Goal: Information Seeking & Learning: Find specific page/section

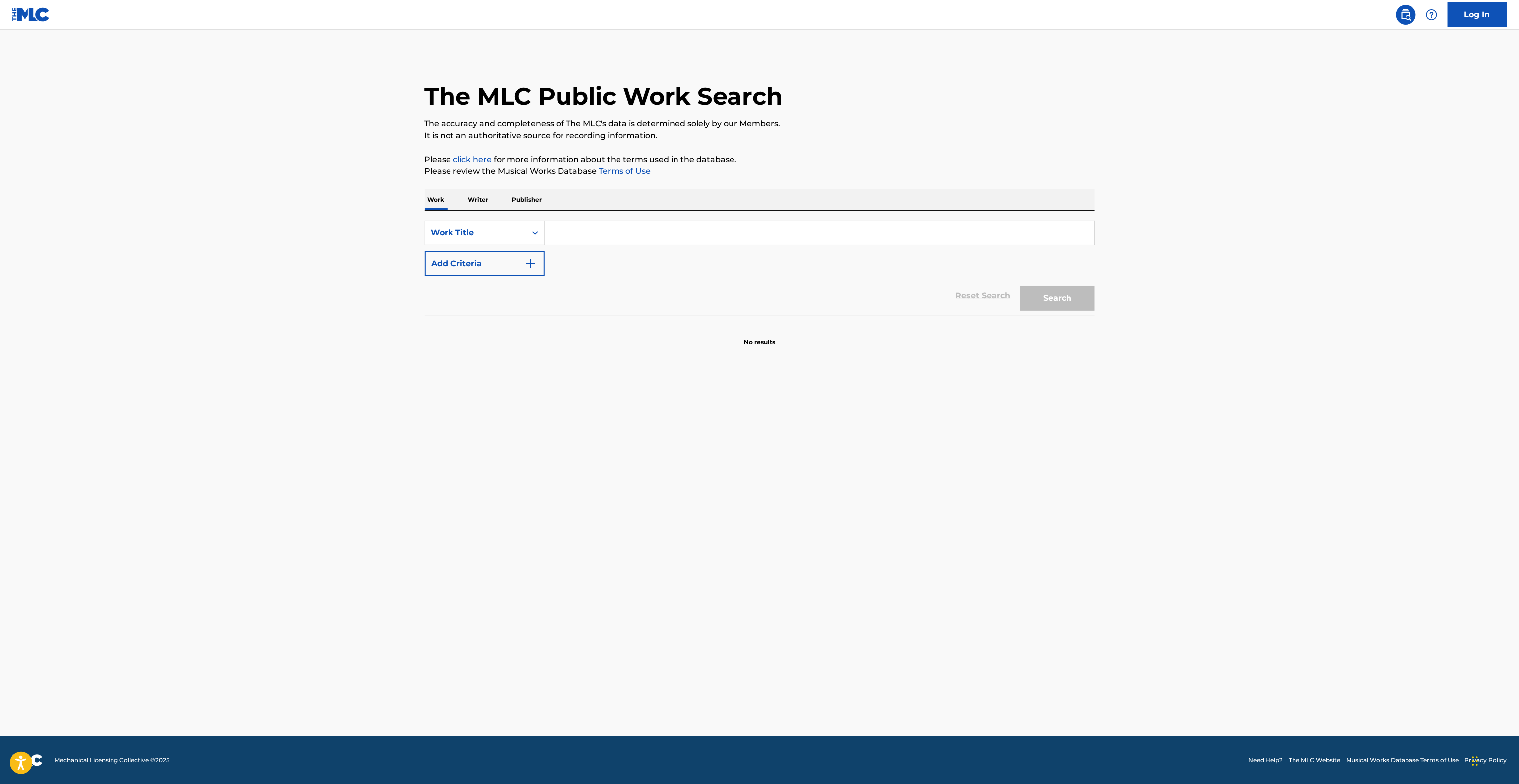
click at [948, 572] on main "The MLC Public Work Search The accuracy and completeness of The MLC's data is d…" at bounding box center [760, 383] width 1519 height 706
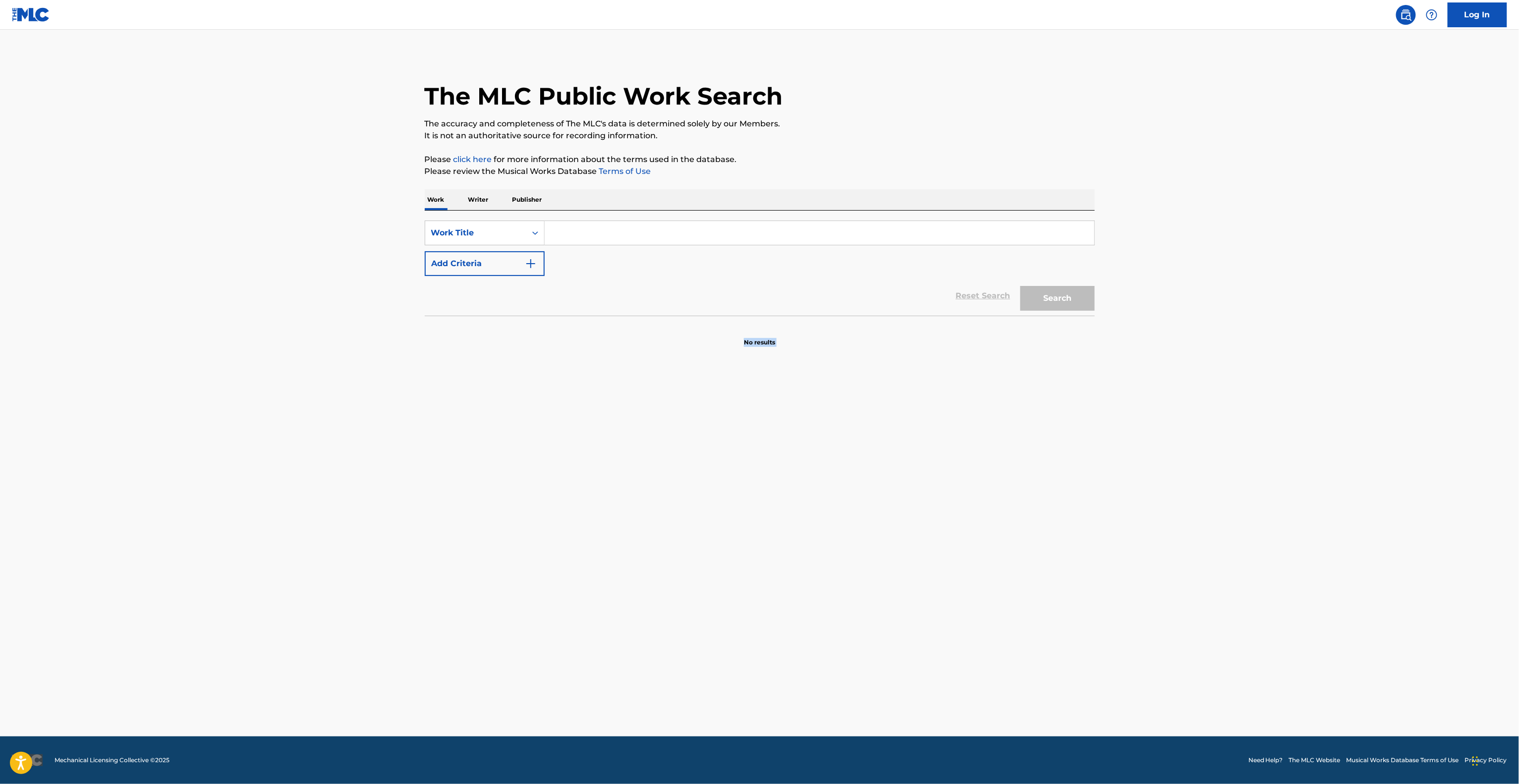
click at [948, 572] on main "The MLC Public Work Search The accuracy and completeness of The MLC's data is d…" at bounding box center [760, 383] width 1519 height 706
click at [954, 567] on main "The MLC Public Work Search The accuracy and completeness of The MLC's data is d…" at bounding box center [760, 383] width 1519 height 706
click at [952, 567] on main "The MLC Public Work Search The accuracy and completeness of The MLC's data is d…" at bounding box center [760, 383] width 1519 height 706
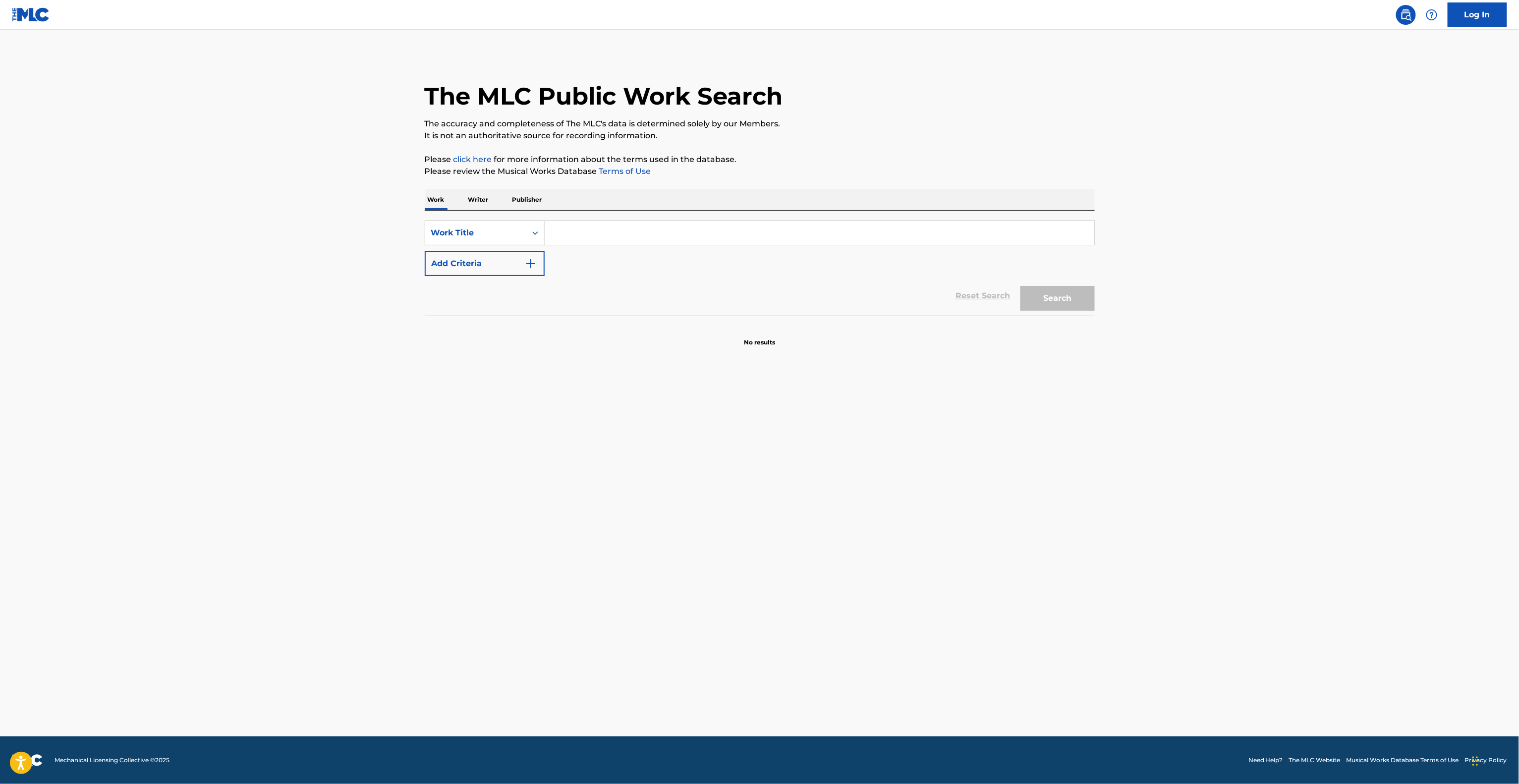
click at [920, 492] on main "The MLC Public Work Search The accuracy and completeness of The MLC's data is d…" at bounding box center [760, 383] width 1519 height 706
click at [920, 489] on main "The MLC Public Work Search The accuracy and completeness of The MLC's data is d…" at bounding box center [760, 383] width 1519 height 706
click at [920, 489] on main "The MLC Public Work Search The accuracy and completeness of The MLC's data is d…" at bounding box center [760, 383] width 1519 height 706
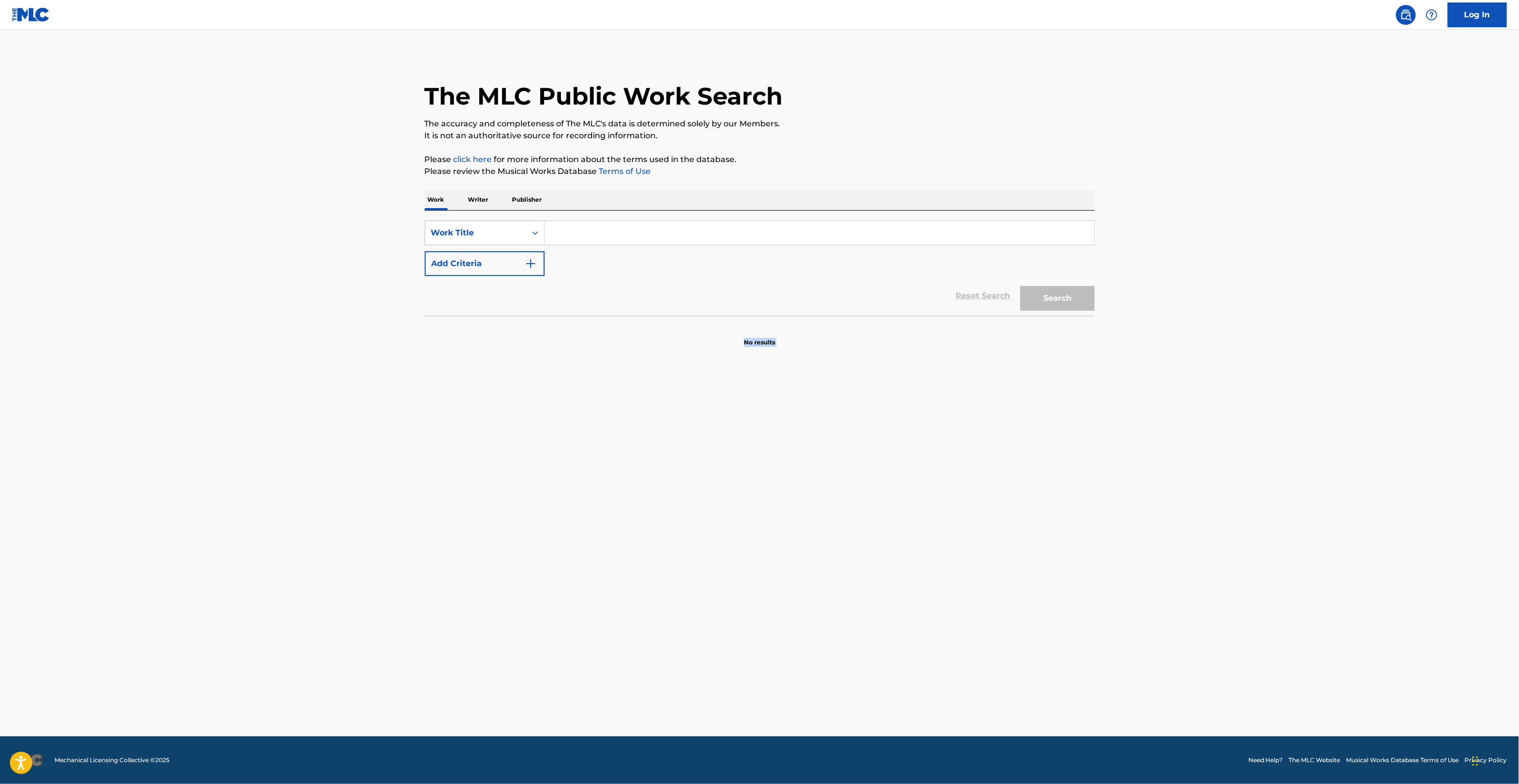
click at [921, 488] on main "The MLC Public Work Search The accuracy and completeness of The MLC's data is d…" at bounding box center [760, 383] width 1519 height 706
click at [924, 484] on main "The MLC Public Work Search The accuracy and completeness of The MLC's data is d…" at bounding box center [760, 383] width 1519 height 706
click at [924, 482] on main "The MLC Public Work Search The accuracy and completeness of The MLC's data is d…" at bounding box center [760, 383] width 1519 height 706
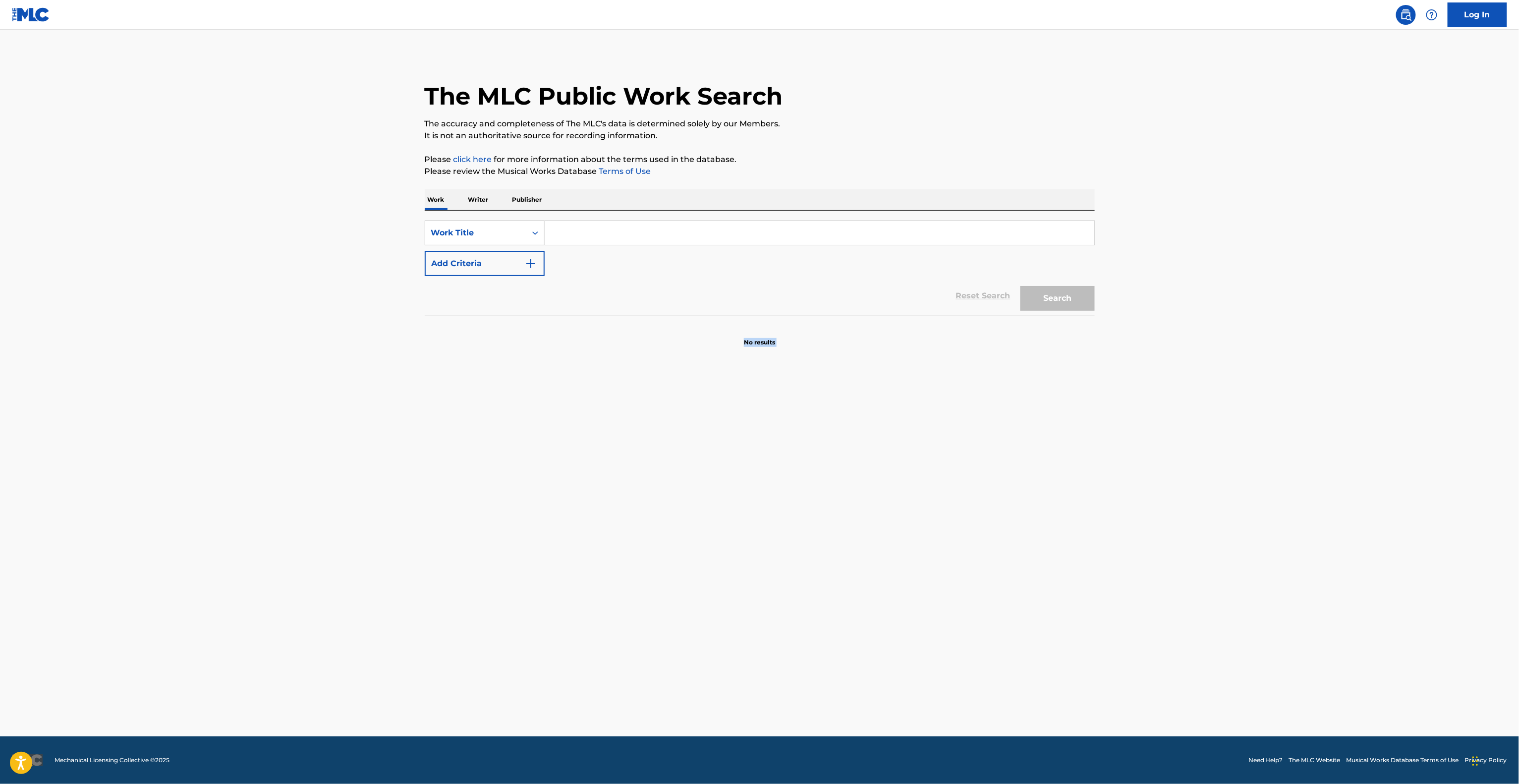
click at [924, 482] on main "The MLC Public Work Search The accuracy and completeness of The MLC's data is d…" at bounding box center [760, 383] width 1519 height 706
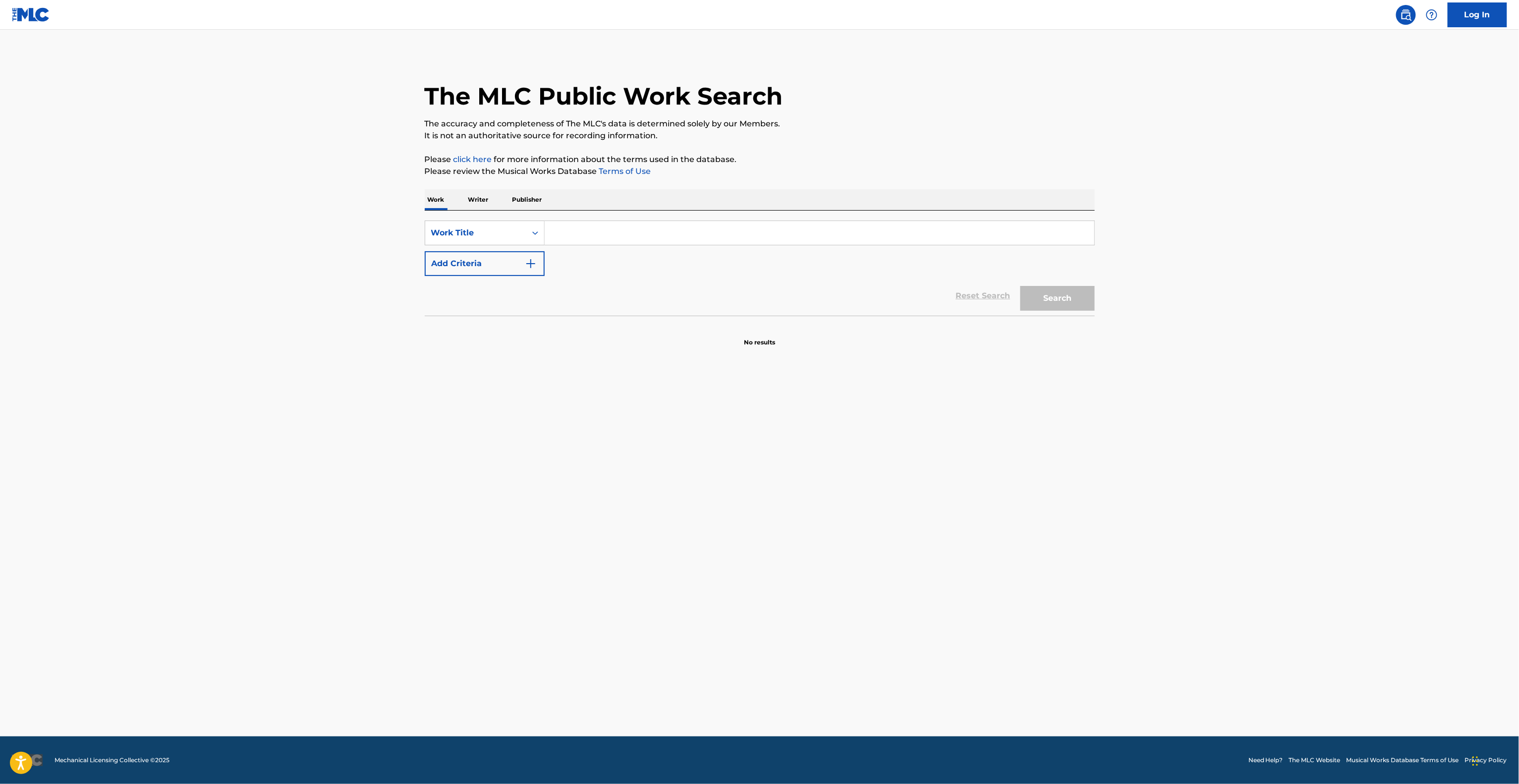
click at [924, 479] on main "The MLC Public Work Search The accuracy and completeness of The MLC's data is d…" at bounding box center [760, 383] width 1519 height 706
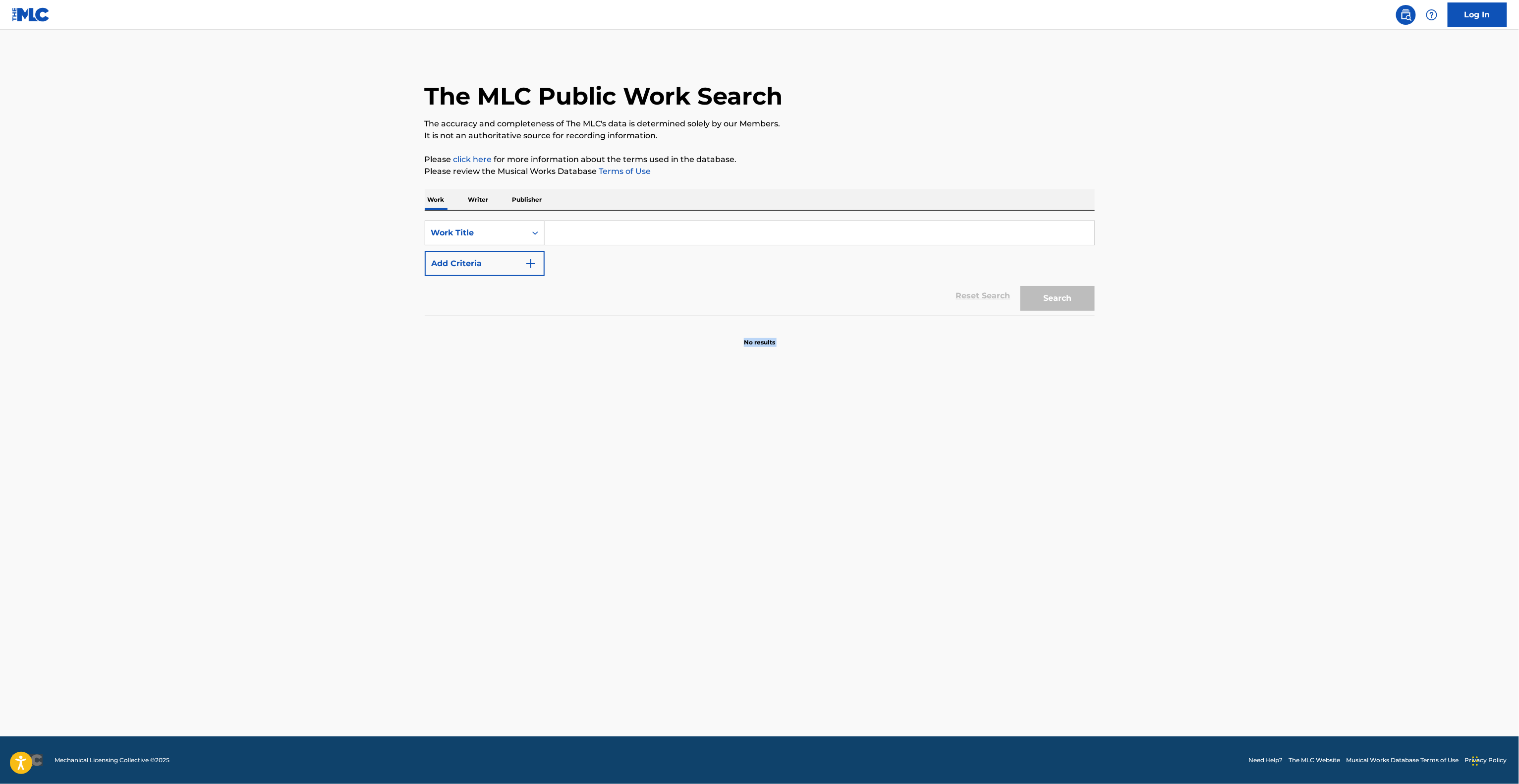
click at [924, 479] on main "The MLC Public Work Search The accuracy and completeness of The MLC's data is d…" at bounding box center [760, 383] width 1519 height 706
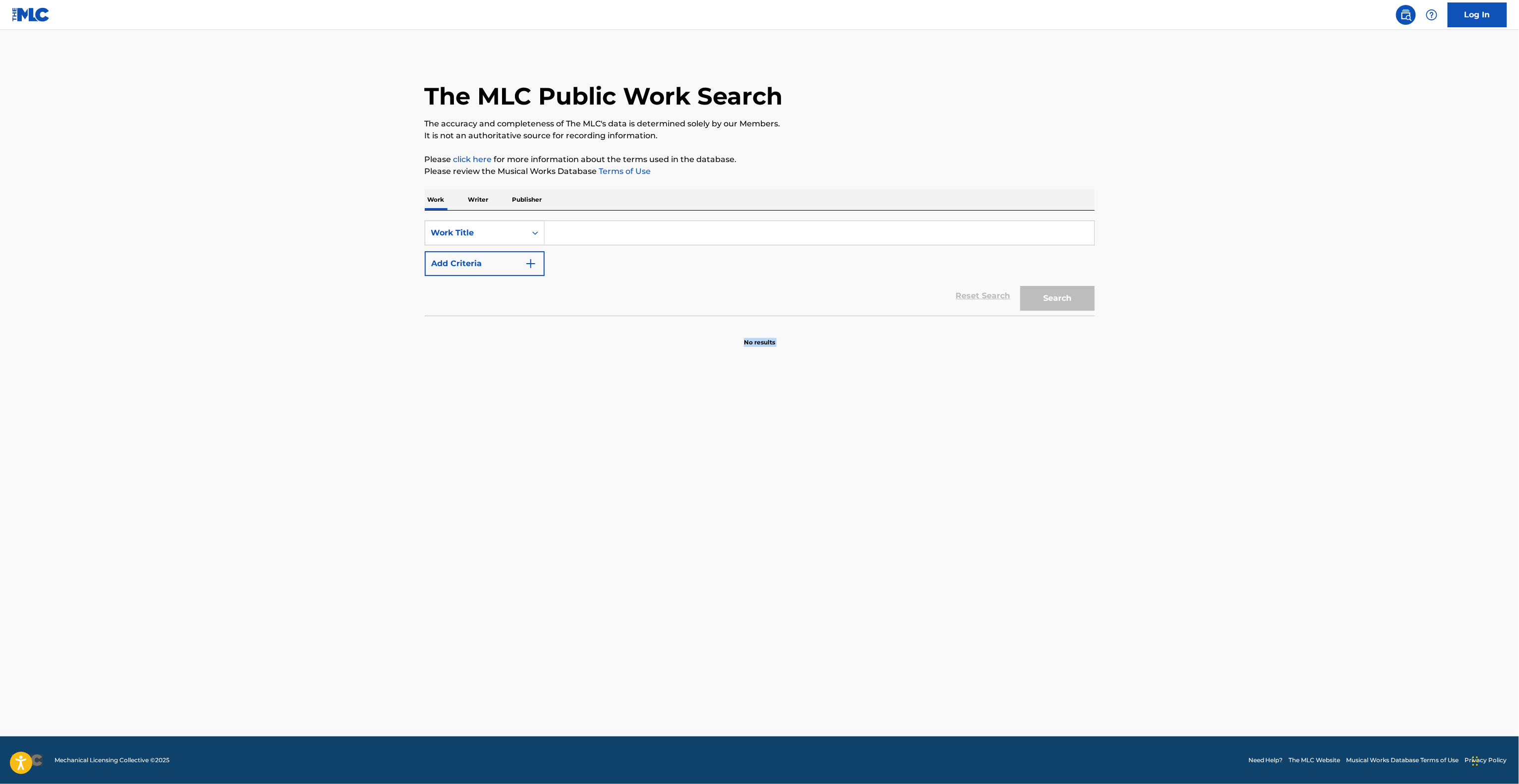
click at [924, 479] on main "The MLC Public Work Search The accuracy and completeness of The MLC's data is d…" at bounding box center [760, 383] width 1519 height 706
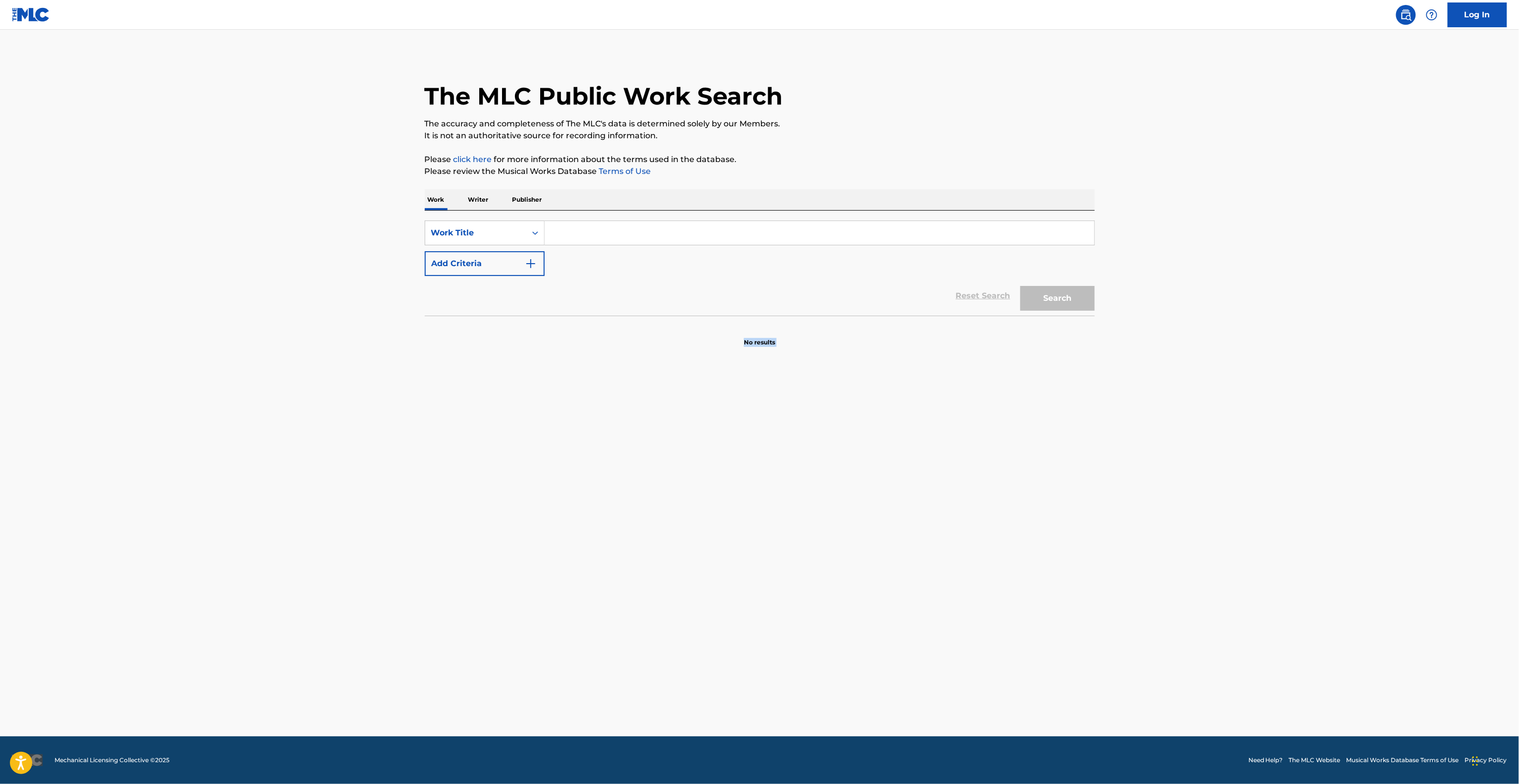
click at [924, 479] on main "The MLC Public Work Search The accuracy and completeness of The MLC's data is d…" at bounding box center [760, 383] width 1519 height 706
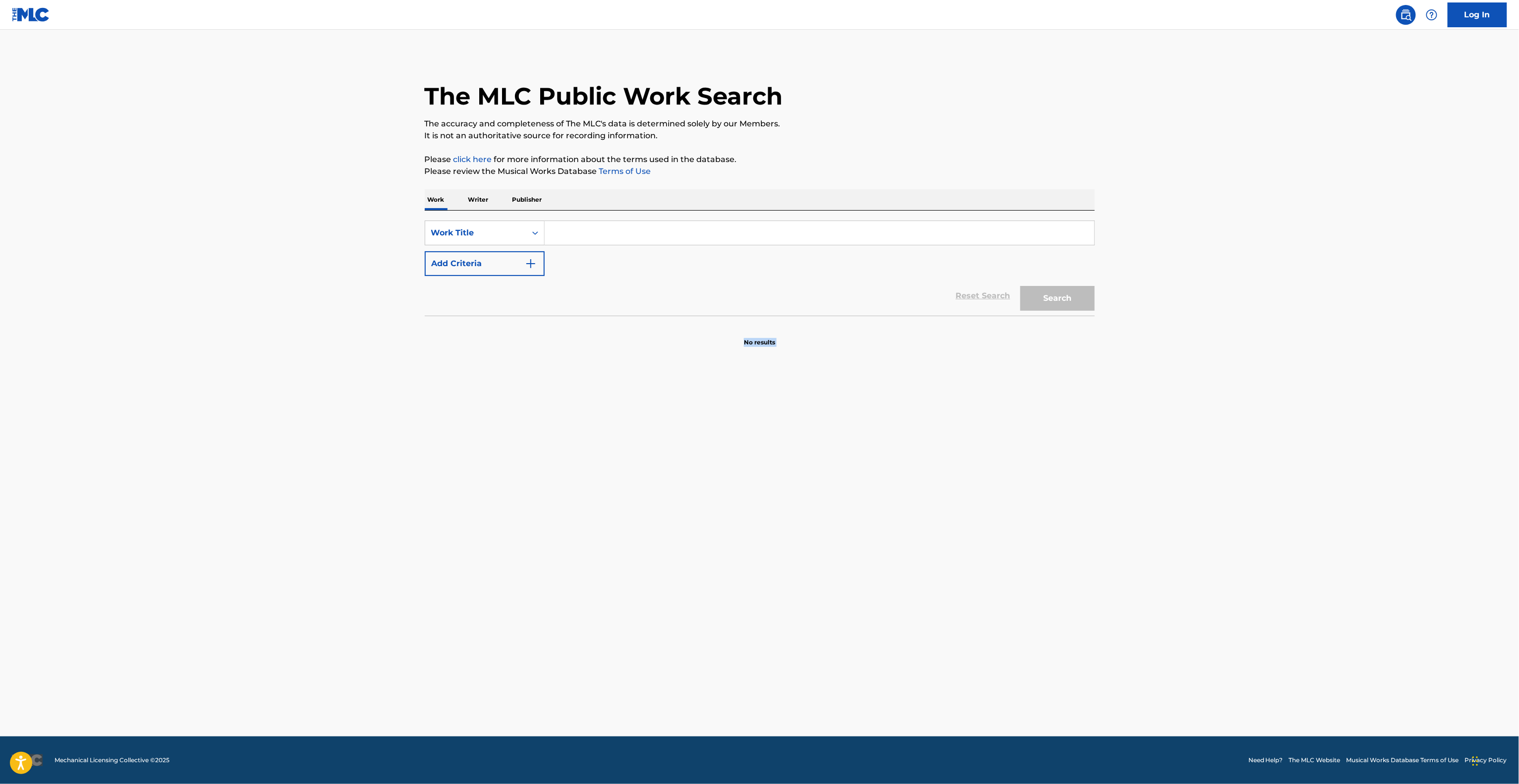
click at [924, 479] on main "The MLC Public Work Search The accuracy and completeness of The MLC's data is d…" at bounding box center [760, 383] width 1519 height 706
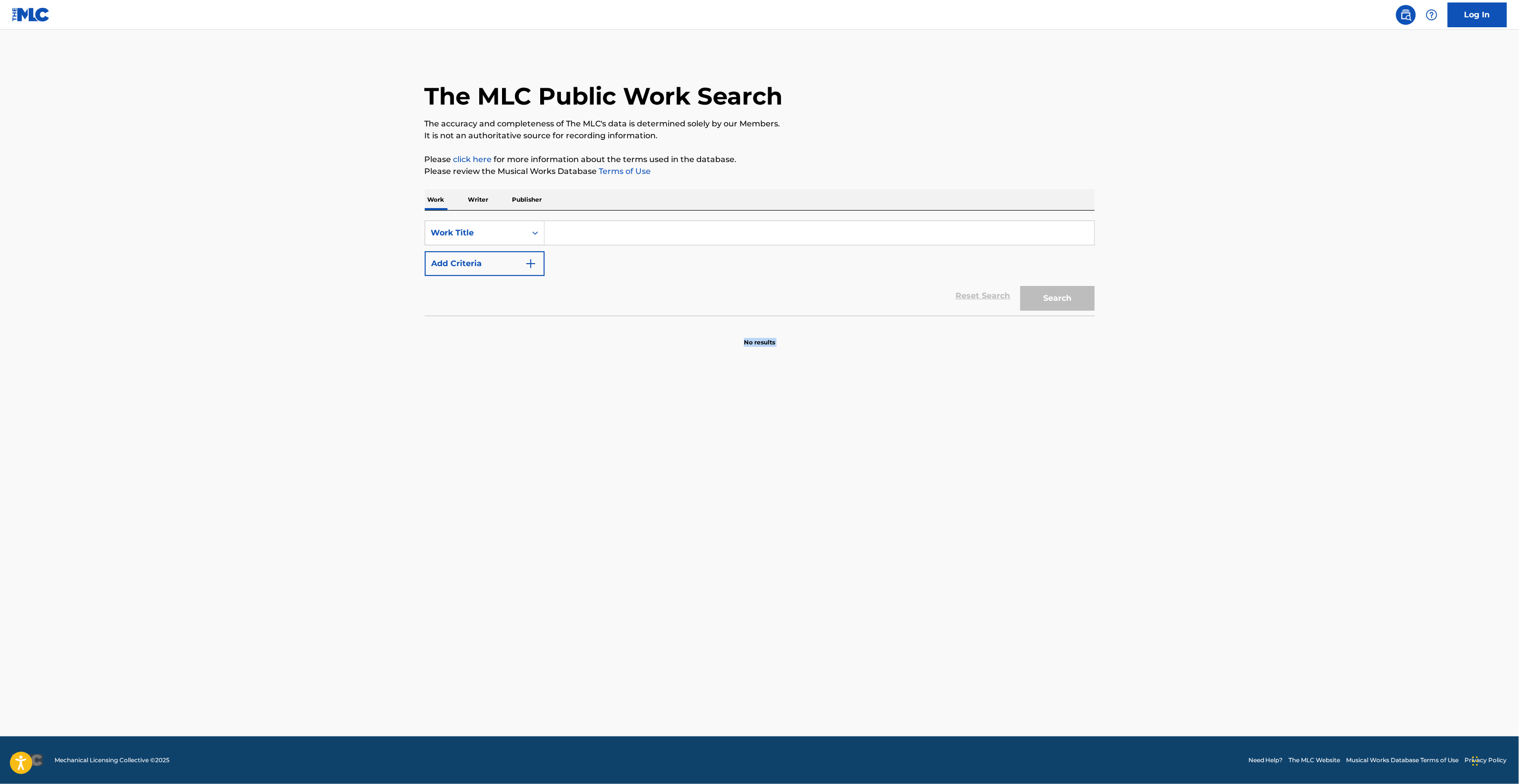
click at [924, 479] on main "The MLC Public Work Search The accuracy and completeness of The MLC's data is d…" at bounding box center [760, 383] width 1519 height 706
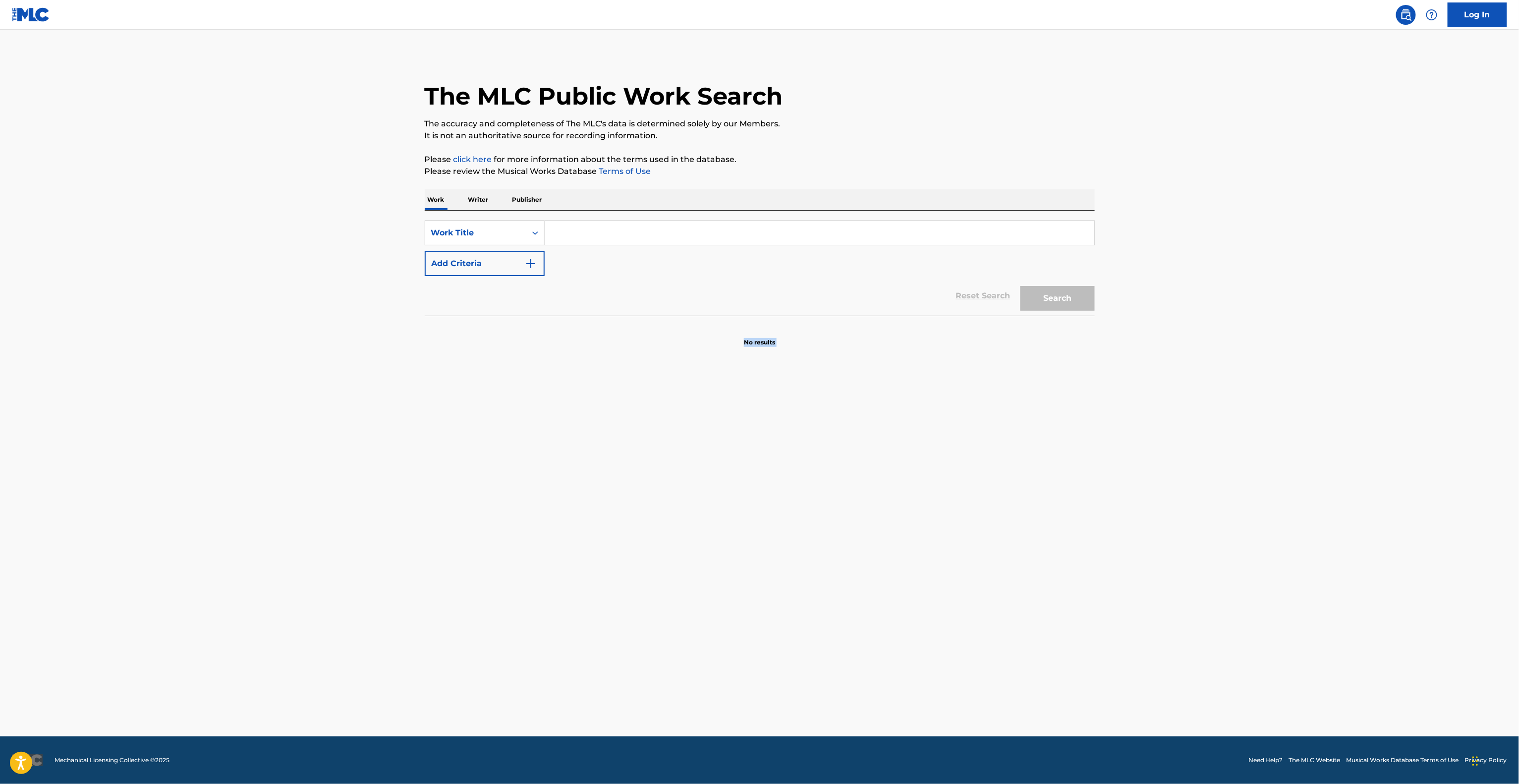
click at [924, 479] on main "The MLC Public Work Search The accuracy and completeness of The MLC's data is d…" at bounding box center [760, 383] width 1519 height 706
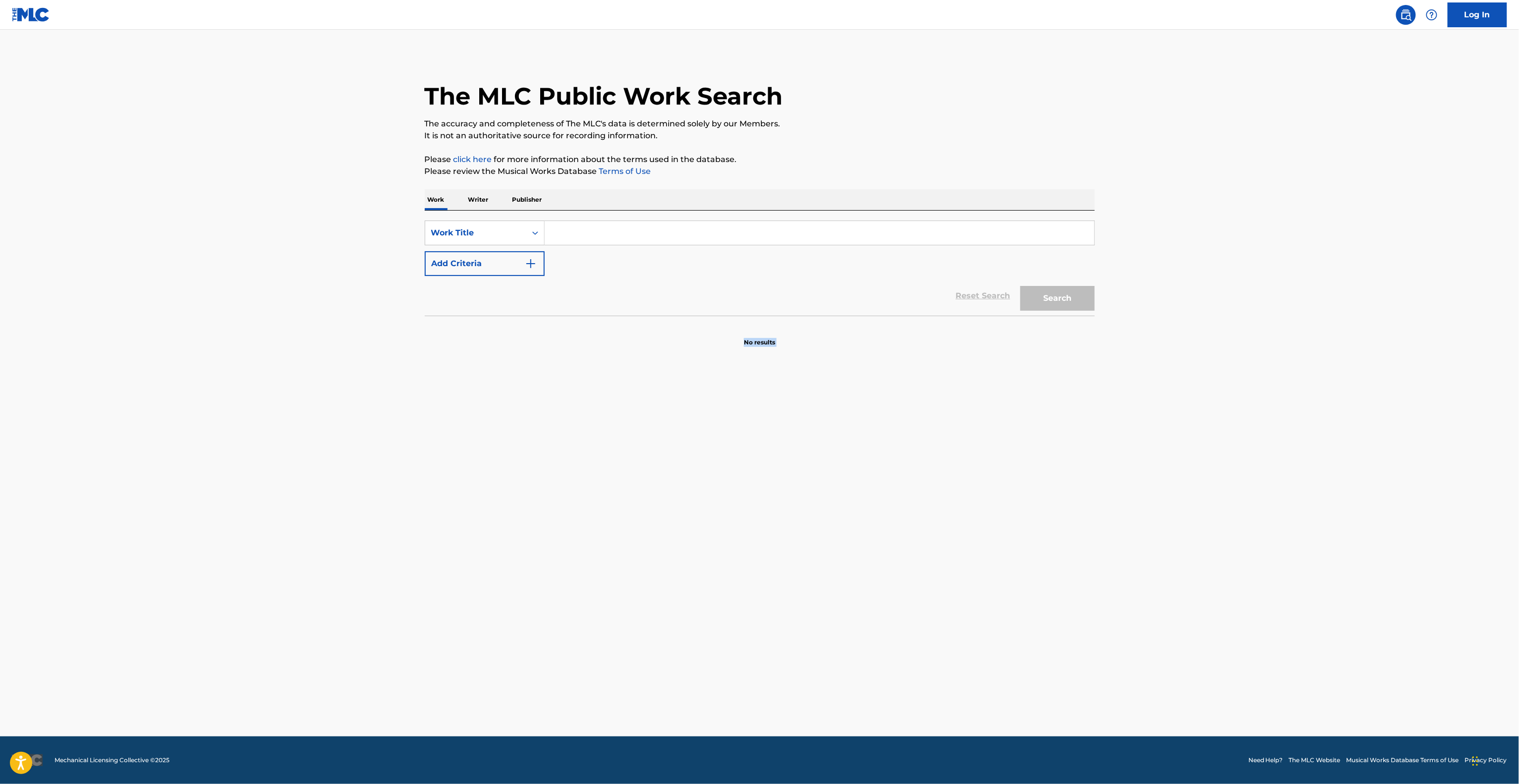
click at [924, 479] on main "The MLC Public Work Search The accuracy and completeness of The MLC's data is d…" at bounding box center [760, 383] width 1519 height 706
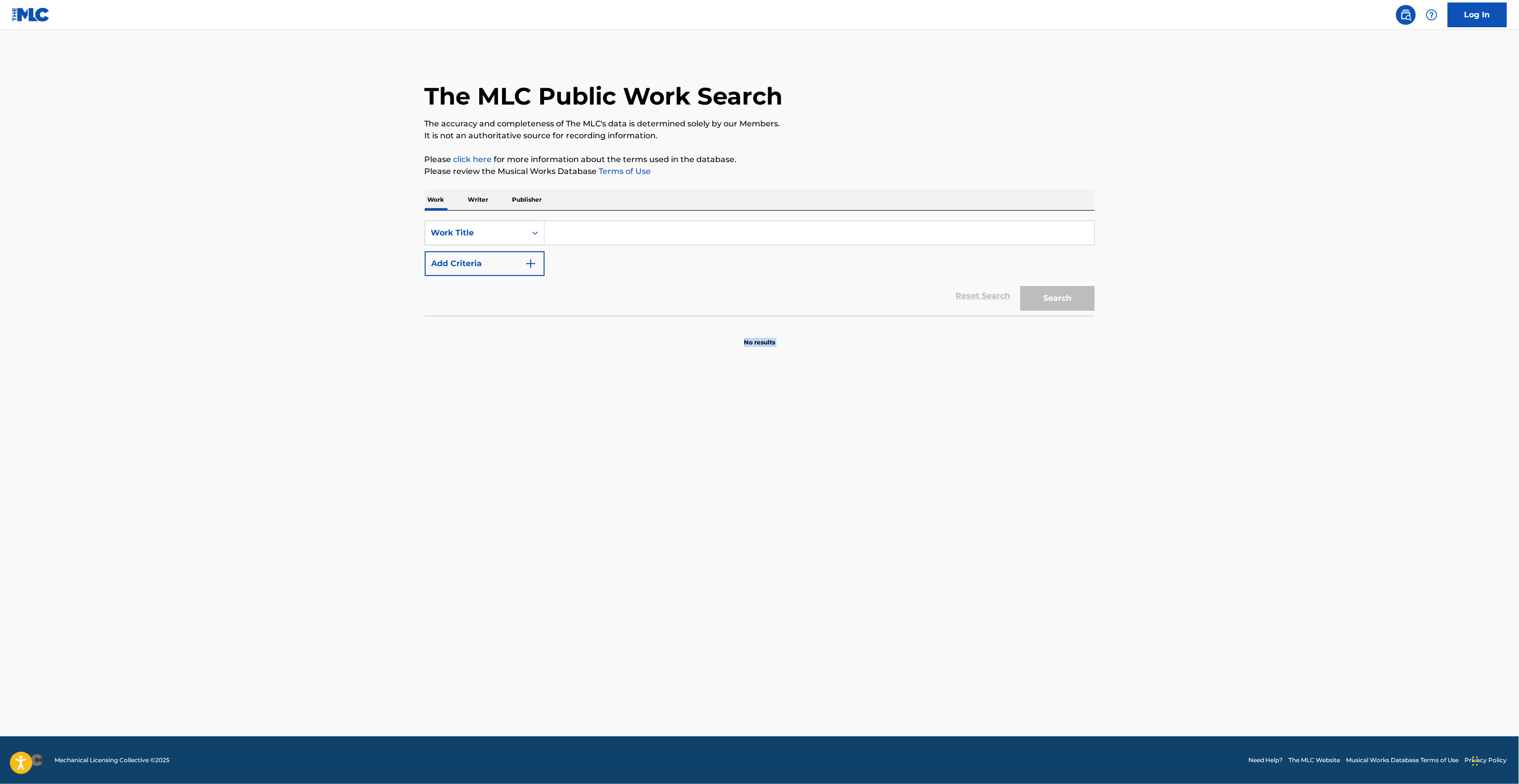
click at [924, 479] on main "The MLC Public Work Search The accuracy and completeness of The MLC's data is d…" at bounding box center [760, 383] width 1519 height 706
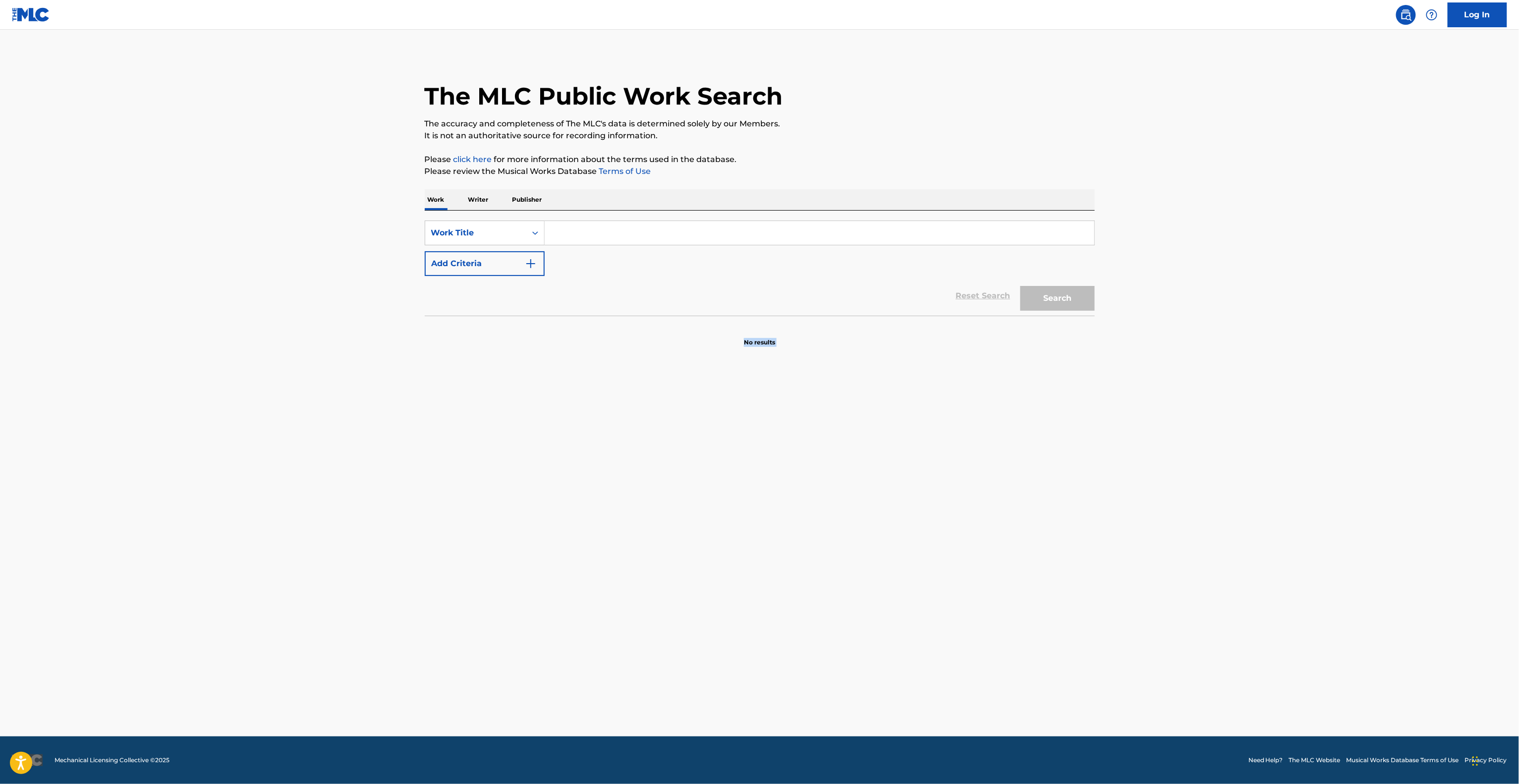
click at [924, 479] on main "The MLC Public Work Search The accuracy and completeness of The MLC's data is d…" at bounding box center [760, 383] width 1519 height 706
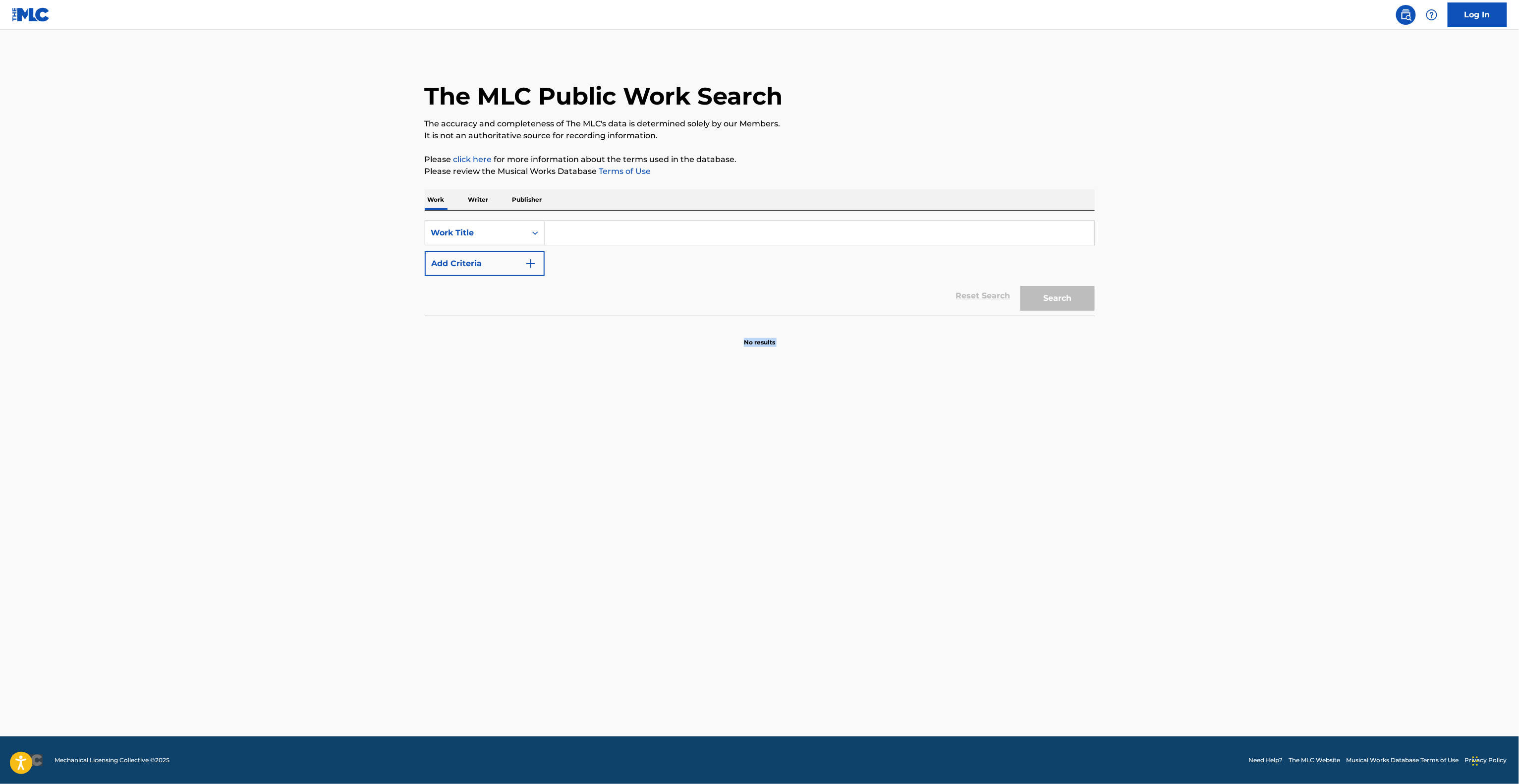
click at [924, 479] on main "The MLC Public Work Search The accuracy and completeness of The MLC's data is d…" at bounding box center [760, 383] width 1519 height 706
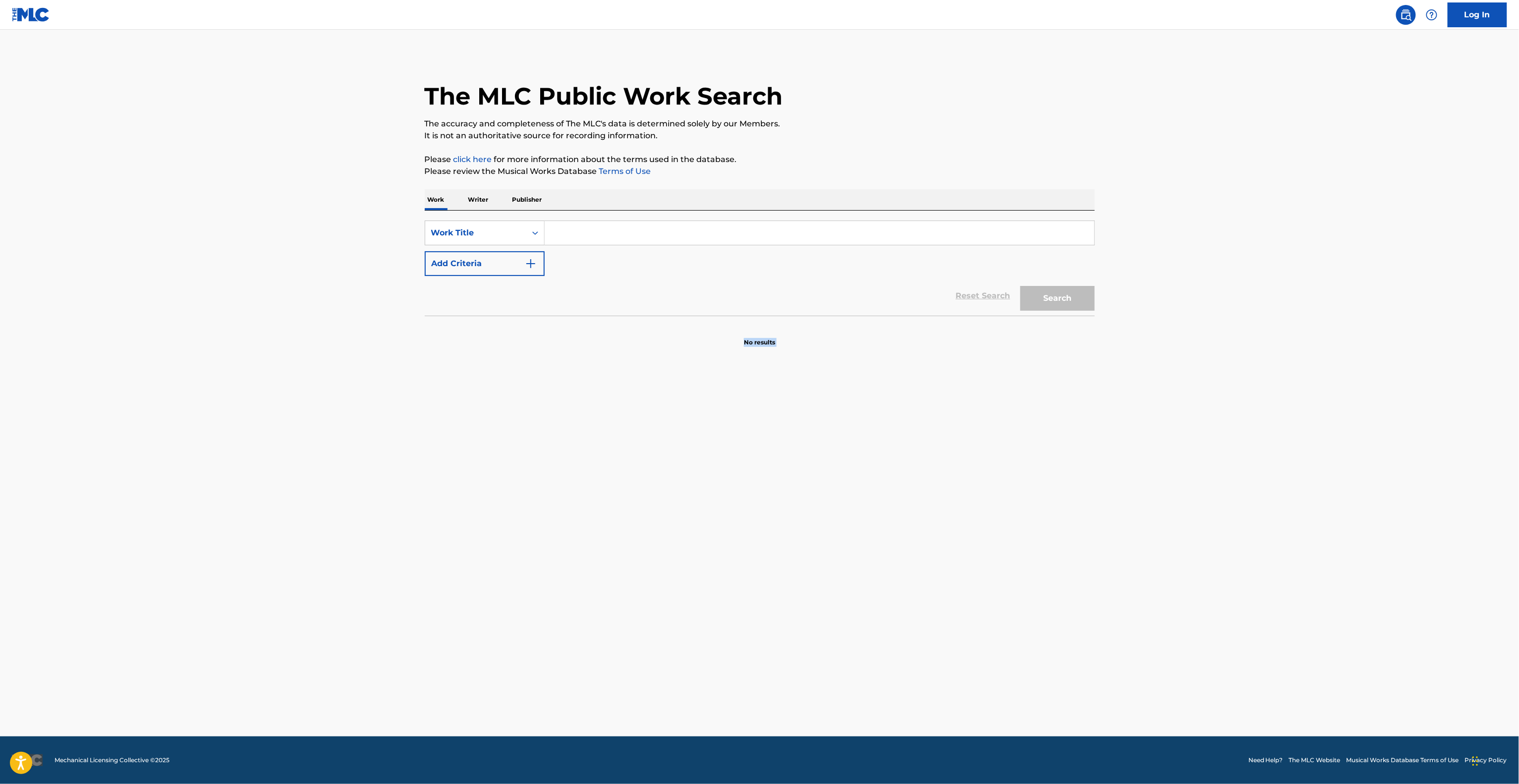
click at [924, 479] on main "The MLC Public Work Search The accuracy and completeness of The MLC's data is d…" at bounding box center [760, 383] width 1519 height 706
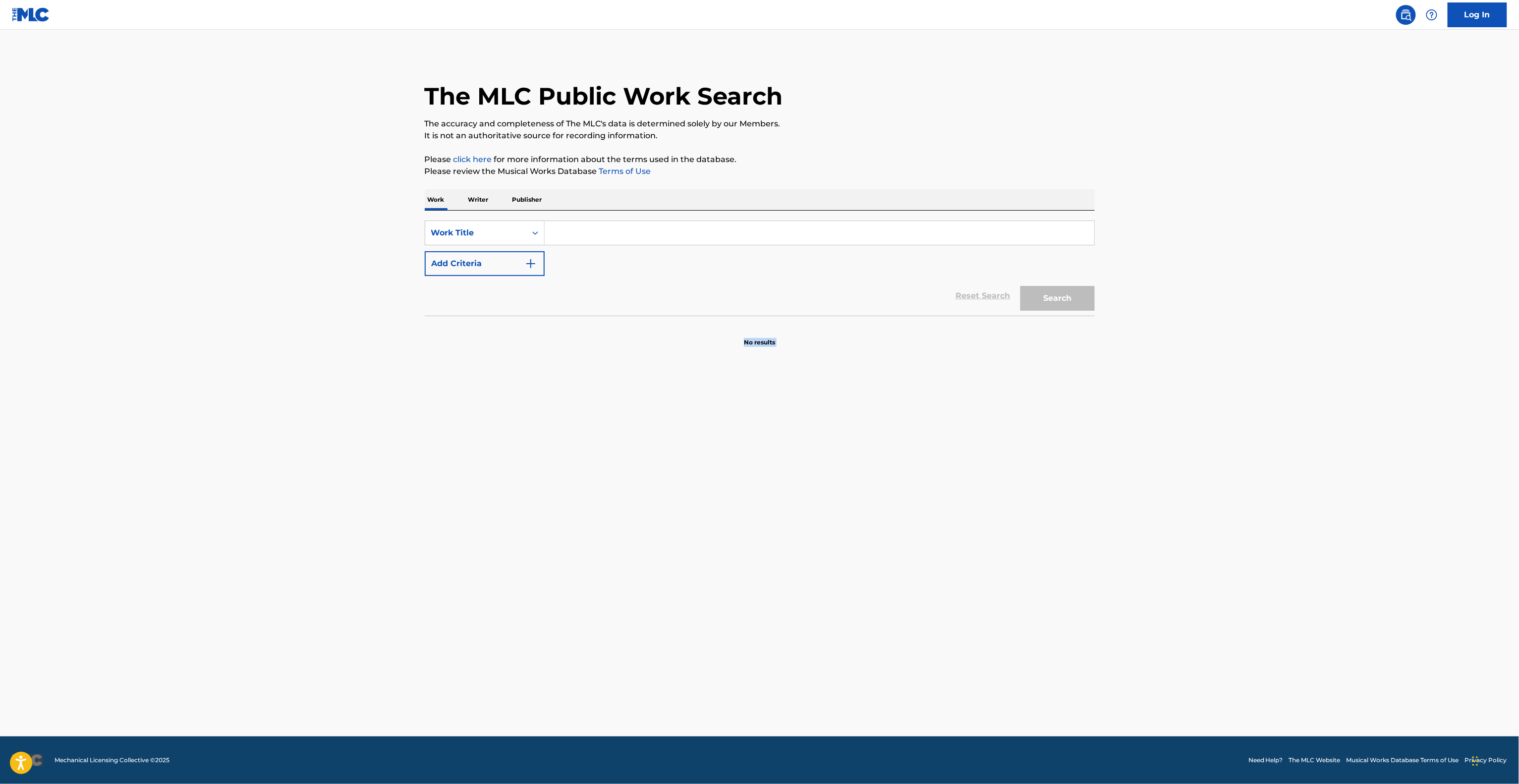
click at [924, 479] on main "The MLC Public Work Search The accuracy and completeness of The MLC's data is d…" at bounding box center [760, 383] width 1519 height 706
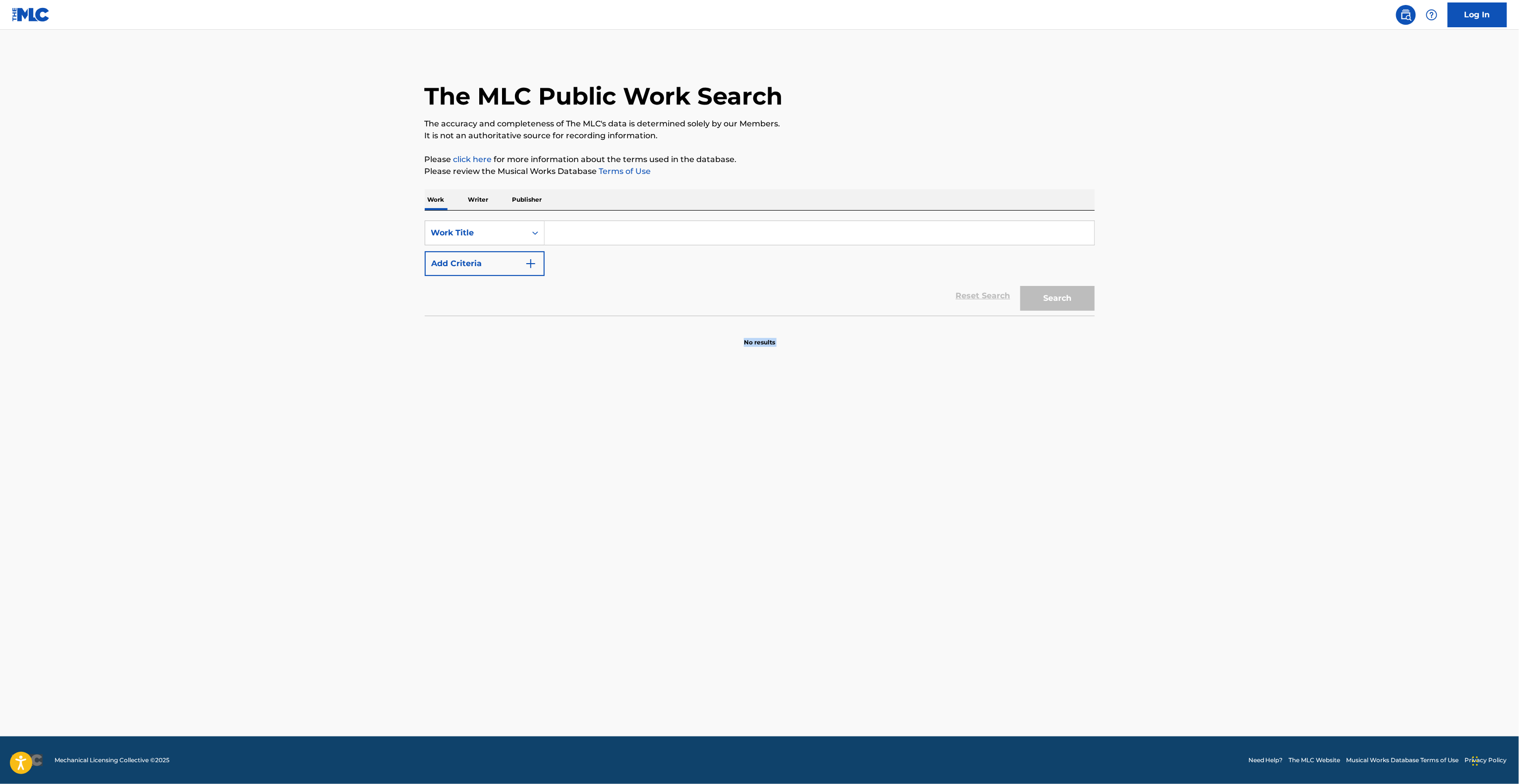
click at [924, 479] on main "The MLC Public Work Search The accuracy and completeness of The MLC's data is d…" at bounding box center [760, 383] width 1519 height 706
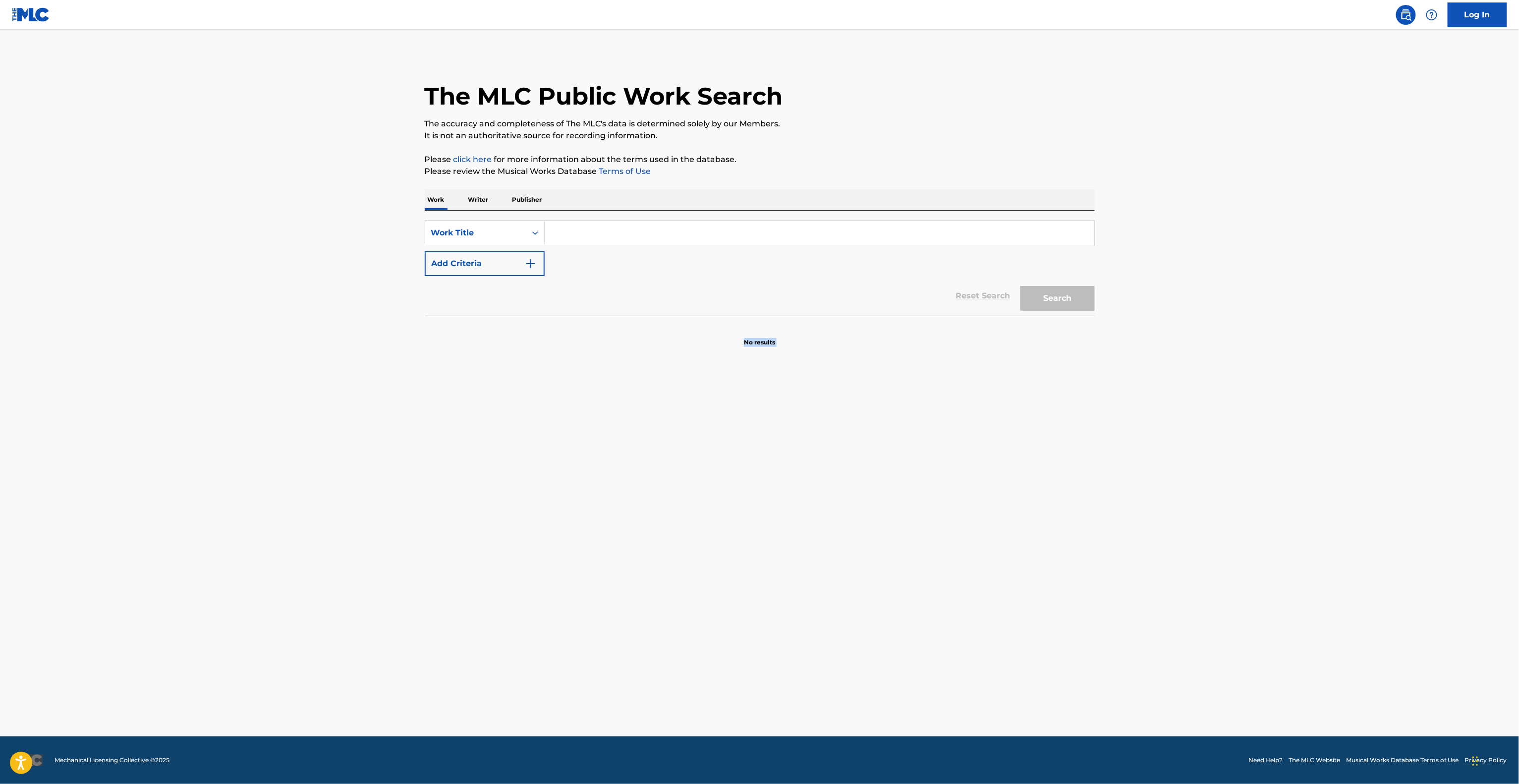
click at [924, 479] on main "The MLC Public Work Search The accuracy and completeness of The MLC's data is d…" at bounding box center [760, 383] width 1519 height 706
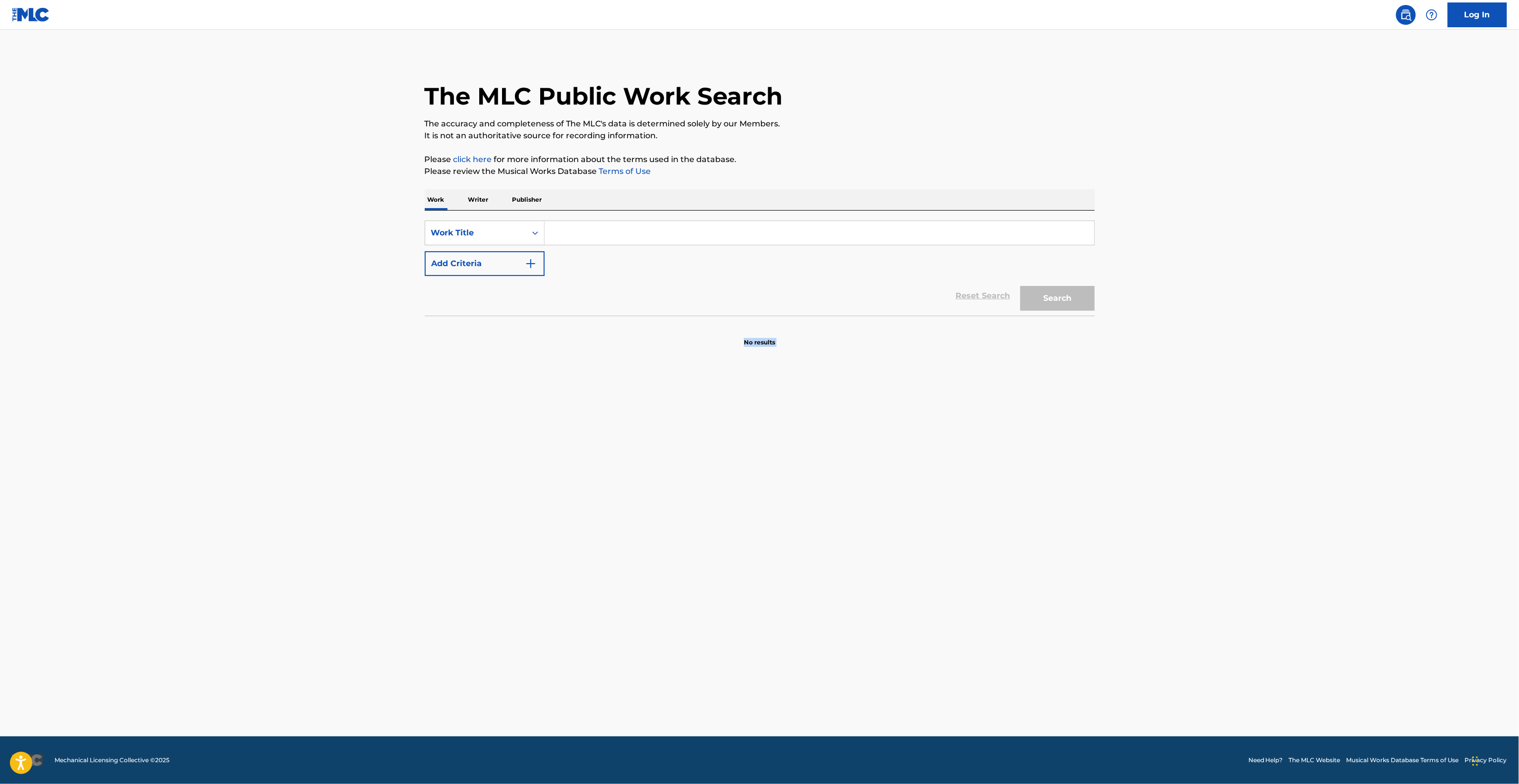
click at [924, 479] on main "The MLC Public Work Search The accuracy and completeness of The MLC's data is d…" at bounding box center [760, 383] width 1519 height 706
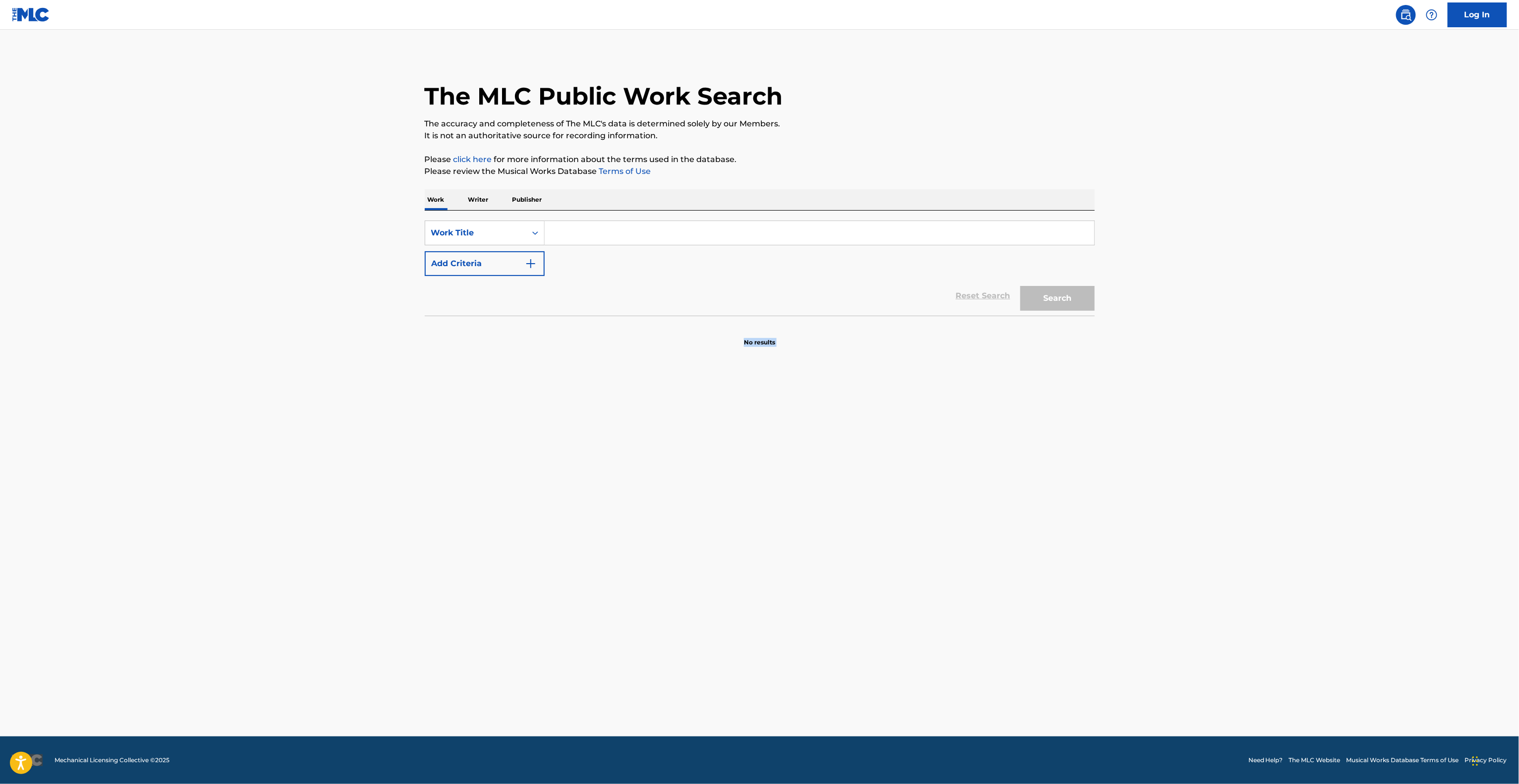
click at [924, 479] on main "The MLC Public Work Search The accuracy and completeness of The MLC's data is d…" at bounding box center [760, 383] width 1519 height 706
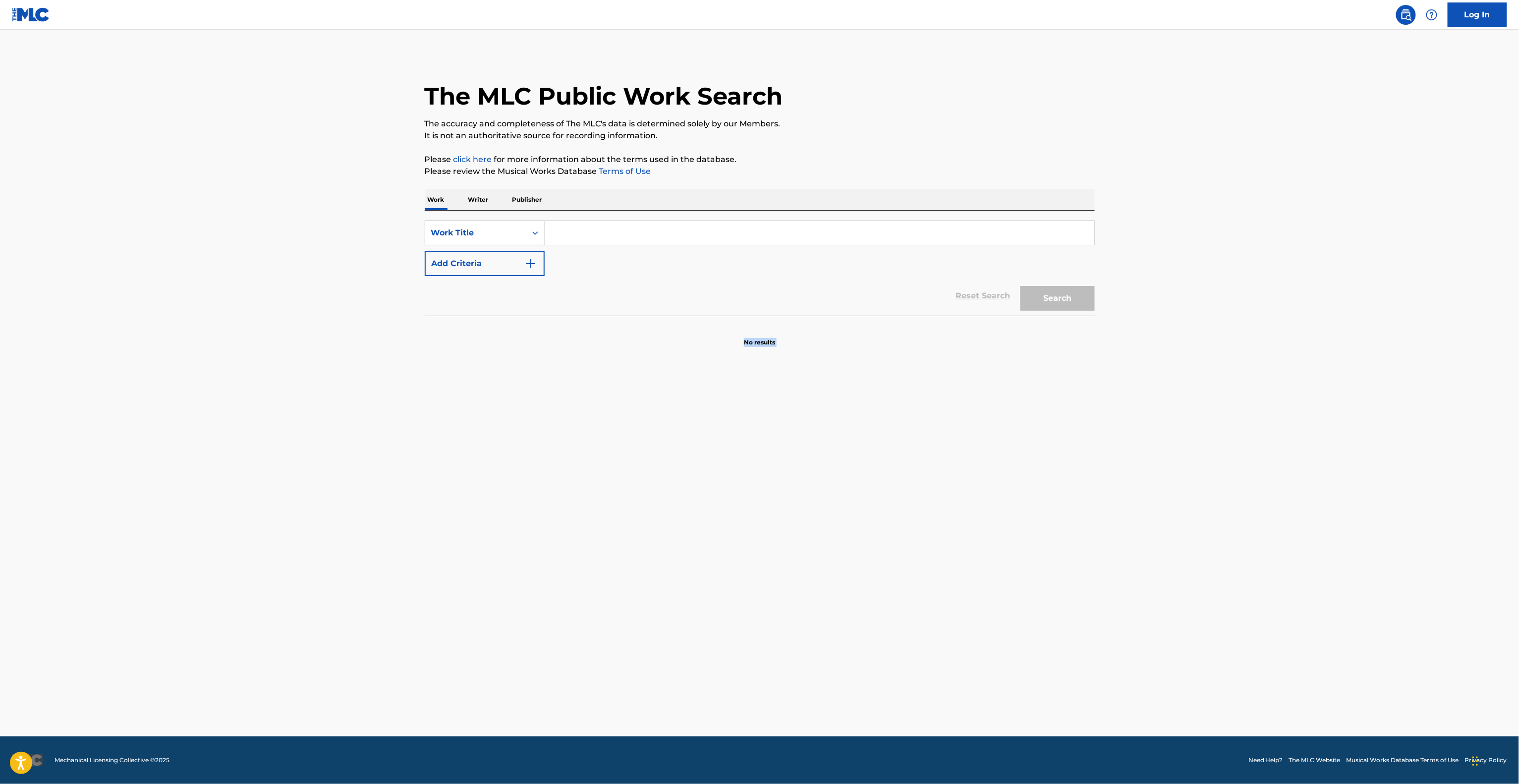
click at [924, 479] on main "The MLC Public Work Search The accuracy and completeness of The MLC's data is d…" at bounding box center [760, 383] width 1519 height 706
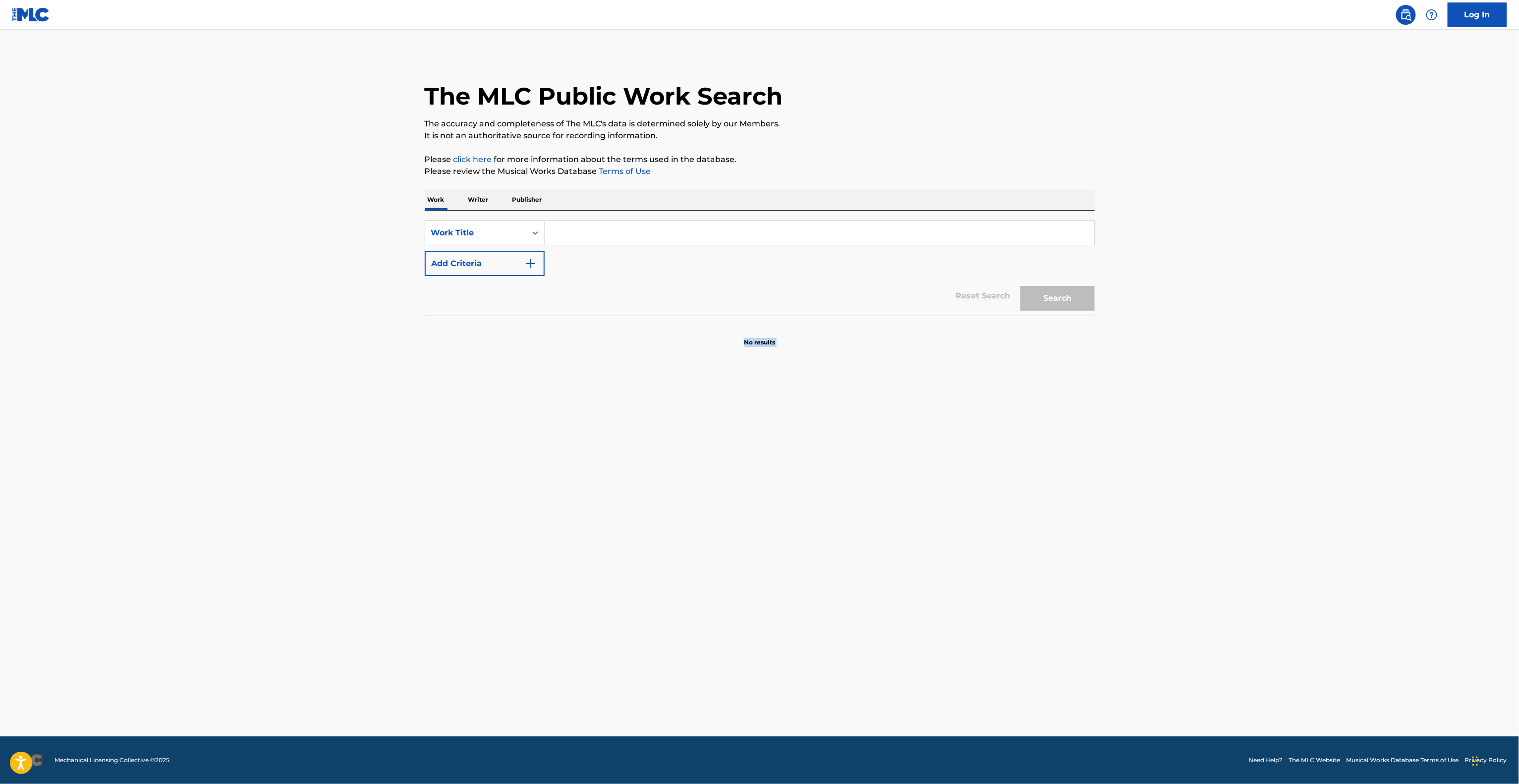
click at [928, 471] on main "The MLC Public Work Search The accuracy and completeness of The MLC's data is d…" at bounding box center [760, 383] width 1519 height 706
click at [928, 471] on main "The MLC Public Work Search The accuracy and completeness of The MLC's data is d…" at bounding box center [760, 383] width 1519 height 706
click at [930, 470] on main "The MLC Public Work Search The accuracy and completeness of The MLC's data is d…" at bounding box center [760, 383] width 1519 height 706
click at [930, 470] on main "The MLC Public Work Search The accuracy and completeness of The MLC's data is d…" at bounding box center [760, 383] width 1519 height 706
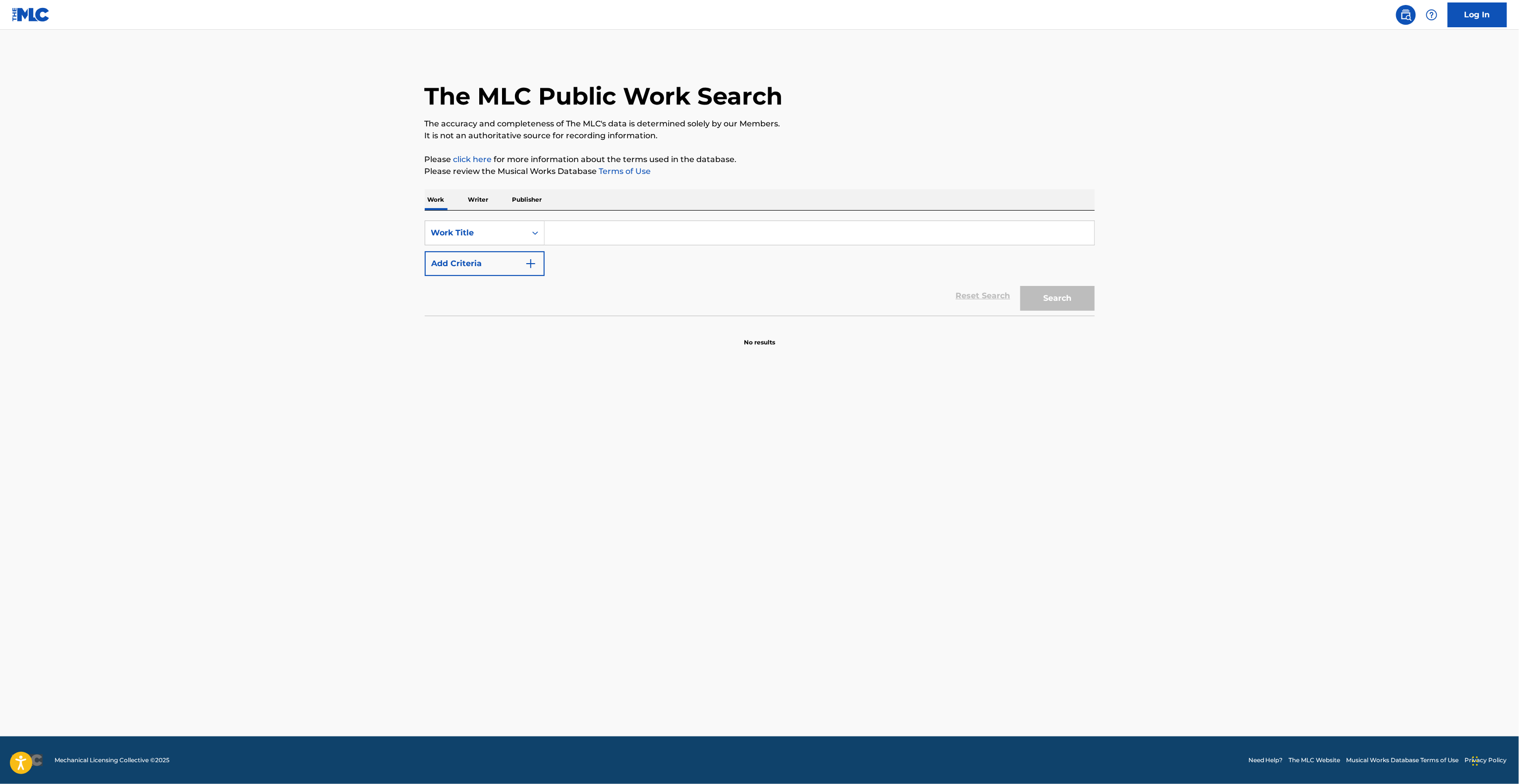
click at [931, 470] on main "The MLC Public Work Search The accuracy and completeness of The MLC's data is d…" at bounding box center [760, 383] width 1519 height 706
click at [932, 468] on main "The MLC Public Work Search The accuracy and completeness of The MLC's data is d…" at bounding box center [760, 383] width 1519 height 706
click at [929, 471] on main "The MLC Public Work Search The accuracy and completeness of The MLC's data is d…" at bounding box center [760, 383] width 1519 height 706
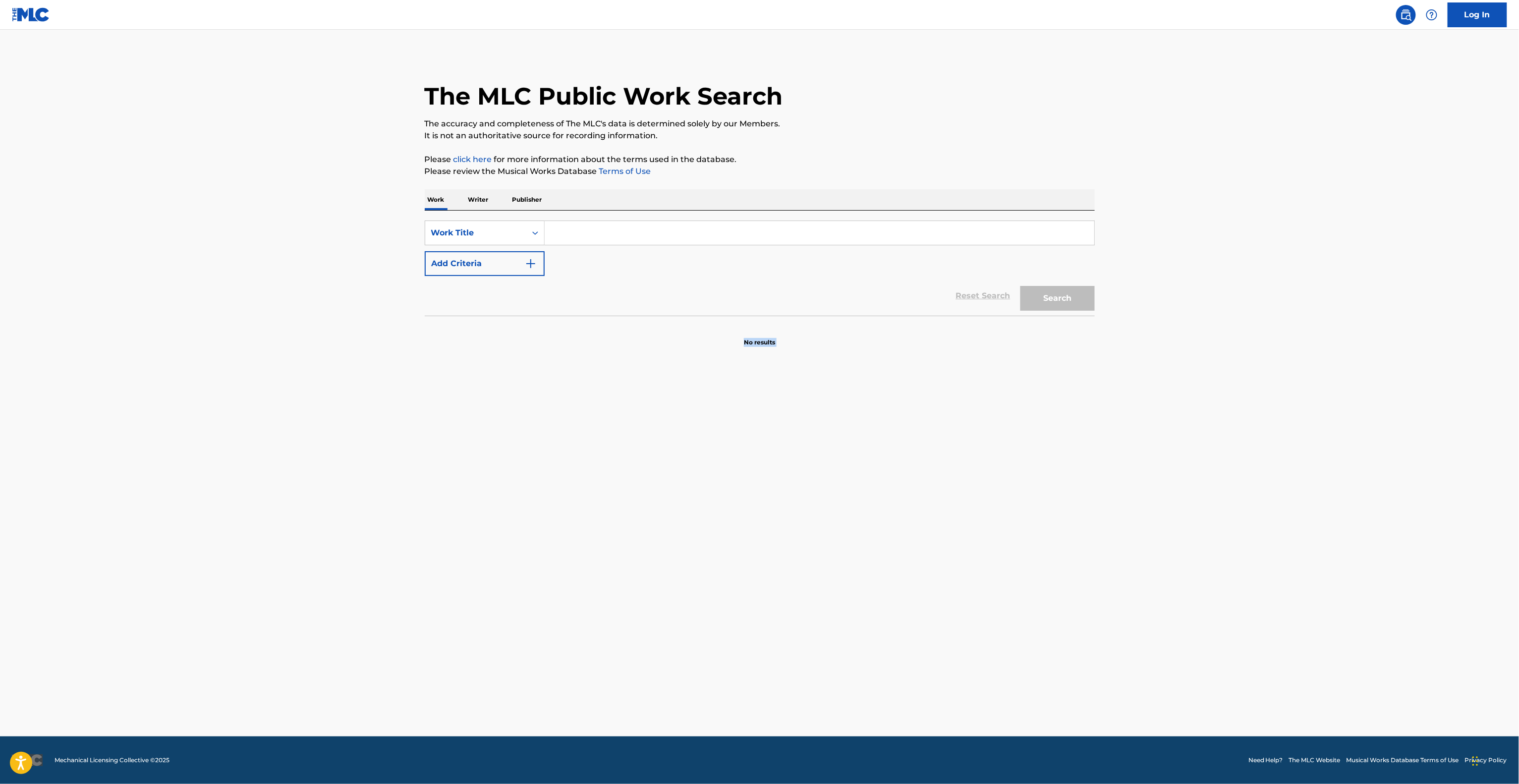
click at [929, 471] on main "The MLC Public Work Search The accuracy and completeness of The MLC's data is d…" at bounding box center [760, 383] width 1519 height 706
click at [929, 472] on main "The MLC Public Work Search The accuracy and completeness of The MLC's data is d…" at bounding box center [760, 383] width 1519 height 706
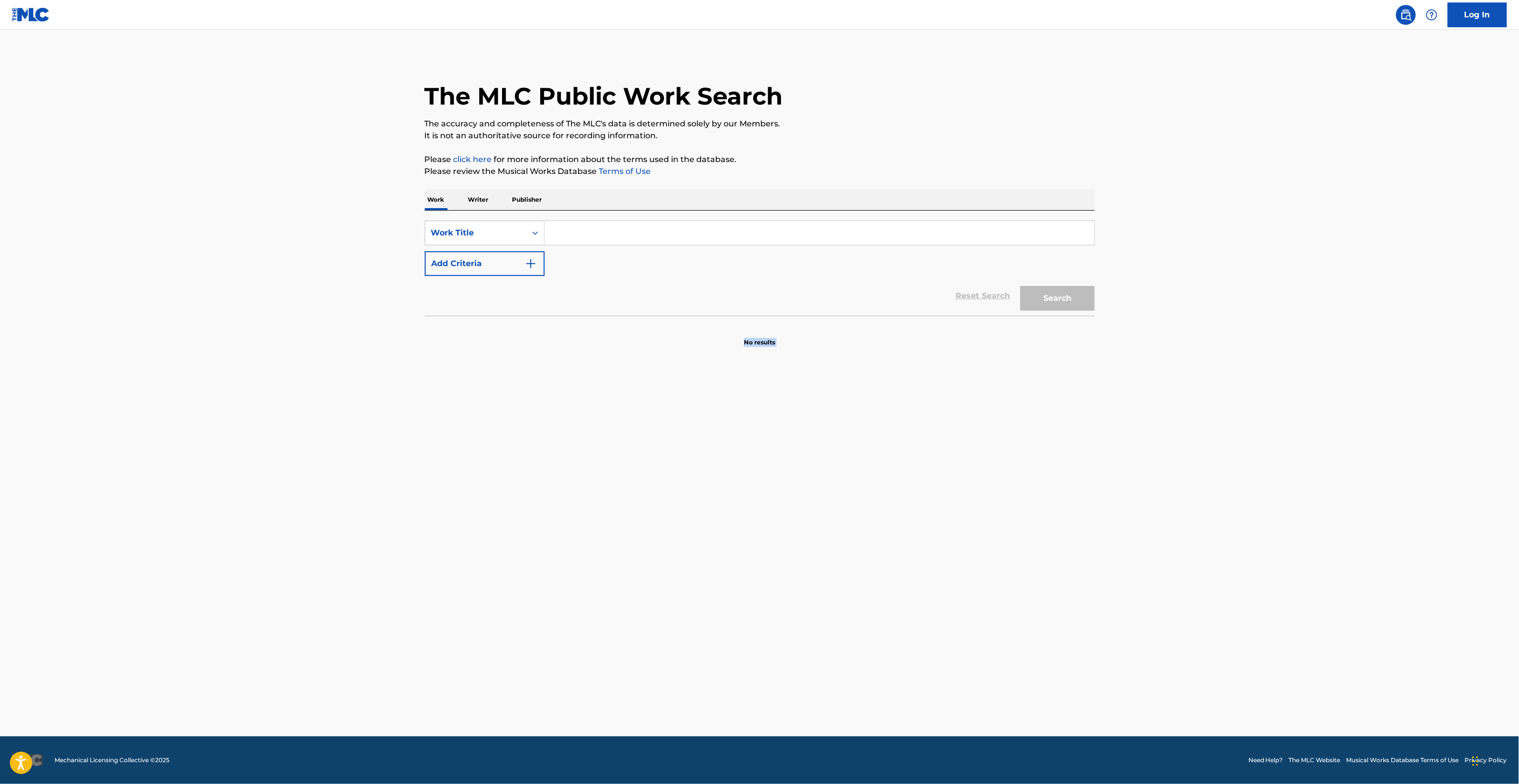
click at [929, 472] on main "The MLC Public Work Search The accuracy and completeness of The MLC's data is d…" at bounding box center [760, 383] width 1519 height 706
click at [928, 473] on main "The MLC Public Work Search The accuracy and completeness of The MLC's data is d…" at bounding box center [760, 383] width 1519 height 706
click at [927, 475] on main "The MLC Public Work Search The accuracy and completeness of The MLC's data is d…" at bounding box center [760, 383] width 1519 height 706
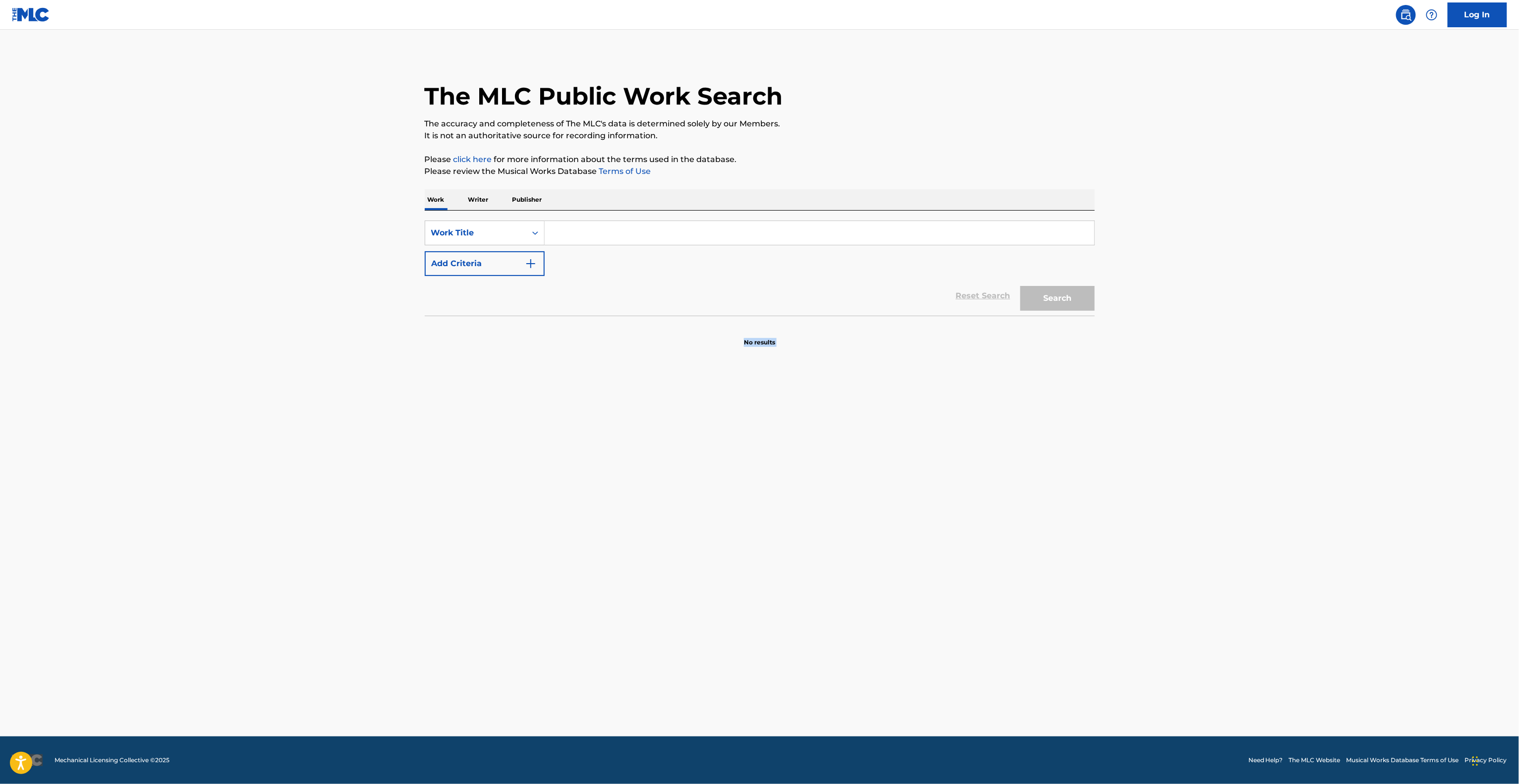
click at [925, 477] on main "The MLC Public Work Search The accuracy and completeness of The MLC's data is d…" at bounding box center [760, 383] width 1519 height 706
click at [924, 479] on main "The MLC Public Work Search The accuracy and completeness of The MLC's data is d…" at bounding box center [760, 383] width 1519 height 706
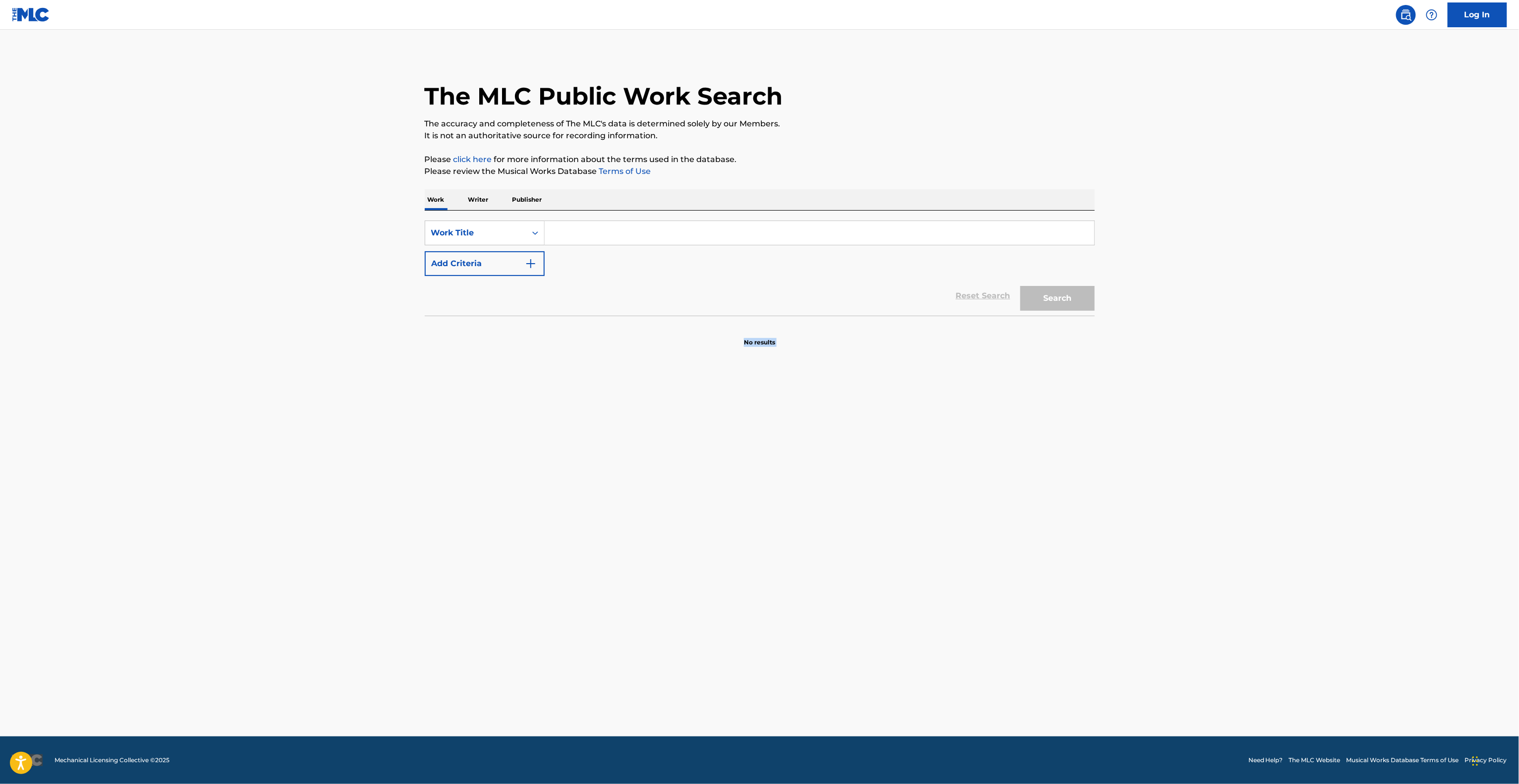
click at [924, 479] on main "The MLC Public Work Search The accuracy and completeness of The MLC's data is d…" at bounding box center [760, 383] width 1519 height 706
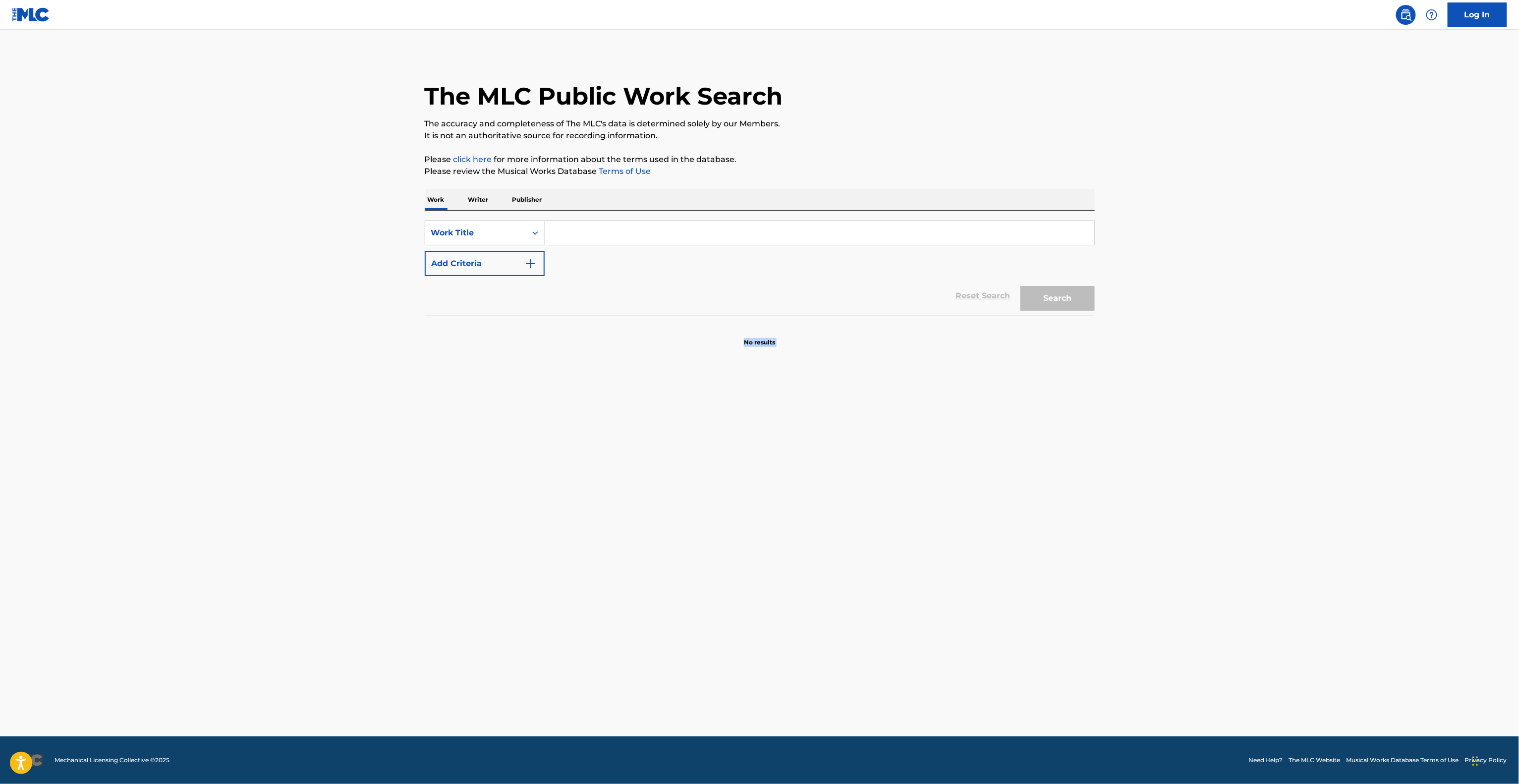
click at [924, 479] on main "The MLC Public Work Search The accuracy and completeness of The MLC's data is d…" at bounding box center [760, 383] width 1519 height 706
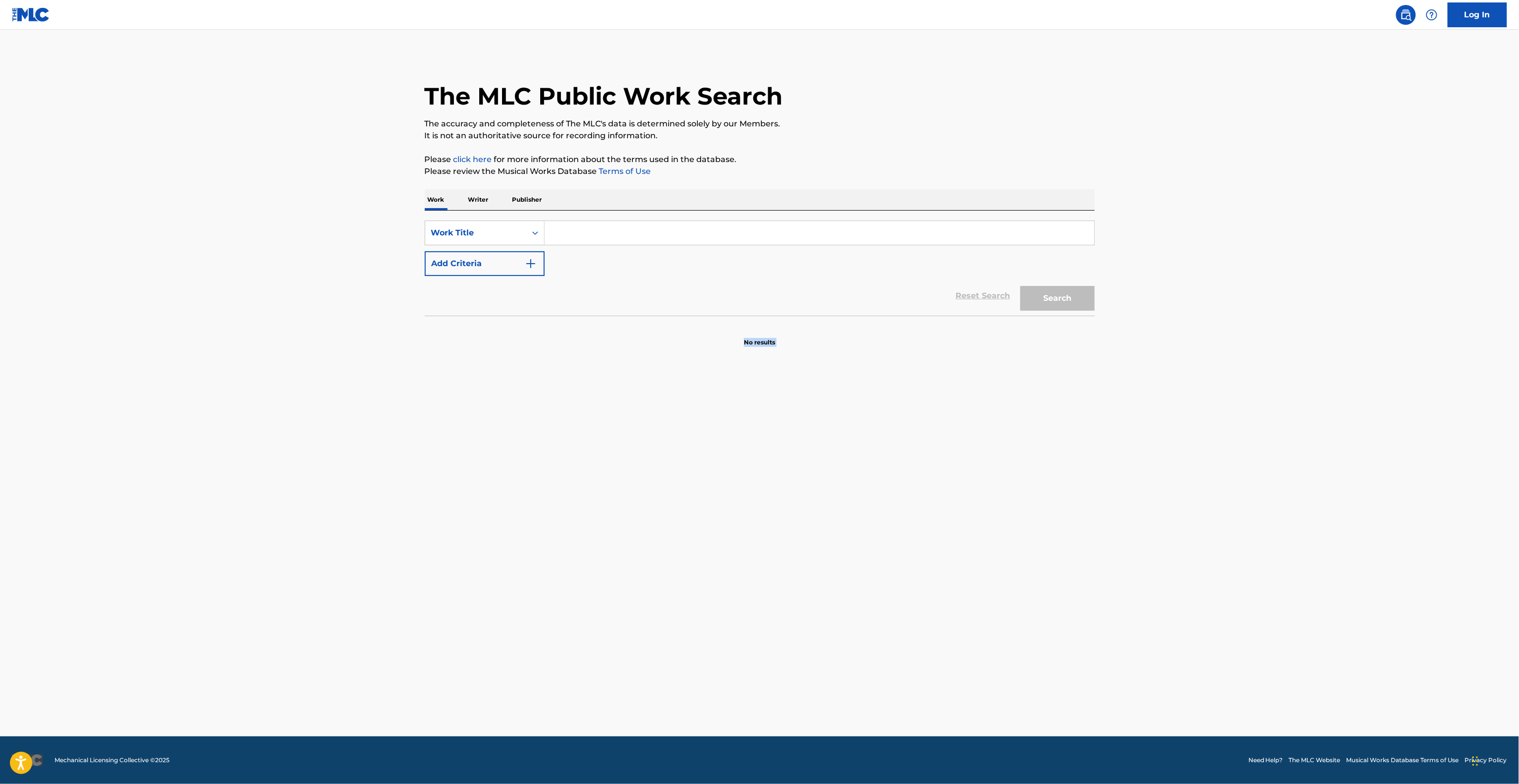
click at [924, 479] on main "The MLC Public Work Search The accuracy and completeness of The MLC's data is d…" at bounding box center [760, 383] width 1519 height 706
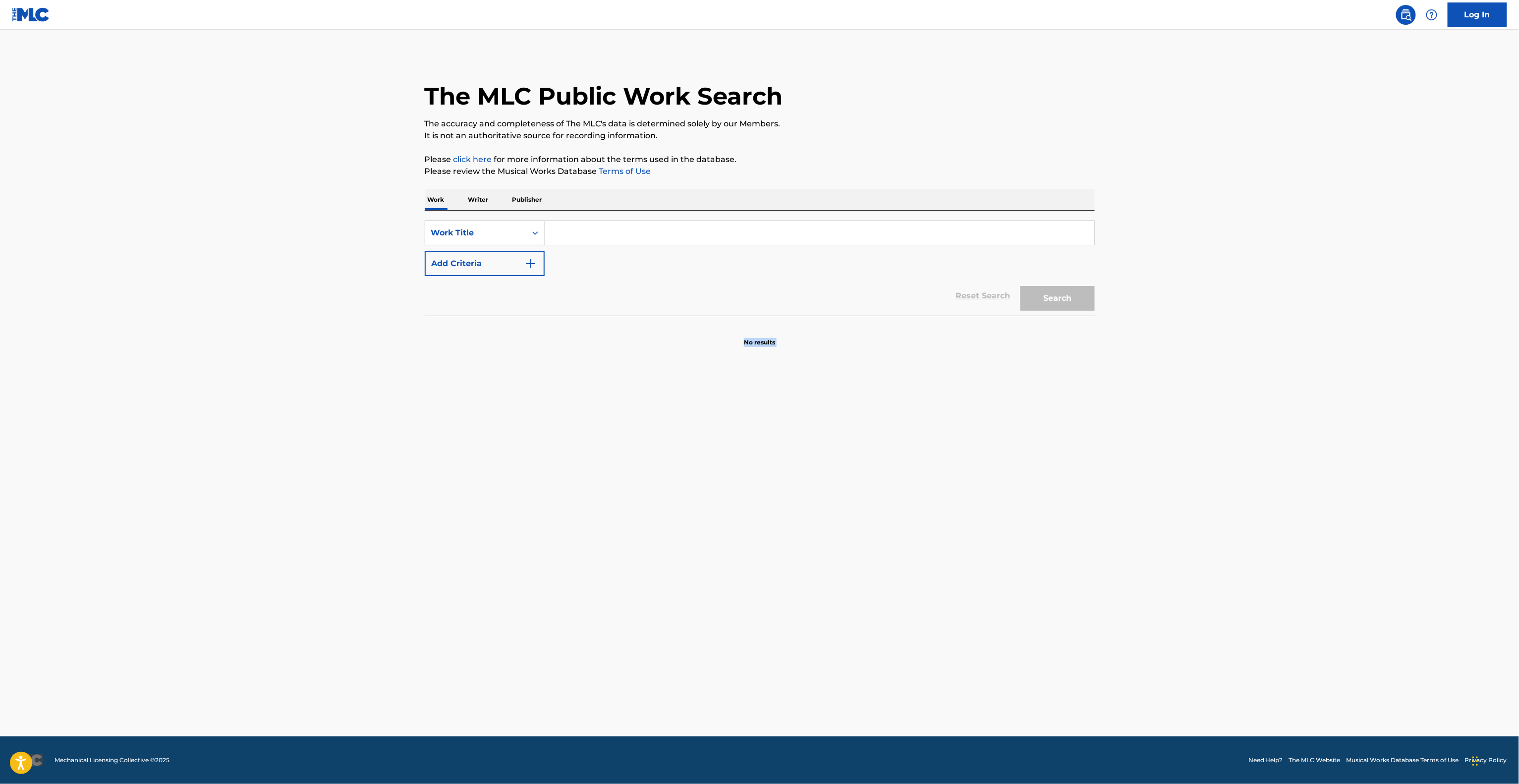
click at [924, 479] on main "The MLC Public Work Search The accuracy and completeness of The MLC's data is d…" at bounding box center [760, 383] width 1519 height 706
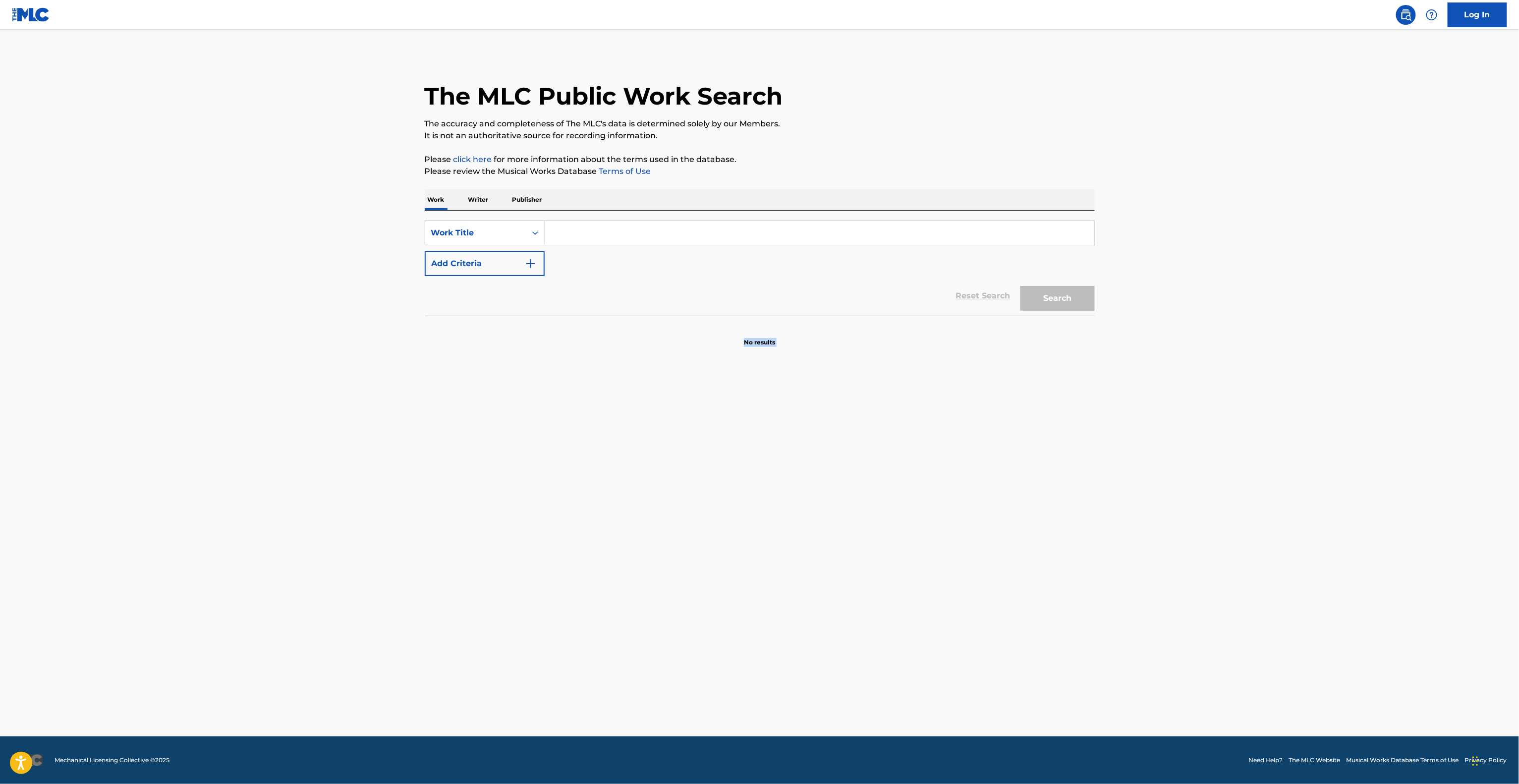
click at [924, 479] on main "The MLC Public Work Search The accuracy and completeness of The MLC's data is d…" at bounding box center [760, 383] width 1519 height 706
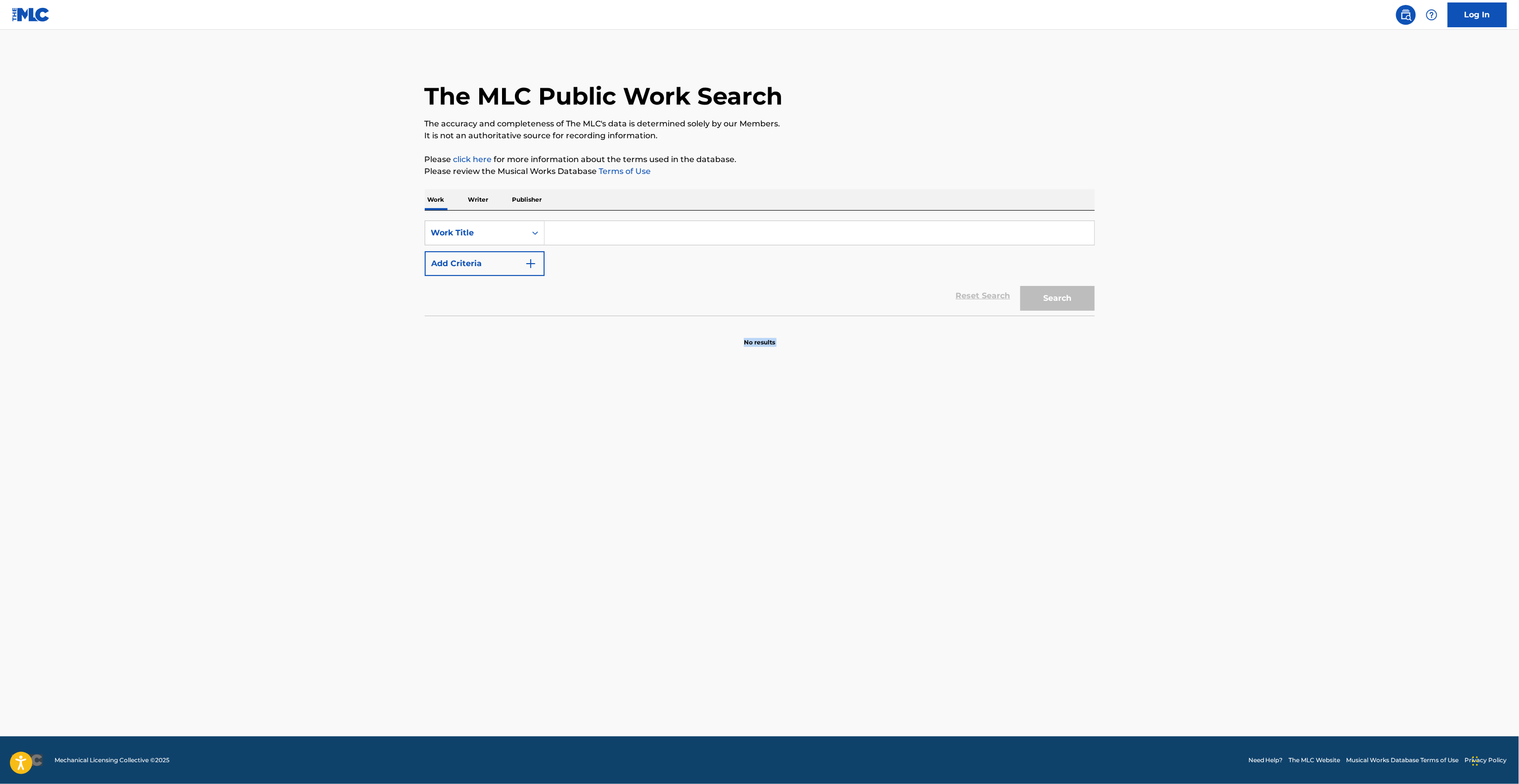
click at [924, 479] on main "The MLC Public Work Search The accuracy and completeness of The MLC's data is d…" at bounding box center [760, 383] width 1519 height 706
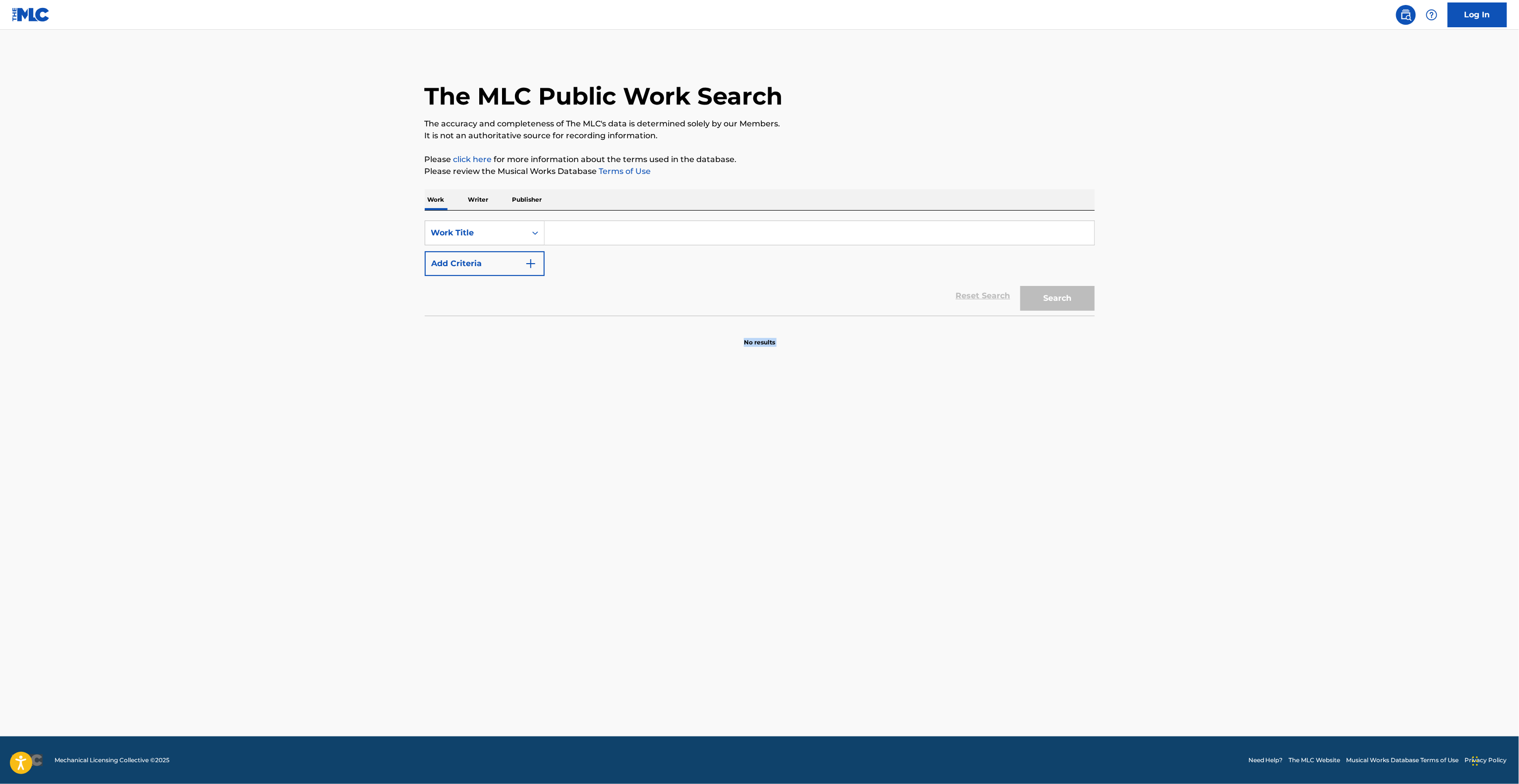
click at [924, 479] on main "The MLC Public Work Search The accuracy and completeness of The MLC's data is d…" at bounding box center [760, 383] width 1519 height 706
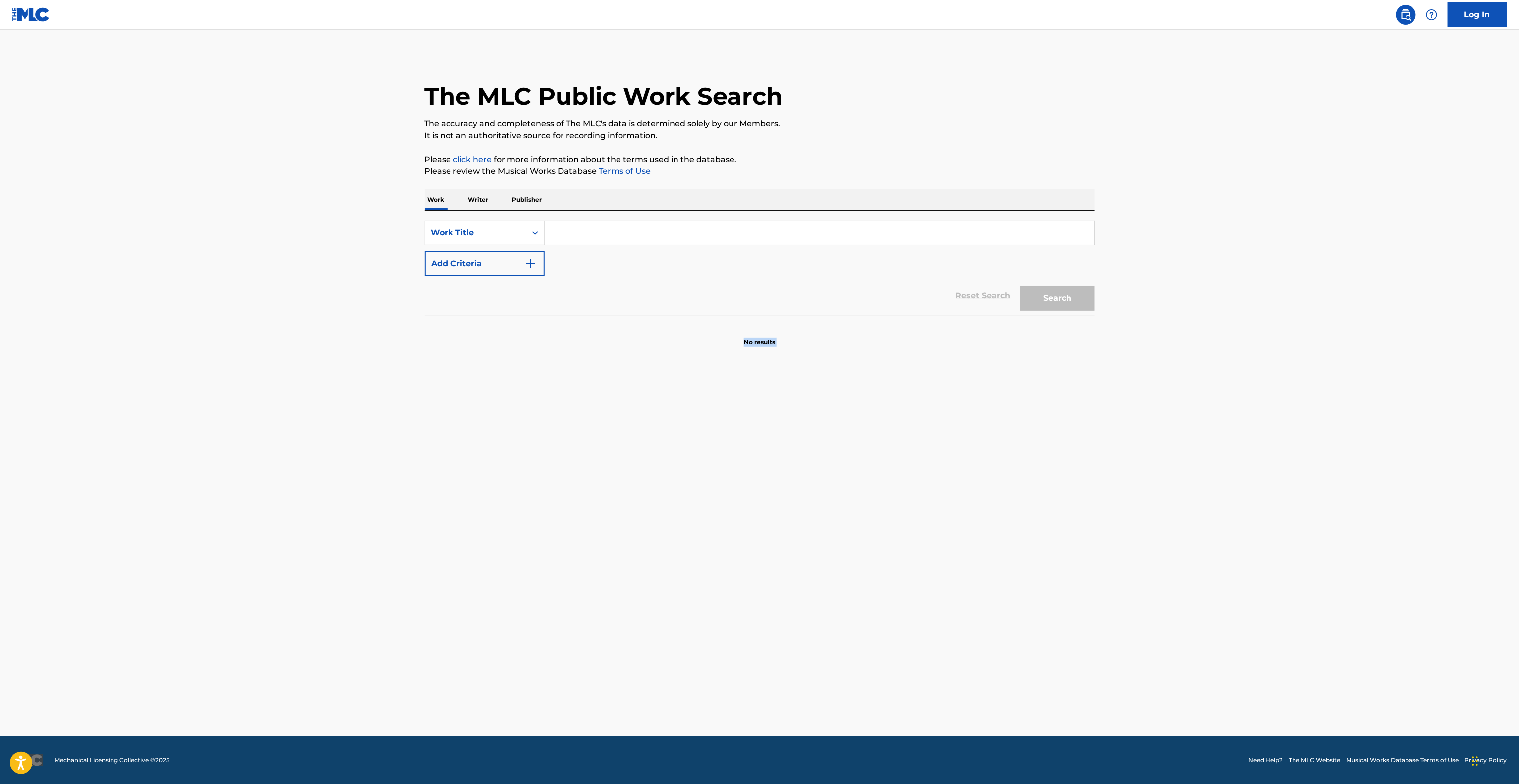
click at [924, 479] on main "The MLC Public Work Search The accuracy and completeness of The MLC's data is d…" at bounding box center [760, 383] width 1519 height 706
click at [924, 479] on main "The MLC Public Work Search The accuracy and completeness of The MLC's data is d…" at bounding box center [760, 383] width 1519 height 706
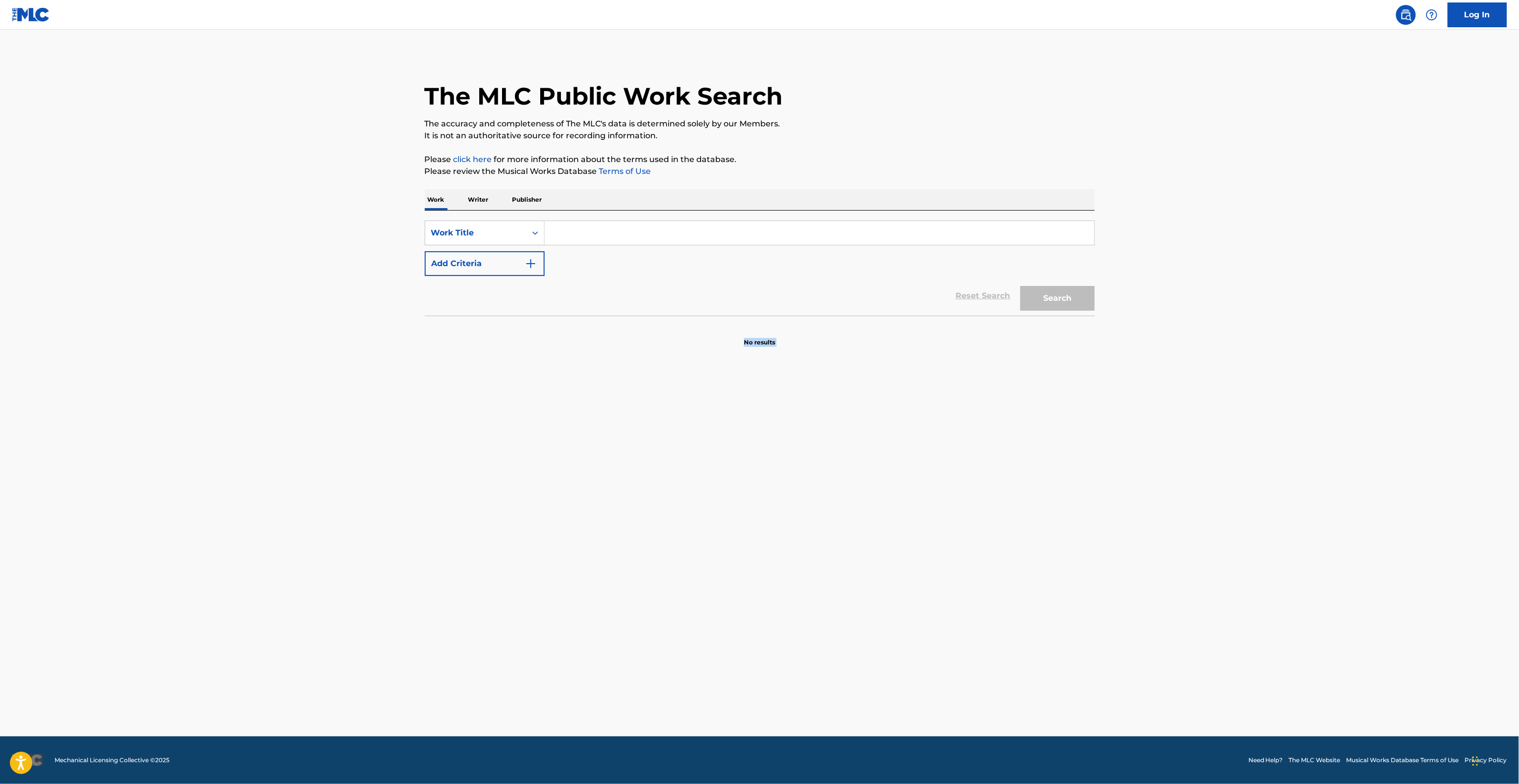
click at [922, 480] on main "The MLC Public Work Search The accuracy and completeness of The MLC's data is d…" at bounding box center [760, 383] width 1519 height 706
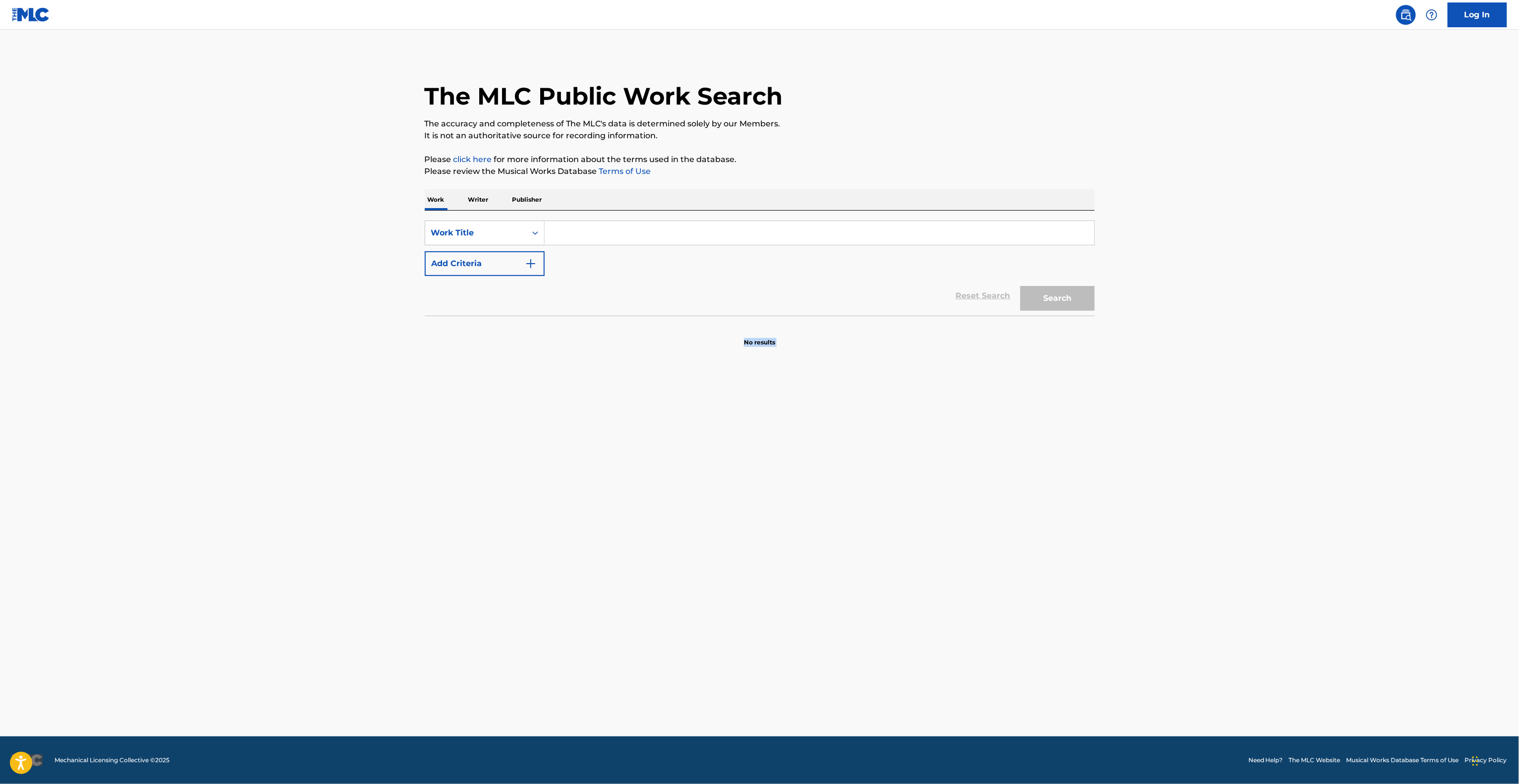
click at [922, 480] on main "The MLC Public Work Search The accuracy and completeness of The MLC's data is d…" at bounding box center [760, 383] width 1519 height 706
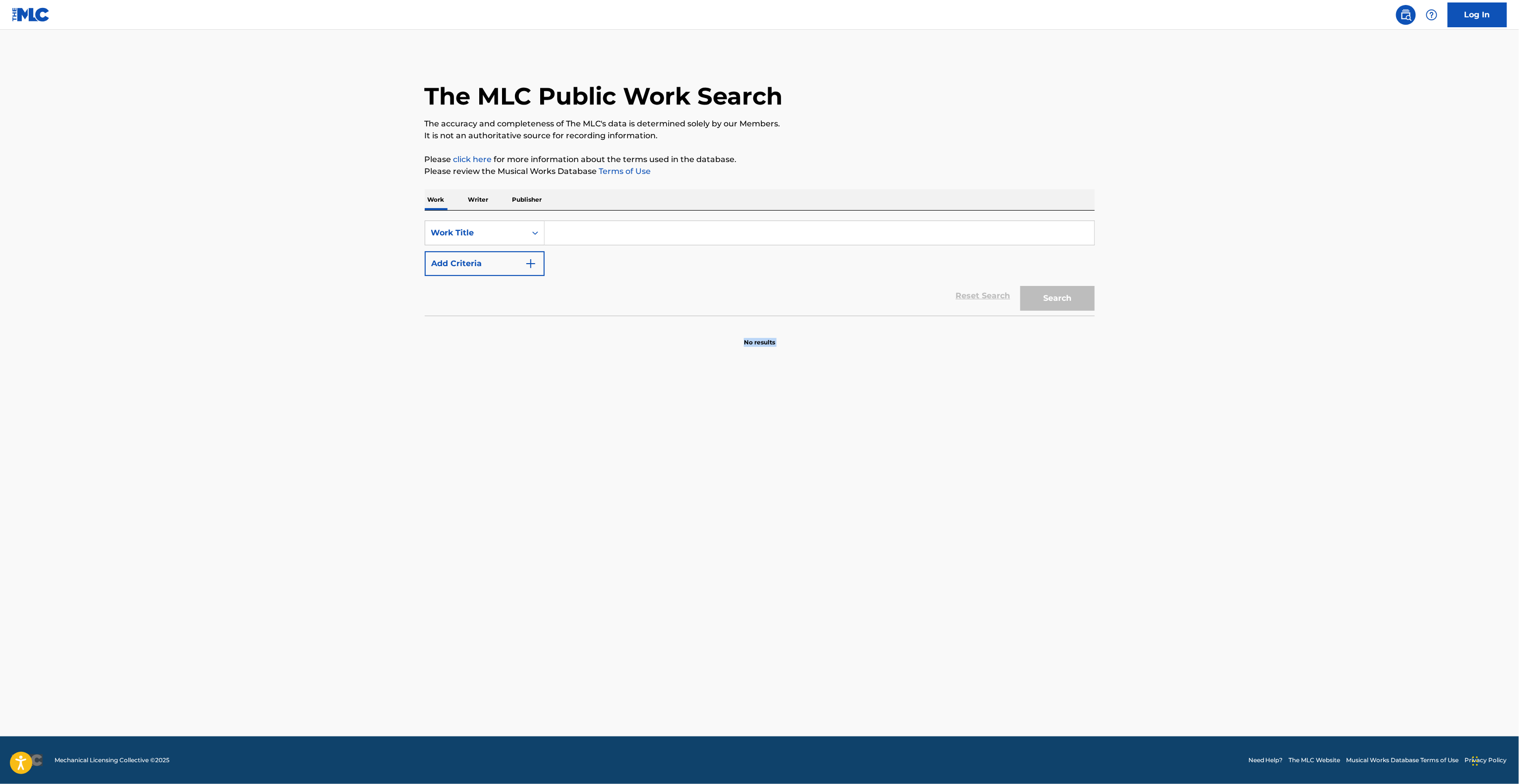
click at [922, 480] on main "The MLC Public Work Search The accuracy and completeness of The MLC's data is d…" at bounding box center [760, 383] width 1519 height 706
click at [921, 482] on main "The MLC Public Work Search The accuracy and completeness of The MLC's data is d…" at bounding box center [760, 383] width 1519 height 706
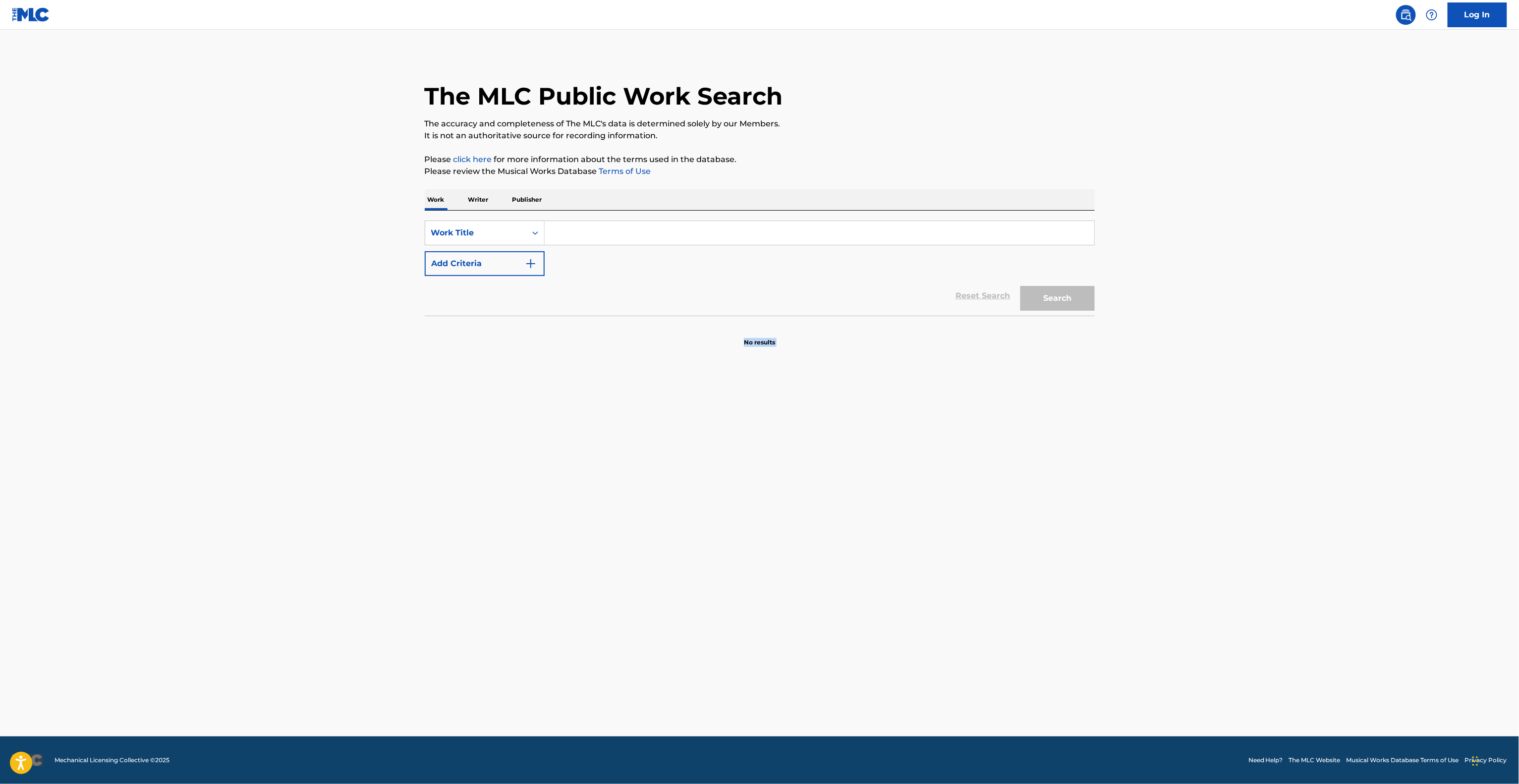
click at [921, 482] on main "The MLC Public Work Search The accuracy and completeness of The MLC's data is d…" at bounding box center [760, 383] width 1519 height 706
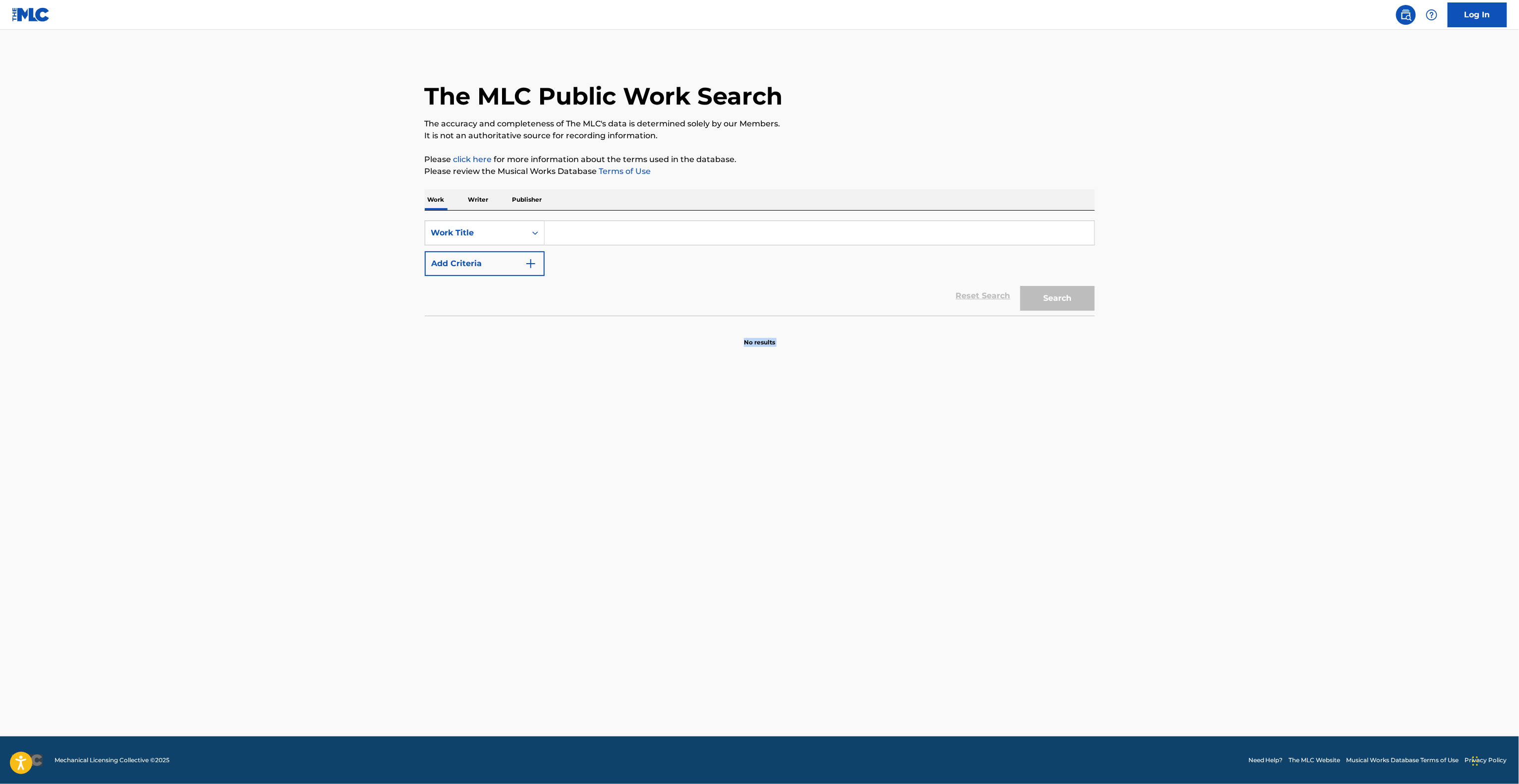
click at [921, 482] on main "The MLC Public Work Search The accuracy and completeness of The MLC's data is d…" at bounding box center [760, 383] width 1519 height 706
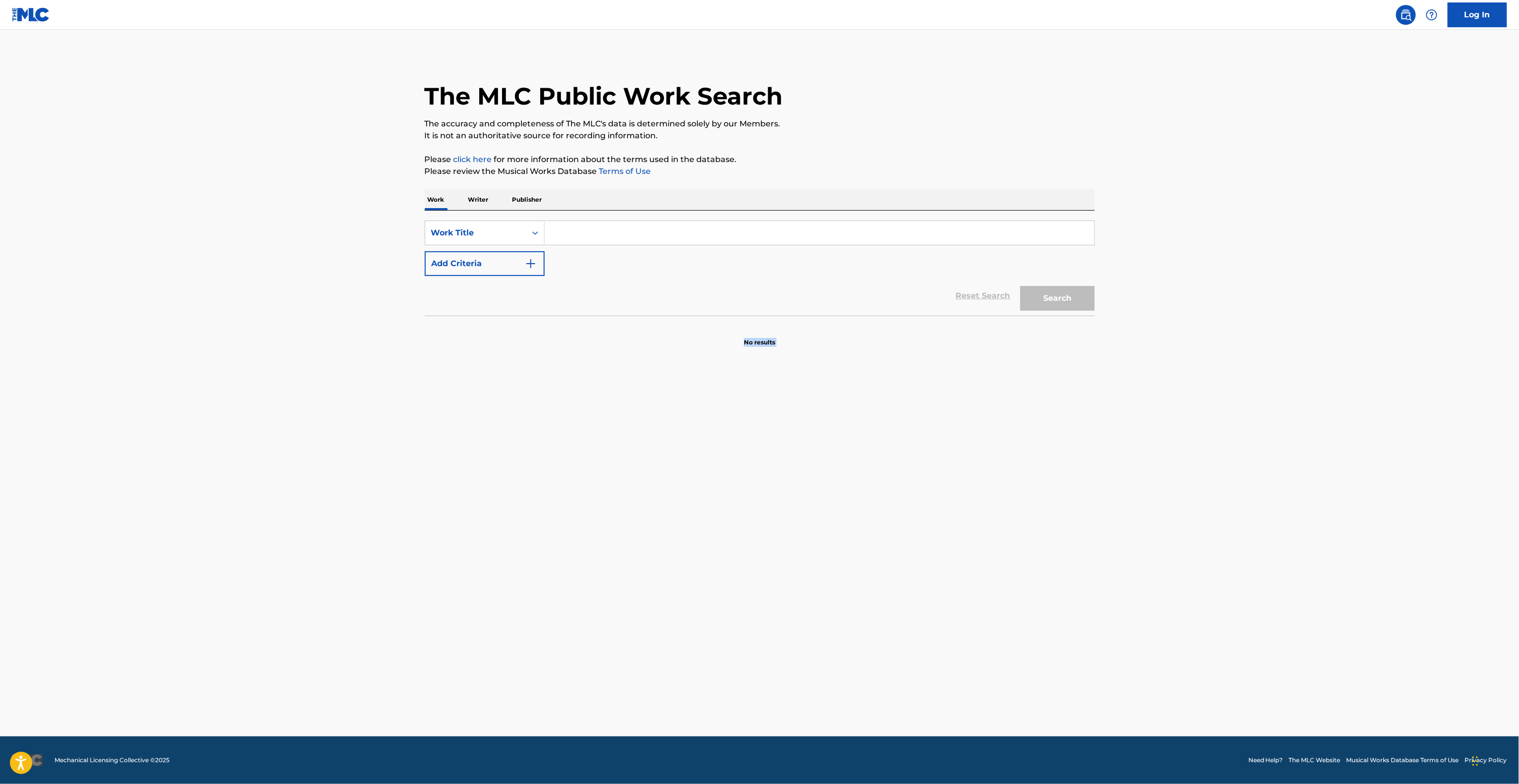
click at [921, 482] on main "The MLC Public Work Search The accuracy and completeness of The MLC's data is d…" at bounding box center [760, 383] width 1519 height 706
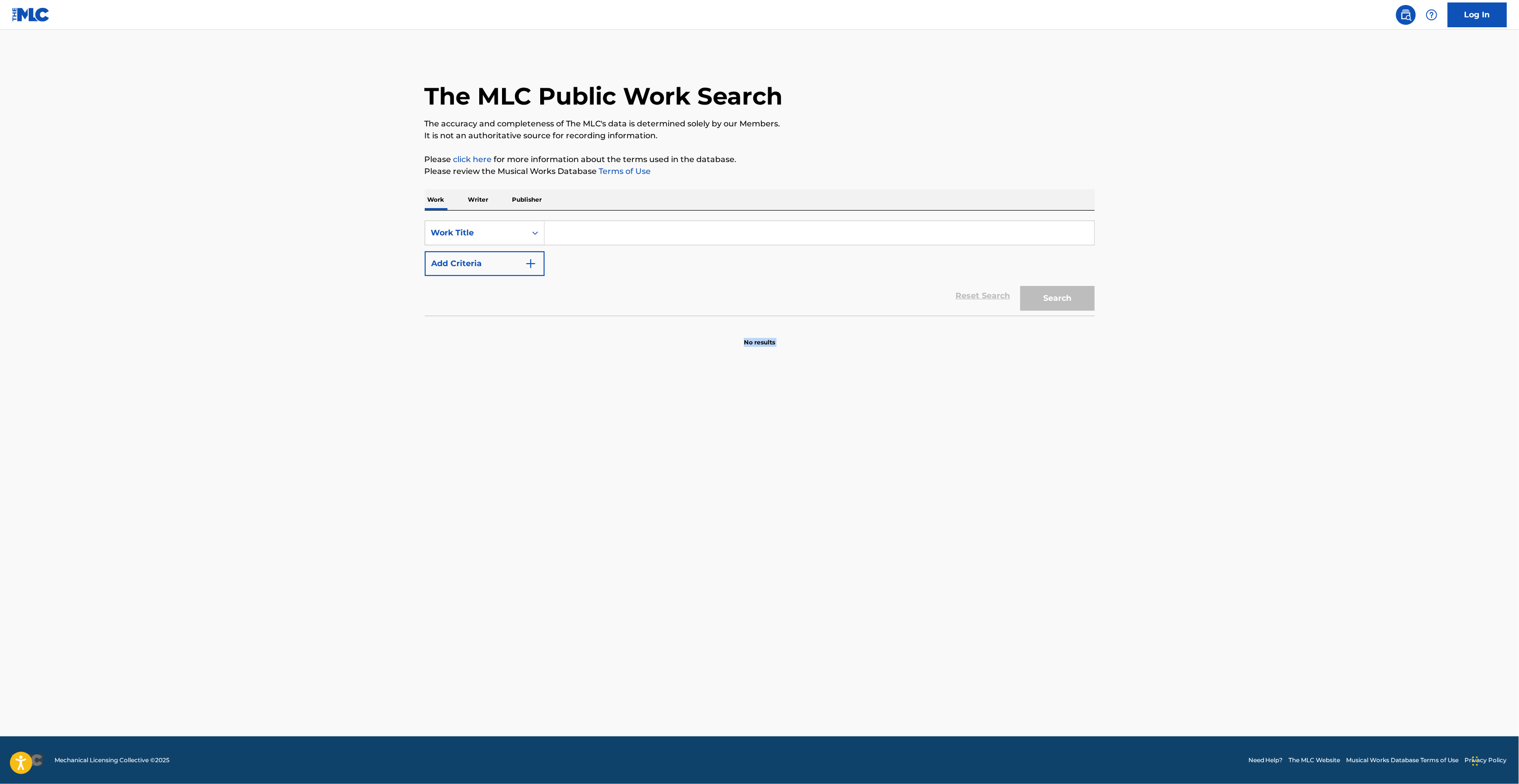
click at [921, 482] on main "The MLC Public Work Search The accuracy and completeness of The MLC's data is d…" at bounding box center [760, 383] width 1519 height 706
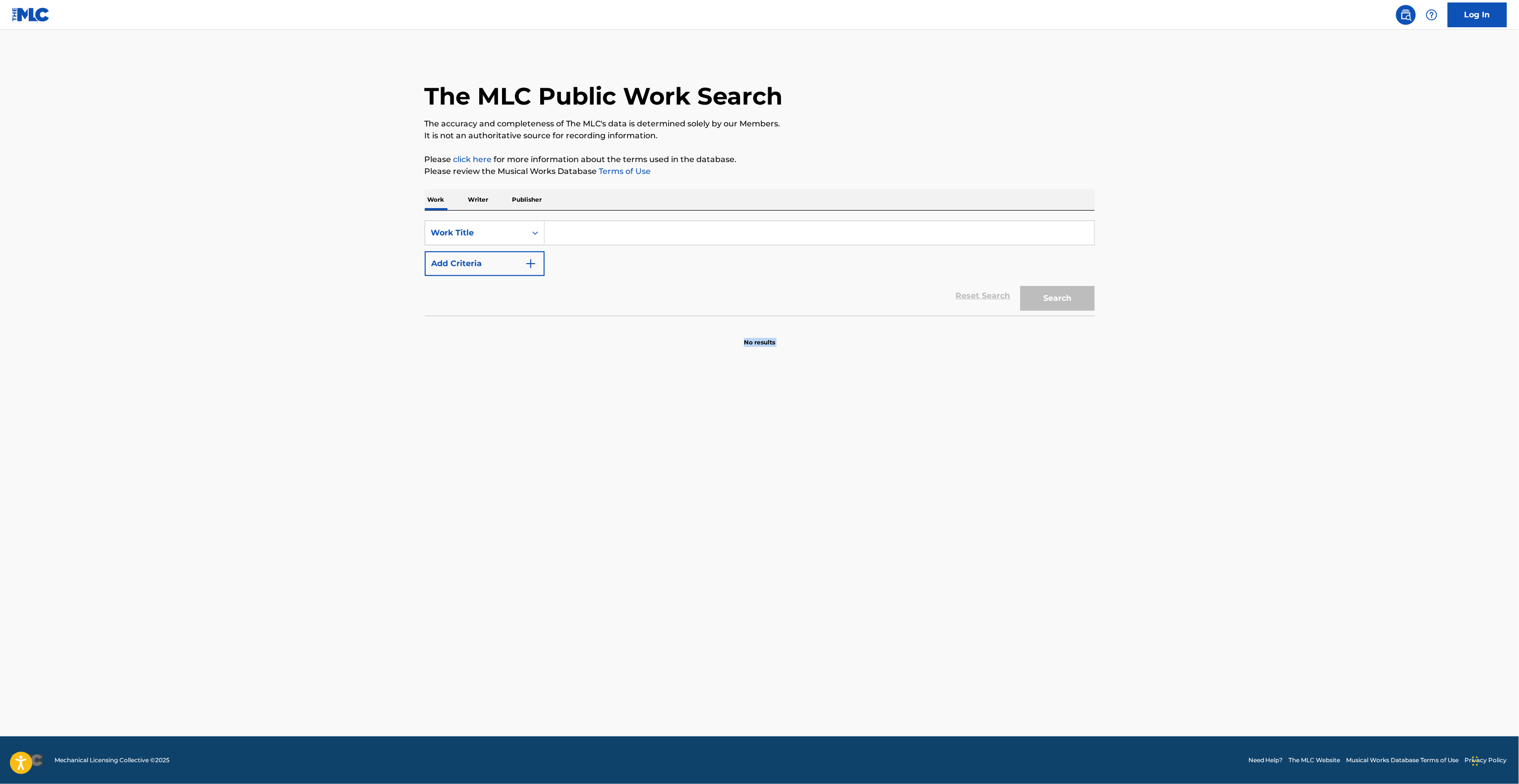
click at [921, 482] on main "The MLC Public Work Search The accuracy and completeness of The MLC's data is d…" at bounding box center [760, 383] width 1519 height 706
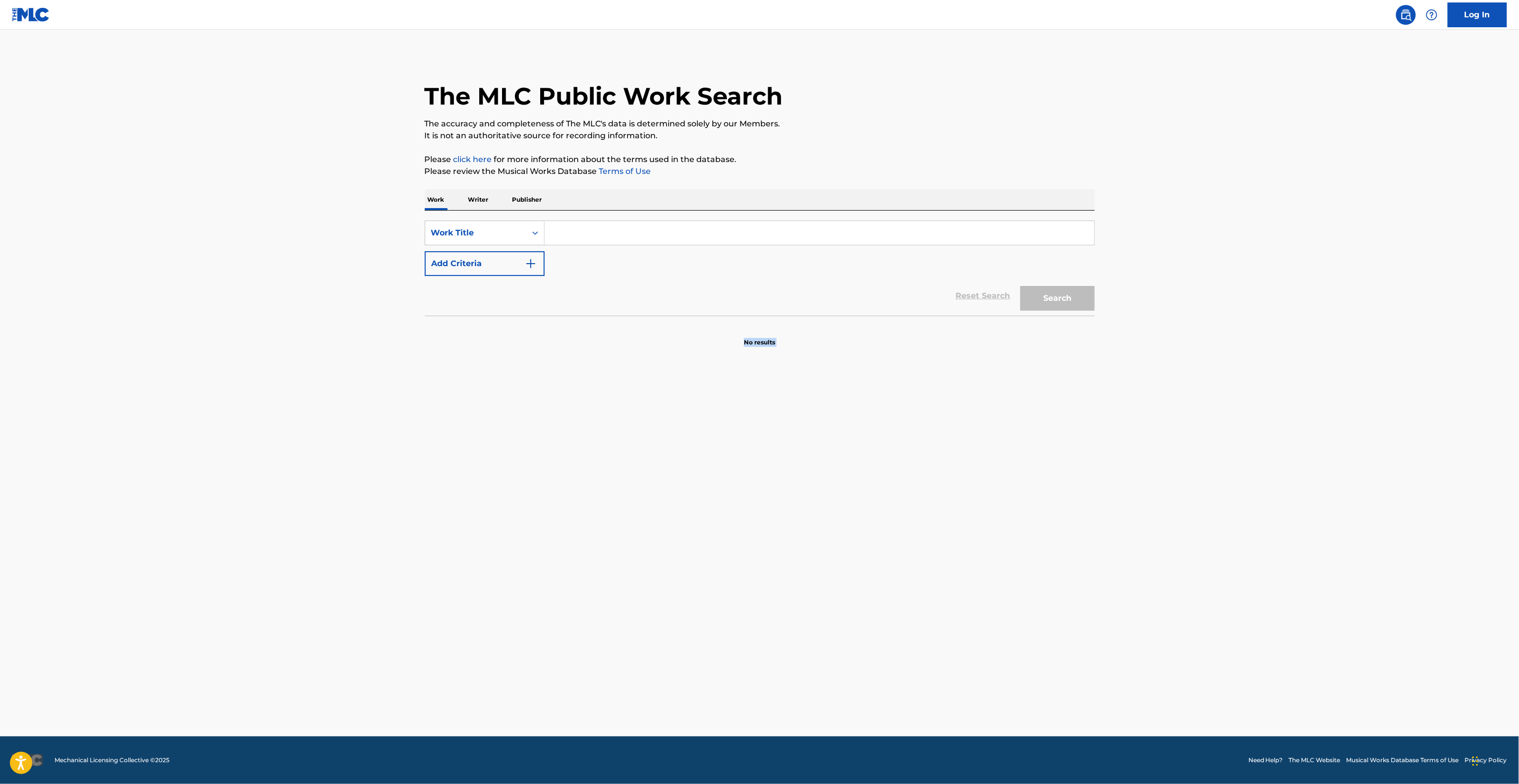
click at [921, 482] on main "The MLC Public Work Search The accuracy and completeness of The MLC's data is d…" at bounding box center [760, 383] width 1519 height 706
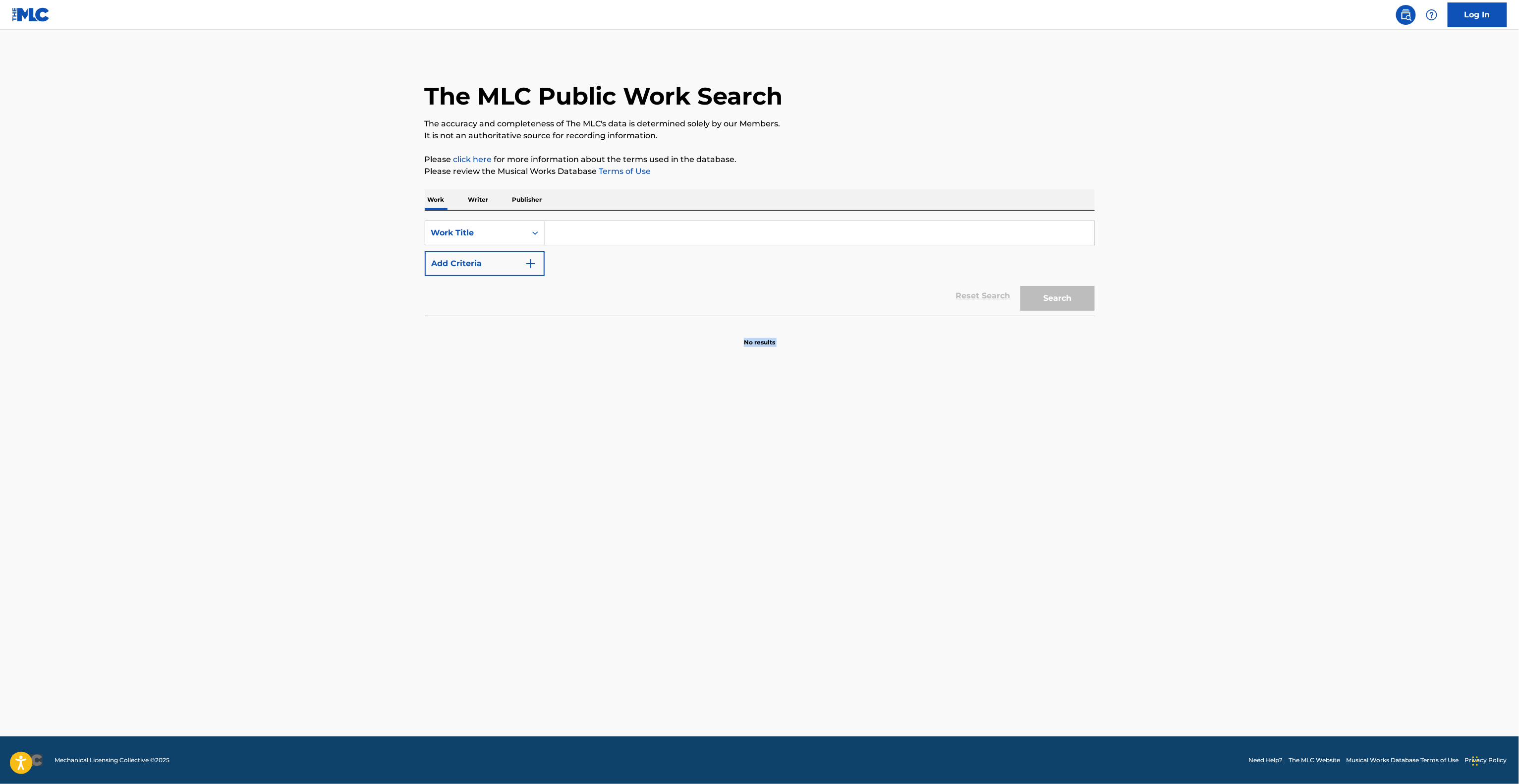
click at [921, 482] on main "The MLC Public Work Search The accuracy and completeness of The MLC's data is d…" at bounding box center [760, 383] width 1519 height 706
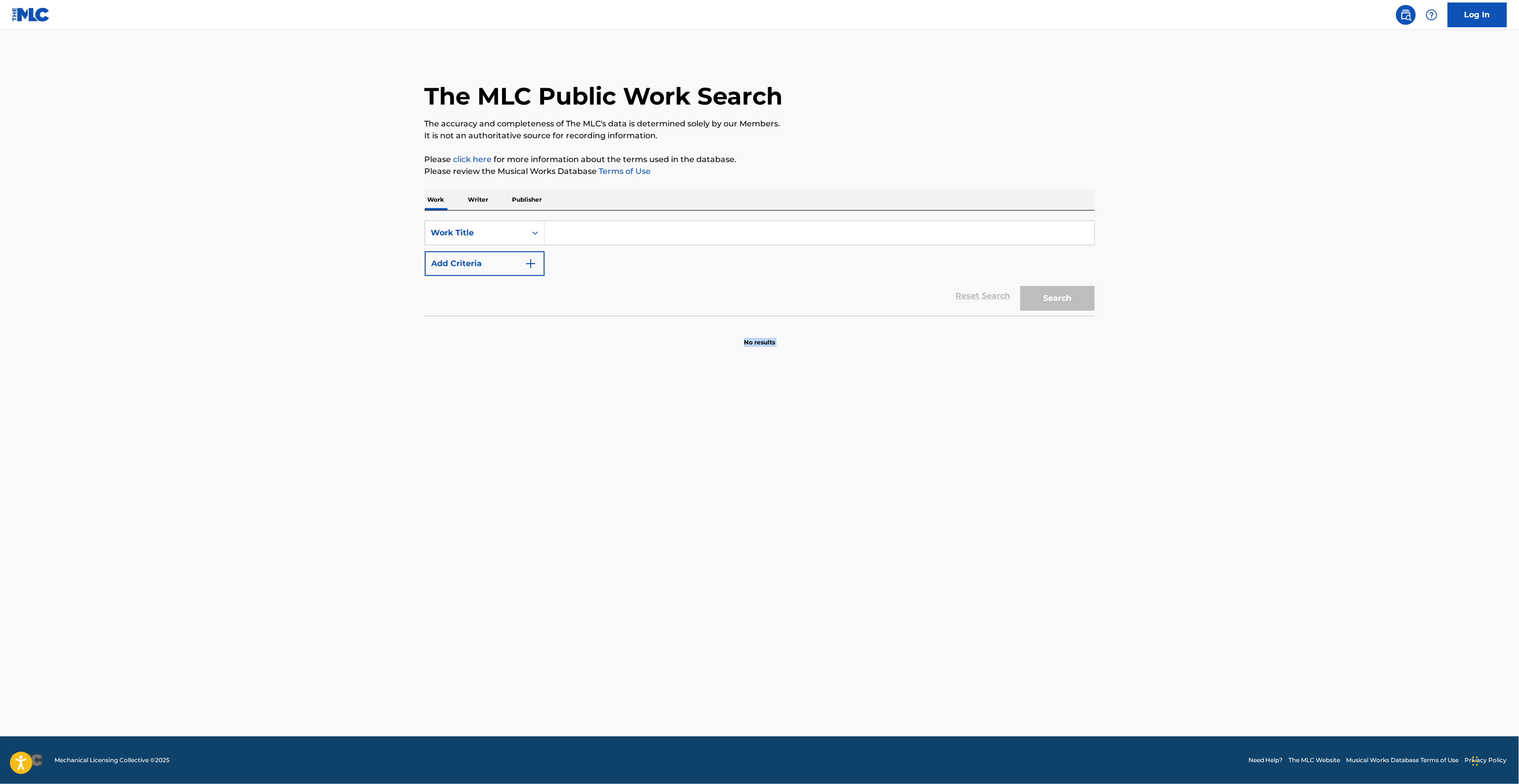
click at [921, 482] on main "The MLC Public Work Search The accuracy and completeness of The MLC's data is d…" at bounding box center [760, 383] width 1519 height 706
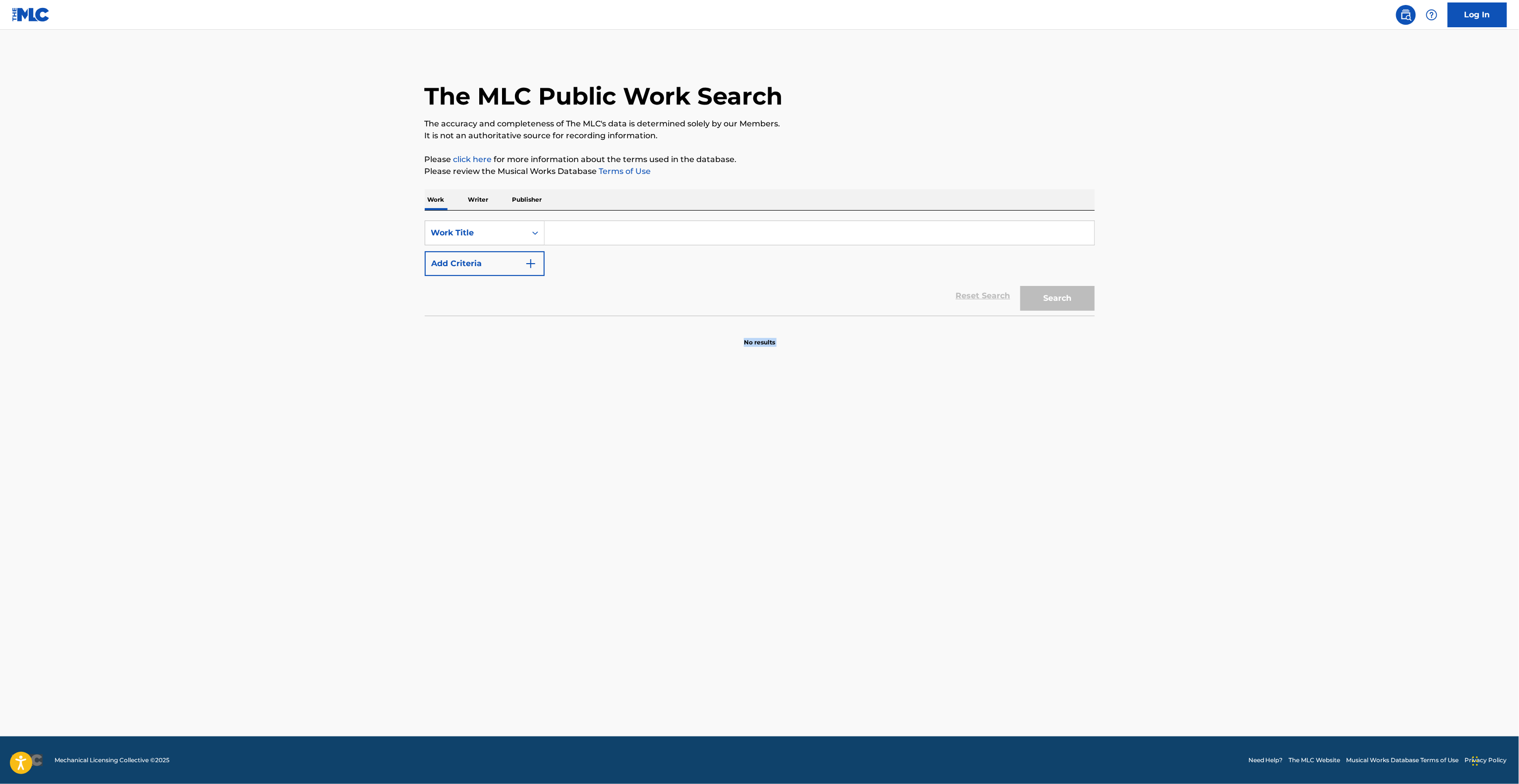
click at [921, 482] on main "The MLC Public Work Search The accuracy and completeness of The MLC's data is d…" at bounding box center [760, 383] width 1519 height 706
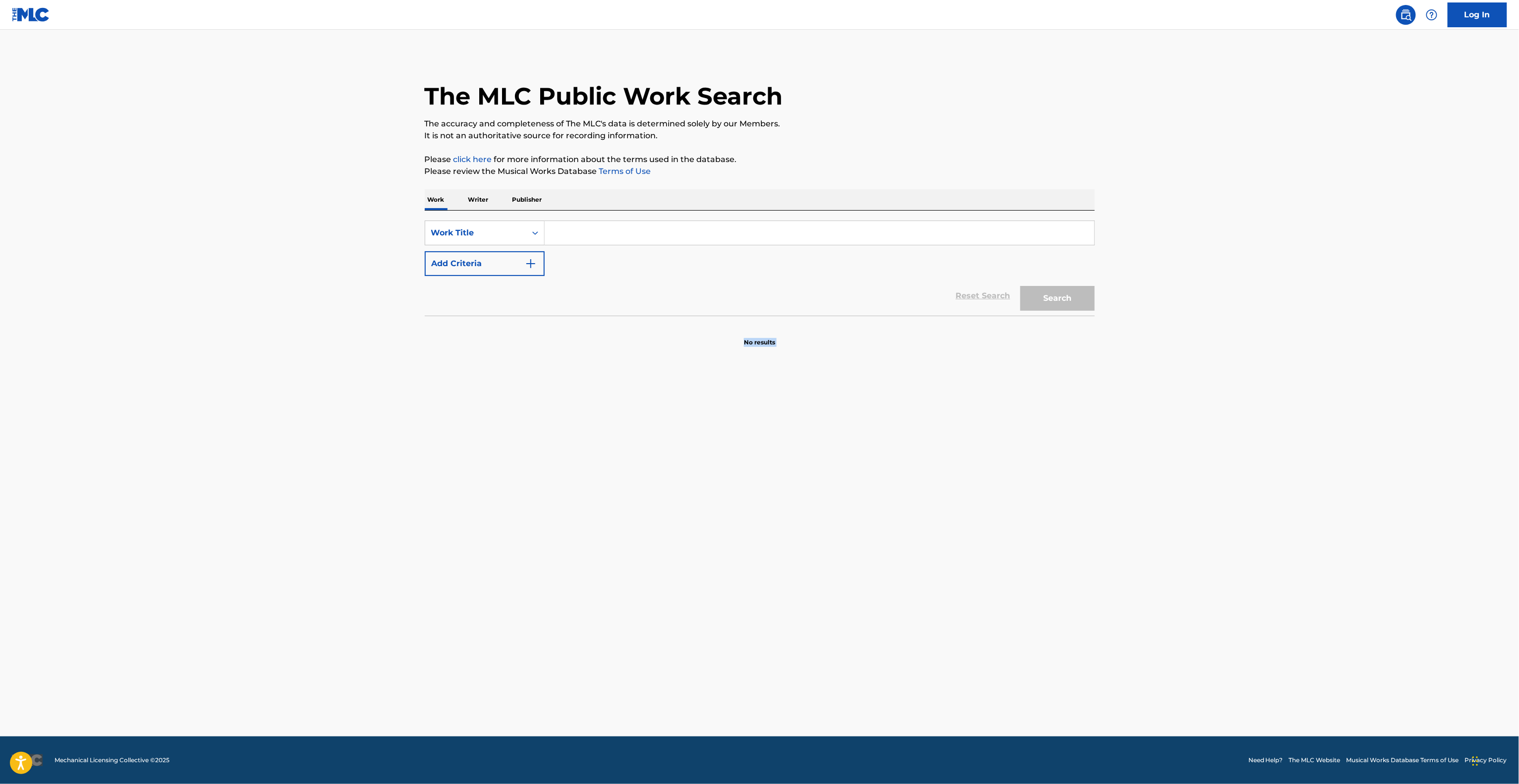
click at [921, 482] on main "The MLC Public Work Search The accuracy and completeness of The MLC's data is d…" at bounding box center [760, 383] width 1519 height 706
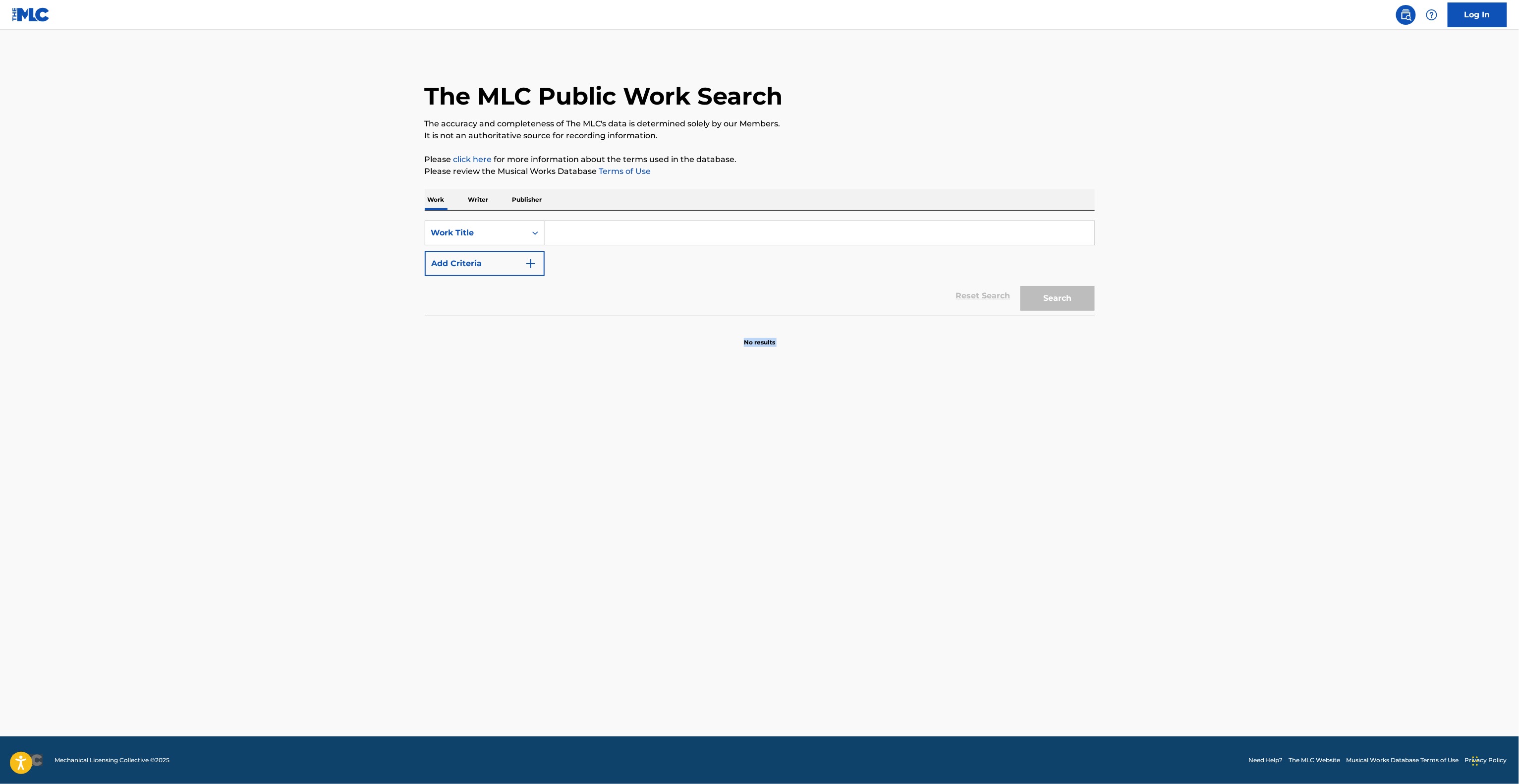
click at [921, 482] on main "The MLC Public Work Search The accuracy and completeness of The MLC's data is d…" at bounding box center [760, 383] width 1519 height 706
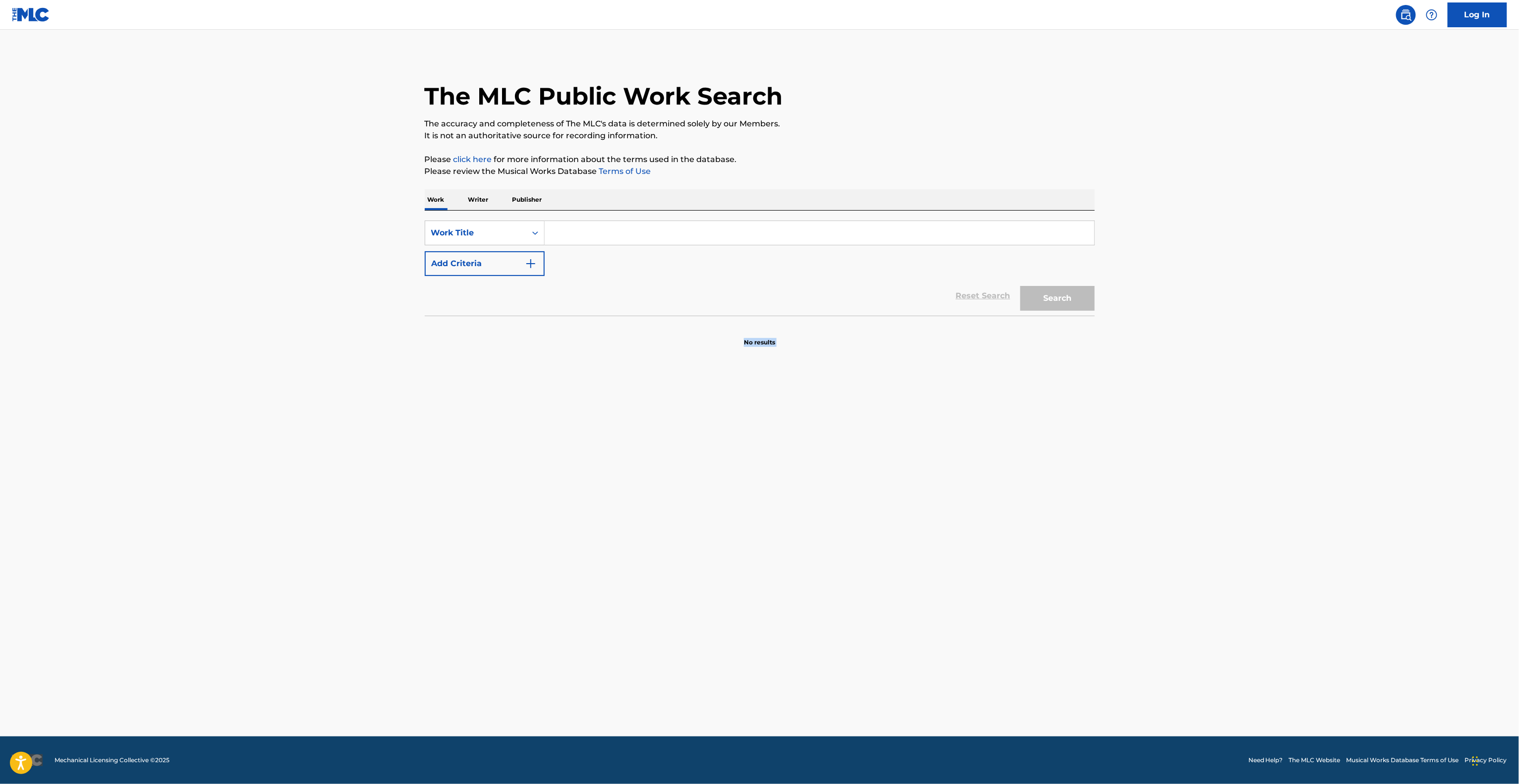
click at [921, 482] on main "The MLC Public Work Search The accuracy and completeness of The MLC's data is d…" at bounding box center [760, 383] width 1519 height 706
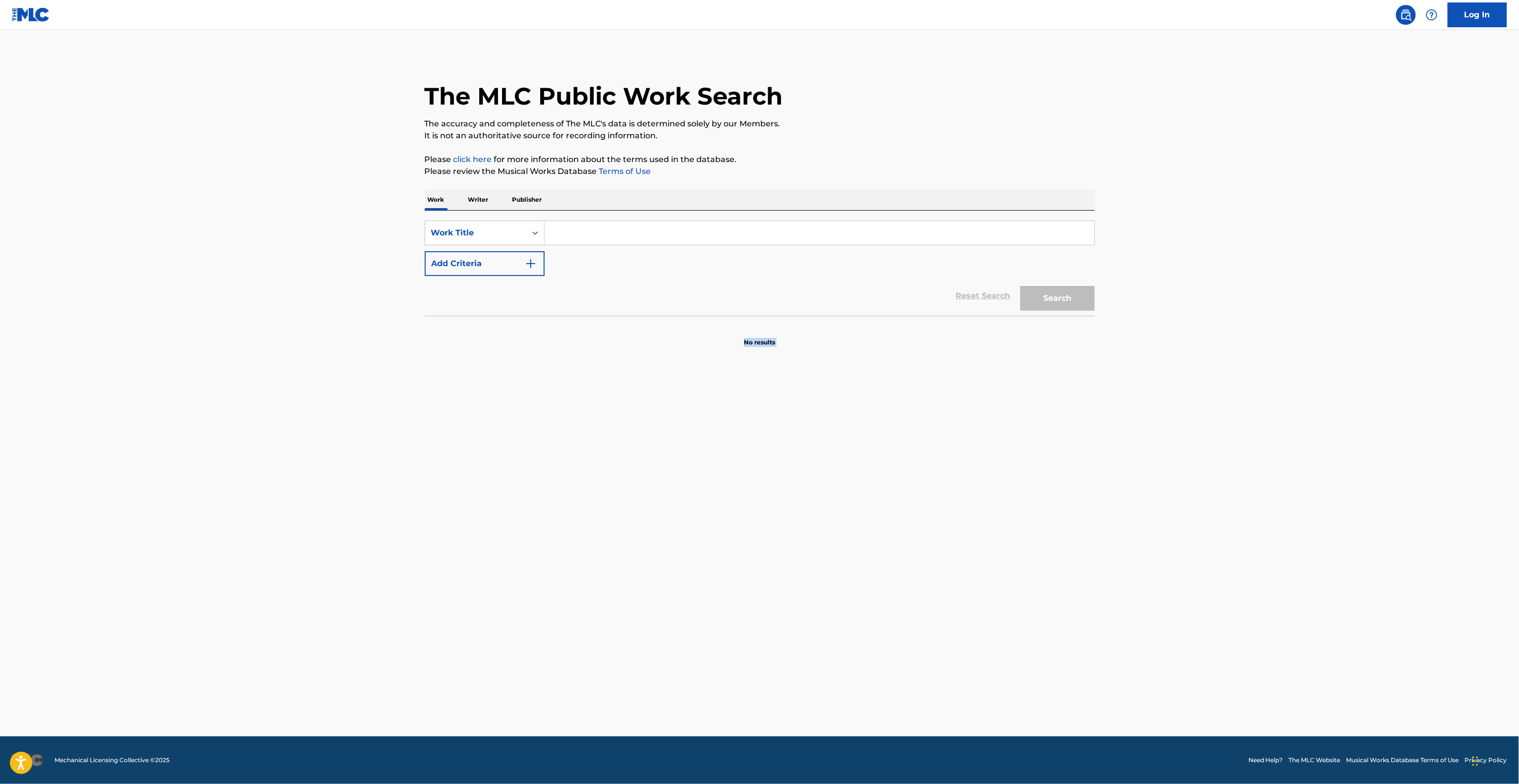
click at [921, 482] on main "The MLC Public Work Search The accuracy and completeness of The MLC's data is d…" at bounding box center [760, 383] width 1519 height 706
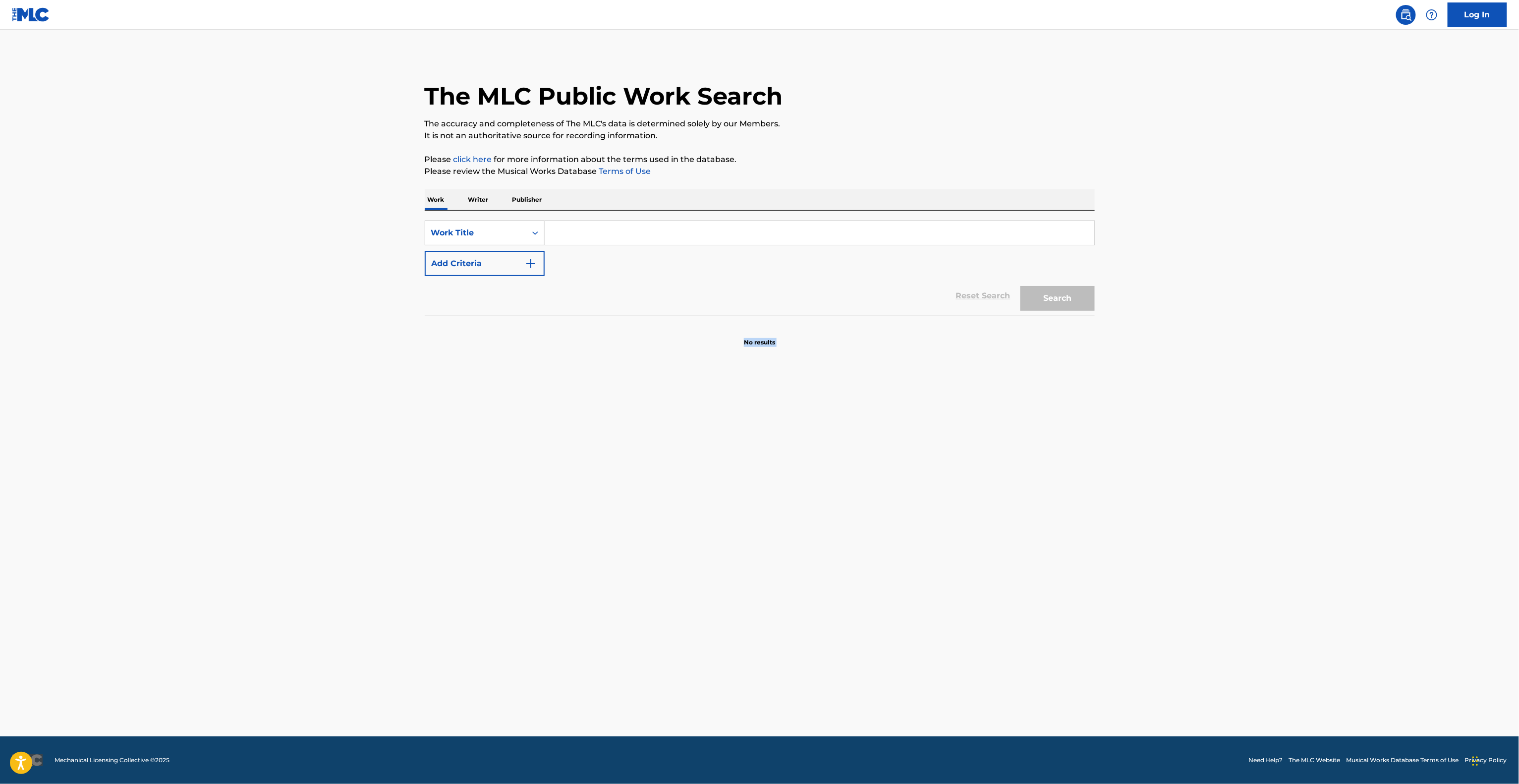
click at [921, 482] on main "The MLC Public Work Search The accuracy and completeness of The MLC's data is d…" at bounding box center [760, 383] width 1519 height 706
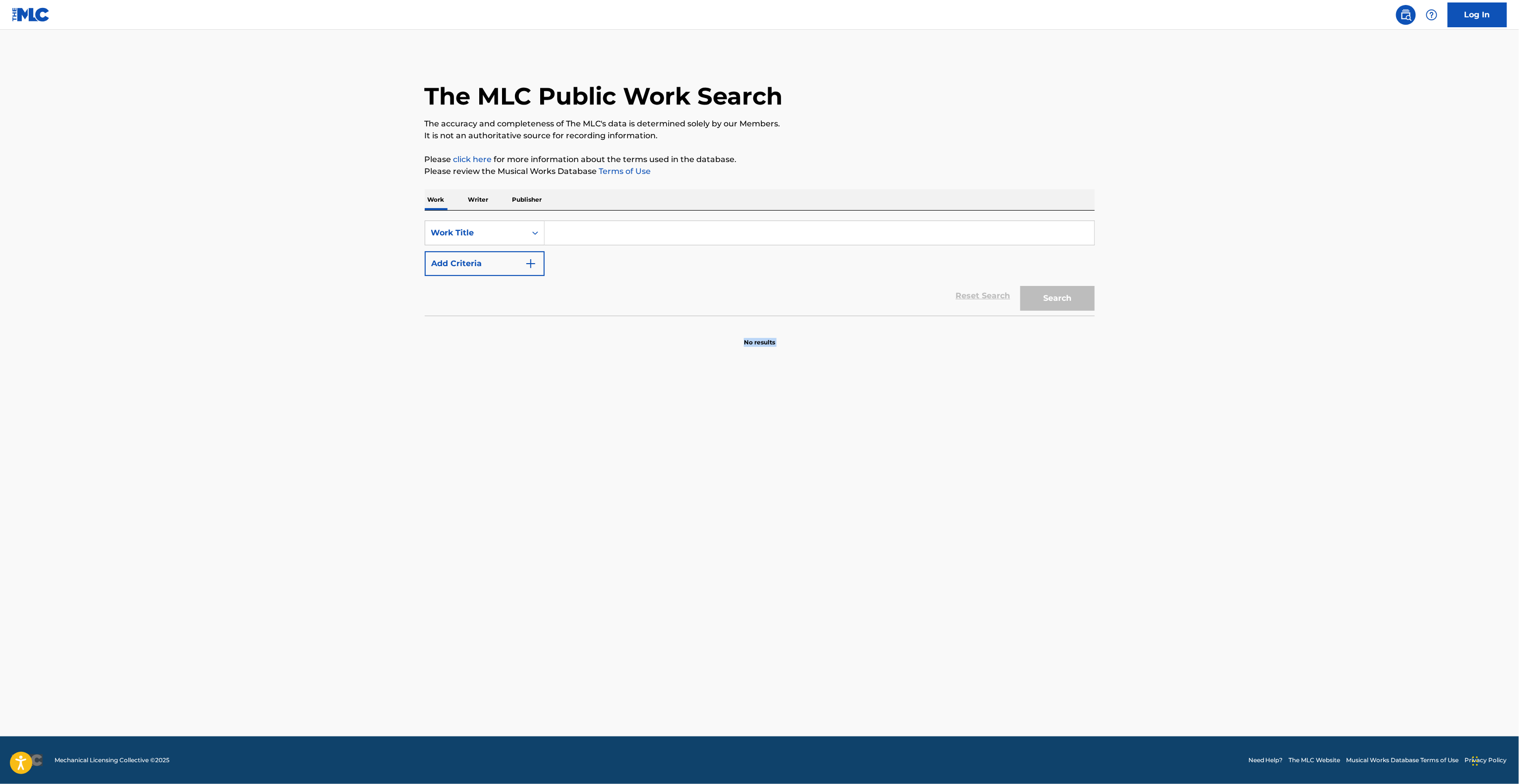
click at [921, 482] on main "The MLC Public Work Search The accuracy and completeness of The MLC's data is d…" at bounding box center [760, 383] width 1519 height 706
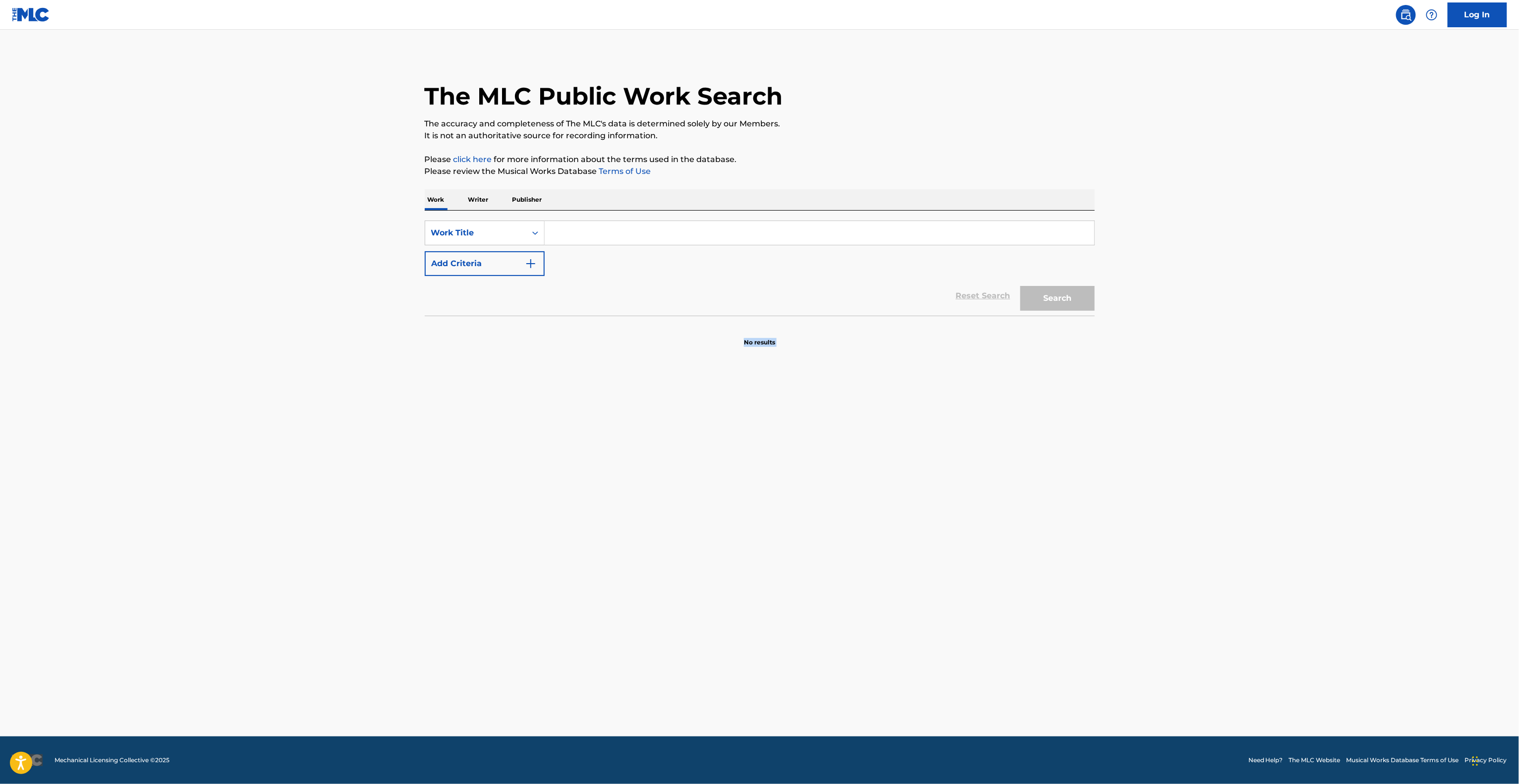
click at [921, 482] on main "The MLC Public Work Search The accuracy and completeness of The MLC's data is d…" at bounding box center [760, 383] width 1519 height 706
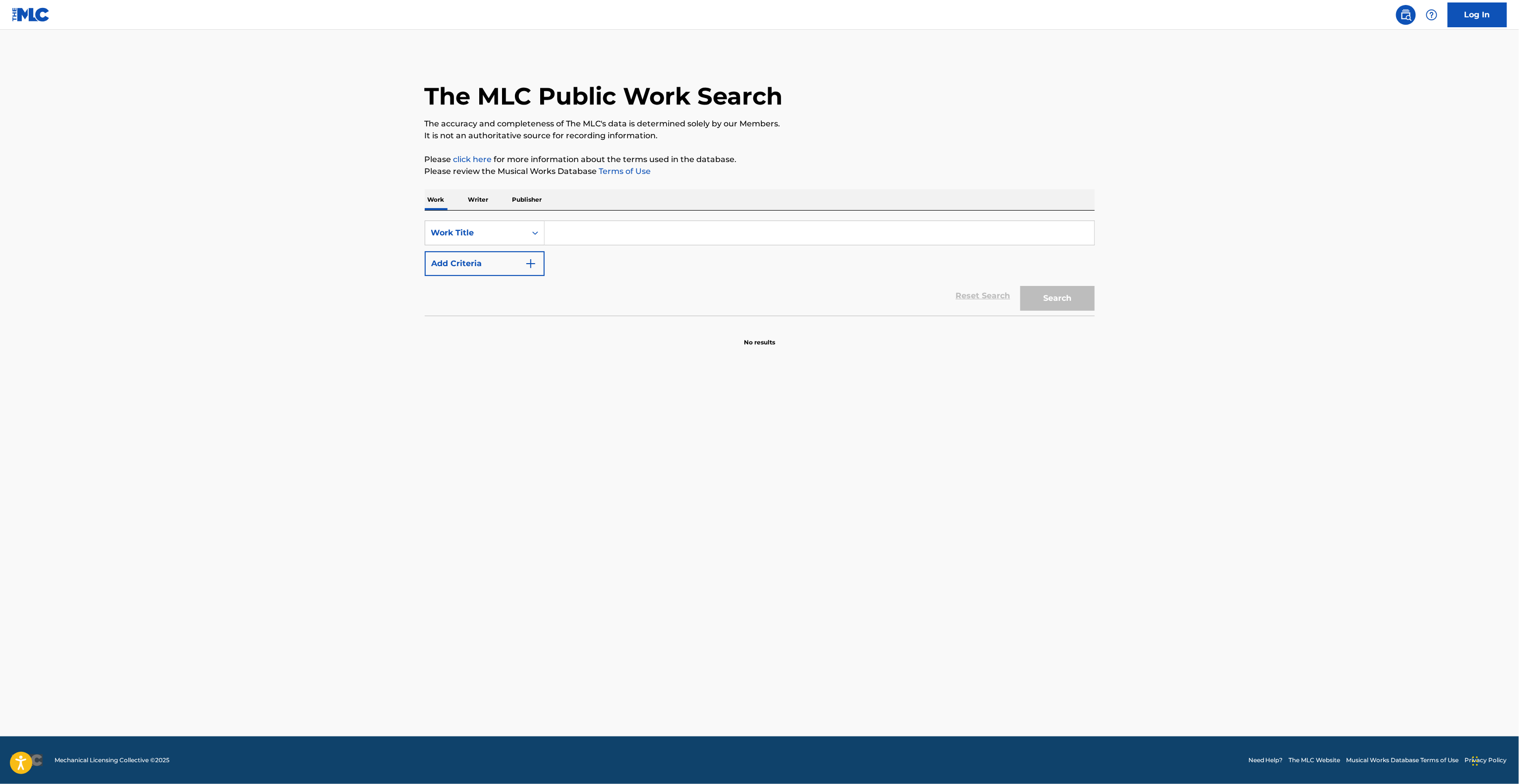
click at [921, 482] on main "The MLC Public Work Search The accuracy and completeness of The MLC's data is d…" at bounding box center [760, 383] width 1519 height 706
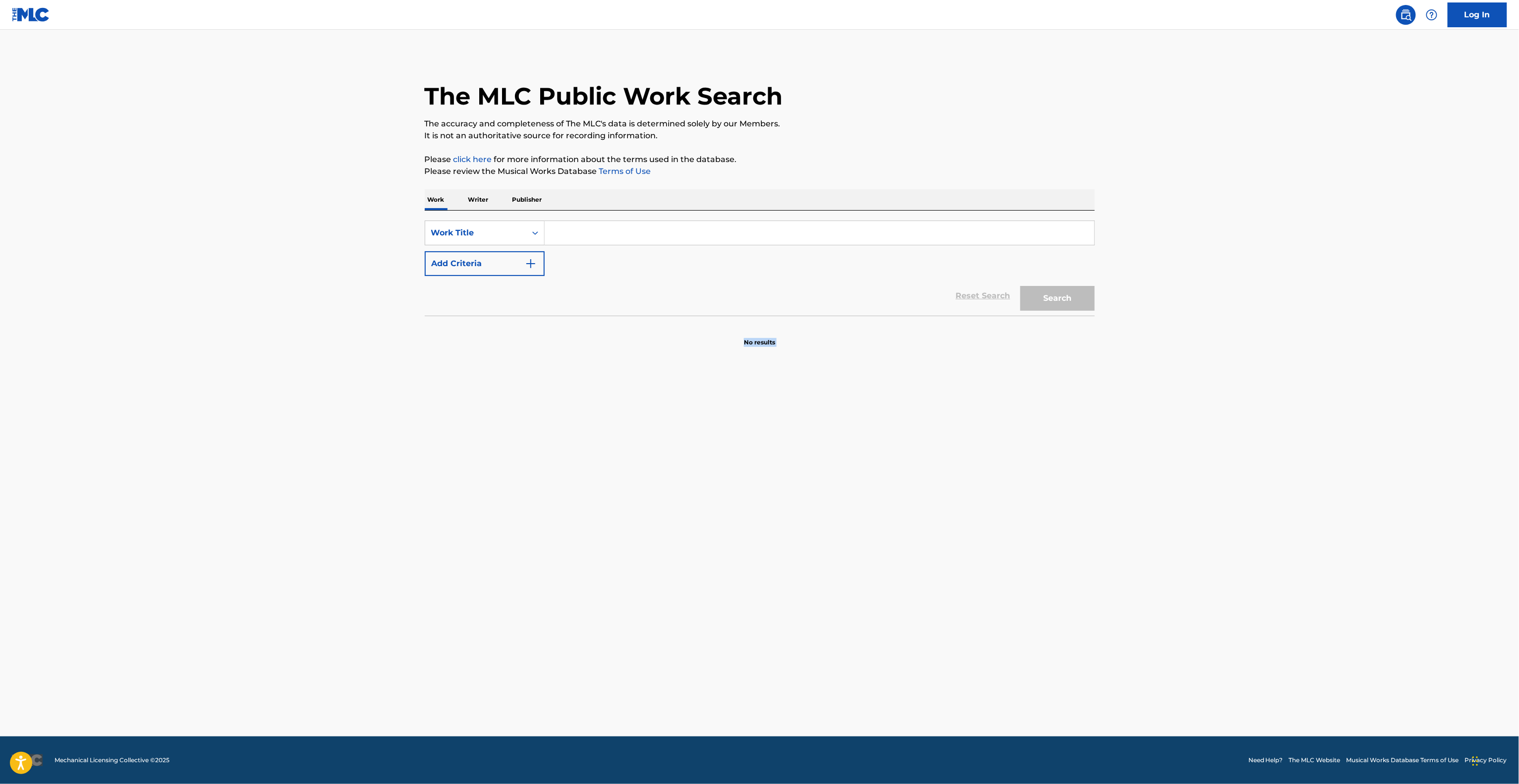
click at [921, 482] on main "The MLC Public Work Search The accuracy and completeness of The MLC's data is d…" at bounding box center [760, 383] width 1519 height 706
click at [951, 421] on main "The MLC Public Work Search The accuracy and completeness of The MLC's data is d…" at bounding box center [760, 383] width 1519 height 706
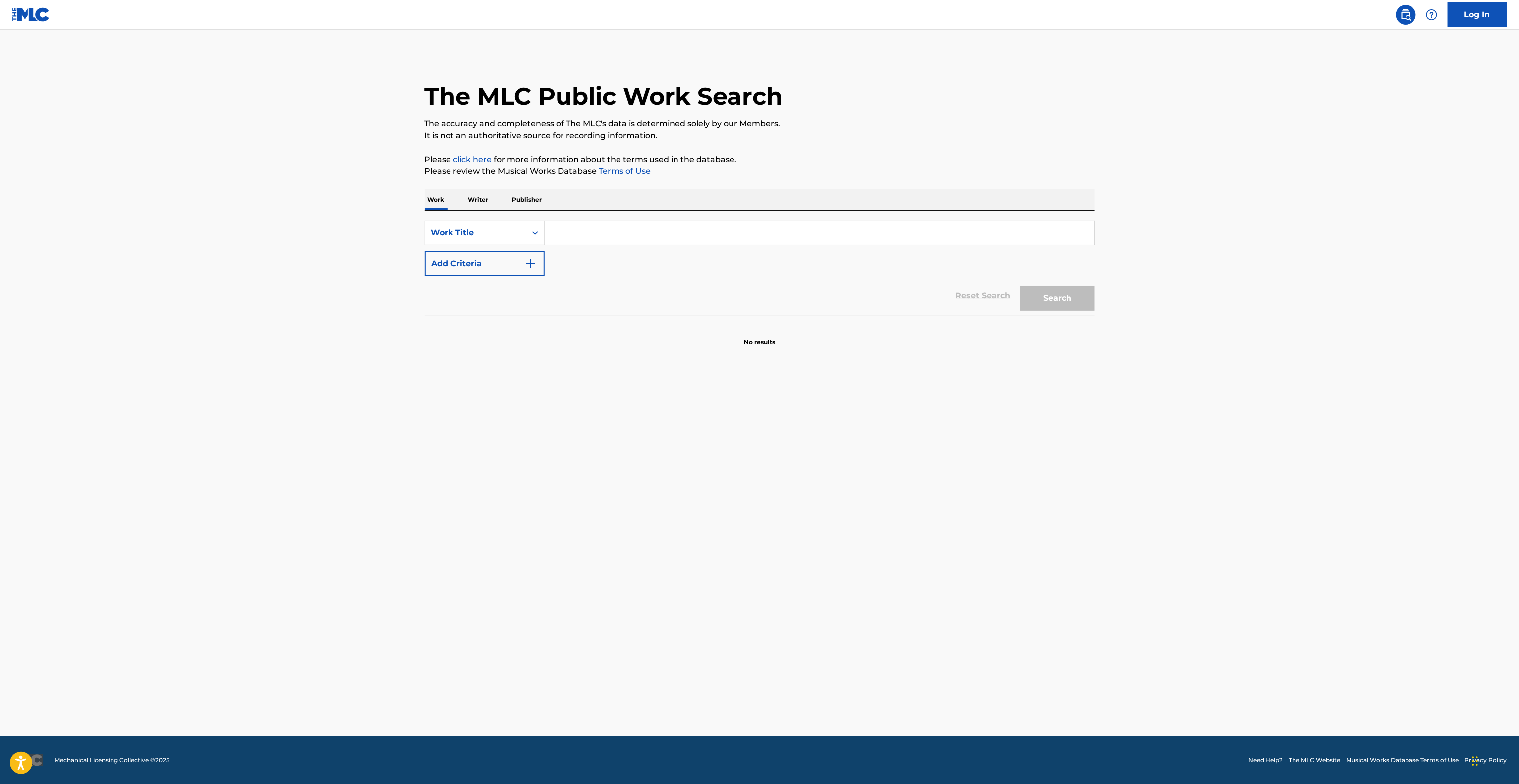
click at [951, 421] on main "The MLC Public Work Search The accuracy and completeness of The MLC's data is d…" at bounding box center [760, 383] width 1519 height 706
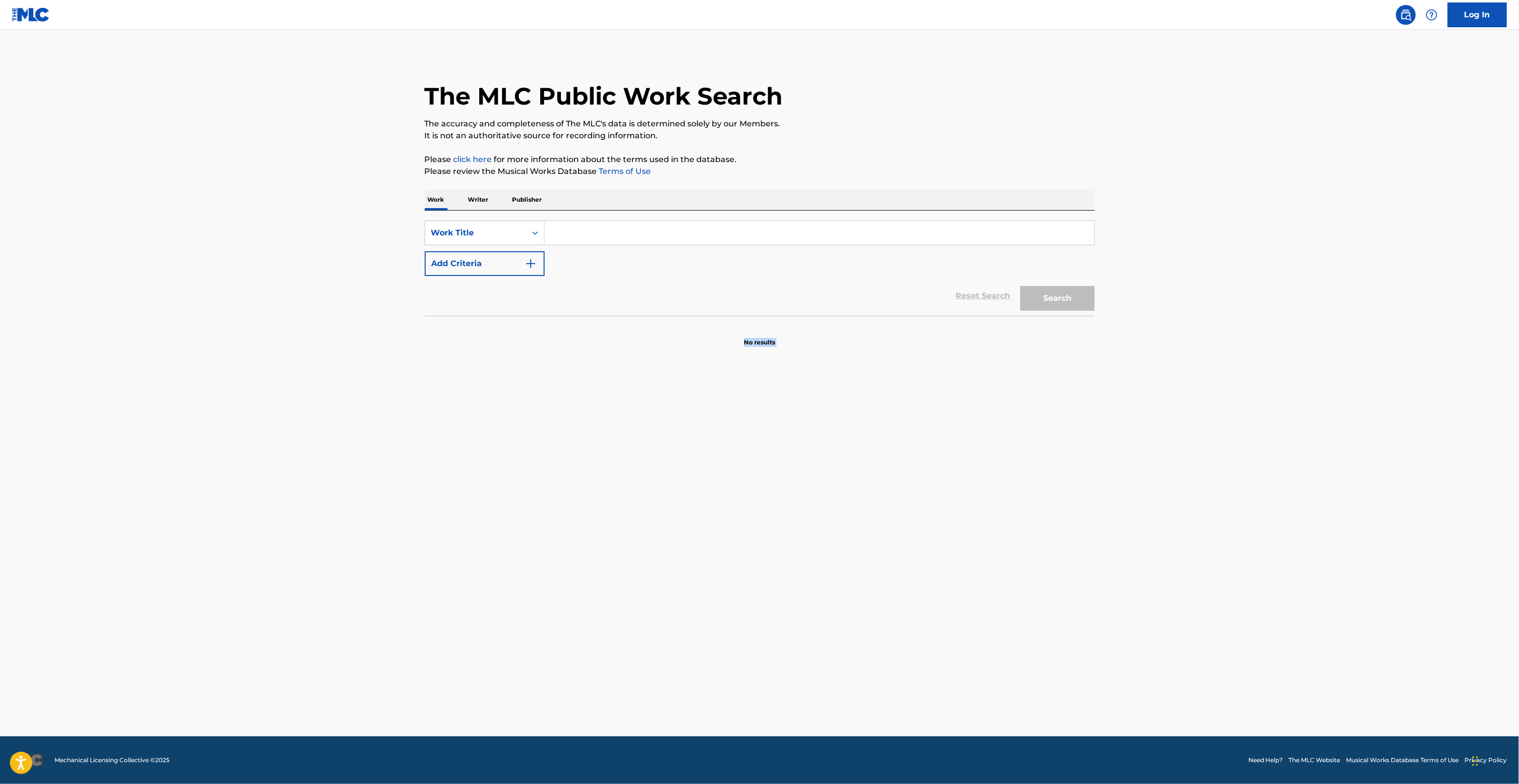
click at [951, 421] on main "The MLC Public Work Search The accuracy and completeness of The MLC's data is d…" at bounding box center [760, 383] width 1519 height 706
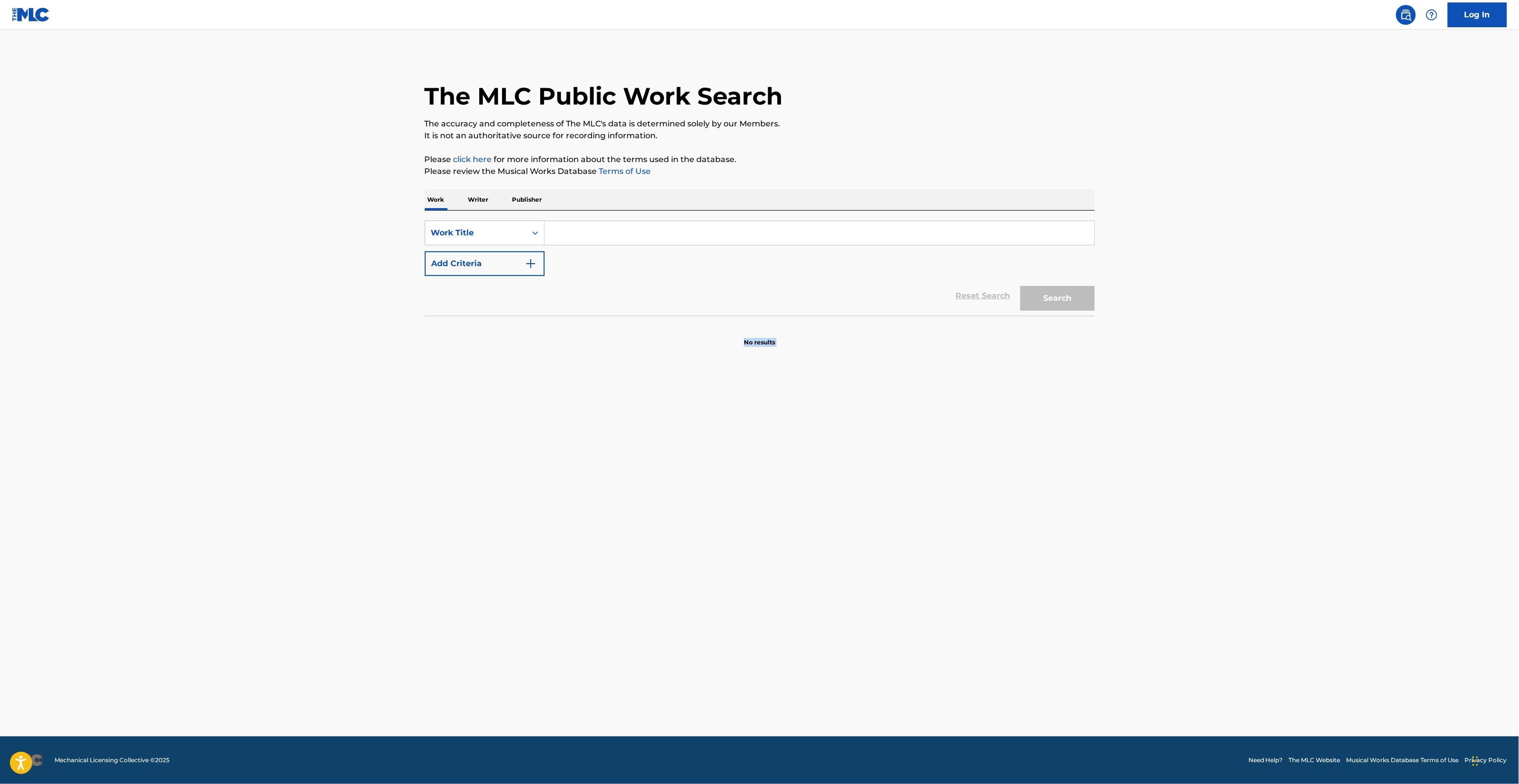
click at [951, 421] on main "The MLC Public Work Search The accuracy and completeness of The MLC's data is d…" at bounding box center [760, 383] width 1519 height 706
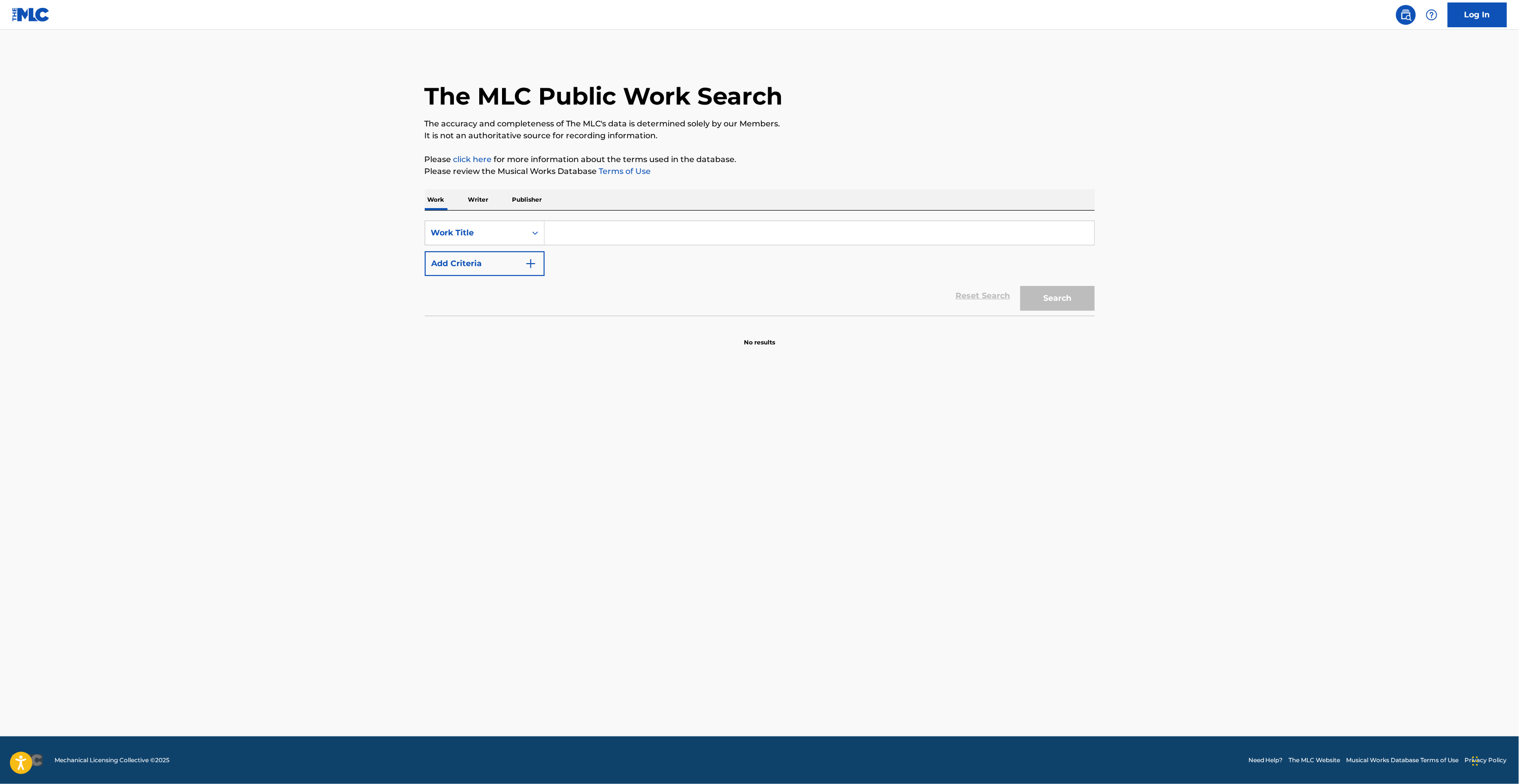
click at [951, 421] on main "The MLC Public Work Search The accuracy and completeness of The MLC's data is d…" at bounding box center [760, 383] width 1519 height 706
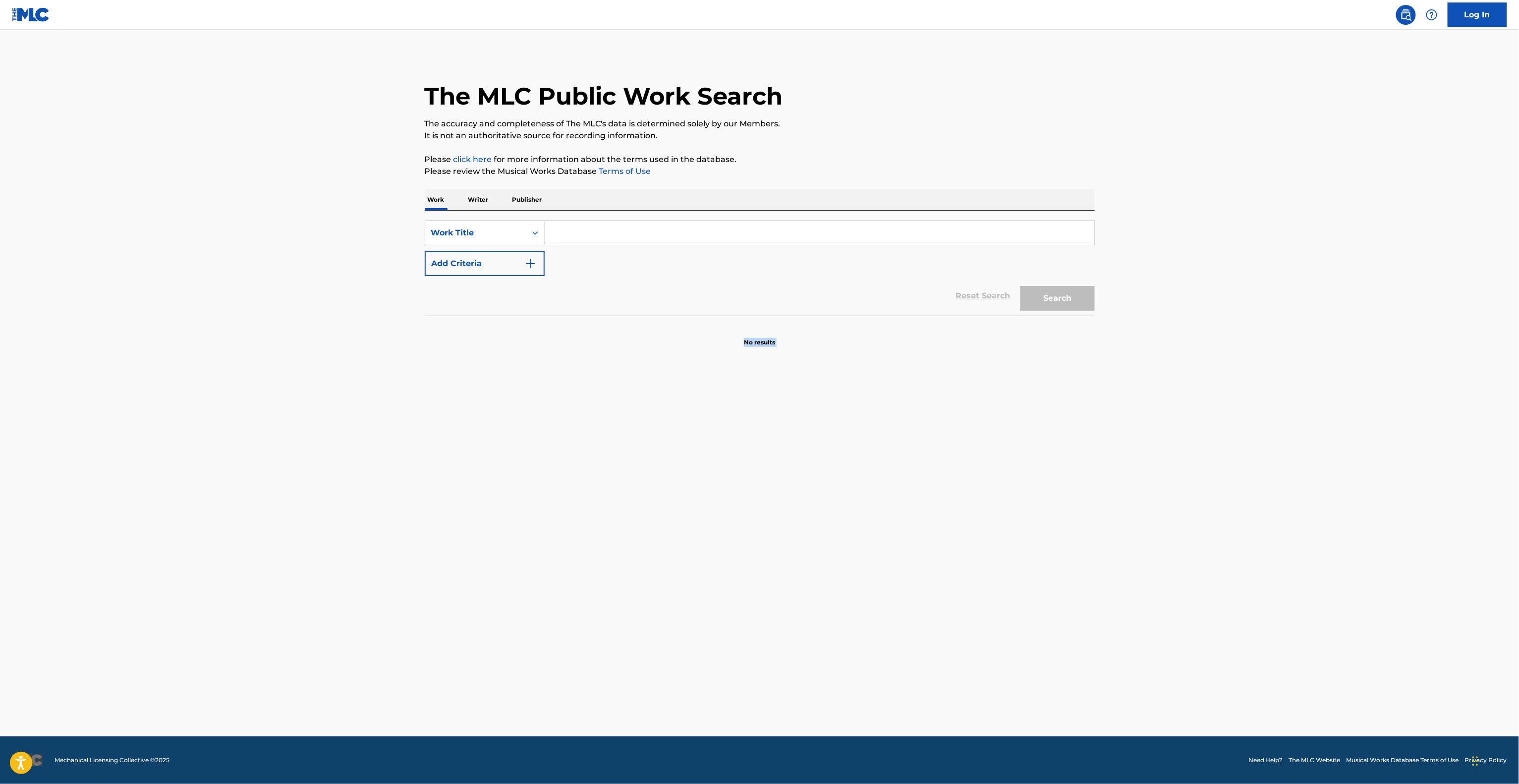
click at [951, 421] on main "The MLC Public Work Search The accuracy and completeness of The MLC's data is d…" at bounding box center [760, 383] width 1519 height 706
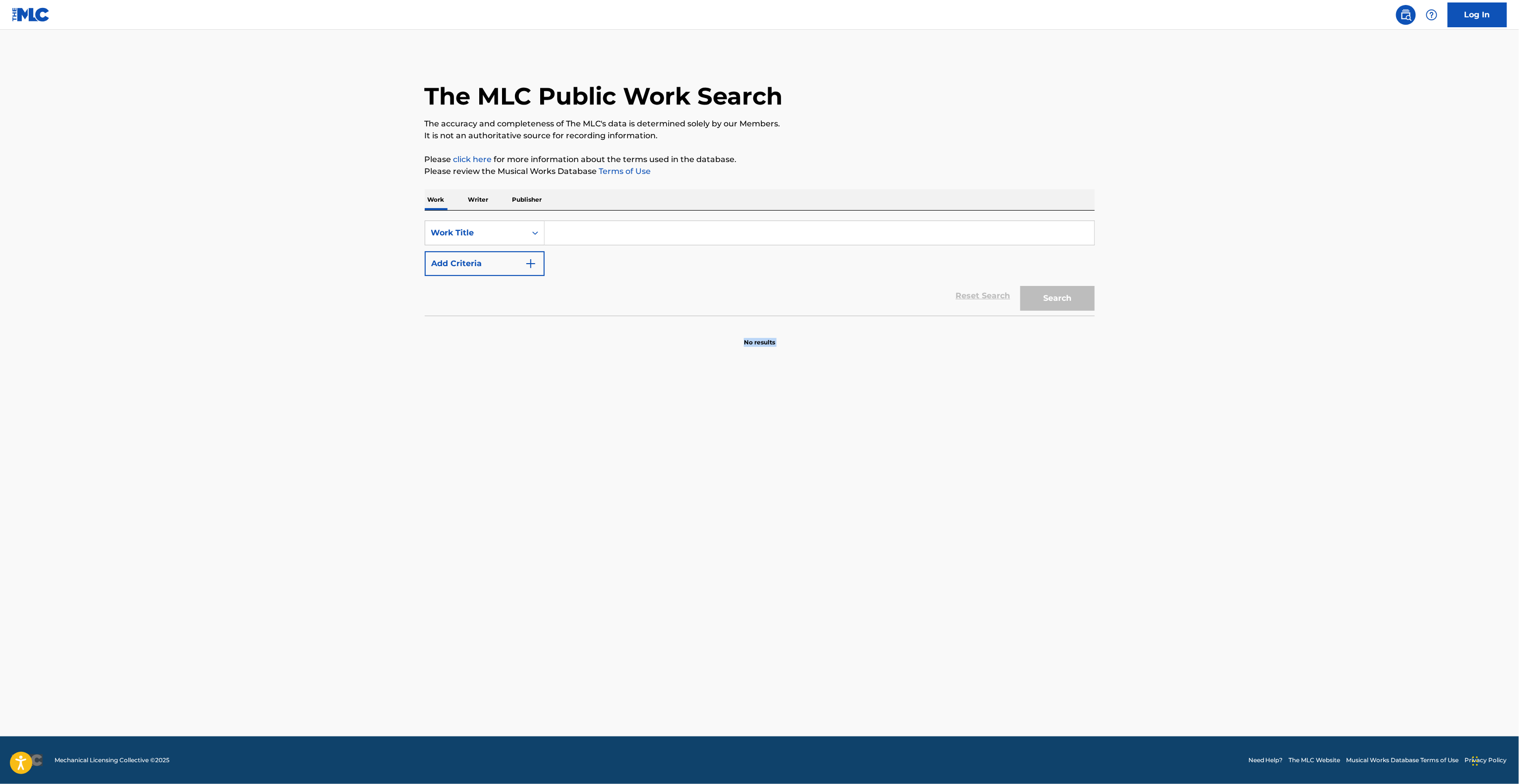
click at [951, 421] on main "The MLC Public Work Search The accuracy and completeness of The MLC's data is d…" at bounding box center [760, 383] width 1519 height 706
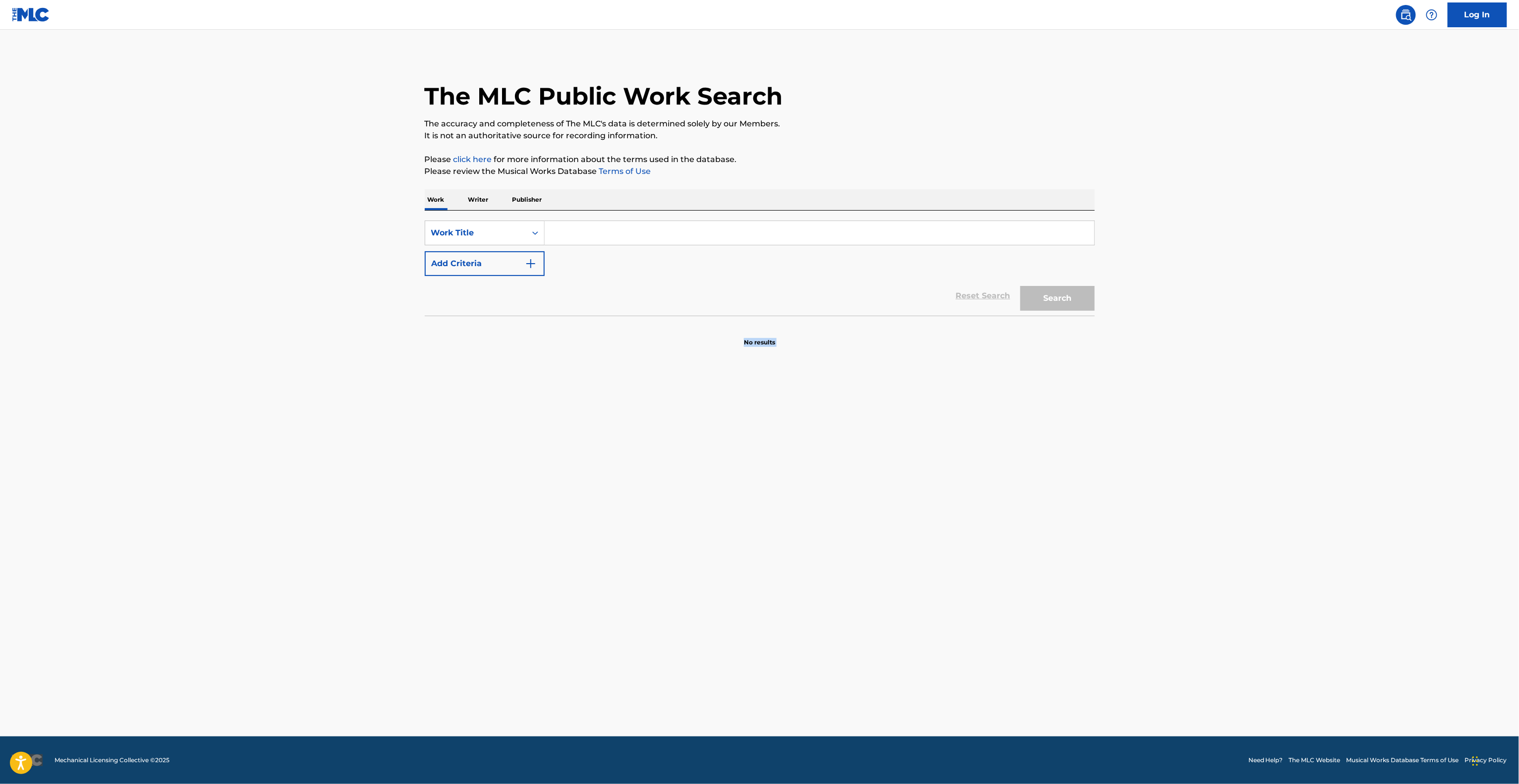
click at [951, 421] on main "The MLC Public Work Search The accuracy and completeness of The MLC's data is d…" at bounding box center [760, 383] width 1519 height 706
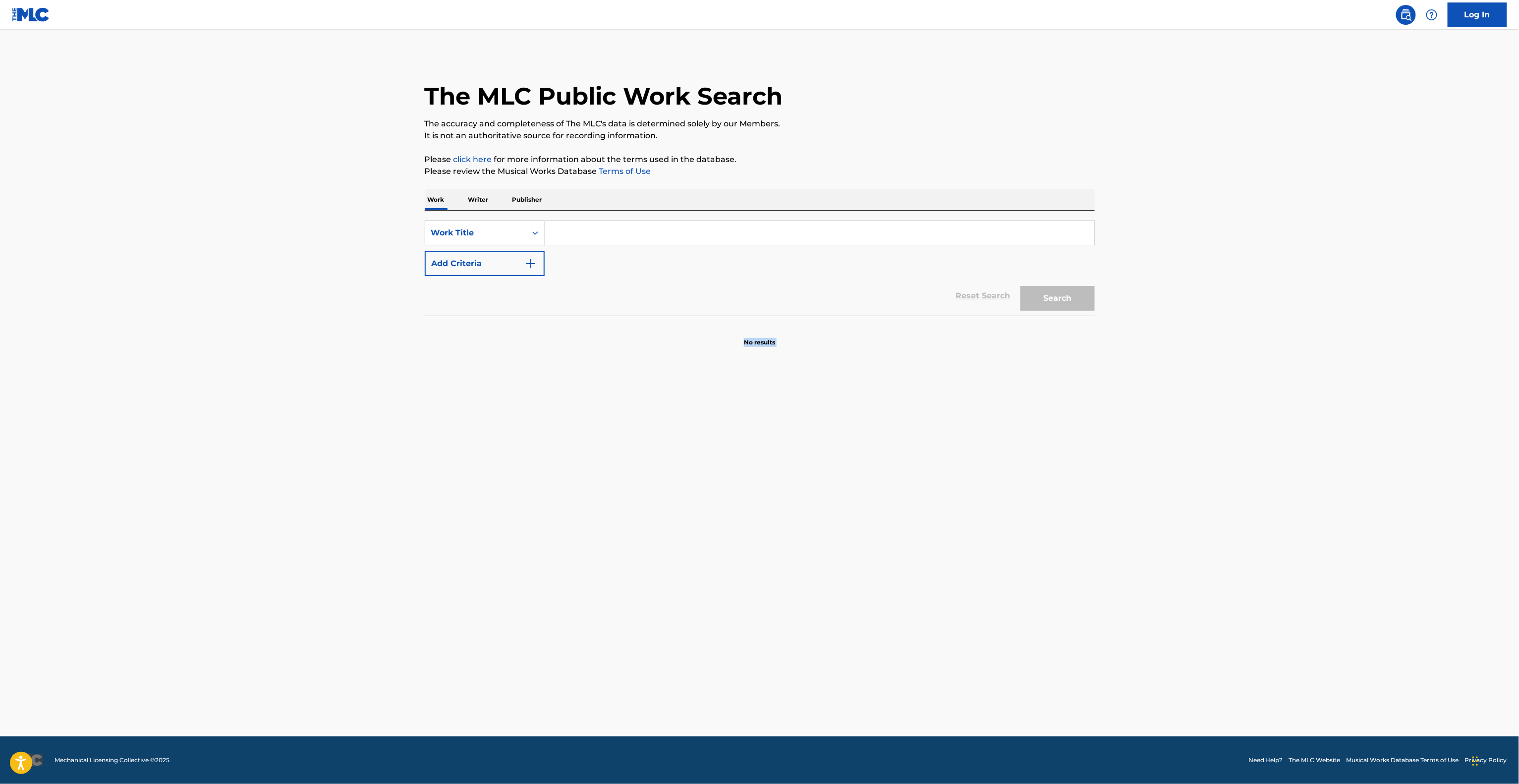
click at [951, 421] on main "The MLC Public Work Search The accuracy and completeness of The MLC's data is d…" at bounding box center [760, 383] width 1519 height 706
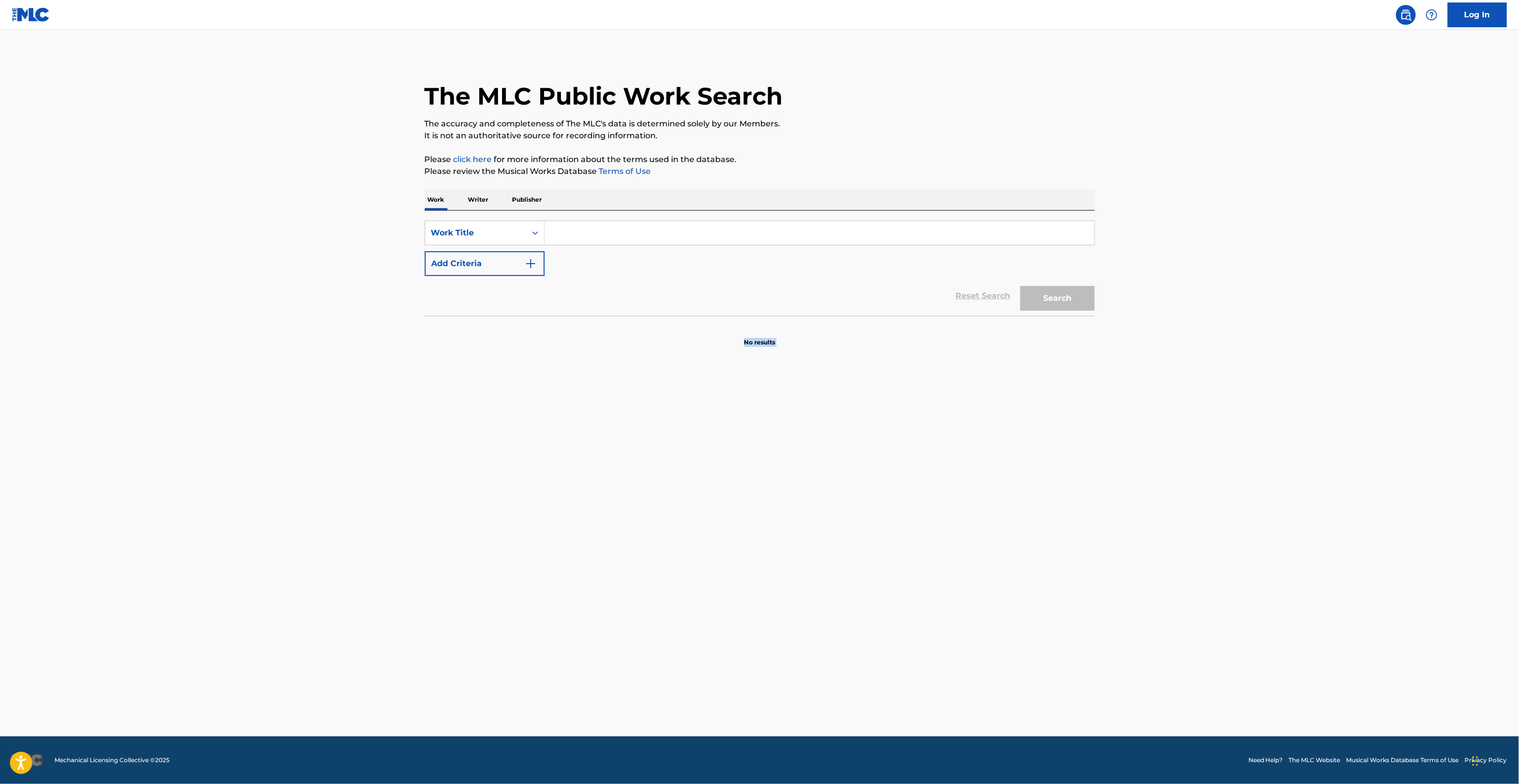
click at [951, 421] on main "The MLC Public Work Search The accuracy and completeness of The MLC's data is d…" at bounding box center [760, 383] width 1519 height 706
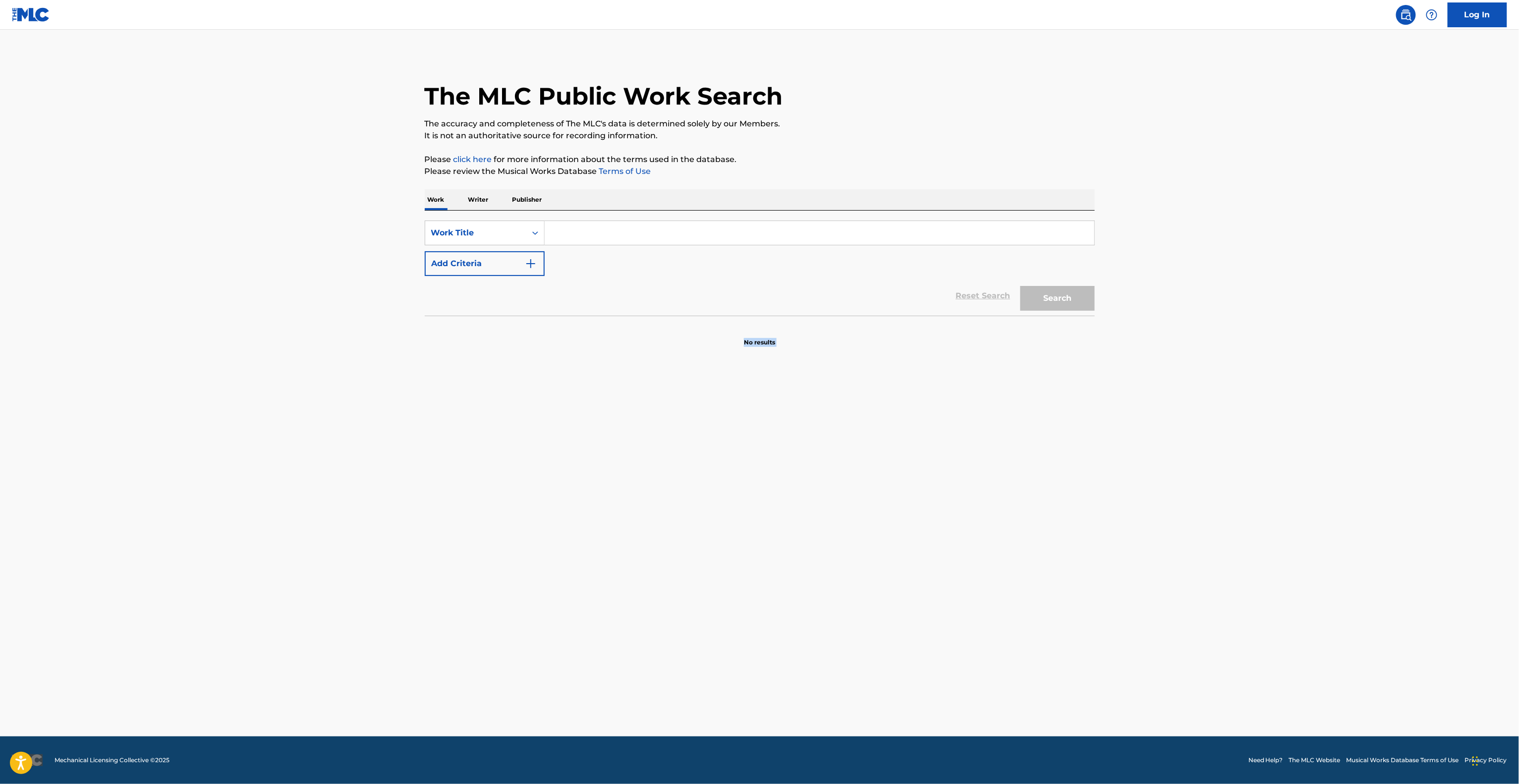
click at [951, 421] on main "The MLC Public Work Search The accuracy and completeness of The MLC's data is d…" at bounding box center [760, 383] width 1519 height 706
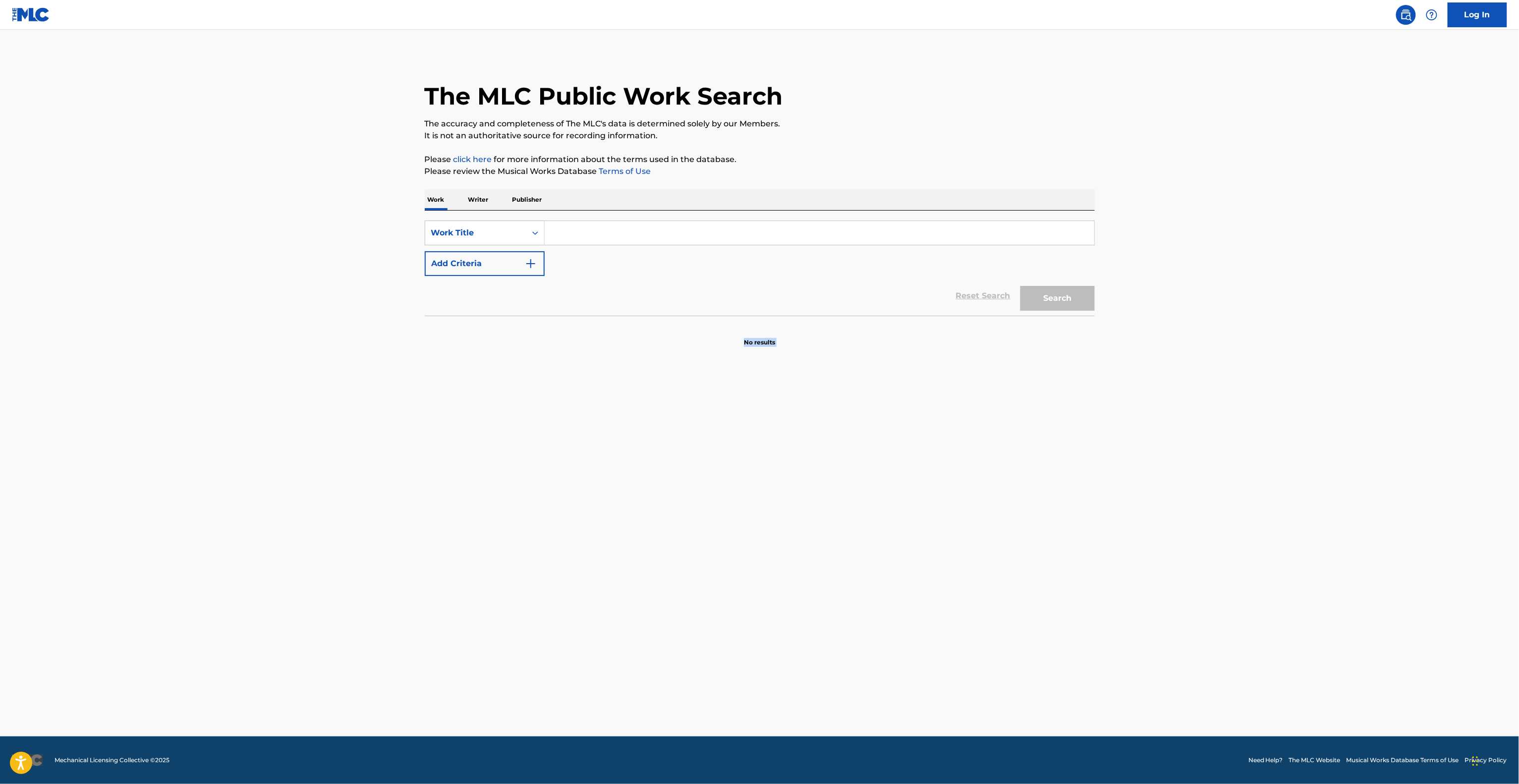
click at [951, 421] on main "The MLC Public Work Search The accuracy and completeness of The MLC's data is d…" at bounding box center [760, 383] width 1519 height 706
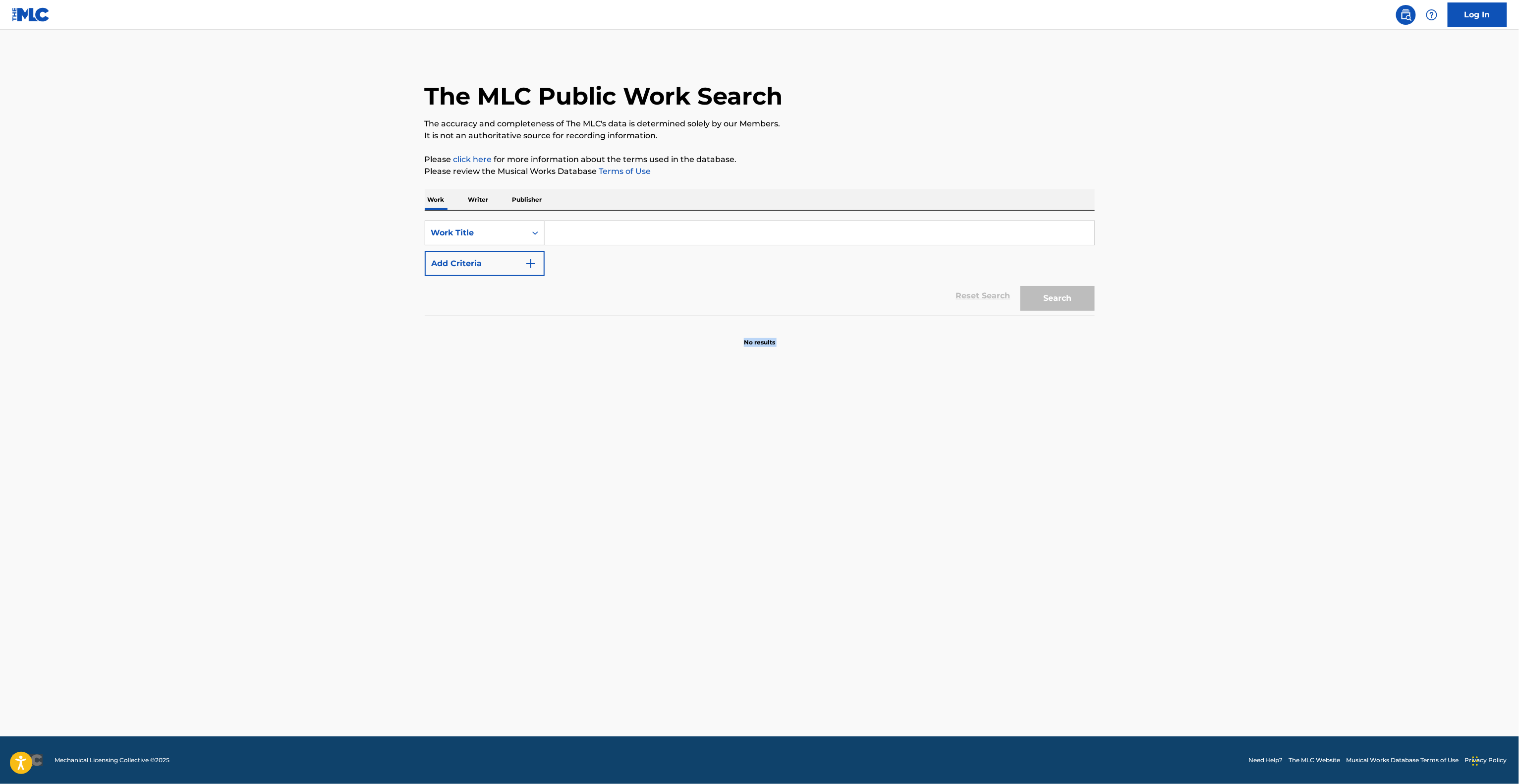
click at [951, 421] on main "The MLC Public Work Search The accuracy and completeness of The MLC's data is d…" at bounding box center [760, 383] width 1519 height 706
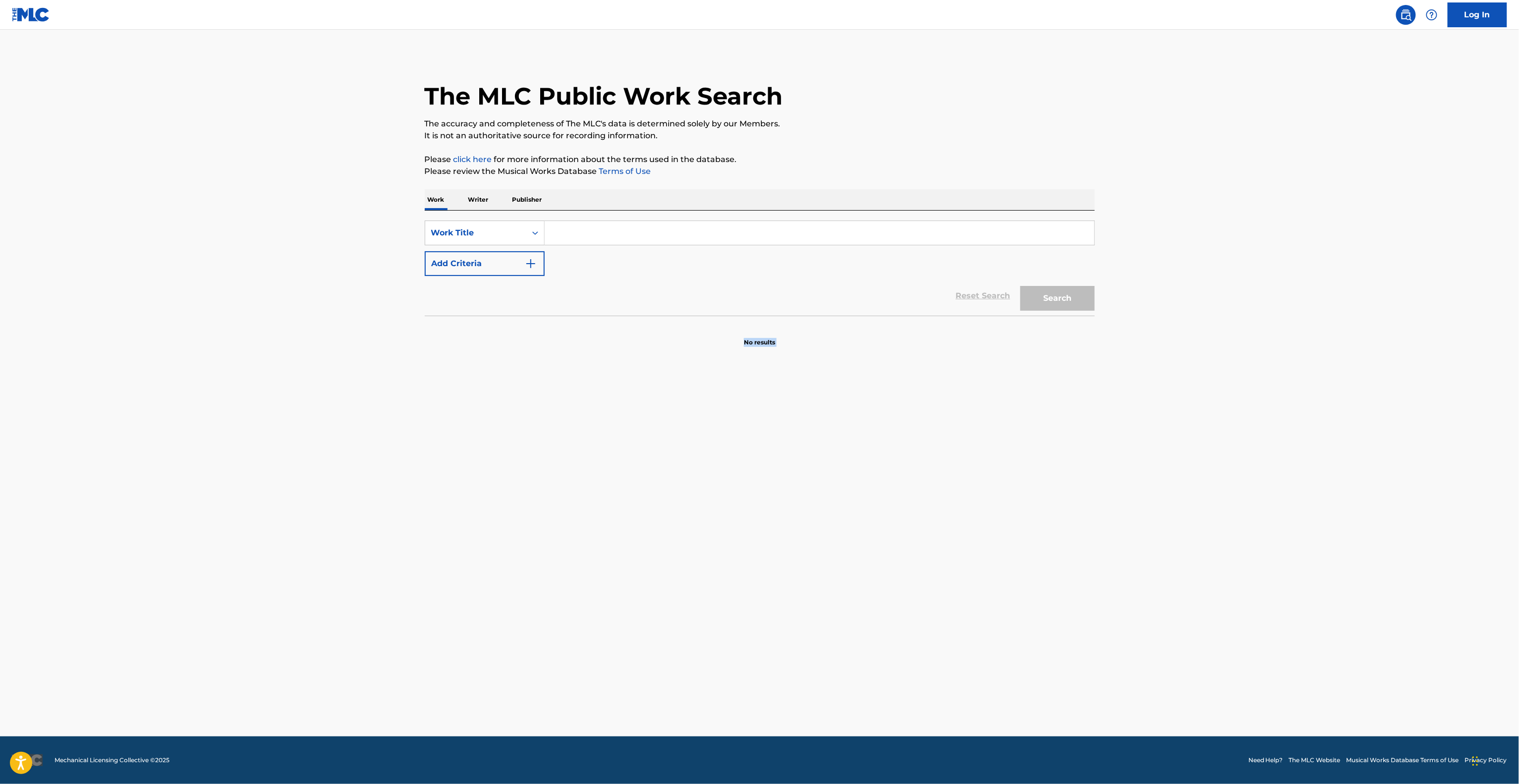
click at [951, 421] on main "The MLC Public Work Search The accuracy and completeness of The MLC's data is d…" at bounding box center [760, 383] width 1519 height 706
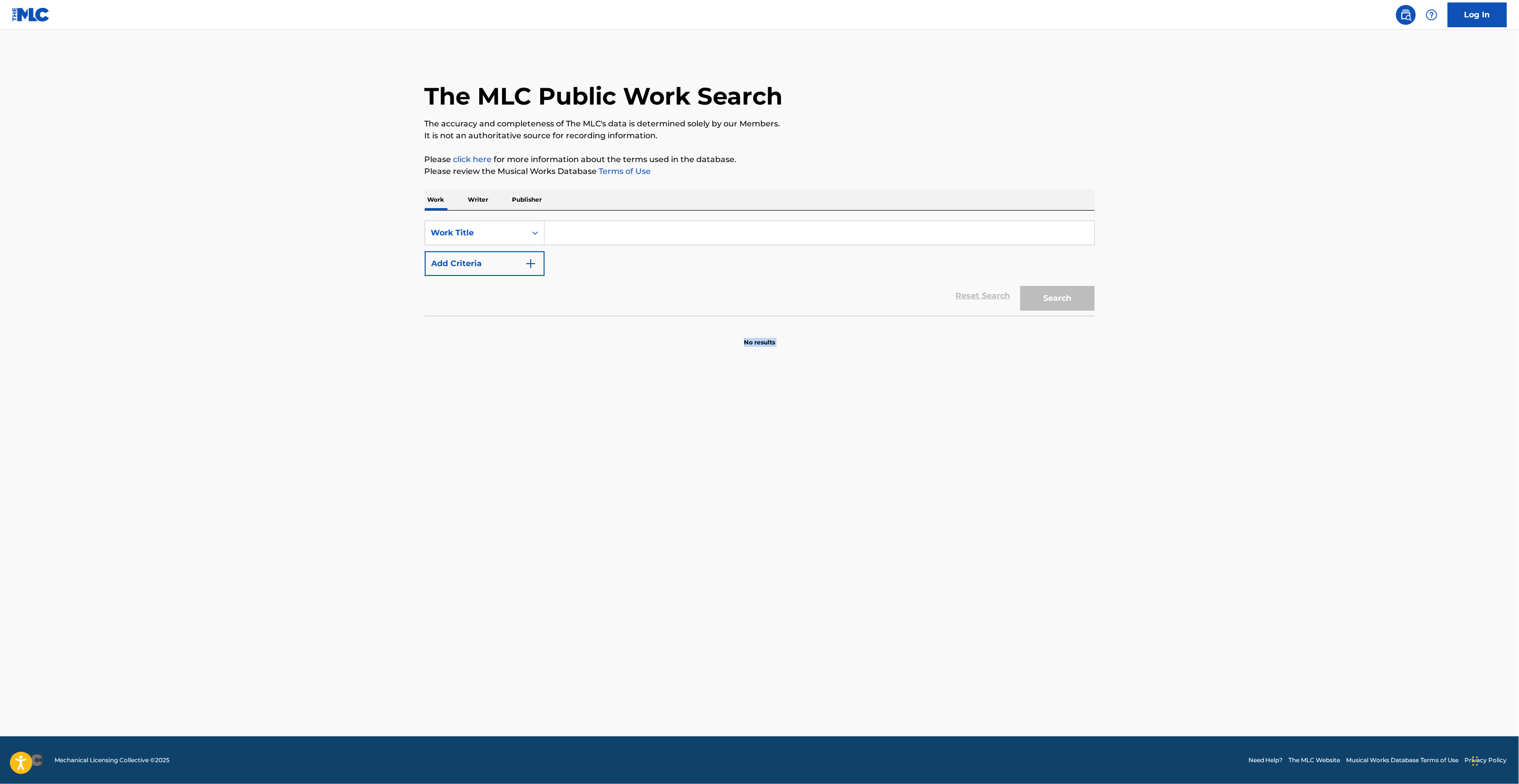
click at [951, 421] on main "The MLC Public Work Search The accuracy and completeness of The MLC's data is d…" at bounding box center [760, 383] width 1519 height 706
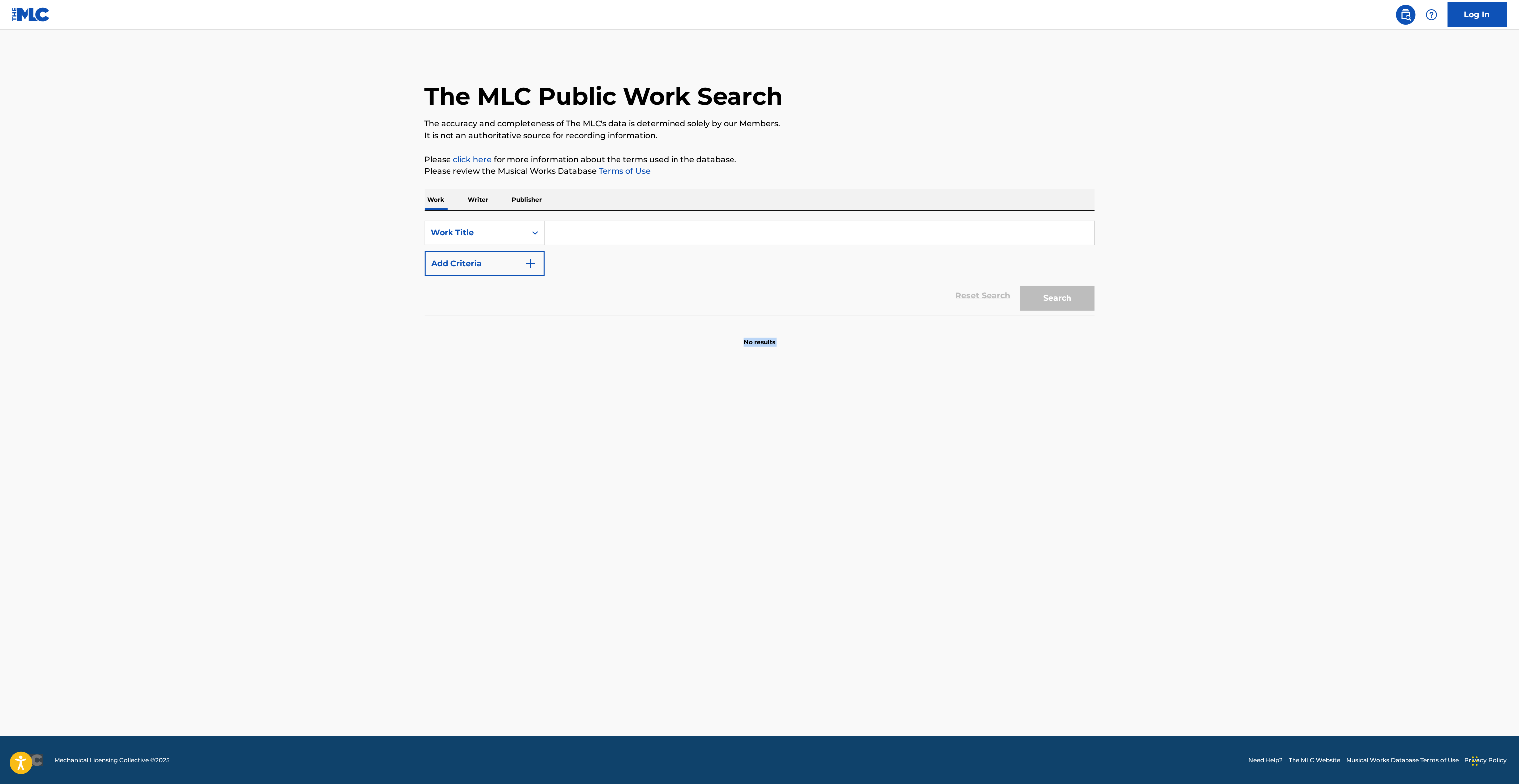
click at [951, 421] on main "The MLC Public Work Search The accuracy and completeness of The MLC's data is d…" at bounding box center [760, 383] width 1519 height 706
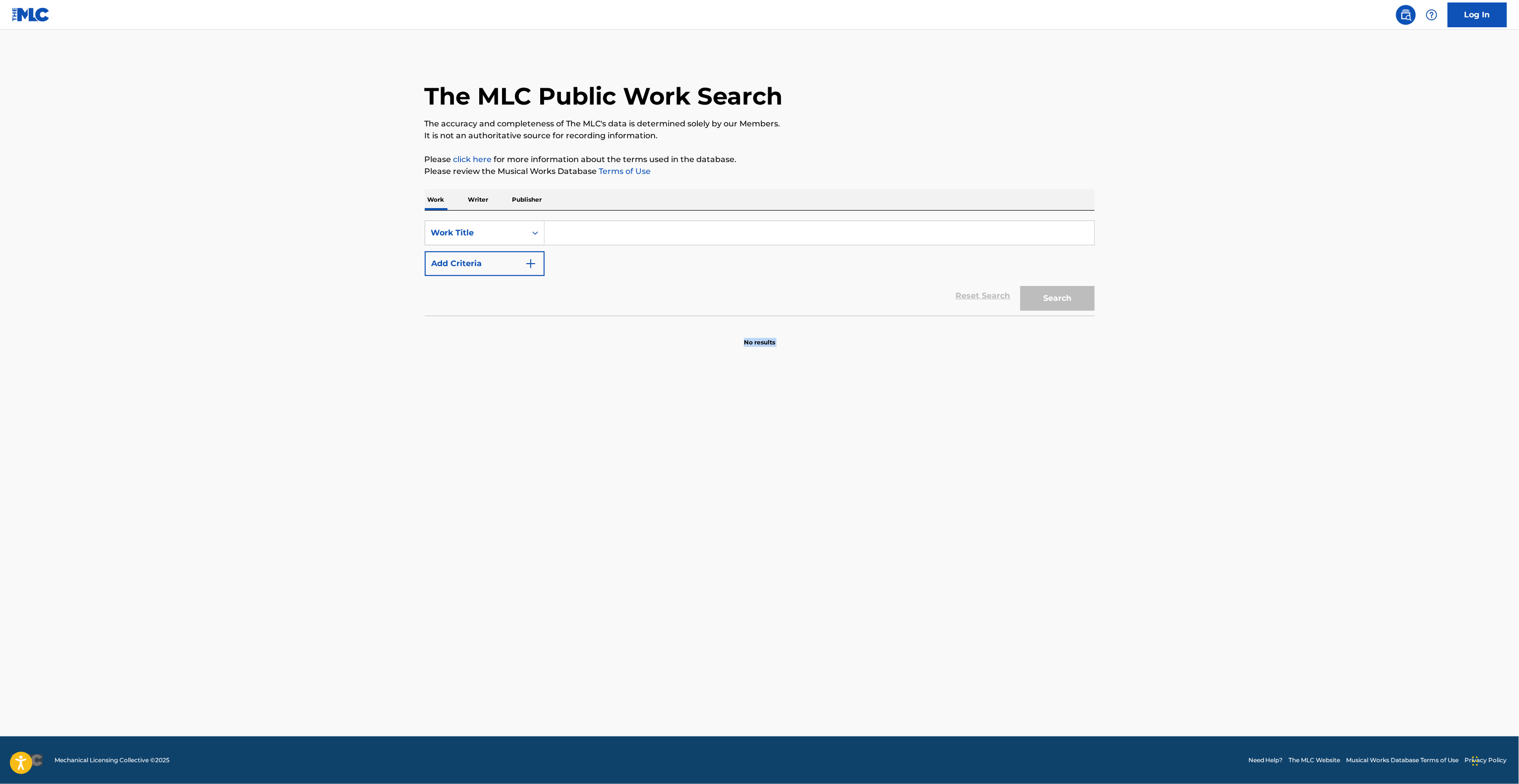
click at [951, 421] on main "The MLC Public Work Search The accuracy and completeness of The MLC's data is d…" at bounding box center [760, 383] width 1519 height 706
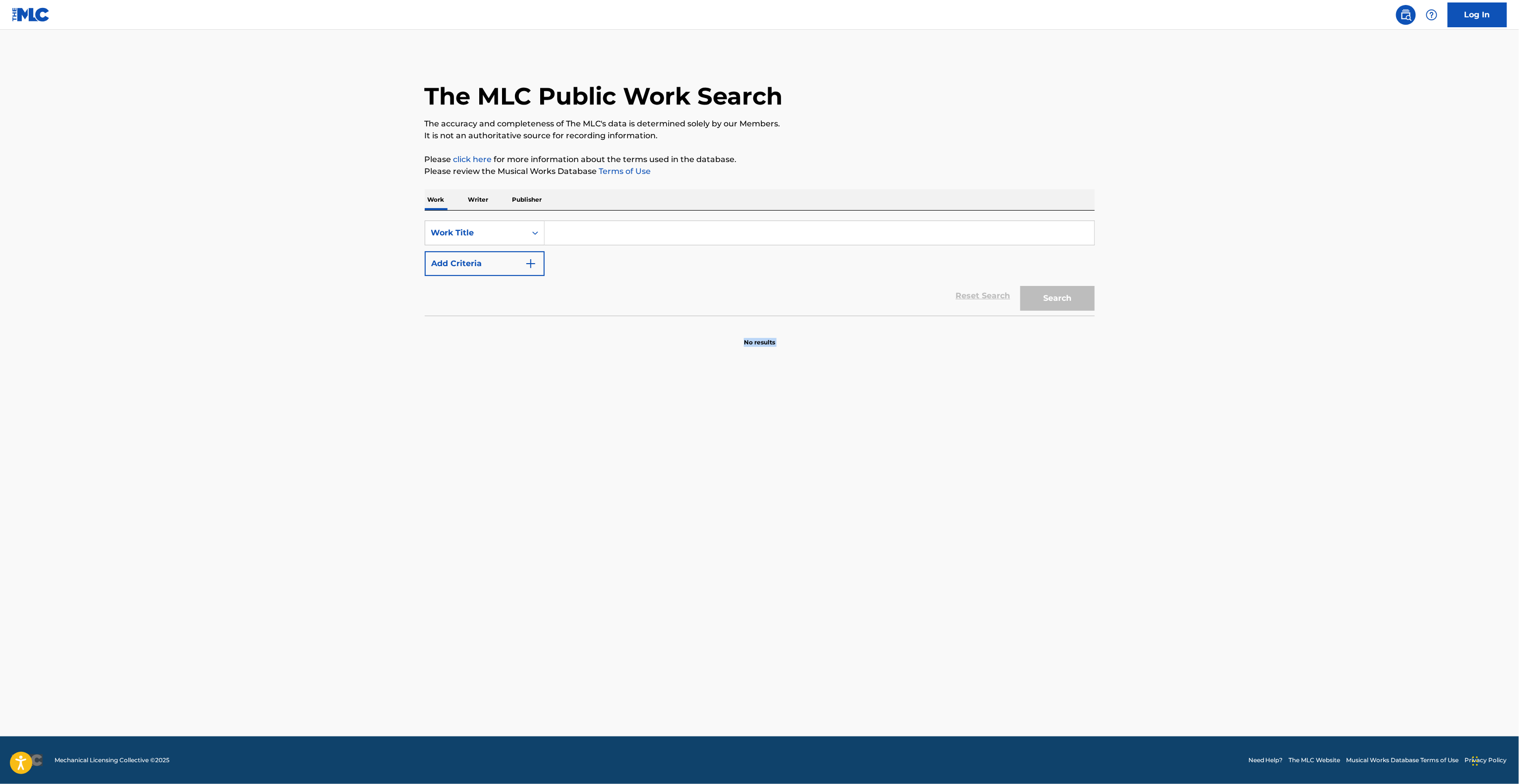
click at [951, 421] on main "The MLC Public Work Search The accuracy and completeness of The MLC's data is d…" at bounding box center [760, 383] width 1519 height 706
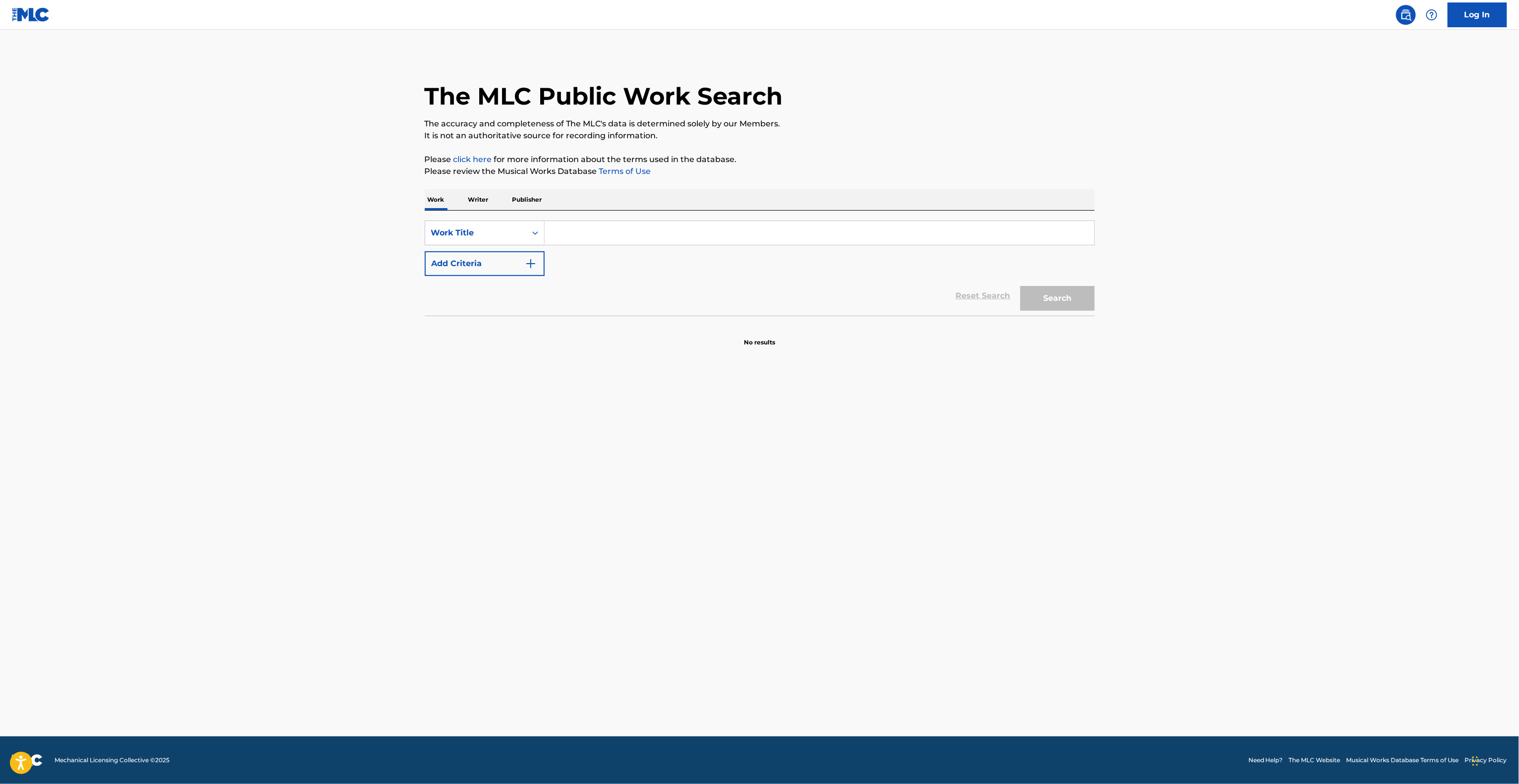
click at [951, 421] on main "The MLC Public Work Search The accuracy and completeness of The MLC's data is d…" at bounding box center [760, 383] width 1519 height 706
click at [949, 421] on main "The MLC Public Work Search The accuracy and completeness of The MLC's data is d…" at bounding box center [760, 383] width 1519 height 706
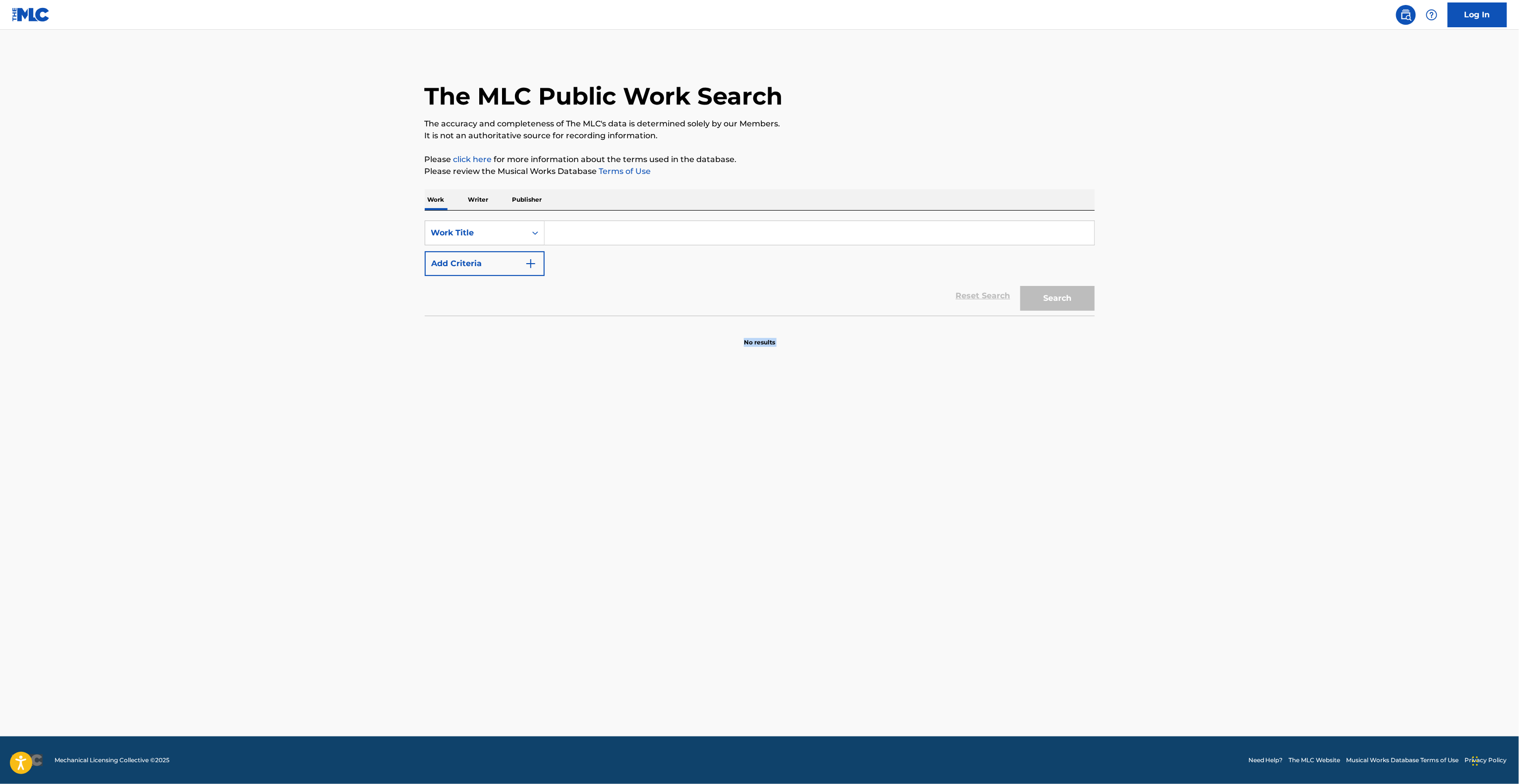
click at [946, 423] on main "The MLC Public Work Search The accuracy and completeness of The MLC's data is d…" at bounding box center [760, 383] width 1519 height 706
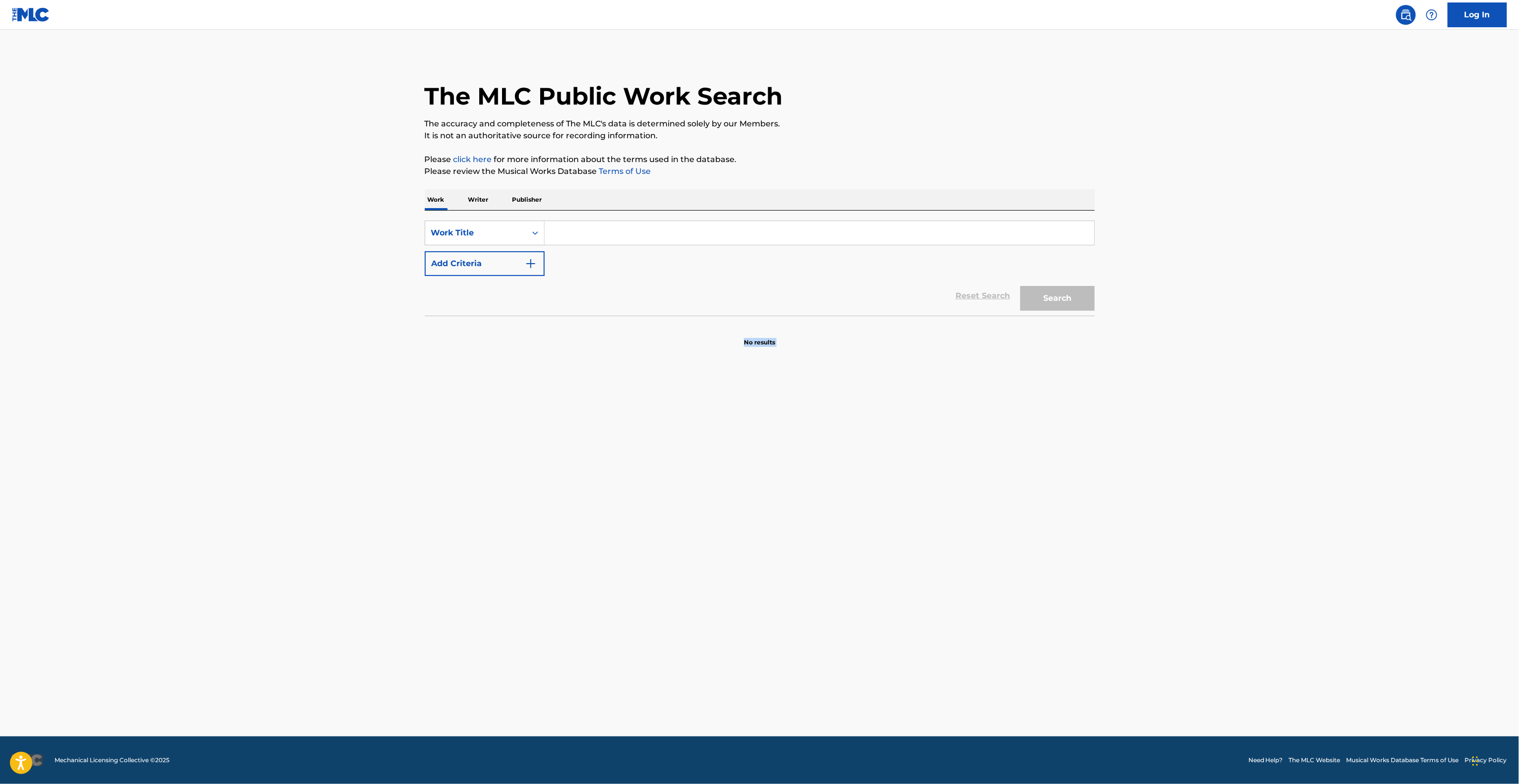
click at [946, 423] on main "The MLC Public Work Search The accuracy and completeness of The MLC's data is d…" at bounding box center [760, 383] width 1519 height 706
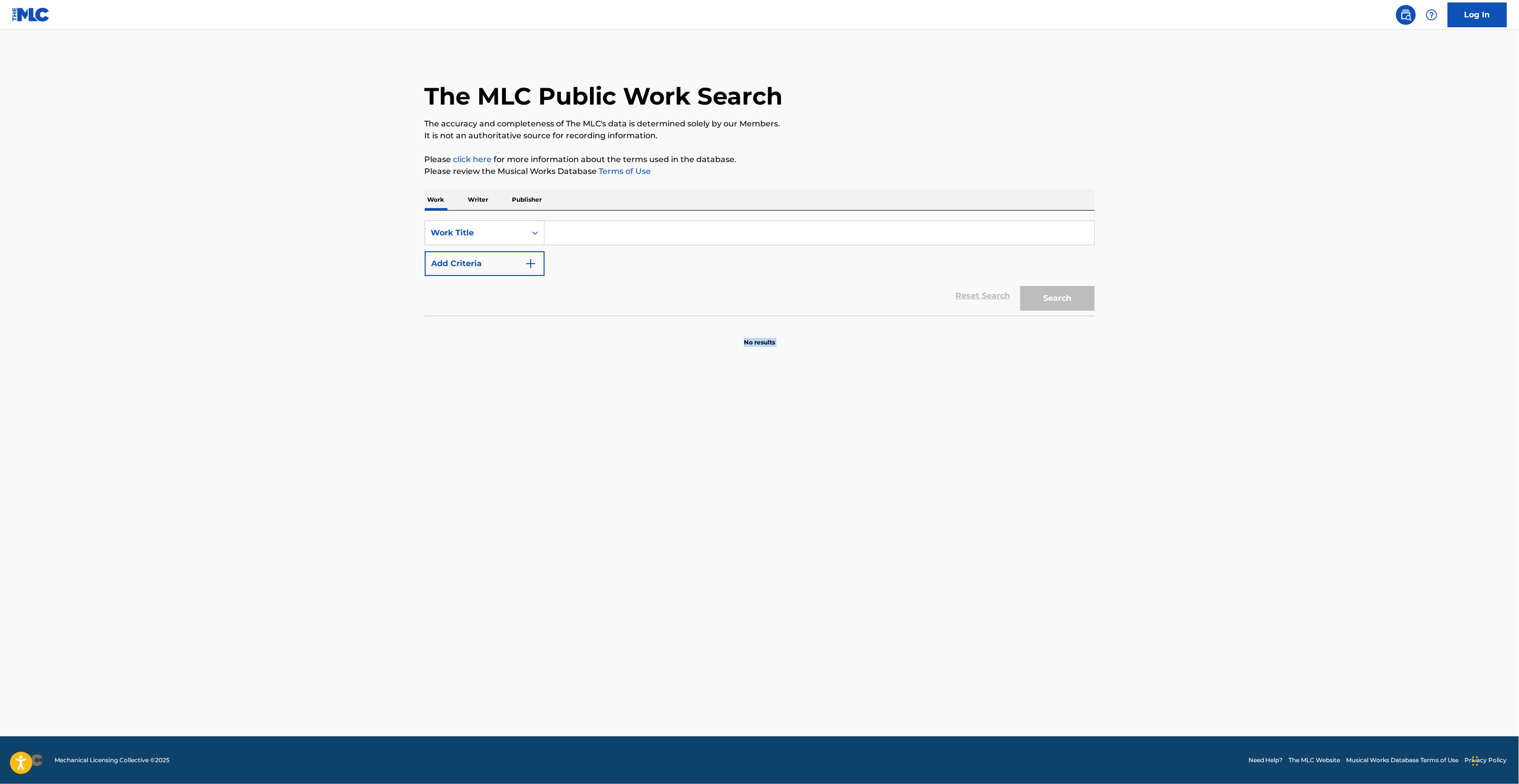
click at [946, 423] on main "The MLC Public Work Search The accuracy and completeness of The MLC's data is d…" at bounding box center [760, 383] width 1519 height 706
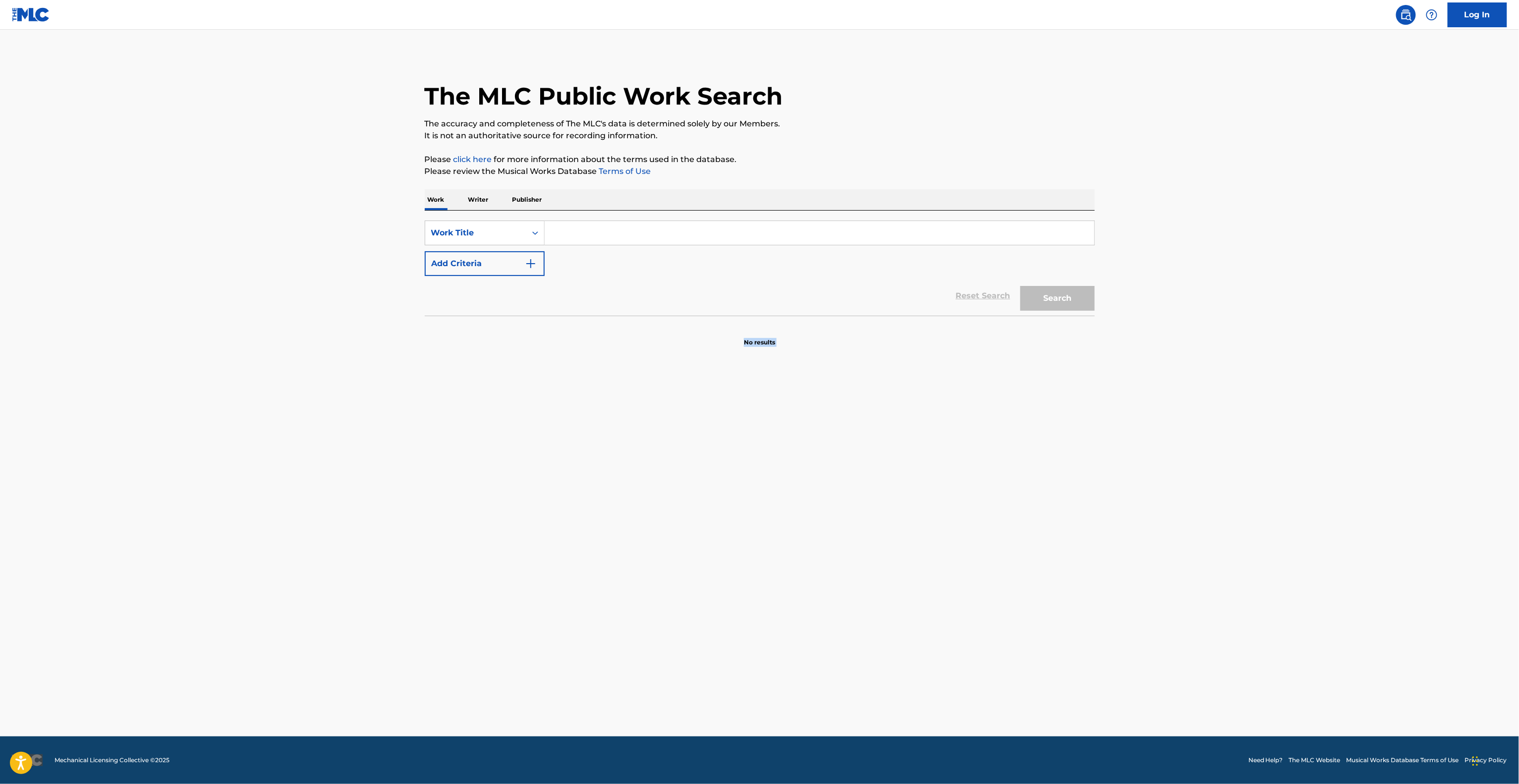
click at [945, 423] on main "The MLC Public Work Search The accuracy and completeness of The MLC's data is d…" at bounding box center [760, 383] width 1519 height 706
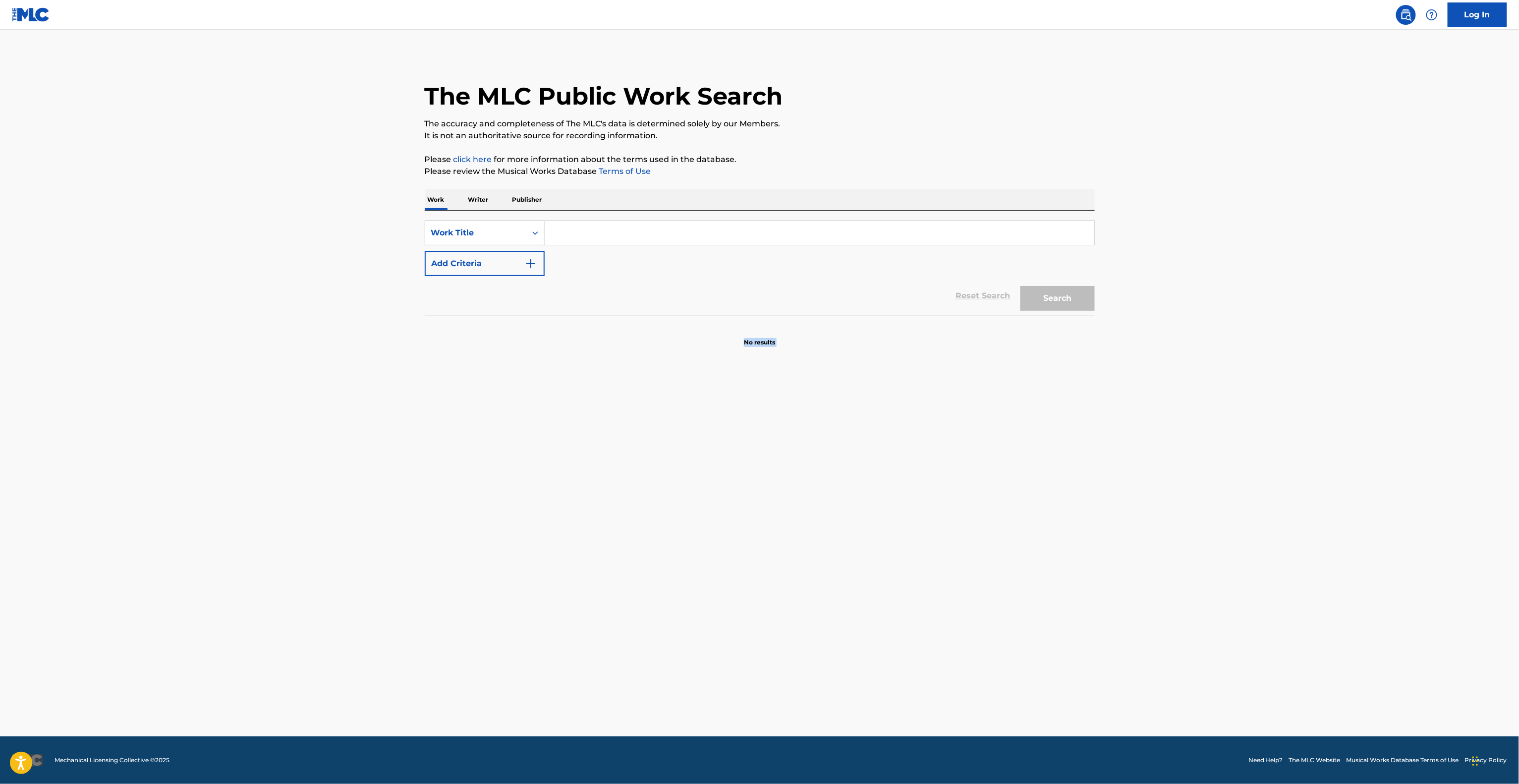
click at [945, 423] on main "The MLC Public Work Search The accuracy and completeness of The MLC's data is d…" at bounding box center [760, 383] width 1519 height 706
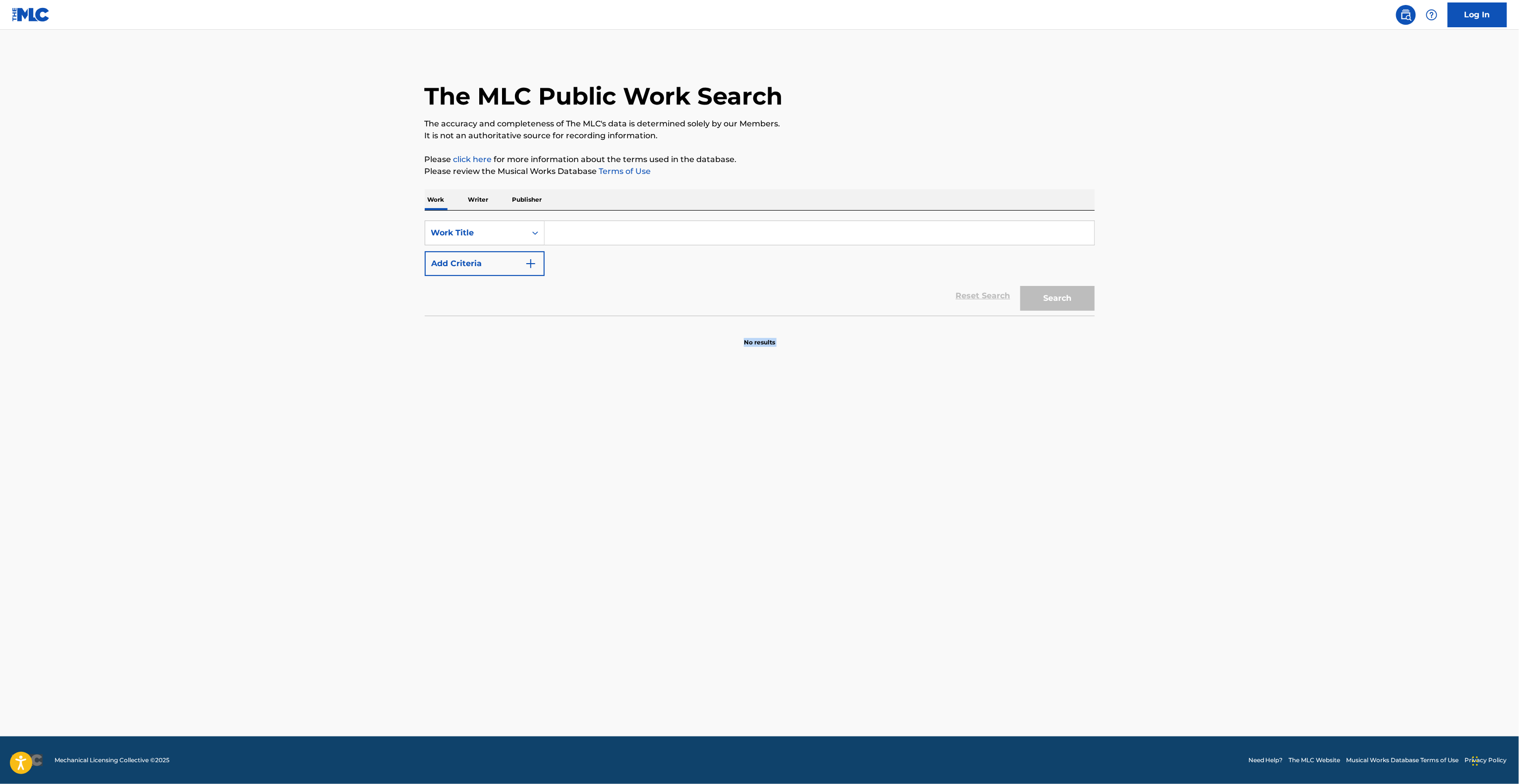
click at [945, 423] on main "The MLC Public Work Search The accuracy and completeness of The MLC's data is d…" at bounding box center [760, 383] width 1519 height 706
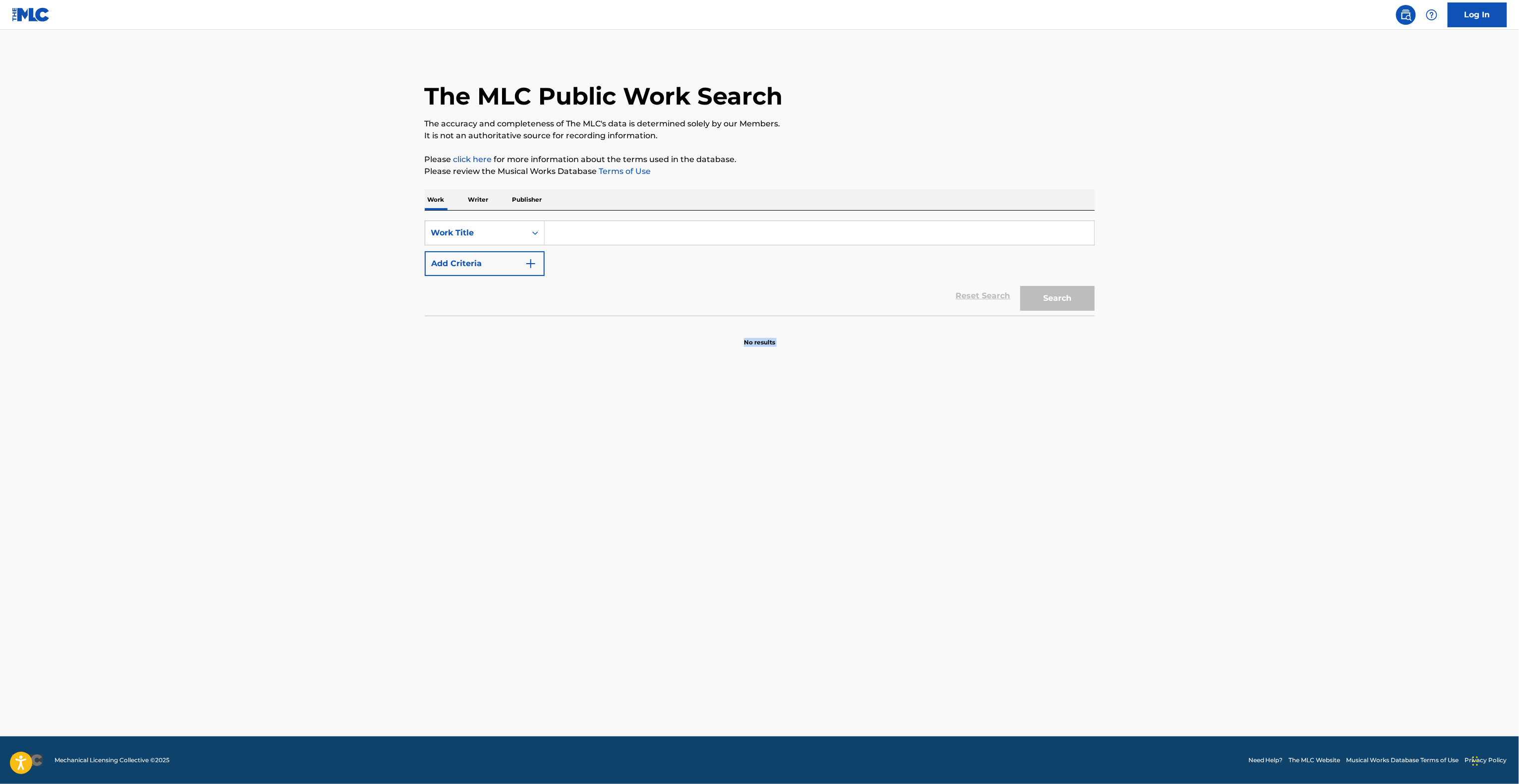
click at [945, 423] on main "The MLC Public Work Search The accuracy and completeness of The MLC's data is d…" at bounding box center [760, 383] width 1519 height 706
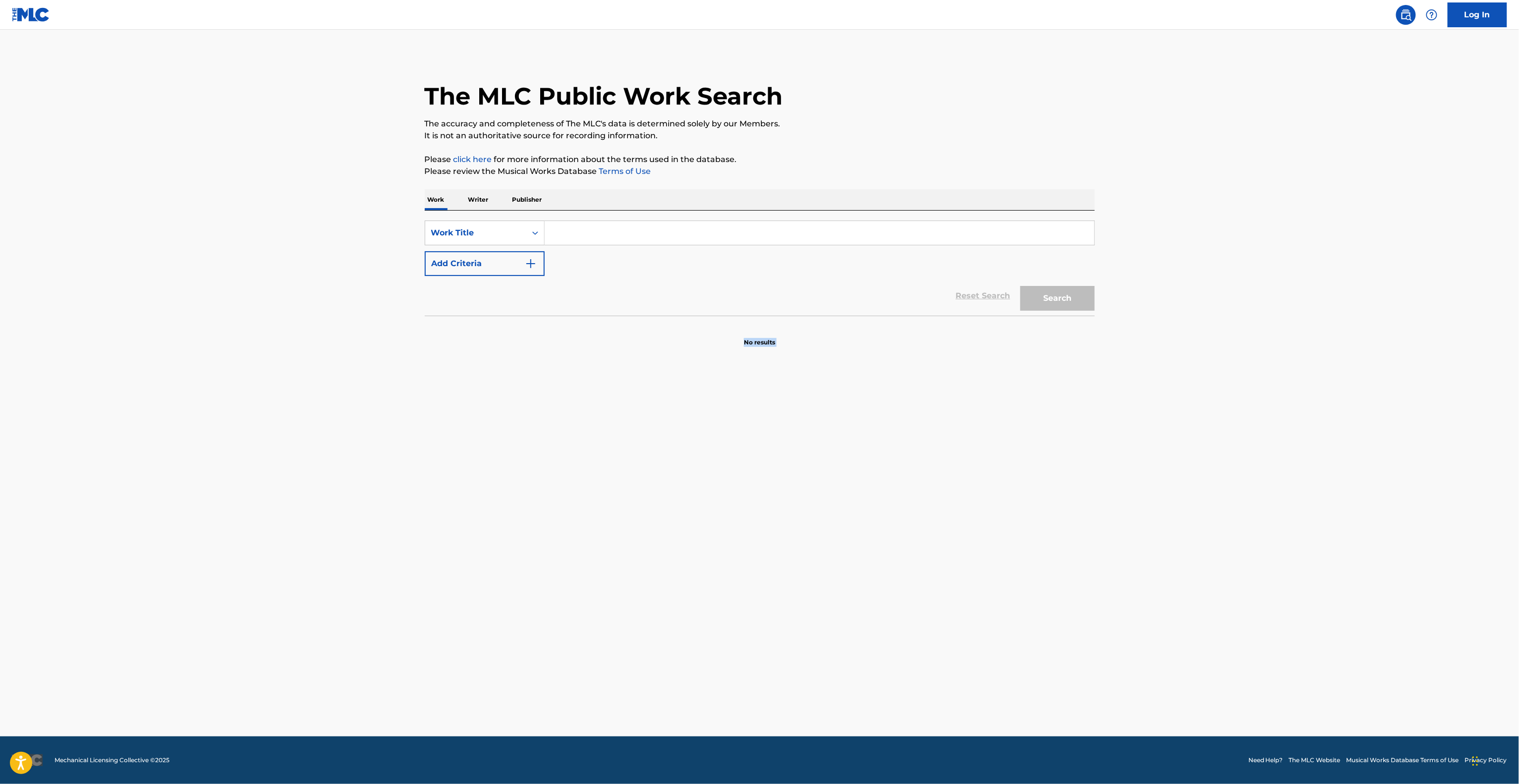
click at [945, 423] on main "The MLC Public Work Search The accuracy and completeness of The MLC's data is d…" at bounding box center [760, 383] width 1519 height 706
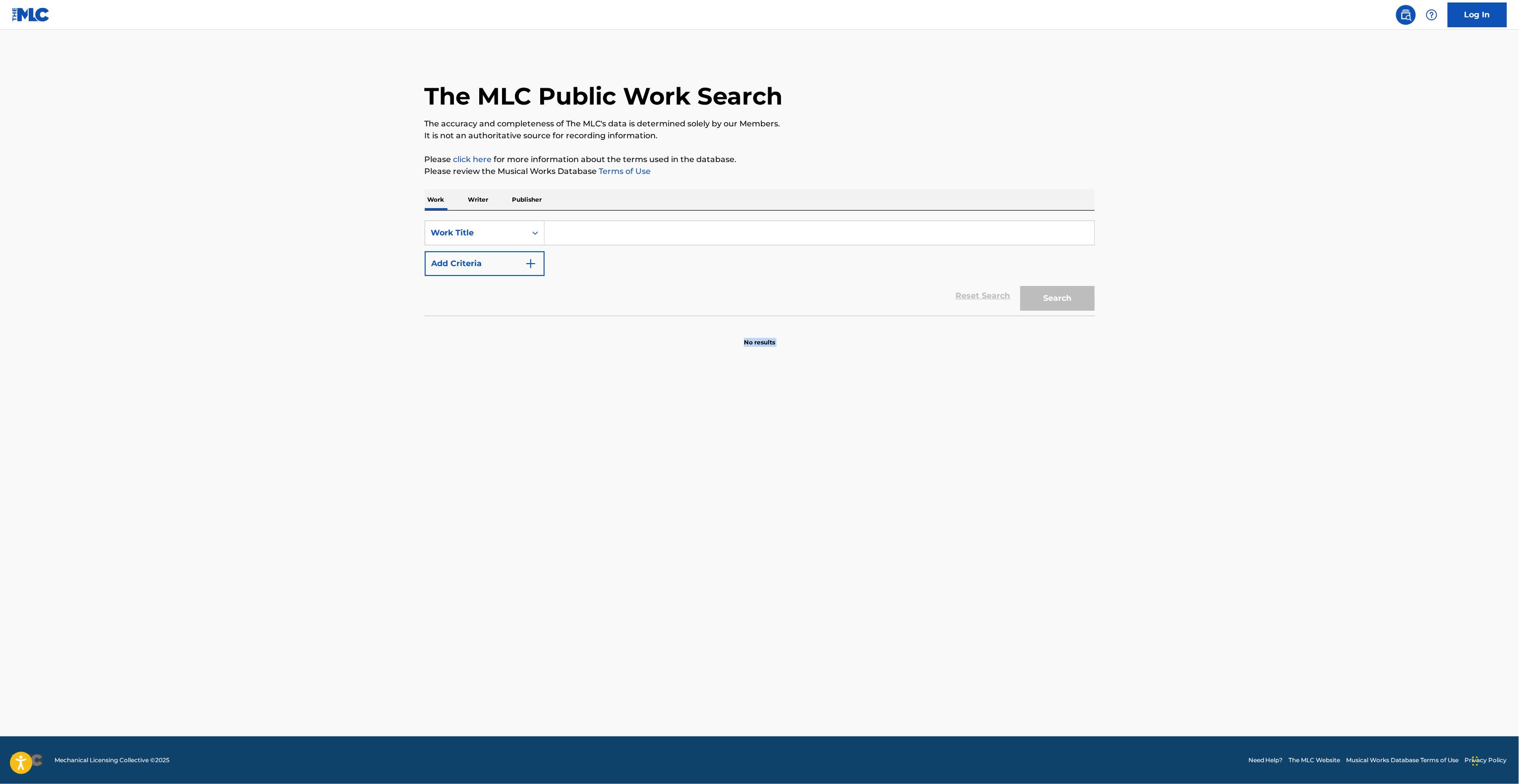
click at [945, 423] on main "The MLC Public Work Search The accuracy and completeness of The MLC's data is d…" at bounding box center [760, 383] width 1519 height 706
click at [944, 423] on main "The MLC Public Work Search The accuracy and completeness of The MLC's data is d…" at bounding box center [760, 383] width 1519 height 706
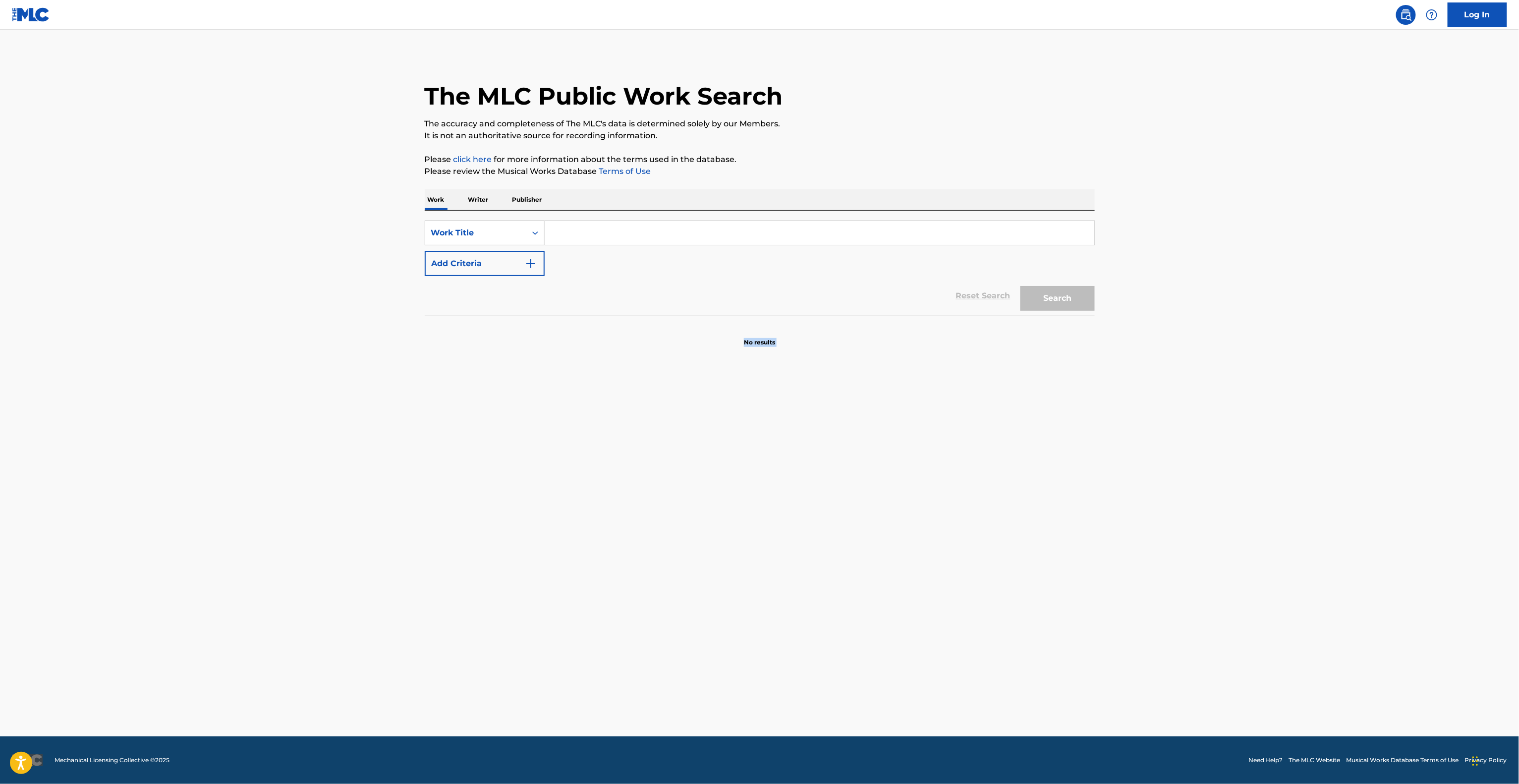
click at [944, 423] on main "The MLC Public Work Search The accuracy and completeness of The MLC's data is d…" at bounding box center [760, 383] width 1519 height 706
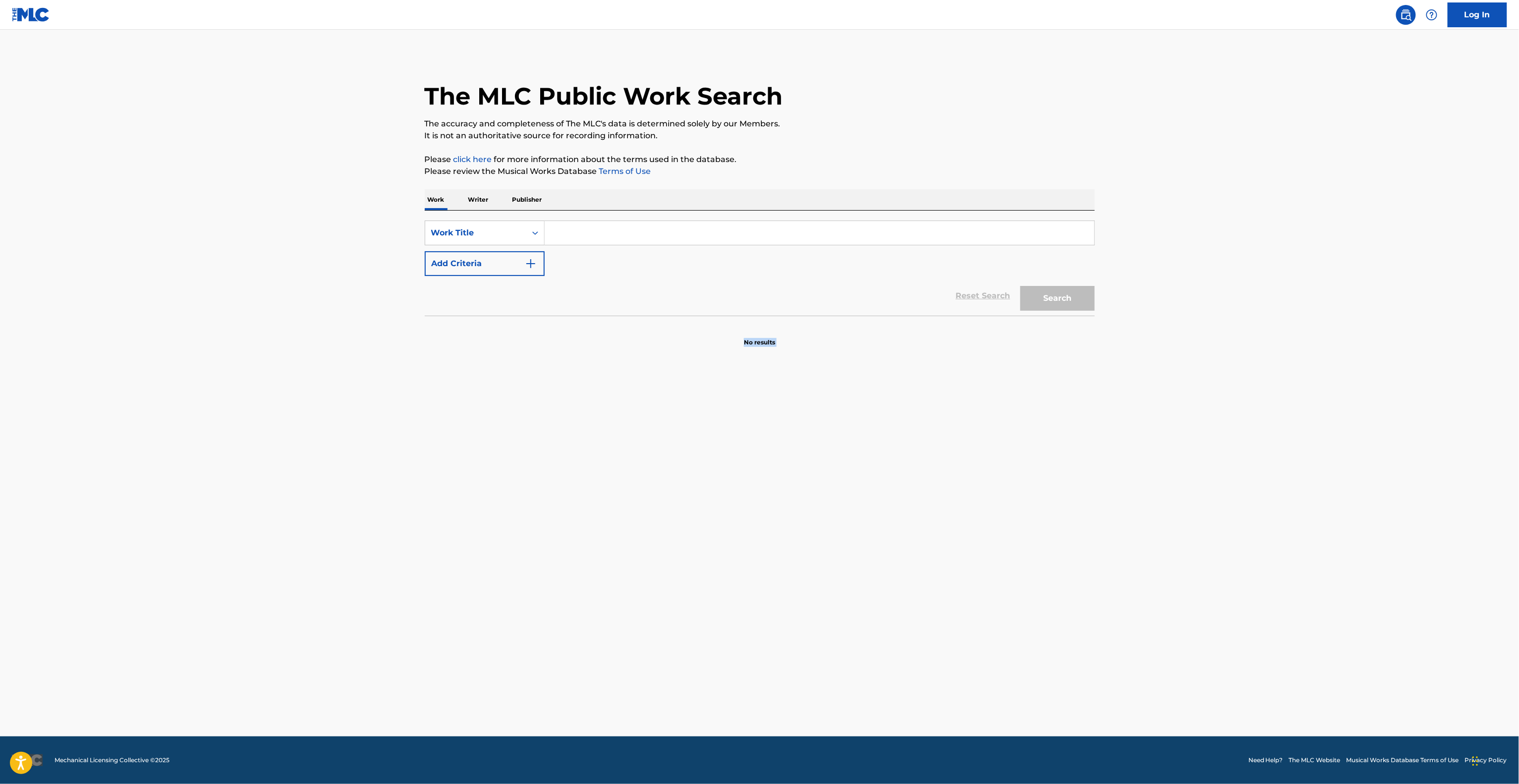
click at [944, 423] on main "The MLC Public Work Search The accuracy and completeness of The MLC's data is d…" at bounding box center [760, 383] width 1519 height 706
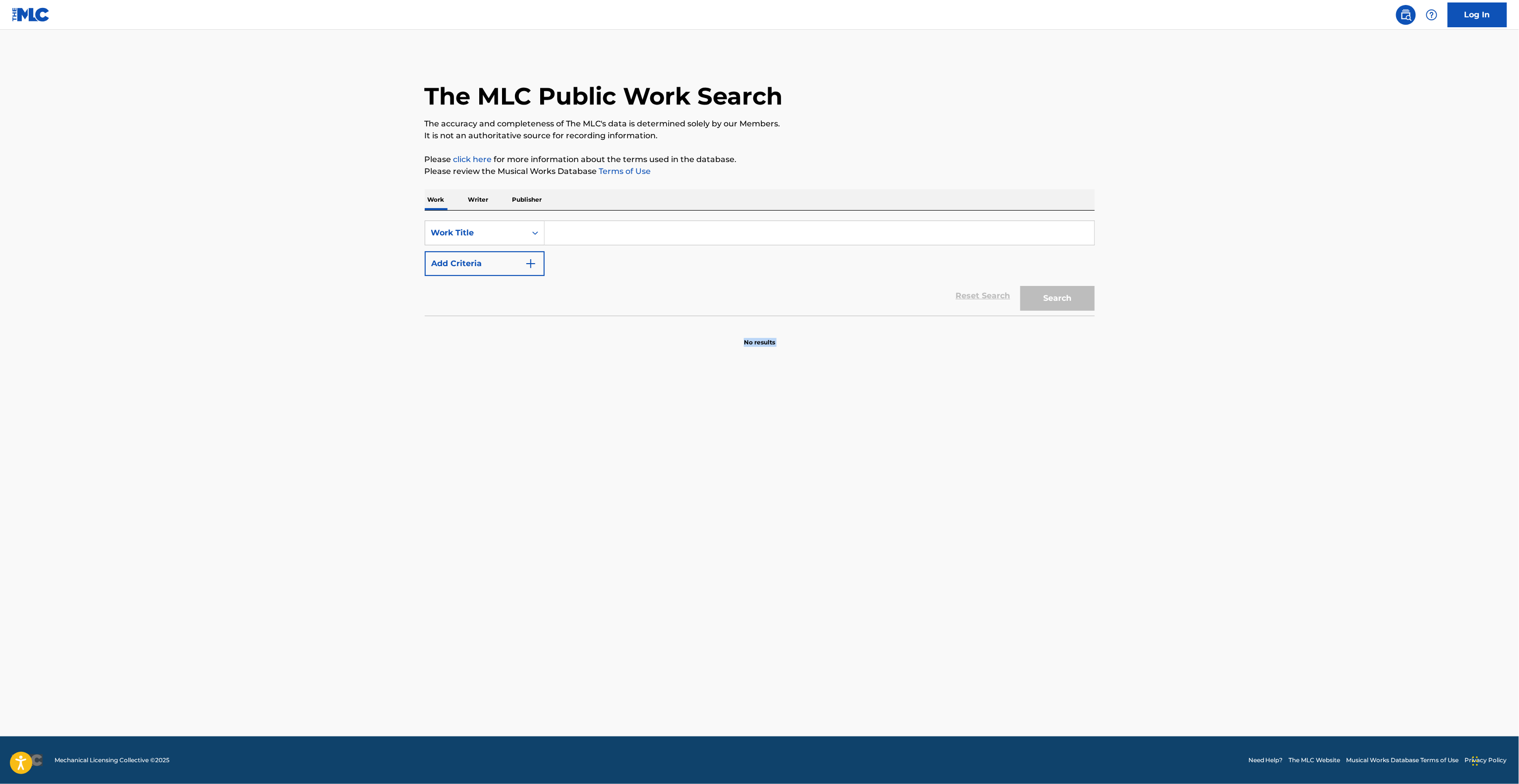
click at [944, 423] on main "The MLC Public Work Search The accuracy and completeness of The MLC's data is d…" at bounding box center [760, 383] width 1519 height 706
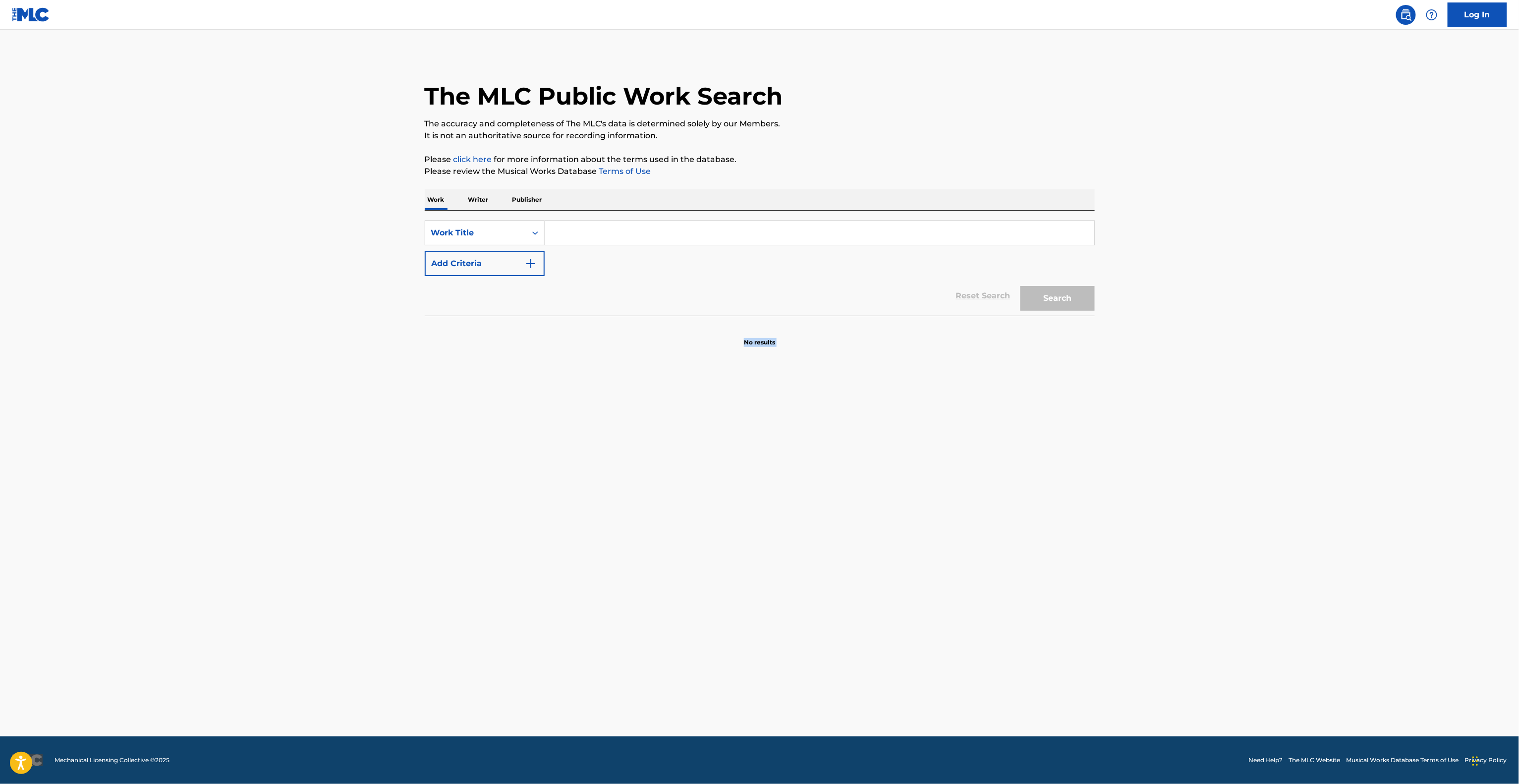
click at [912, 522] on main "The MLC Public Work Search The accuracy and completeness of The MLC's data is d…" at bounding box center [760, 383] width 1519 height 706
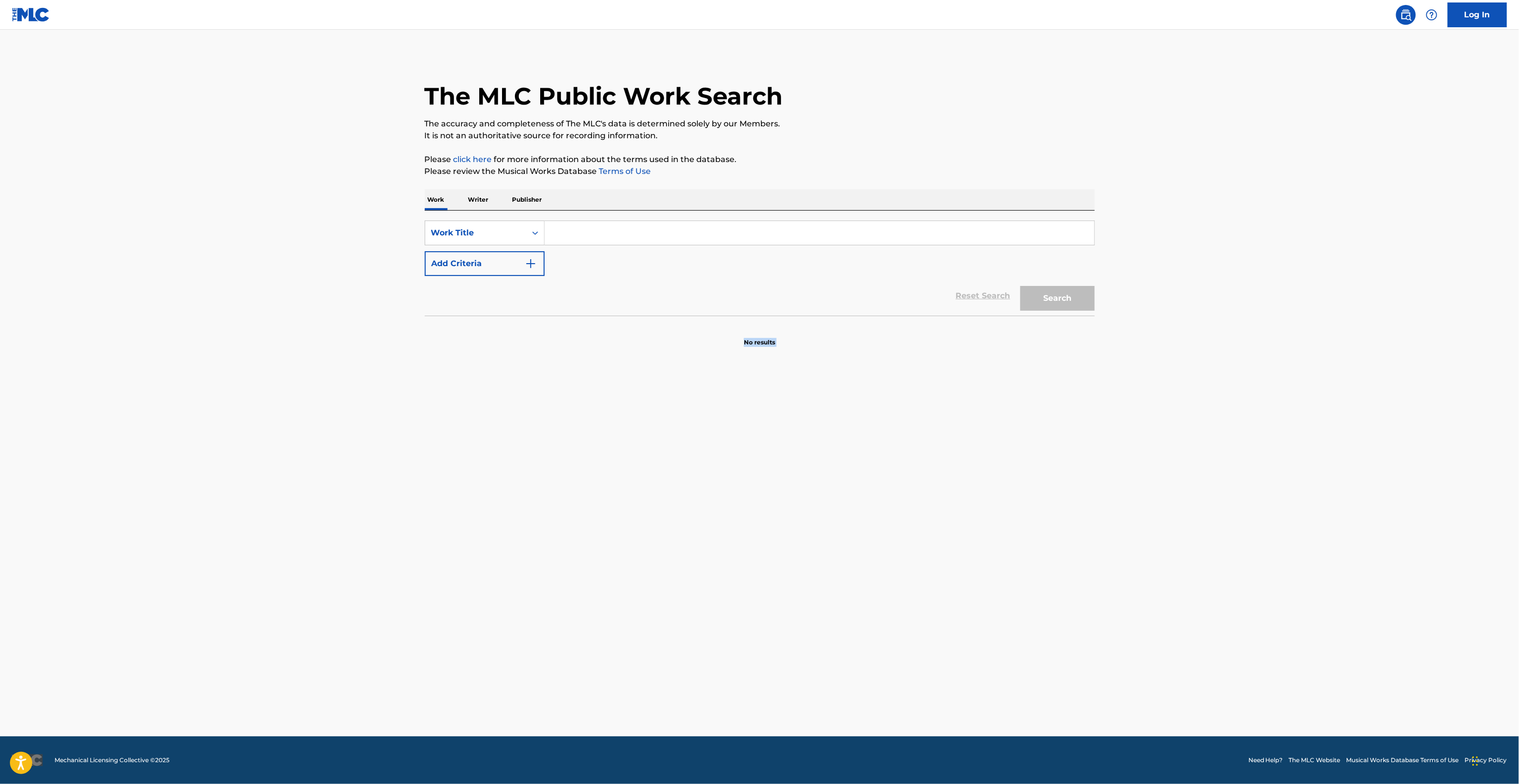
click at [912, 522] on main "The MLC Public Work Search The accuracy and completeness of The MLC's data is d…" at bounding box center [760, 383] width 1519 height 706
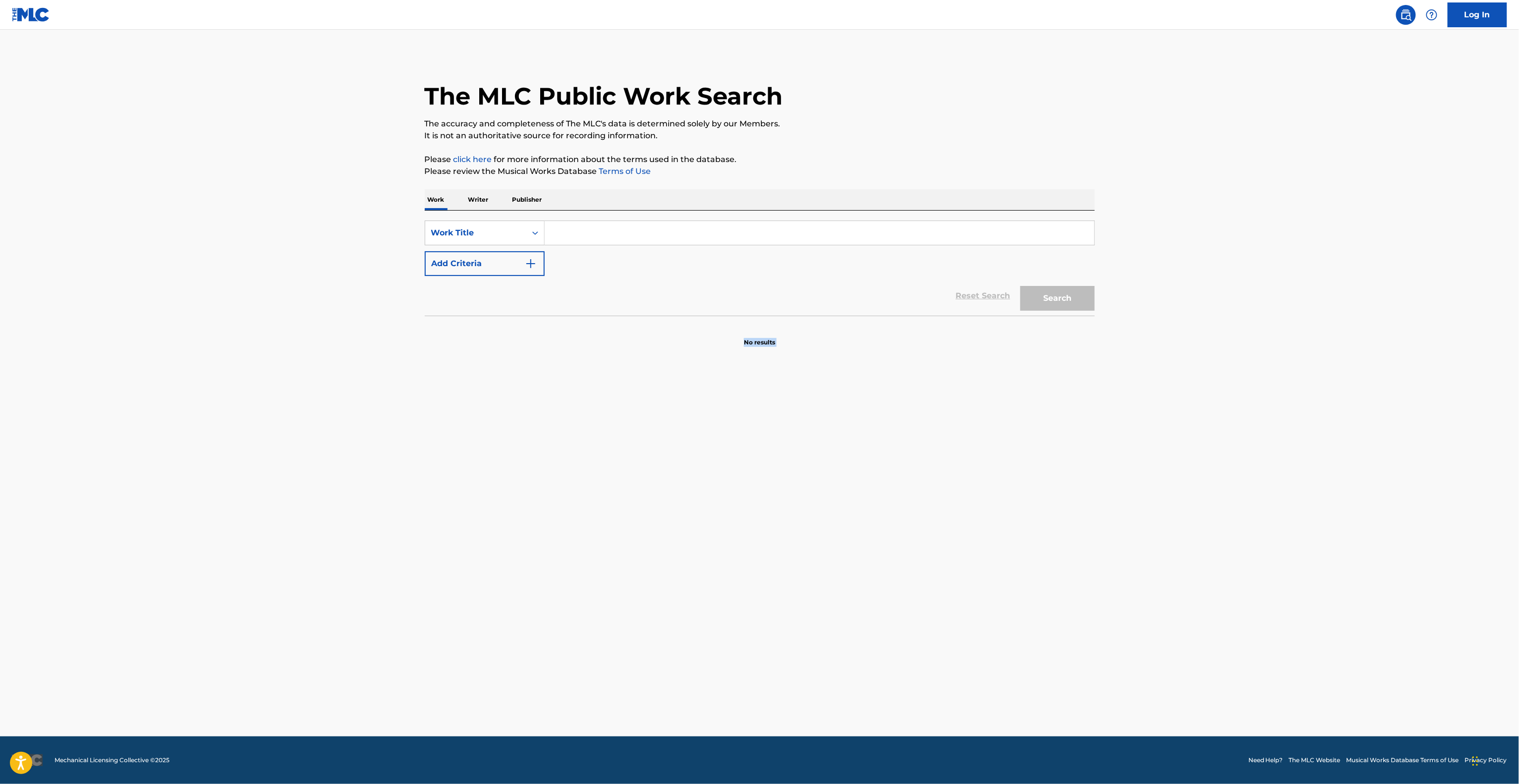
click at [912, 522] on main "The MLC Public Work Search The accuracy and completeness of The MLC's data is d…" at bounding box center [760, 383] width 1519 height 706
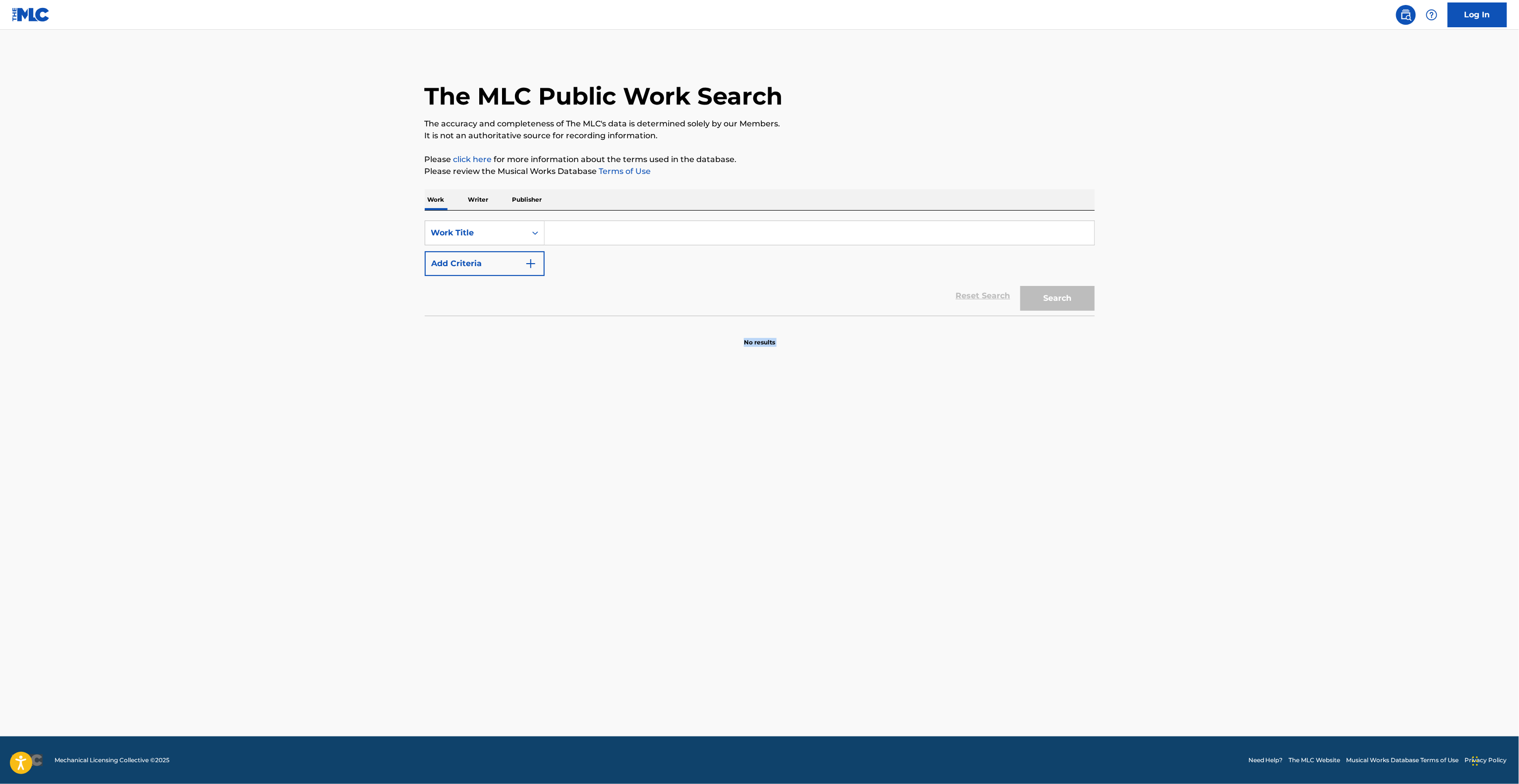
click at [912, 522] on main "The MLC Public Work Search The accuracy and completeness of The MLC's data is d…" at bounding box center [760, 383] width 1519 height 706
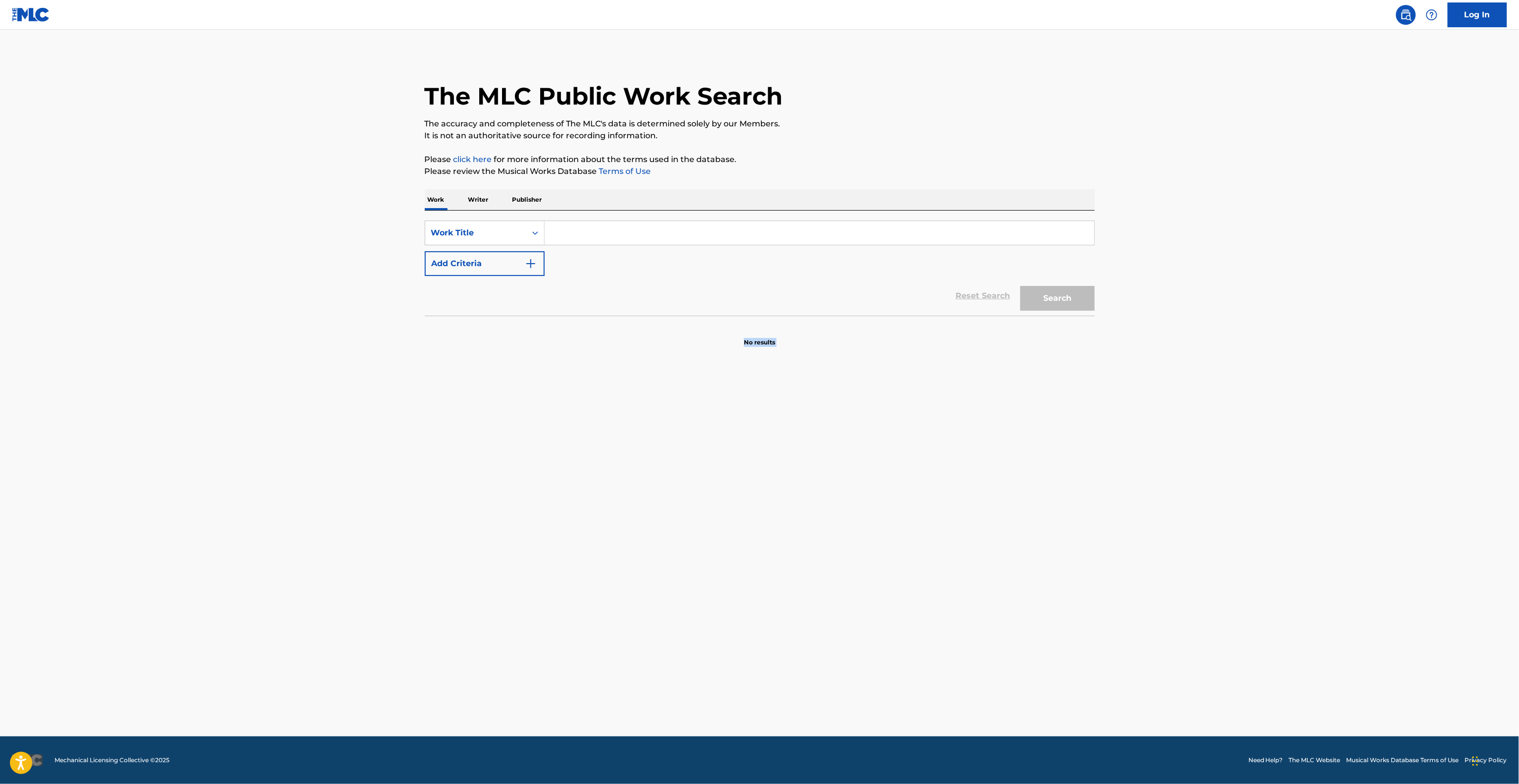
click at [912, 522] on main "The MLC Public Work Search The accuracy and completeness of The MLC's data is d…" at bounding box center [760, 383] width 1519 height 706
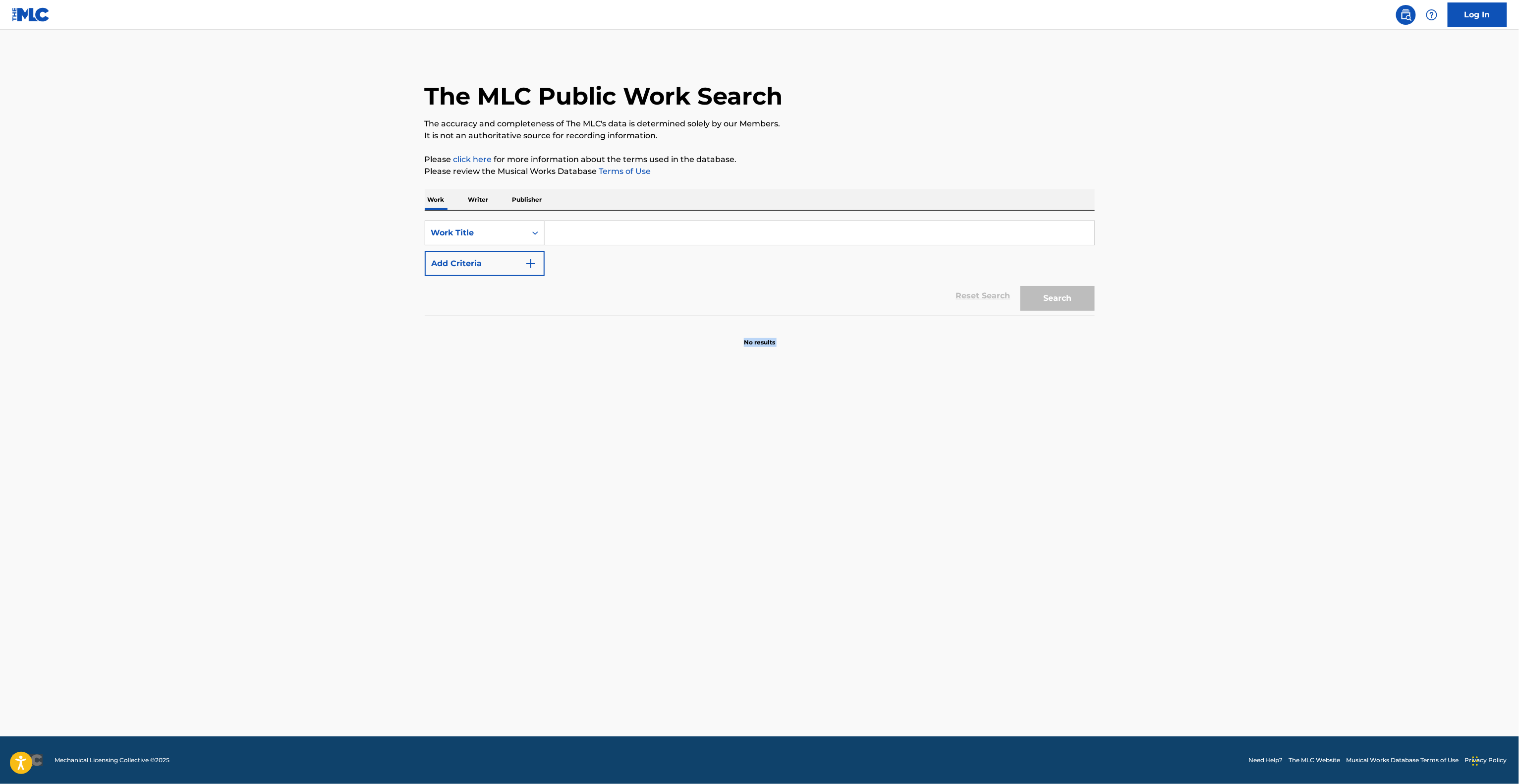
click at [912, 522] on main "The MLC Public Work Search The accuracy and completeness of The MLC's data is d…" at bounding box center [760, 383] width 1519 height 706
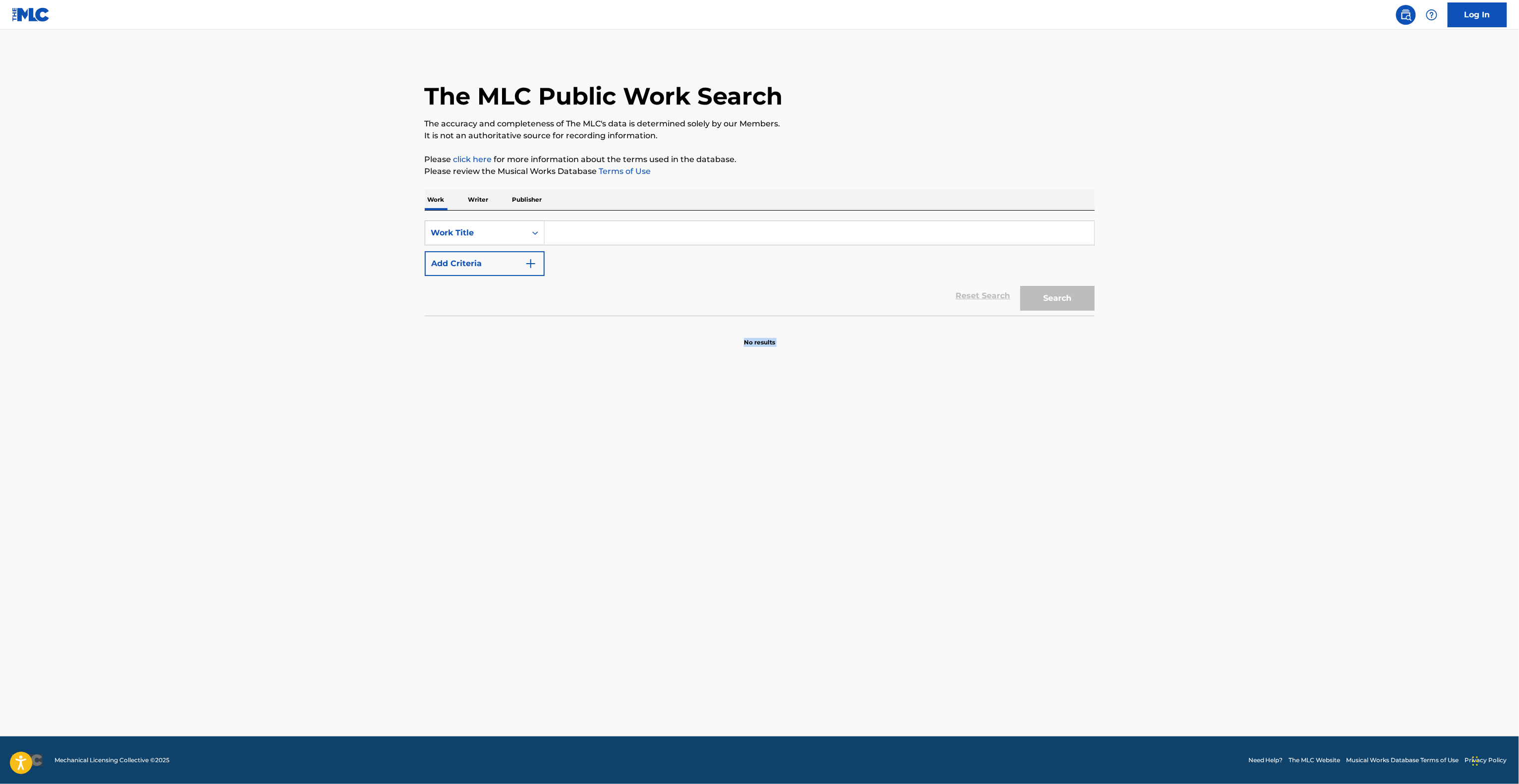
click at [912, 522] on main "The MLC Public Work Search The accuracy and completeness of The MLC's data is d…" at bounding box center [760, 383] width 1519 height 706
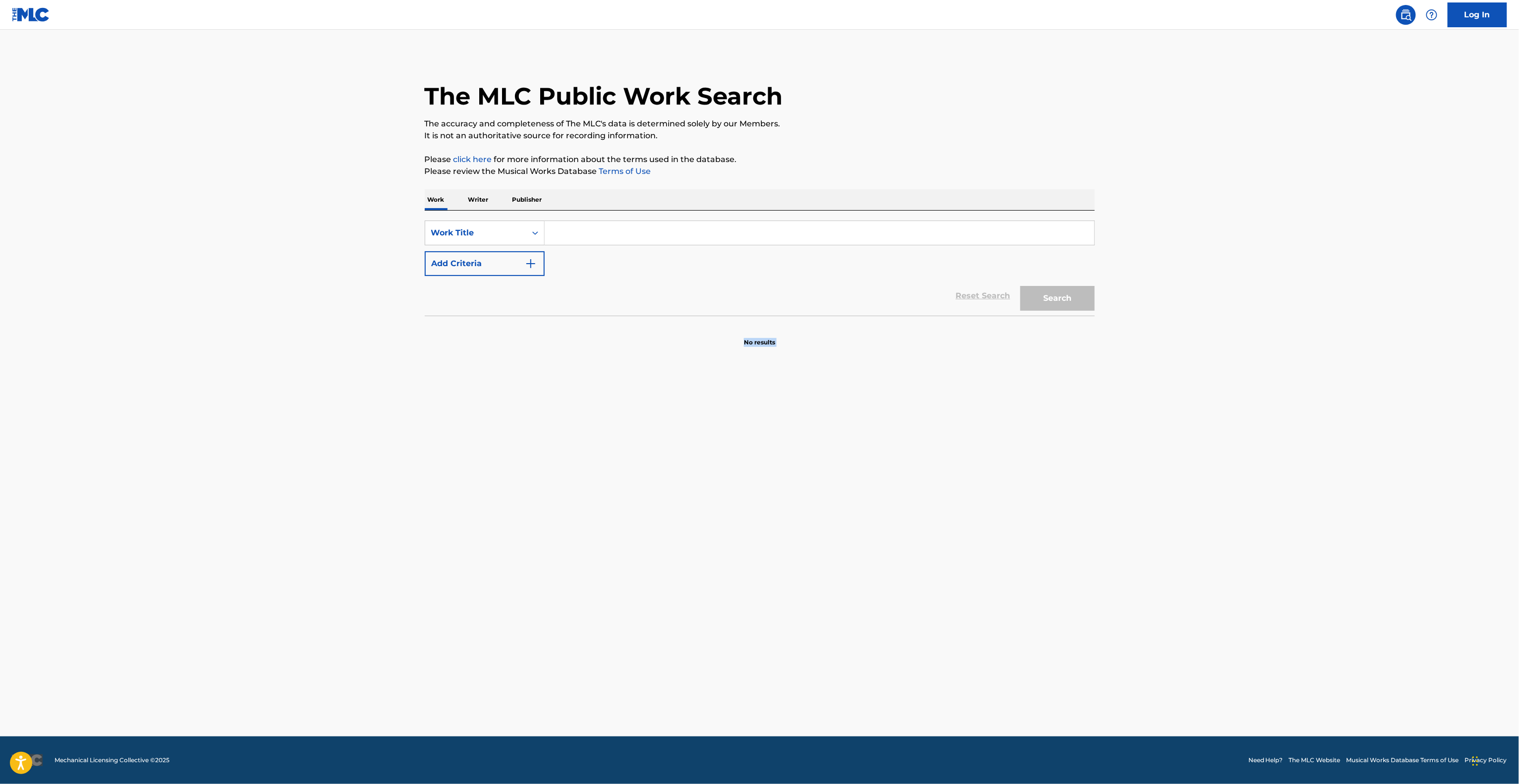
click at [912, 522] on main "The MLC Public Work Search The accuracy and completeness of The MLC's data is d…" at bounding box center [760, 383] width 1519 height 706
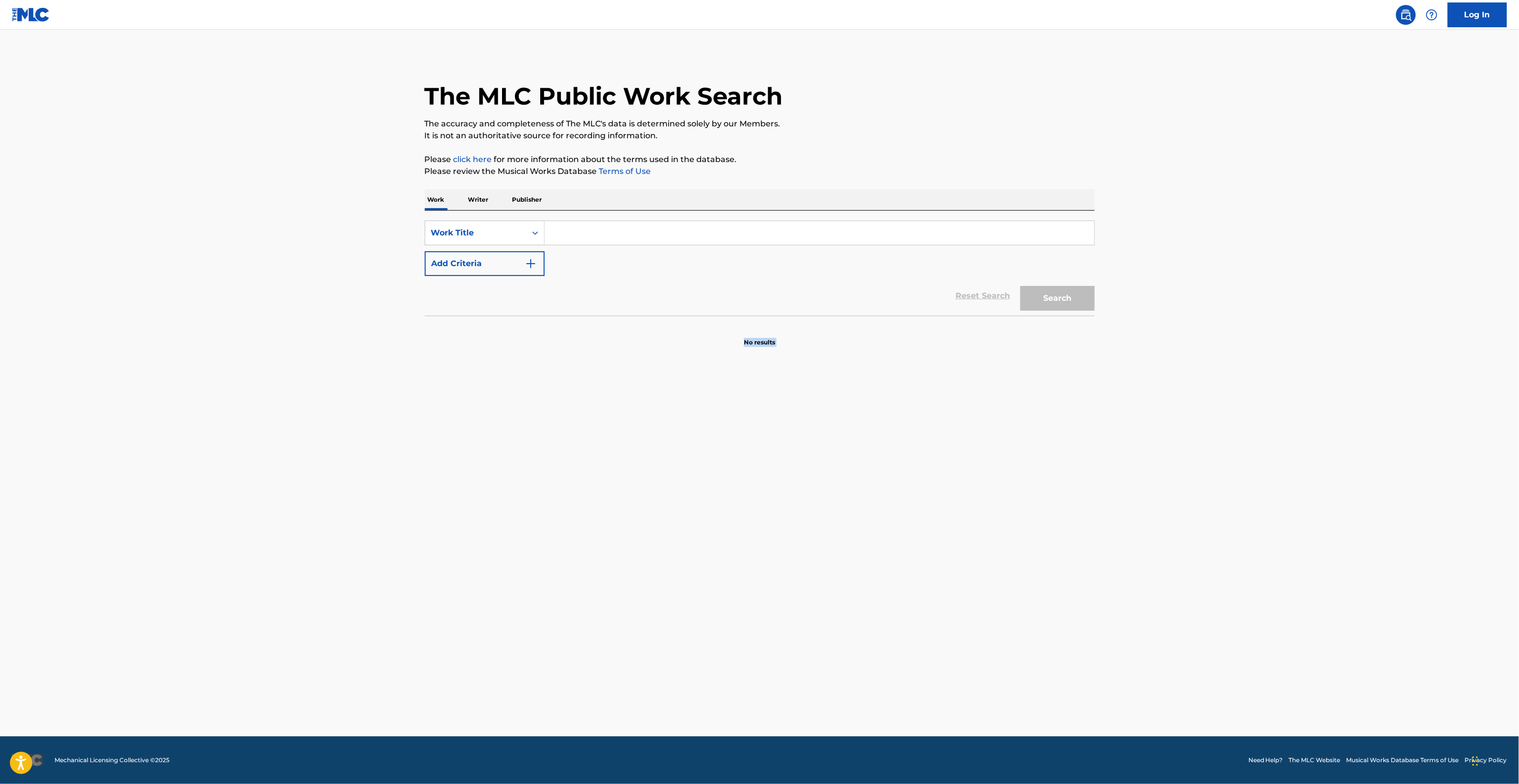
click at [912, 522] on main "The MLC Public Work Search The accuracy and completeness of The MLC's data is d…" at bounding box center [760, 383] width 1519 height 706
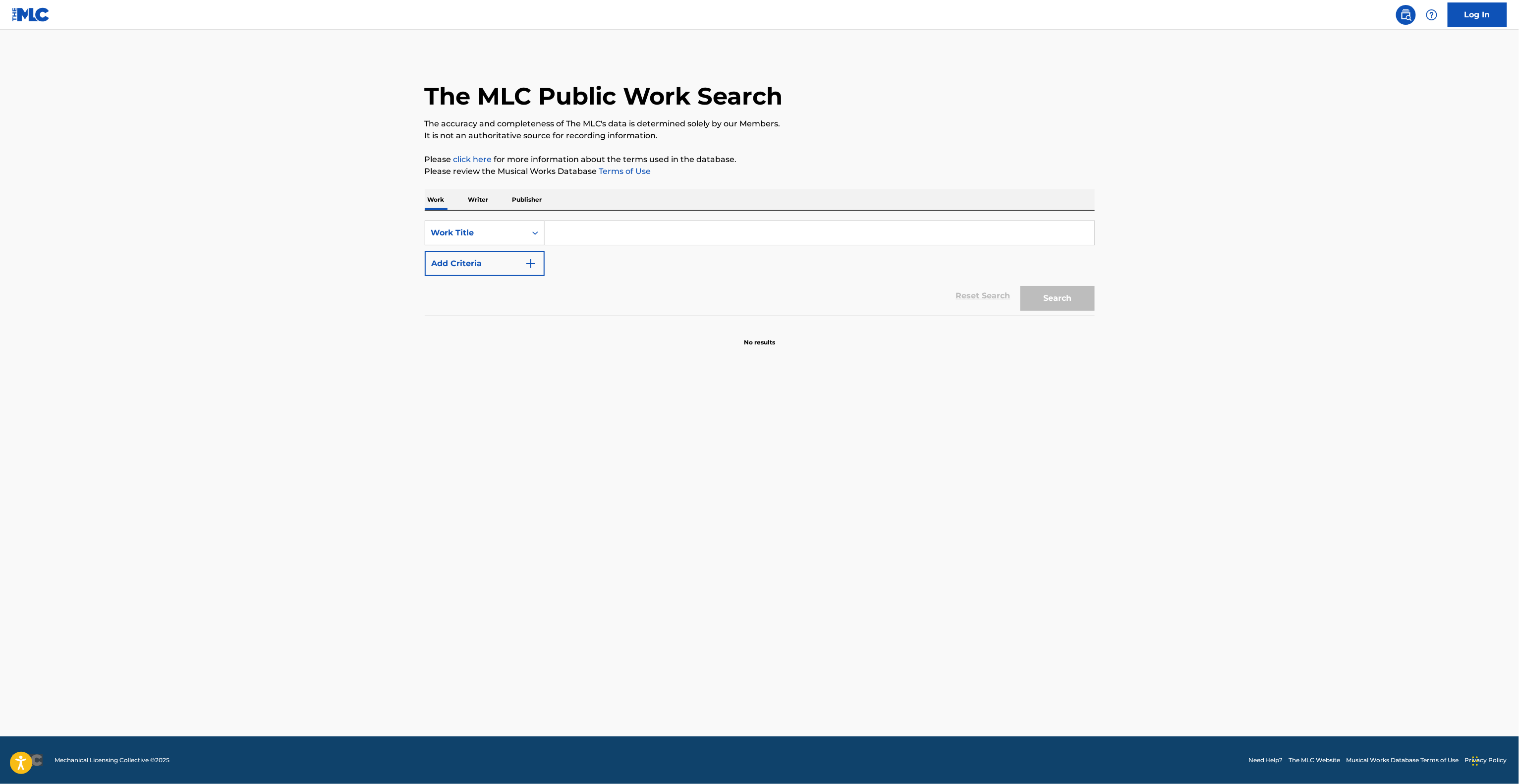
click at [912, 522] on main "The MLC Public Work Search The accuracy and completeness of The MLC's data is d…" at bounding box center [760, 383] width 1519 height 706
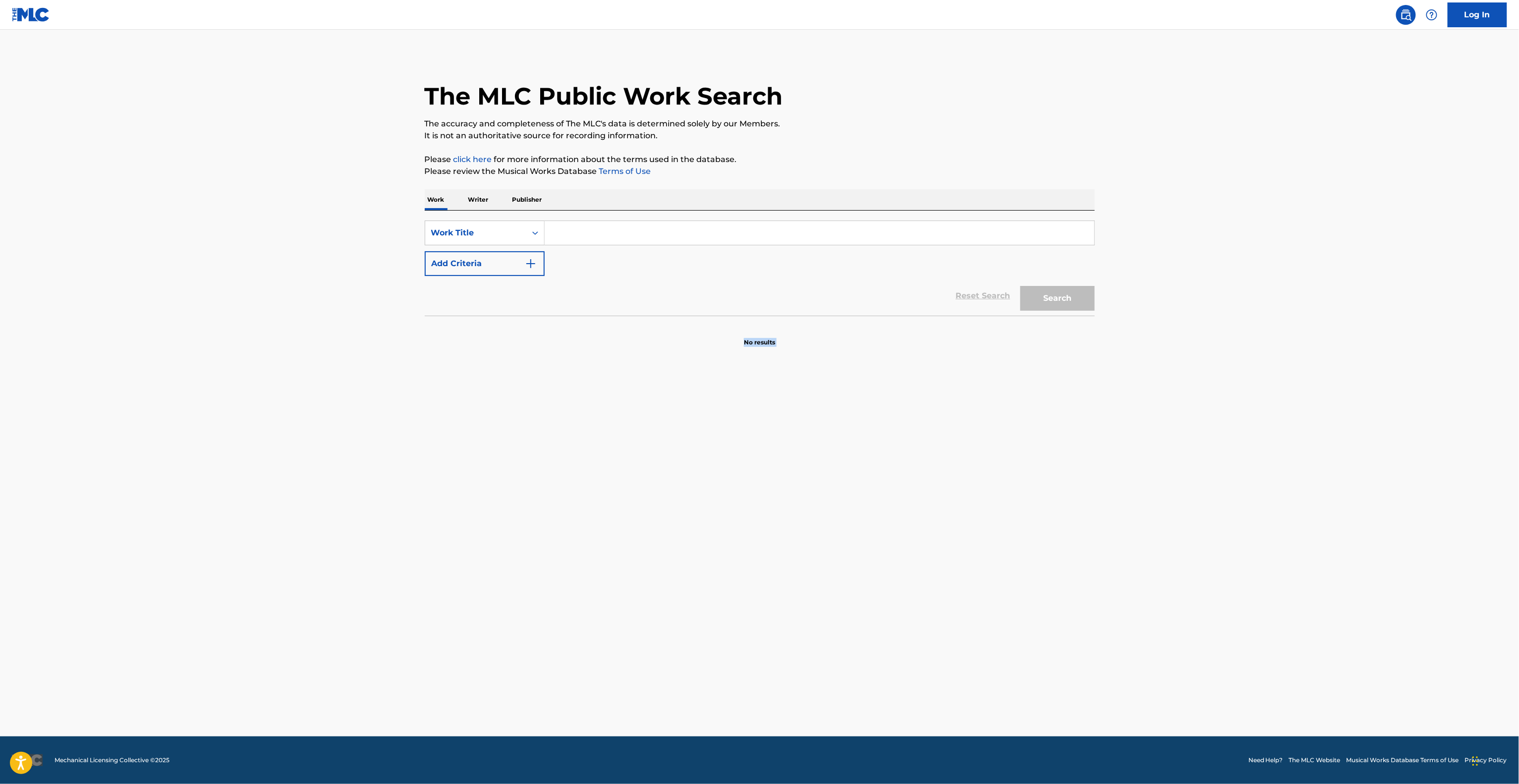
click at [912, 522] on main "The MLC Public Work Search The accuracy and completeness of The MLC's data is d…" at bounding box center [760, 383] width 1519 height 706
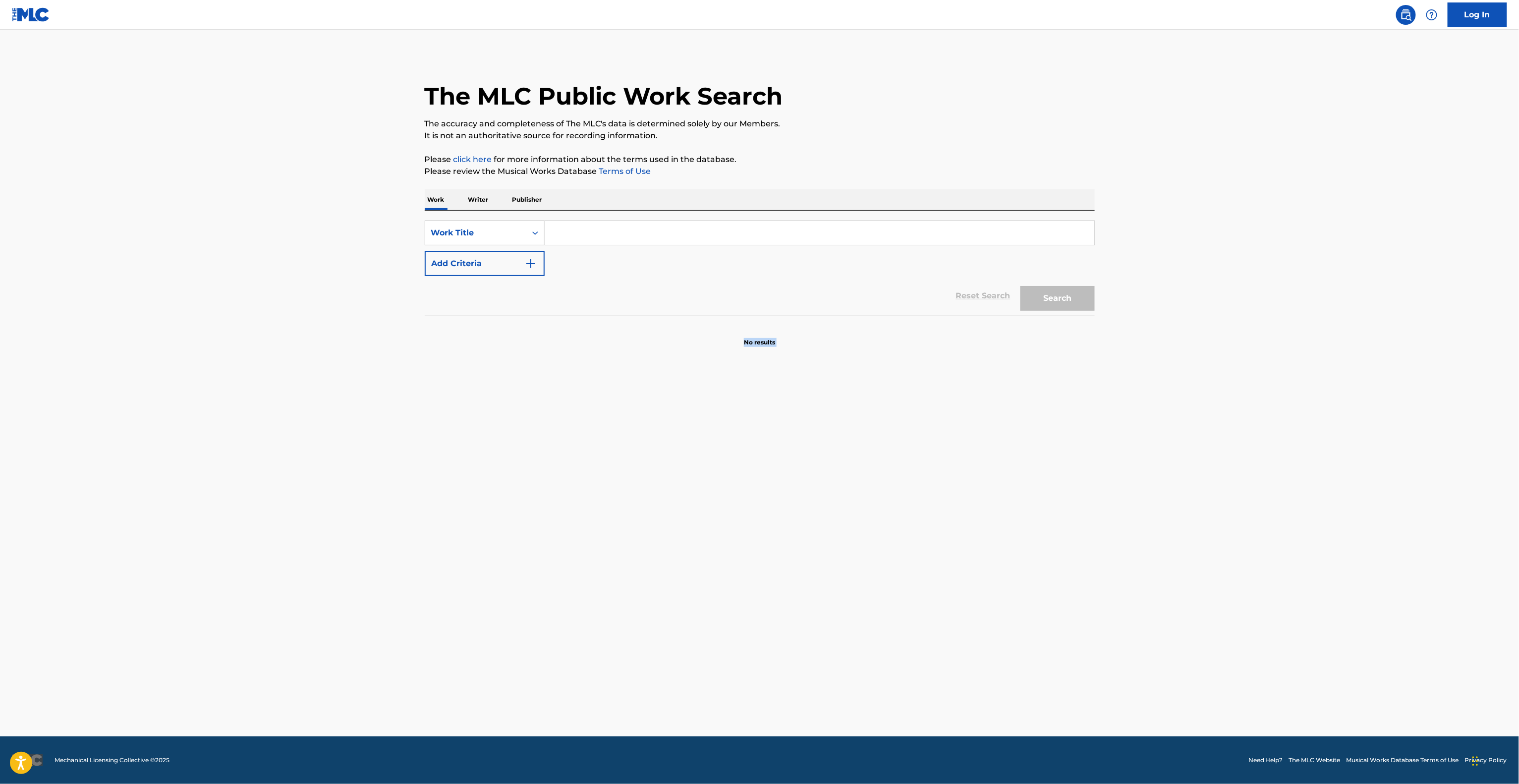
click at [912, 522] on main "The MLC Public Work Search The accuracy and completeness of The MLC's data is d…" at bounding box center [760, 383] width 1519 height 706
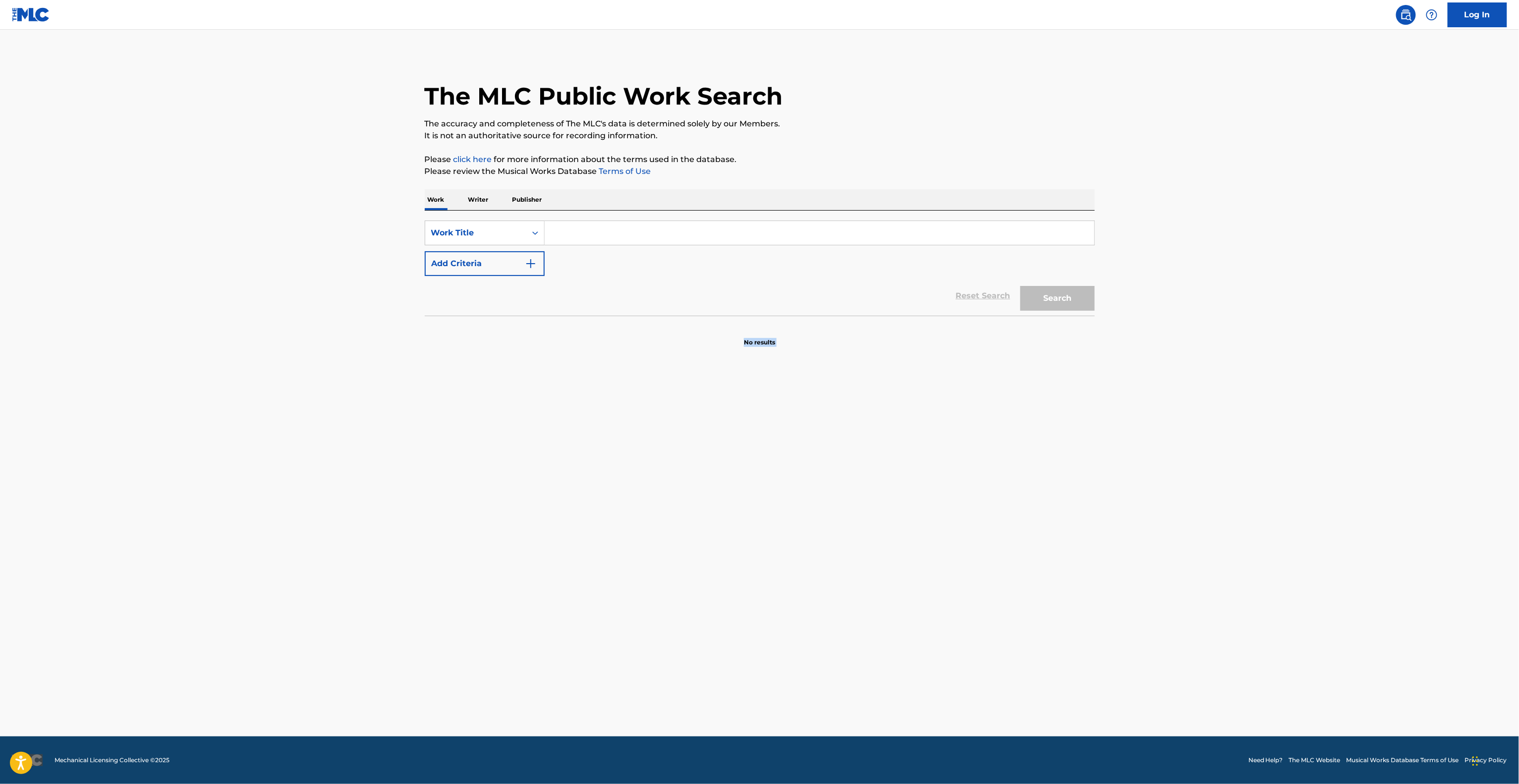
click at [912, 522] on main "The MLC Public Work Search The accuracy and completeness of The MLC's data is d…" at bounding box center [760, 383] width 1519 height 706
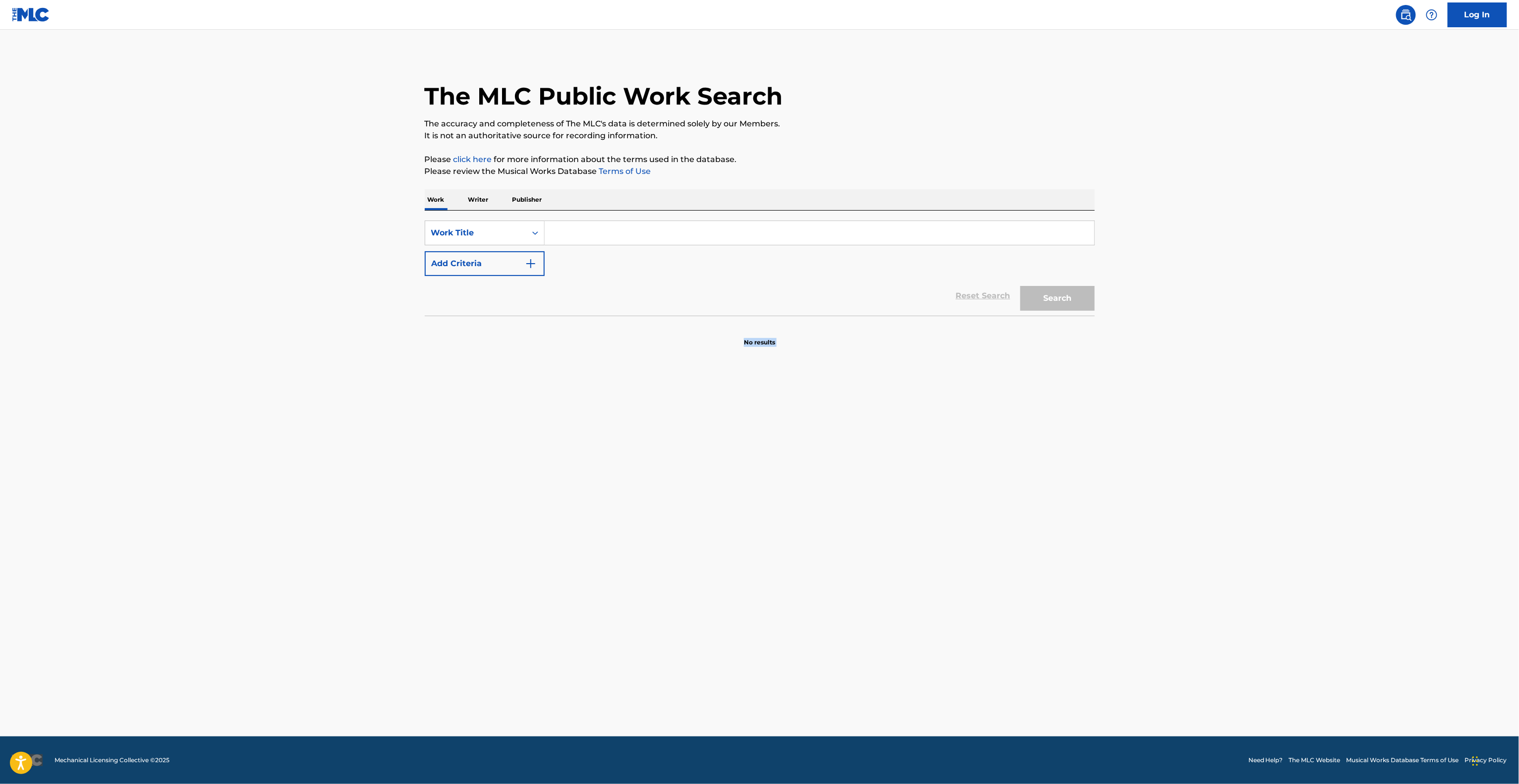
click at [912, 522] on main "The MLC Public Work Search The accuracy and completeness of The MLC's data is d…" at bounding box center [760, 383] width 1519 height 706
click at [912, 522] on main "The MLC Public Work Search The accuracy and completeness of The MLC's data is d…" at bounding box center [760, 383] width 1519 height 706
click at [919, 523] on main "The MLC Public Work Search The accuracy and completeness of The MLC's data is d…" at bounding box center [760, 383] width 1519 height 706
click at [927, 526] on main "The MLC Public Work Search The accuracy and completeness of The MLC's data is d…" at bounding box center [760, 383] width 1519 height 706
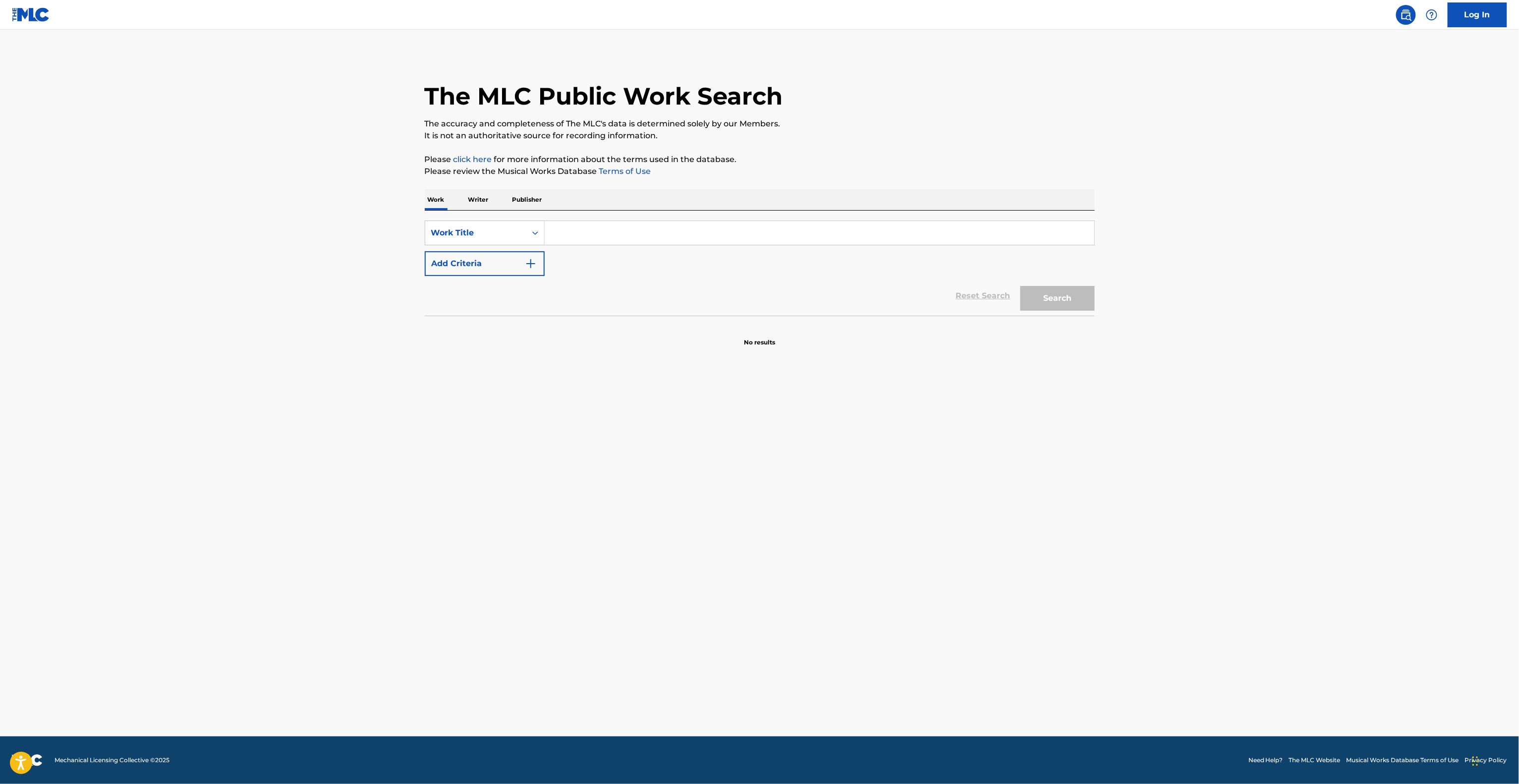
click at [928, 526] on main "The MLC Public Work Search The accuracy and completeness of The MLC's data is d…" at bounding box center [760, 383] width 1519 height 706
click at [914, 544] on main "The MLC Public Work Search The accuracy and completeness of The MLC's data is d…" at bounding box center [760, 383] width 1519 height 706
click at [906, 553] on main "The MLC Public Work Search The accuracy and completeness of The MLC's data is d…" at bounding box center [760, 383] width 1519 height 706
drag, startPoint x: 906, startPoint y: 552, endPoint x: 896, endPoint y: 557, distance: 11.2
click at [906, 554] on main "The MLC Public Work Search The accuracy and completeness of The MLC's data is d…" at bounding box center [760, 383] width 1519 height 706
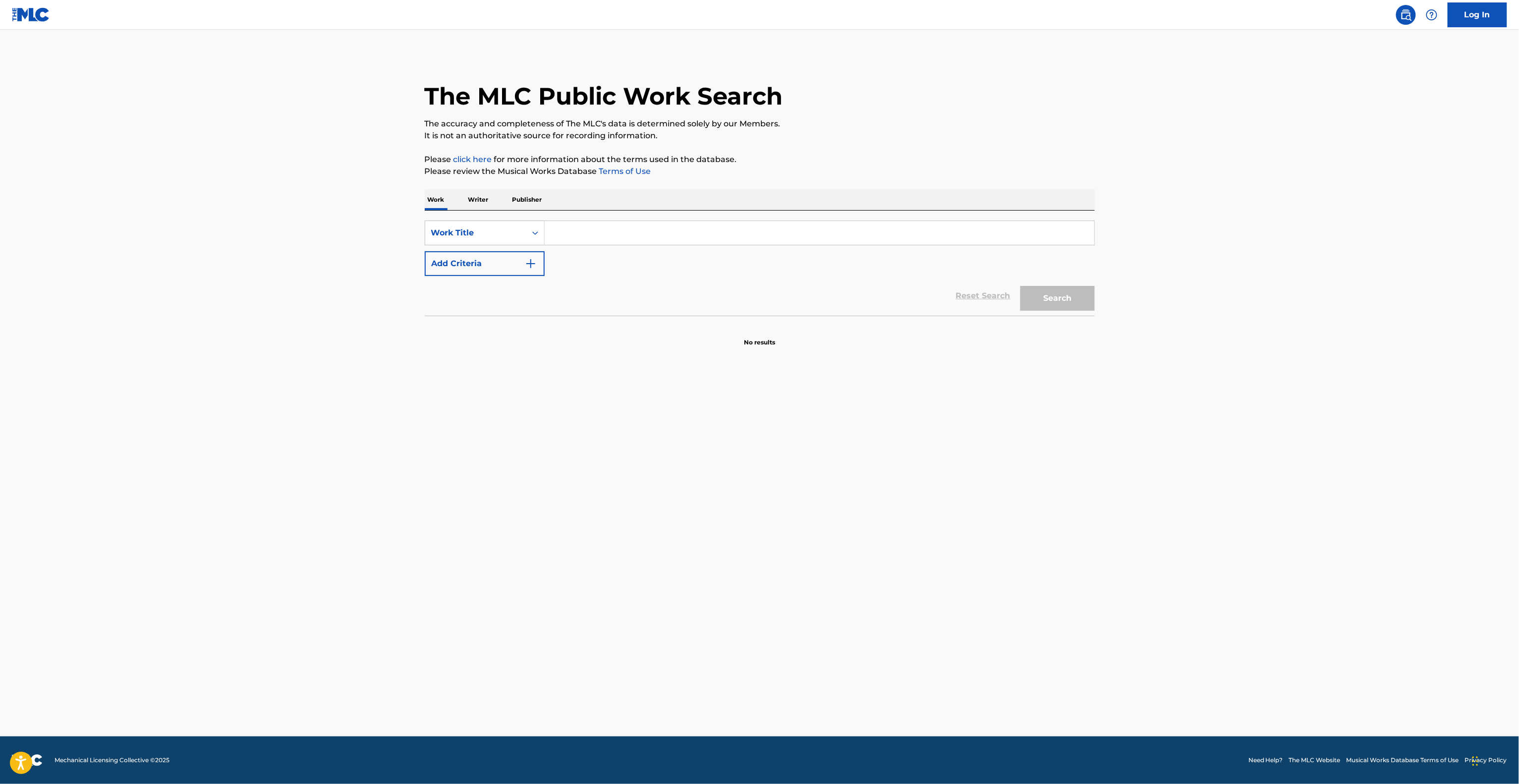
click at [772, 342] on p "No results" at bounding box center [760, 336] width 31 height 21
click at [783, 242] on div "SearchWithCriteria0ed8a514-e2bf-49bf-bf8b-0271b7a33132 Work Title Add Criteria" at bounding box center [760, 248] width 670 height 55
click at [797, 253] on div "SearchWithCriteria0ed8a514-e2bf-49bf-bf8b-0271b7a33132 Work Title Add Criteria" at bounding box center [760, 248] width 670 height 55
click at [797, 249] on div "SearchWithCriteria0ed8a514-e2bf-49bf-bf8b-0271b7a33132 Work Title Add Criteria" at bounding box center [760, 248] width 670 height 55
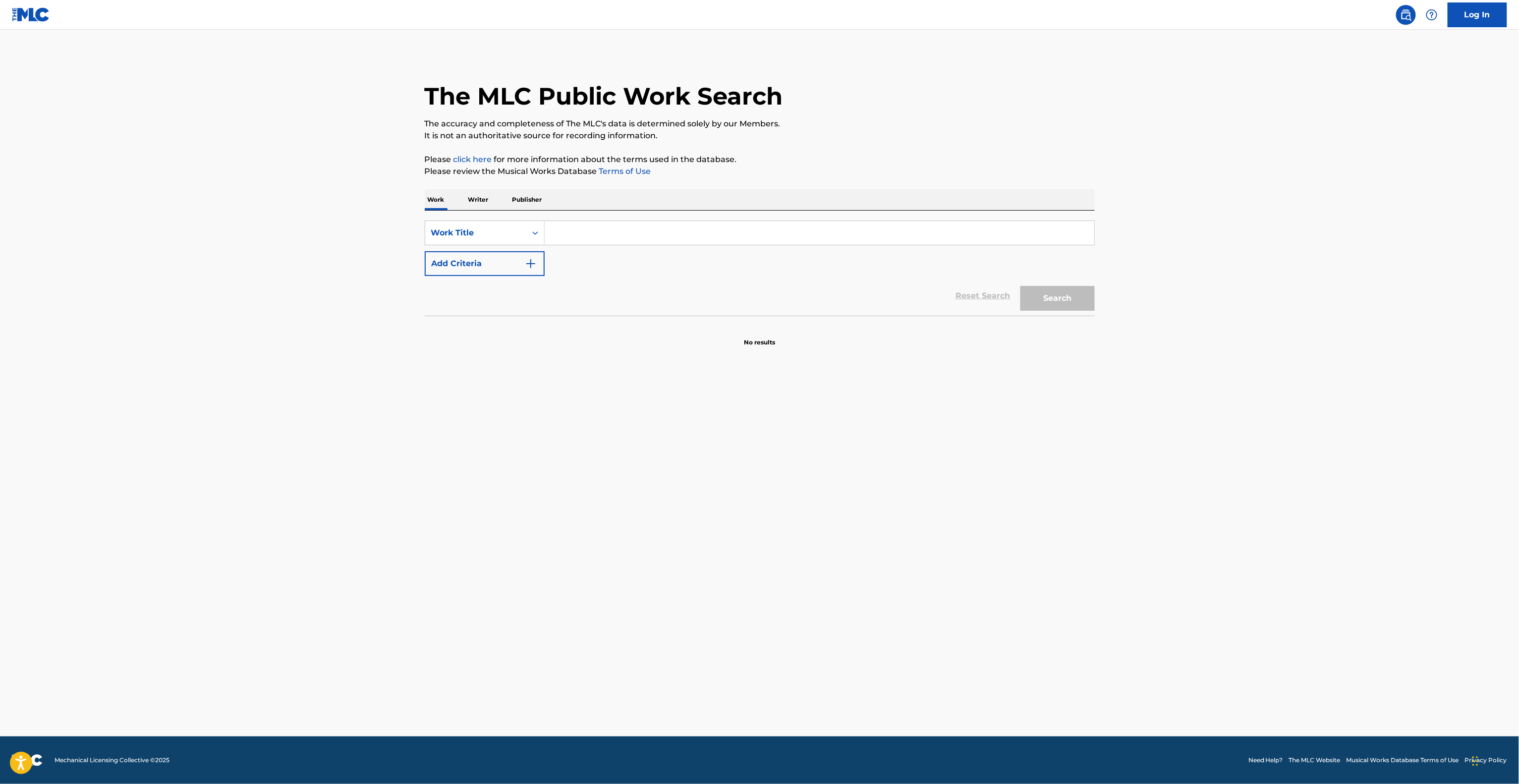
click at [1204, 523] on main "The MLC Public Work Search The accuracy and completeness of The MLC's data is d…" at bounding box center [760, 383] width 1519 height 706
click at [1199, 522] on main "The MLC Public Work Search The accuracy and completeness of The MLC's data is d…" at bounding box center [760, 383] width 1519 height 706
click at [1269, 585] on main "The MLC Public Work Search The accuracy and completeness of The MLC's data is d…" at bounding box center [760, 383] width 1519 height 706
click at [1266, 599] on main "The MLC Public Work Search The accuracy and completeness of The MLC's data is d…" at bounding box center [760, 383] width 1519 height 706
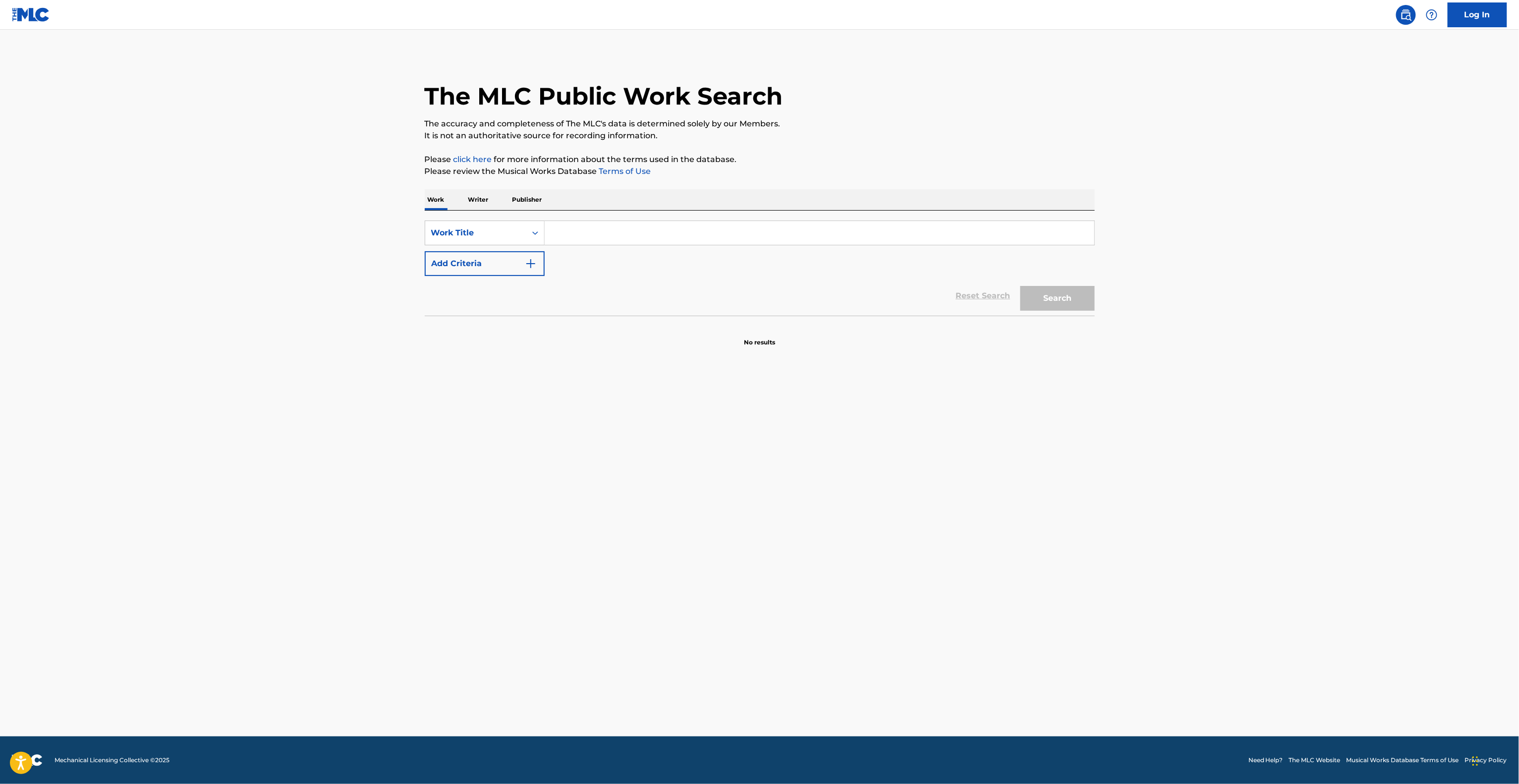
click at [1252, 615] on main "The MLC Public Work Search The accuracy and completeness of The MLC's data is d…" at bounding box center [760, 383] width 1519 height 706
click at [1250, 617] on main "The MLC Public Work Search The accuracy and completeness of The MLC's data is d…" at bounding box center [760, 383] width 1519 height 706
click at [1249, 618] on main "The MLC Public Work Search The accuracy and completeness of The MLC's data is d…" at bounding box center [760, 383] width 1519 height 706
click at [1245, 635] on main "The MLC Public Work Search The accuracy and completeness of The MLC's data is d…" at bounding box center [760, 383] width 1519 height 706
click at [1244, 634] on main "The MLC Public Work Search The accuracy and completeness of The MLC's data is d…" at bounding box center [760, 383] width 1519 height 706
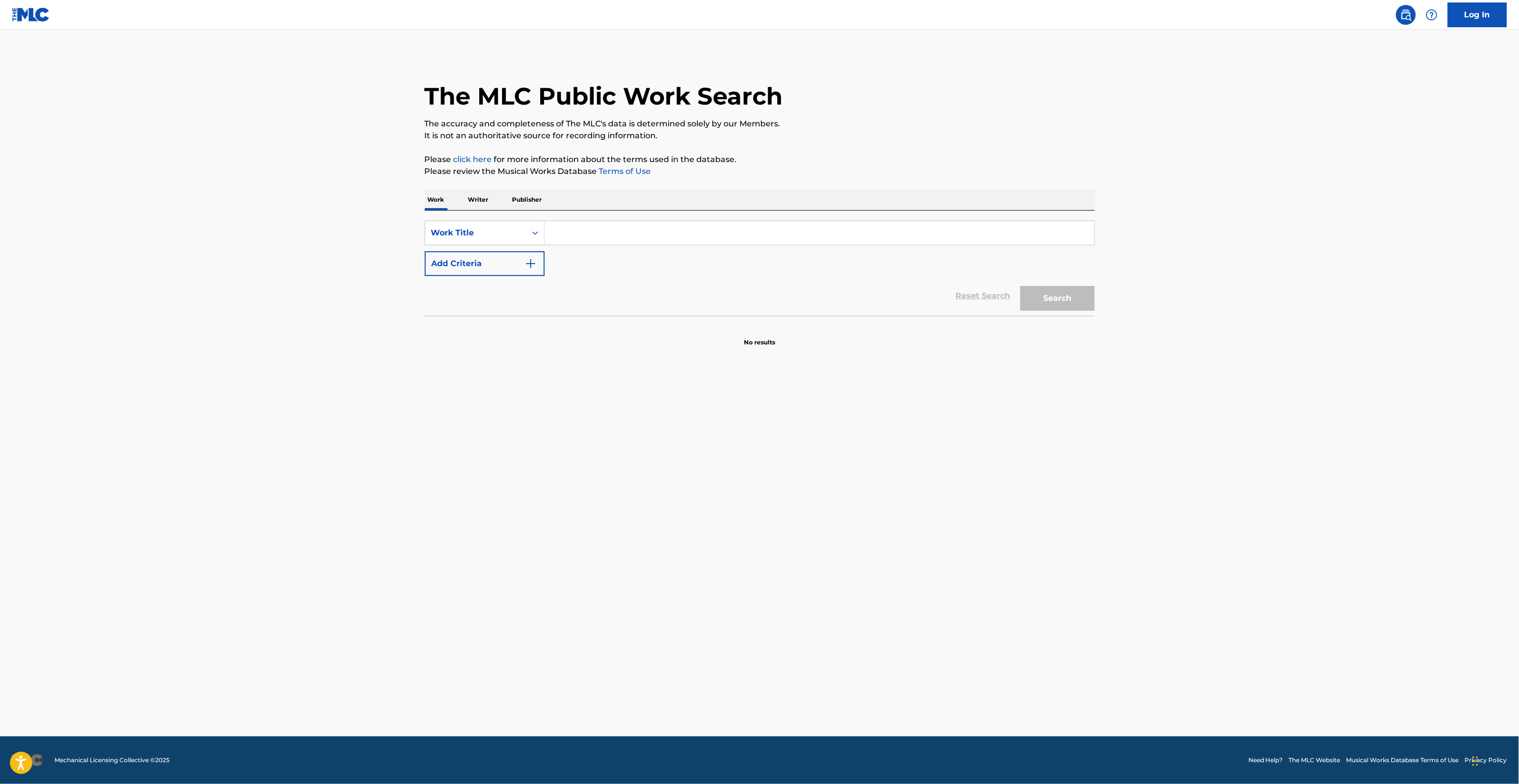
click at [1244, 628] on main "The MLC Public Work Search The accuracy and completeness of The MLC's data is d…" at bounding box center [760, 383] width 1519 height 706
click at [1240, 607] on main "The MLC Public Work Search The accuracy and completeness of The MLC's data is d…" at bounding box center [760, 383] width 1519 height 706
click at [1218, 595] on main "The MLC Public Work Search The accuracy and completeness of The MLC's data is d…" at bounding box center [760, 383] width 1519 height 706
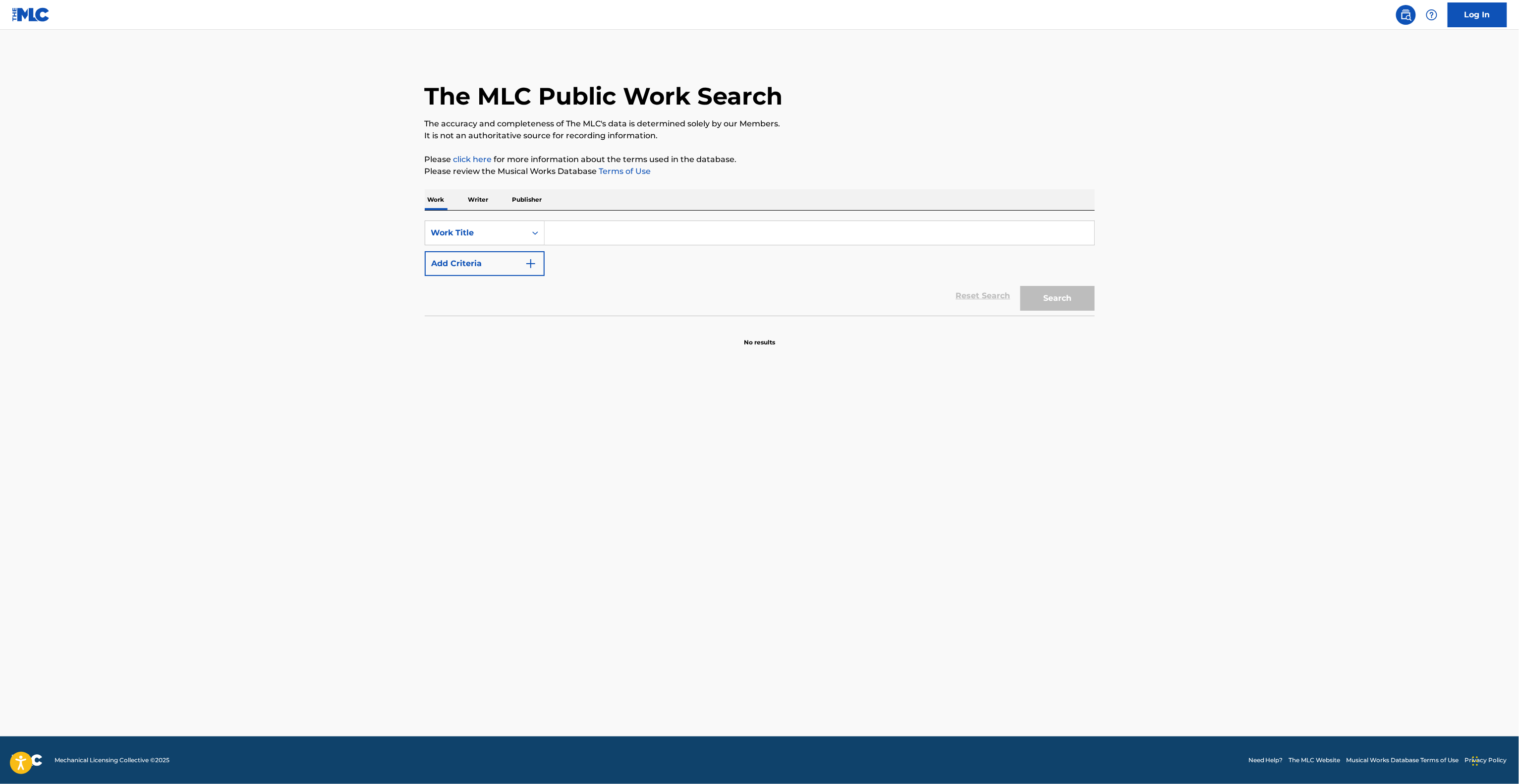
click at [1364, 423] on main "The MLC Public Work Search The accuracy and completeness of The MLC's data is d…" at bounding box center [760, 383] width 1519 height 706
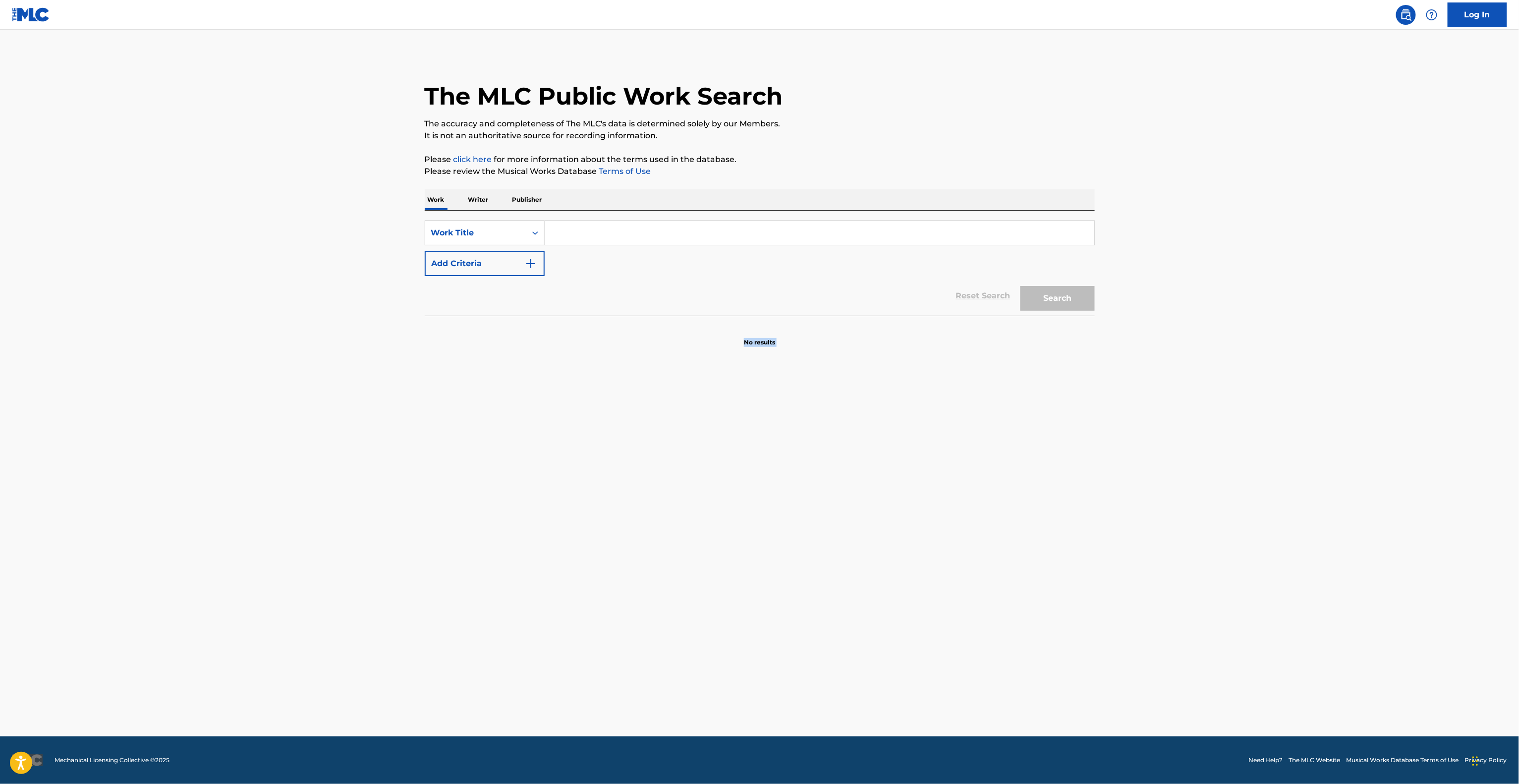
click at [1364, 423] on main "The MLC Public Work Search The accuracy and completeness of The MLC's data is d…" at bounding box center [760, 383] width 1519 height 706
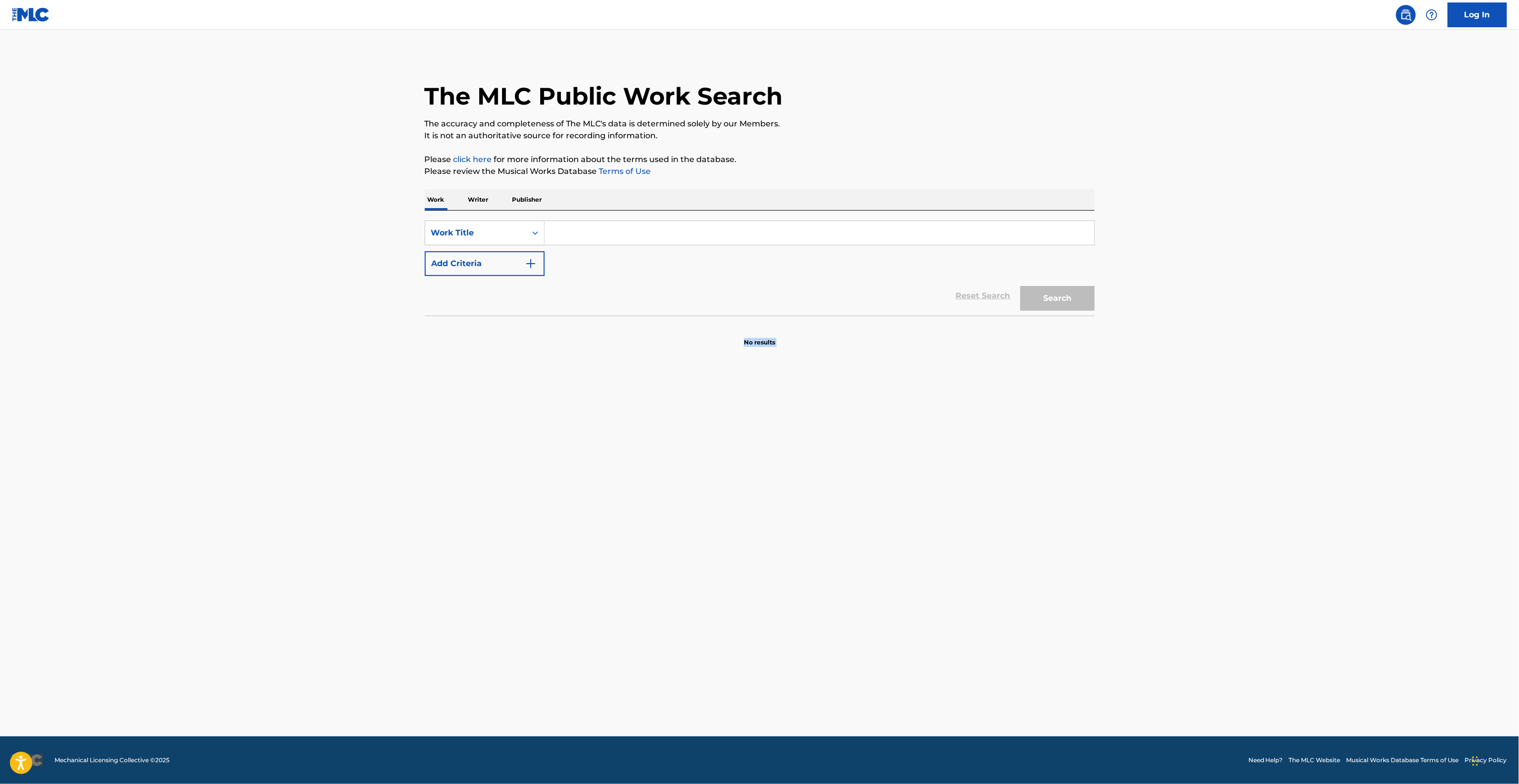
click at [1364, 423] on main "The MLC Public Work Search The accuracy and completeness of The MLC's data is d…" at bounding box center [760, 383] width 1519 height 706
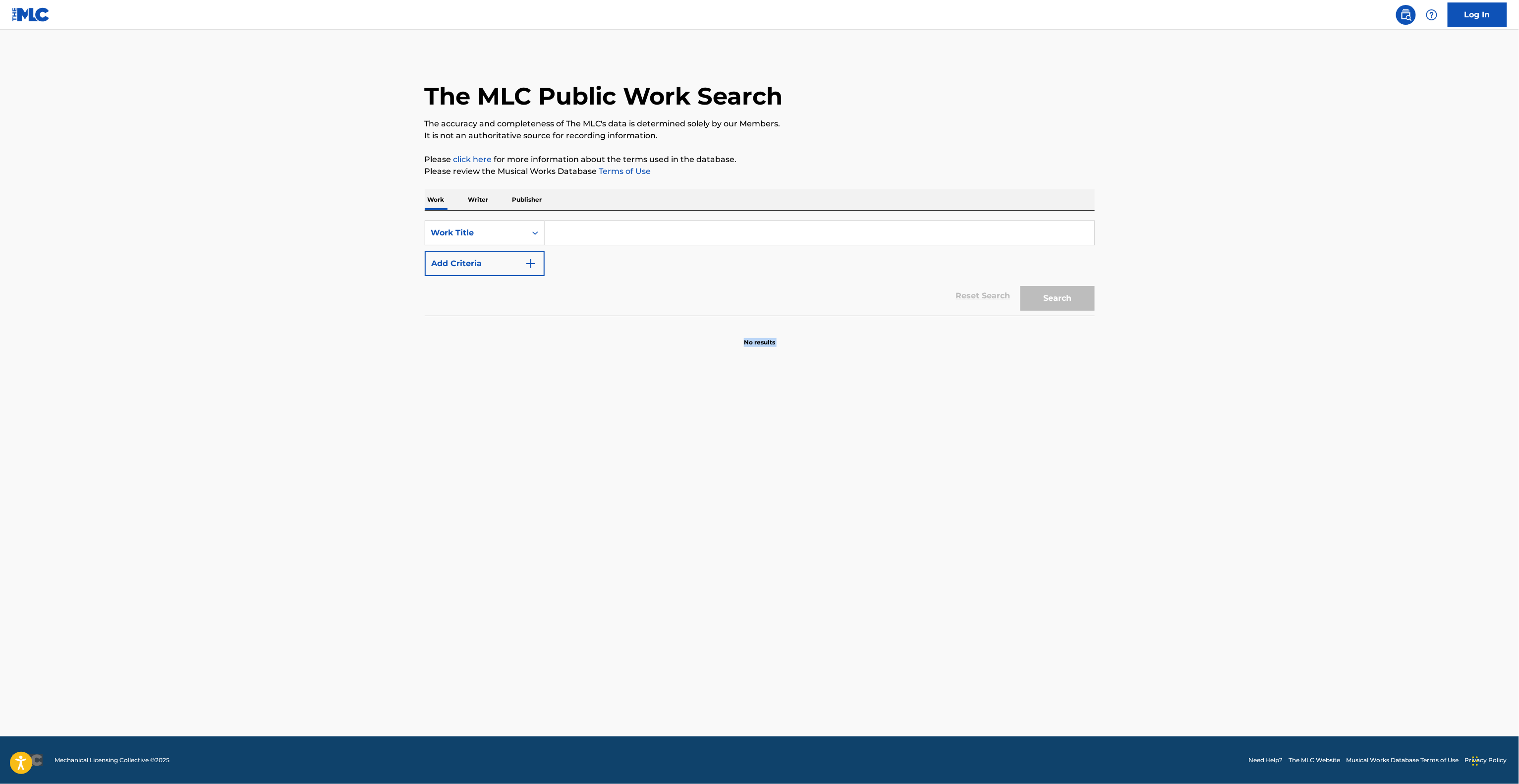
click at [1364, 423] on main "The MLC Public Work Search The accuracy and completeness of The MLC's data is d…" at bounding box center [760, 383] width 1519 height 706
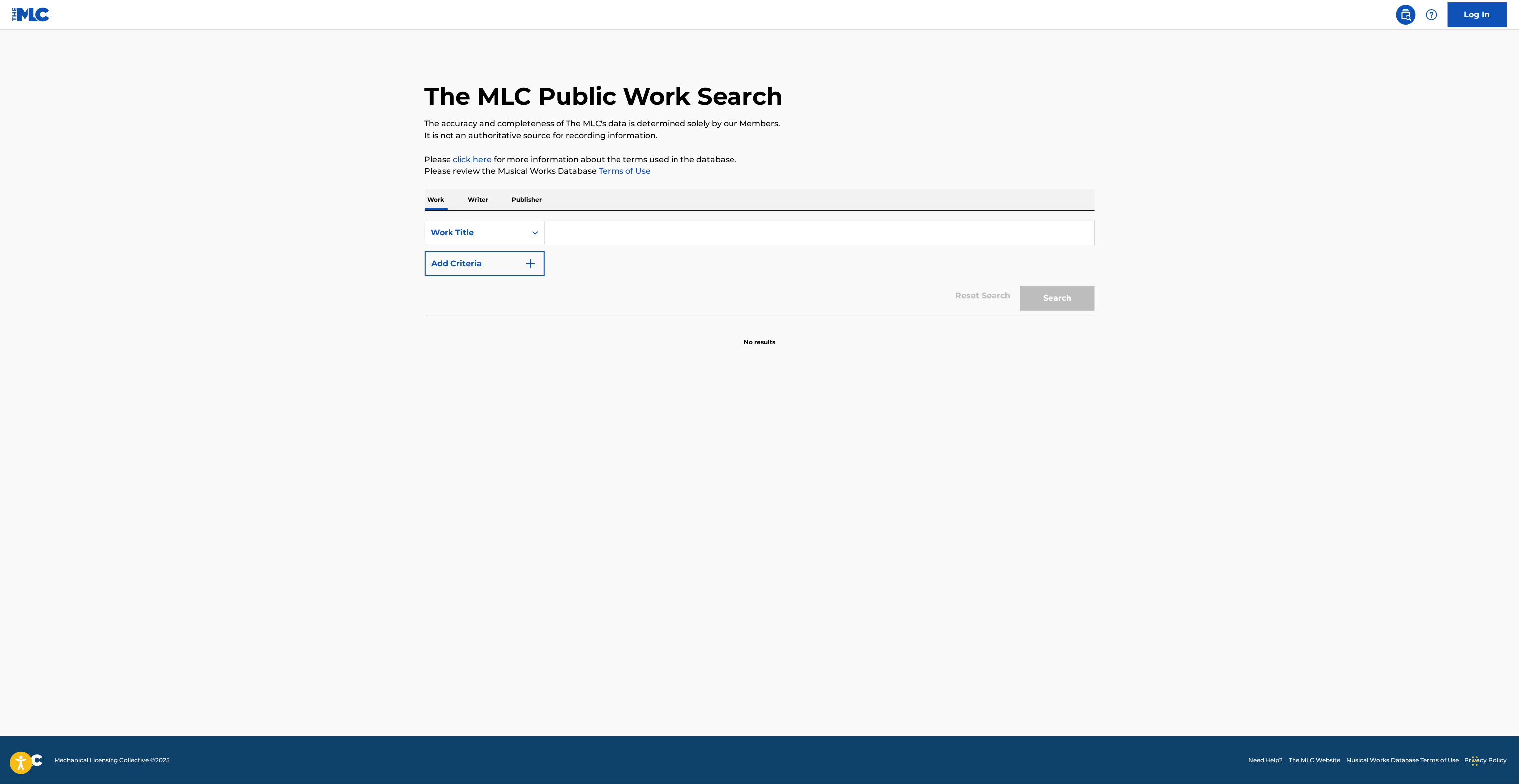
click at [1364, 423] on main "The MLC Public Work Search The accuracy and completeness of The MLC's data is d…" at bounding box center [760, 383] width 1519 height 706
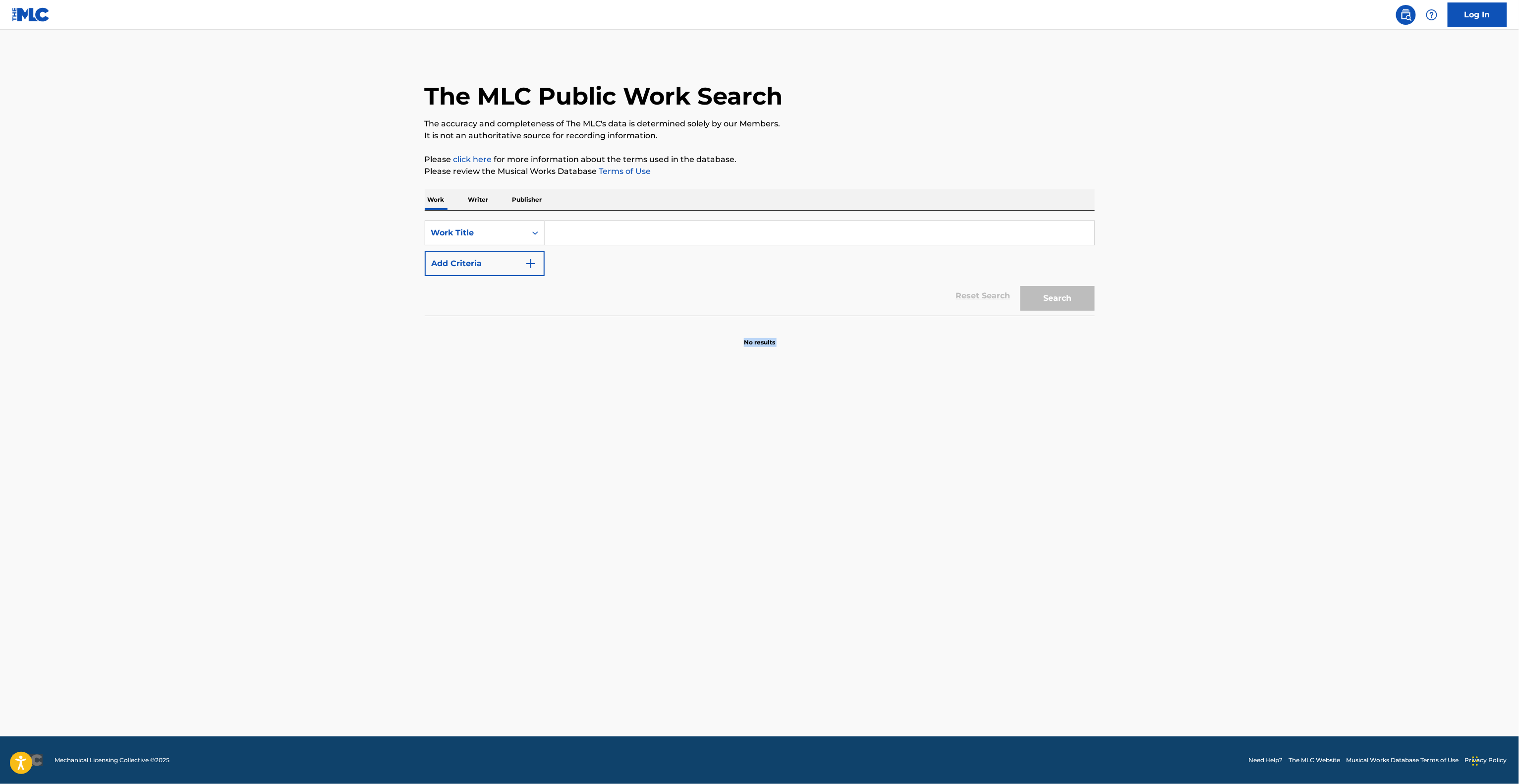
click at [1364, 423] on main "The MLC Public Work Search The accuracy and completeness of The MLC's data is d…" at bounding box center [760, 383] width 1519 height 706
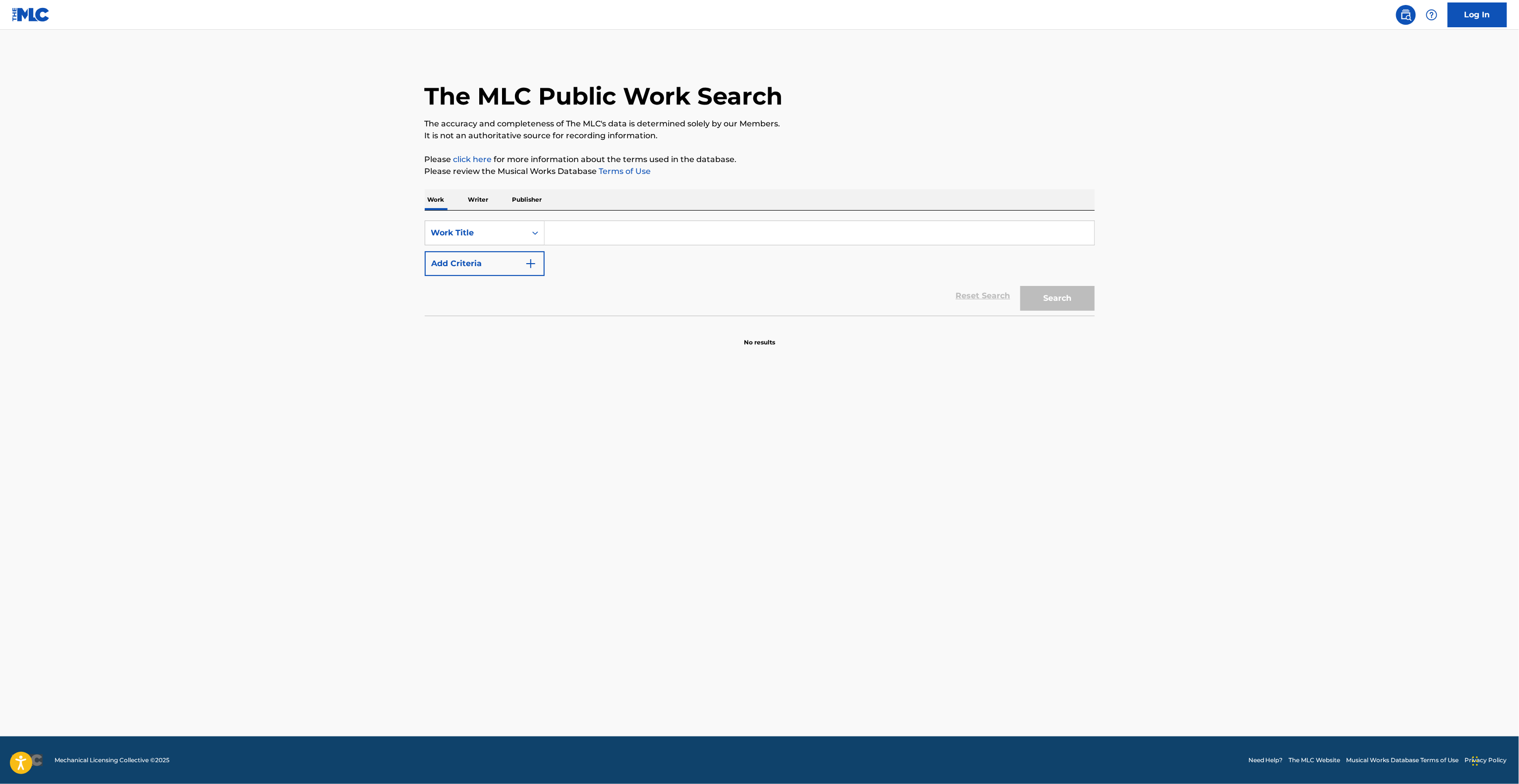
click at [1364, 423] on main "The MLC Public Work Search The accuracy and completeness of The MLC's data is d…" at bounding box center [760, 383] width 1519 height 706
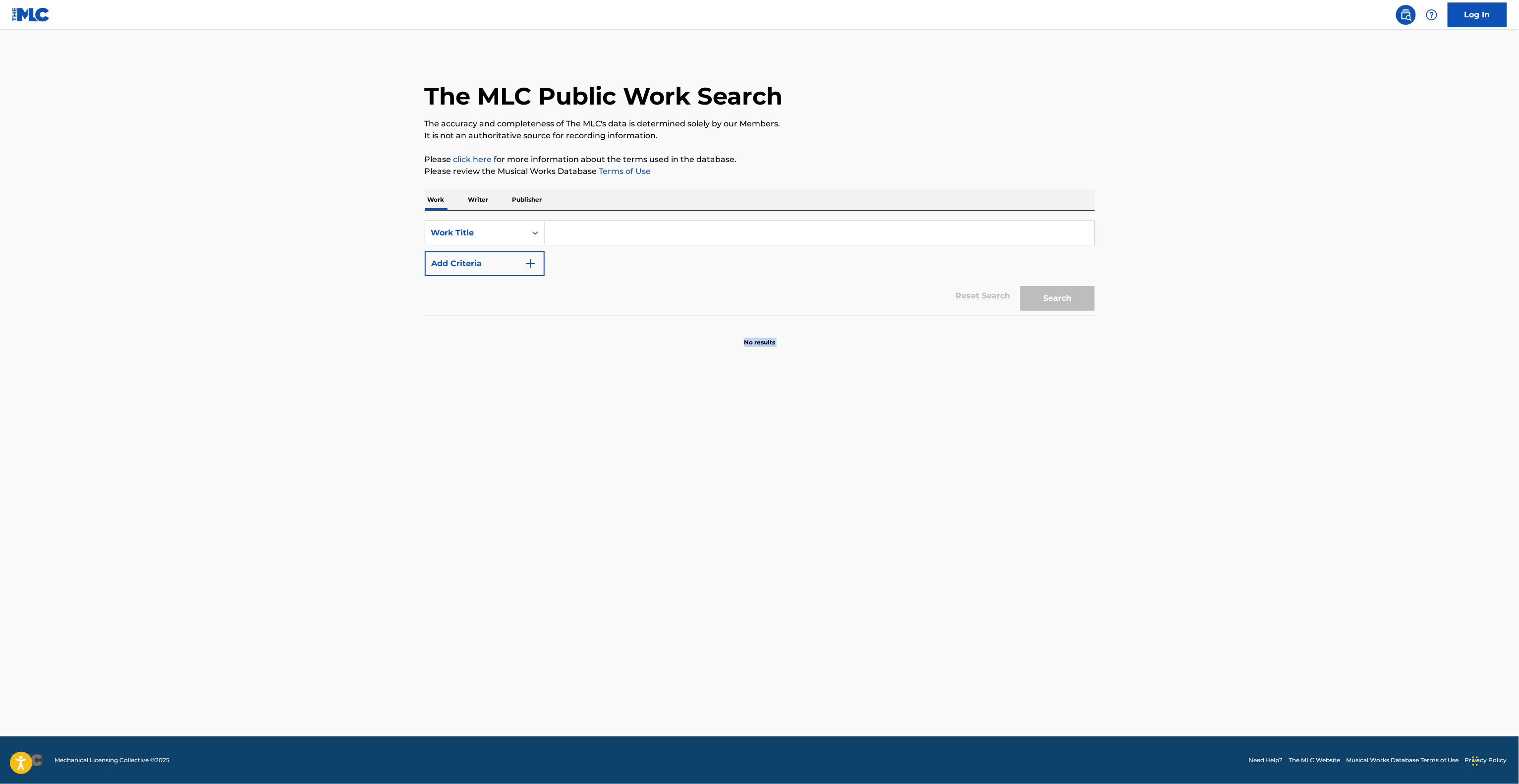
click at [1364, 423] on main "The MLC Public Work Search The accuracy and completeness of The MLC's data is d…" at bounding box center [760, 383] width 1519 height 706
click at [1364, 425] on main "The MLC Public Work Search The accuracy and completeness of The MLC's data is d…" at bounding box center [760, 383] width 1519 height 706
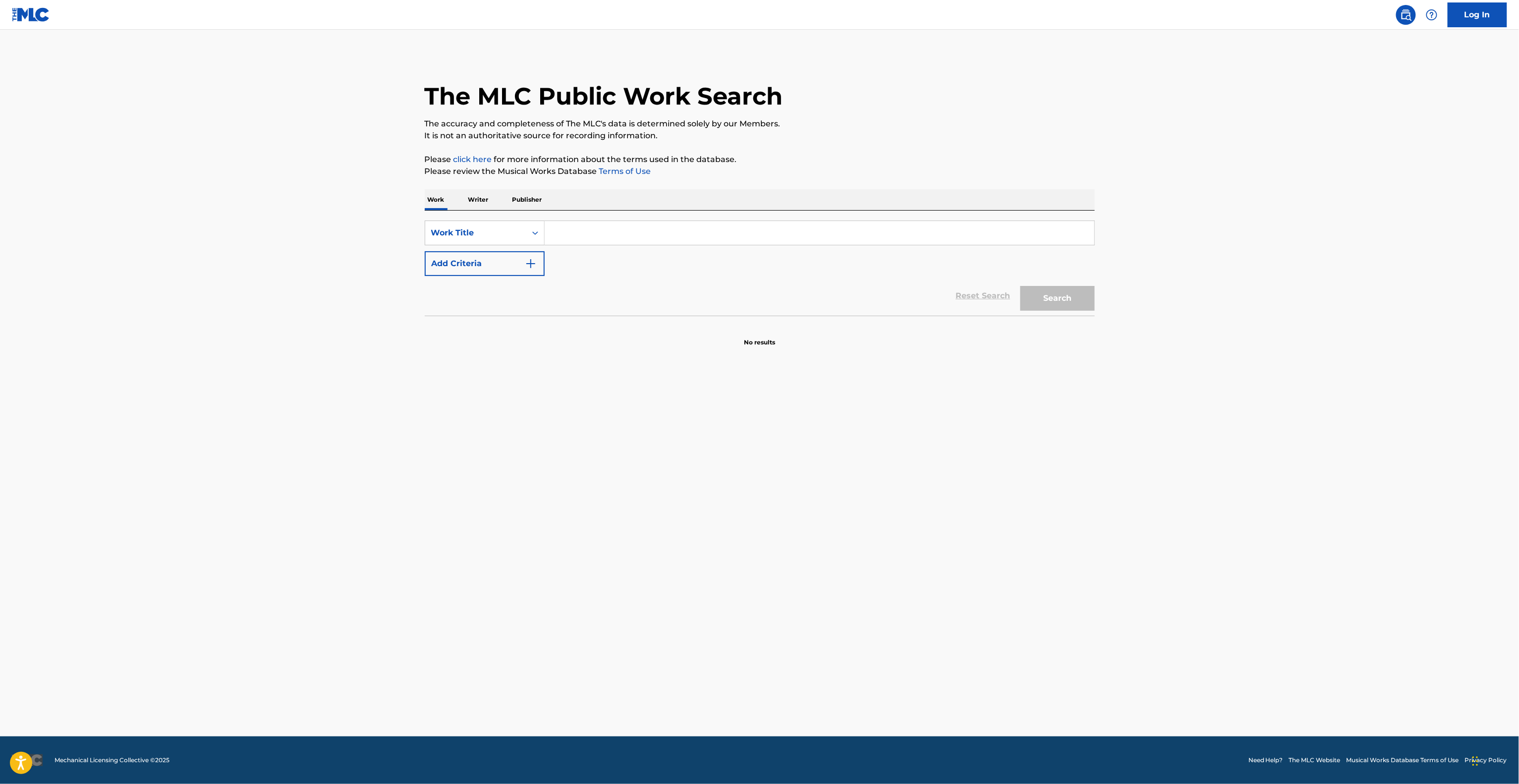
click at [1364, 427] on main "The MLC Public Work Search The accuracy and completeness of The MLC's data is d…" at bounding box center [760, 383] width 1519 height 706
click at [1362, 431] on main "The MLC Public Work Search The accuracy and completeness of The MLC's data is d…" at bounding box center [760, 383] width 1519 height 706
click at [1362, 431] on main "The MLC Public Work Search The accuracy and completeness of The MLC's data is d…" at bounding box center [760, 383] width 1519 height 706
drag, startPoint x: 1362, startPoint y: 434, endPoint x: 1355, endPoint y: 443, distance: 11.4
click at [1360, 434] on main "The MLC Public Work Search The accuracy and completeness of The MLC's data is d…" at bounding box center [760, 383] width 1519 height 706
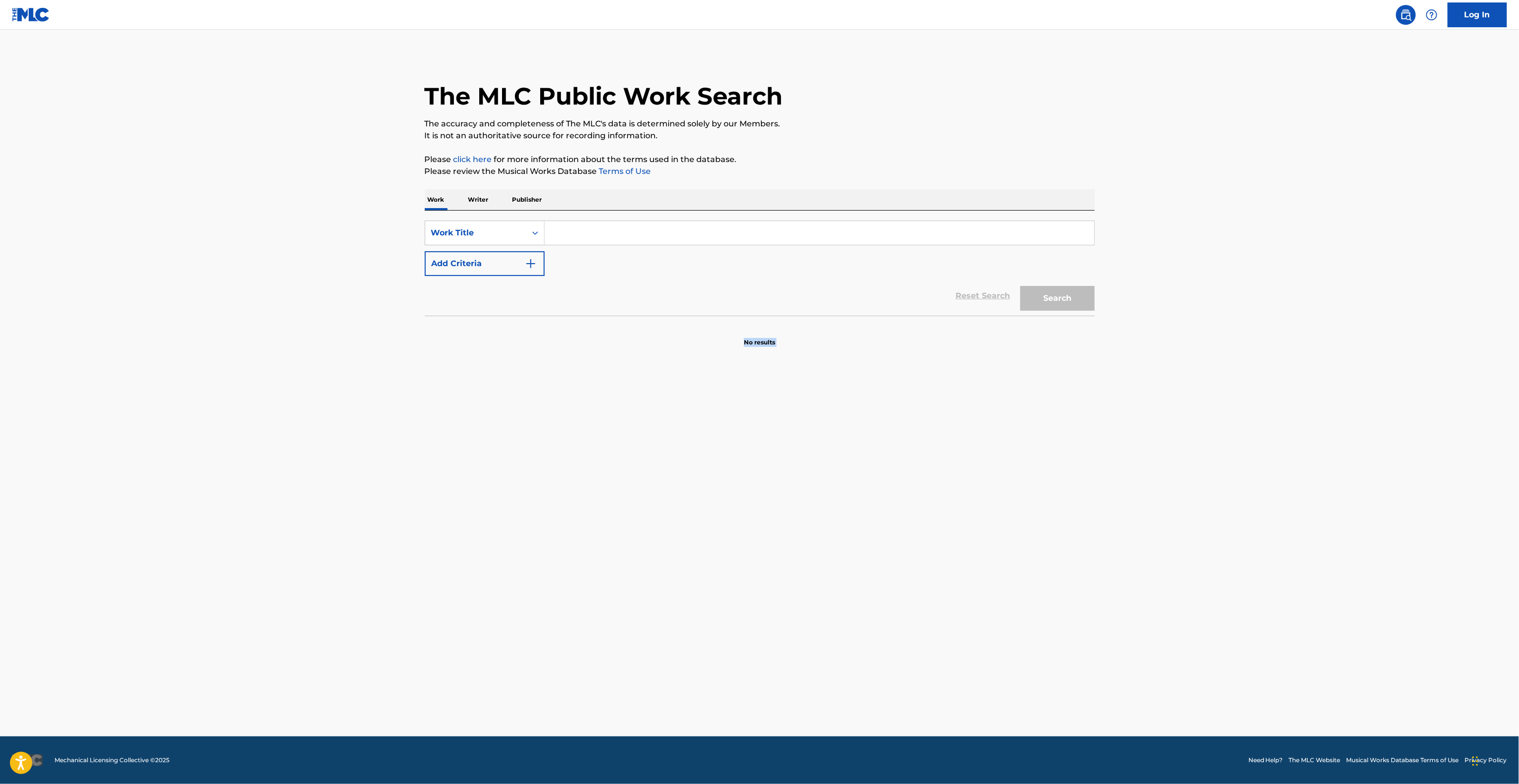
click at [1354, 444] on main "The MLC Public Work Search The accuracy and completeness of The MLC's data is d…" at bounding box center [760, 383] width 1519 height 706
click at [1354, 445] on main "The MLC Public Work Search The accuracy and completeness of The MLC's data is d…" at bounding box center [760, 383] width 1519 height 706
drag, startPoint x: 1355, startPoint y: 442, endPoint x: 1351, endPoint y: 449, distance: 8.1
click at [1356, 440] on main "The MLC Public Work Search The accuracy and completeness of The MLC's data is d…" at bounding box center [760, 383] width 1519 height 706
click at [1351, 449] on main "The MLC Public Work Search The accuracy and completeness of The MLC's data is d…" at bounding box center [760, 383] width 1519 height 706
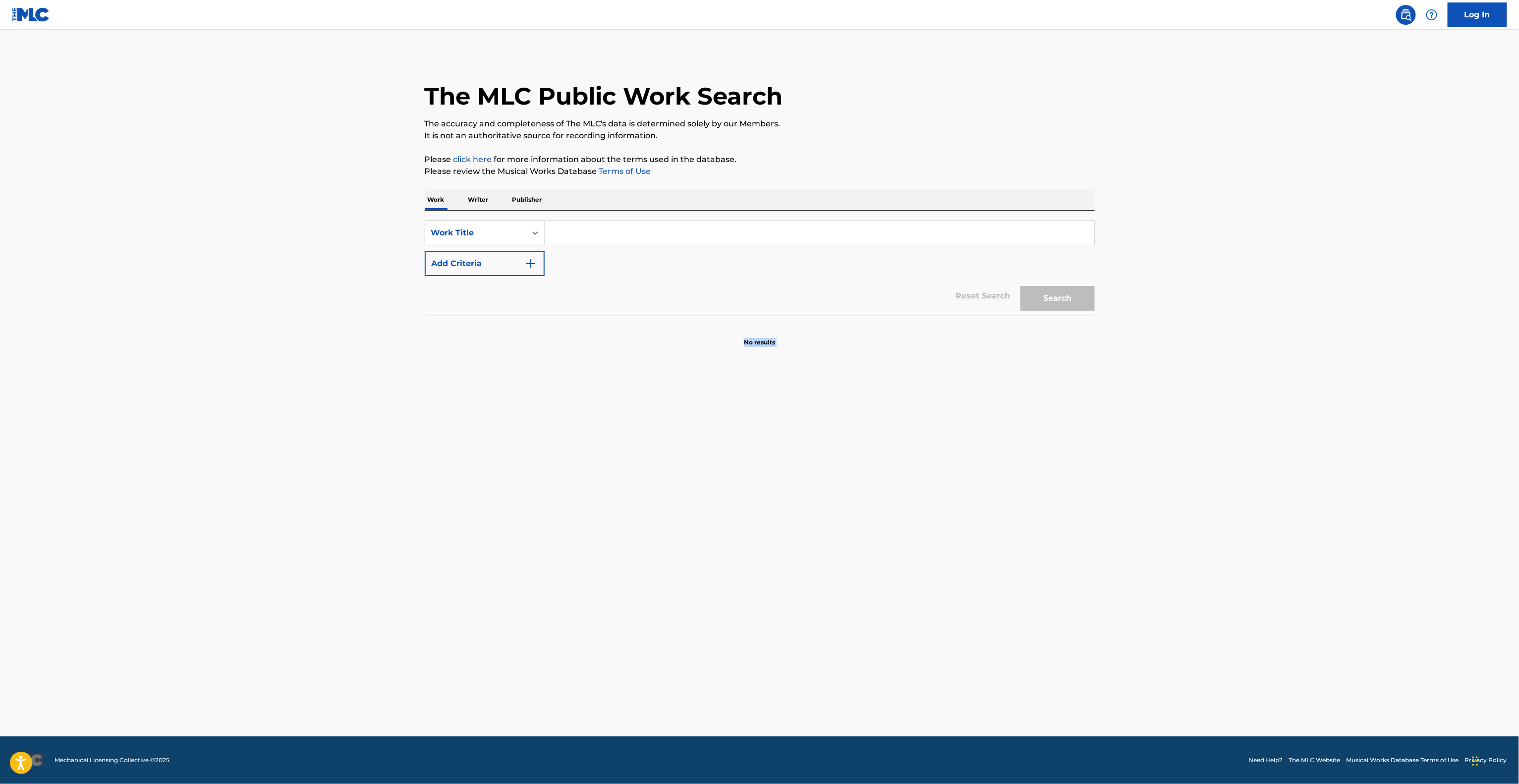
drag, startPoint x: 1351, startPoint y: 449, endPoint x: 1350, endPoint y: 459, distance: 10.0
click at [1356, 453] on main "The MLC Public Work Search The accuracy and completeness of The MLC's data is d…" at bounding box center [760, 383] width 1519 height 706
click at [1386, 407] on main "The MLC Public Work Search The accuracy and completeness of The MLC's data is d…" at bounding box center [760, 383] width 1519 height 706
click at [1386, 406] on main "The MLC Public Work Search The accuracy and completeness of The MLC's data is d…" at bounding box center [760, 383] width 1519 height 706
click at [1385, 405] on main "The MLC Public Work Search The accuracy and completeness of The MLC's data is d…" at bounding box center [760, 383] width 1519 height 706
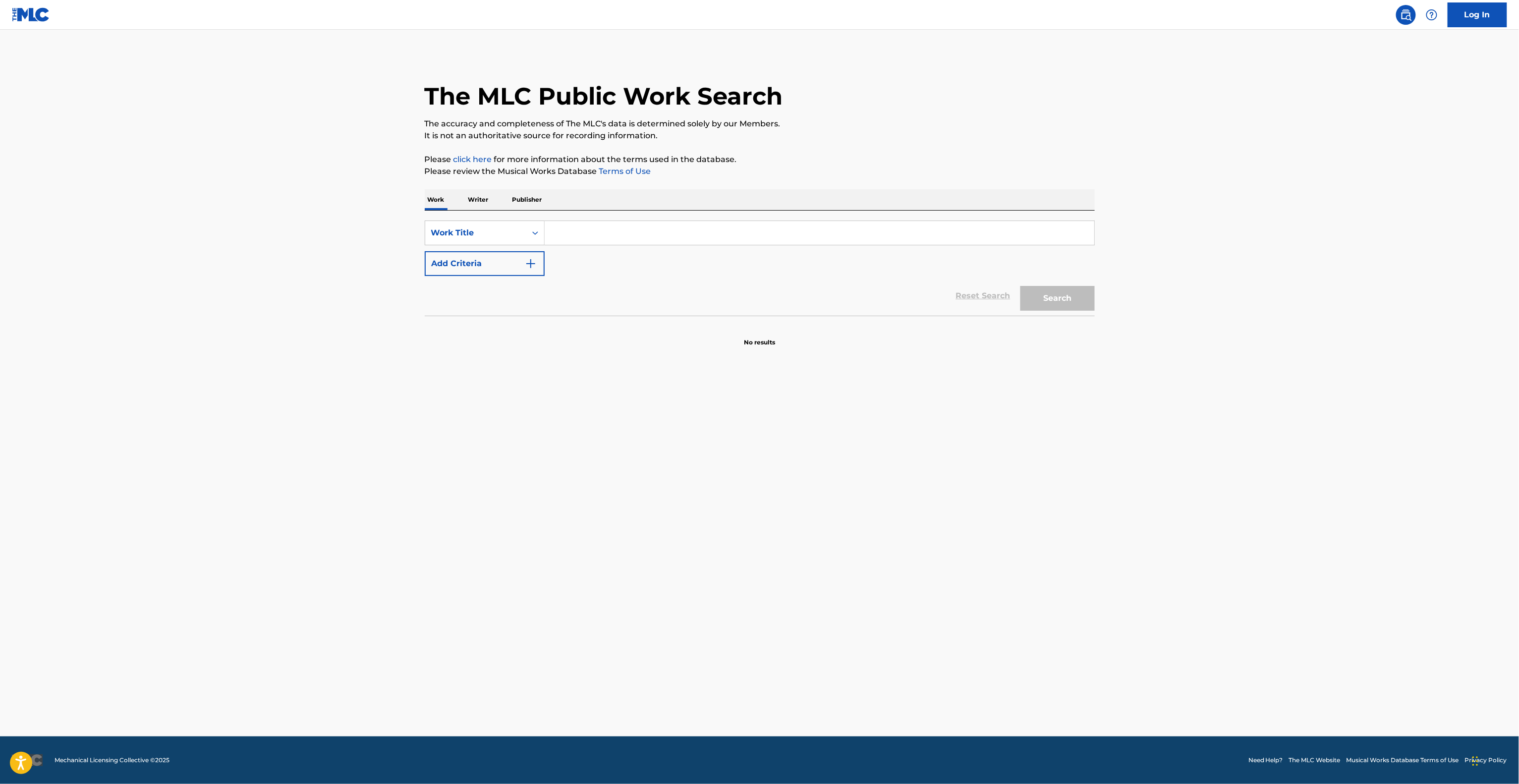
drag, startPoint x: 1385, startPoint y: 405, endPoint x: 1384, endPoint y: 410, distance: 5.1
click at [1385, 407] on main "The MLC Public Work Search The accuracy and completeness of The MLC's data is d…" at bounding box center [760, 383] width 1519 height 706
click at [1382, 411] on main "The MLC Public Work Search The accuracy and completeness of The MLC's data is d…" at bounding box center [760, 383] width 1519 height 706
click at [1377, 416] on main "The MLC Public Work Search The accuracy and completeness of The MLC's data is d…" at bounding box center [760, 383] width 1519 height 706
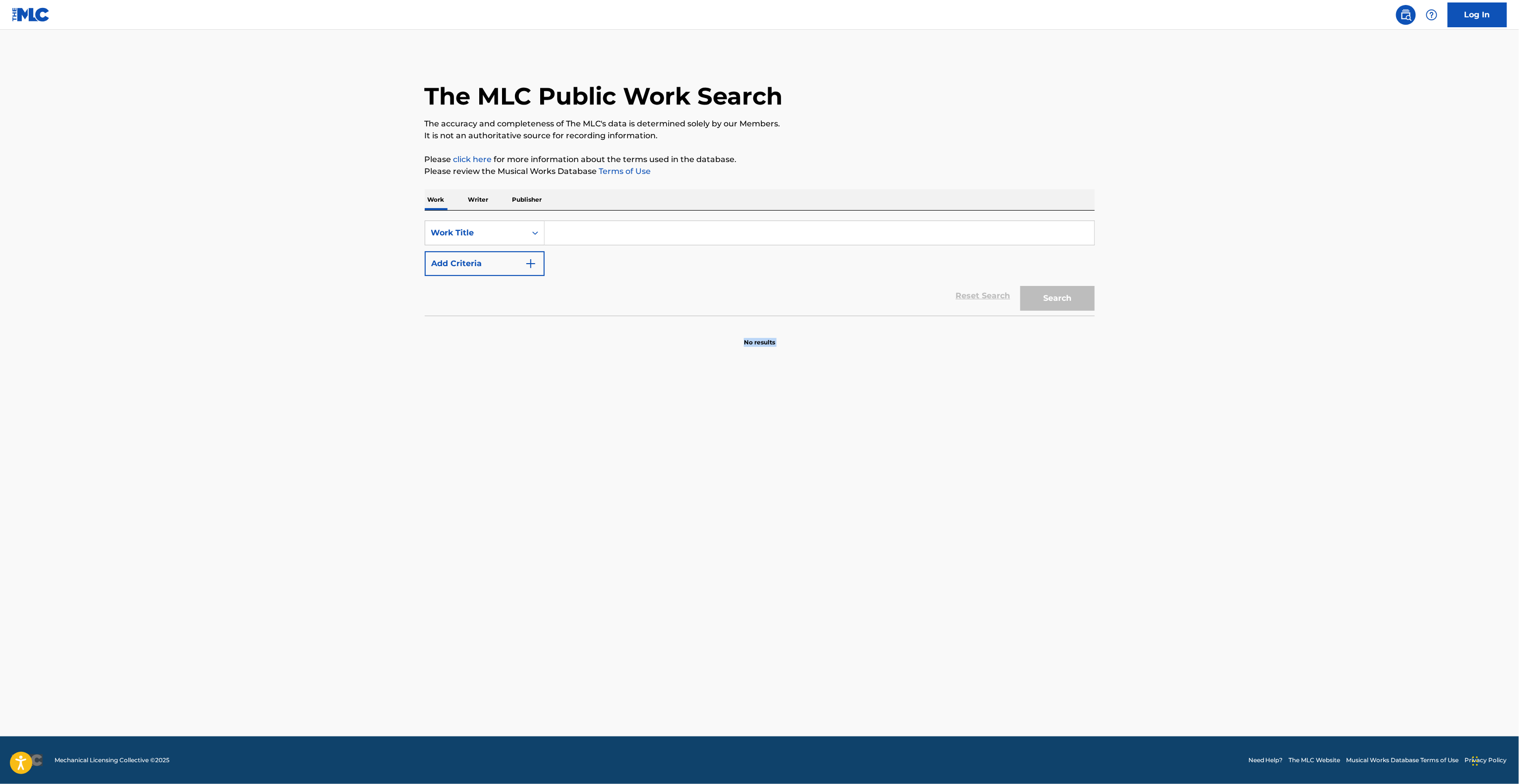
click at [1377, 416] on main "The MLC Public Work Search The accuracy and completeness of The MLC's data is d…" at bounding box center [760, 383] width 1519 height 706
click at [1377, 417] on main "The MLC Public Work Search The accuracy and completeness of The MLC's data is d…" at bounding box center [760, 383] width 1519 height 706
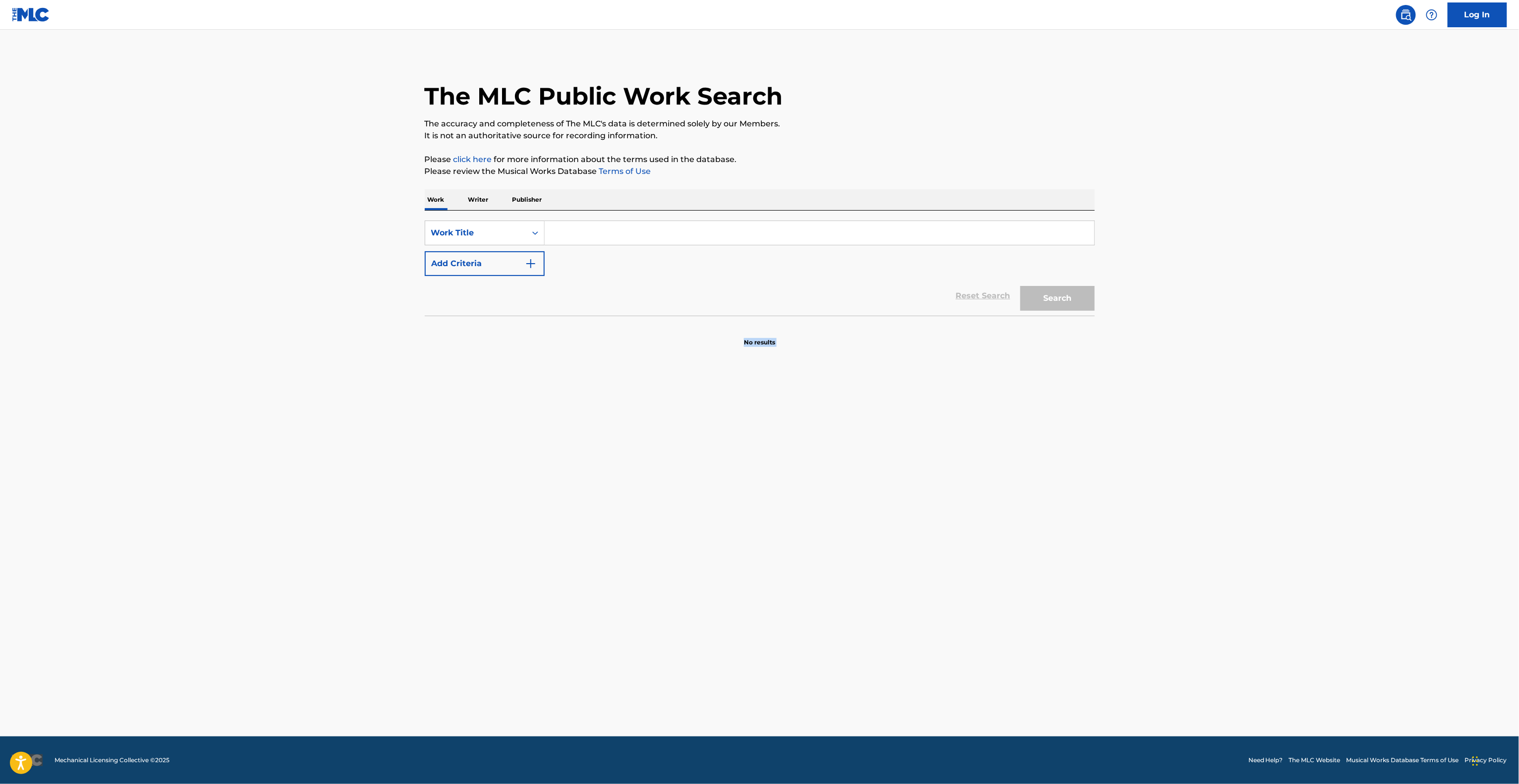
click at [1377, 417] on main "The MLC Public Work Search The accuracy and completeness of The MLC's data is d…" at bounding box center [760, 383] width 1519 height 706
click at [1377, 417] on main "The MLC Public Work Search The accuracy and completeness of The MLC's data is d…" at bounding box center [760, 383] width 1519 height 706
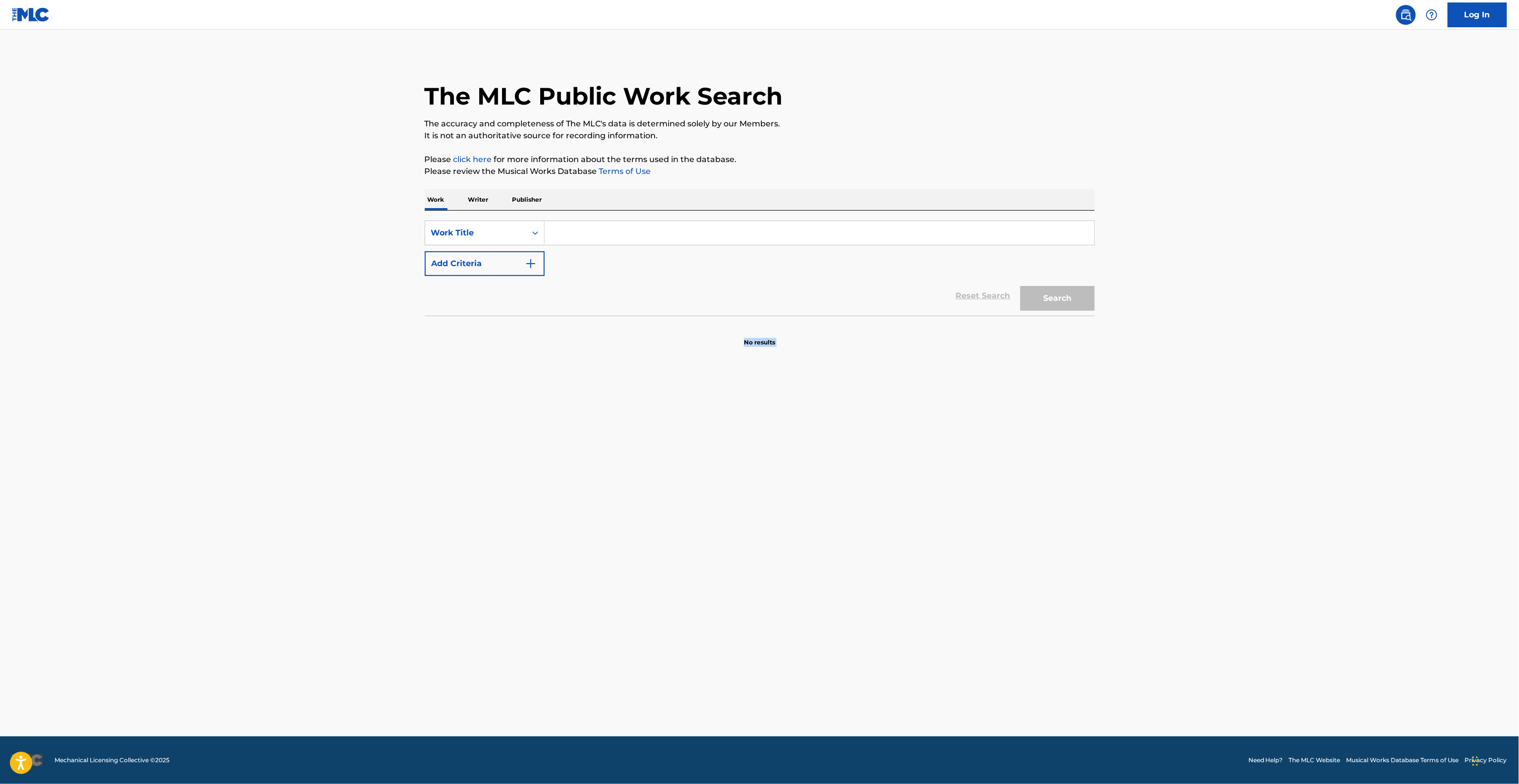
click at [1376, 417] on main "The MLC Public Work Search The accuracy and completeness of The MLC's data is d…" at bounding box center [760, 383] width 1519 height 706
click at [1376, 418] on main "The MLC Public Work Search The accuracy and completeness of The MLC's data is d…" at bounding box center [760, 383] width 1519 height 706
drag, startPoint x: 1376, startPoint y: 418, endPoint x: 1346, endPoint y: 419, distance: 30.0
click at [1373, 420] on main "The MLC Public Work Search The accuracy and completeness of The MLC's data is d…" at bounding box center [760, 383] width 1519 height 706
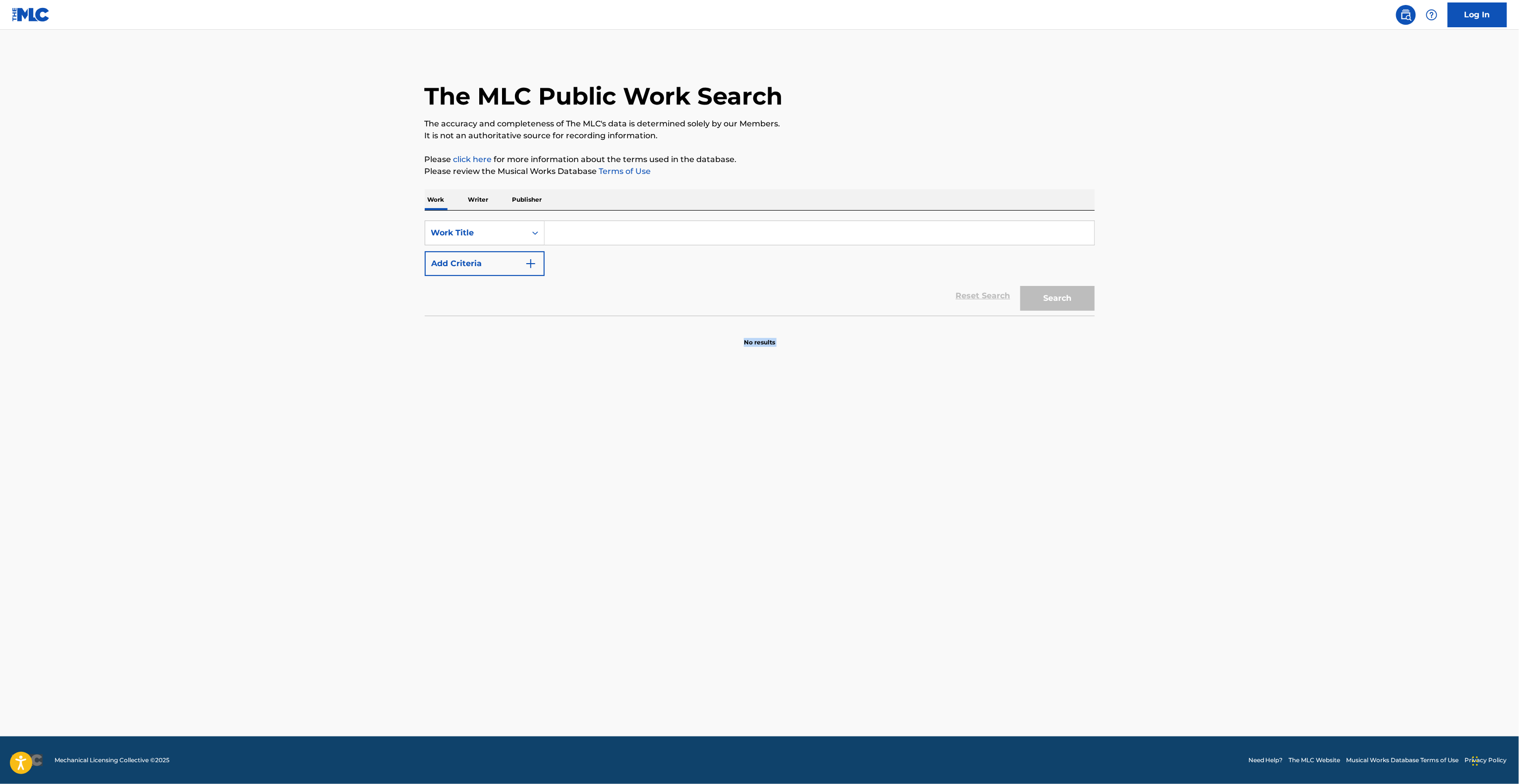
click at [1303, 408] on main "The MLC Public Work Search The accuracy and completeness of The MLC's data is d…" at bounding box center [760, 383] width 1519 height 706
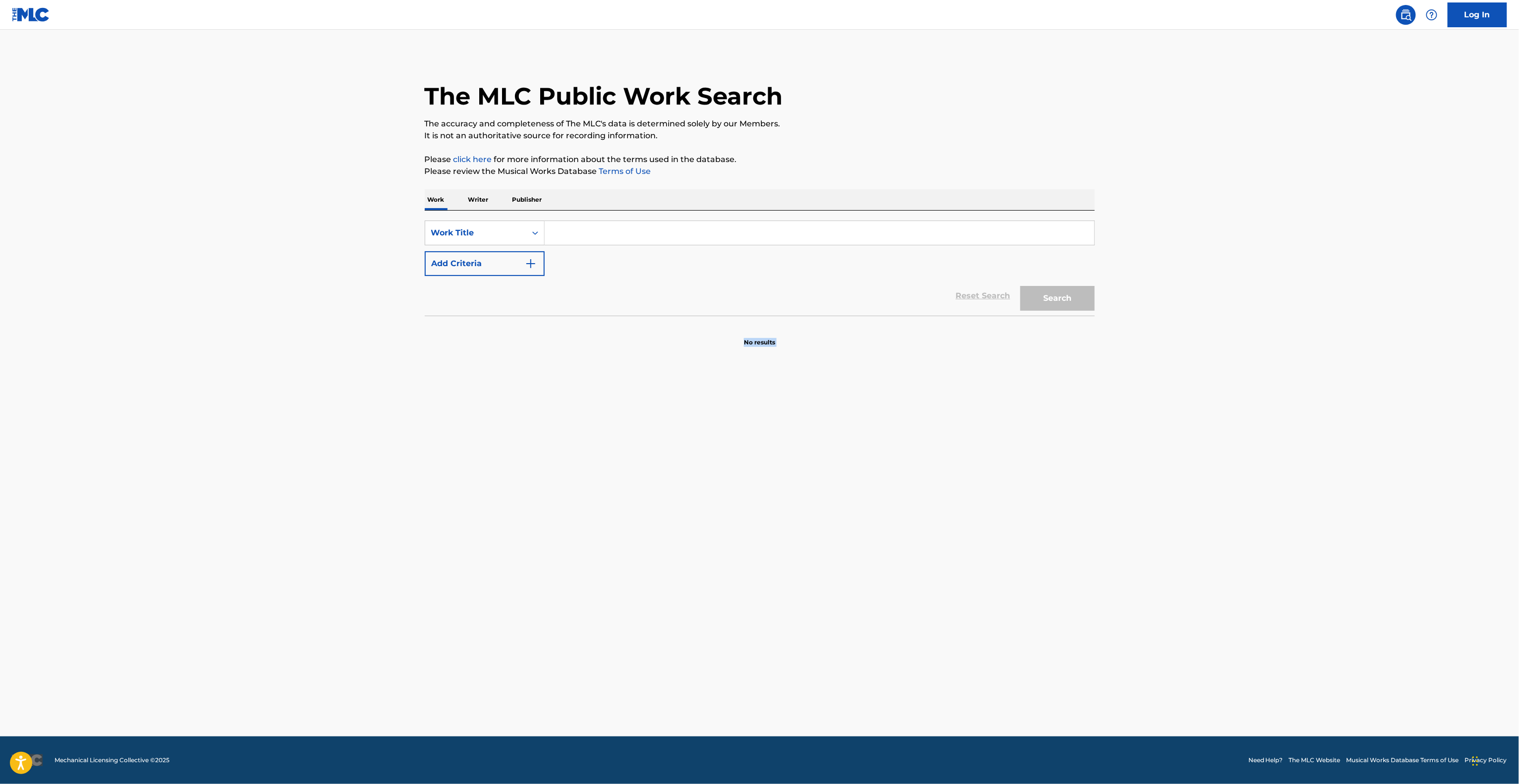
click at [1303, 408] on main "The MLC Public Work Search The accuracy and completeness of The MLC's data is d…" at bounding box center [760, 383] width 1519 height 706
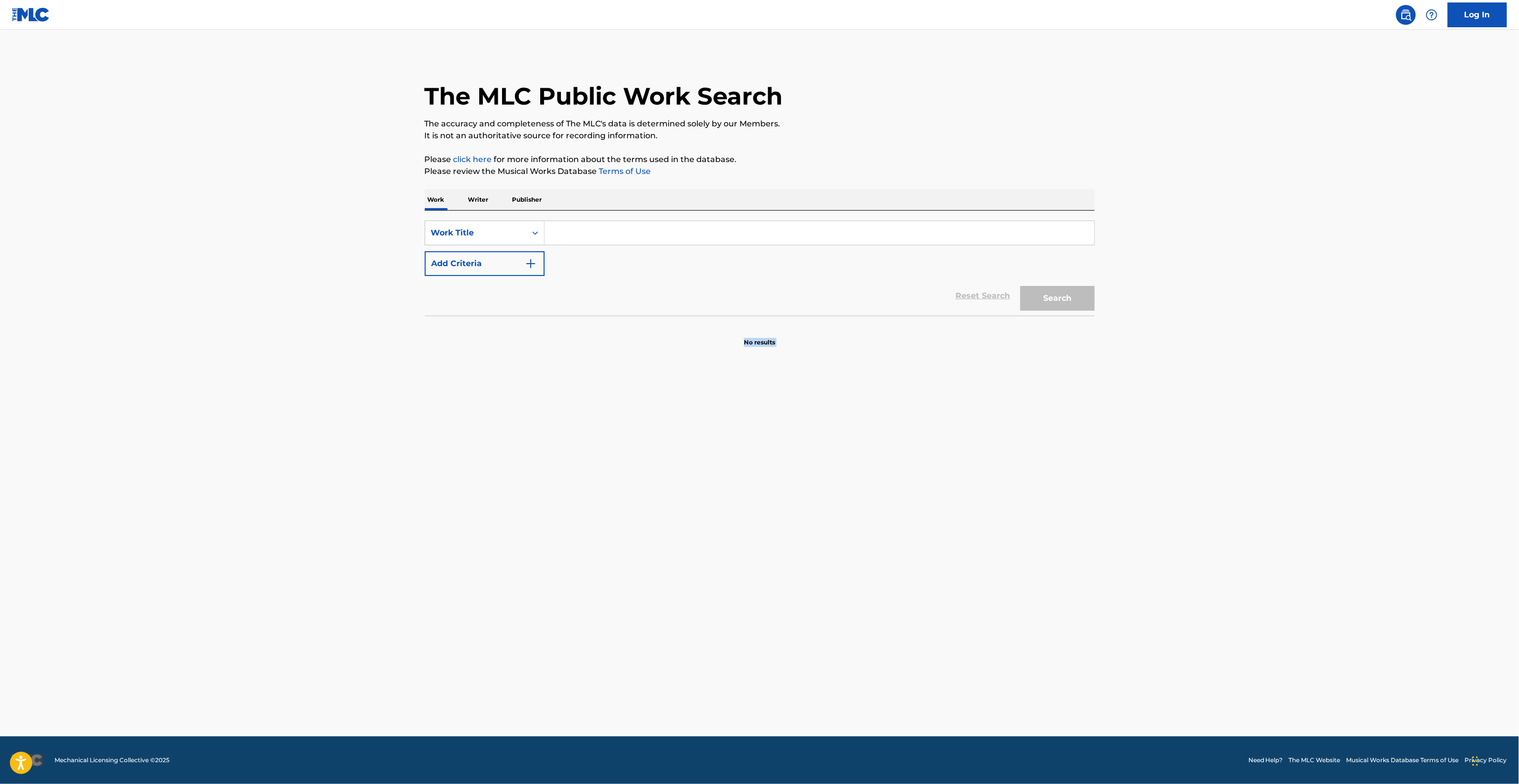
click at [1303, 408] on main "The MLC Public Work Search The accuracy and completeness of The MLC's data is d…" at bounding box center [760, 383] width 1519 height 706
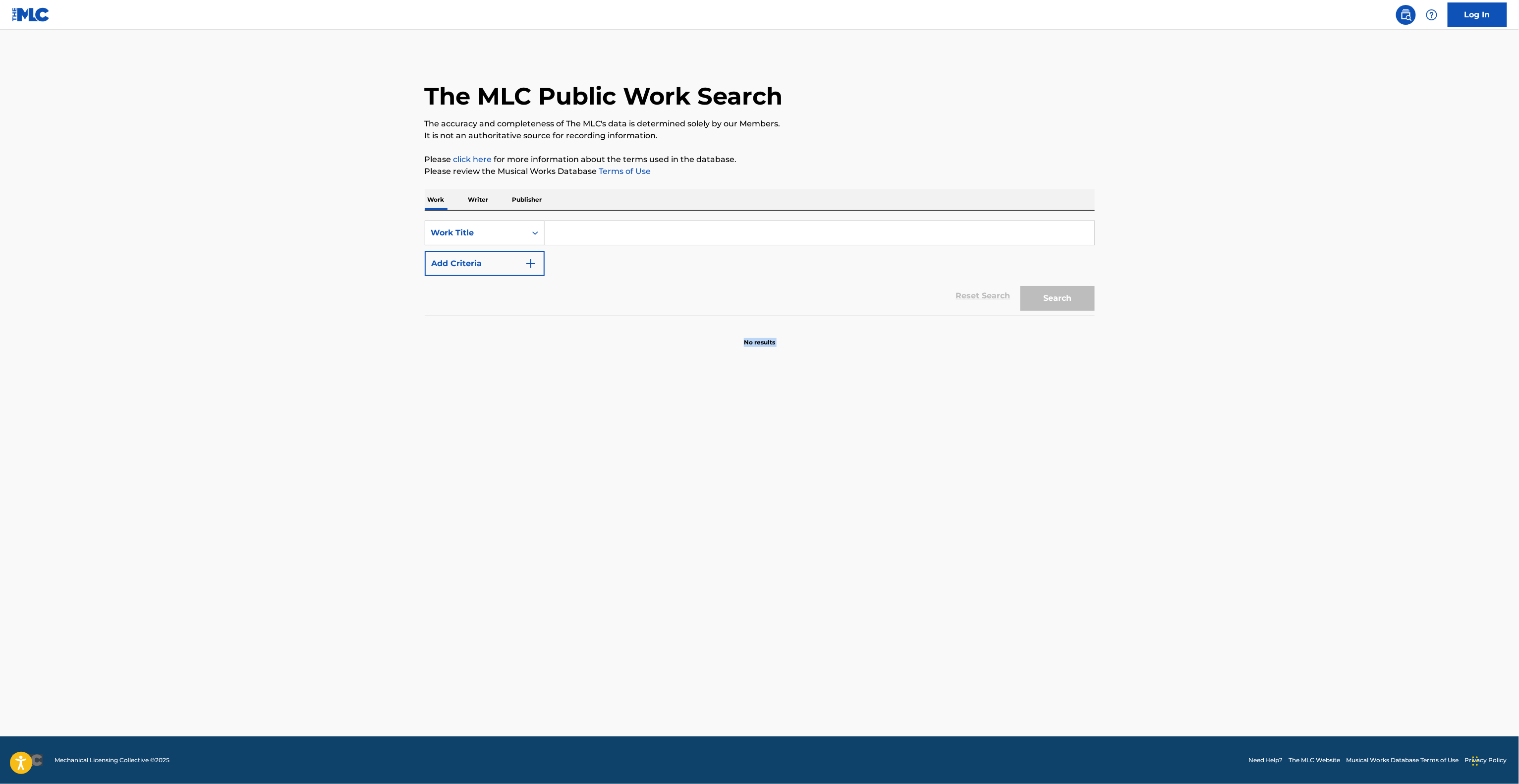
click at [1303, 408] on main "The MLC Public Work Search The accuracy and completeness of The MLC's data is d…" at bounding box center [760, 383] width 1519 height 706
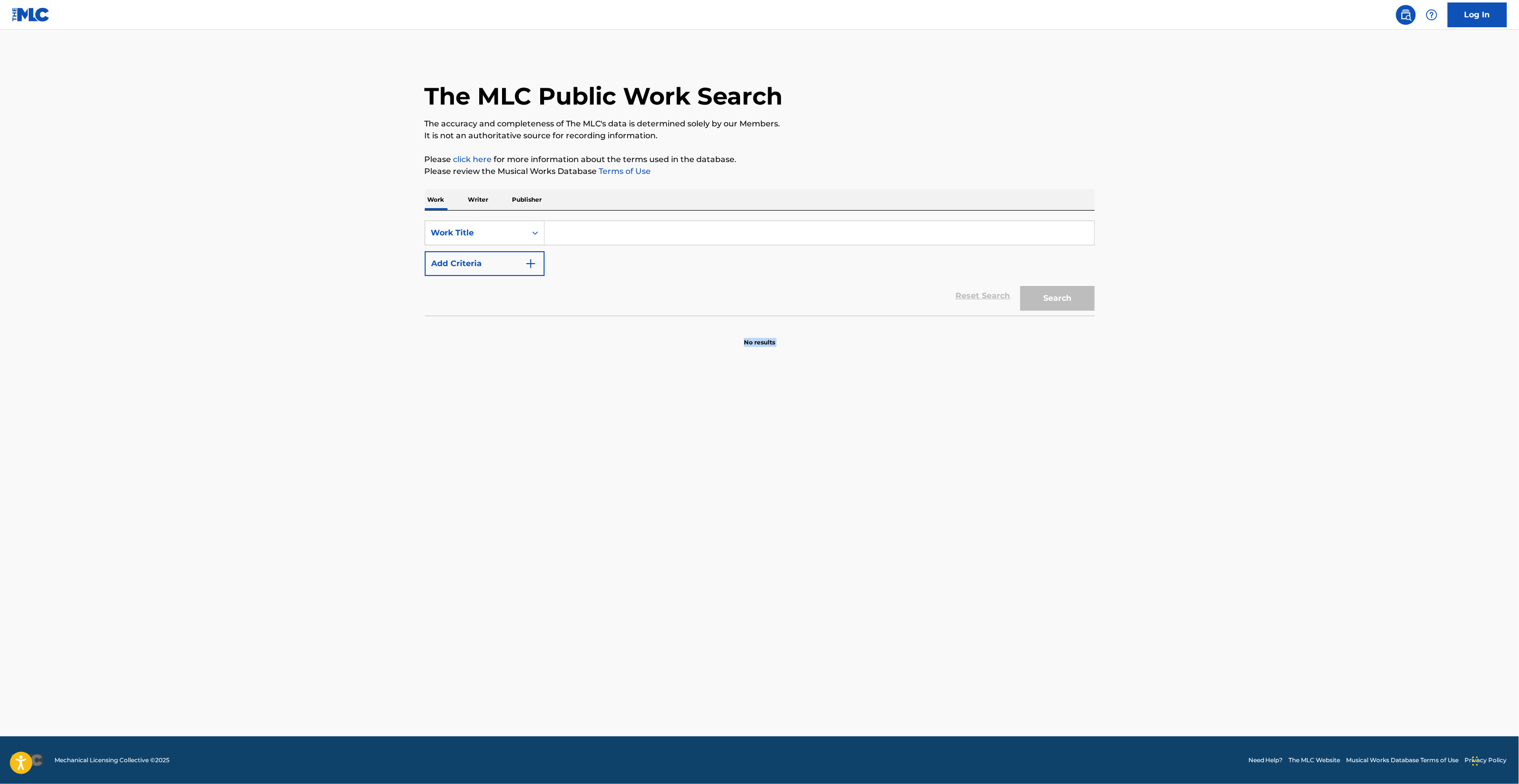
click at [1303, 408] on main "The MLC Public Work Search The accuracy and completeness of The MLC's data is d…" at bounding box center [760, 383] width 1519 height 706
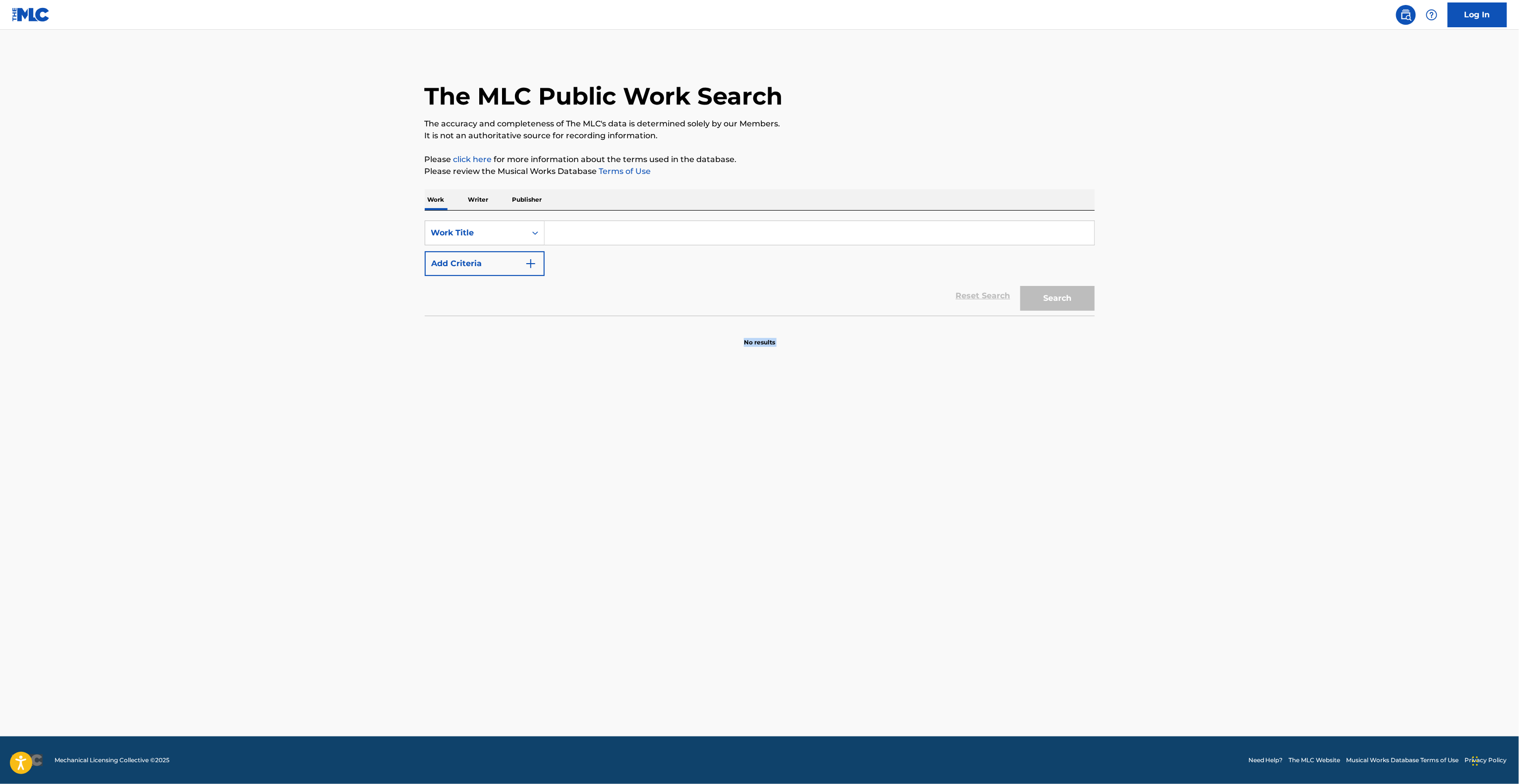
click at [1303, 408] on main "The MLC Public Work Search The accuracy and completeness of The MLC's data is d…" at bounding box center [760, 383] width 1519 height 706
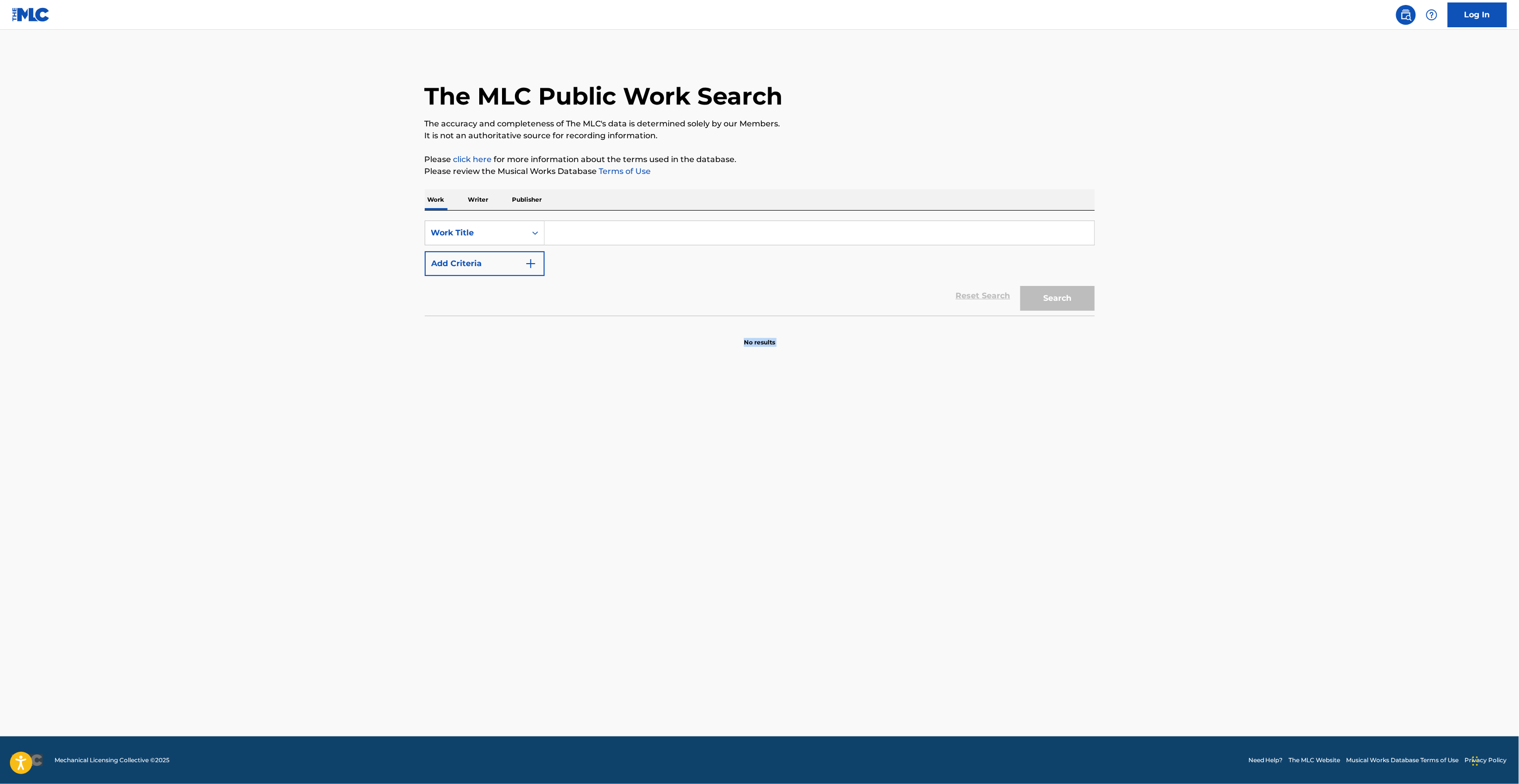
click at [1303, 408] on main "The MLC Public Work Search The accuracy and completeness of The MLC's data is d…" at bounding box center [760, 383] width 1519 height 706
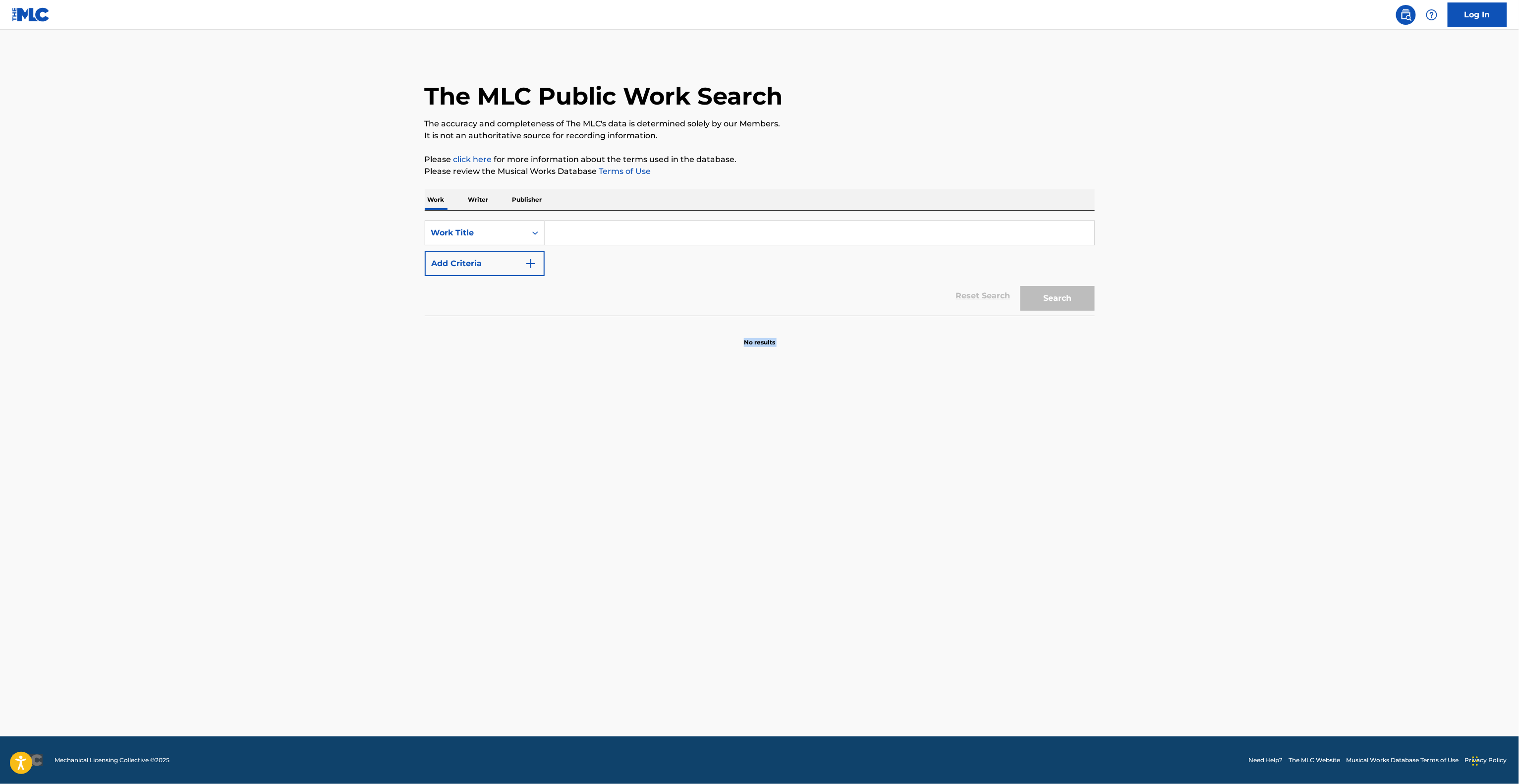
click at [1303, 408] on main "The MLC Public Work Search The accuracy and completeness of The MLC's data is d…" at bounding box center [760, 383] width 1519 height 706
click at [1302, 408] on main "The MLC Public Work Search The accuracy and completeness of The MLC's data is d…" at bounding box center [760, 383] width 1519 height 706
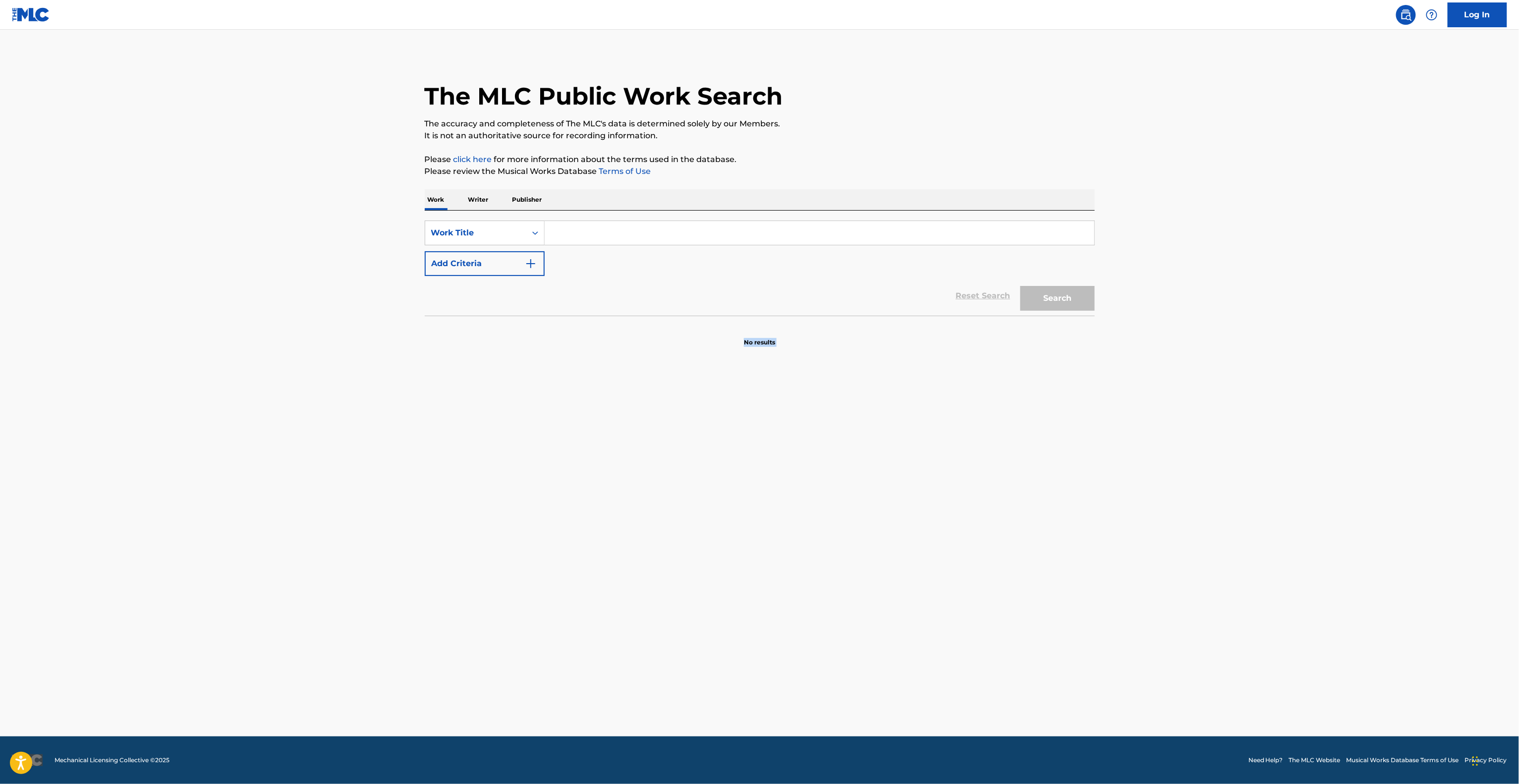
click at [1302, 408] on main "The MLC Public Work Search The accuracy and completeness of The MLC's data is d…" at bounding box center [760, 383] width 1519 height 706
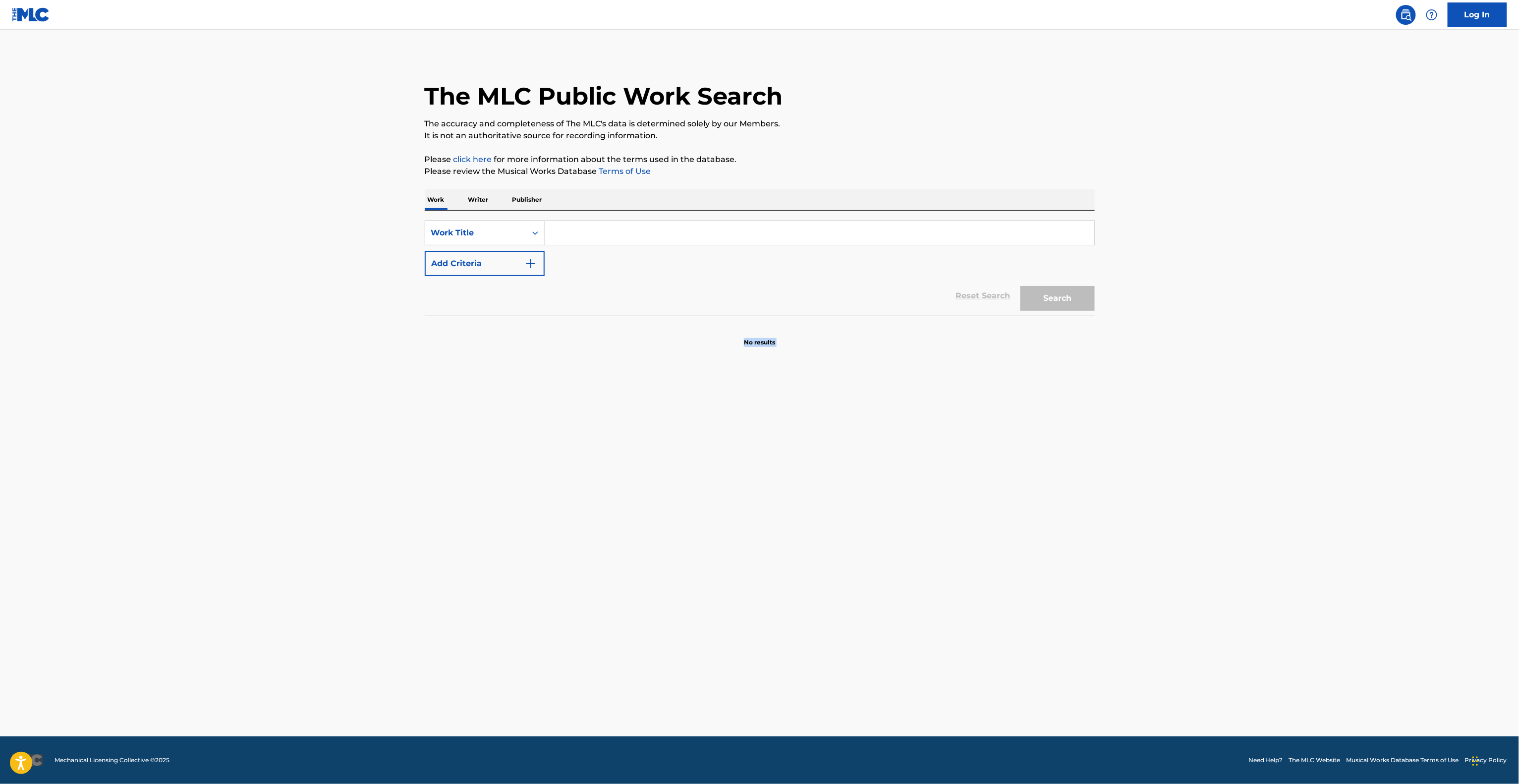
click at [1302, 408] on main "The MLC Public Work Search The accuracy and completeness of The MLC's data is d…" at bounding box center [760, 383] width 1519 height 706
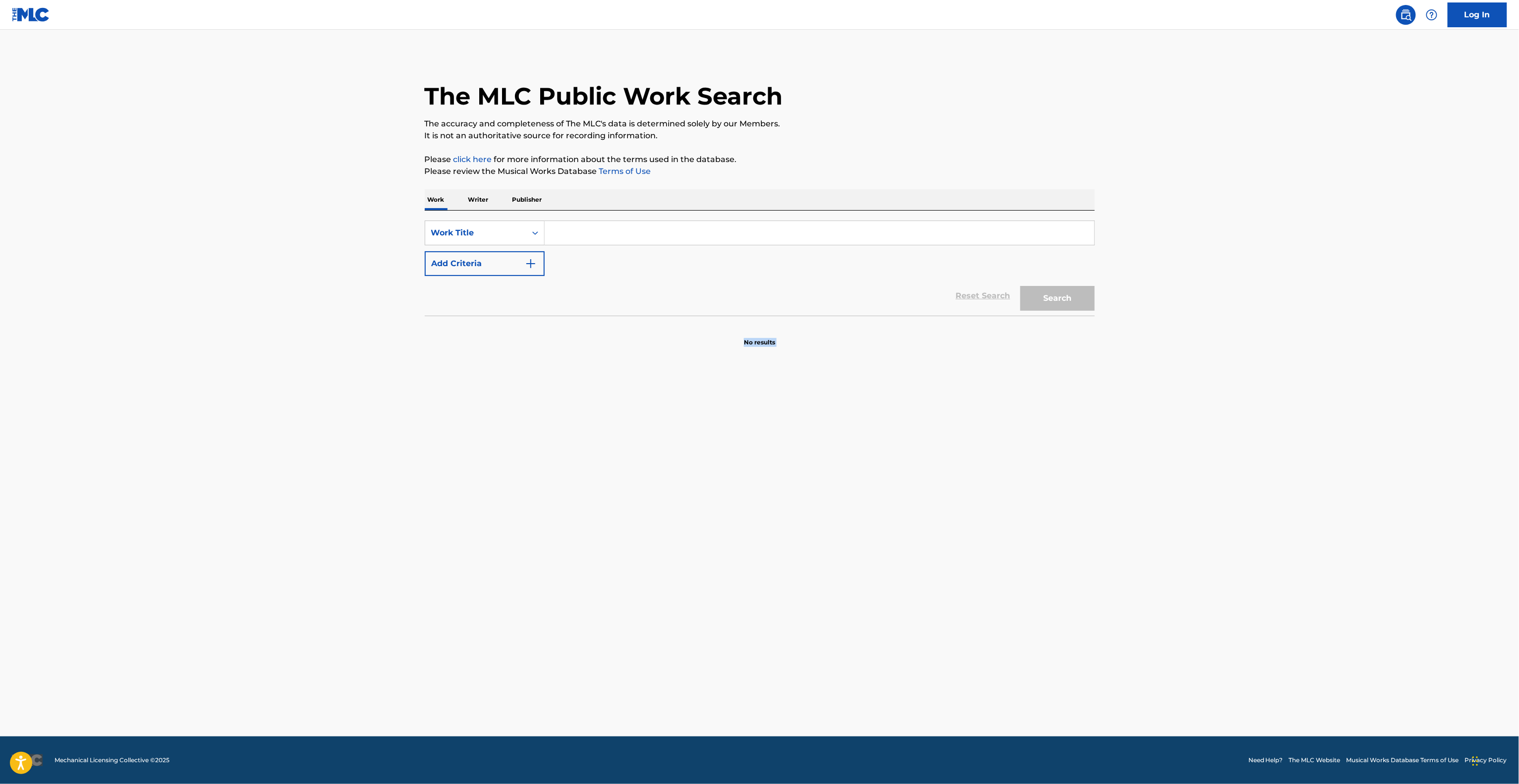
click at [1302, 408] on main "The MLC Public Work Search The accuracy and completeness of The MLC's data is d…" at bounding box center [760, 383] width 1519 height 706
drag, startPoint x: 1302, startPoint y: 408, endPoint x: 1310, endPoint y: 409, distance: 8.1
click at [1303, 409] on main "The MLC Public Work Search The accuracy and completeness of The MLC's data is d…" at bounding box center [760, 383] width 1519 height 706
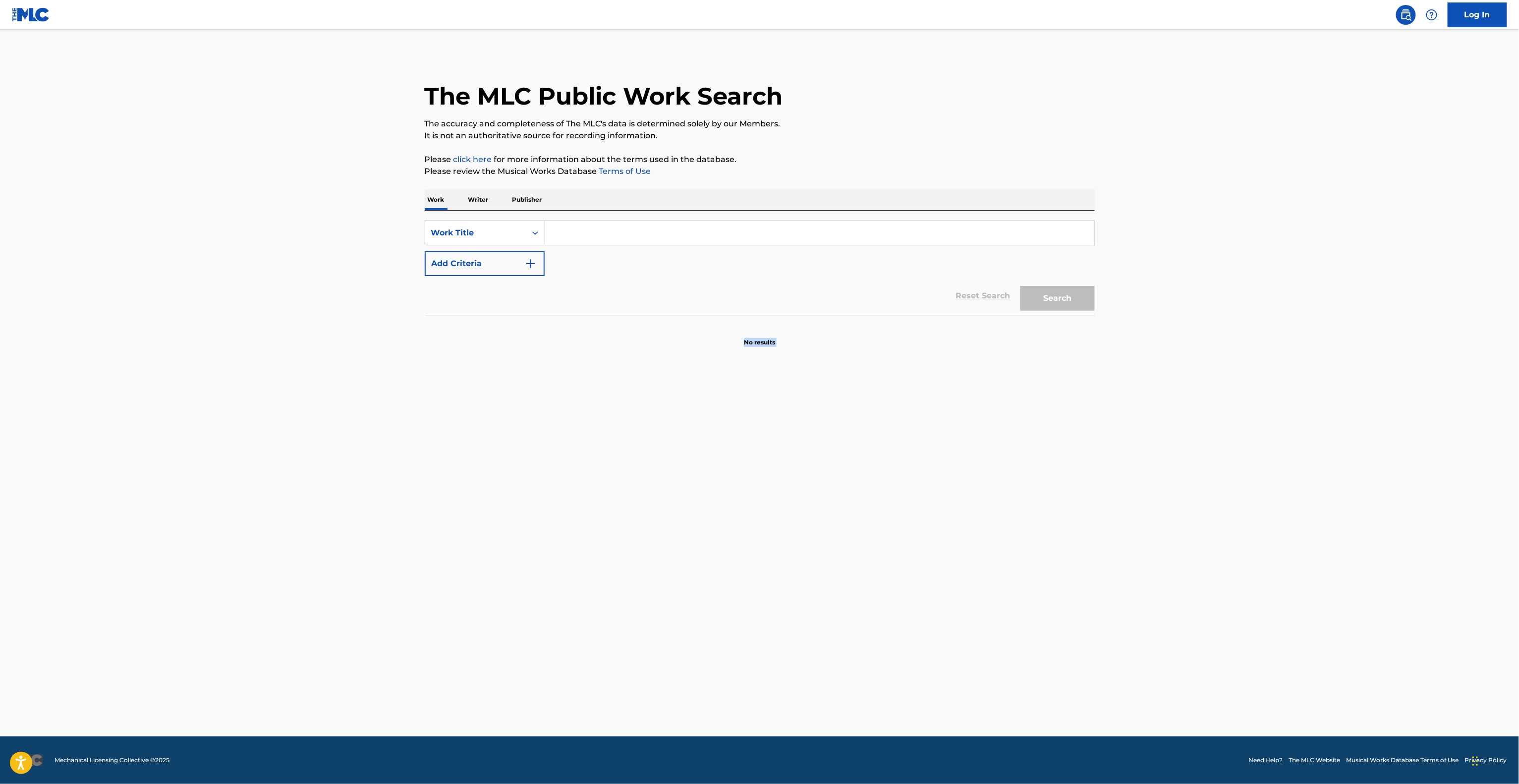
click at [1310, 409] on main "The MLC Public Work Search The accuracy and completeness of The MLC's data is d…" at bounding box center [760, 383] width 1519 height 706
click at [1310, 408] on main "The MLC Public Work Search The accuracy and completeness of The MLC's data is d…" at bounding box center [760, 383] width 1519 height 706
click at [1319, 401] on main "The MLC Public Work Search The accuracy and completeness of The MLC's data is d…" at bounding box center [760, 383] width 1519 height 706
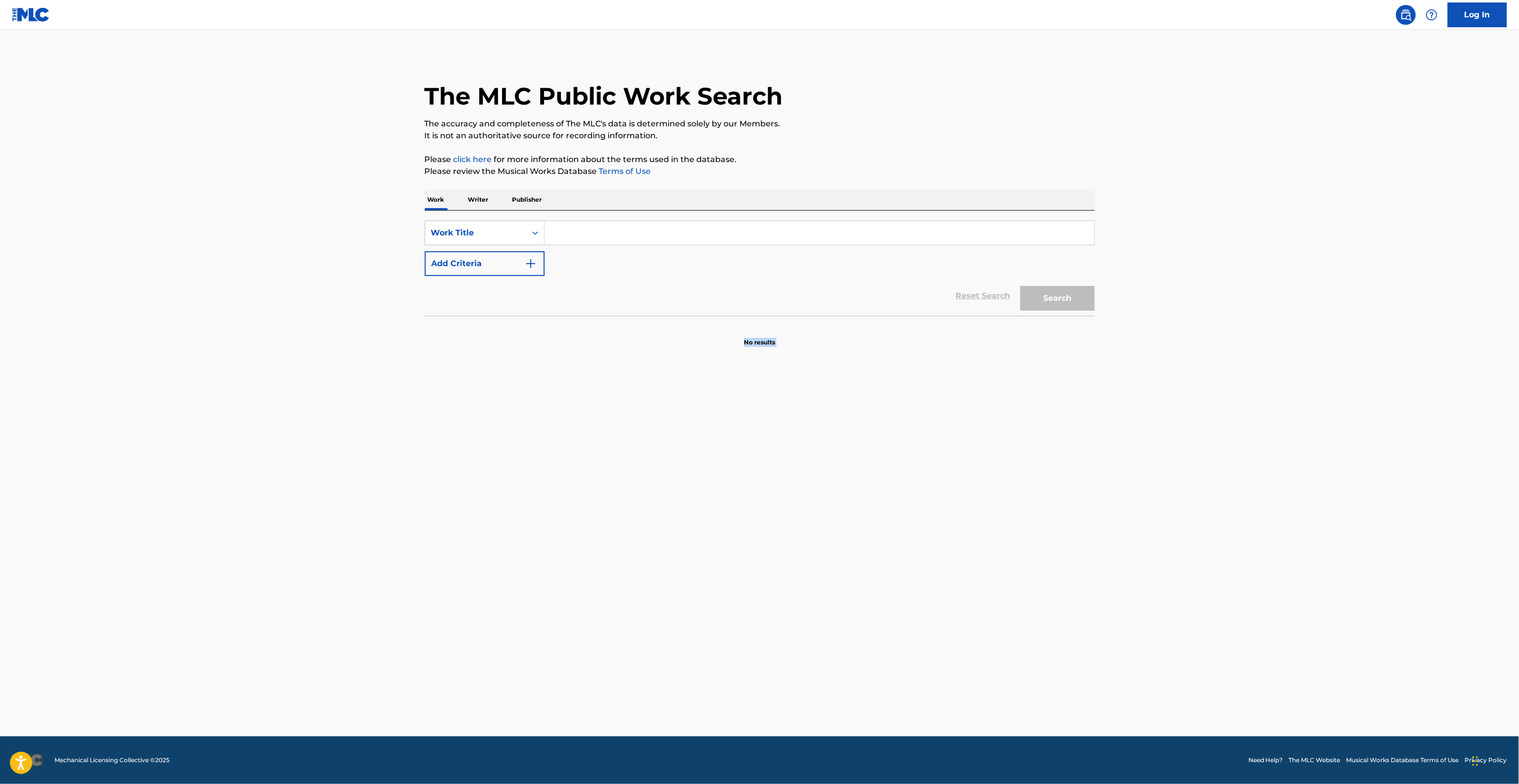
click at [1319, 401] on main "The MLC Public Work Search The accuracy and completeness of The MLC's data is d…" at bounding box center [760, 383] width 1519 height 706
click at [1319, 401] on main "The MLC Public Work Search The accuracy and completeness of The MLC's data is d…" at bounding box center [760, 383] width 1519 height 706
click at [1319, 402] on main "The MLC Public Work Search The accuracy and completeness of The MLC's data is d…" at bounding box center [760, 383] width 1519 height 706
click at [1319, 403] on main "The MLC Public Work Search The accuracy and completeness of The MLC's data is d…" at bounding box center [760, 383] width 1519 height 706
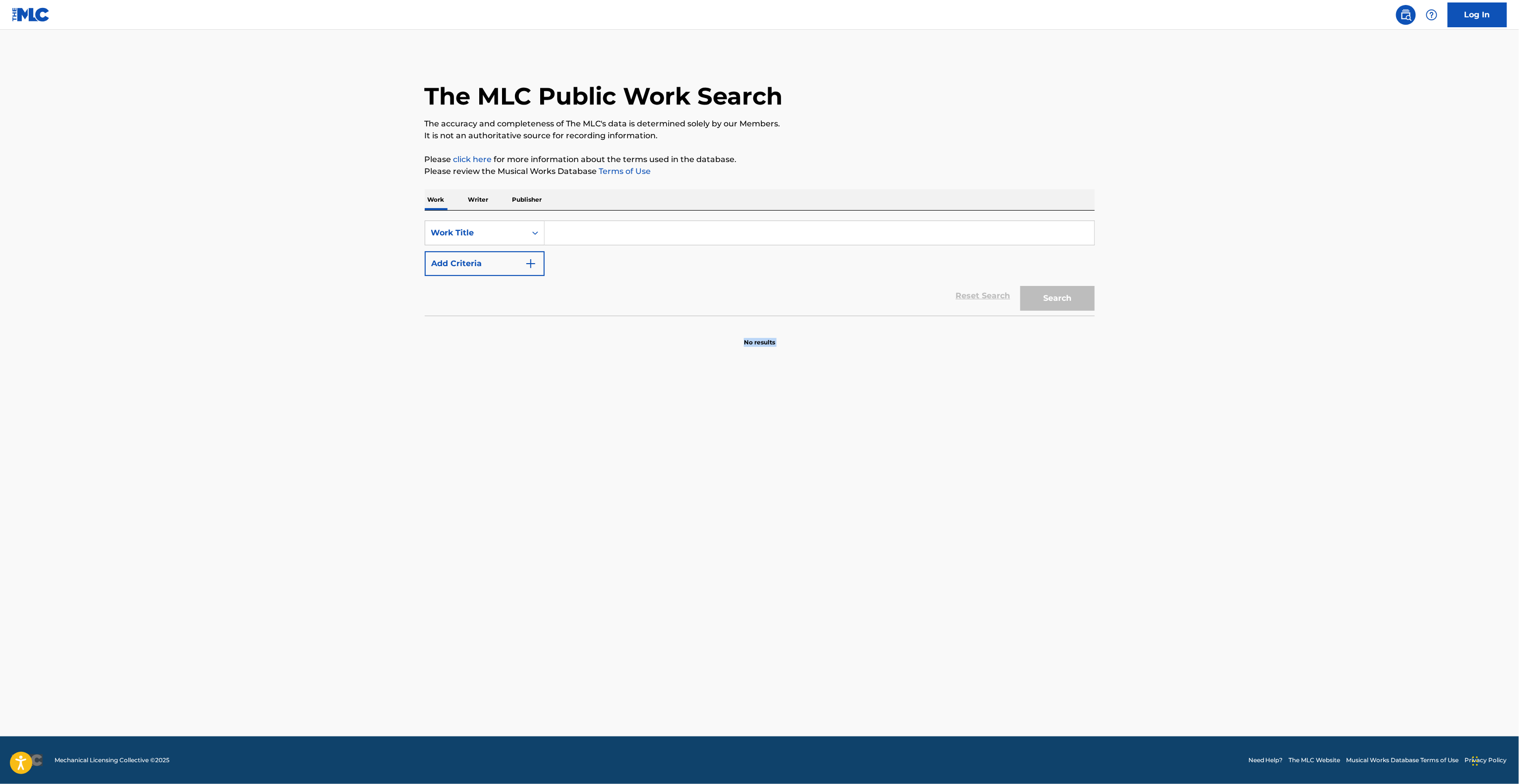
click at [1318, 404] on main "The MLC Public Work Search The accuracy and completeness of The MLC's data is d…" at bounding box center [760, 383] width 1519 height 706
click at [1317, 404] on main "The MLC Public Work Search The accuracy and completeness of The MLC's data is d…" at bounding box center [760, 383] width 1519 height 706
click at [1317, 405] on main "The MLC Public Work Search The accuracy and completeness of The MLC's data is d…" at bounding box center [760, 383] width 1519 height 706
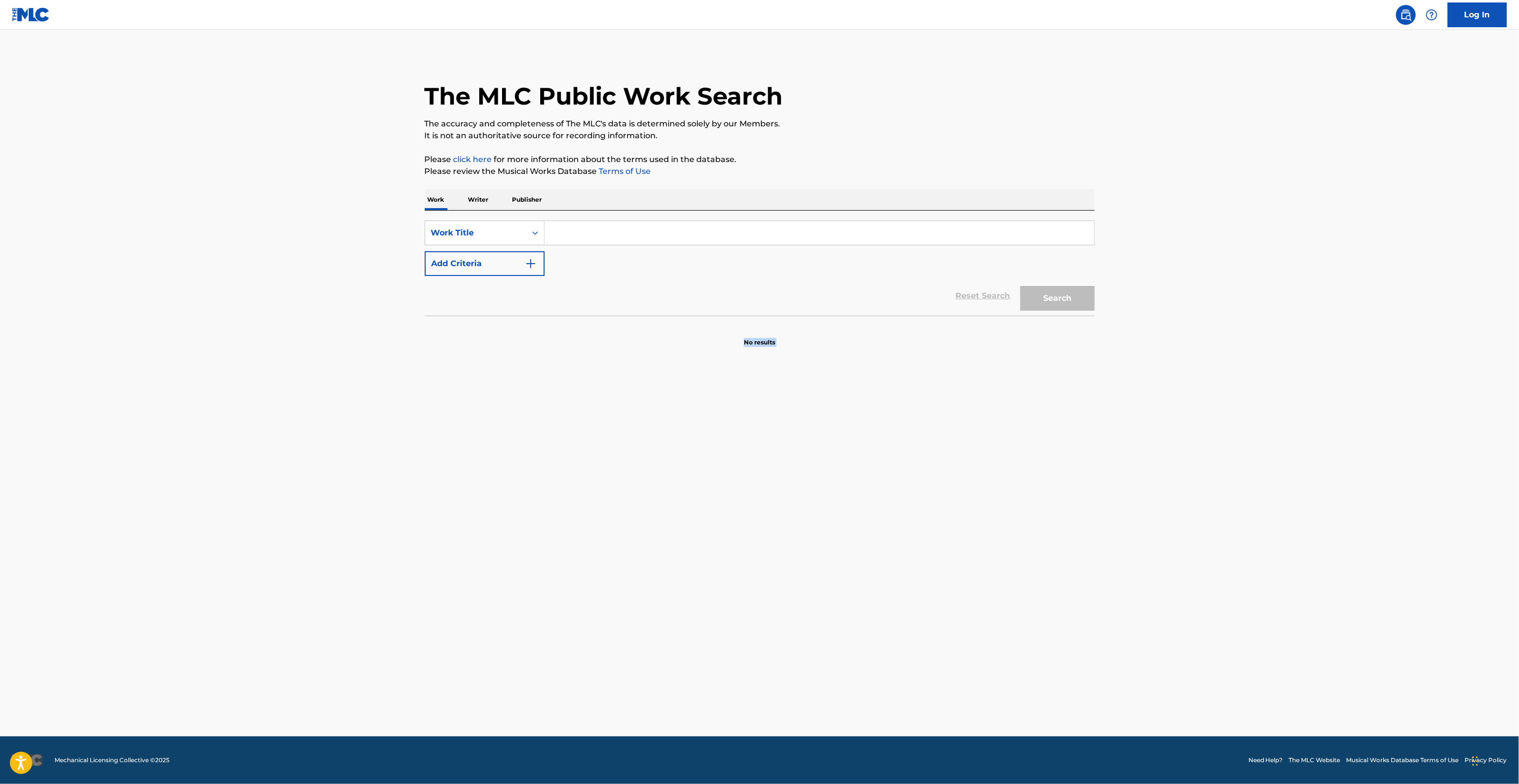
click at [1317, 405] on main "The MLC Public Work Search The accuracy and completeness of The MLC's data is d…" at bounding box center [760, 383] width 1519 height 706
click at [1308, 402] on main "The MLC Public Work Search The accuracy and completeness of The MLC's data is d…" at bounding box center [760, 383] width 1519 height 706
click at [1308, 403] on main "The MLC Public Work Search The accuracy and completeness of The MLC's data is d…" at bounding box center [760, 383] width 1519 height 706
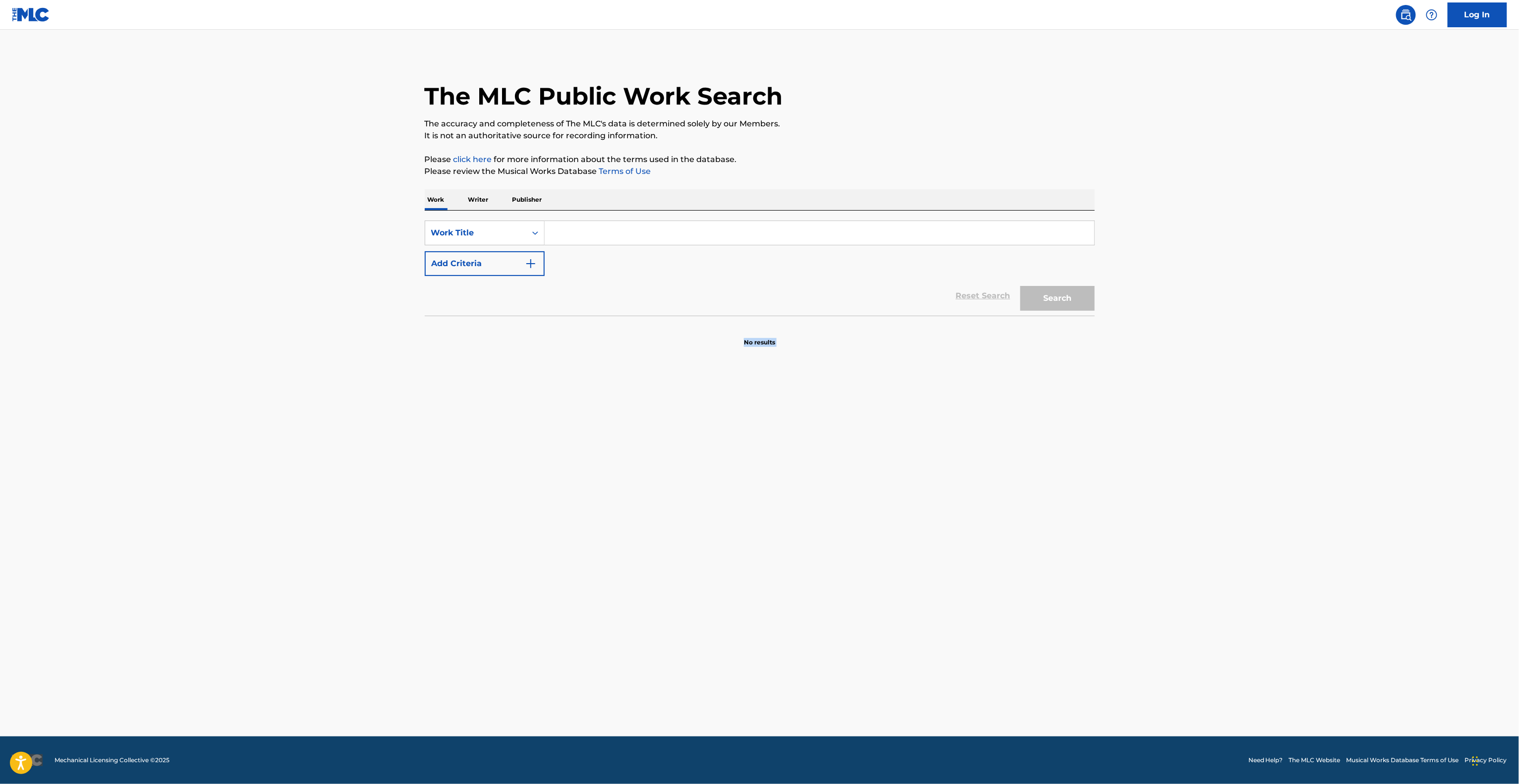
click at [1310, 403] on main "The MLC Public Work Search The accuracy and completeness of The MLC's data is d…" at bounding box center [760, 383] width 1519 height 706
click at [1311, 402] on main "The MLC Public Work Search The accuracy and completeness of The MLC's data is d…" at bounding box center [760, 383] width 1519 height 706
click at [1313, 402] on main "The MLC Public Work Search The accuracy and completeness of The MLC's data is d…" at bounding box center [760, 383] width 1519 height 706
click at [1313, 404] on main "The MLC Public Work Search The accuracy and completeness of The MLC's data is d…" at bounding box center [760, 383] width 1519 height 706
drag, startPoint x: 1313, startPoint y: 404, endPoint x: 1310, endPoint y: 411, distance: 7.6
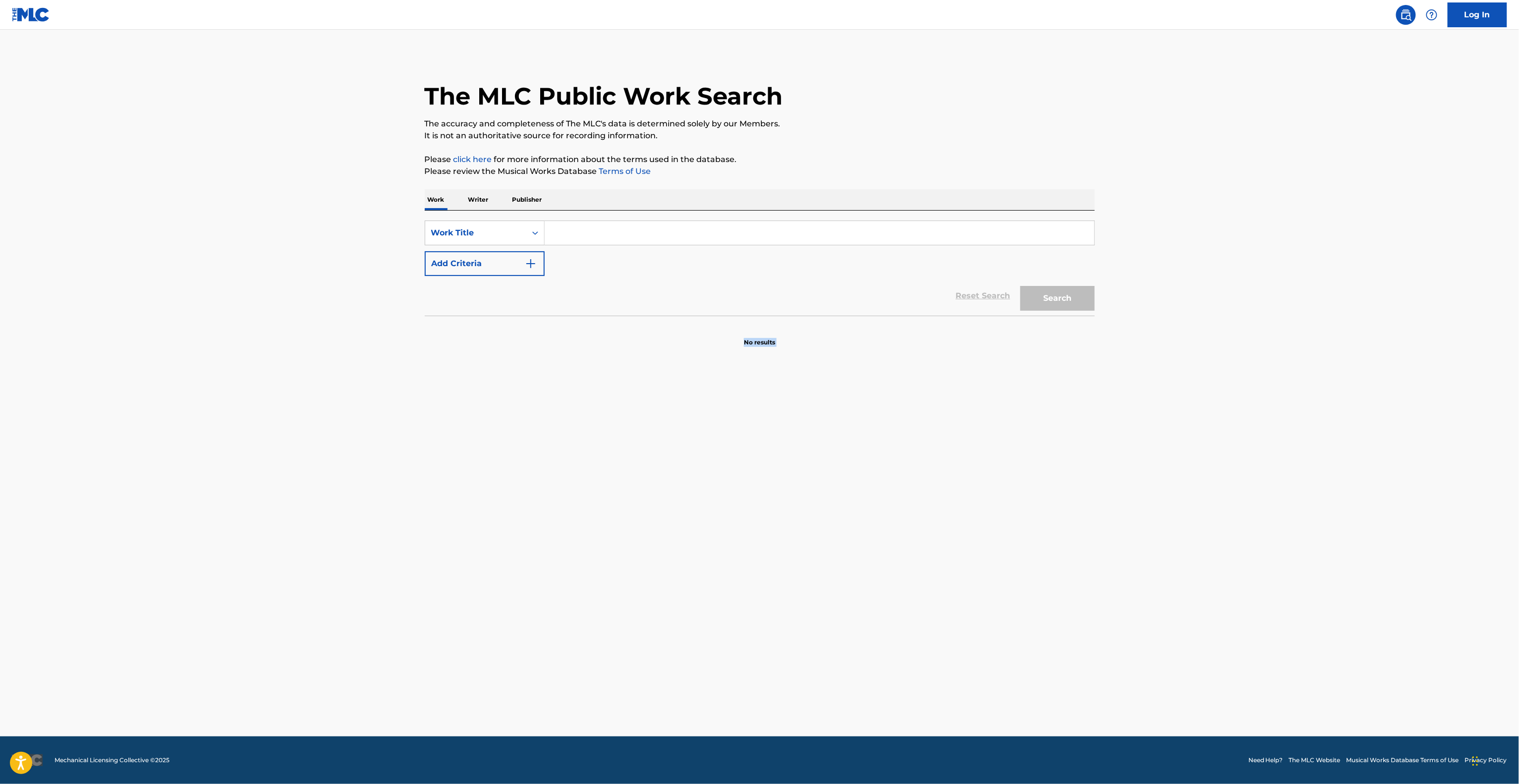
click at [1310, 411] on main "The MLC Public Work Search The accuracy and completeness of The MLC's data is d…" at bounding box center [760, 383] width 1519 height 706
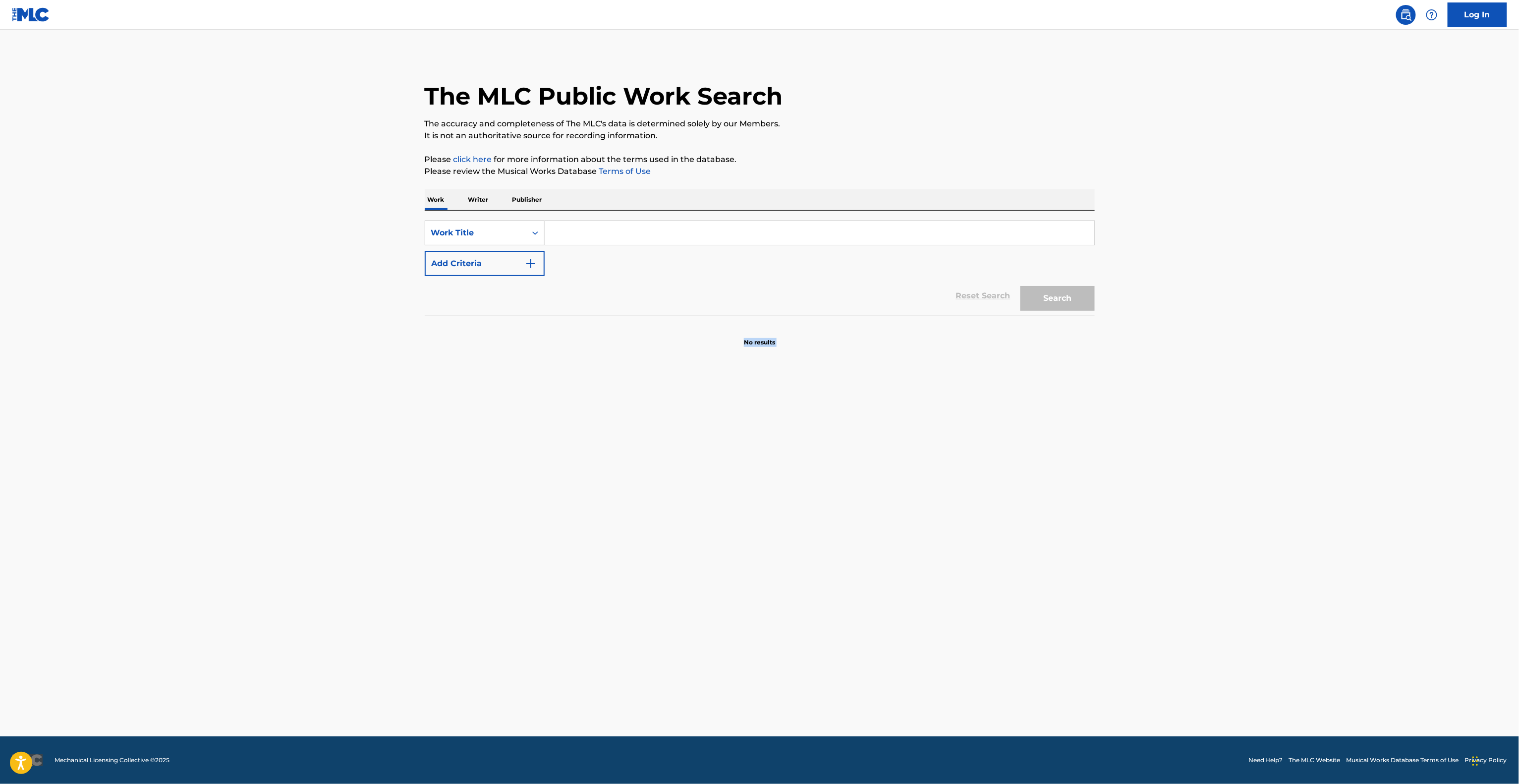
click at [1310, 411] on main "The MLC Public Work Search The accuracy and completeness of The MLC's data is d…" at bounding box center [760, 383] width 1519 height 706
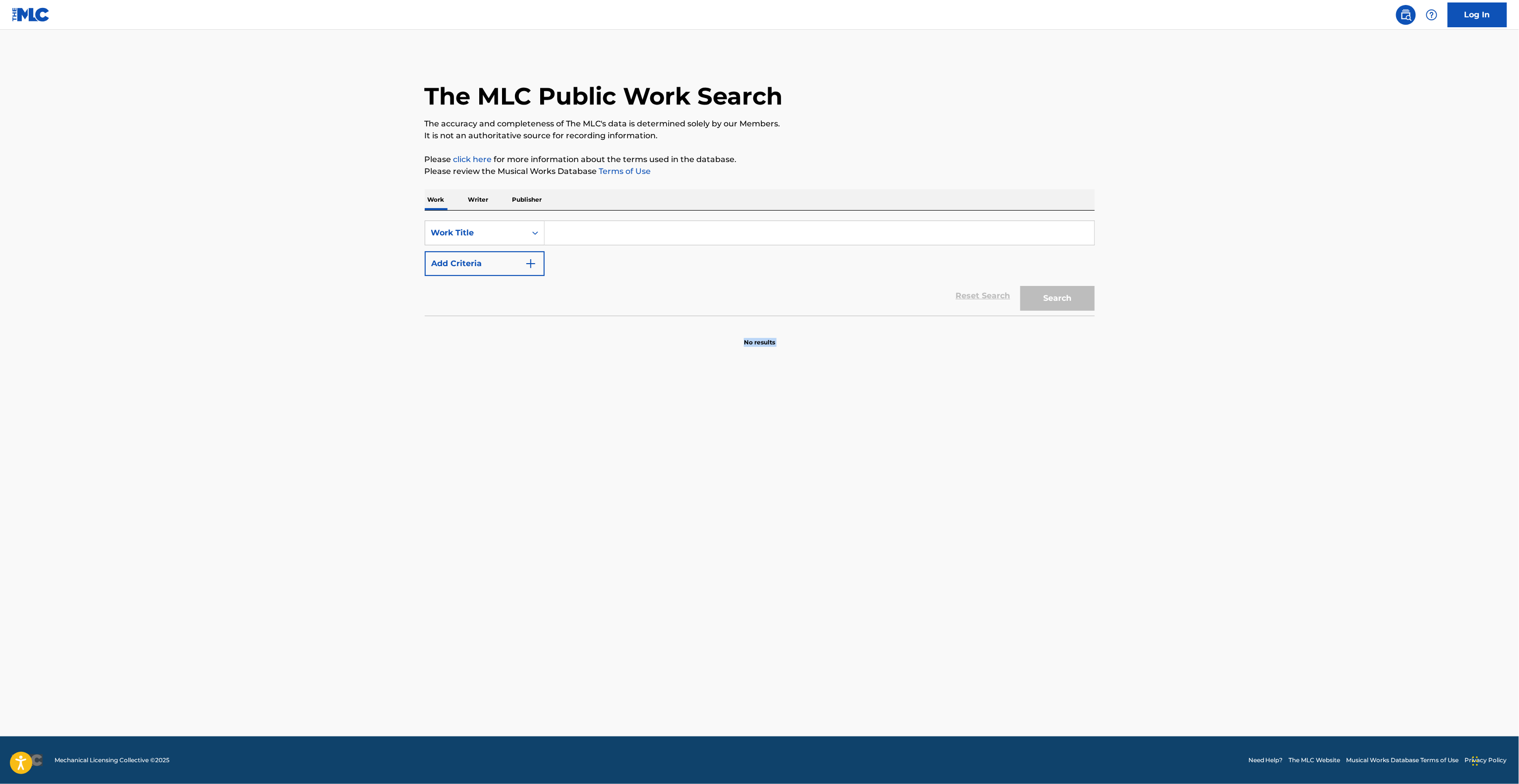
click at [1310, 411] on main "The MLC Public Work Search The accuracy and completeness of The MLC's data is d…" at bounding box center [760, 383] width 1519 height 706
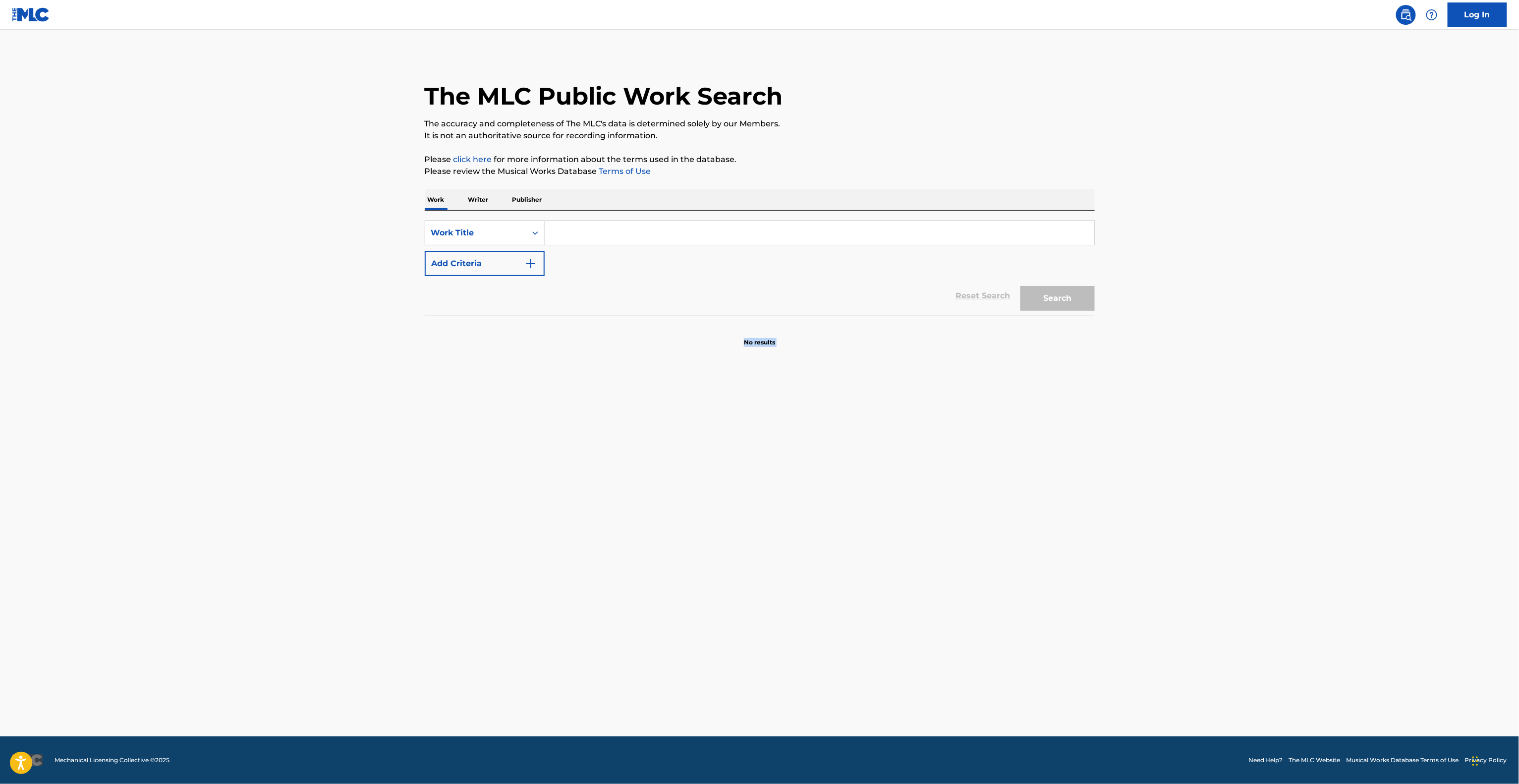
click at [1310, 411] on main "The MLC Public Work Search The accuracy and completeness of The MLC's data is d…" at bounding box center [760, 383] width 1519 height 706
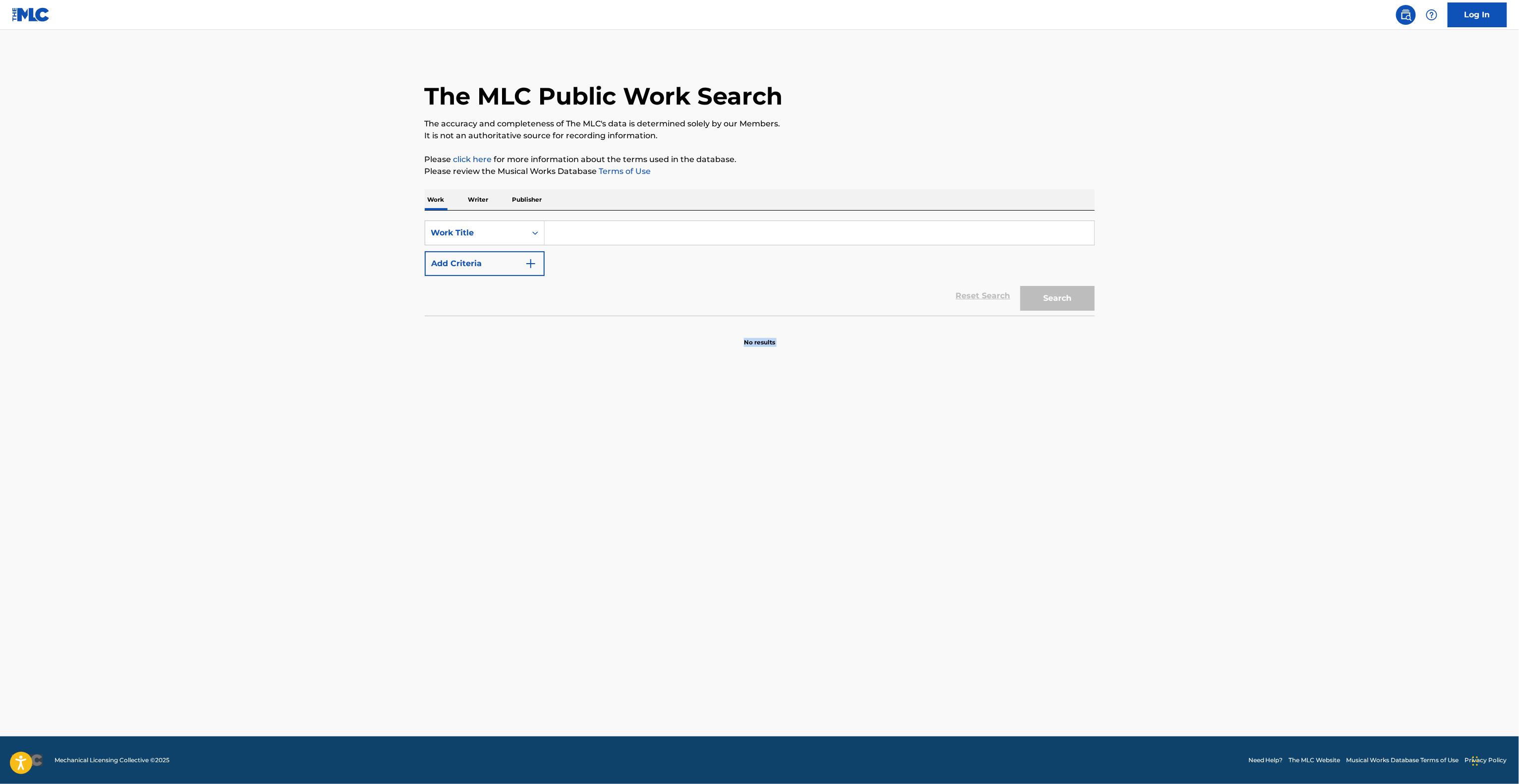
click at [1310, 411] on main "The MLC Public Work Search The accuracy and completeness of The MLC's data is d…" at bounding box center [760, 383] width 1519 height 706
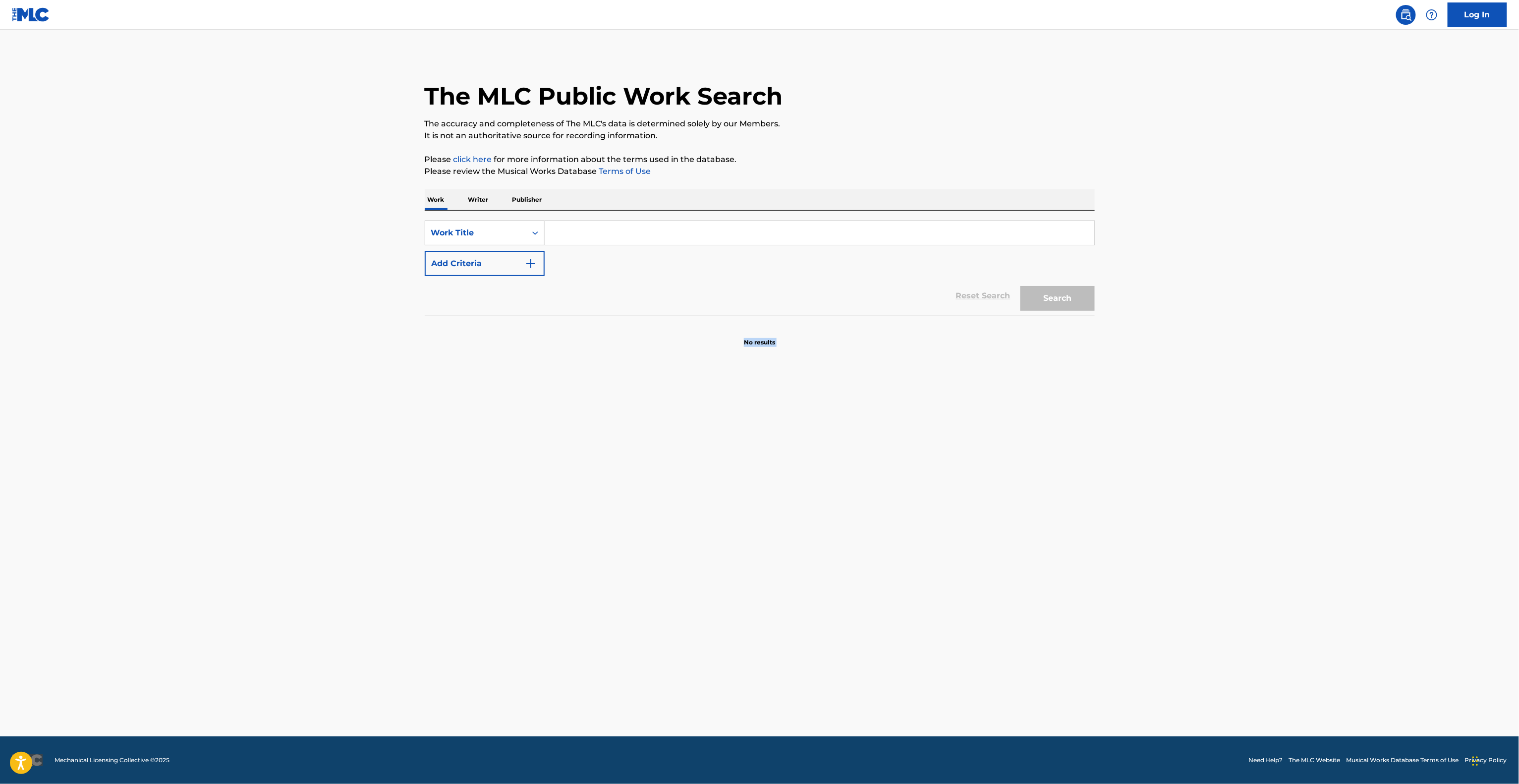
click at [1308, 414] on main "The MLC Public Work Search The accuracy and completeness of The MLC's data is d…" at bounding box center [760, 383] width 1519 height 706
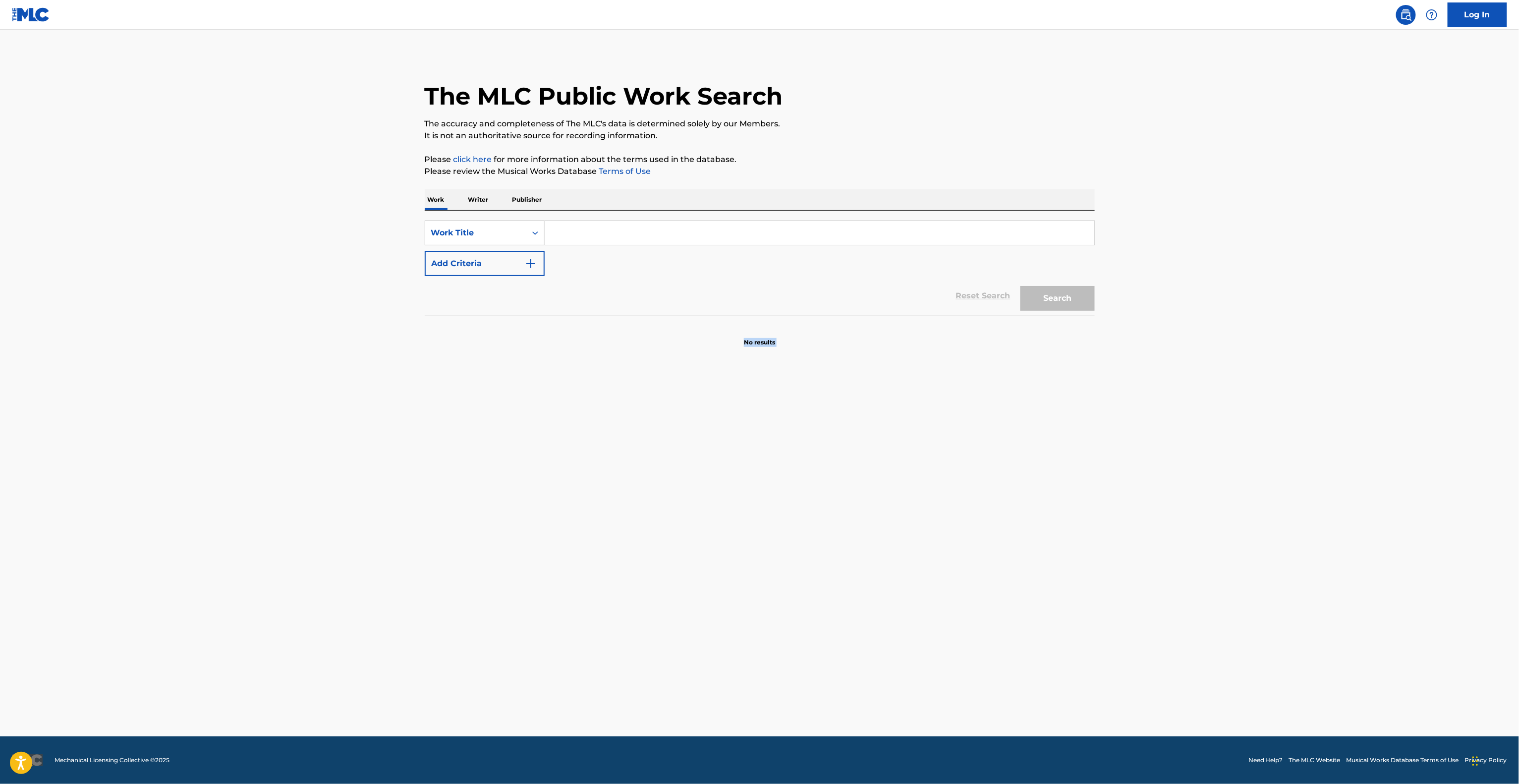
click at [1308, 414] on main "The MLC Public Work Search The accuracy and completeness of The MLC's data is d…" at bounding box center [760, 383] width 1519 height 706
click at [1308, 415] on main "The MLC Public Work Search The accuracy and completeness of The MLC's data is d…" at bounding box center [760, 383] width 1519 height 706
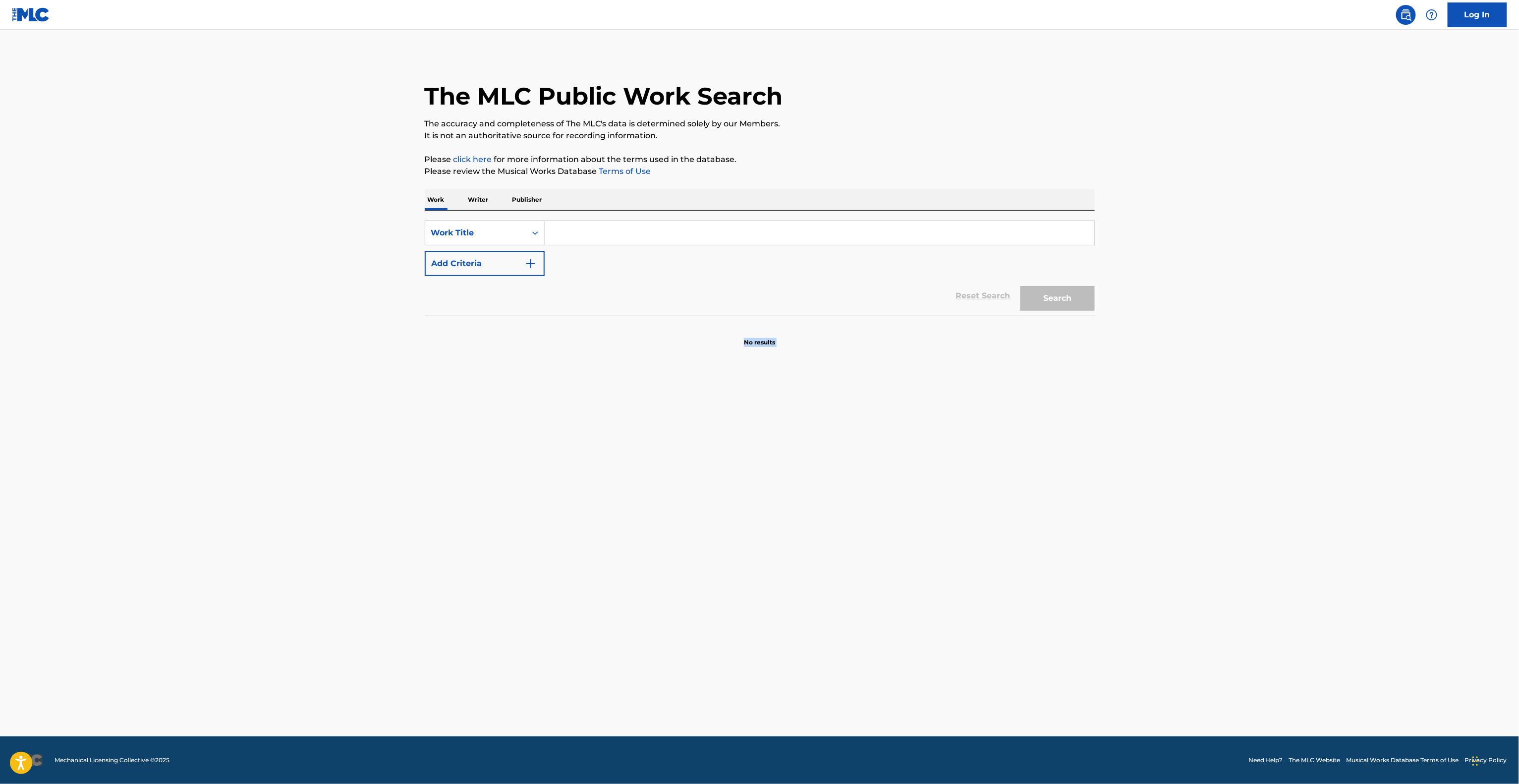
click at [1308, 415] on main "The MLC Public Work Search The accuracy and completeness of The MLC's data is d…" at bounding box center [760, 383] width 1519 height 706
click at [1308, 416] on main "The MLC Public Work Search The accuracy and completeness of The MLC's data is d…" at bounding box center [760, 383] width 1519 height 706
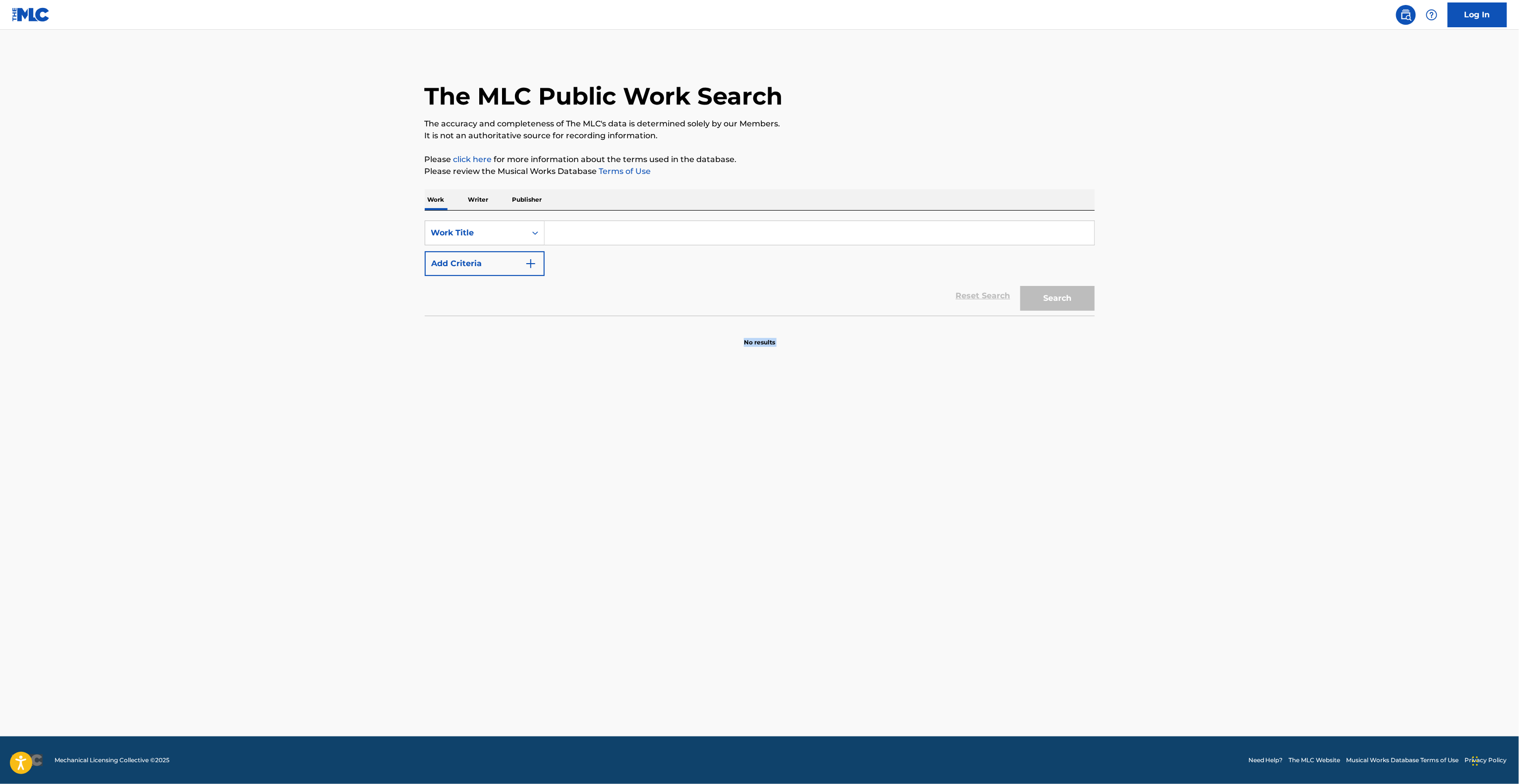
click at [1308, 416] on main "The MLC Public Work Search The accuracy and completeness of The MLC's data is d…" at bounding box center [760, 383] width 1519 height 706
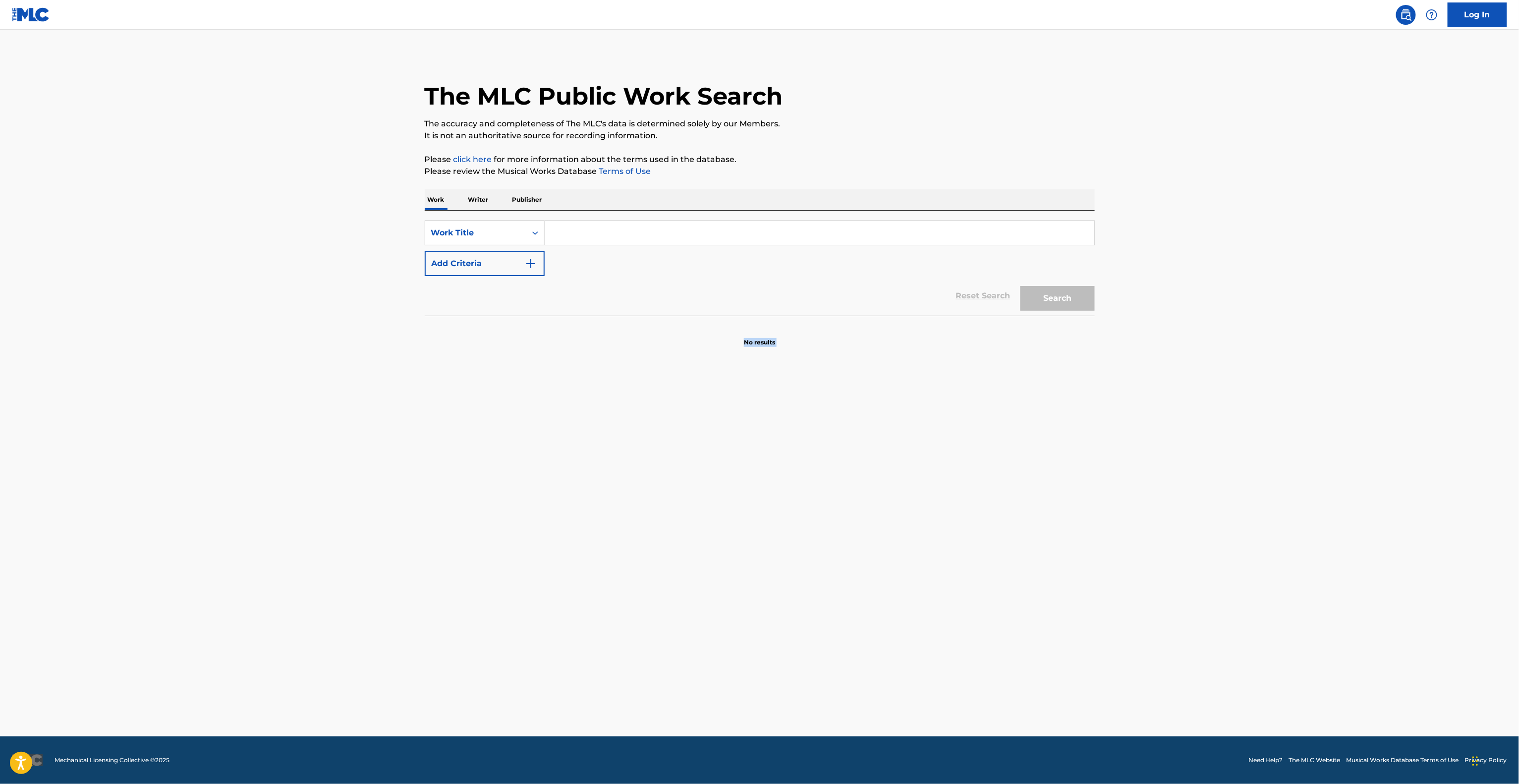
click at [1308, 416] on main "The MLC Public Work Search The accuracy and completeness of The MLC's data is d…" at bounding box center [760, 383] width 1519 height 706
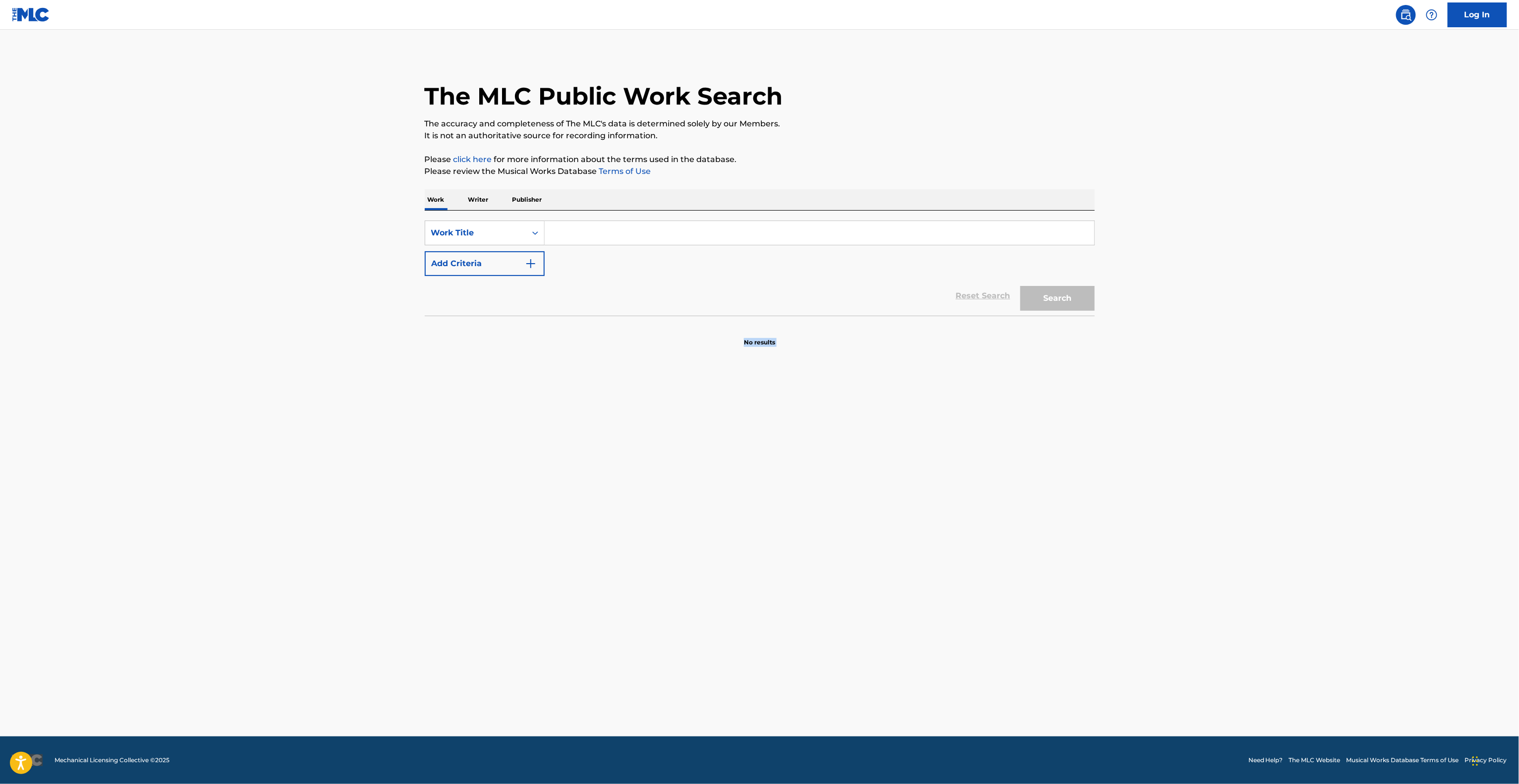
click at [1308, 416] on main "The MLC Public Work Search The accuracy and completeness of The MLC's data is d…" at bounding box center [760, 383] width 1519 height 706
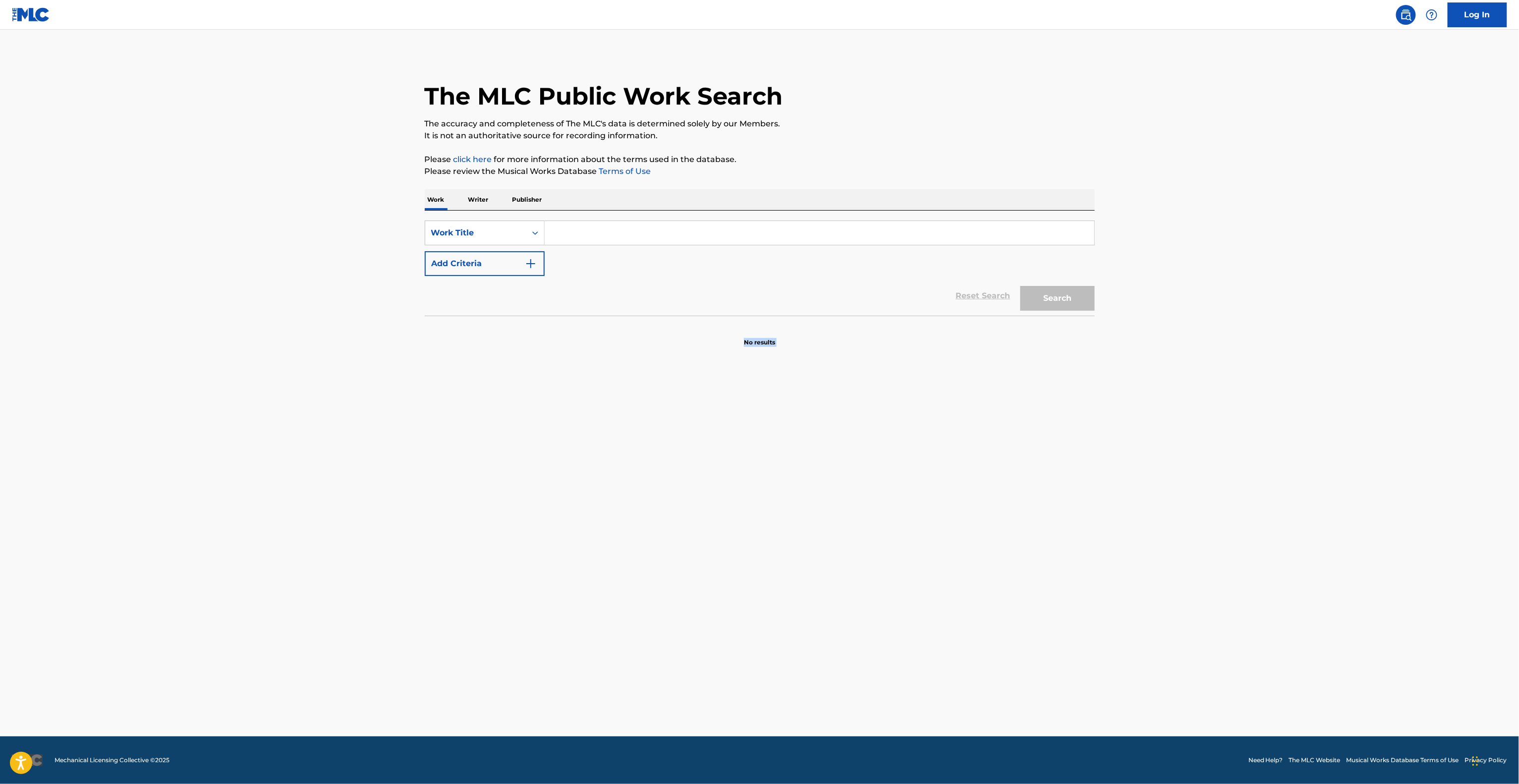
click at [1308, 416] on main "The MLC Public Work Search The accuracy and completeness of The MLC's data is d…" at bounding box center [760, 383] width 1519 height 706
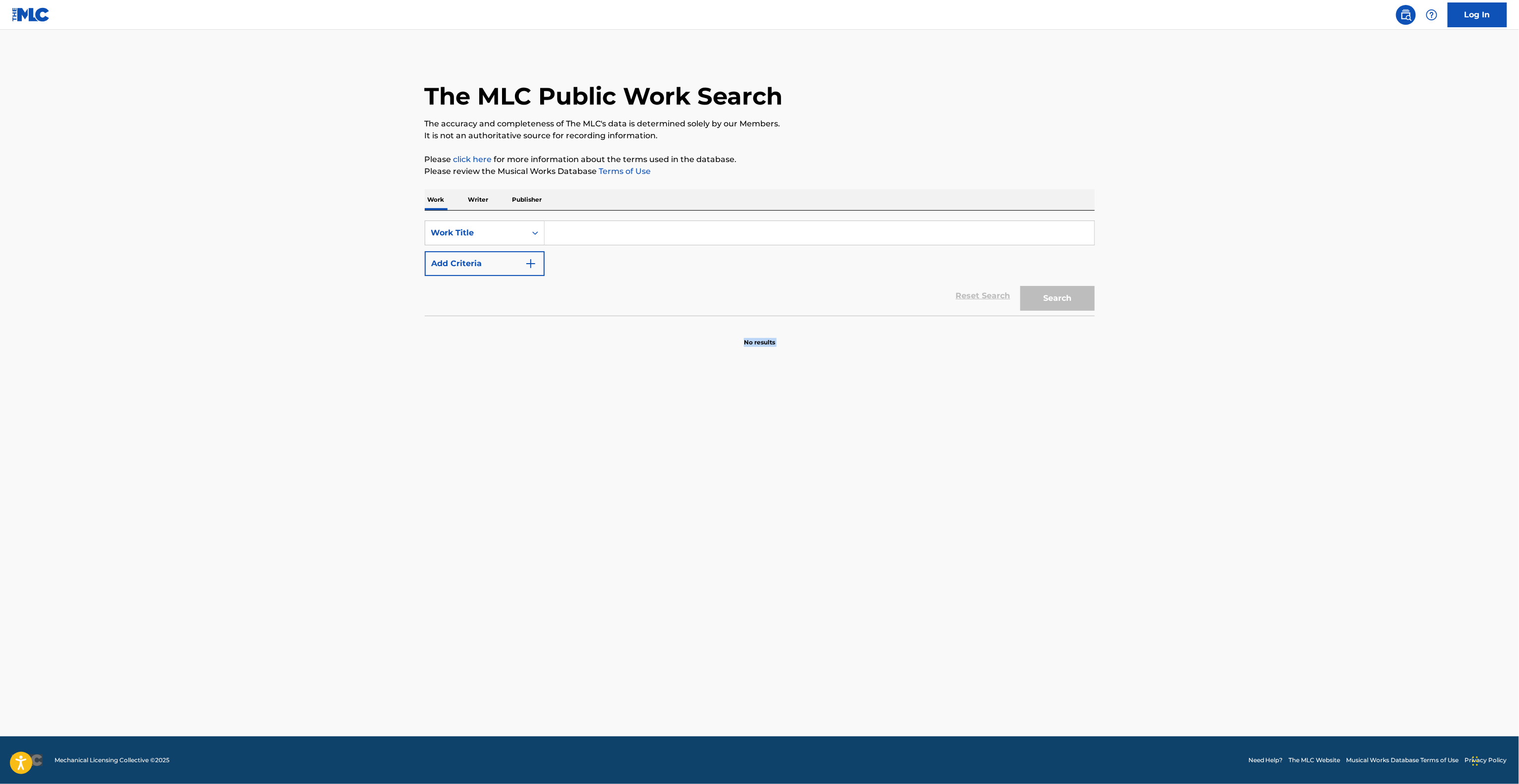
click at [1308, 416] on main "The MLC Public Work Search The accuracy and completeness of The MLC's data is d…" at bounding box center [760, 383] width 1519 height 706
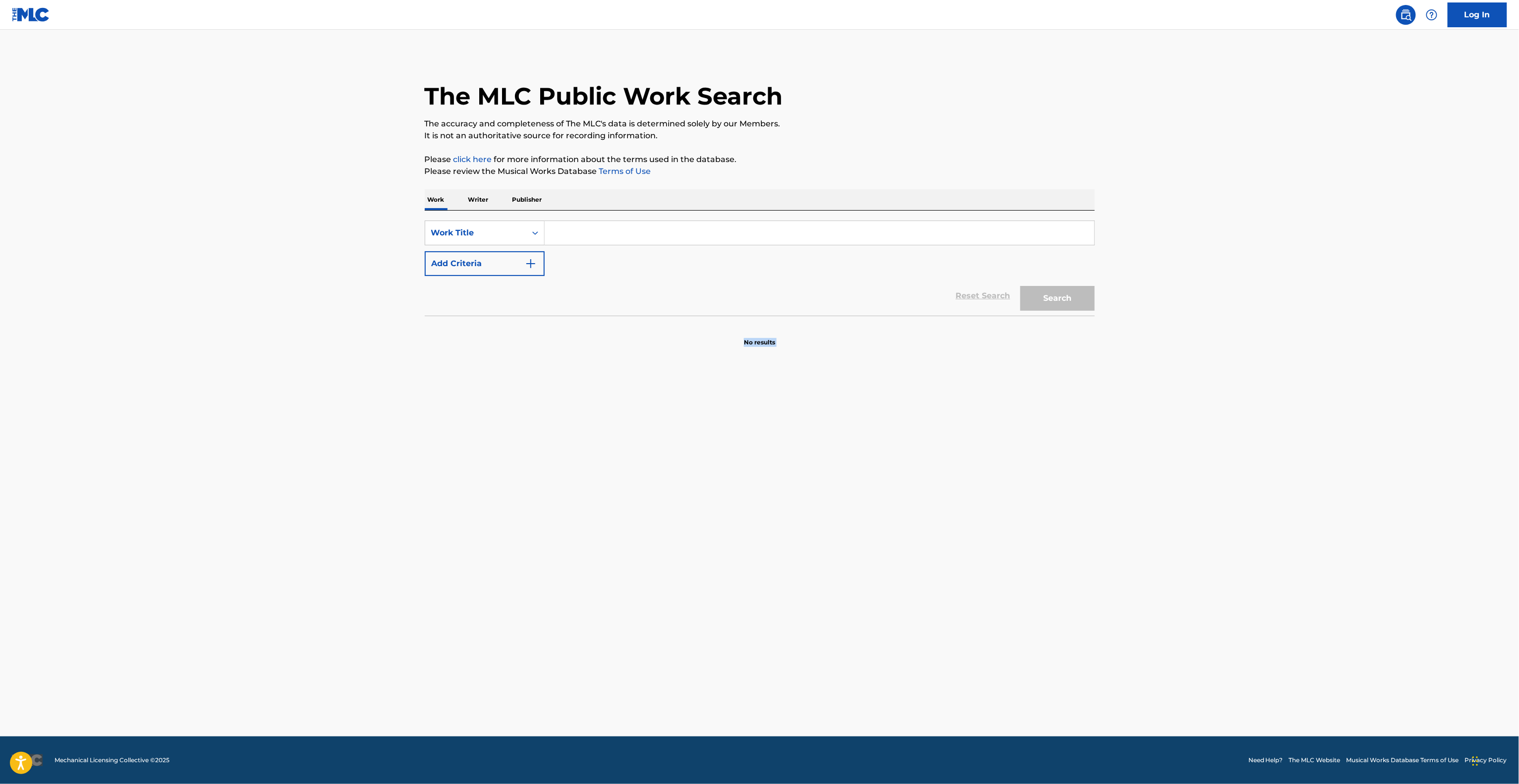
click at [1308, 416] on main "The MLC Public Work Search The accuracy and completeness of The MLC's data is d…" at bounding box center [760, 383] width 1519 height 706
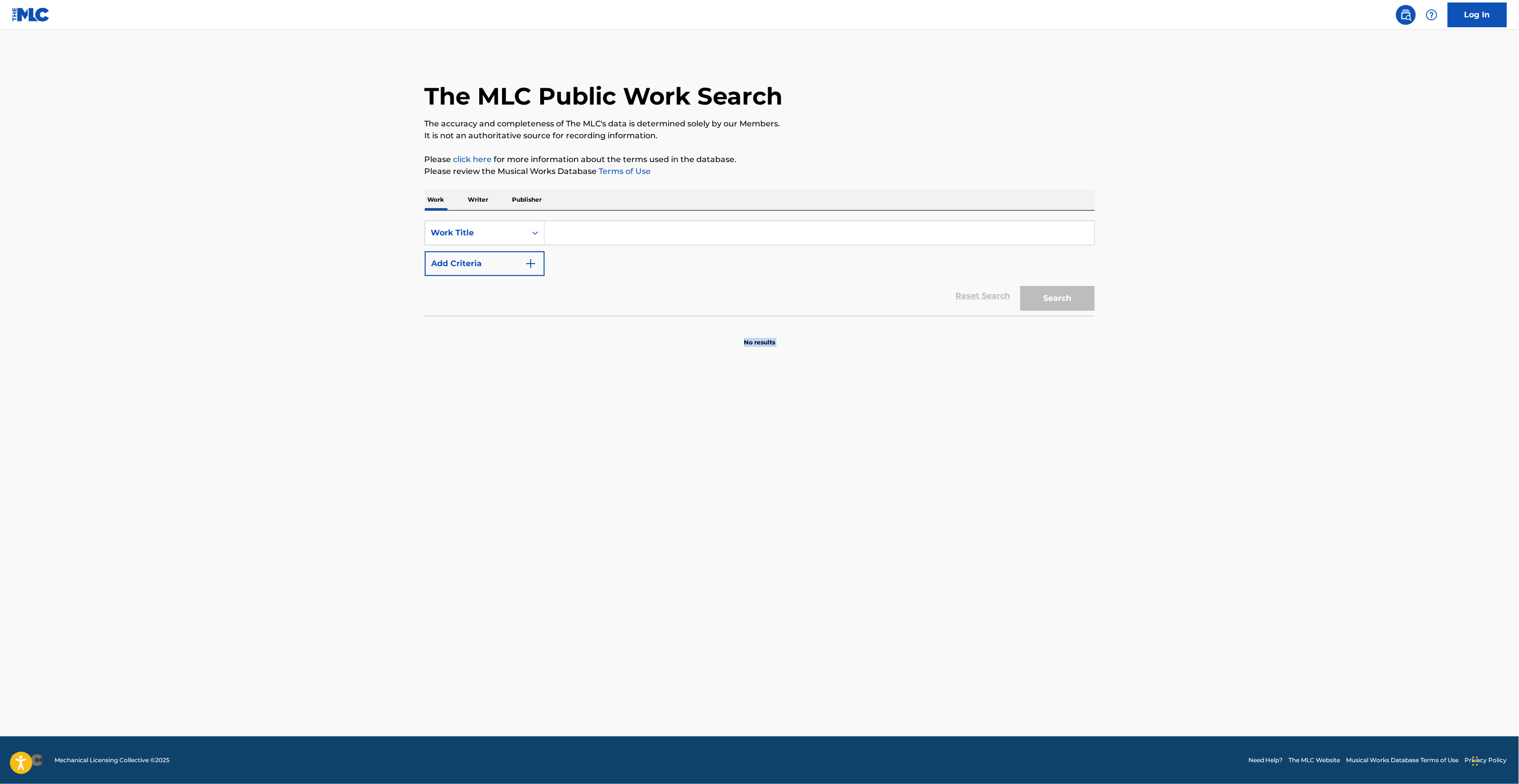
click at [1308, 416] on main "The MLC Public Work Search The accuracy and completeness of The MLC's data is d…" at bounding box center [760, 383] width 1519 height 706
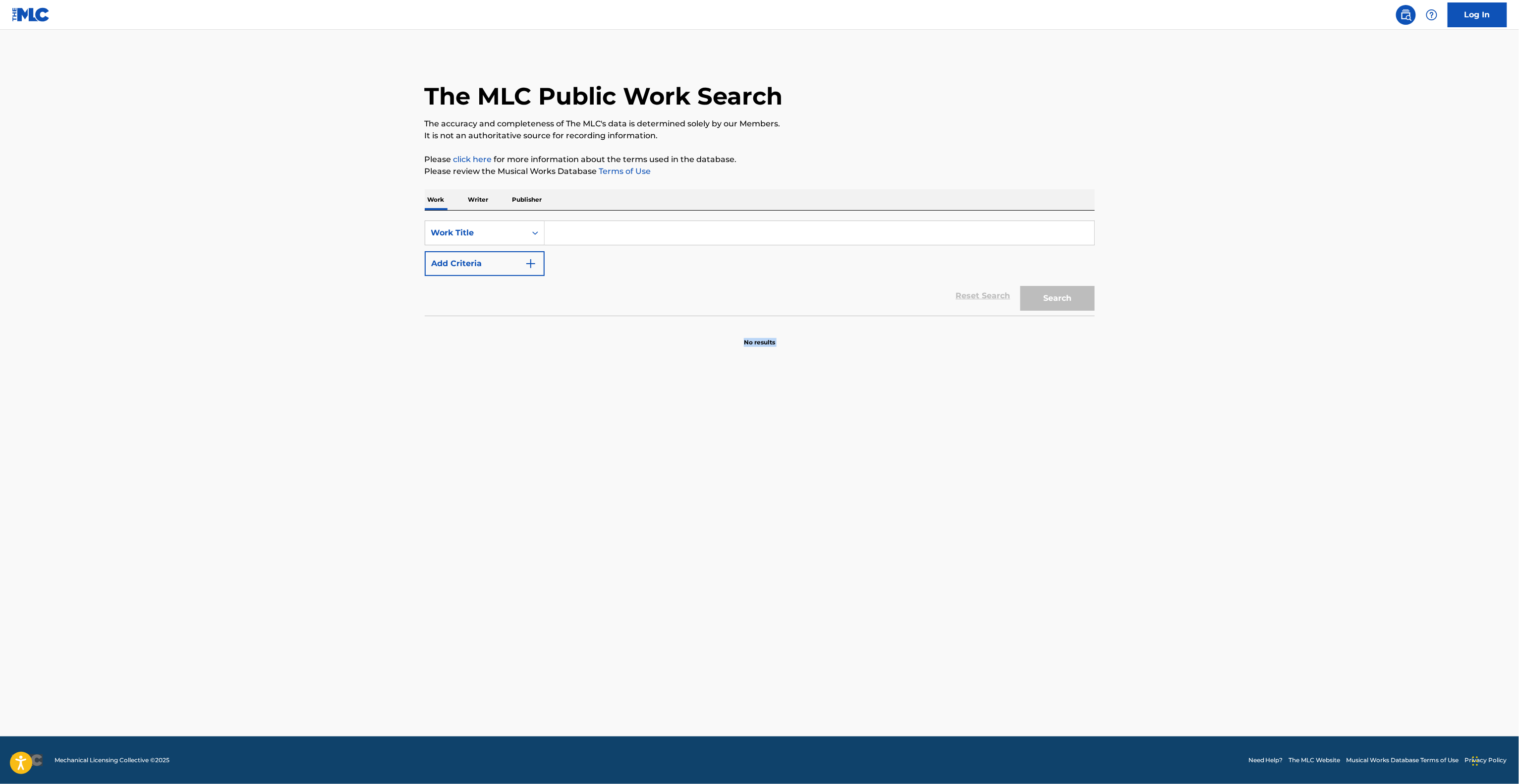
click at [1308, 416] on main "The MLC Public Work Search The accuracy and completeness of The MLC's data is d…" at bounding box center [760, 383] width 1519 height 706
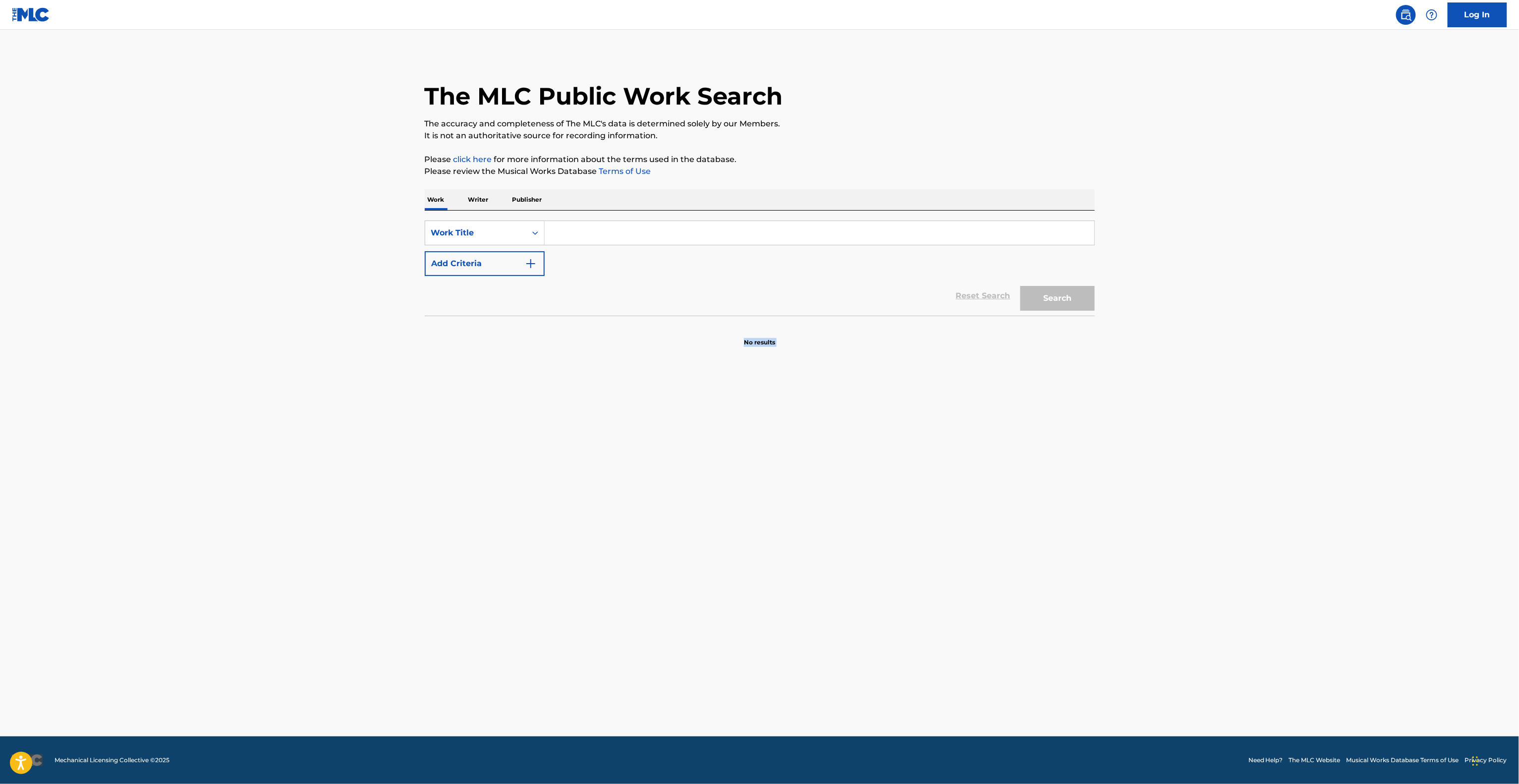
click at [1308, 416] on main "The MLC Public Work Search The accuracy and completeness of The MLC's data is d…" at bounding box center [760, 383] width 1519 height 706
click
drag, startPoint x: 1307, startPoint y: 419, endPoint x: 1305, endPoint y: 413, distance: 6.3
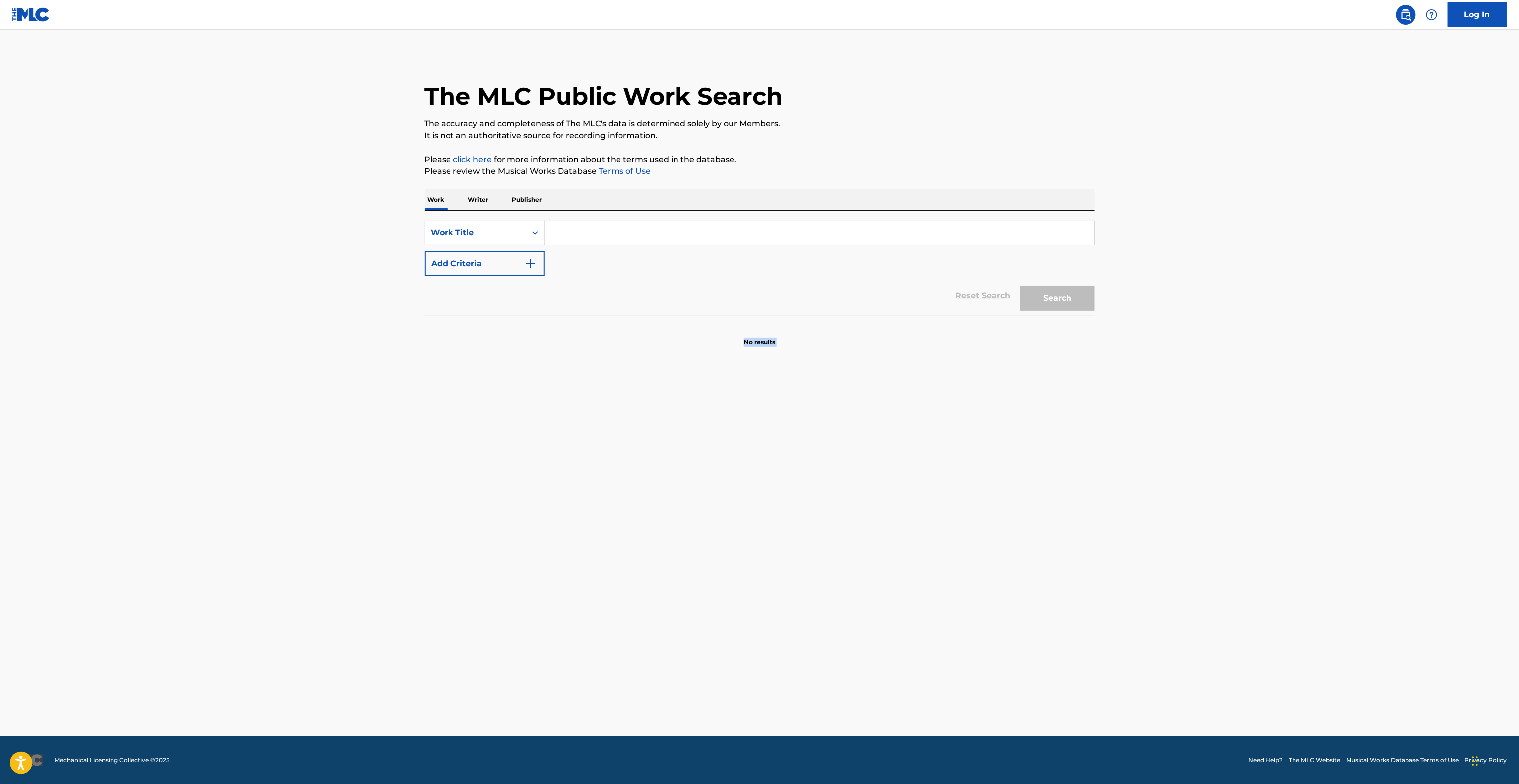
click at [807, 649] on main "The MLC Public Work Search The accuracy and completeness of The MLC's data is d…" at bounding box center [760, 383] width 1519 height 706
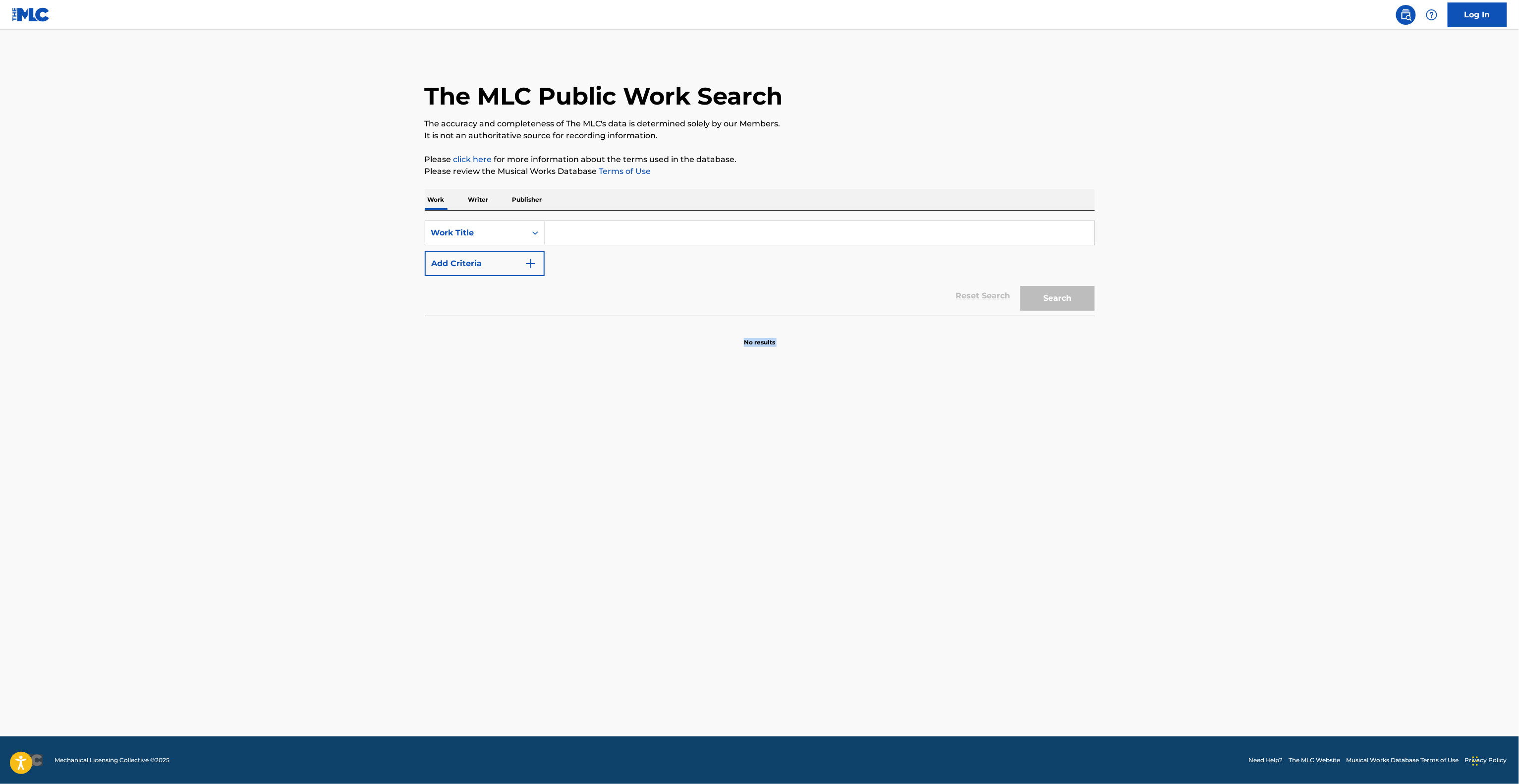
click at [807, 649] on main "The MLC Public Work Search The accuracy and completeness of The MLC's data is d…" at bounding box center [760, 383] width 1519 height 706
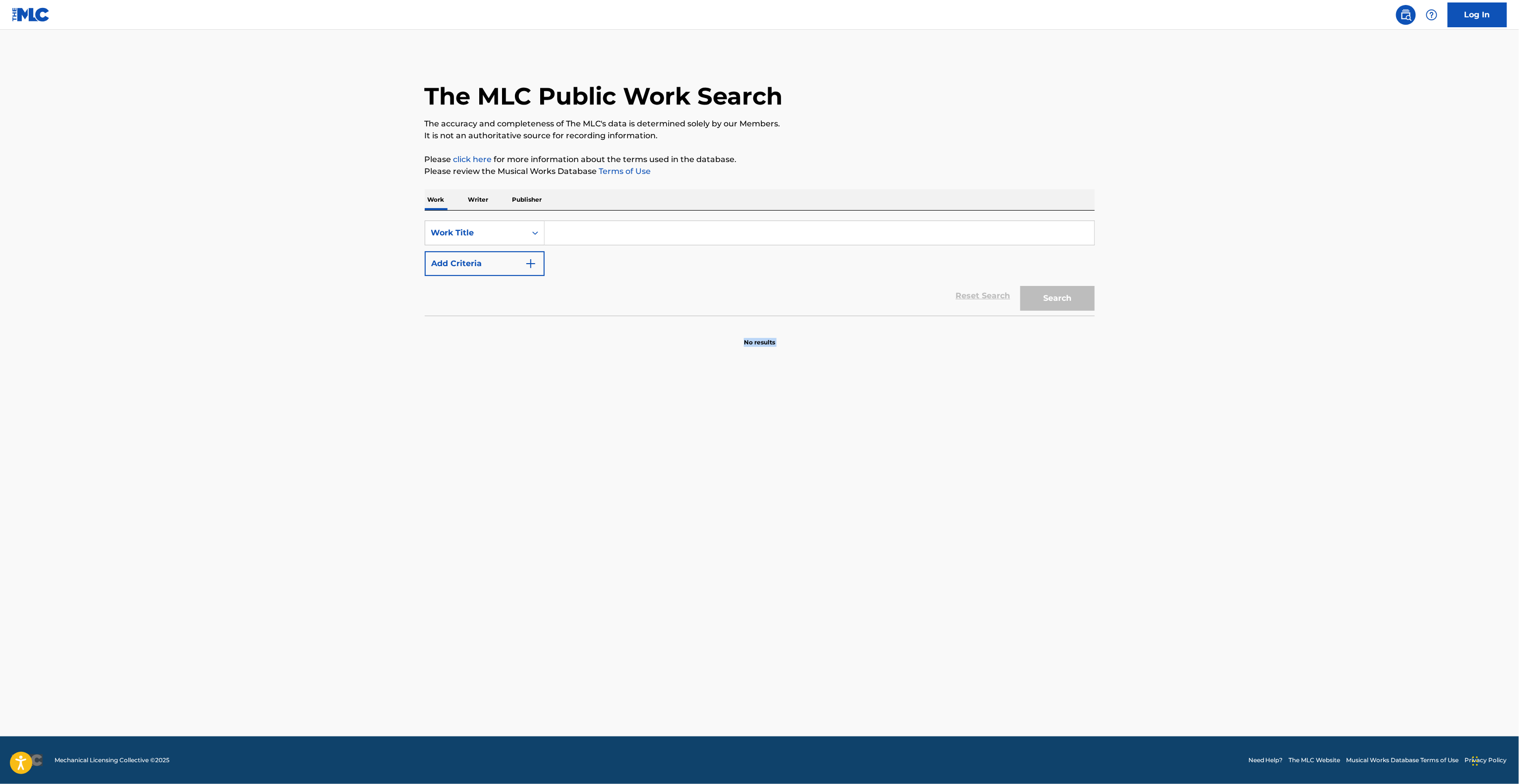
click at [807, 649] on main "The MLC Public Work Search The accuracy and completeness of The MLC's data is d…" at bounding box center [760, 383] width 1519 height 706
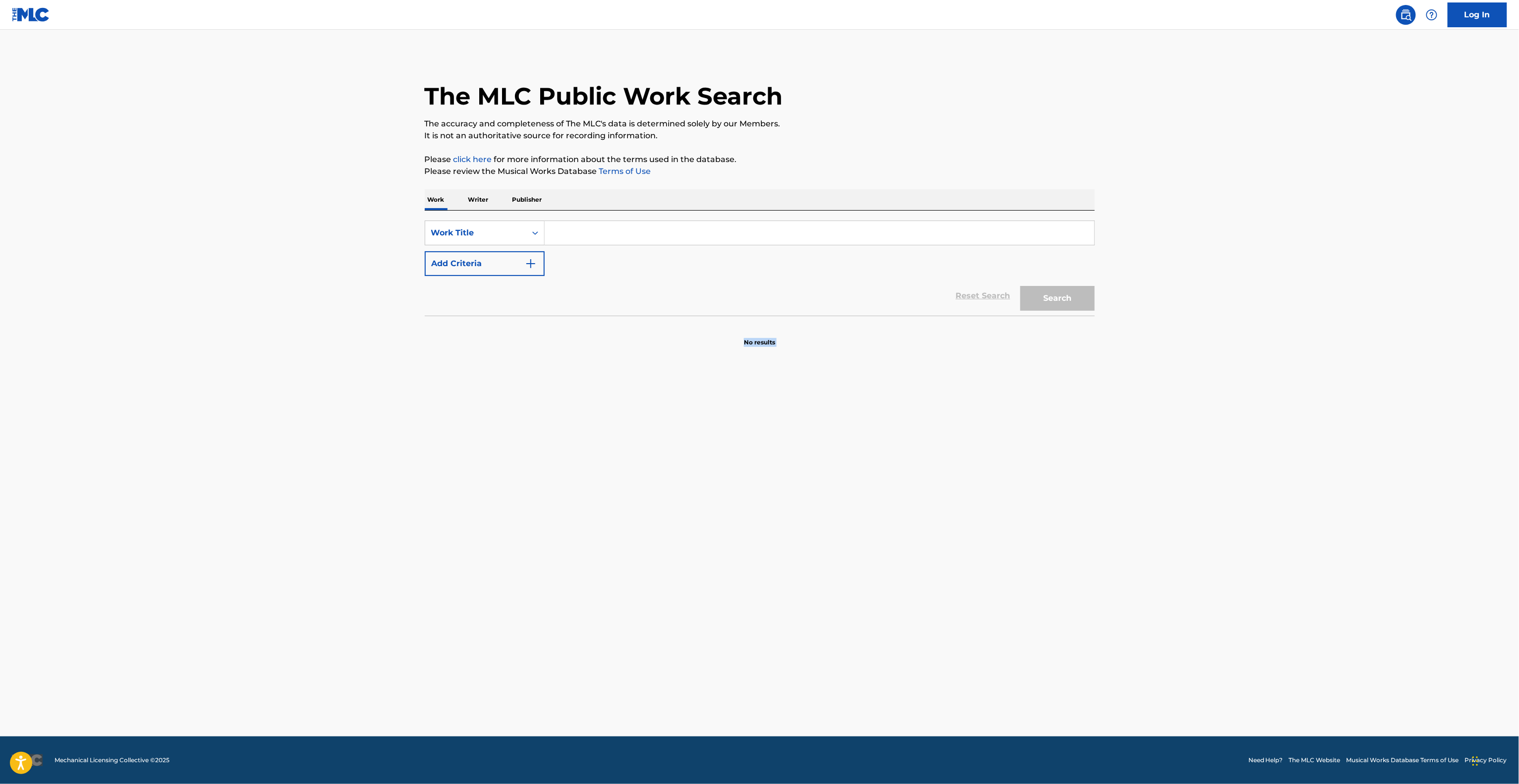
click at [807, 649] on main "The MLC Public Work Search The accuracy and completeness of The MLC's data is d…" at bounding box center [760, 383] width 1519 height 706
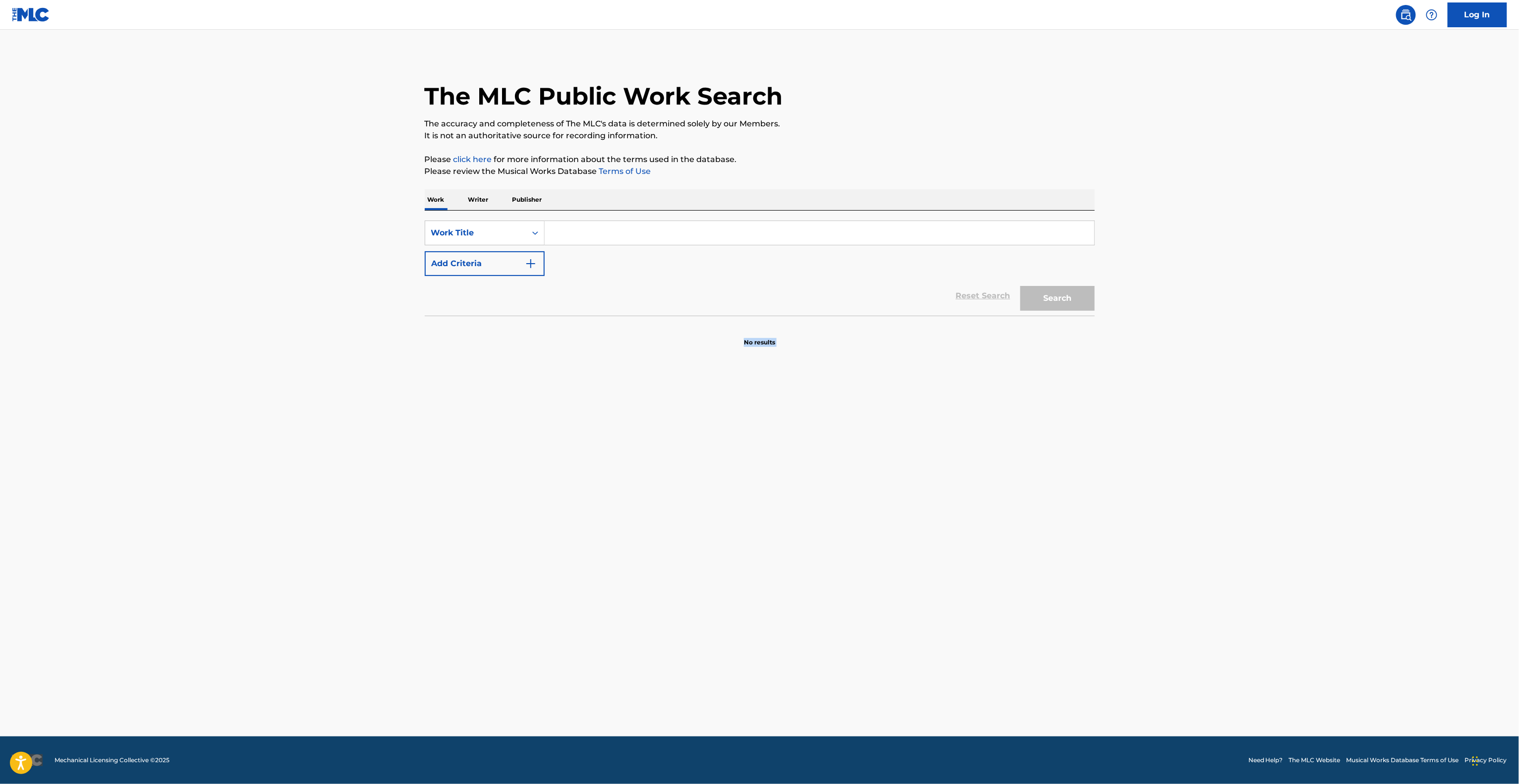
click at [807, 649] on main "The MLC Public Work Search The accuracy and completeness of The MLC's data is d…" at bounding box center [760, 383] width 1519 height 706
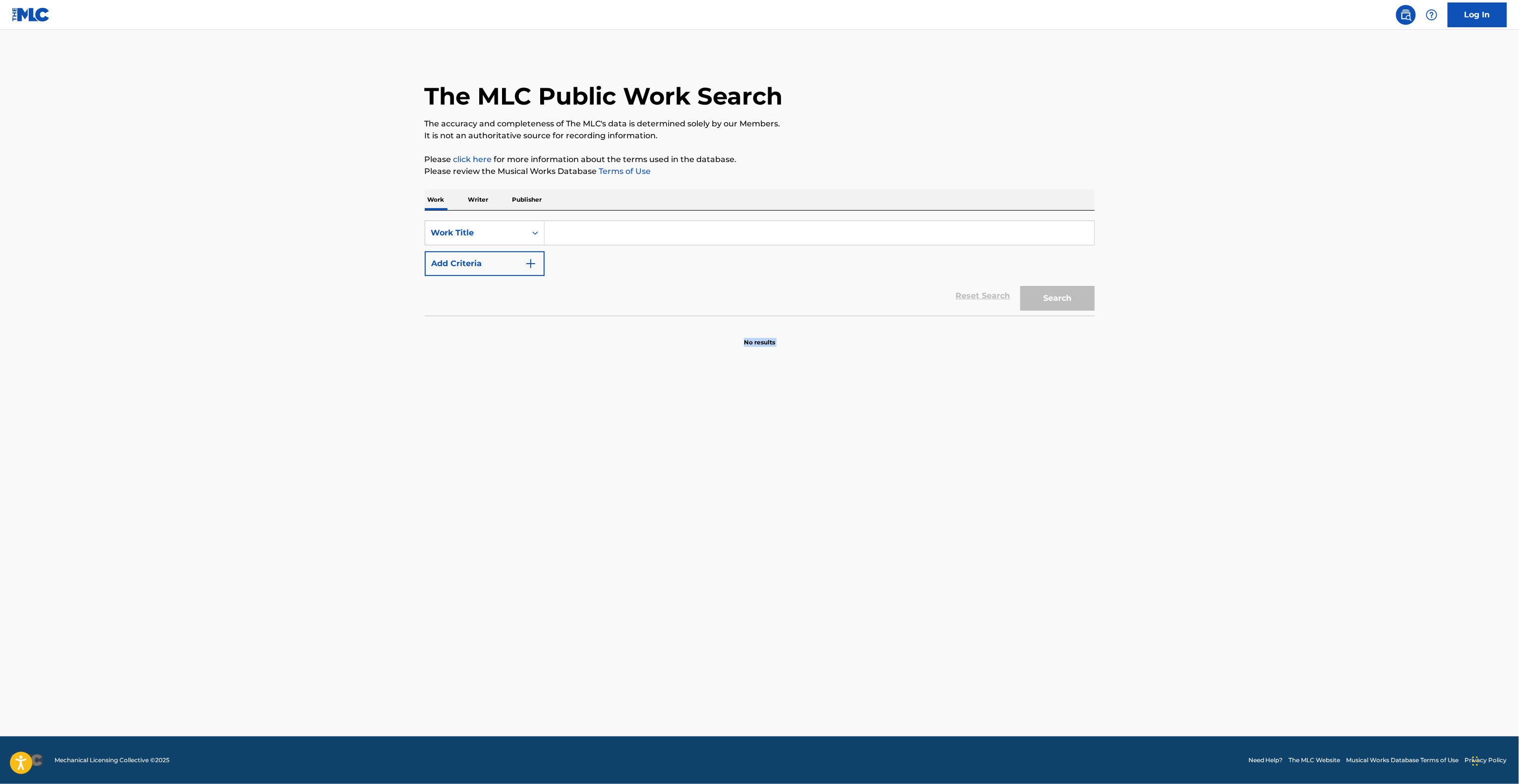
click at [807, 649] on main "The MLC Public Work Search The accuracy and completeness of The MLC's data is d…" at bounding box center [760, 383] width 1519 height 706
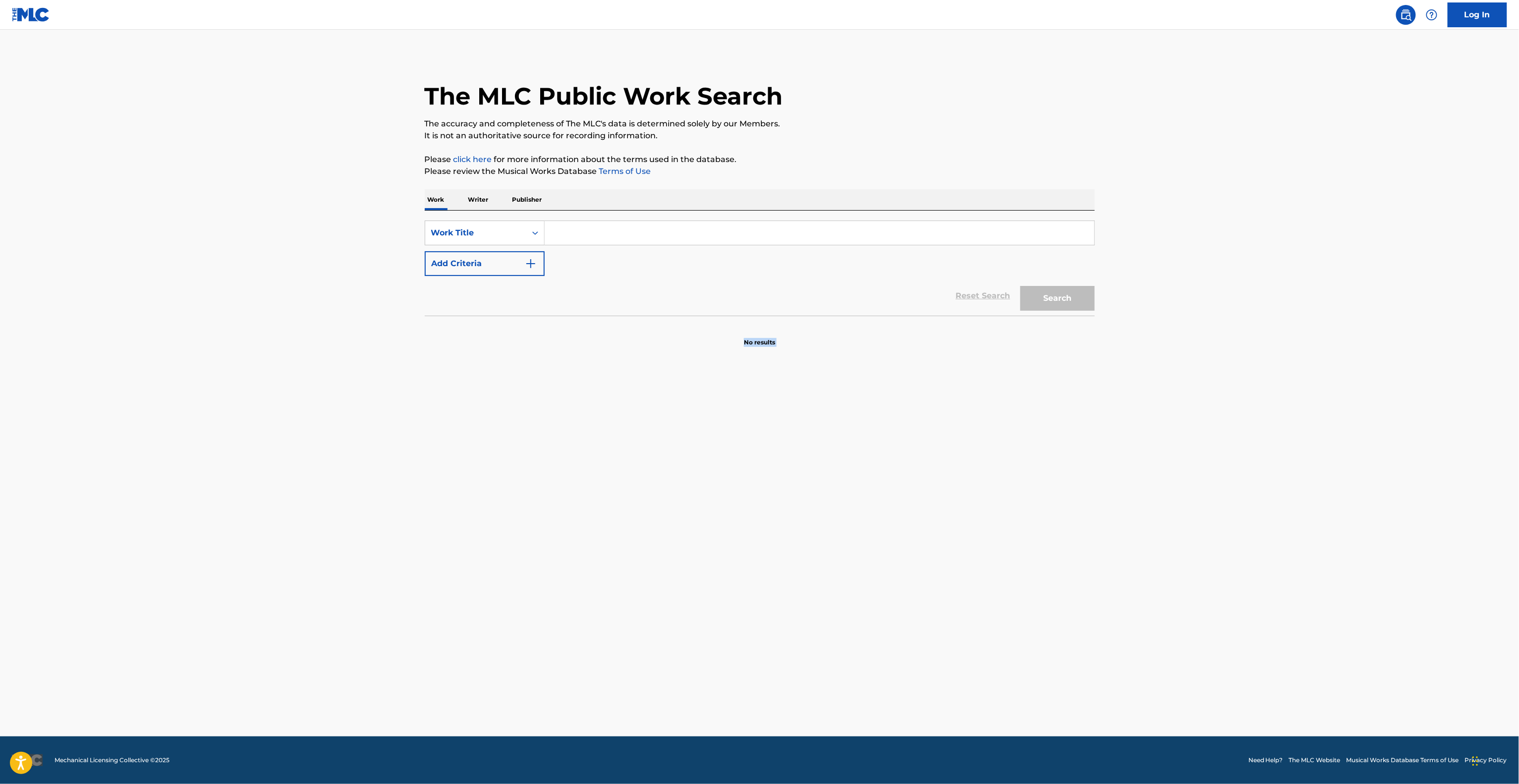
click at [807, 649] on main "The MLC Public Work Search The accuracy and completeness of The MLC's data is d…" at bounding box center [760, 383] width 1519 height 706
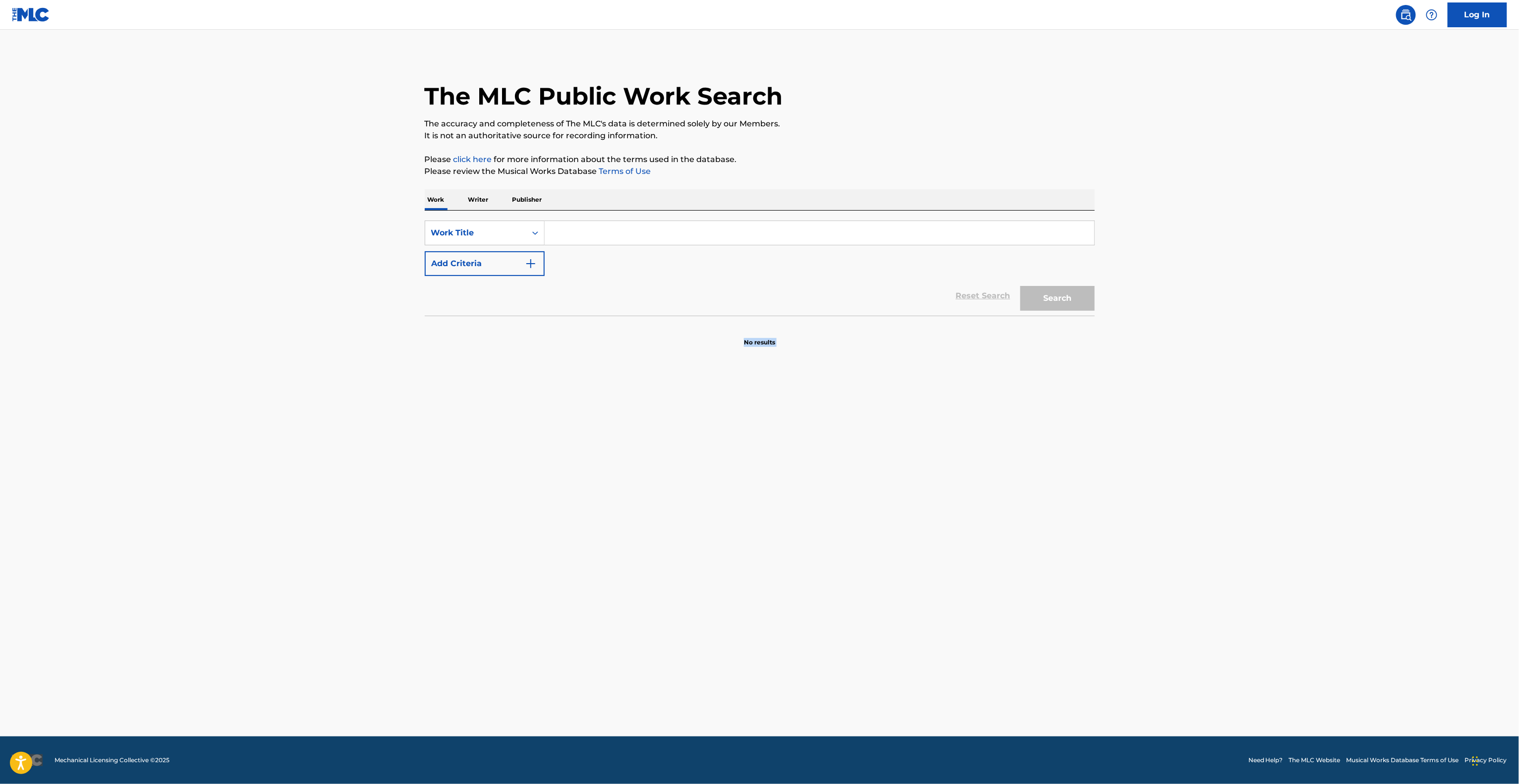
click at [807, 649] on main "The MLC Public Work Search The accuracy and completeness of The MLC's data is d…" at bounding box center [760, 383] width 1519 height 706
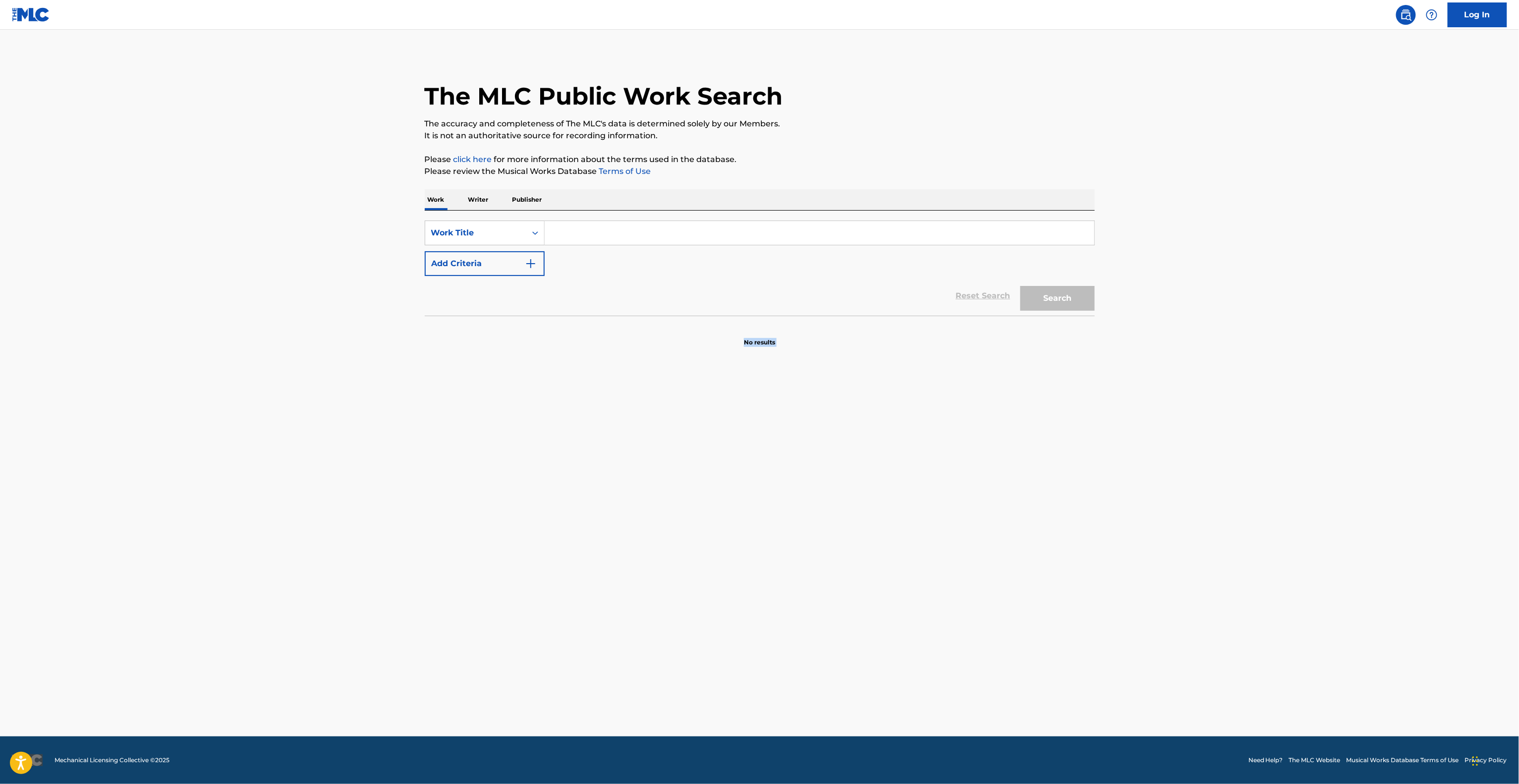
click at [807, 649] on main "The MLC Public Work Search The accuracy and completeness of The MLC's data is d…" at bounding box center [760, 383] width 1519 height 706
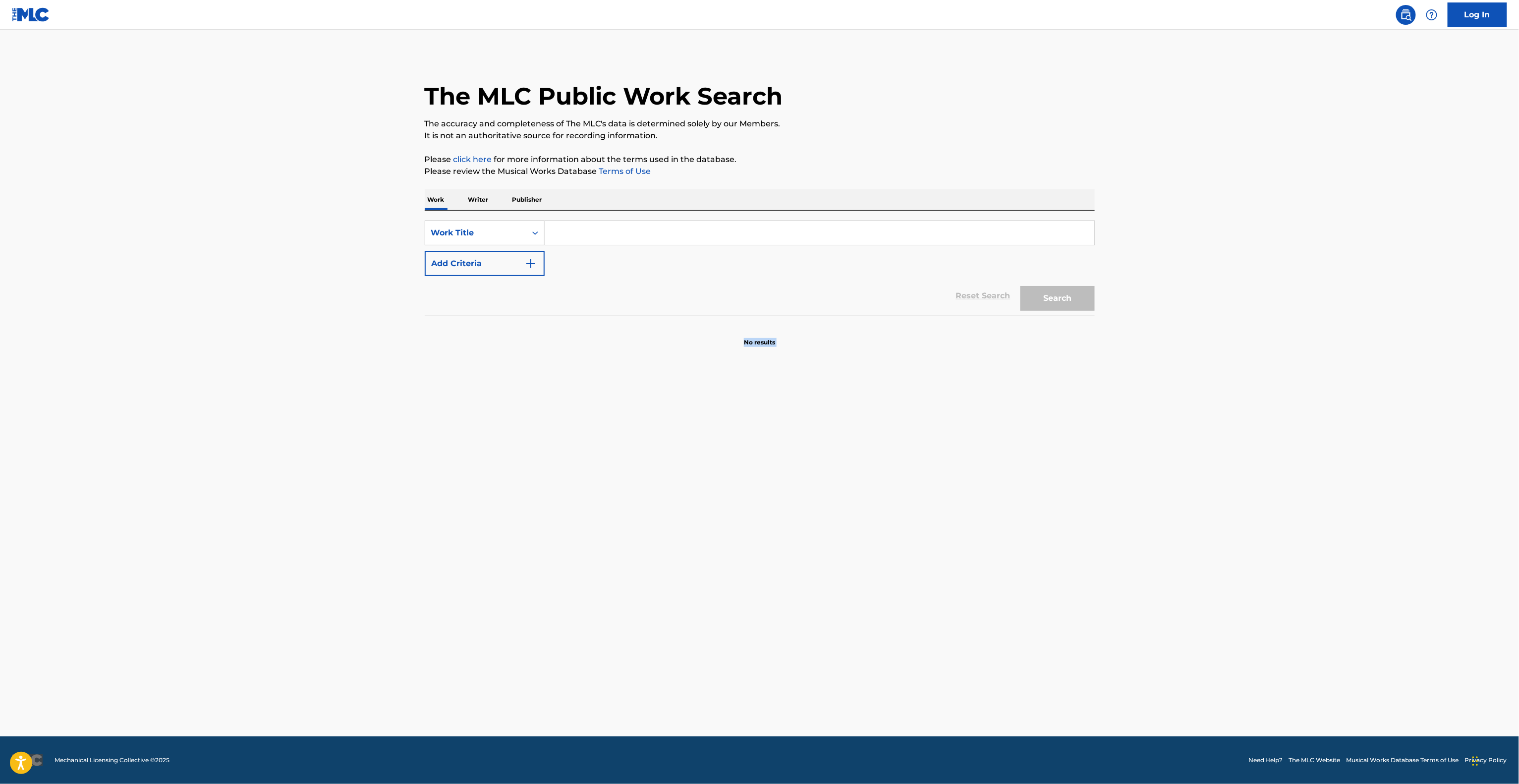
click at [807, 649] on main "The MLC Public Work Search The accuracy and completeness of The MLC's data is d…" at bounding box center [760, 383] width 1519 height 706
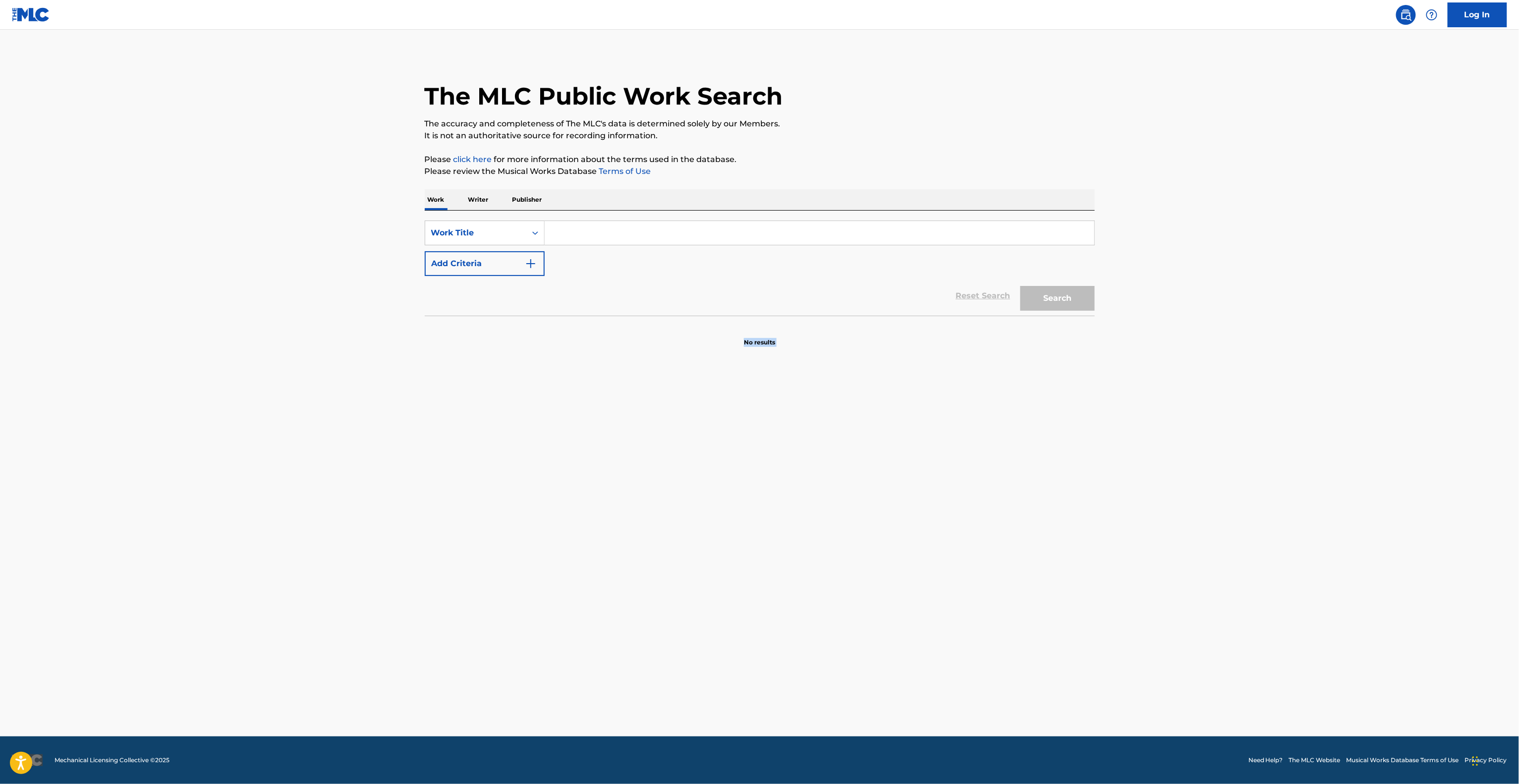
click at [807, 649] on main "The MLC Public Work Search The accuracy and completeness of The MLC's data is d…" at bounding box center [760, 383] width 1519 height 706
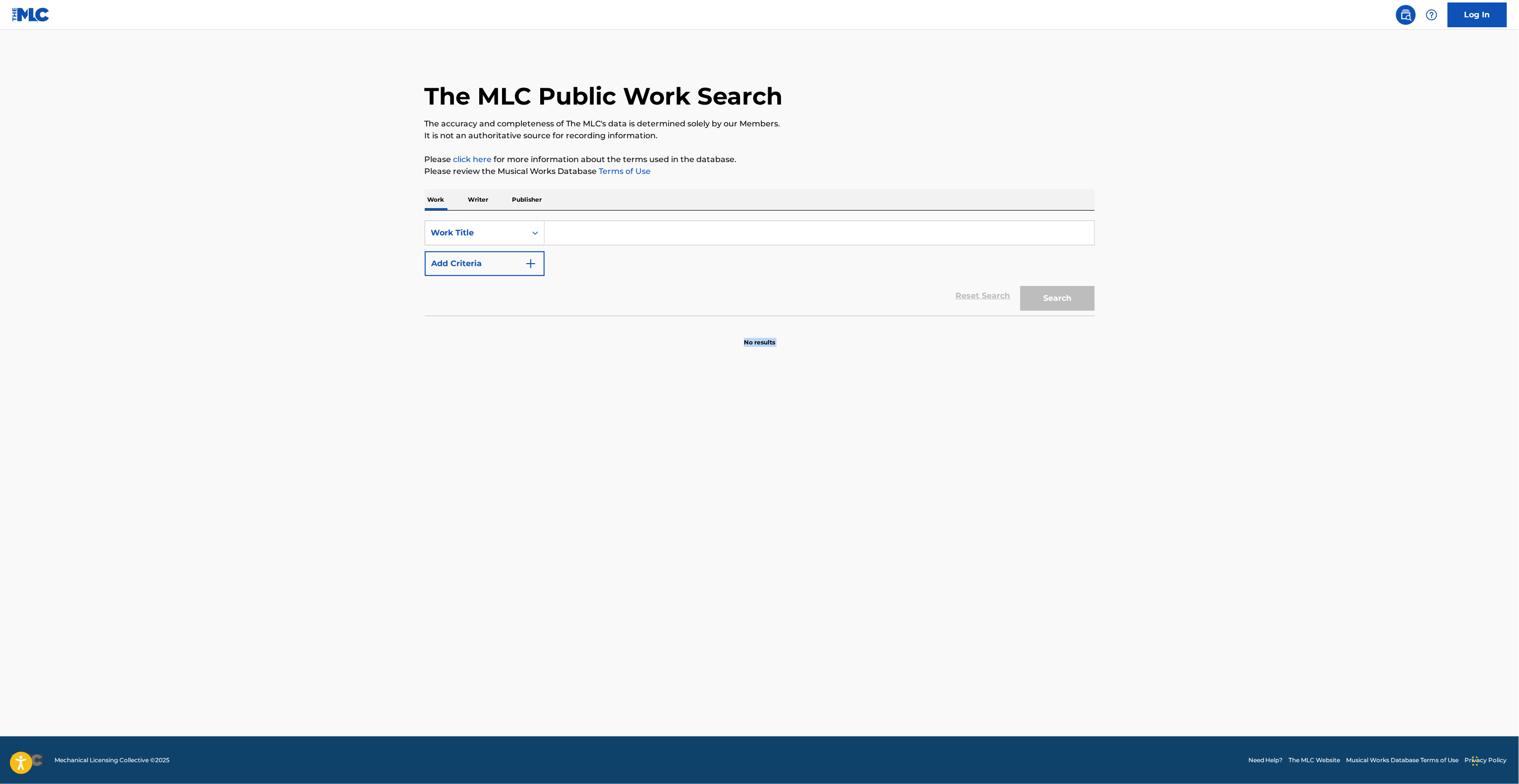
click at [807, 649] on main "The MLC Public Work Search The accuracy and completeness of The MLC's data is d…" at bounding box center [760, 383] width 1519 height 706
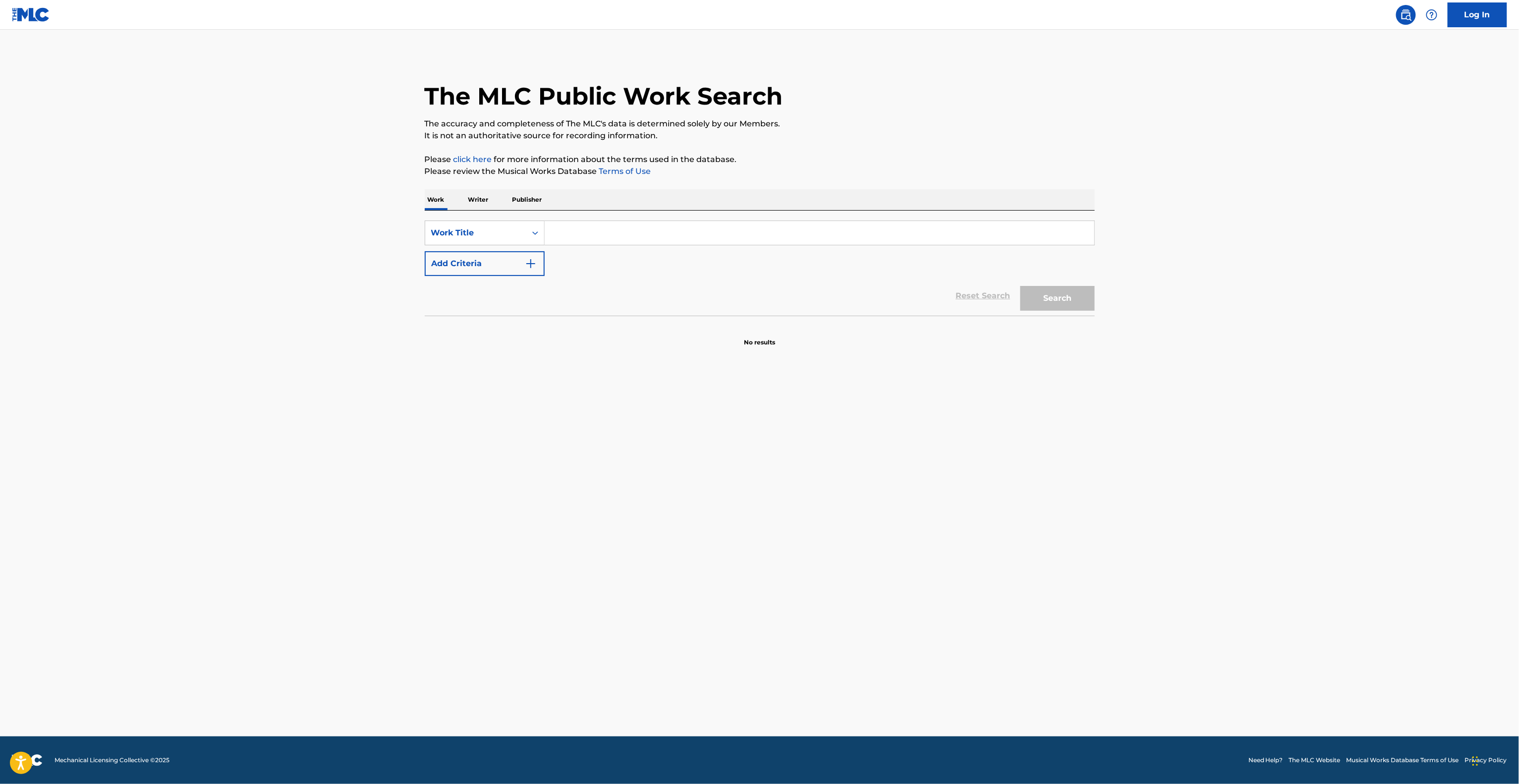
click at [807, 649] on main "The MLC Public Work Search The accuracy and completeness of The MLC's data is d…" at bounding box center [760, 383] width 1519 height 706
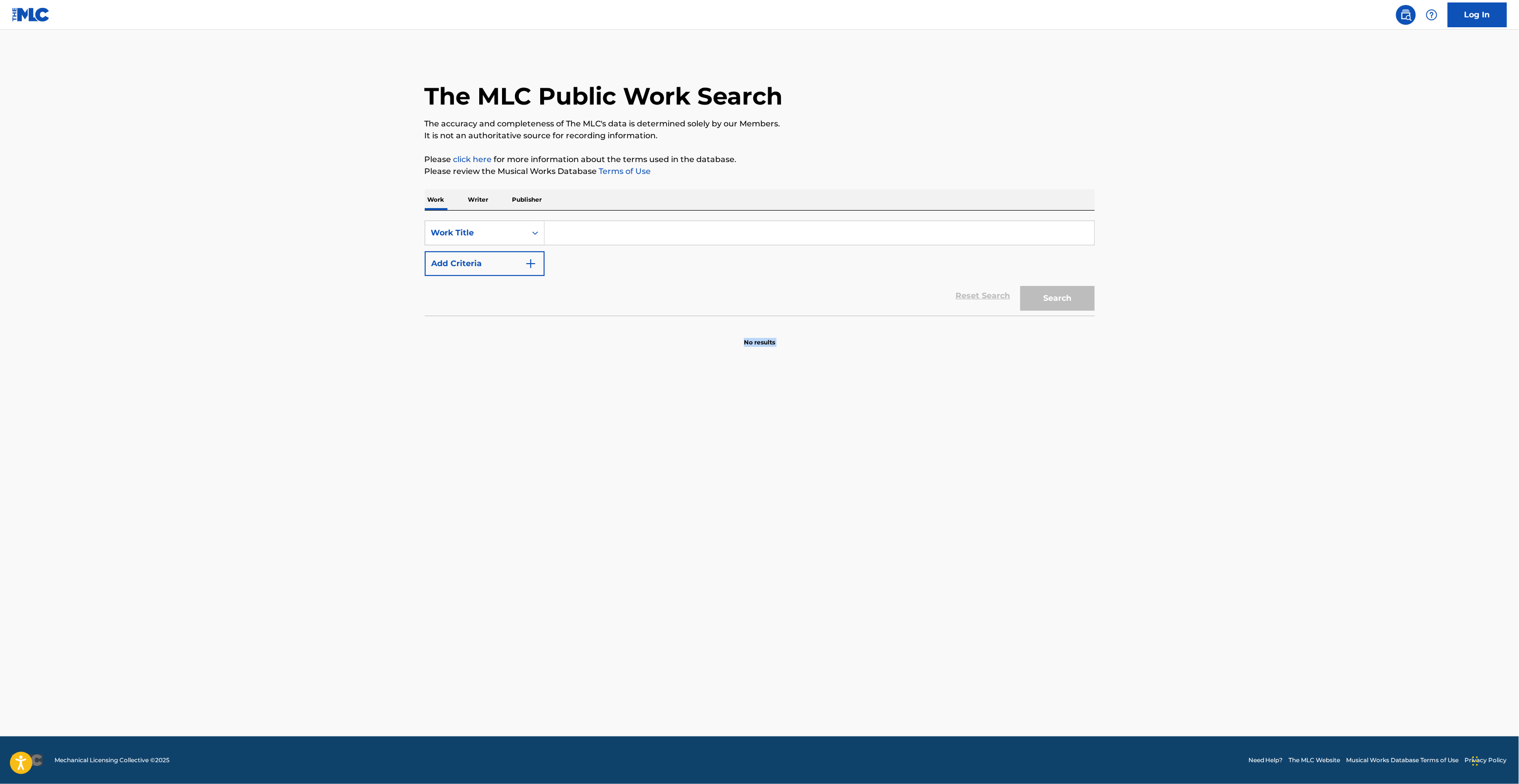
click at [807, 649] on main "The MLC Public Work Search The accuracy and completeness of The MLC's data is d…" at bounding box center [760, 383] width 1519 height 706
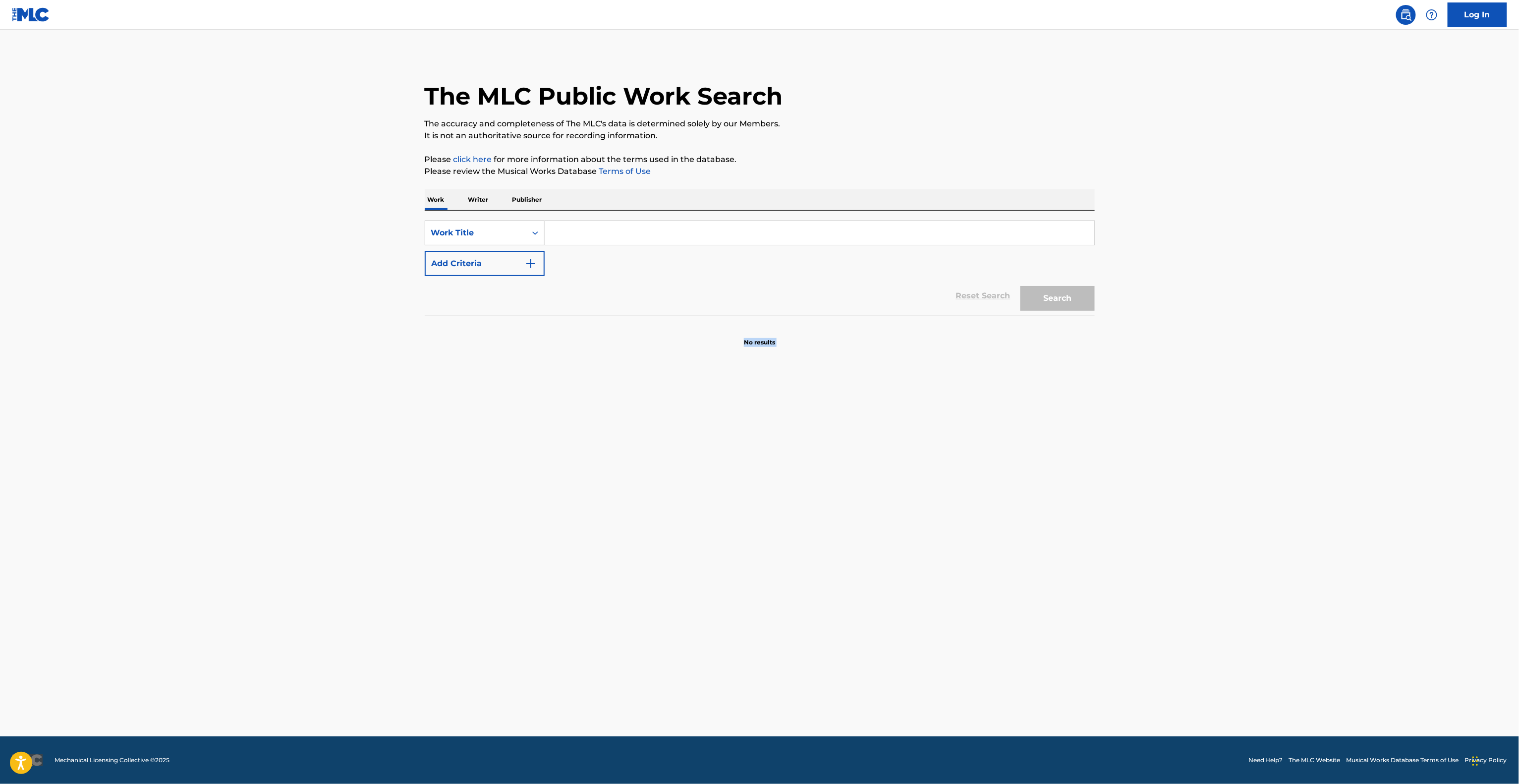
click at [807, 649] on main "The MLC Public Work Search The accuracy and completeness of The MLC's data is d…" at bounding box center [760, 383] width 1519 height 706
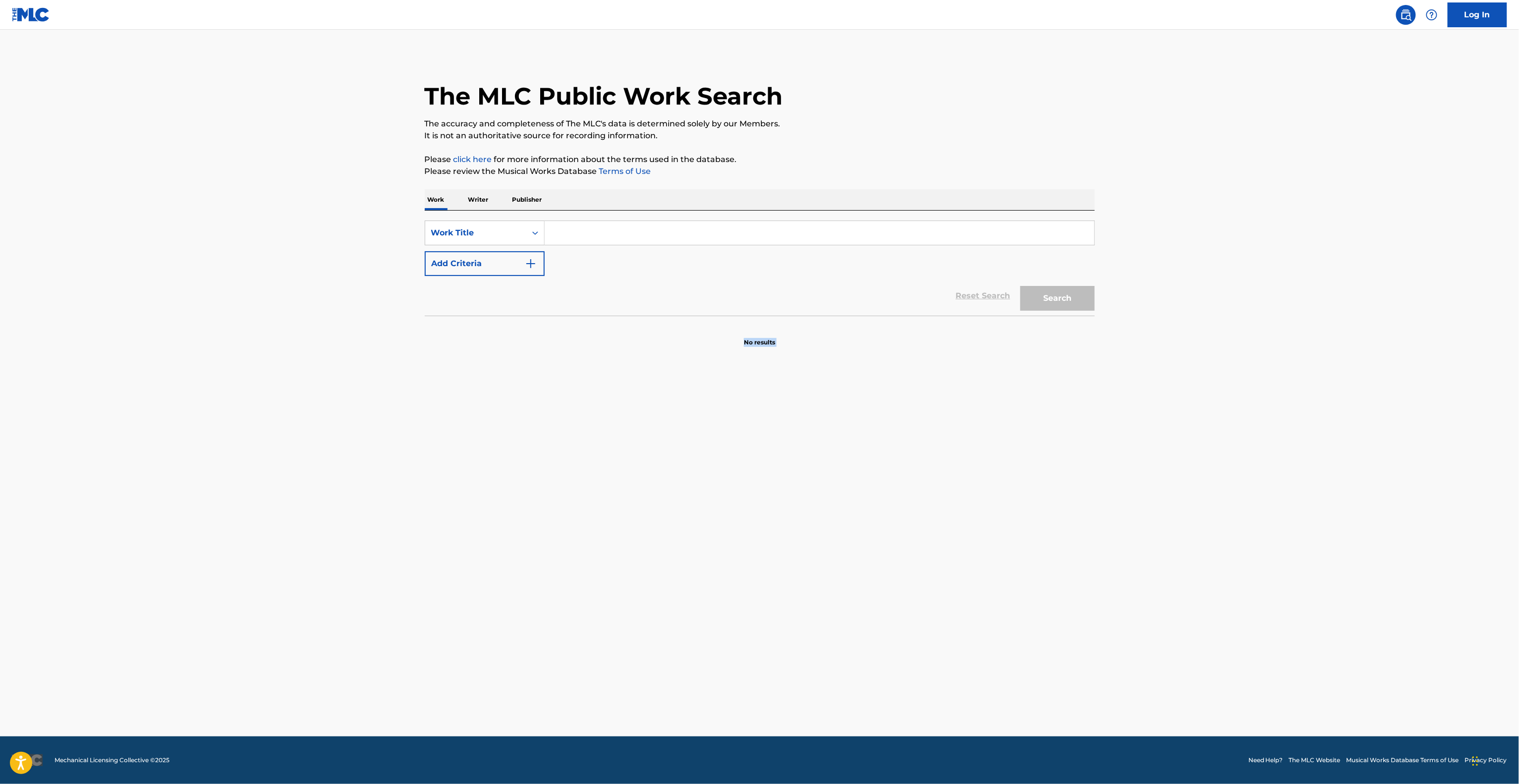
click at [807, 649] on main "The MLC Public Work Search The accuracy and completeness of The MLC's data is d…" at bounding box center [760, 383] width 1519 height 706
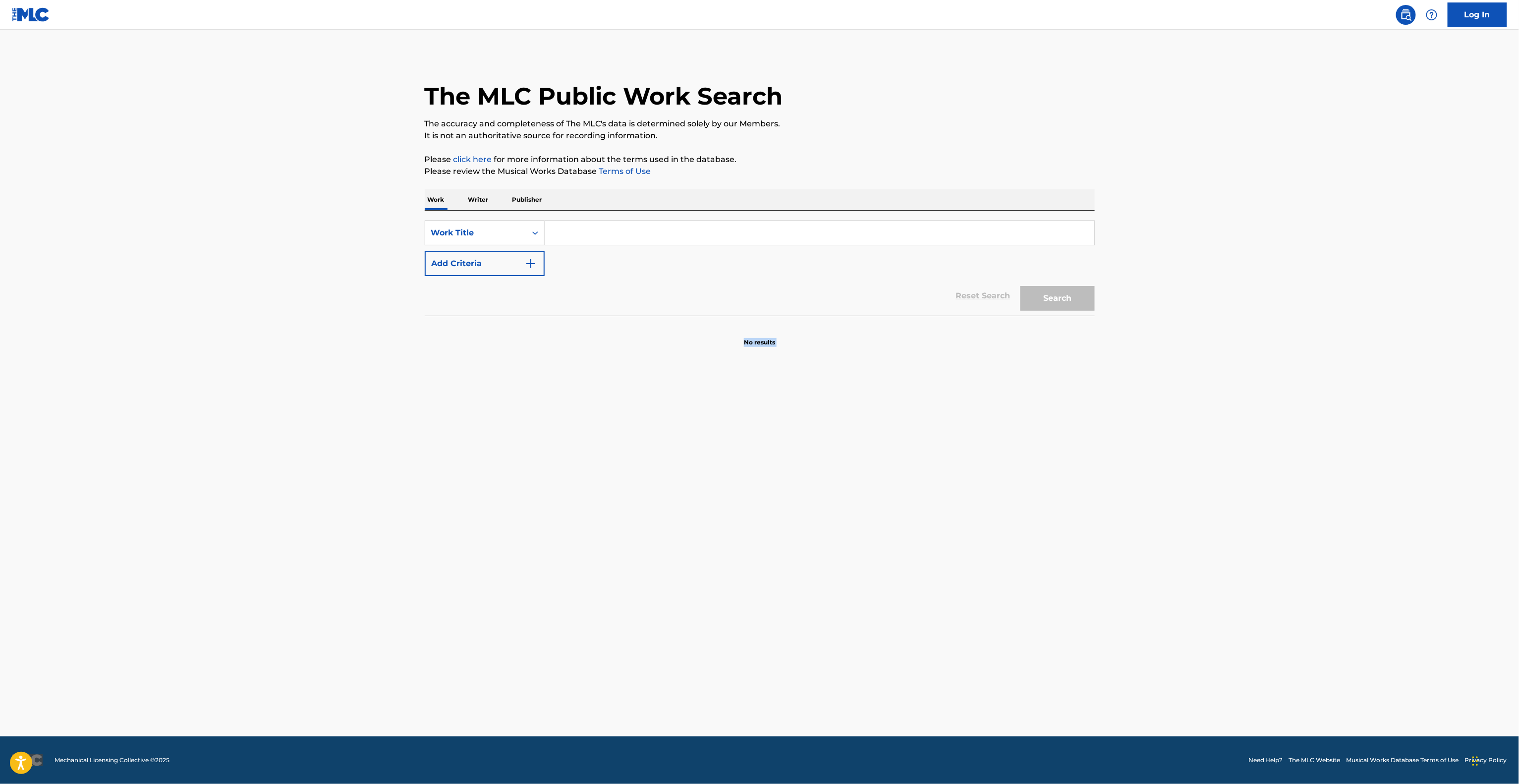
click at [807, 649] on main "The MLC Public Work Search The accuracy and completeness of The MLC's data is d…" at bounding box center [760, 383] width 1519 height 706
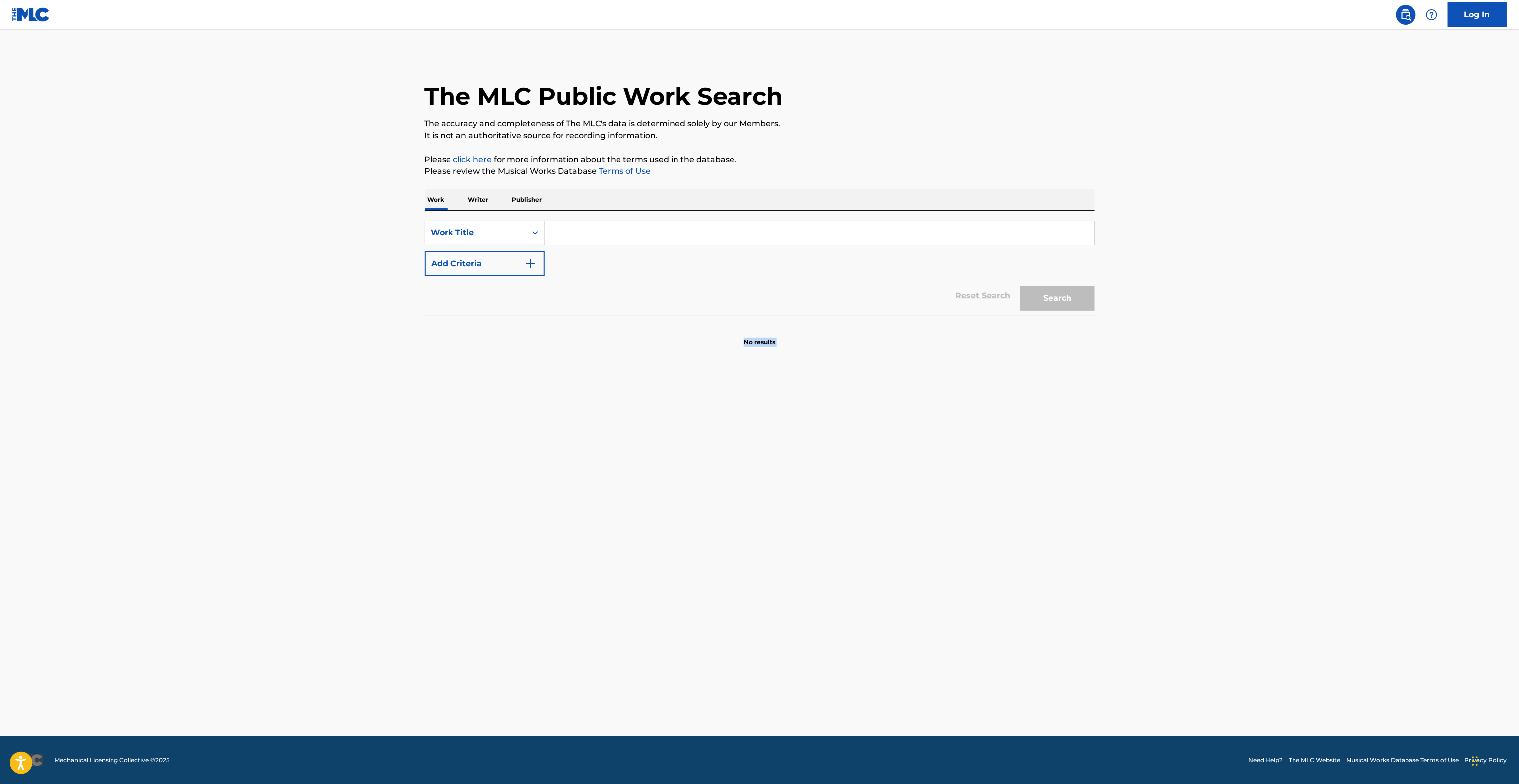
click at [807, 649] on main "The MLC Public Work Search The accuracy and completeness of The MLC's data is d…" at bounding box center [760, 383] width 1519 height 706
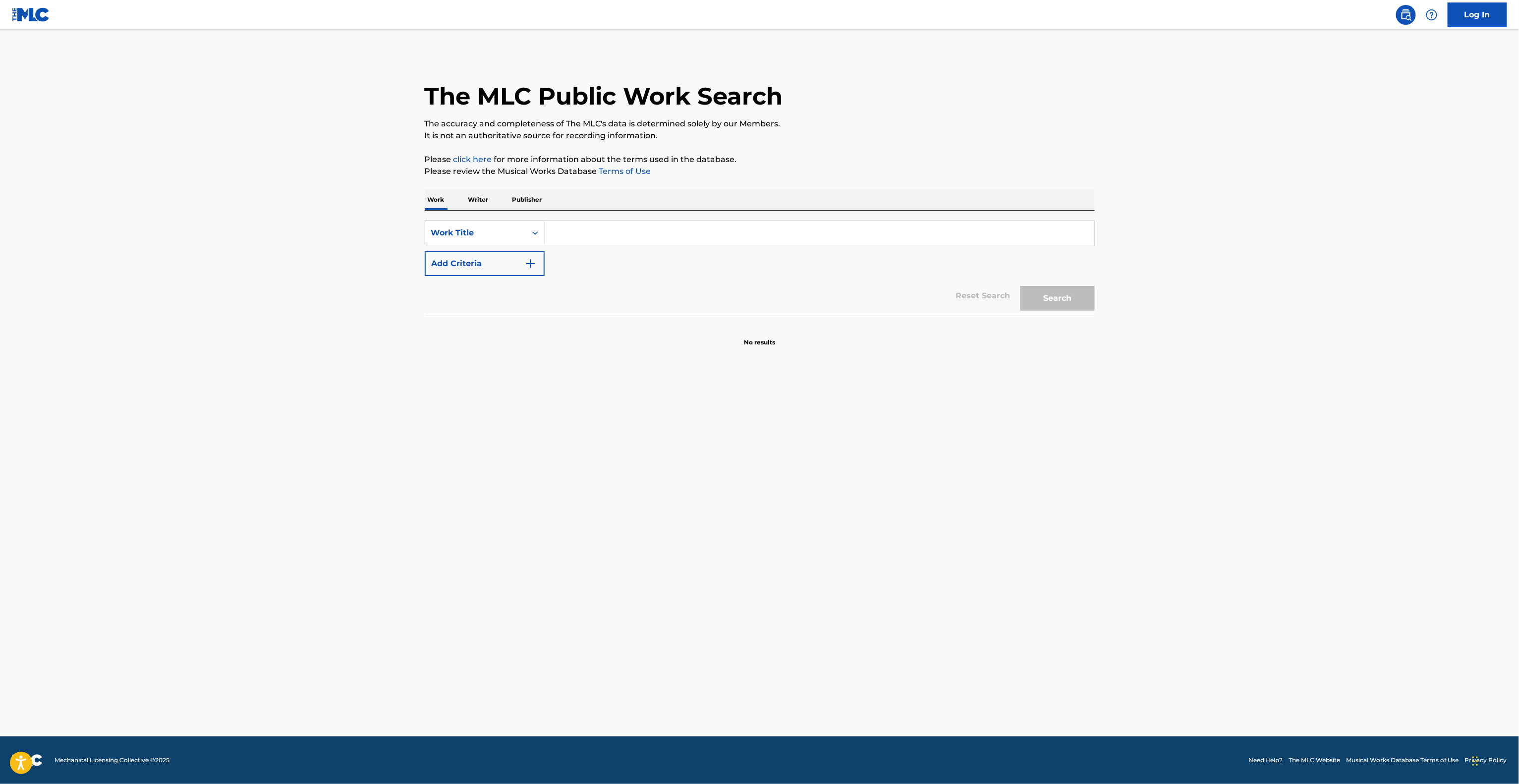
click at [807, 649] on main "The MLC Public Work Search The accuracy and completeness of The MLC's data is d…" at bounding box center [760, 383] width 1519 height 706
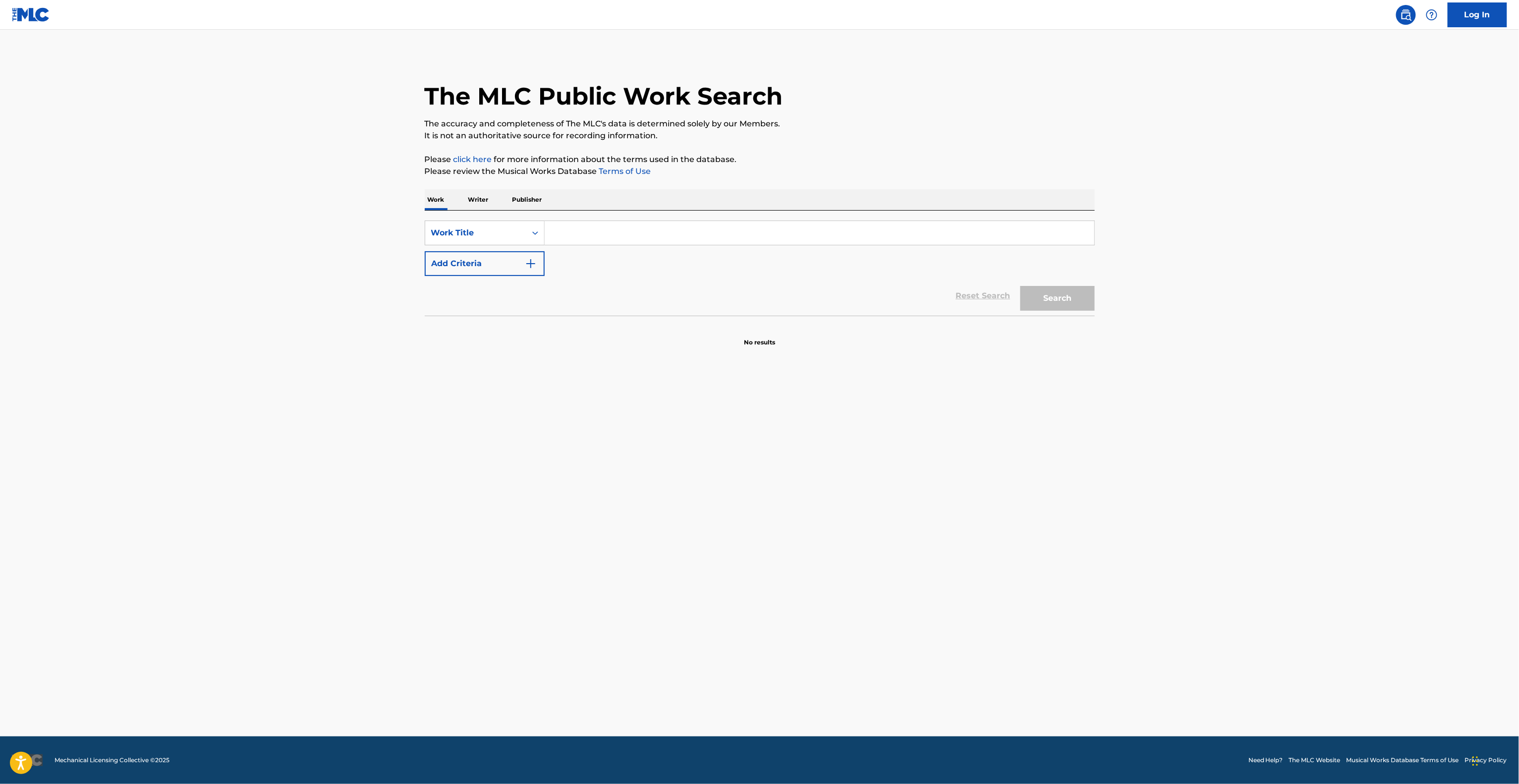
click at [807, 649] on main "The MLC Public Work Search The accuracy and completeness of The MLC's data is d…" at bounding box center [760, 383] width 1519 height 706
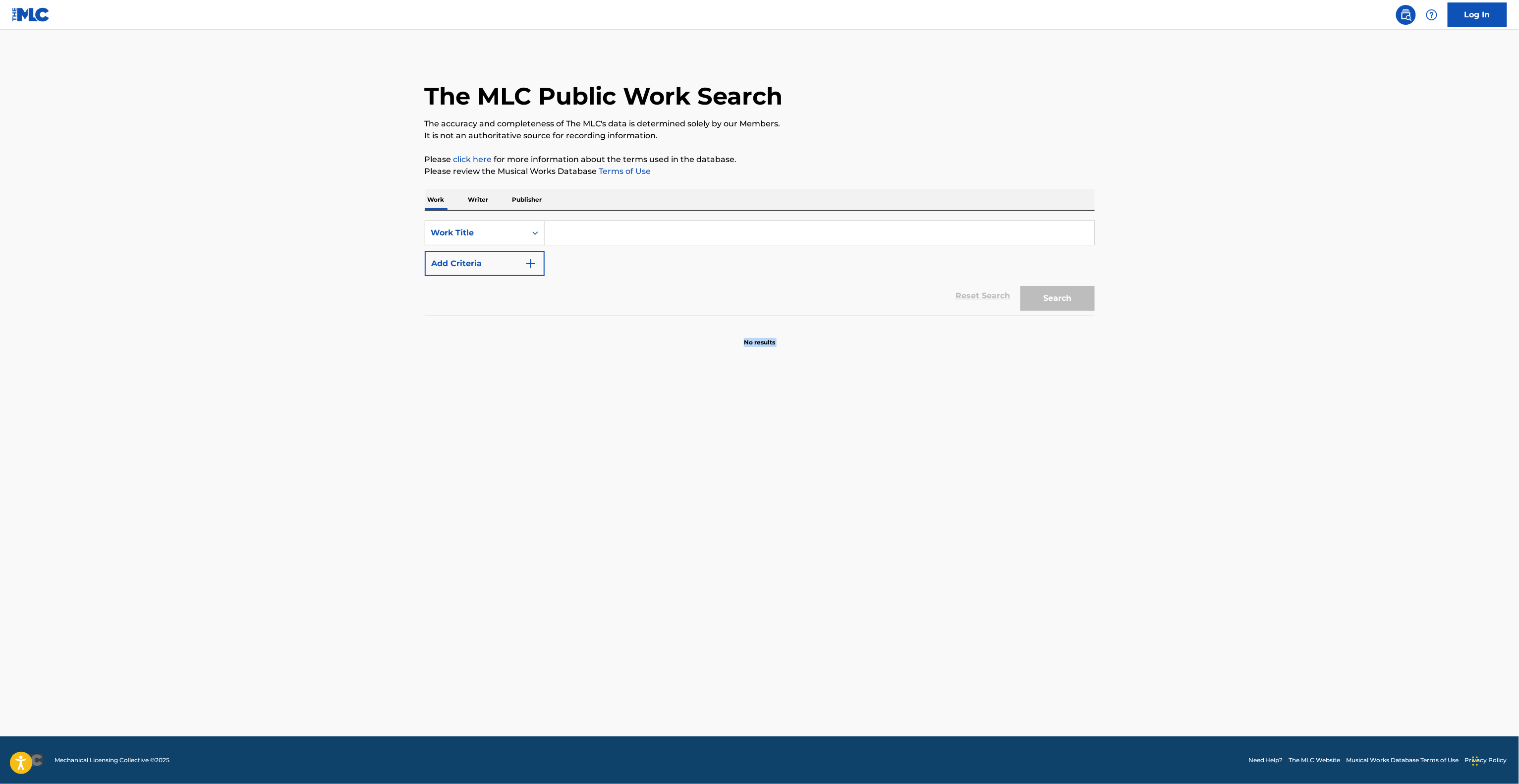
click at [807, 649] on main "The MLC Public Work Search The accuracy and completeness of The MLC's data is d…" at bounding box center [760, 383] width 1519 height 706
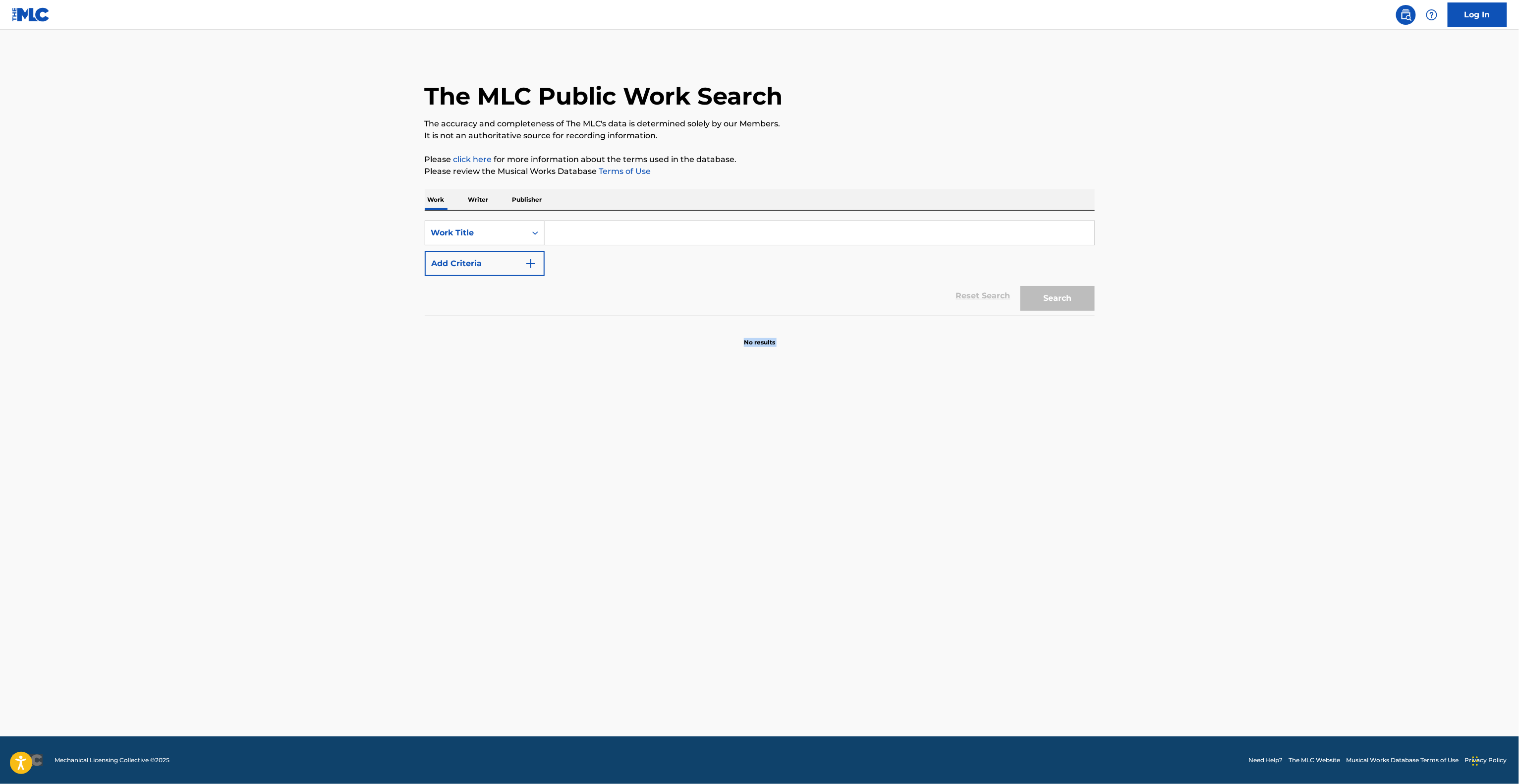
click at [807, 649] on main "The MLC Public Work Search The accuracy and completeness of The MLC's data is d…" at bounding box center [760, 383] width 1519 height 706
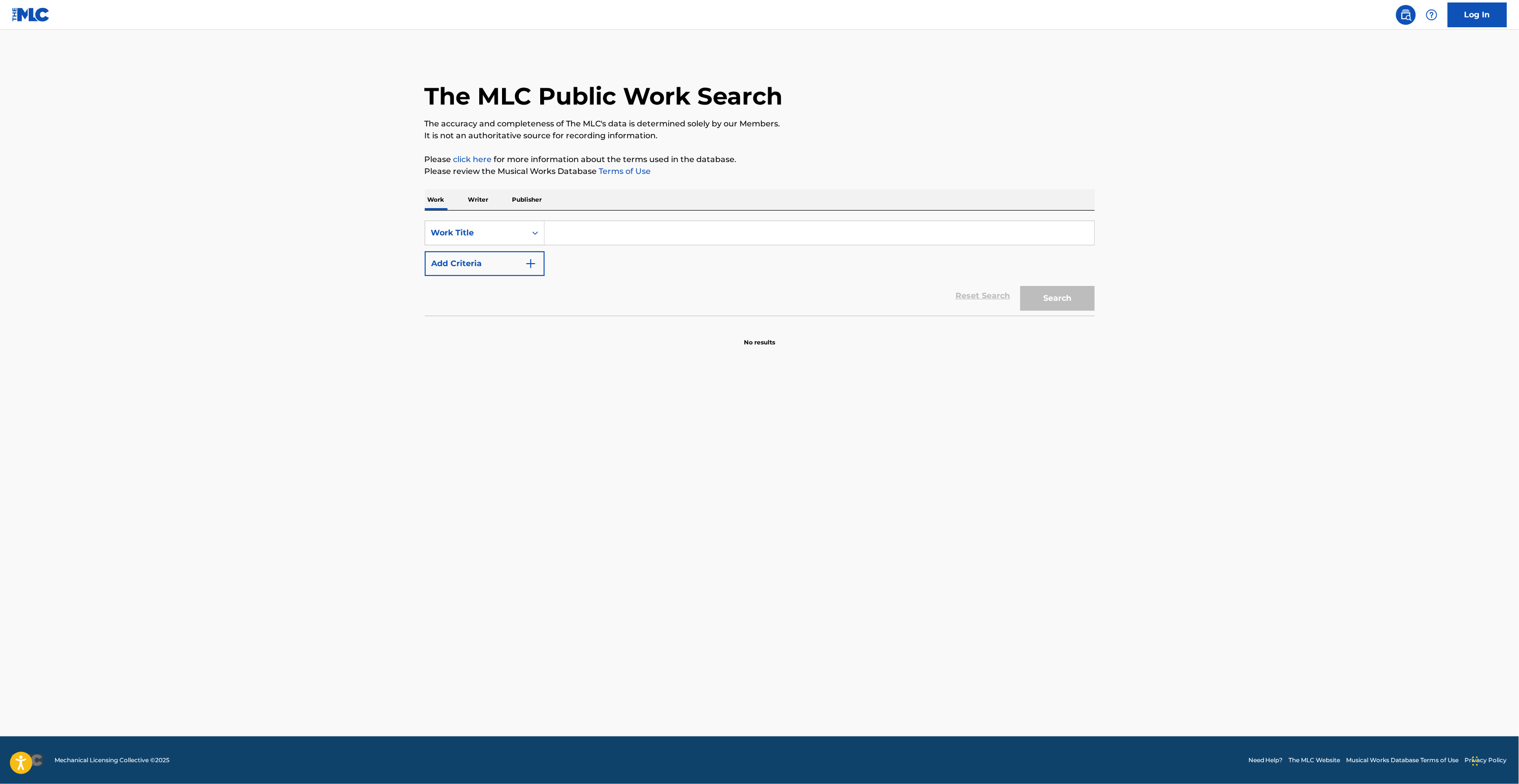
click at [807, 649] on main "The MLC Public Work Search The accuracy and completeness of The MLC's data is d…" at bounding box center [760, 383] width 1519 height 706
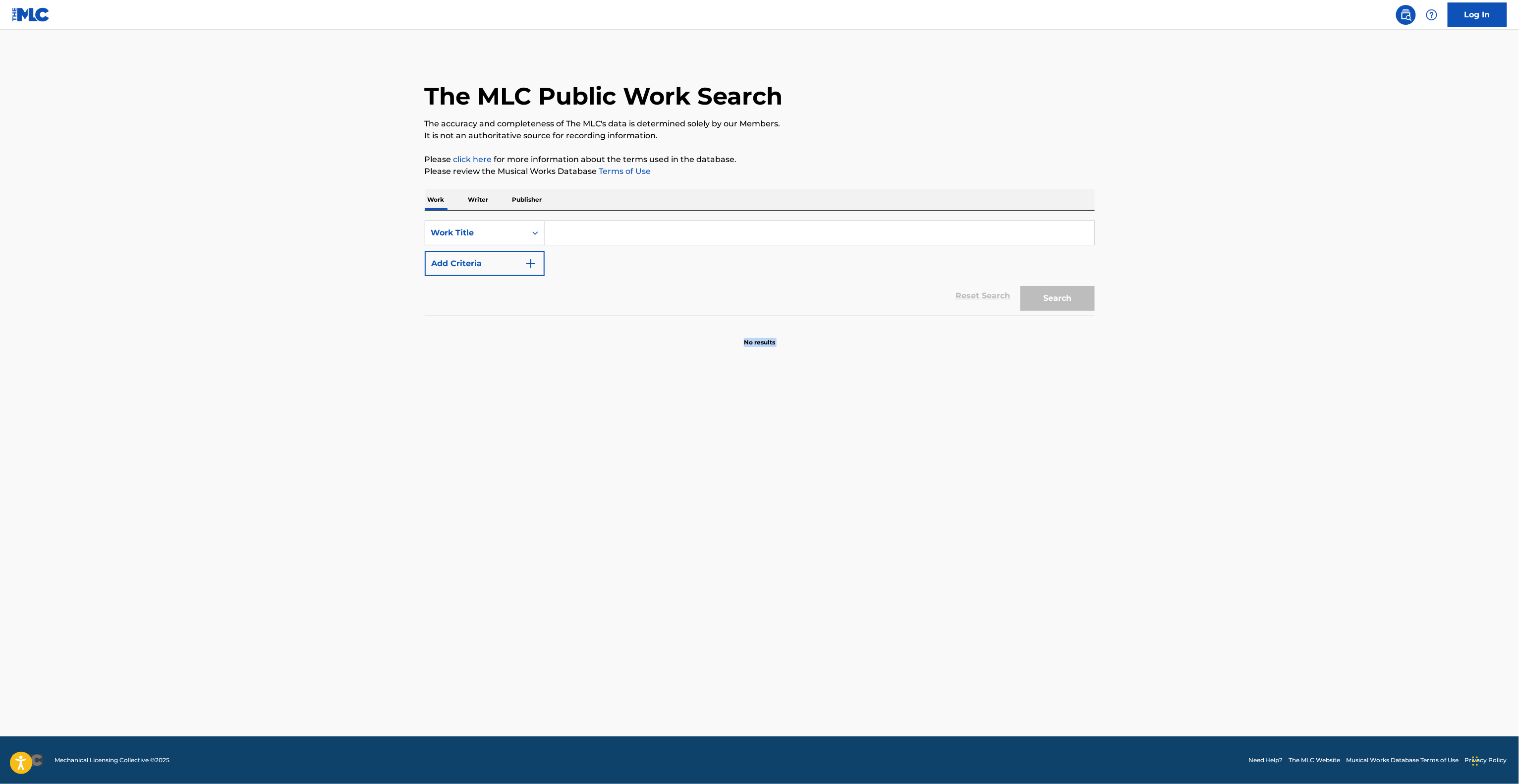
click at [807, 649] on main "The MLC Public Work Search The accuracy and completeness of The MLC's data is d…" at bounding box center [760, 383] width 1519 height 706
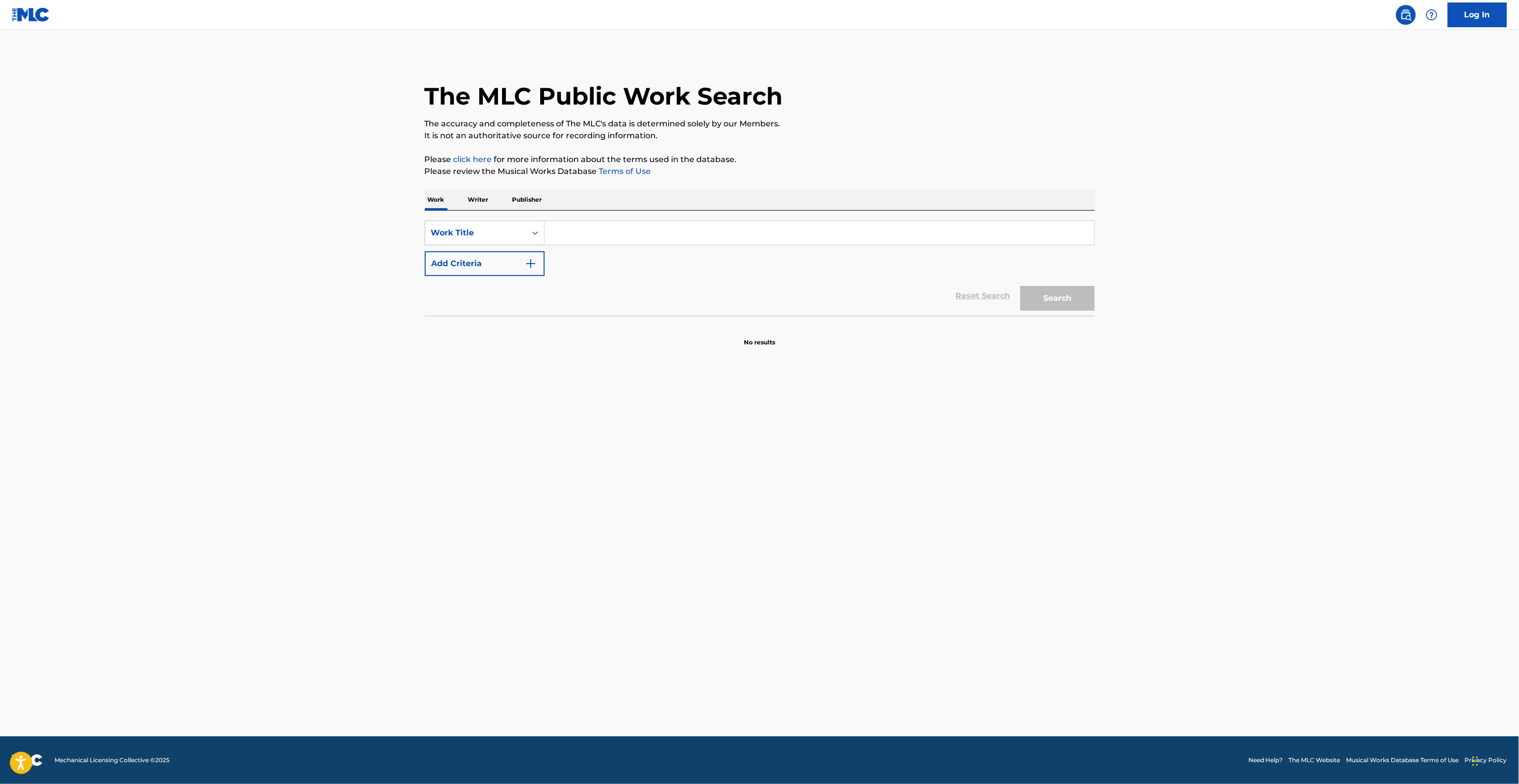
click at [807, 649] on main "The MLC Public Work Search The accuracy and completeness of The MLC's data is d…" at bounding box center [760, 383] width 1519 height 706
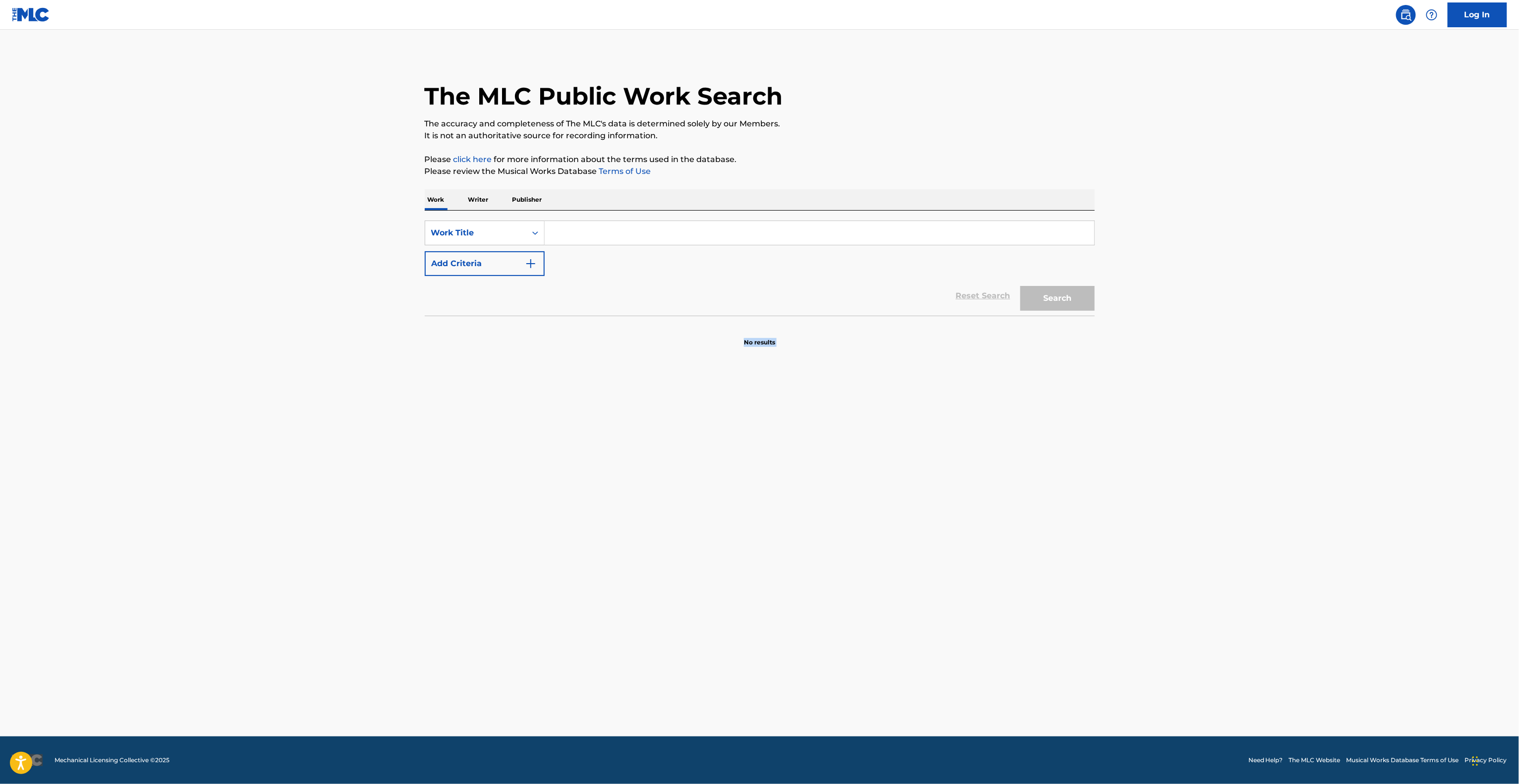
click at [807, 649] on main "The MLC Public Work Search The accuracy and completeness of The MLC's data is d…" at bounding box center [760, 383] width 1519 height 706
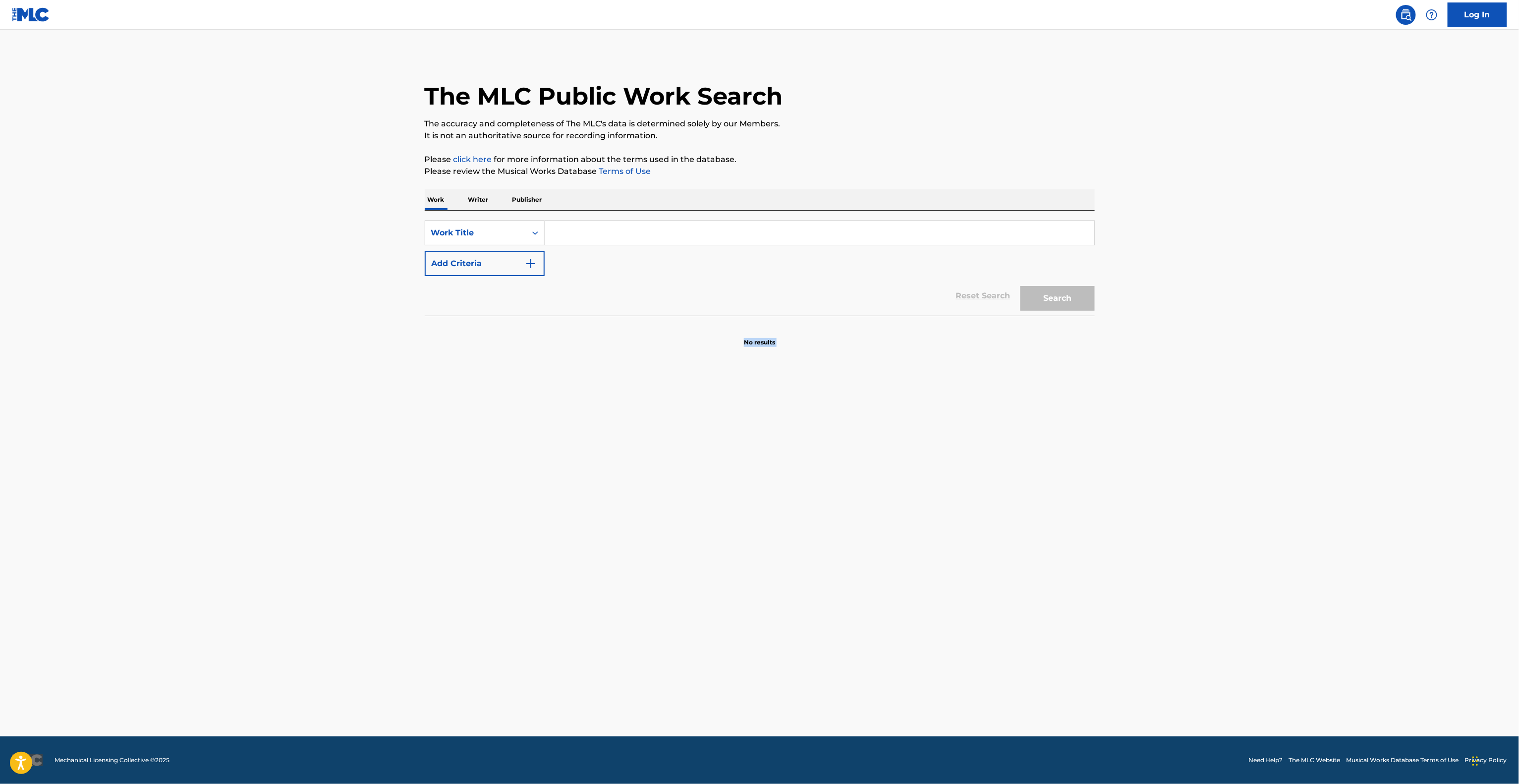
click at [807, 649] on main "The MLC Public Work Search The accuracy and completeness of The MLC's data is d…" at bounding box center [760, 383] width 1519 height 706
drag, startPoint x: 707, startPoint y: 467, endPoint x: 692, endPoint y: 498, distance: 34.4
click at [707, 468] on main "The MLC Public Work Search The accuracy and completeness of The MLC's data is d…" at bounding box center [760, 383] width 1519 height 706
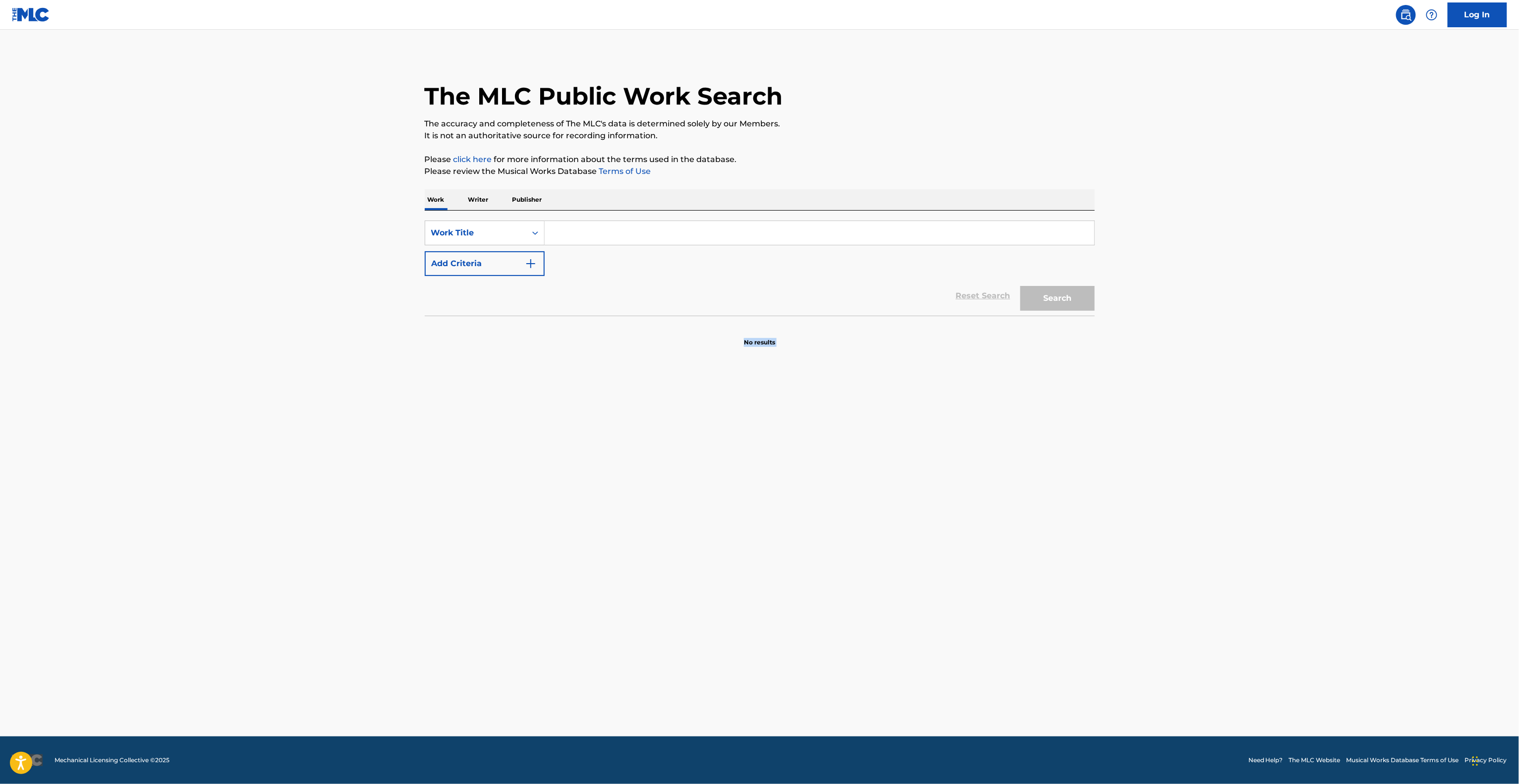
click at [672, 542] on main "The MLC Public Work Search The accuracy and completeness of The MLC's data is d…" at bounding box center [760, 383] width 1519 height 706
drag, startPoint x: 676, startPoint y: 541, endPoint x: 728, endPoint y: 742, distance: 207.6
drag, startPoint x: 728, startPoint y: 742, endPoint x: 1225, endPoint y: 312, distance: 657.2
click at [1225, 312] on main "The MLC Public Work Search The accuracy and completeness of The MLC's data is d…" at bounding box center [760, 383] width 1519 height 706
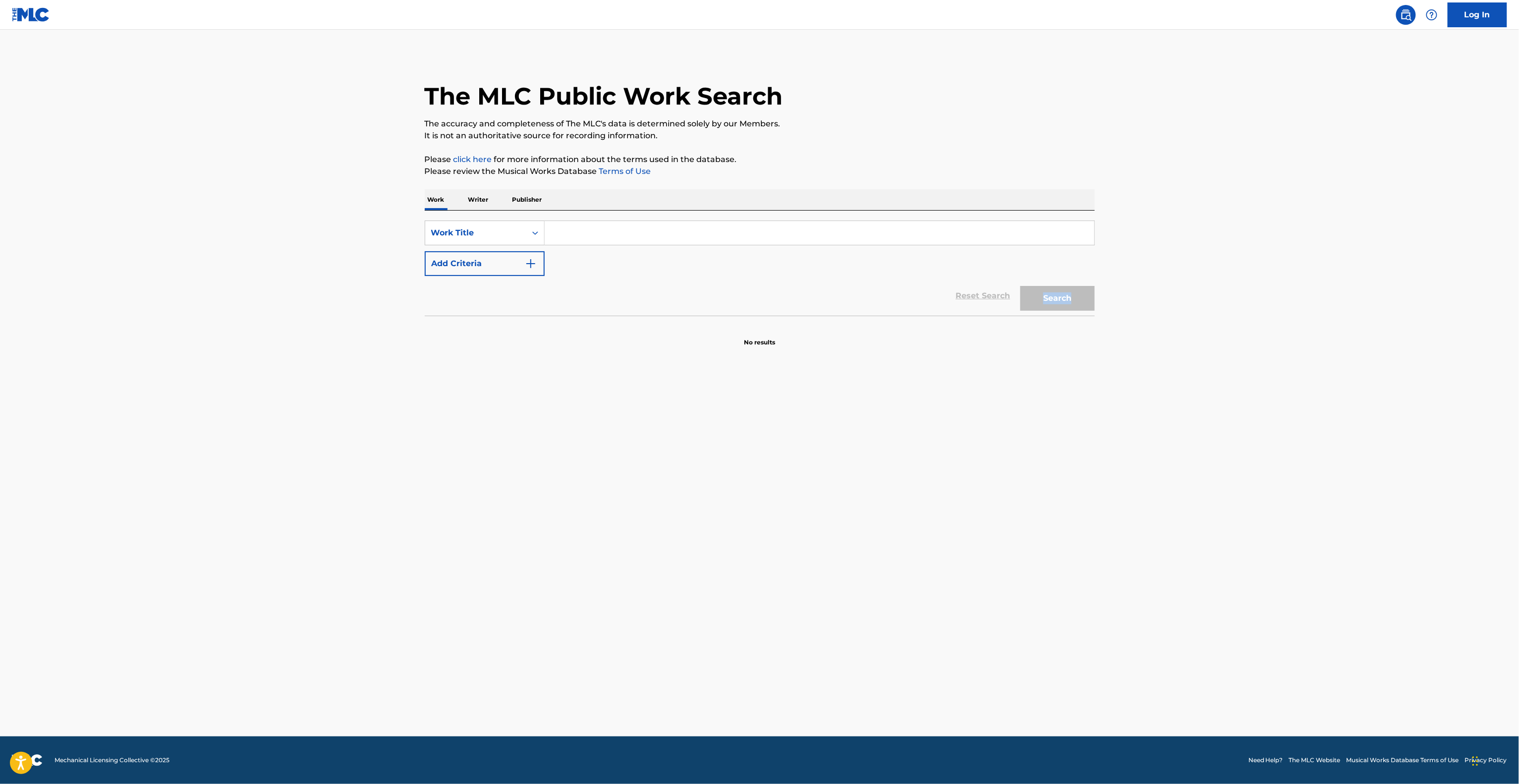
click at [1225, 312] on main "The MLC Public Work Search The accuracy and completeness of The MLC's data is d…" at bounding box center [760, 383] width 1519 height 706
drag, startPoint x: 1225, startPoint y: 312, endPoint x: 1221, endPoint y: 339, distance: 27.3
click at [1224, 326] on main "The MLC Public Work Search The accuracy and completeness of The MLC's data is d…" at bounding box center [760, 383] width 1519 height 706
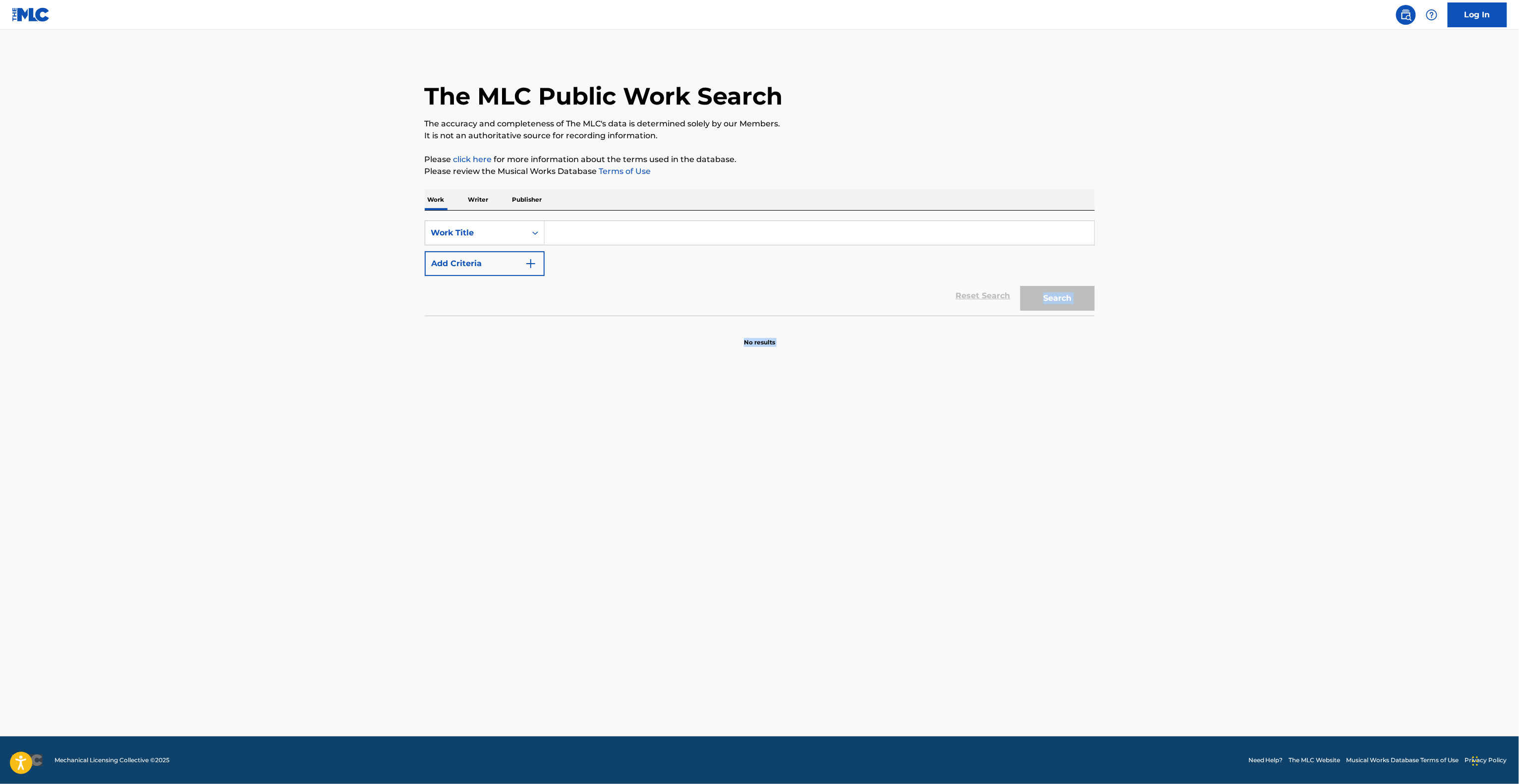
click at [690, 504] on main "The MLC Public Work Search The accuracy and completeness of The MLC's data is d…" at bounding box center [760, 383] width 1519 height 706
click at [691, 504] on main "The MLC Public Work Search The accuracy and completeness of The MLC's data is d…" at bounding box center [760, 383] width 1519 height 706
click at [691, 504] on main "The MLC Public Work Search The accuracy and completeness of The MLC's data is d…" at bounding box center [760, 383] width 1519 height 706
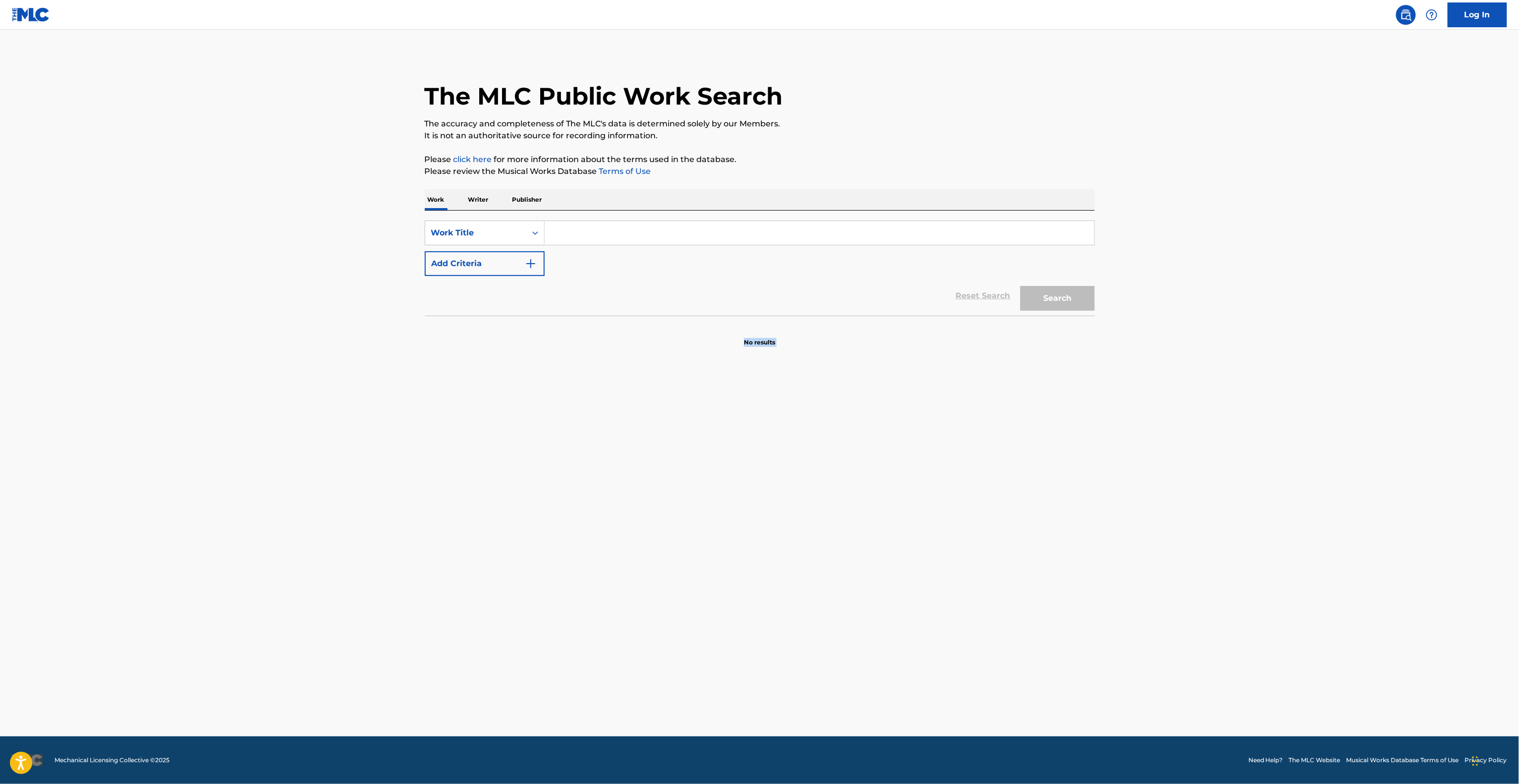
click at [691, 504] on main "The MLC Public Work Search The accuracy and completeness of The MLC's data is d…" at bounding box center [760, 383] width 1519 height 706
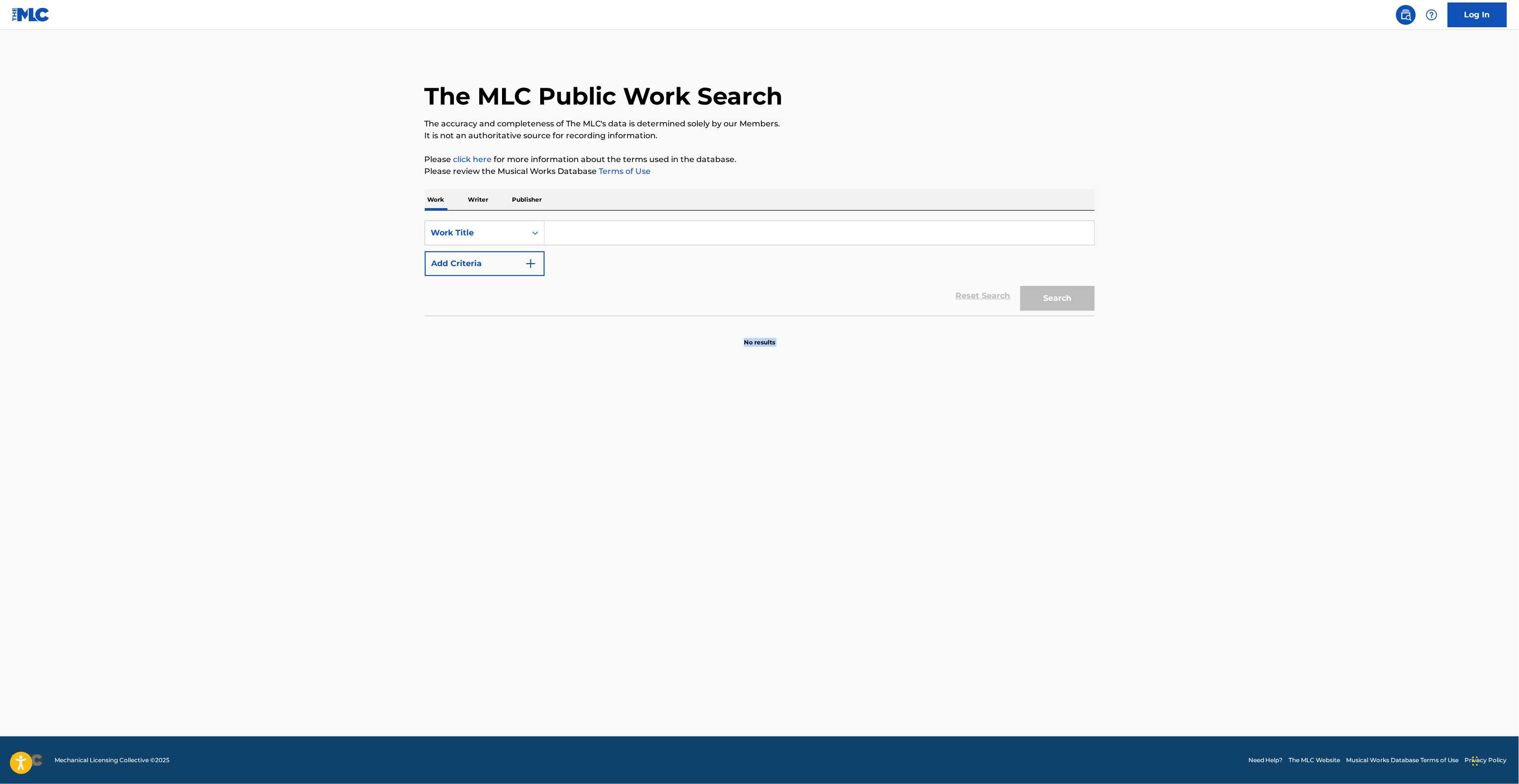
click at [691, 504] on main "The MLC Public Work Search The accuracy and completeness of The MLC's data is d…" at bounding box center [760, 383] width 1519 height 706
click at [691, 505] on main "The MLC Public Work Search The accuracy and completeness of The MLC's data is d…" at bounding box center [760, 383] width 1519 height 706
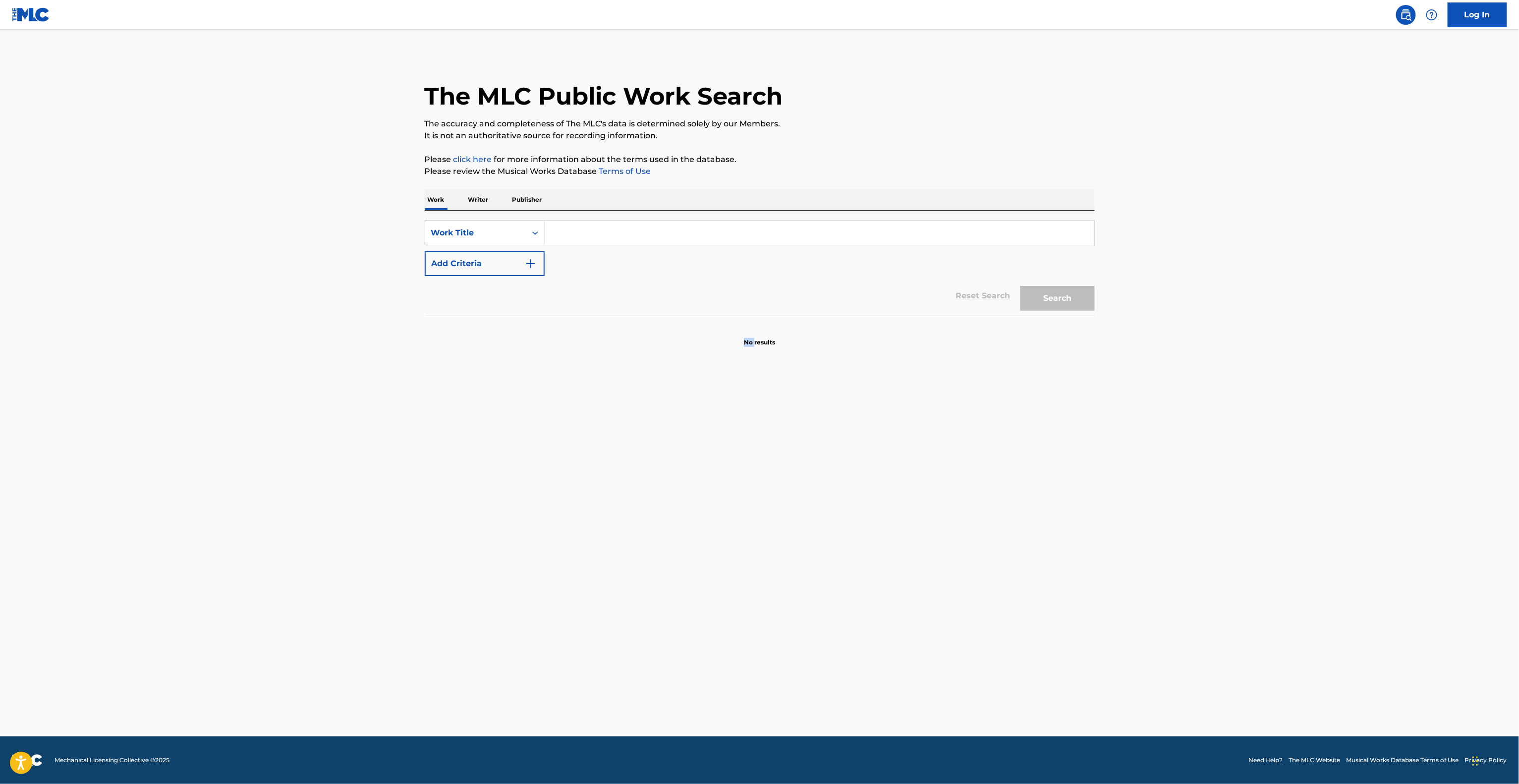
click at [691, 507] on main "The MLC Public Work Search The accuracy and completeness of The MLC's data is d…" at bounding box center [760, 383] width 1519 height 706
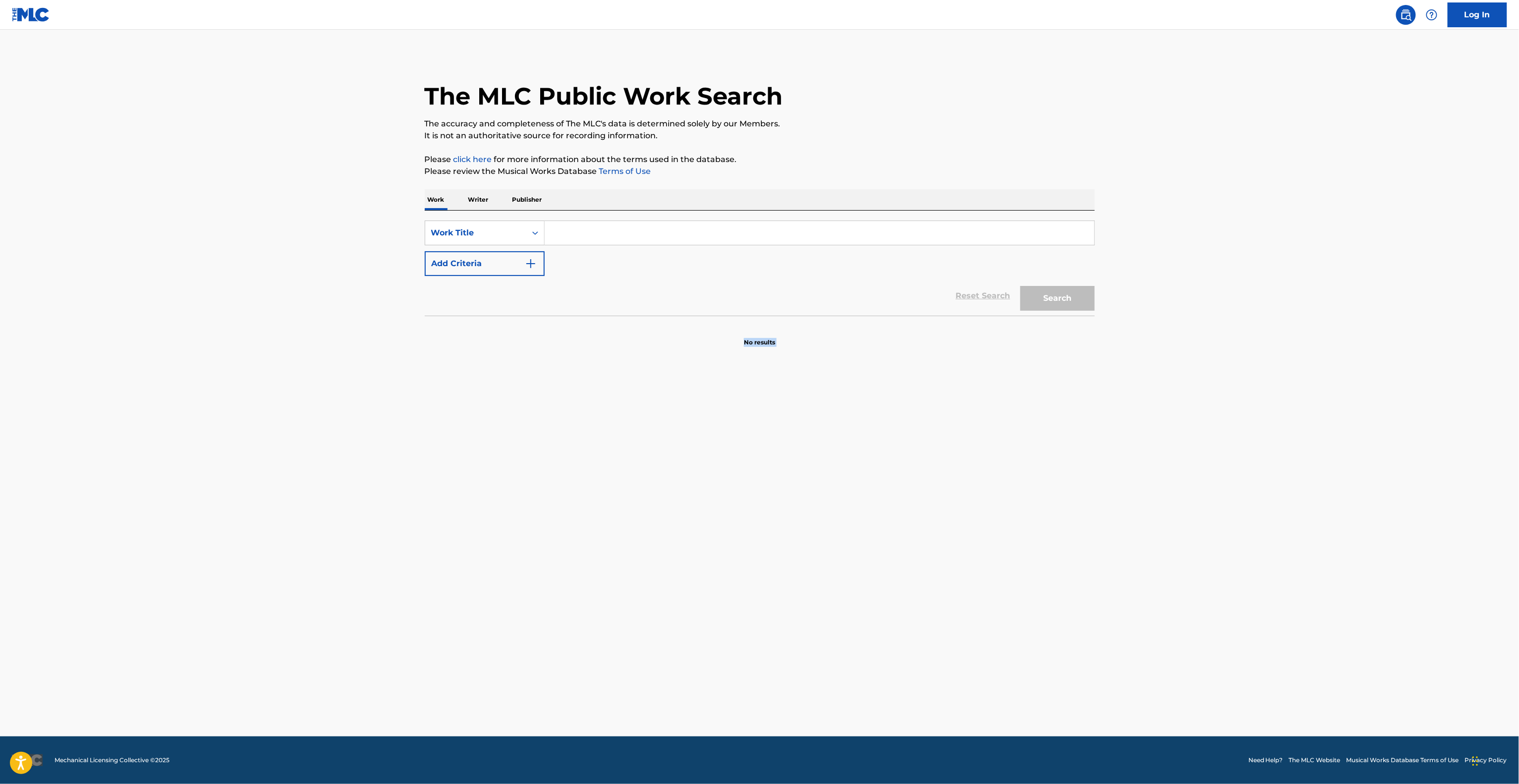
click at [691, 507] on main "The MLC Public Work Search The accuracy and completeness of The MLC's data is d…" at bounding box center [760, 383] width 1519 height 706
click at [690, 508] on main "The MLC Public Work Search The accuracy and completeness of The MLC's data is d…" at bounding box center [760, 383] width 1519 height 706
click at [689, 511] on main "The MLC Public Work Search The accuracy and completeness of The MLC's data is d…" at bounding box center [760, 383] width 1519 height 706
click at [702, 487] on main "The MLC Public Work Search The accuracy and completeness of The MLC's data is d…" at bounding box center [760, 383] width 1519 height 706
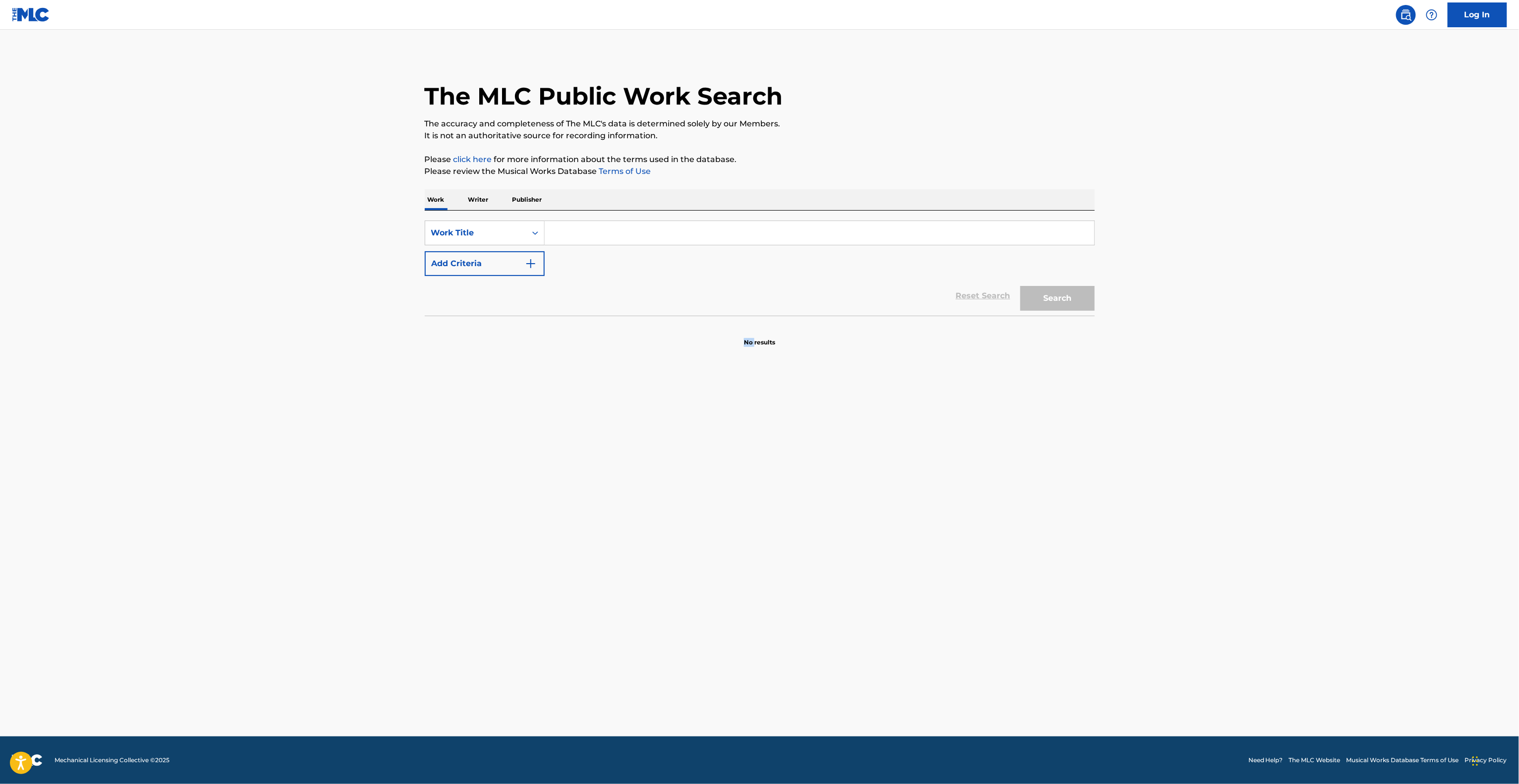
click at [702, 487] on main "The MLC Public Work Search The accuracy and completeness of The MLC's data is d…" at bounding box center [760, 383] width 1519 height 706
click at [701, 489] on main "The MLC Public Work Search The accuracy and completeness of The MLC's data is d…" at bounding box center [760, 383] width 1519 height 706
click at [699, 489] on main "The MLC Public Work Search The accuracy and completeness of The MLC's data is d…" at bounding box center [760, 383] width 1519 height 706
click at [694, 489] on main "The MLC Public Work Search The accuracy and completeness of The MLC's data is d…" at bounding box center [760, 383] width 1519 height 706
click at [693, 489] on main "The MLC Public Work Search The accuracy and completeness of The MLC's data is d…" at bounding box center [760, 383] width 1519 height 706
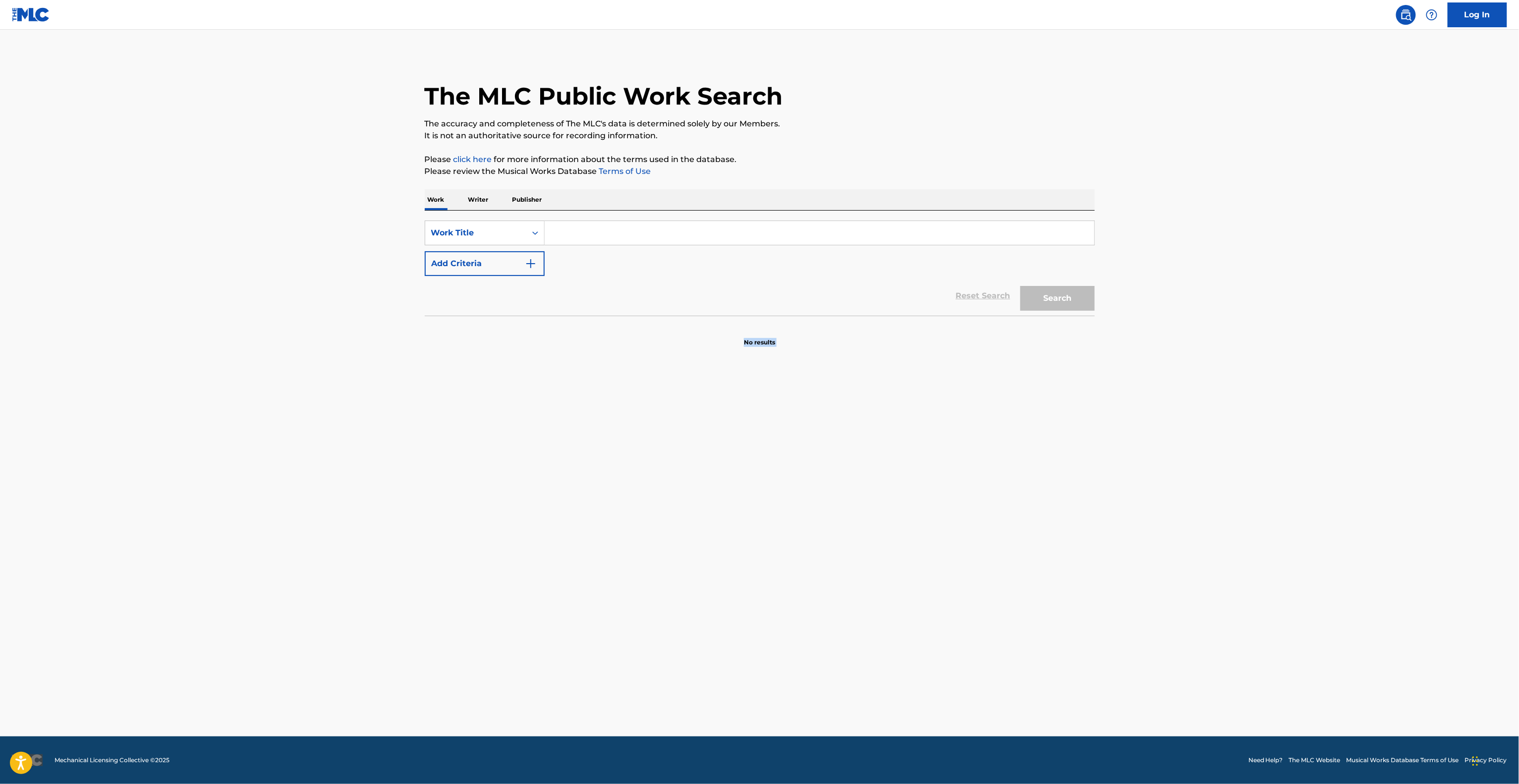
click at [693, 489] on main "The MLC Public Work Search The accuracy and completeness of The MLC's data is d…" at bounding box center [760, 383] width 1519 height 706
click at [692, 489] on main "The MLC Public Work Search The accuracy and completeness of The MLC's data is d…" at bounding box center [760, 383] width 1519 height 706
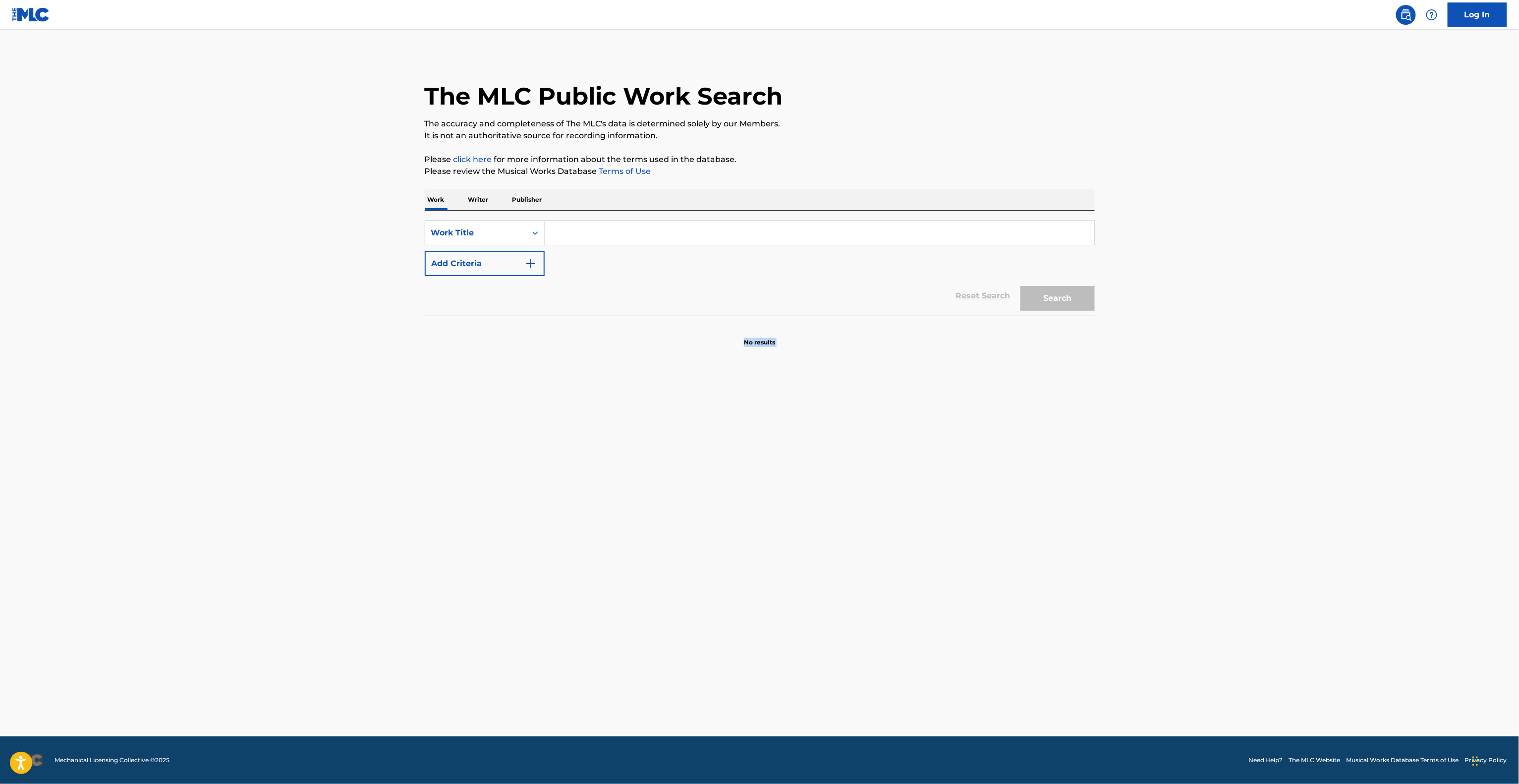
click at [693, 489] on main "The MLC Public Work Search The accuracy and completeness of The MLC's data is d…" at bounding box center [760, 383] width 1519 height 706
click at [694, 487] on main "The MLC Public Work Search The accuracy and completeness of The MLC's data is d…" at bounding box center [760, 383] width 1519 height 706
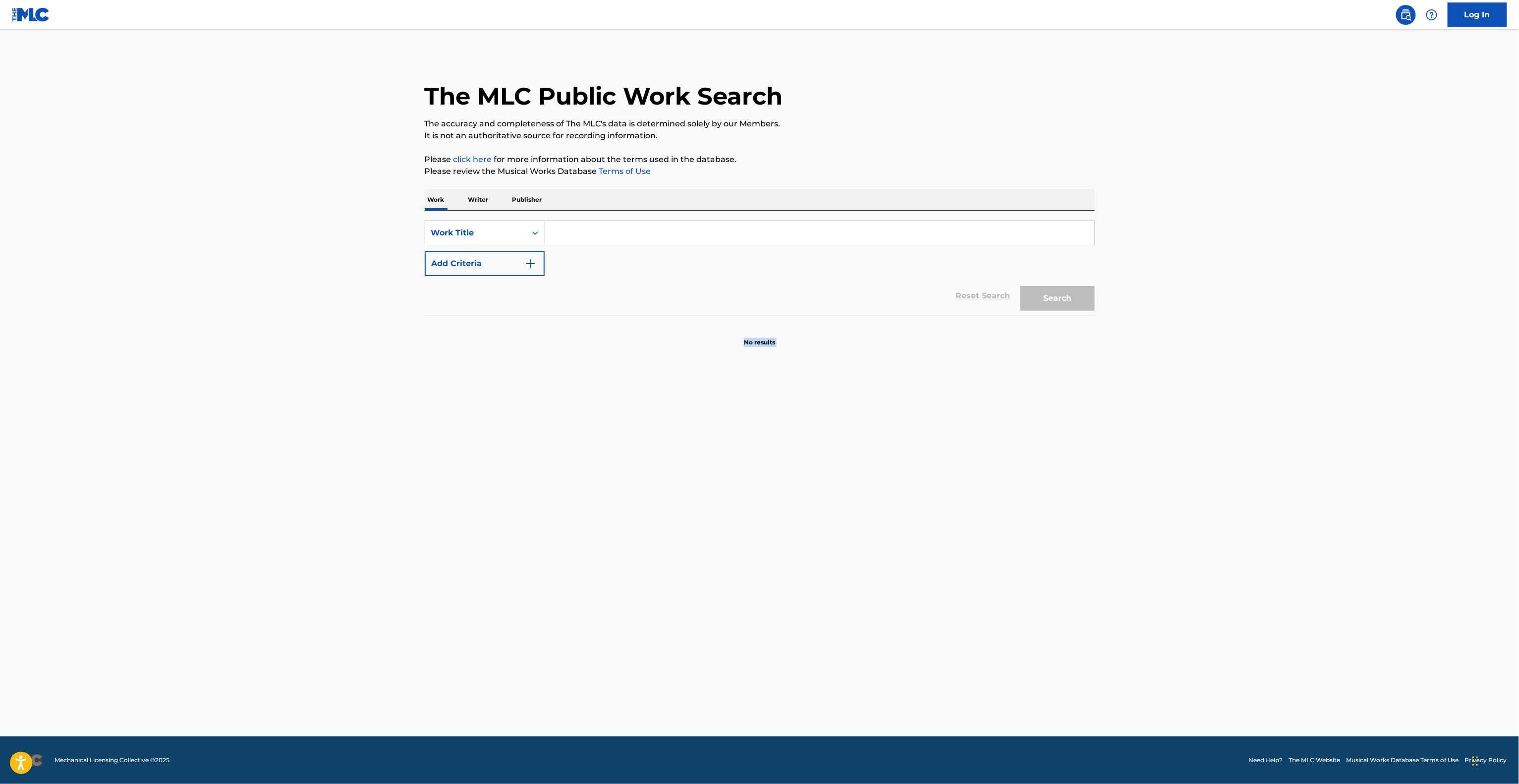
click at [771, 641] on main "The MLC Public Work Search The accuracy and completeness of The MLC's data is d…" at bounding box center [760, 383] width 1519 height 706
click at [771, 641] on main "The MLC Public Work Search The accuracy and completeness of The MLC's data is d…" at bounding box center [760, 383] width 1519 height 706
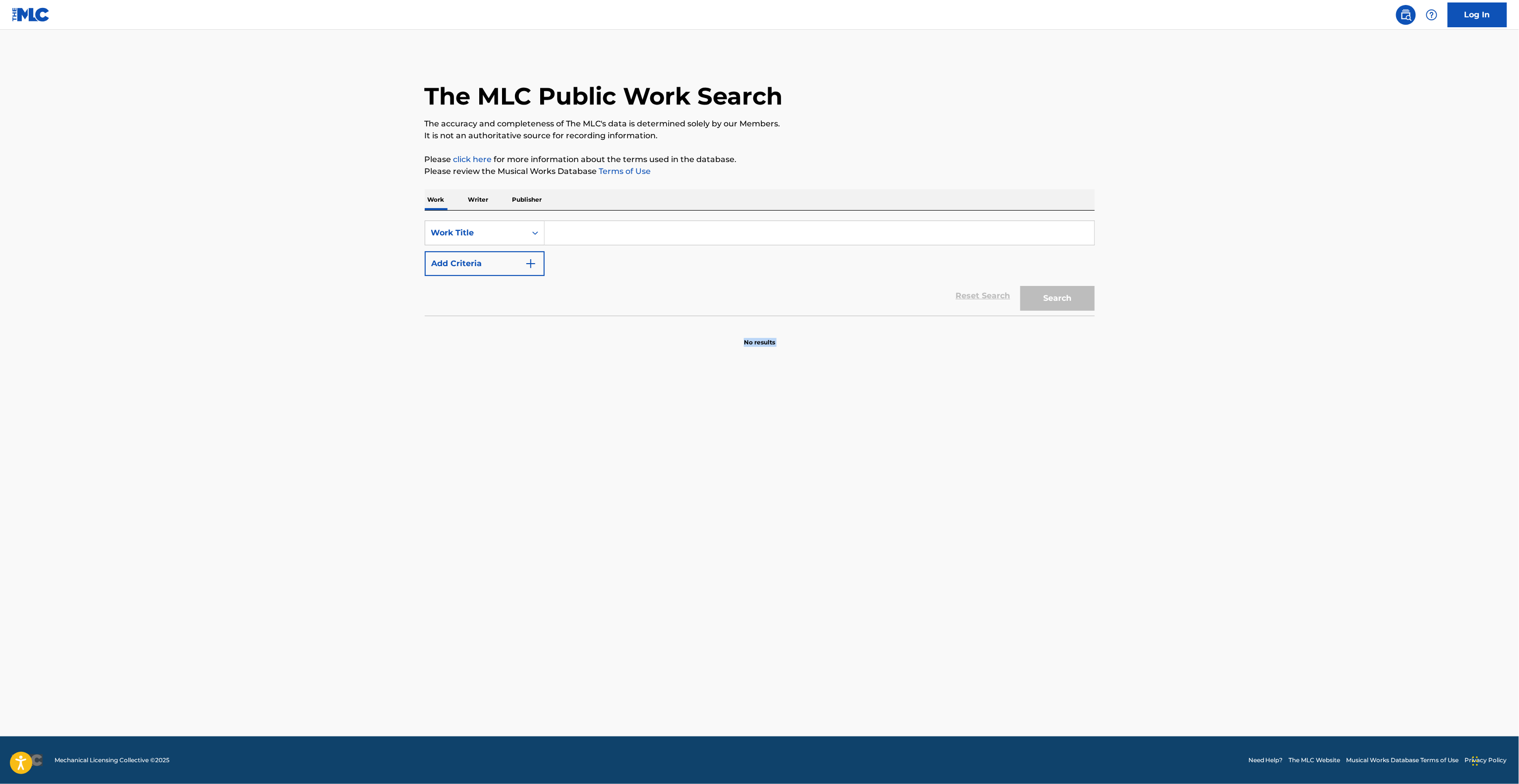
click at [771, 641] on main "The MLC Public Work Search The accuracy and completeness of The MLC's data is d…" at bounding box center [760, 383] width 1519 height 706
click at [853, 516] on main "The MLC Public Work Search The accuracy and completeness of The MLC's data is d…" at bounding box center [760, 383] width 1519 height 706
drag, startPoint x: 853, startPoint y: 516, endPoint x: 854, endPoint y: 524, distance: 8.1
click at [853, 518] on main "The MLC Public Work Search The accuracy and completeness of The MLC's data is d…" at bounding box center [760, 383] width 1519 height 706
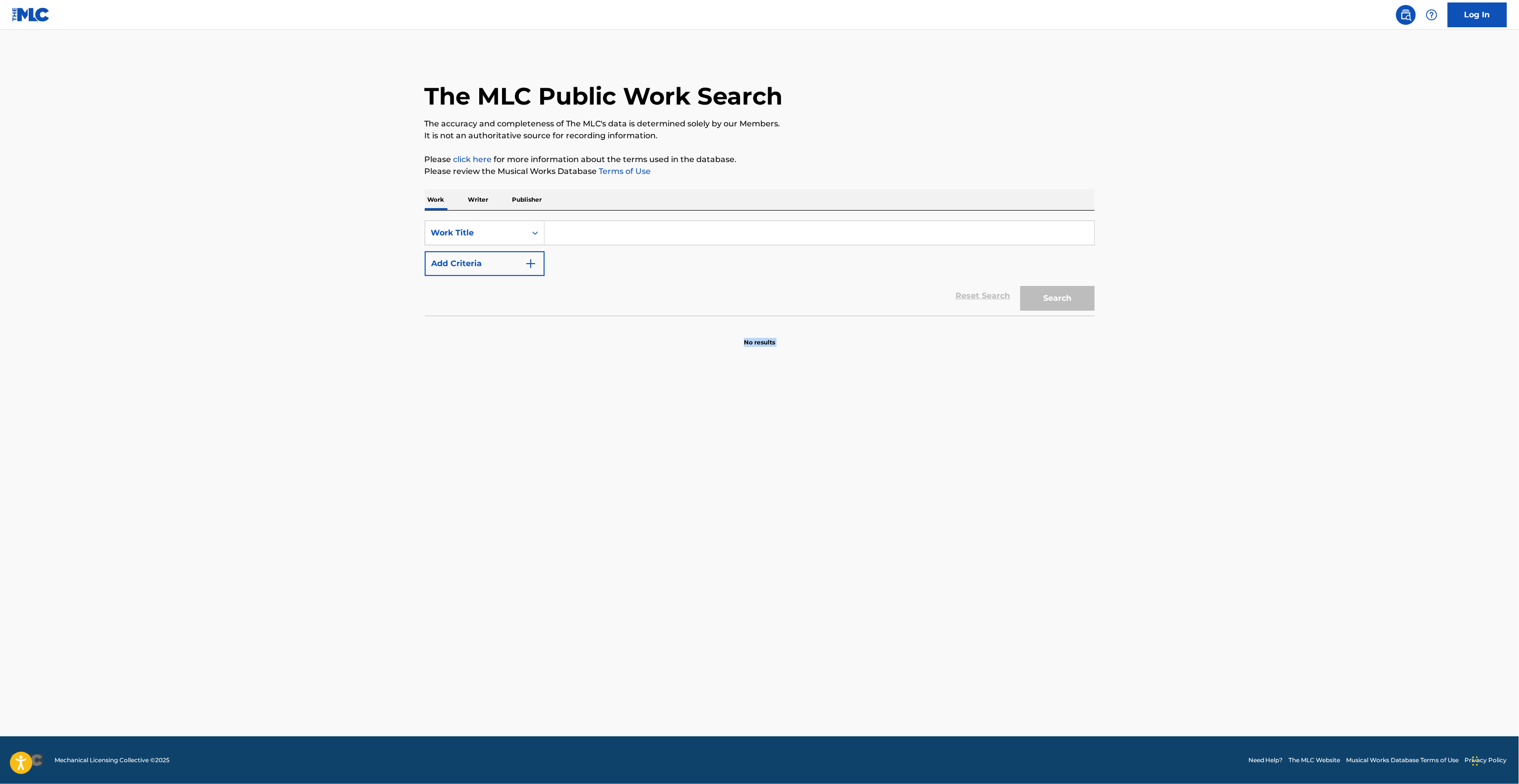
click at [859, 530] on main "The MLC Public Work Search The accuracy and completeness of The MLC's data is d…" at bounding box center [760, 383] width 1519 height 706
click at [850, 542] on main "The MLC Public Work Search The accuracy and completeness of The MLC's data is d…" at bounding box center [760, 383] width 1519 height 706
click at [617, 607] on main "The MLC Public Work Search The accuracy and completeness of The MLC's data is d…" at bounding box center [760, 383] width 1519 height 706
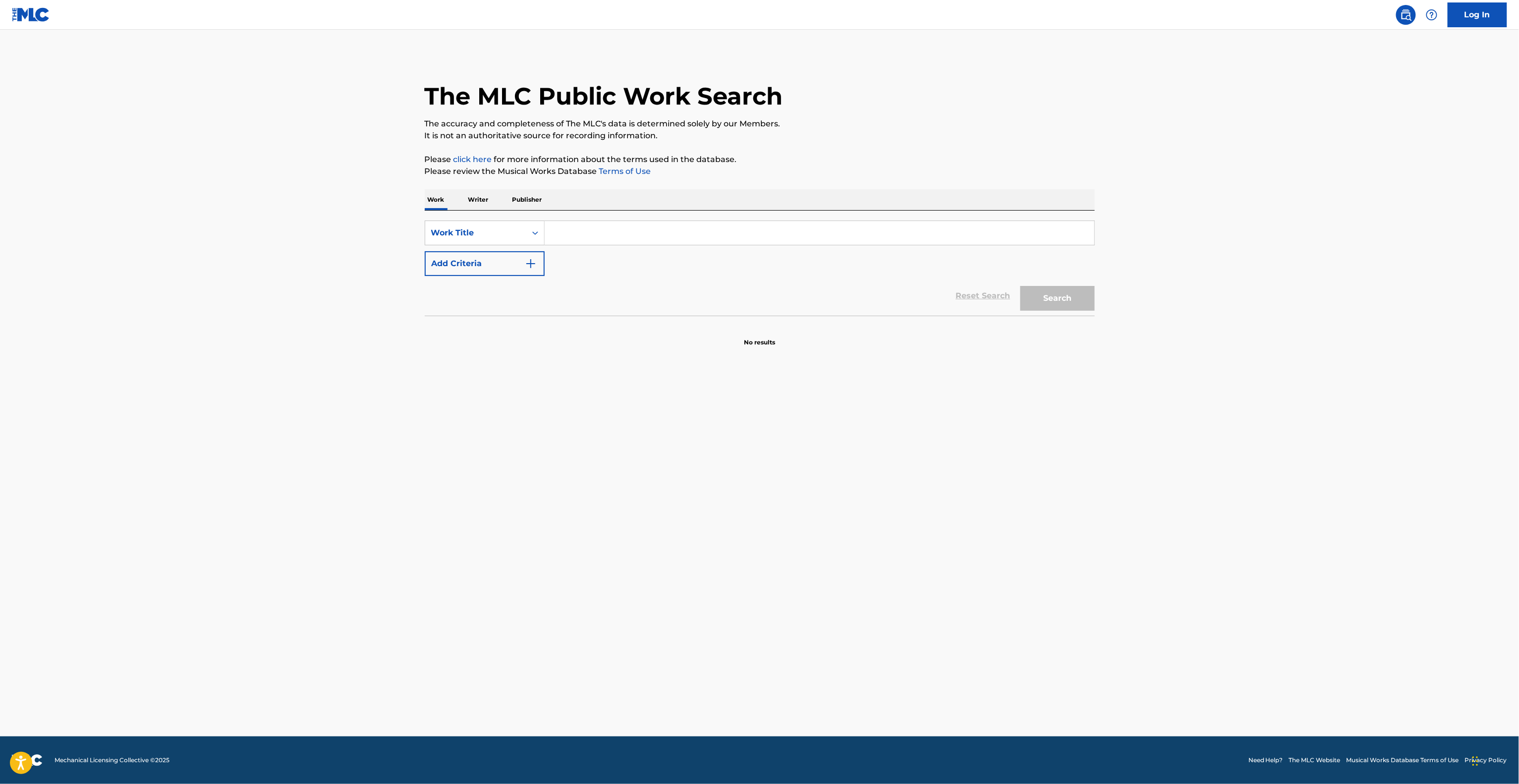
click at [620, 604] on main "The MLC Public Work Search The accuracy and completeness of The MLC's data is d…" at bounding box center [760, 383] width 1519 height 706
click at [620, 602] on main "The MLC Public Work Search The accuracy and completeness of The MLC's data is d…" at bounding box center [760, 383] width 1519 height 706
click at [622, 602] on main "The MLC Public Work Search The accuracy and completeness of The MLC's data is d…" at bounding box center [760, 383] width 1519 height 706
click at [623, 601] on main "The MLC Public Work Search The accuracy and completeness of The MLC's data is d…" at bounding box center [760, 383] width 1519 height 706
click at [626, 595] on main "The MLC Public Work Search The accuracy and completeness of The MLC's data is d…" at bounding box center [760, 383] width 1519 height 706
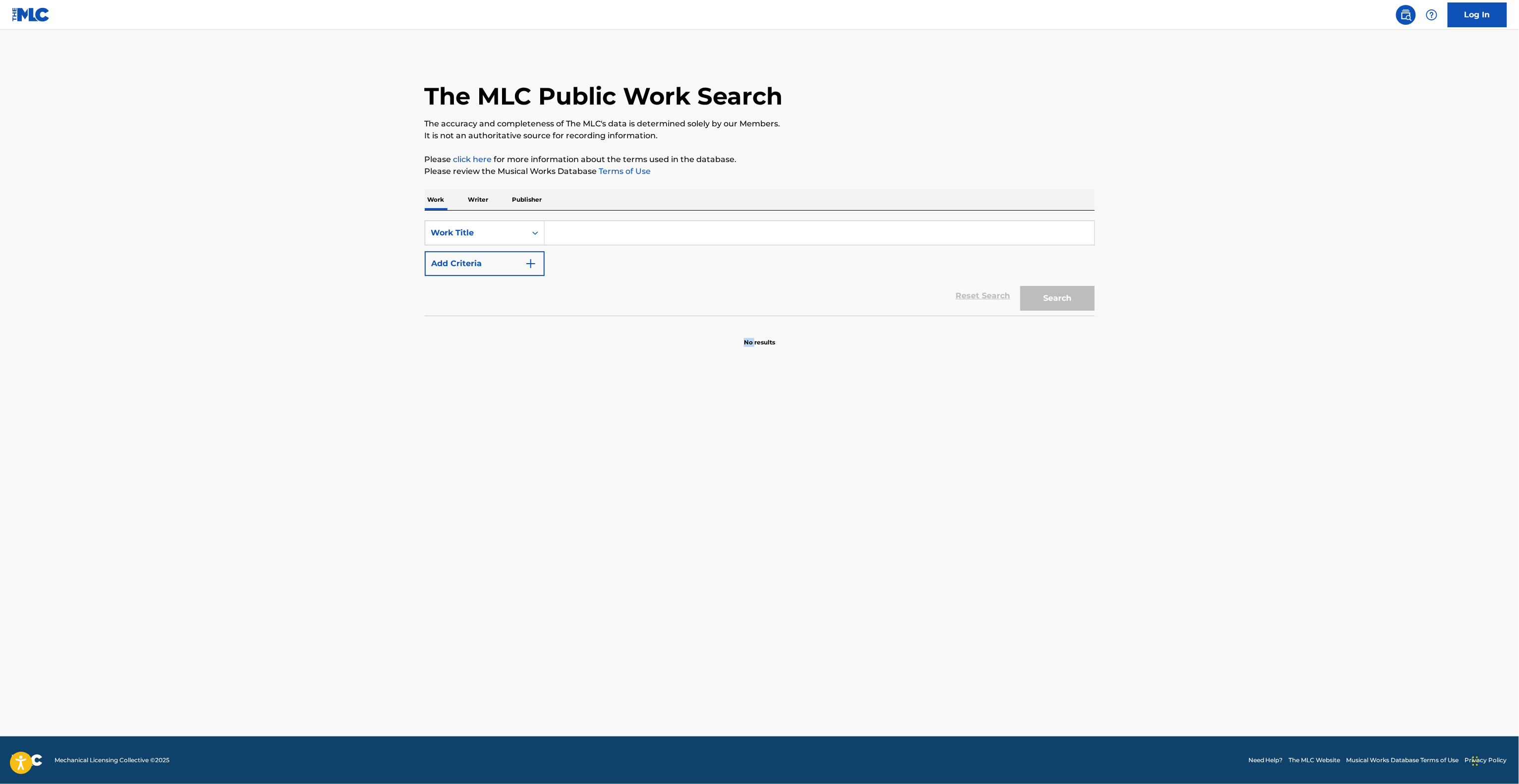
click at [626, 595] on main "The MLC Public Work Search The accuracy and completeness of The MLC's data is d…" at bounding box center [760, 383] width 1519 height 706
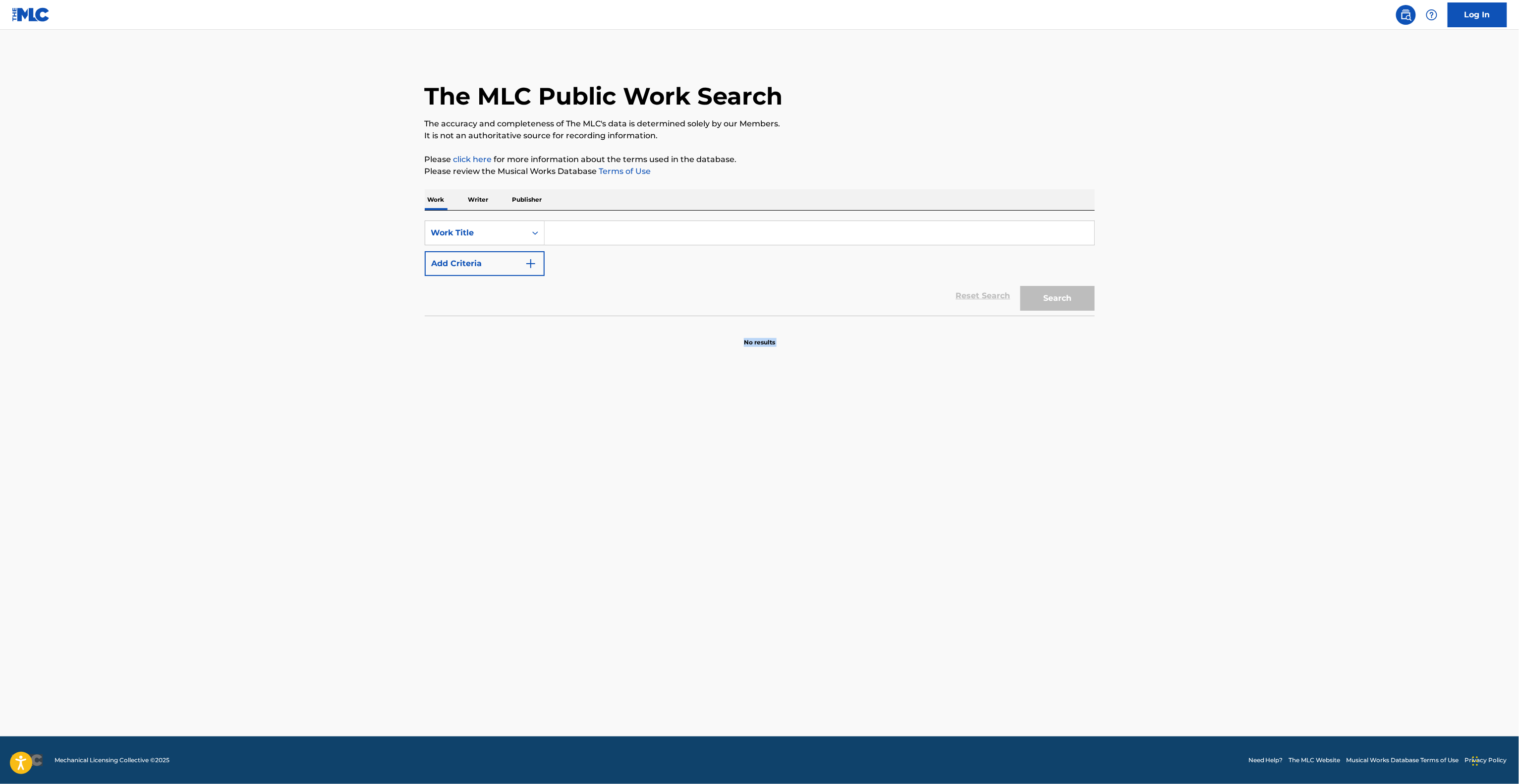
click at [626, 595] on main "The MLC Public Work Search The accuracy and completeness of The MLC's data is d…" at bounding box center [760, 383] width 1519 height 706
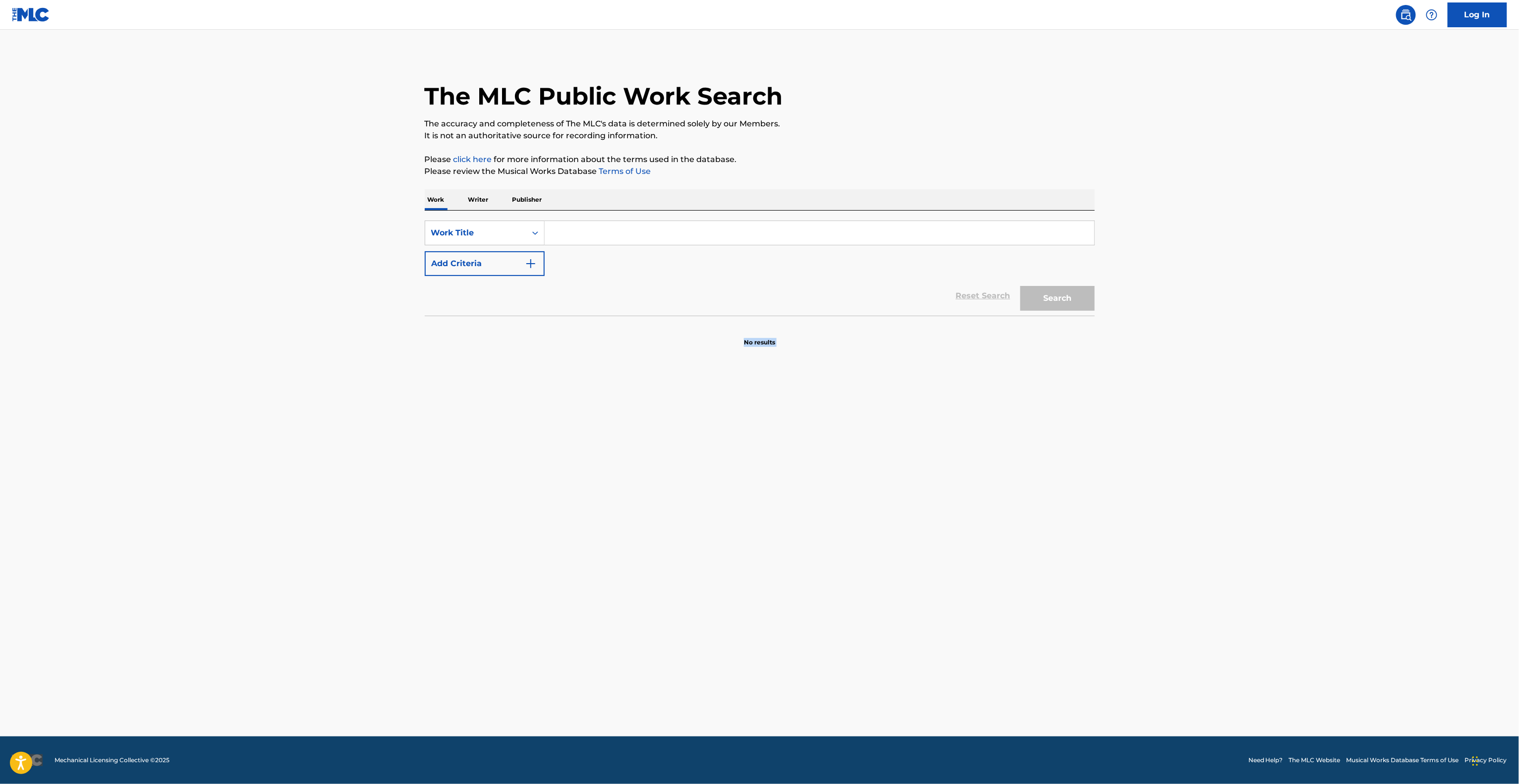
click at [626, 595] on main "The MLC Public Work Search The accuracy and completeness of The MLC's data is d…" at bounding box center [760, 383] width 1519 height 706
click at [630, 592] on main "The MLC Public Work Search The accuracy and completeness of The MLC's data is d…" at bounding box center [760, 383] width 1519 height 706
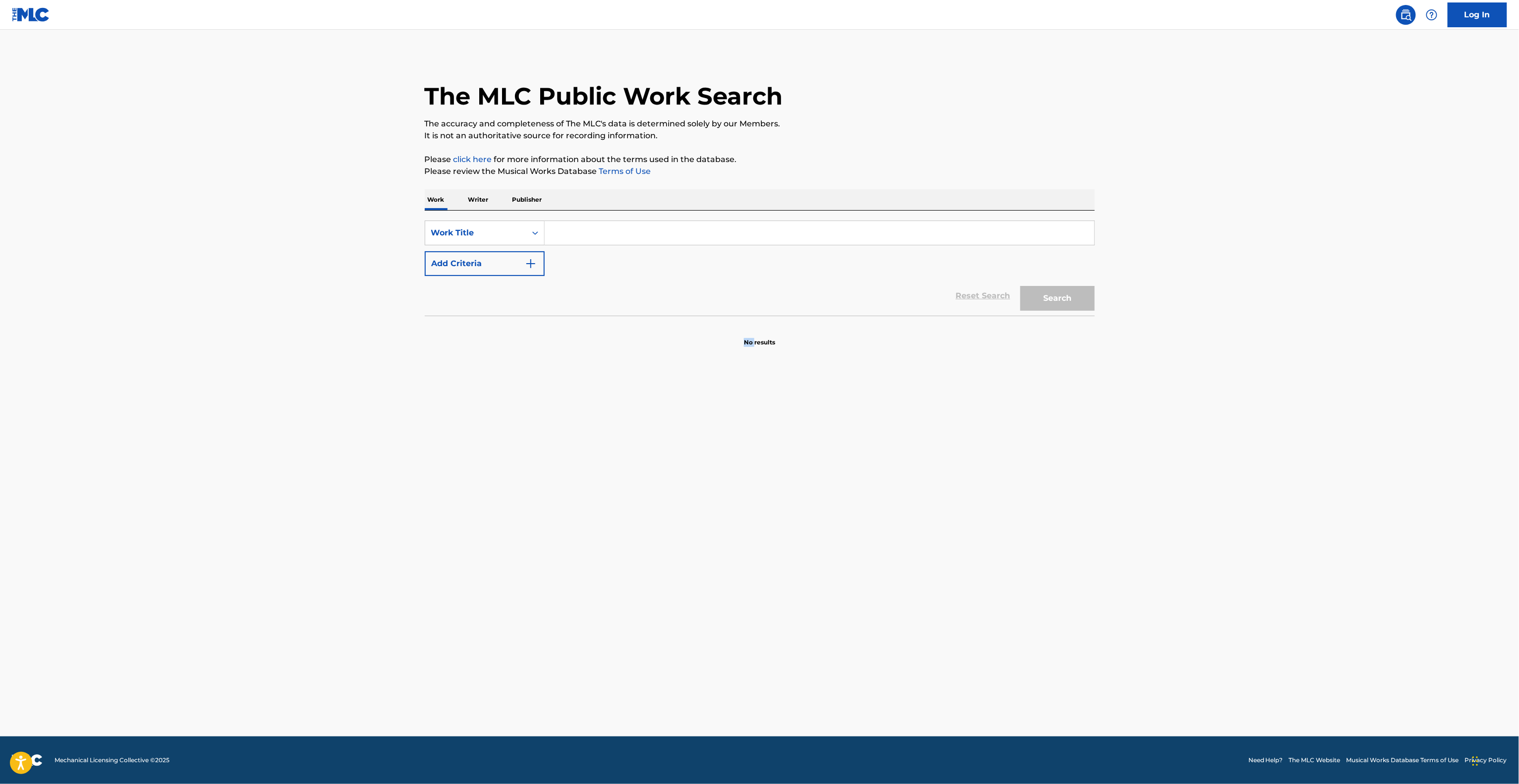
click at [630, 592] on main "The MLC Public Work Search The accuracy and completeness of The MLC's data is d…" at bounding box center [760, 383] width 1519 height 706
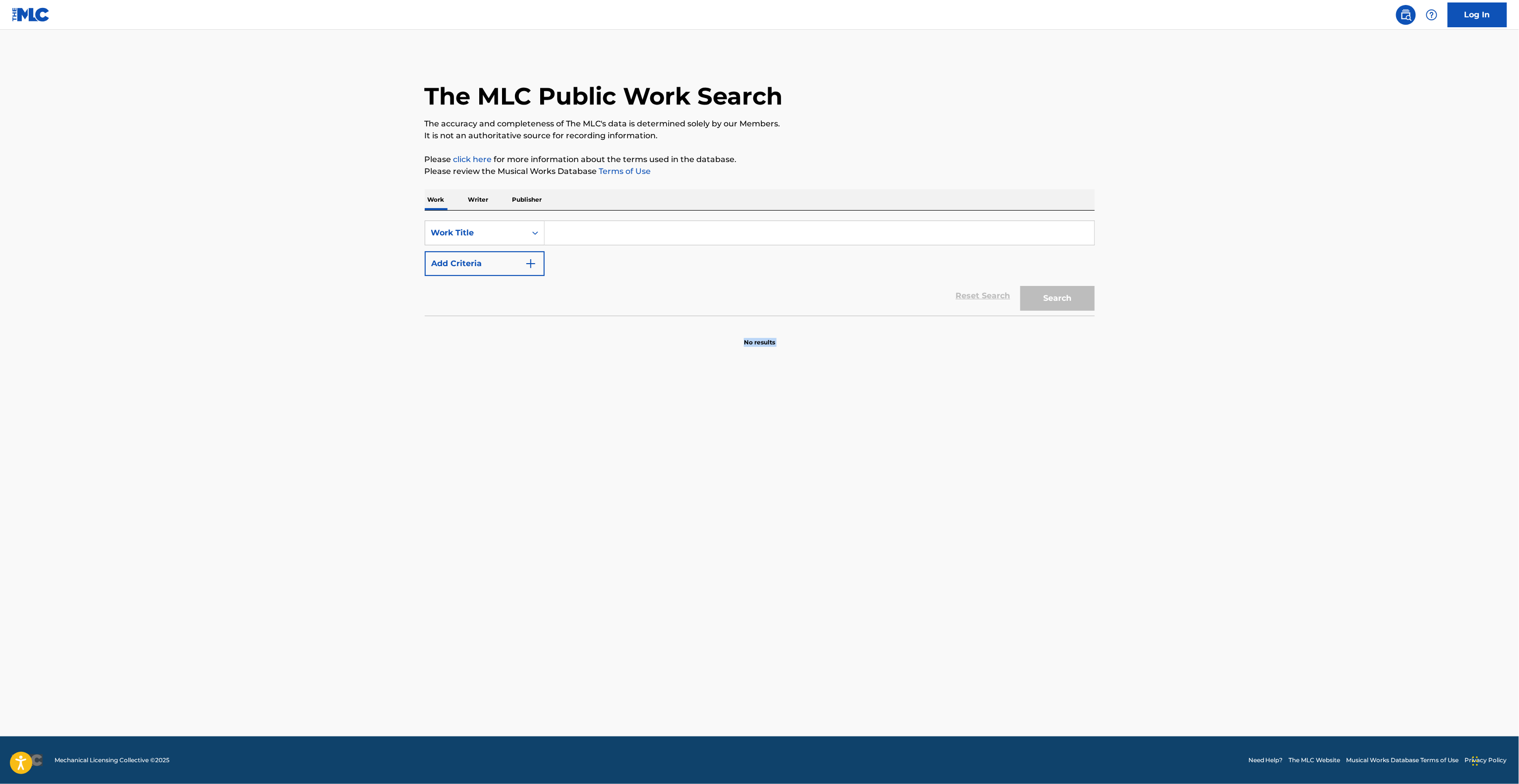
click at [630, 592] on main "The MLC Public Work Search The accuracy and completeness of The MLC's data is d…" at bounding box center [760, 383] width 1519 height 706
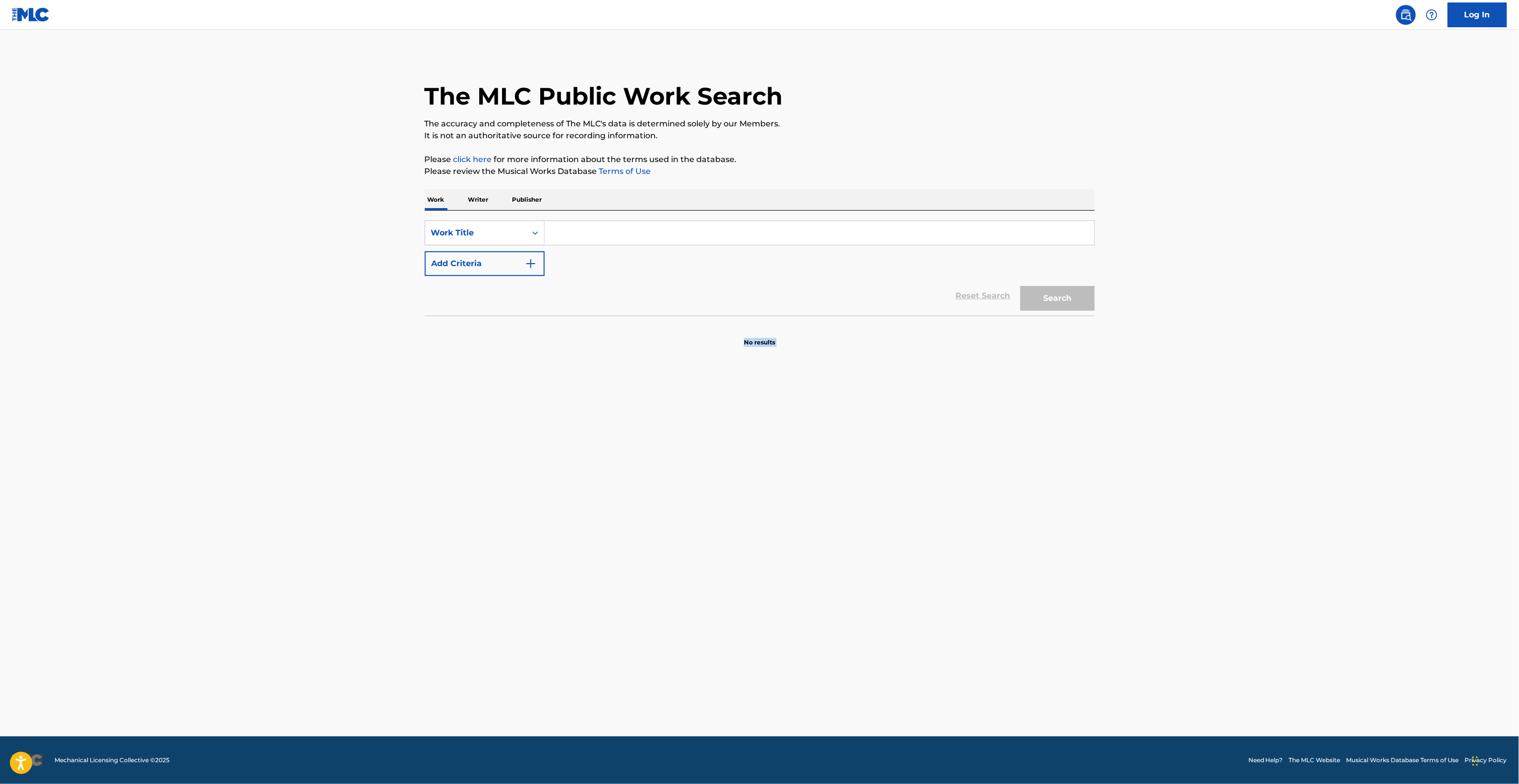
click at [630, 588] on main "The MLC Public Work Search The accuracy and completeness of The MLC's data is d…" at bounding box center [760, 383] width 1519 height 706
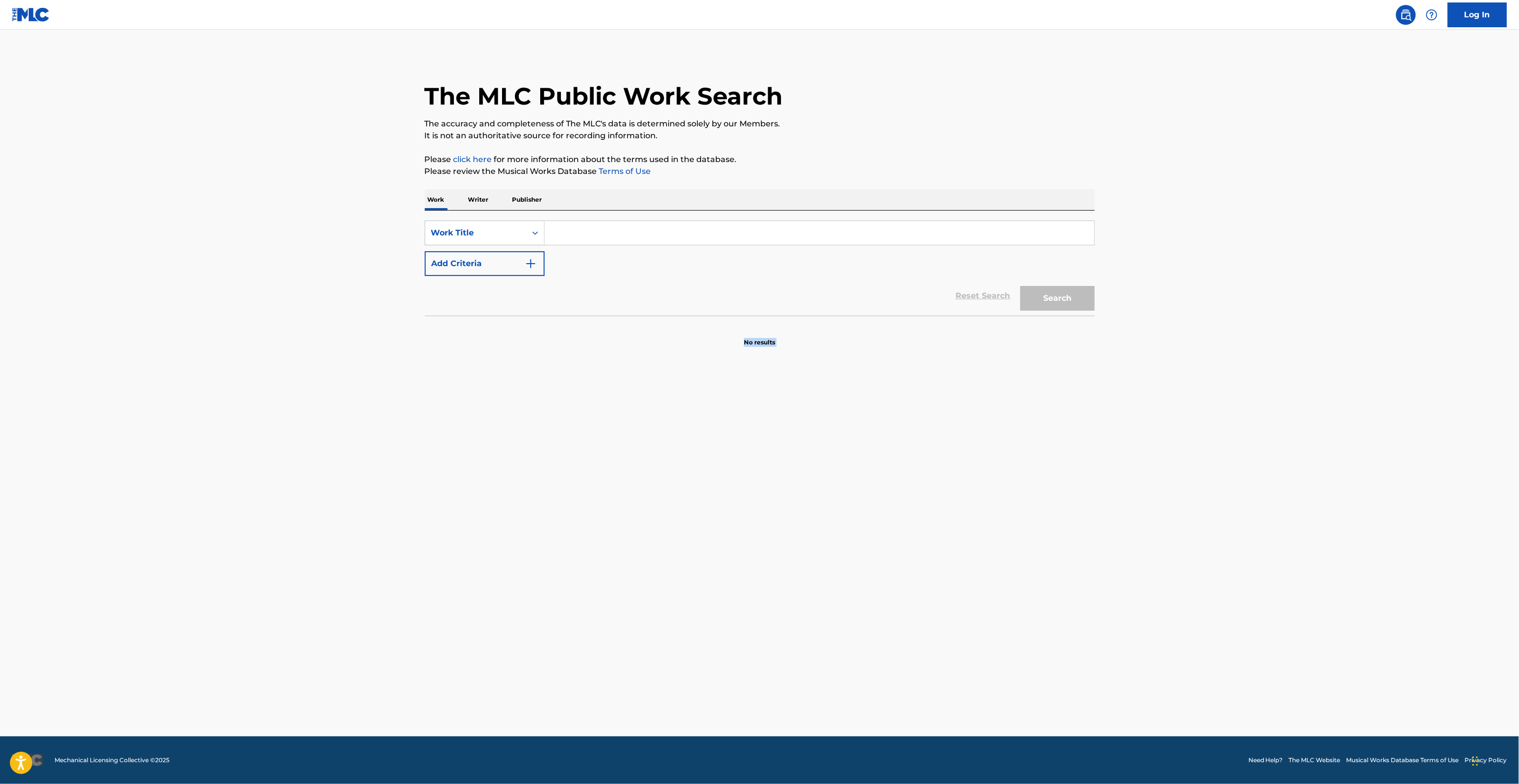
click at [630, 588] on main "The MLC Public Work Search The accuracy and completeness of The MLC's data is d…" at bounding box center [760, 383] width 1519 height 706
drag, startPoint x: 630, startPoint y: 588, endPoint x: 649, endPoint y: 582, distance: 19.9
click at [636, 588] on main "The MLC Public Work Search The accuracy and completeness of The MLC's data is d…" at bounding box center [760, 383] width 1519 height 706
click at [691, 439] on main "The MLC Public Work Search The accuracy and completeness of The MLC's data is d…" at bounding box center [760, 383] width 1519 height 706
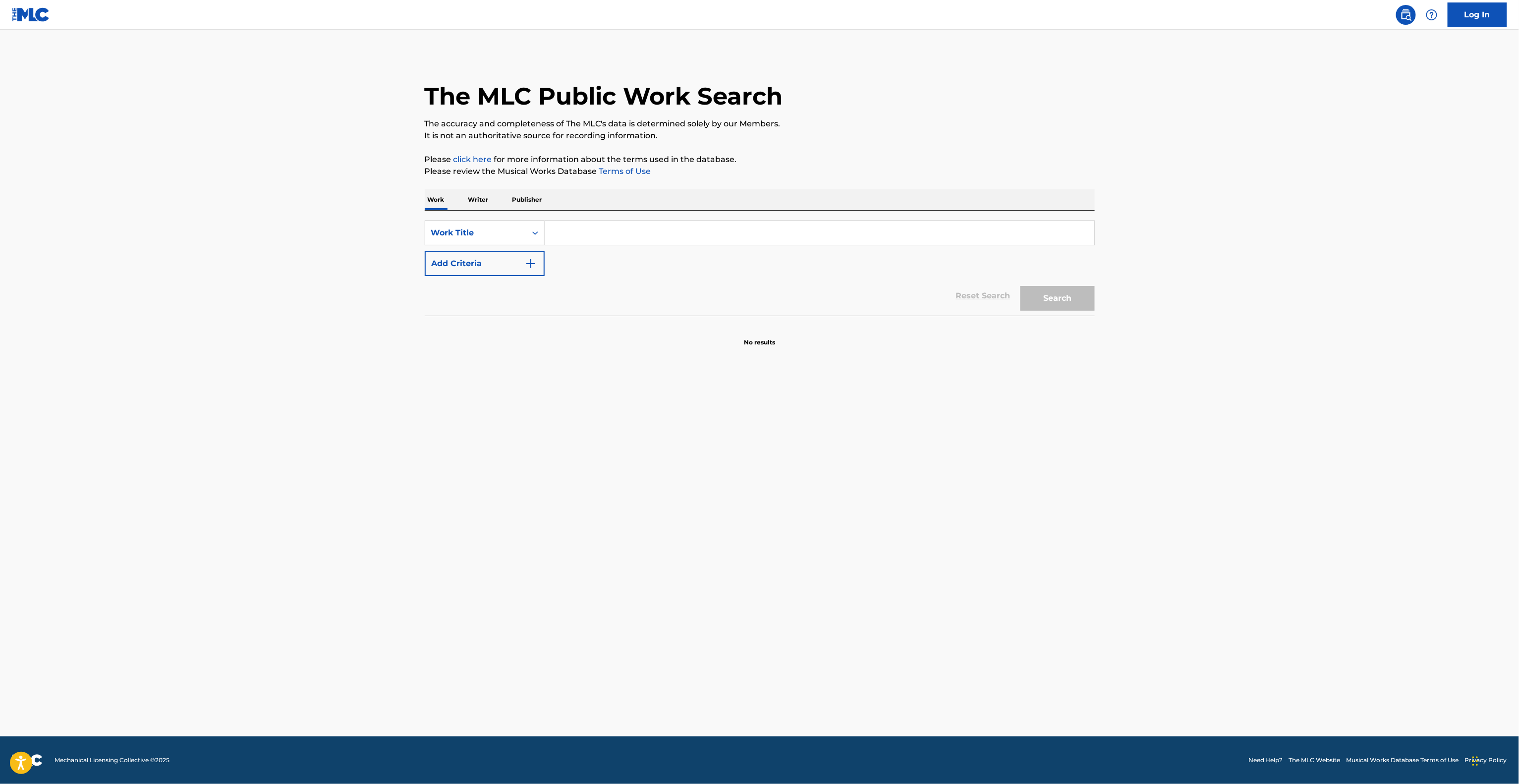
click at [689, 436] on main "The MLC Public Work Search The accuracy and completeness of The MLC's data is d…" at bounding box center [760, 383] width 1519 height 706
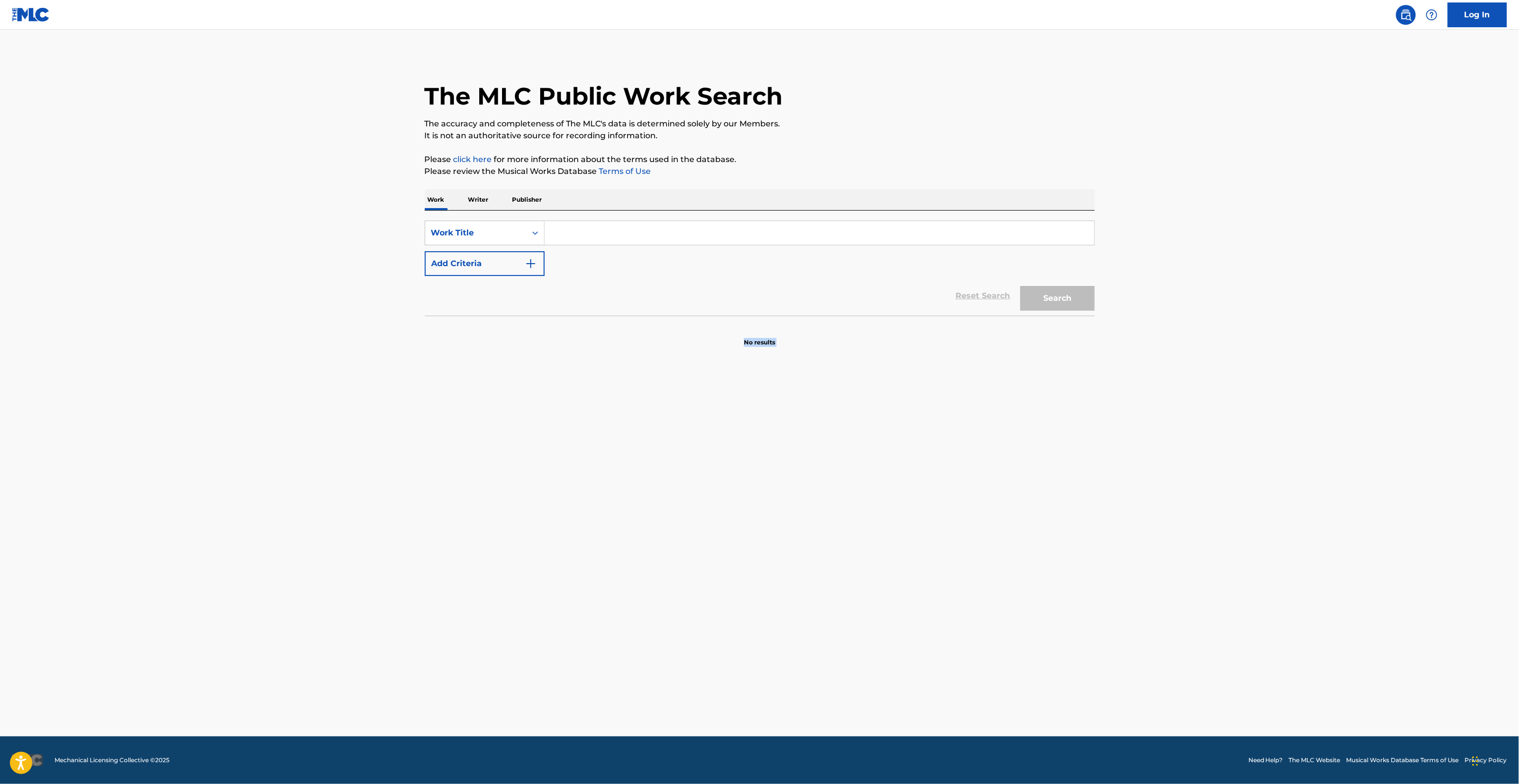
click at [689, 439] on main "The MLC Public Work Search The accuracy and completeness of The MLC's data is d…" at bounding box center [760, 383] width 1519 height 706
click at [676, 461] on main "The MLC Public Work Search The accuracy and completeness of The MLC's data is d…" at bounding box center [760, 383] width 1519 height 706
click at [682, 431] on main "The MLC Public Work Search The accuracy and completeness of The MLC's data is d…" at bounding box center [760, 383] width 1519 height 706
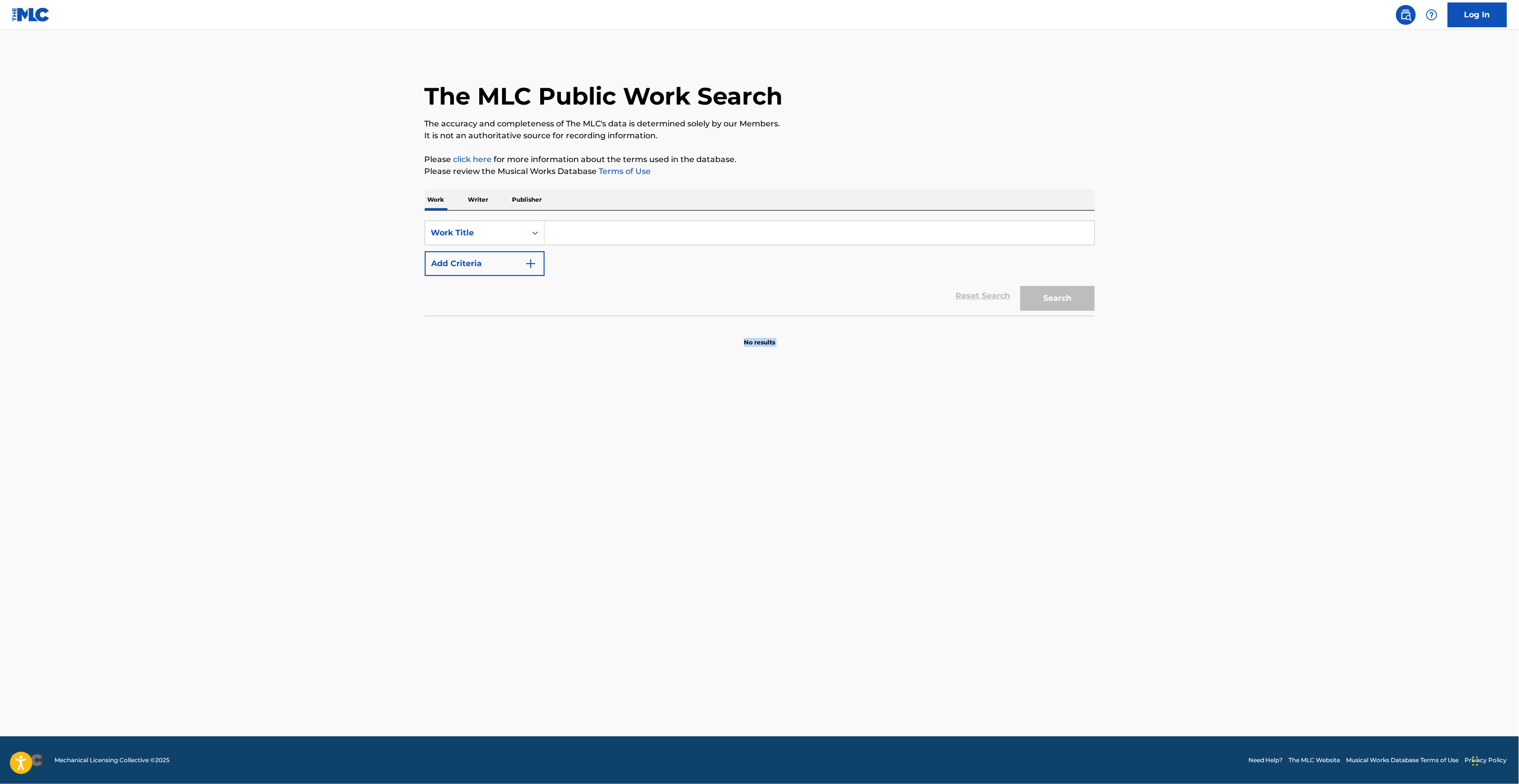
click at [682, 431] on main "The MLC Public Work Search The accuracy and completeness of The MLC's data is d…" at bounding box center [760, 383] width 1519 height 706
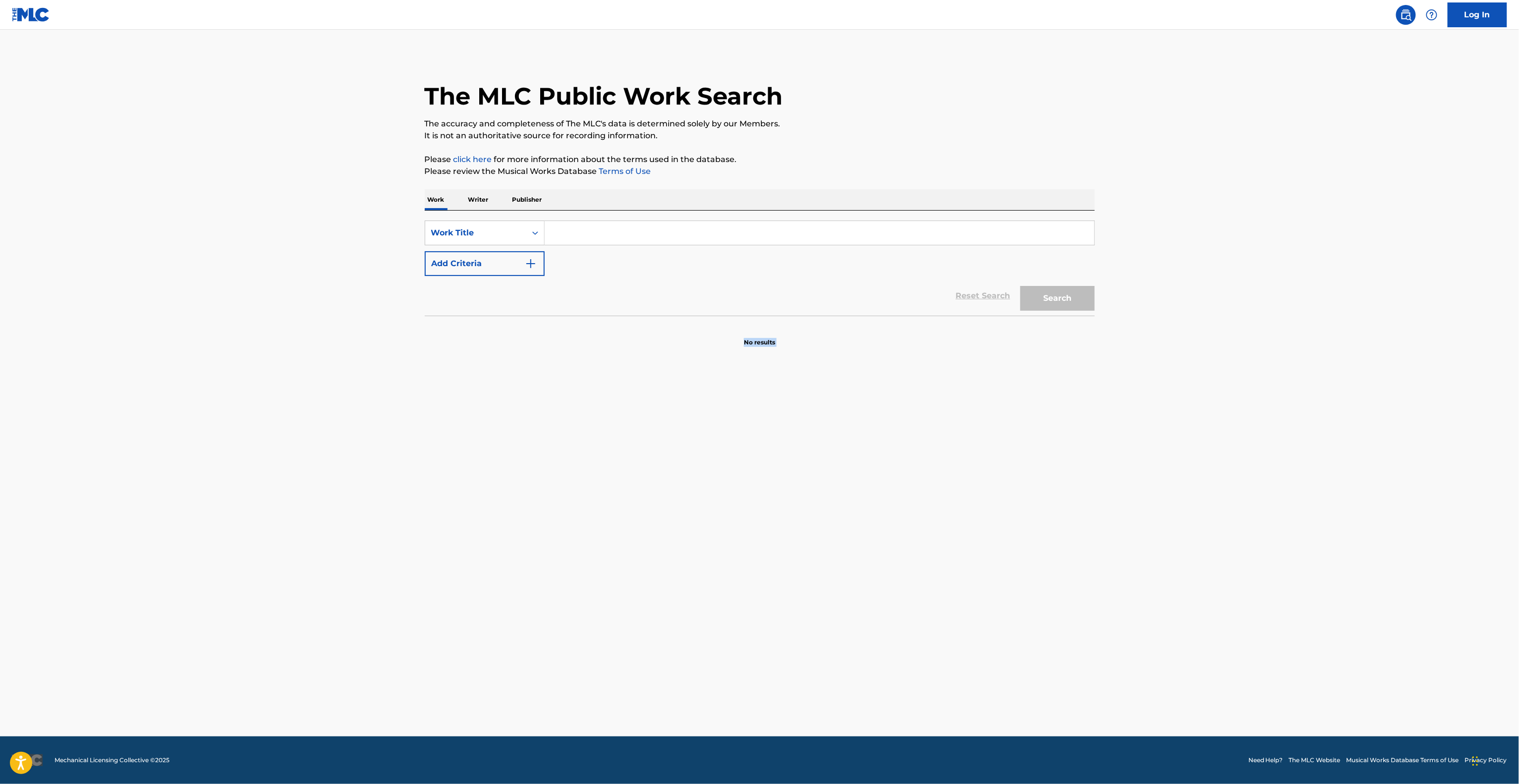
click at [682, 431] on main "The MLC Public Work Search The accuracy and completeness of The MLC's data is d…" at bounding box center [760, 383] width 1519 height 706
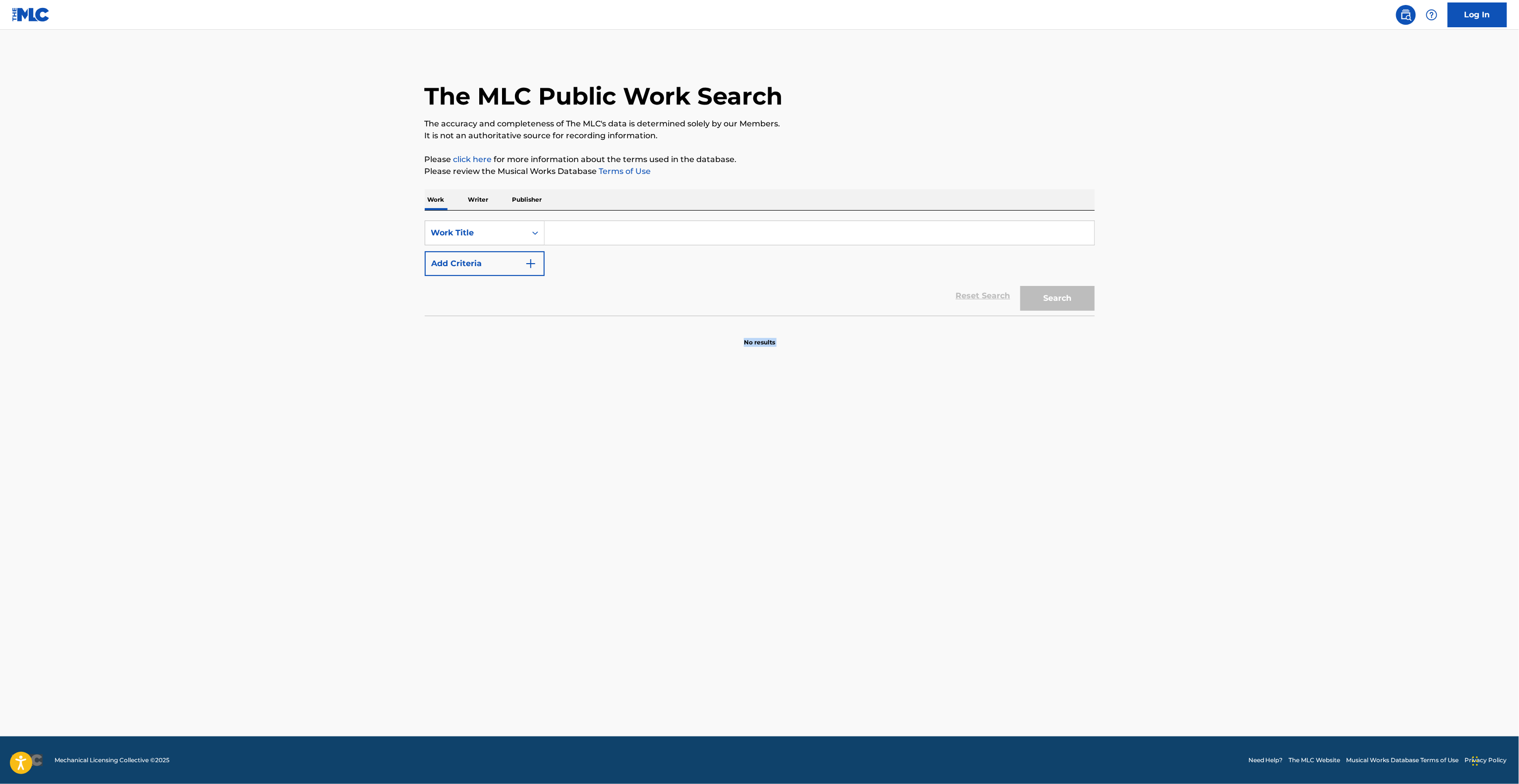
click at [682, 431] on main "The MLC Public Work Search The accuracy and completeness of The MLC's data is d…" at bounding box center [760, 383] width 1519 height 706
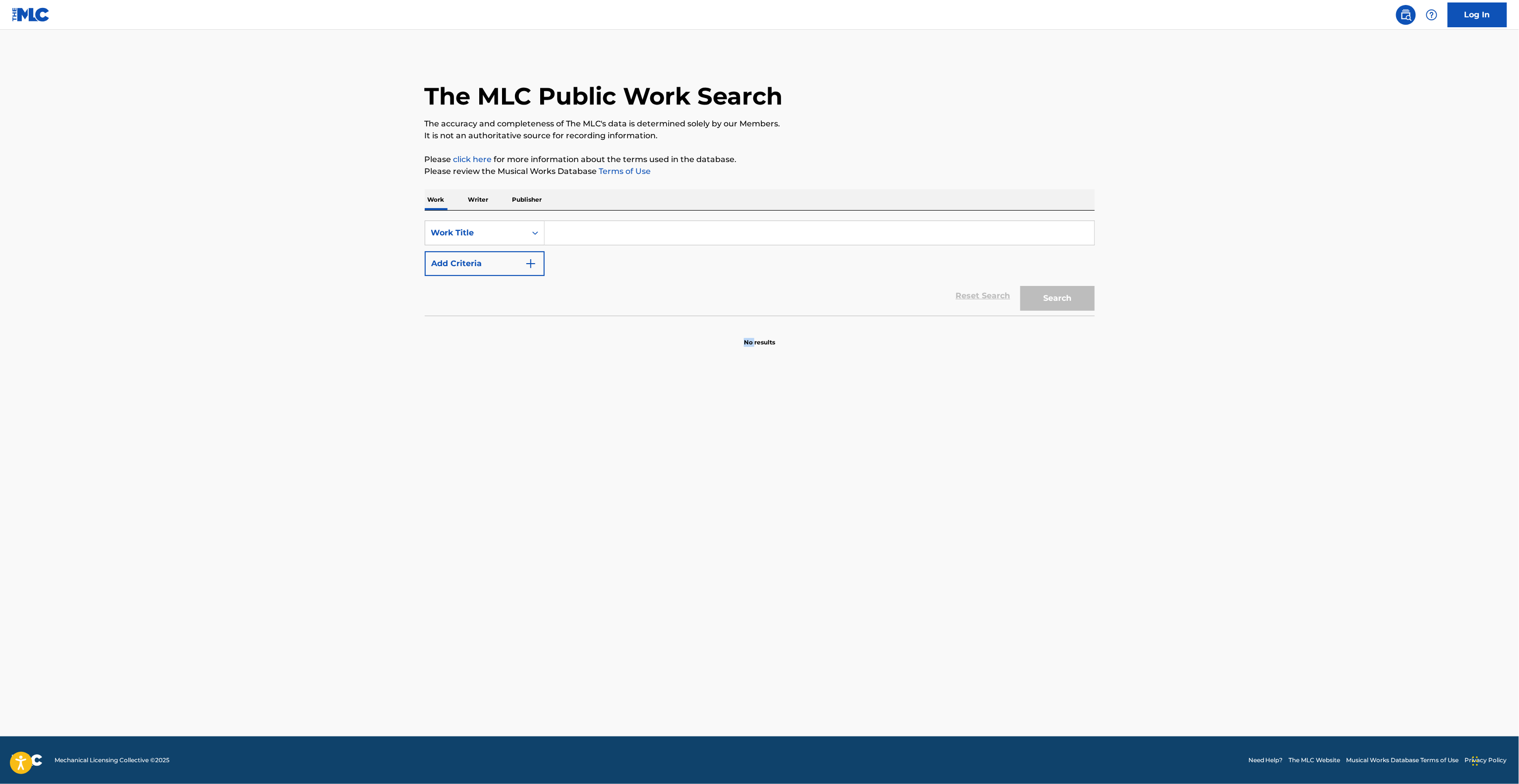
click at [682, 431] on main "The MLC Public Work Search The accuracy and completeness of The MLC's data is d…" at bounding box center [760, 383] width 1519 height 706
click at [682, 431] on main "The MLC Public Work Search The accuracy and completeness of The MLC's data is d…" at bounding box center [760, 383] width 1519 height 706
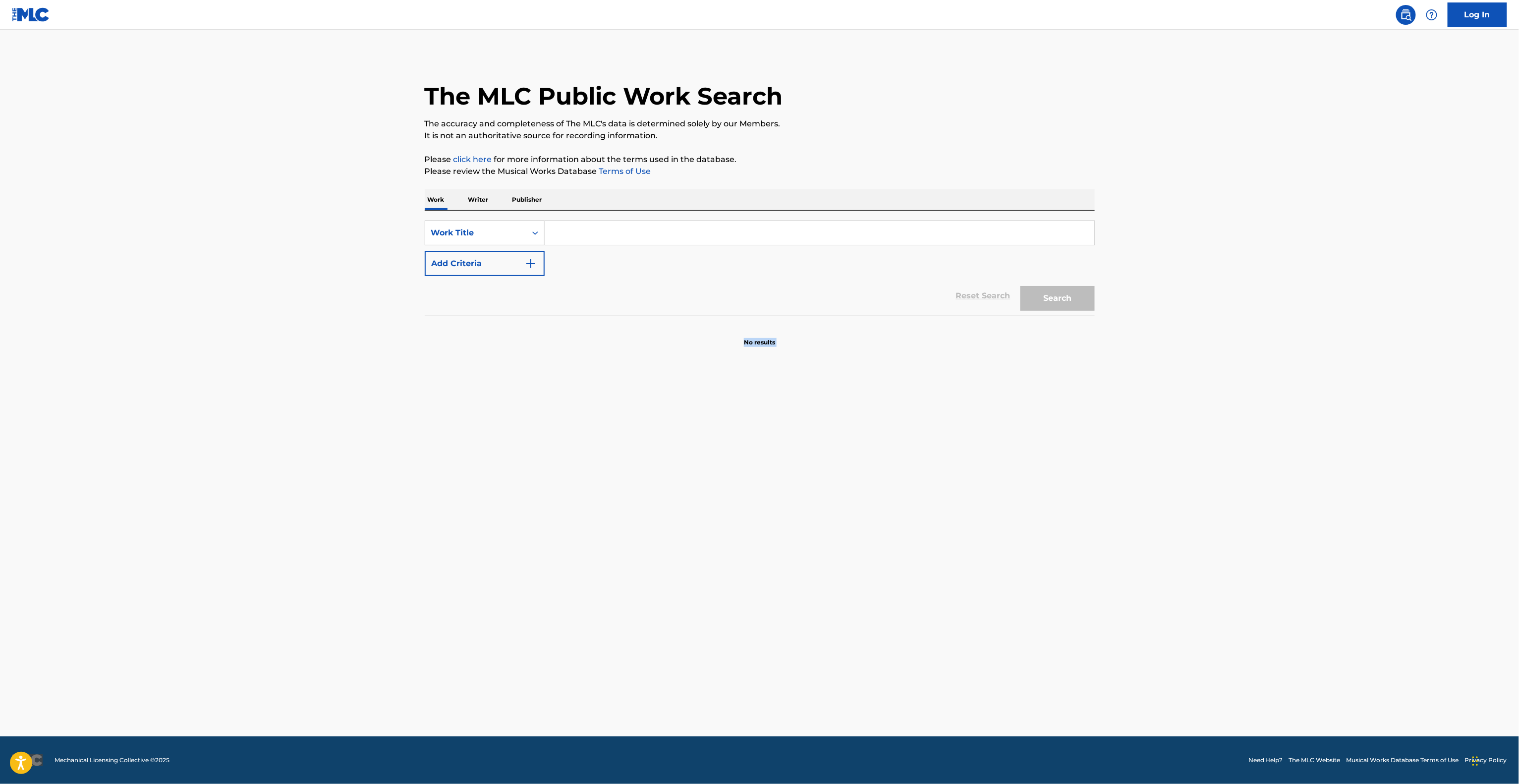
click at [682, 431] on main "The MLC Public Work Search The accuracy and completeness of The MLC's data is d…" at bounding box center [760, 383] width 1519 height 706
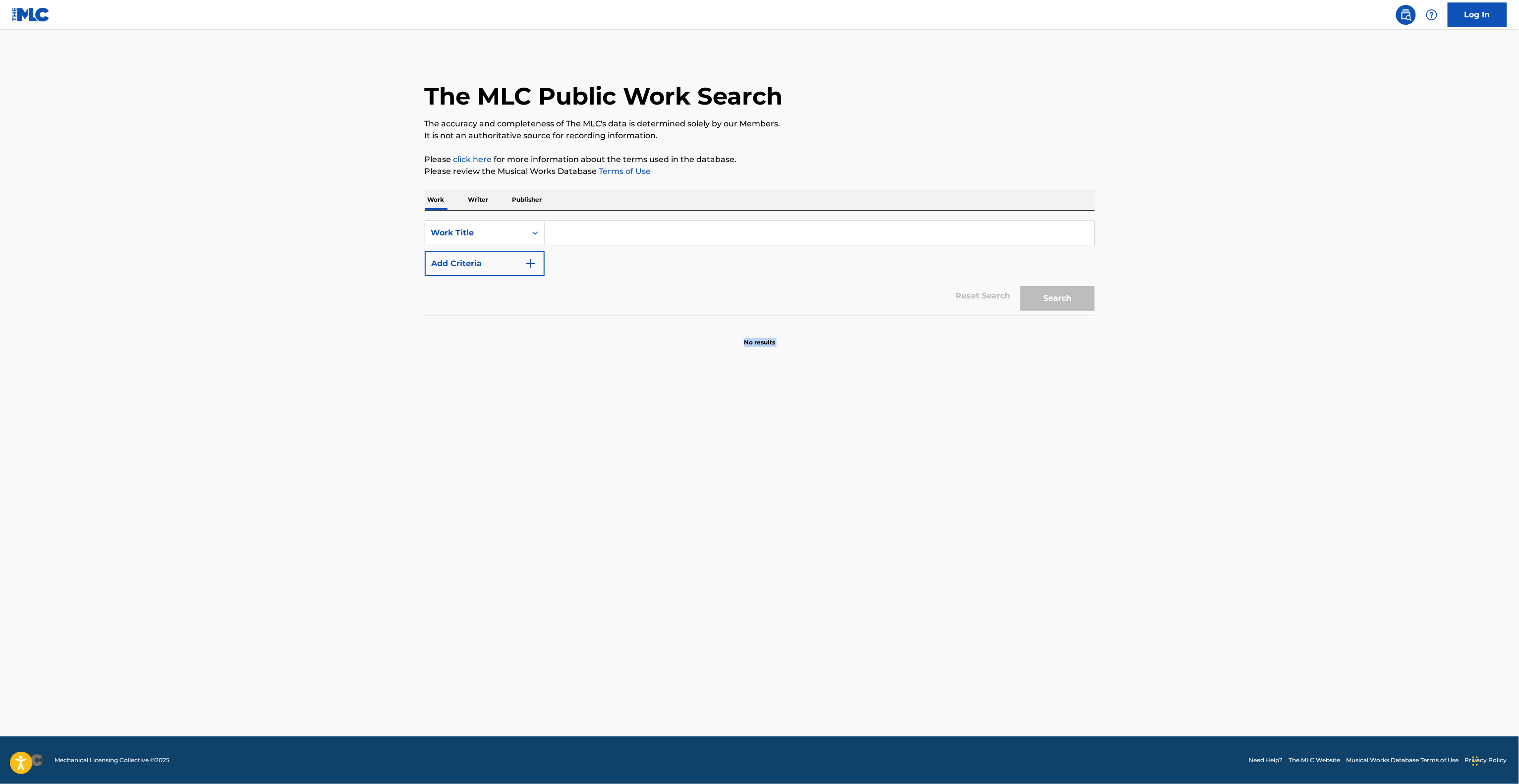
click at [682, 431] on main "The MLC Public Work Search The accuracy and completeness of The MLC's data is d…" at bounding box center [760, 383] width 1519 height 706
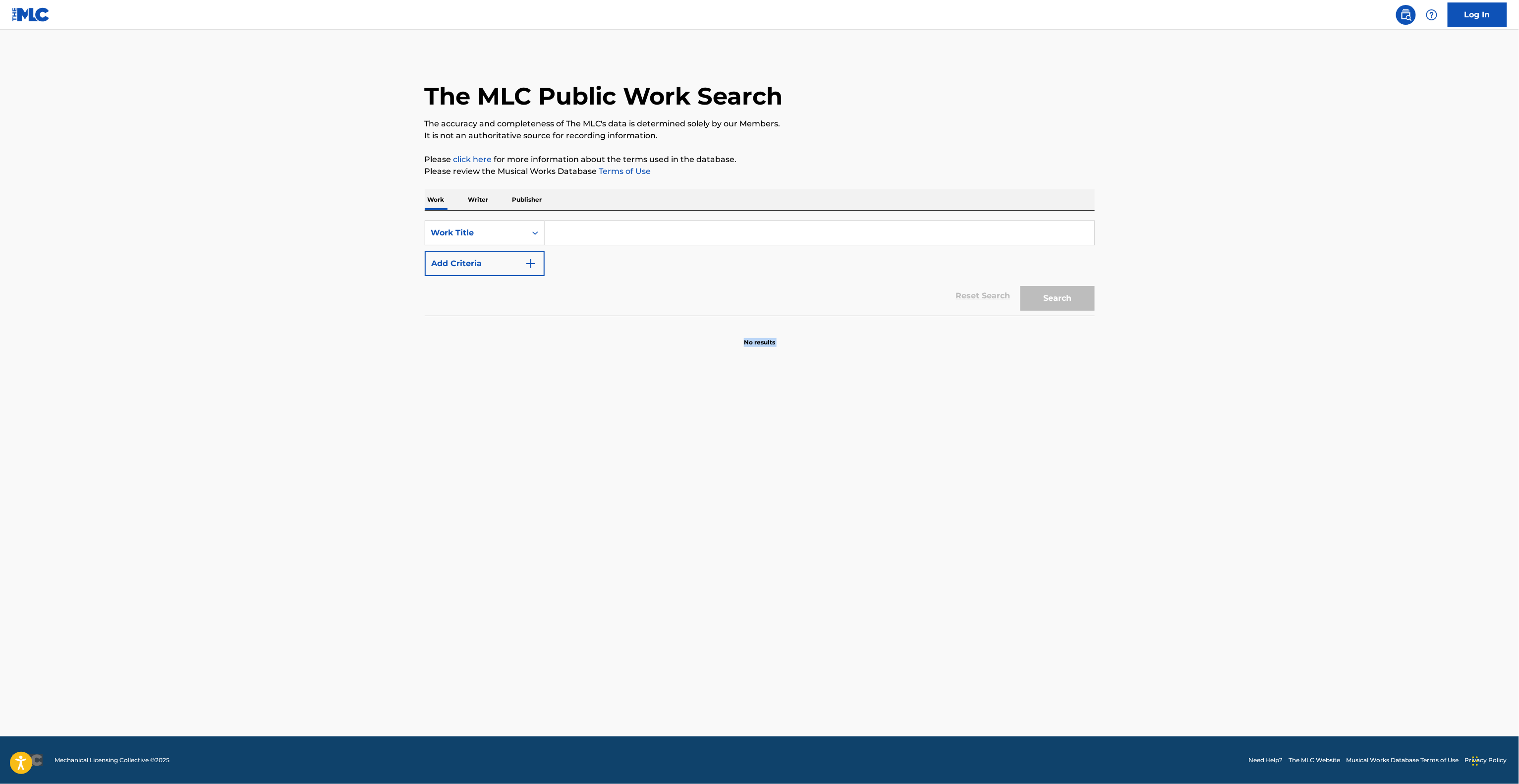
click at [682, 431] on main "The MLC Public Work Search The accuracy and completeness of The MLC's data is d…" at bounding box center [760, 383] width 1519 height 706
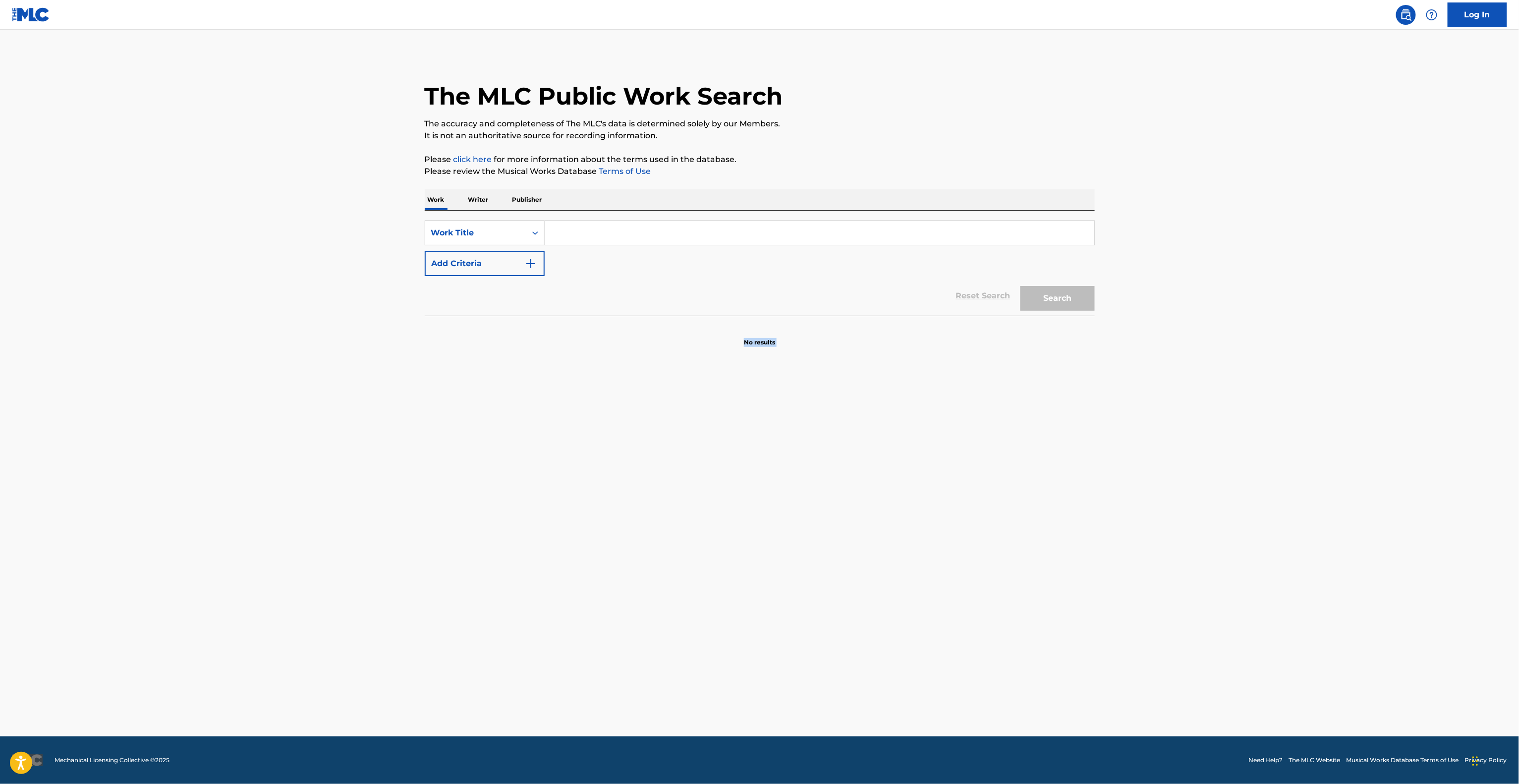
click at [682, 431] on main "The MLC Public Work Search The accuracy and completeness of The MLC's data is d…" at bounding box center [760, 383] width 1519 height 706
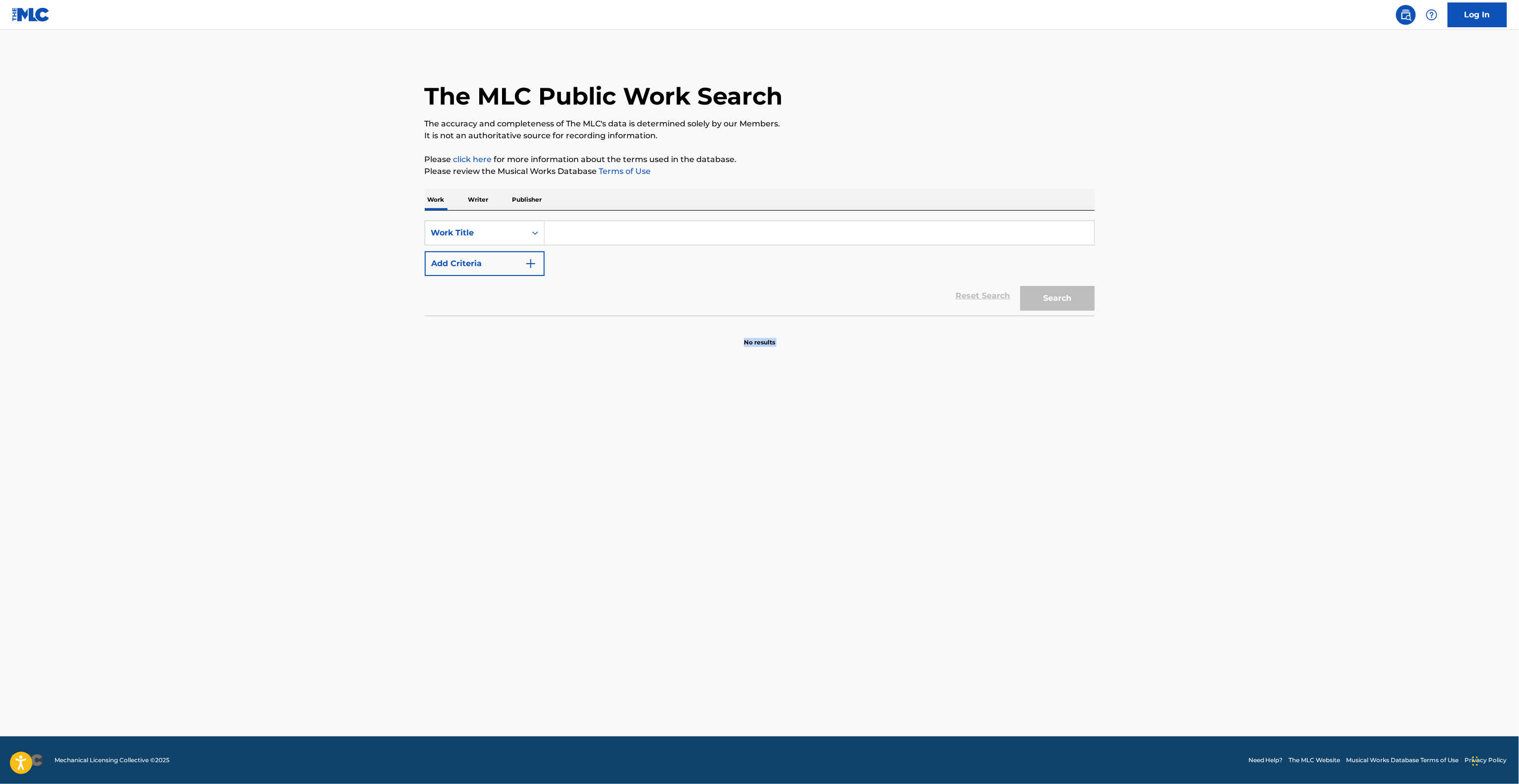
click at [682, 431] on main "The MLC Public Work Search The accuracy and completeness of The MLC's data is d…" at bounding box center [760, 383] width 1519 height 706
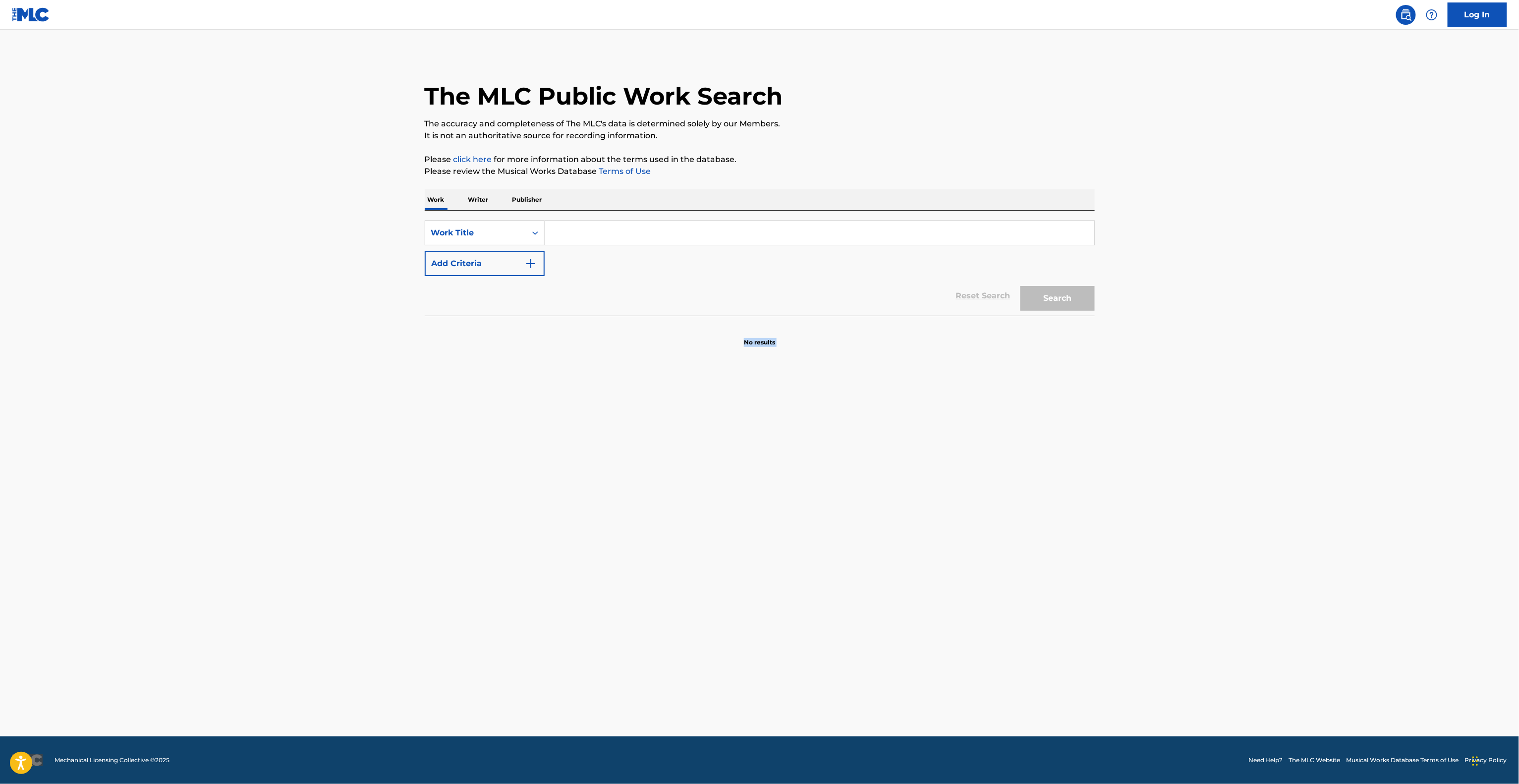
click at [682, 431] on main "The MLC Public Work Search The accuracy and completeness of The MLC's data is d…" at bounding box center [760, 383] width 1519 height 706
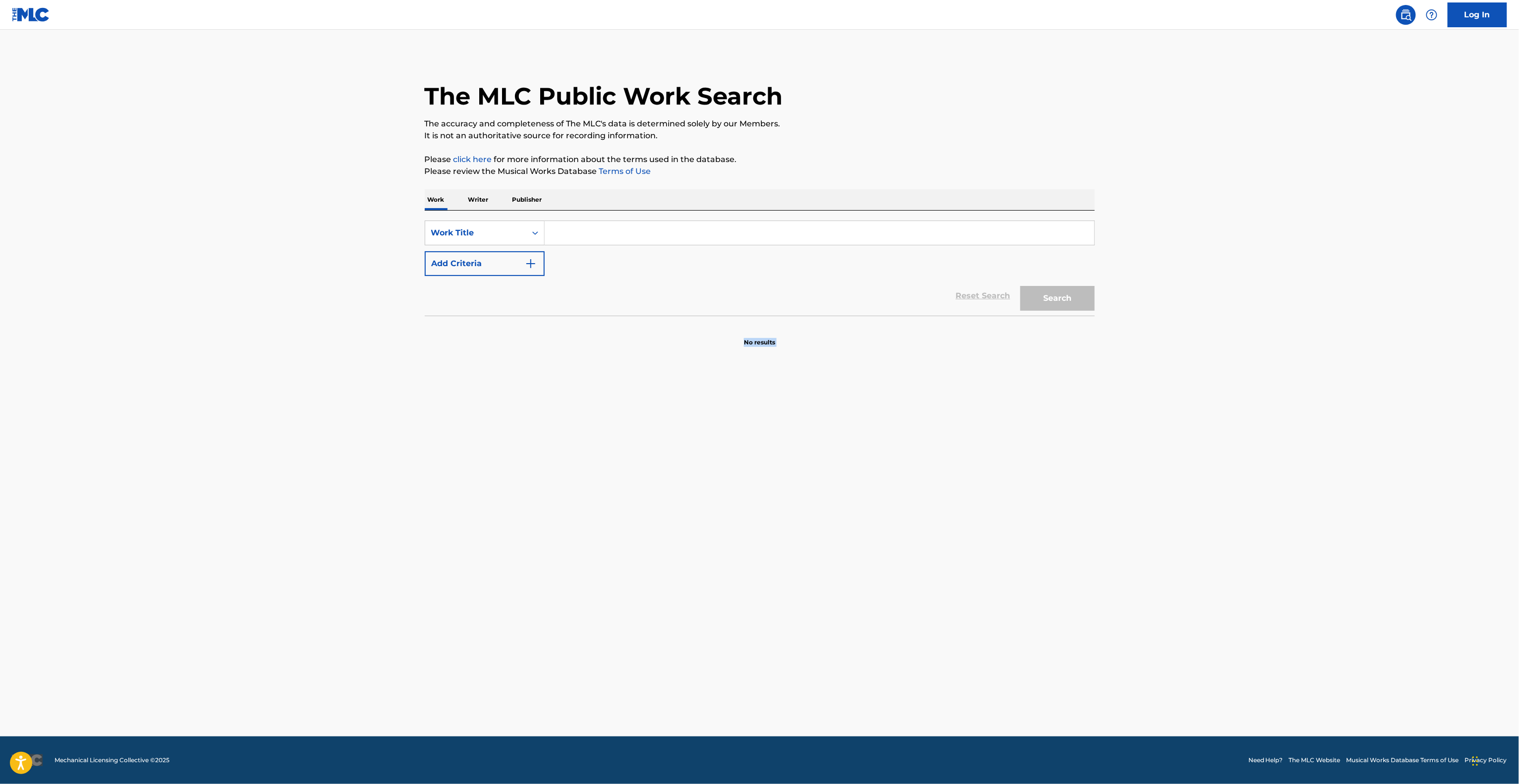
click at [682, 431] on main "The MLC Public Work Search The accuracy and completeness of The MLC's data is d…" at bounding box center [760, 383] width 1519 height 706
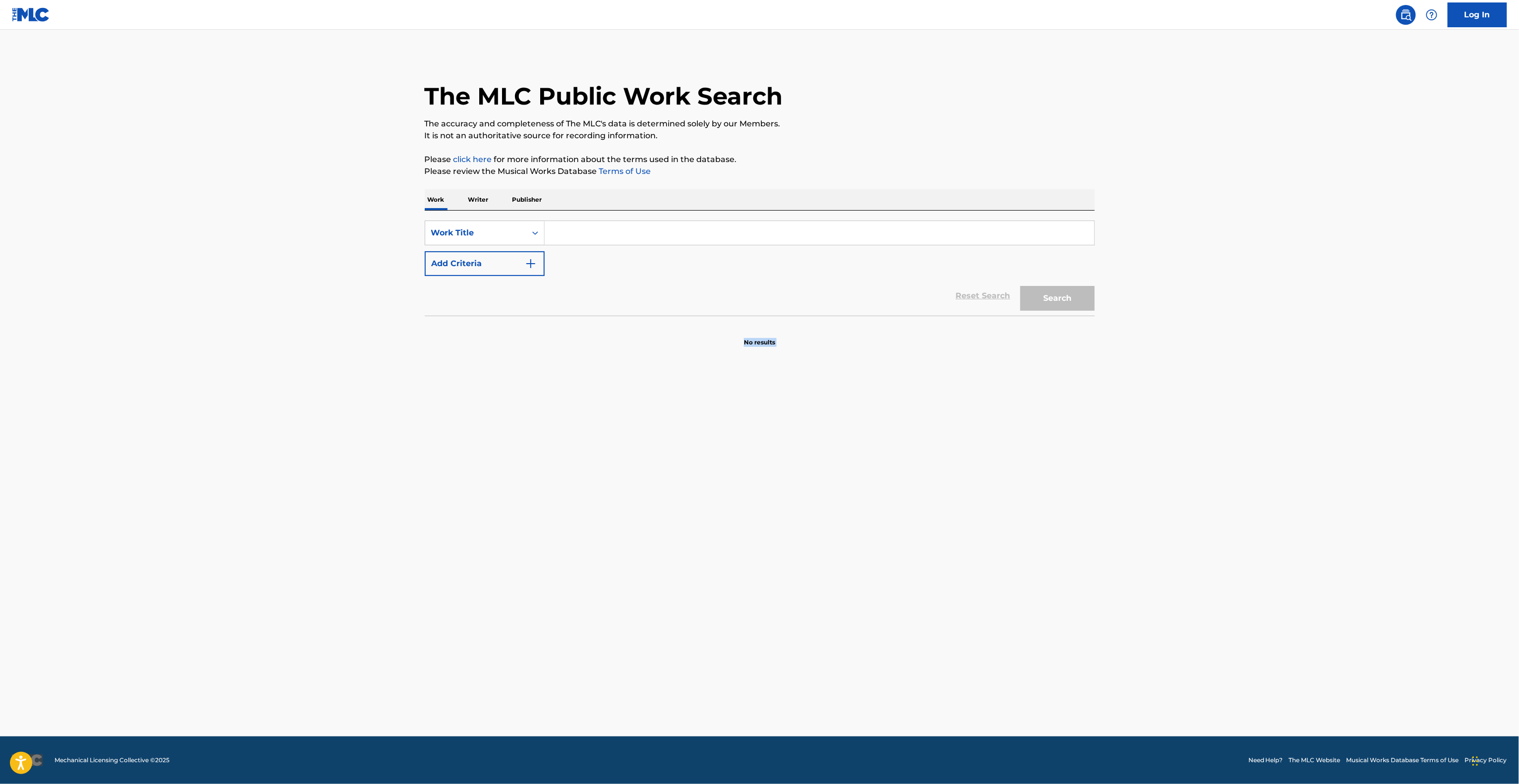
click at [682, 431] on main "The MLC Public Work Search The accuracy and completeness of The MLC's data is d…" at bounding box center [760, 383] width 1519 height 706
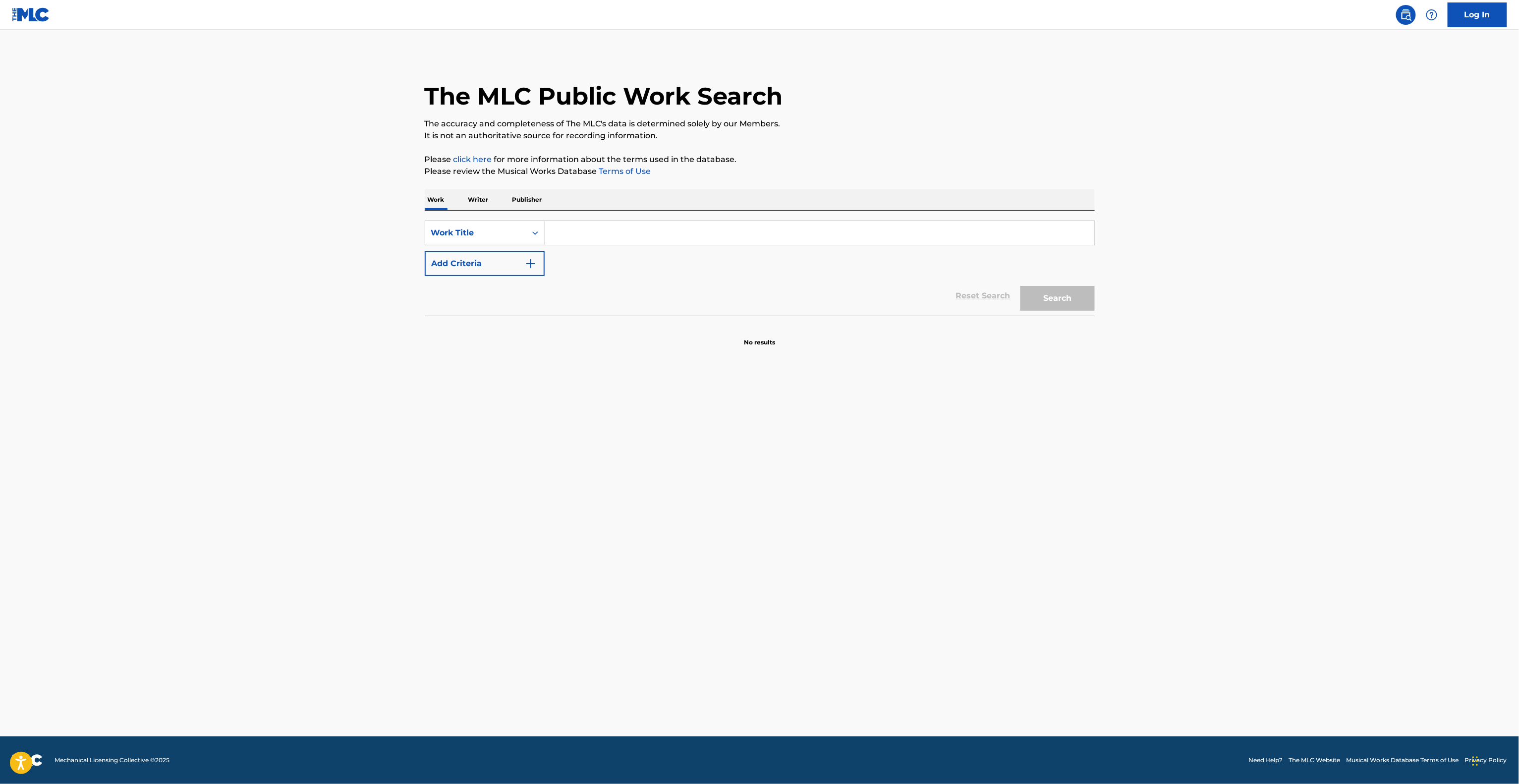
click at [682, 431] on main "The MLC Public Work Search The accuracy and completeness of The MLC's data is d…" at bounding box center [760, 383] width 1519 height 706
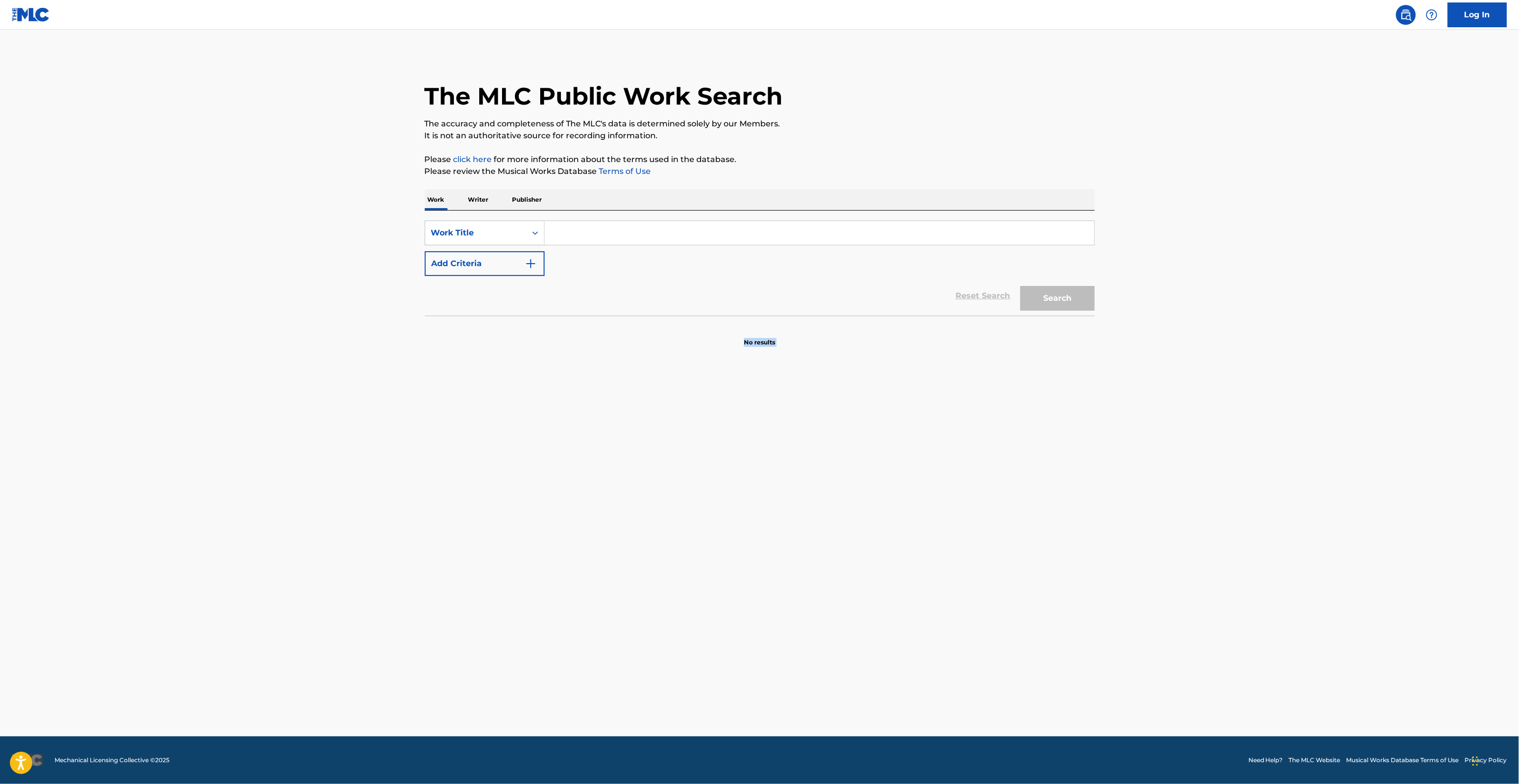
click at [682, 431] on main "The MLC Public Work Search The accuracy and completeness of The MLC's data is d…" at bounding box center [760, 383] width 1519 height 706
click at [682, 431] on main "The MLC Public Work Search The accuracy and completeness of The MLC's data is d…" at bounding box center [760, 383] width 1519 height 706
click at [680, 439] on main "The MLC Public Work Search The accuracy and completeness of The MLC's data is d…" at bounding box center [760, 383] width 1519 height 706
click at [676, 441] on main "The MLC Public Work Search The accuracy and completeness of The MLC's data is d…" at bounding box center [760, 383] width 1519 height 706
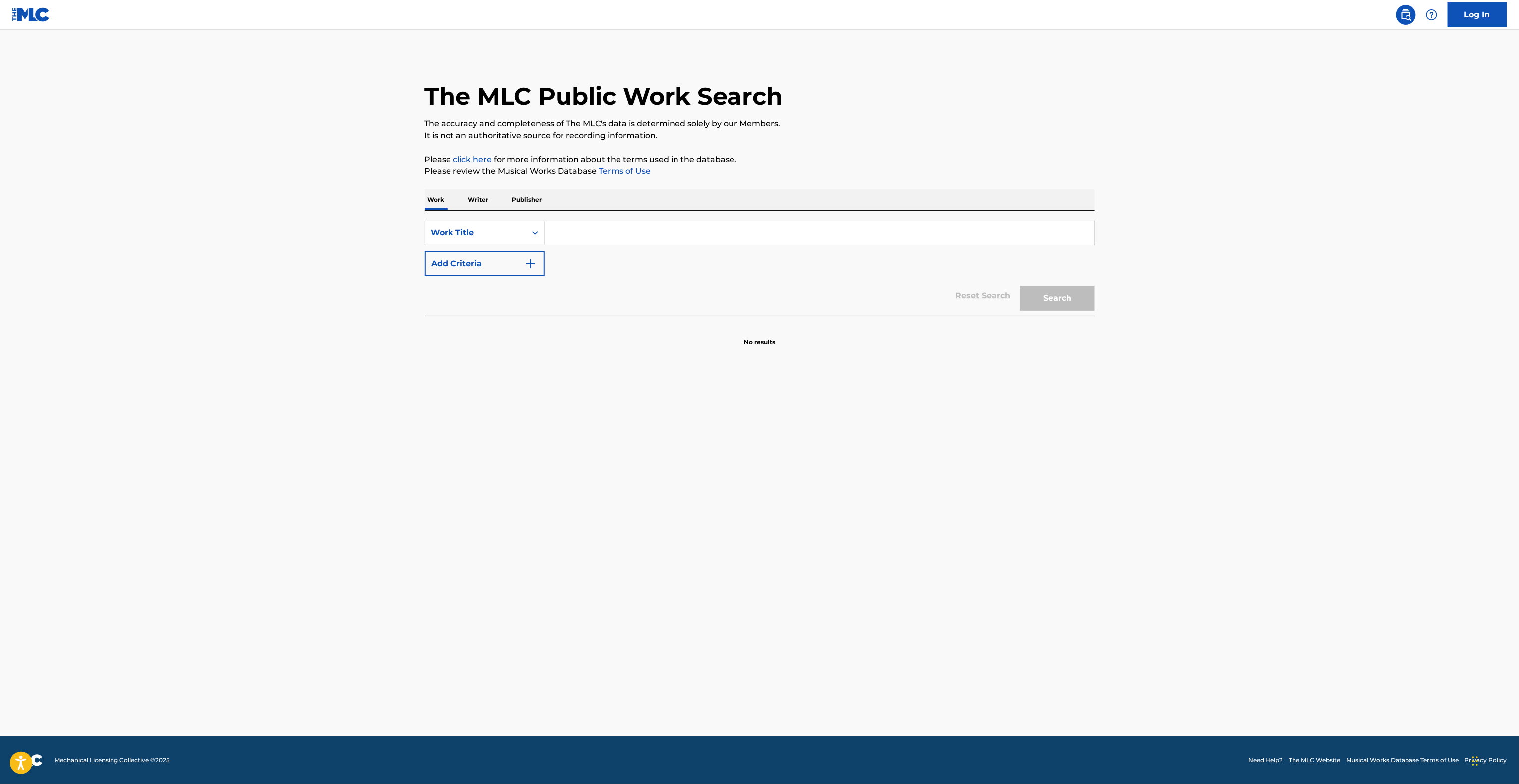
click at [672, 441] on main "The MLC Public Work Search The accuracy and completeness of The MLC's data is d…" at bounding box center [760, 383] width 1519 height 706
drag, startPoint x: 672, startPoint y: 439, endPoint x: 672, endPoint y: 446, distance: 7.0
click at [672, 441] on main "The MLC Public Work Search The accuracy and completeness of The MLC's data is d…" at bounding box center [760, 383] width 1519 height 706
click at [656, 476] on main "The MLC Public Work Search The accuracy and completeness of The MLC's data is d…" at bounding box center [760, 383] width 1519 height 706
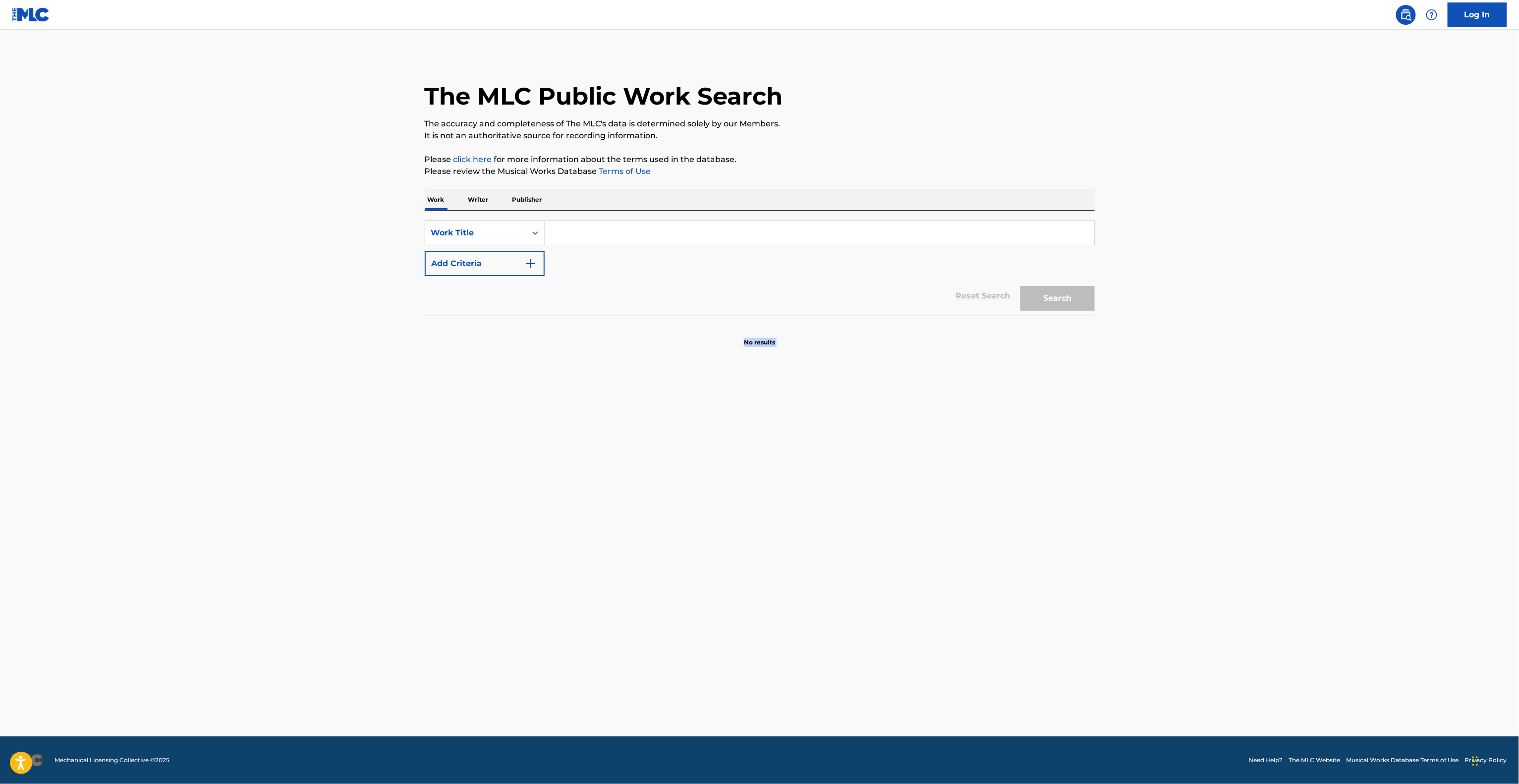
click at [656, 476] on main "The MLC Public Work Search The accuracy and completeness of The MLC's data is d…" at bounding box center [760, 383] width 1519 height 706
click at [654, 477] on main "The MLC Public Work Search The accuracy and completeness of The MLC's data is d…" at bounding box center [760, 383] width 1519 height 706
click at [728, 522] on main "The MLC Public Work Search The accuracy and completeness of The MLC's data is d…" at bounding box center [760, 383] width 1519 height 706
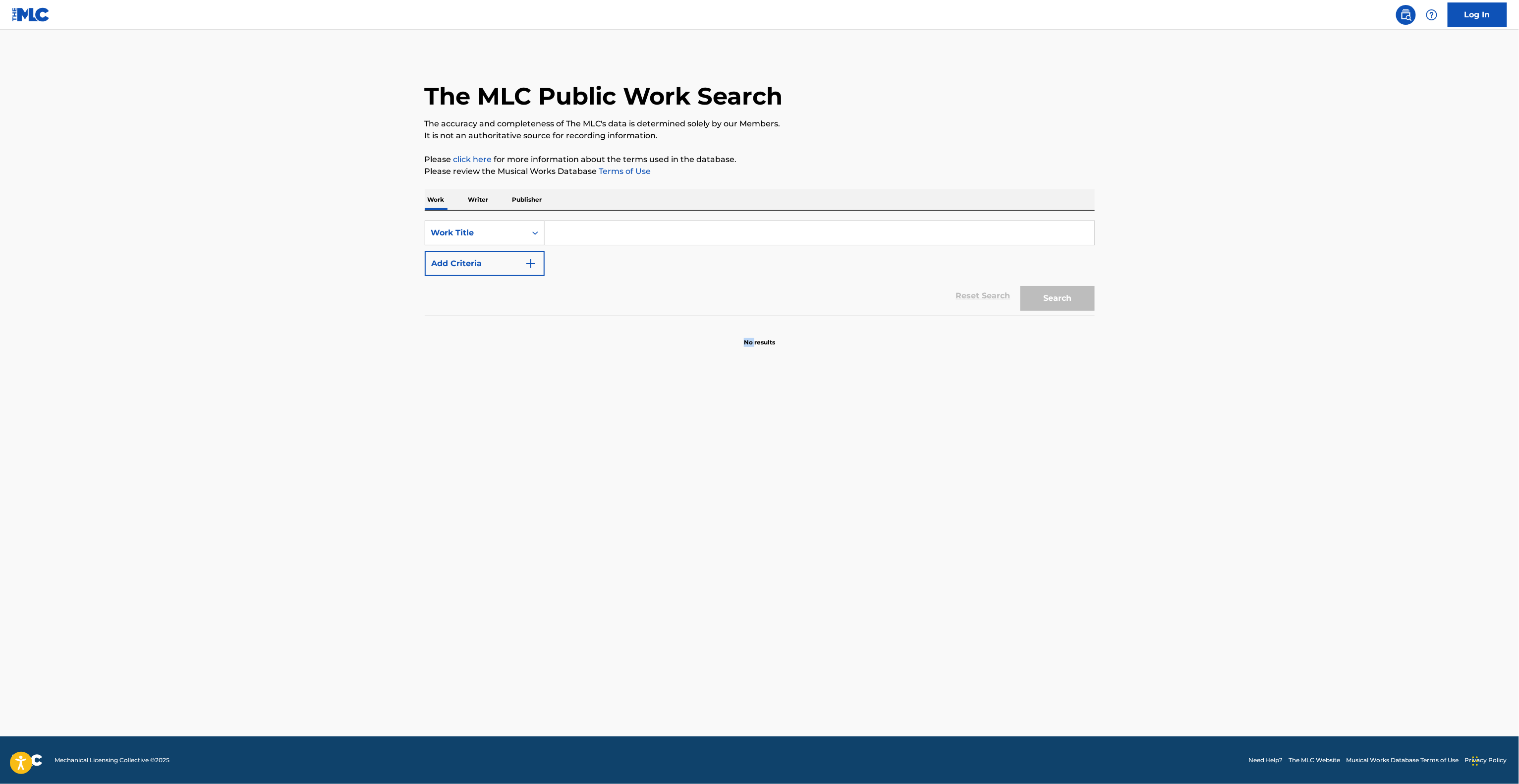
click at [728, 522] on main "The MLC Public Work Search The accuracy and completeness of The MLC's data is d…" at bounding box center [760, 383] width 1519 height 706
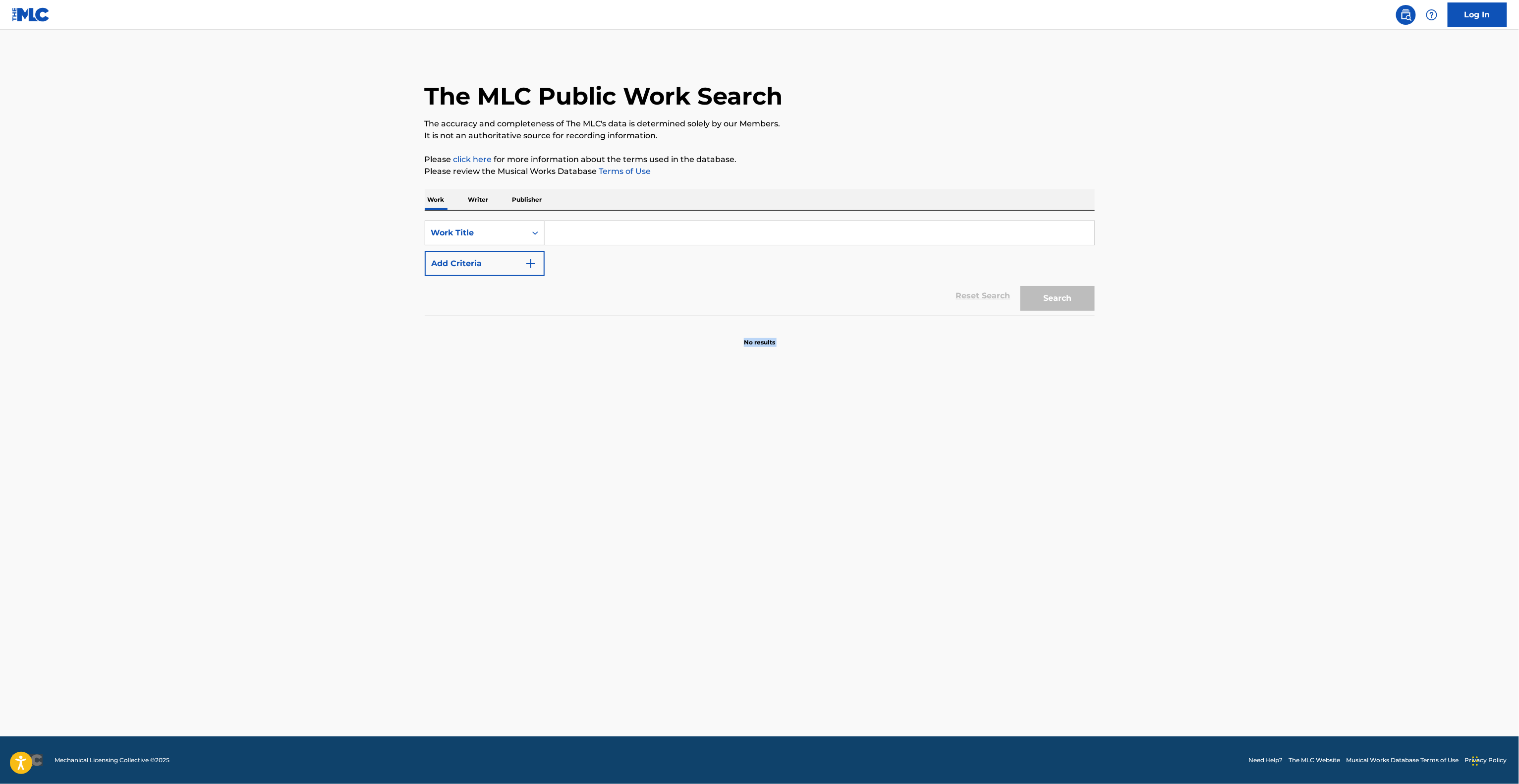
click at [728, 522] on main "The MLC Public Work Search The accuracy and completeness of The MLC's data is d…" at bounding box center [760, 383] width 1519 height 706
click at [728, 523] on main "The MLC Public Work Search The accuracy and completeness of The MLC's data is d…" at bounding box center [760, 383] width 1519 height 706
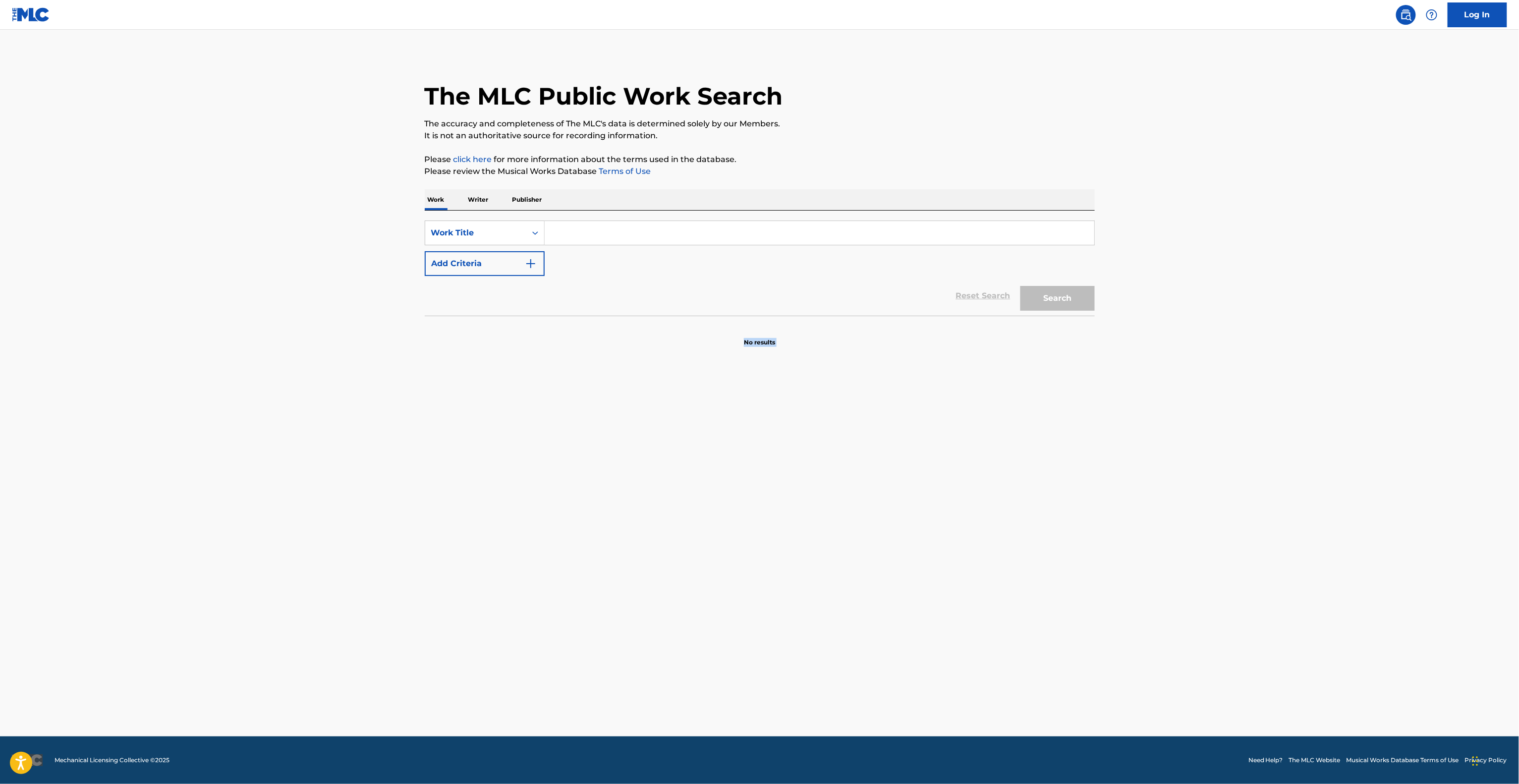
click at [728, 523] on main "The MLC Public Work Search The accuracy and completeness of The MLC's data is d…" at bounding box center [760, 383] width 1519 height 706
drag, startPoint x: 728, startPoint y: 523, endPoint x: 728, endPoint y: 529, distance: 6.0
click at [728, 529] on main "The MLC Public Work Search The accuracy and completeness of The MLC's data is d…" at bounding box center [760, 383] width 1519 height 706
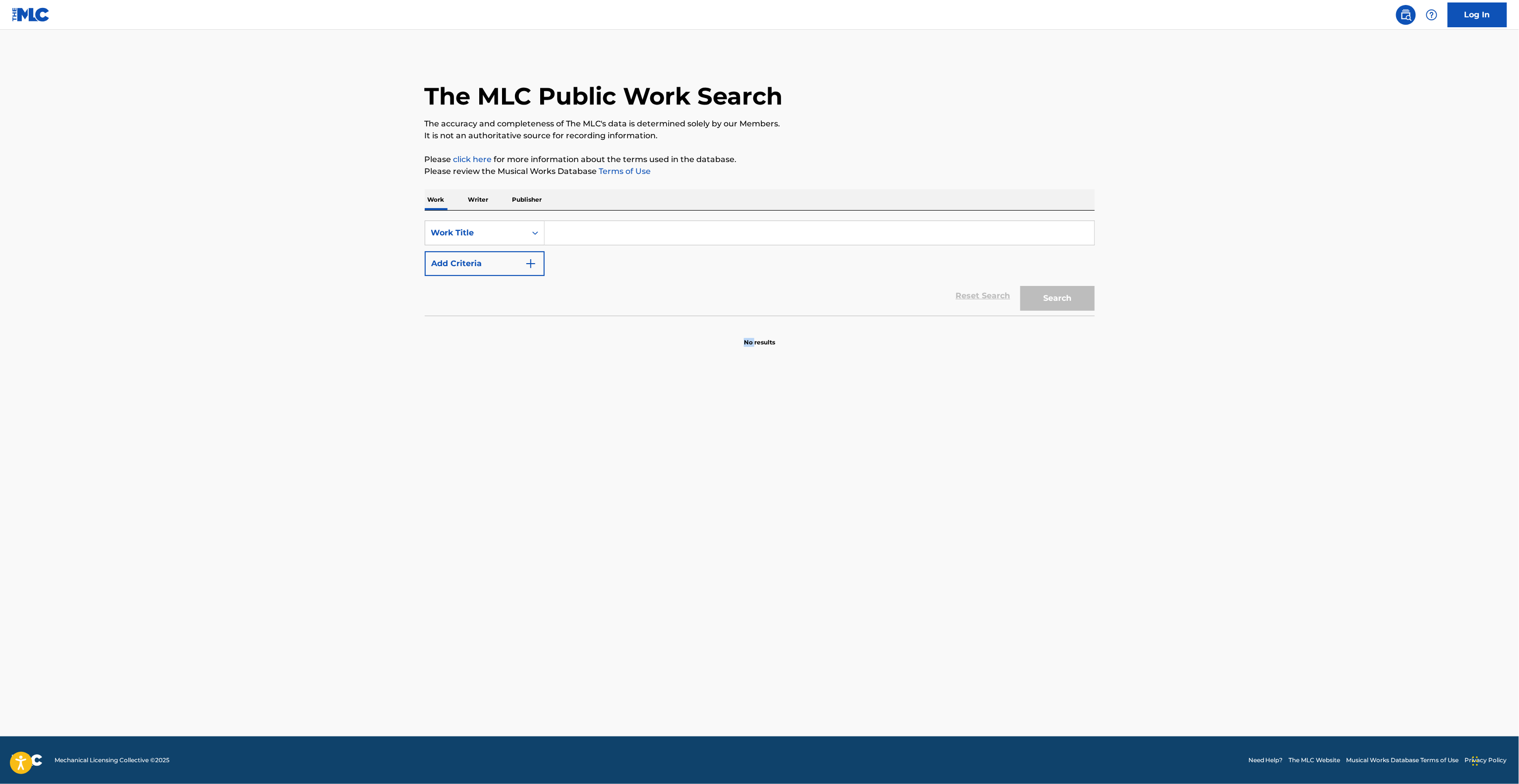
click at [728, 529] on main "The MLC Public Work Search The accuracy and completeness of The MLC's data is d…" at bounding box center [760, 383] width 1519 height 706
click at [728, 529] on main "The MLC Public Work Search The accuracy and completeness of The MLC's data is d…" at bounding box center [760, 383] width 1519 height 706
click at [725, 530] on main "The MLC Public Work Search The accuracy and completeness of The MLC's data is d…" at bounding box center [760, 383] width 1519 height 706
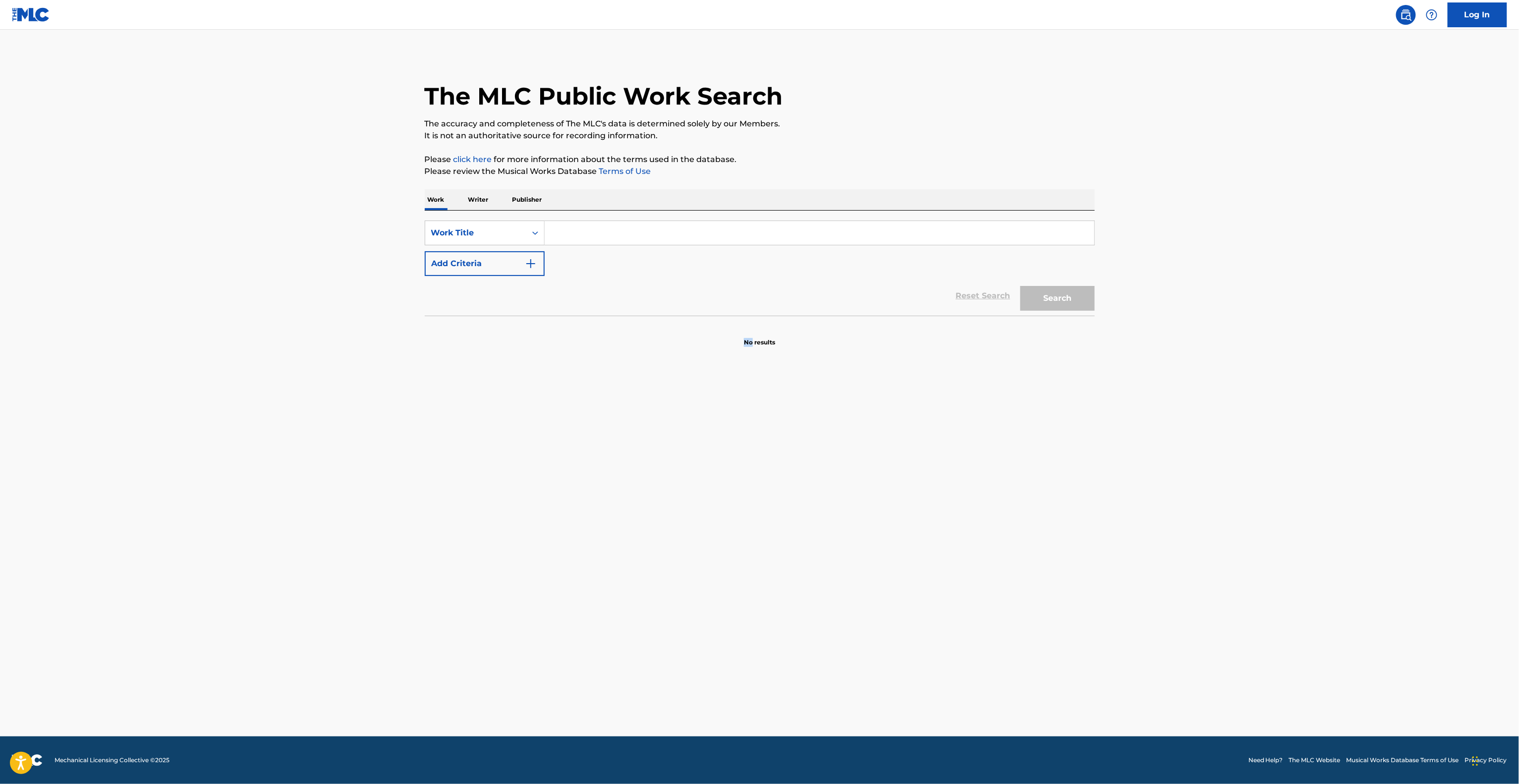
click at [722, 533] on main "The MLC Public Work Search The accuracy and completeness of The MLC's data is d…" at bounding box center [760, 383] width 1519 height 706
click at [719, 535] on main "The MLC Public Work Search The accuracy and completeness of The MLC's data is d…" at bounding box center [760, 383] width 1519 height 706
drag, startPoint x: 719, startPoint y: 535, endPoint x: 713, endPoint y: 538, distance: 6.7
click at [718, 537] on main "The MLC Public Work Search The accuracy and completeness of The MLC's data is d…" at bounding box center [760, 383] width 1519 height 706
click at [712, 538] on main "The MLC Public Work Search The accuracy and completeness of The MLC's data is d…" at bounding box center [760, 383] width 1519 height 706
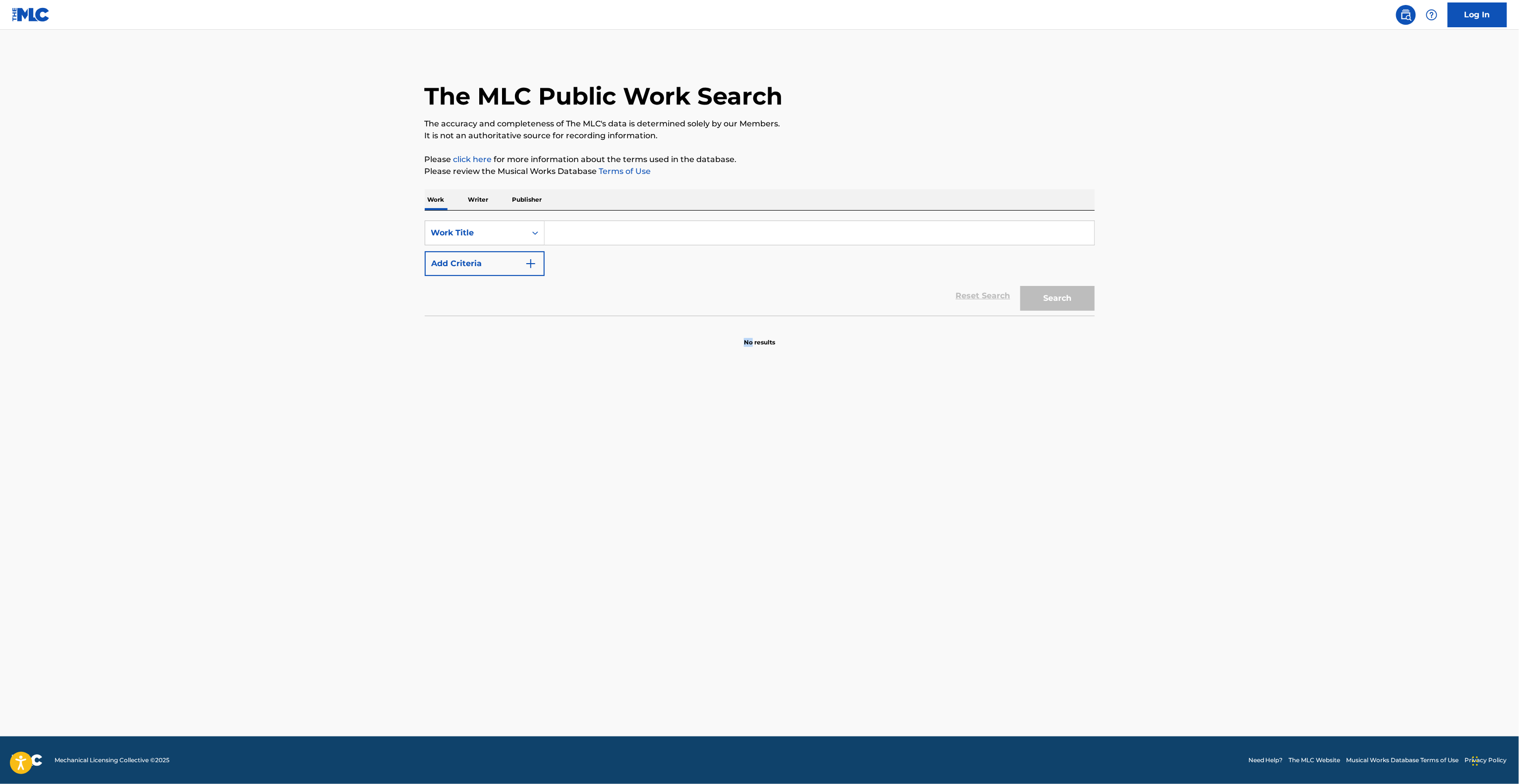
click at [712, 538] on main "The MLC Public Work Search The accuracy and completeness of The MLC's data is d…" at bounding box center [760, 383] width 1519 height 706
click at [702, 542] on main "The MLC Public Work Search The accuracy and completeness of The MLC's data is d…" at bounding box center [760, 383] width 1519 height 706
click at [702, 544] on main "The MLC Public Work Search The accuracy and completeness of The MLC's data is d…" at bounding box center [760, 383] width 1519 height 706
click at [693, 559] on main "The MLC Public Work Search The accuracy and completeness of The MLC's data is d…" at bounding box center [760, 383] width 1519 height 706
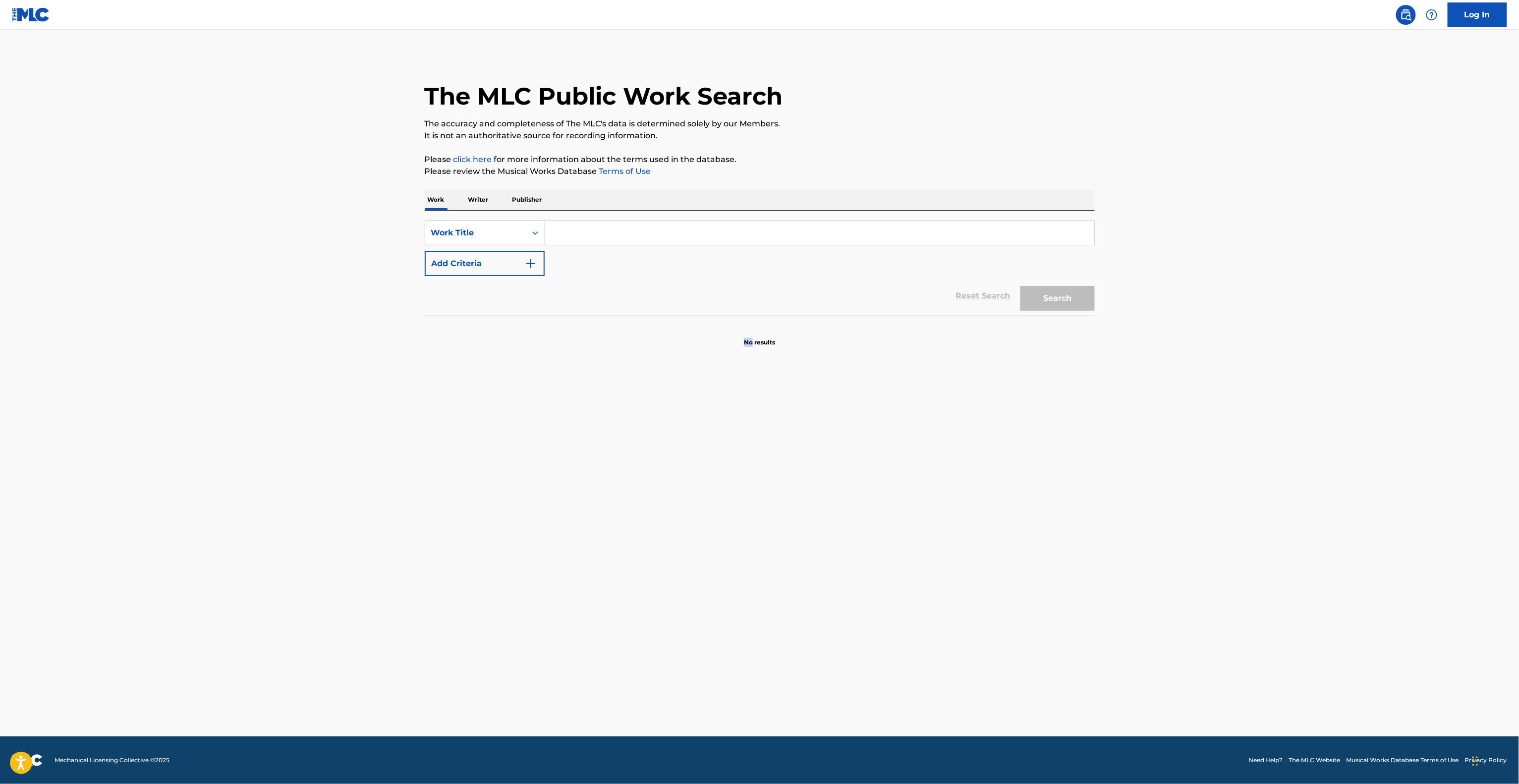
click at [694, 558] on main "The MLC Public Work Search The accuracy and completeness of The MLC's data is d…" at bounding box center [760, 383] width 1519 height 706
drag, startPoint x: 694, startPoint y: 558, endPoint x: 688, endPoint y: 549, distance: 10.8
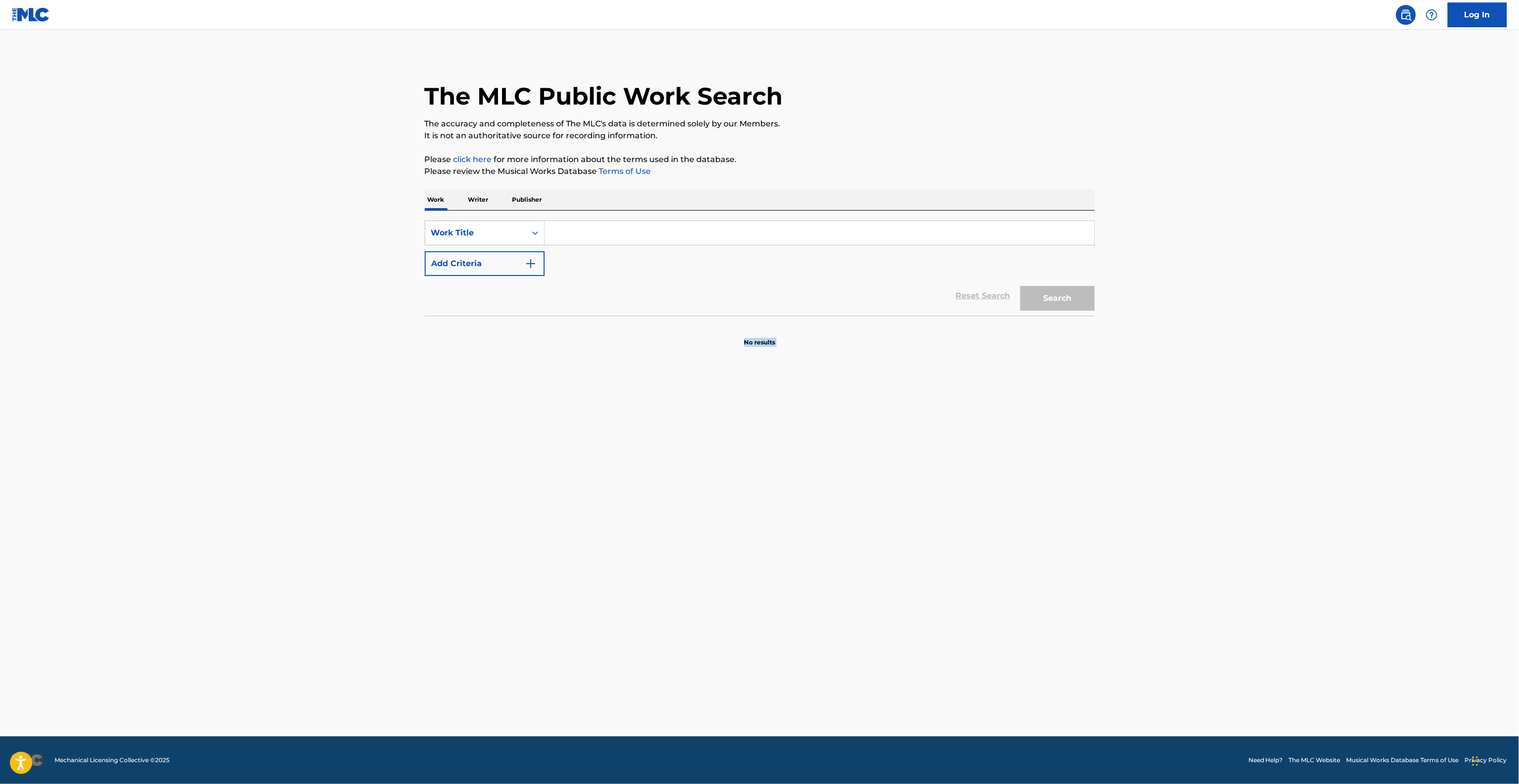
click at [690, 551] on main "The MLC Public Work Search The accuracy and completeness of The MLC's data is d…" at bounding box center [760, 383] width 1519 height 706
click at [688, 542] on main "The MLC Public Work Search The accuracy and completeness of The MLC's data is d…" at bounding box center [760, 383] width 1519 height 706
click at [681, 542] on main "The MLC Public Work Search The accuracy and completeness of The MLC's data is d…" at bounding box center [760, 383] width 1519 height 706
click at [680, 542] on main "The MLC Public Work Search The accuracy and completeness of The MLC's data is d…" at bounding box center [760, 383] width 1519 height 706
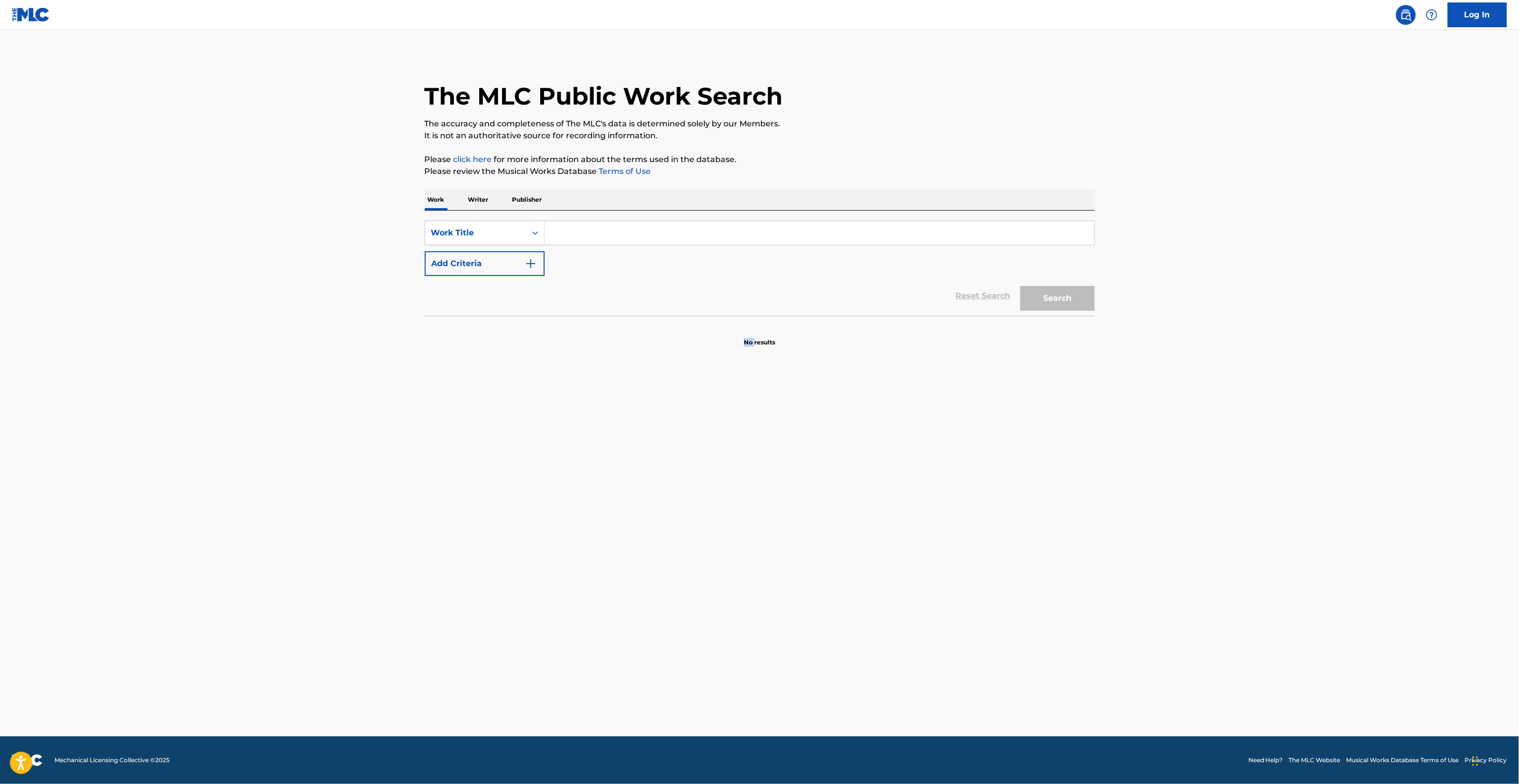
click at [679, 540] on main "The MLC Public Work Search The accuracy and completeness of The MLC's data is d…" at bounding box center [760, 383] width 1519 height 706
click at [674, 545] on main "The MLC Public Work Search The accuracy and completeness of The MLC's data is d…" at bounding box center [760, 383] width 1519 height 706
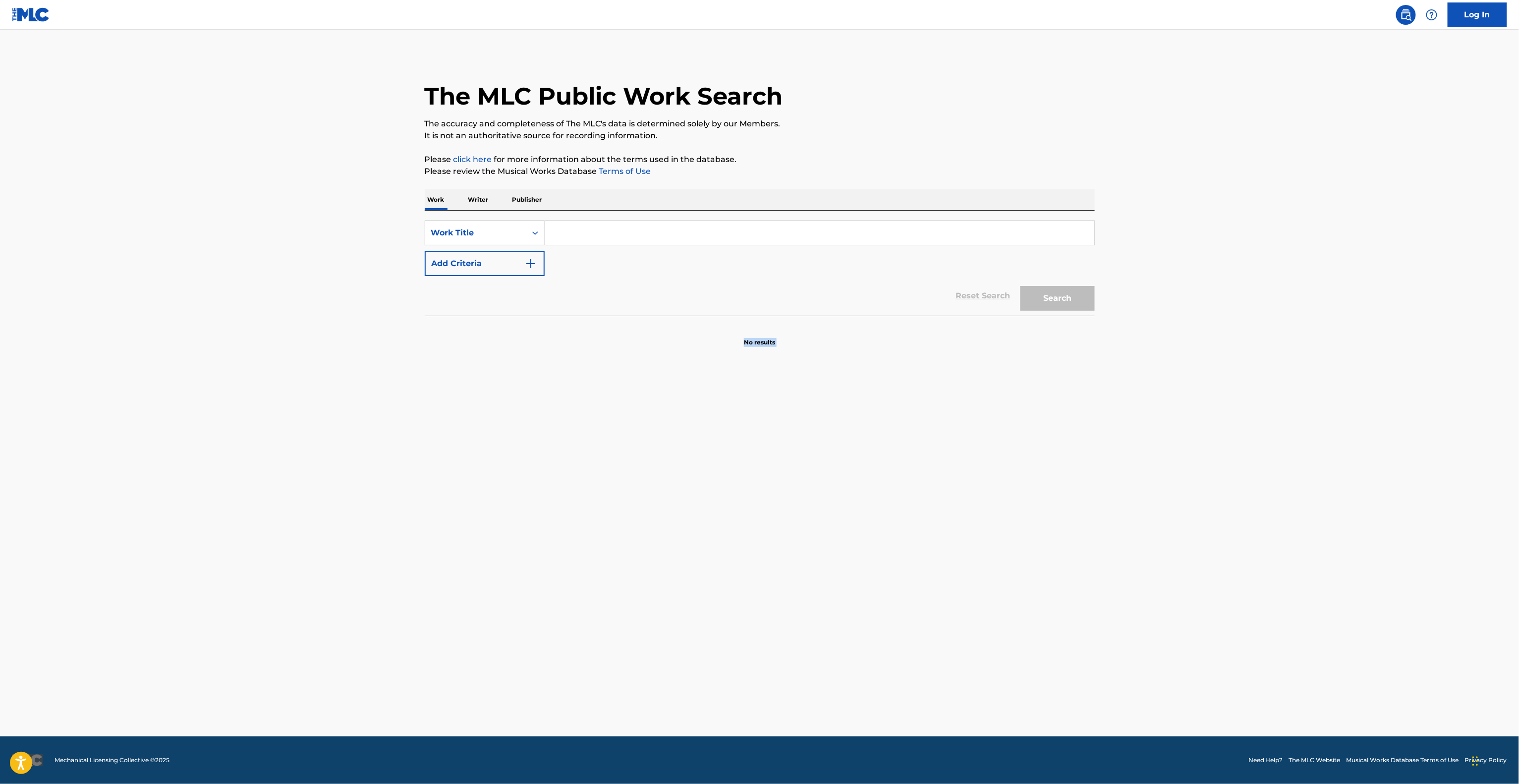
click at [674, 544] on main "The MLC Public Work Search The accuracy and completeness of The MLC's data is d…" at bounding box center [760, 383] width 1519 height 706
drag, startPoint x: 674, startPoint y: 544, endPoint x: 674, endPoint y: 539, distance: 5.0
click at [674, 541] on main "The MLC Public Work Search The accuracy and completeness of The MLC's data is d…" at bounding box center [760, 383] width 1519 height 706
click at [677, 532] on main "The MLC Public Work Search The accuracy and completeness of The MLC's data is d…" at bounding box center [760, 383] width 1519 height 706
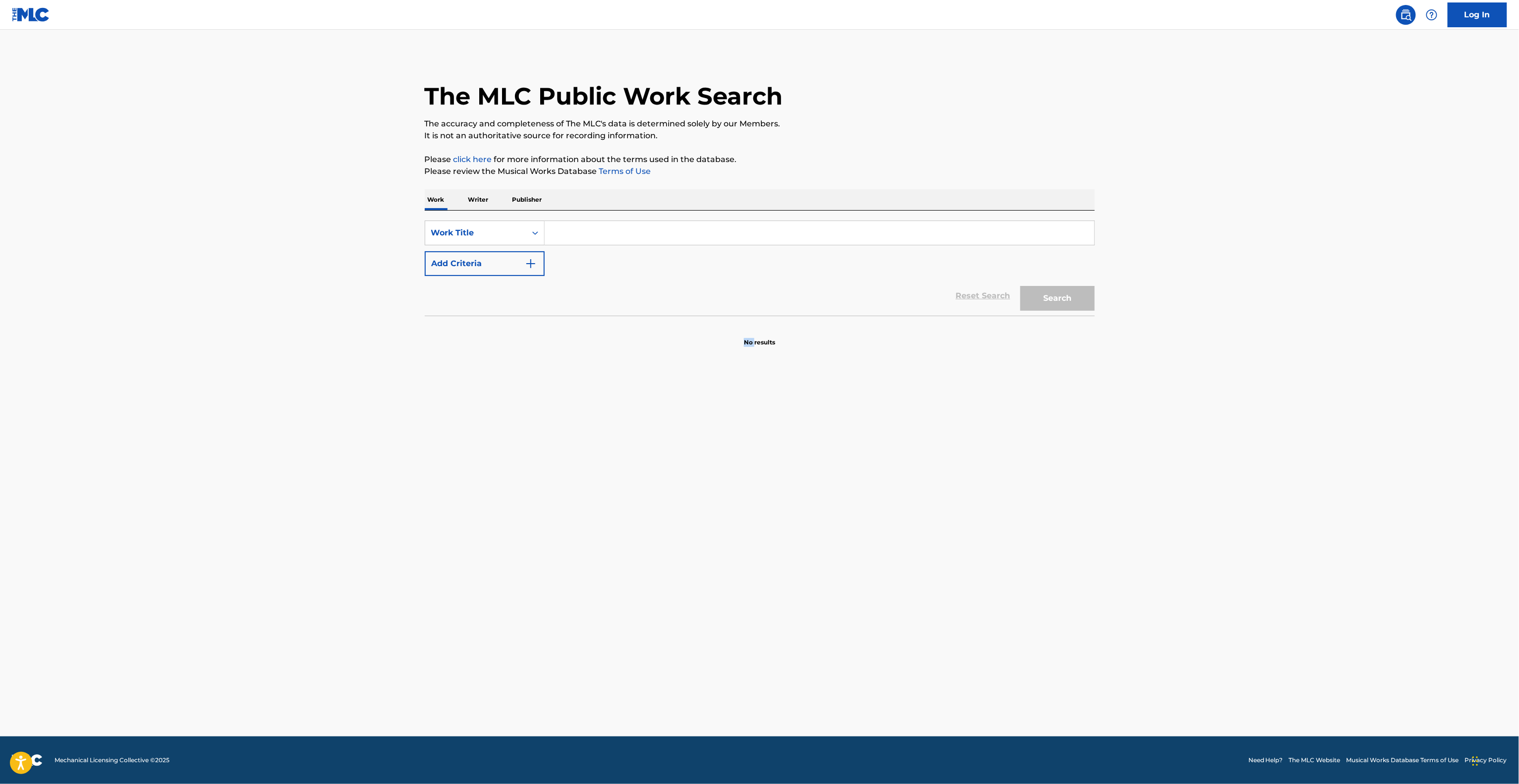
click at [679, 528] on main "The MLC Public Work Search The accuracy and completeness of The MLC's data is d…" at bounding box center [760, 383] width 1519 height 706
drag, startPoint x: 679, startPoint y: 528, endPoint x: 680, endPoint y: 517, distance: 11.0
click at [680, 523] on main "The MLC Public Work Search The accuracy and completeness of The MLC's data is d…" at bounding box center [760, 383] width 1519 height 706
click at [680, 516] on main "The MLC Public Work Search The accuracy and completeness of The MLC's data is d…" at bounding box center [760, 383] width 1519 height 706
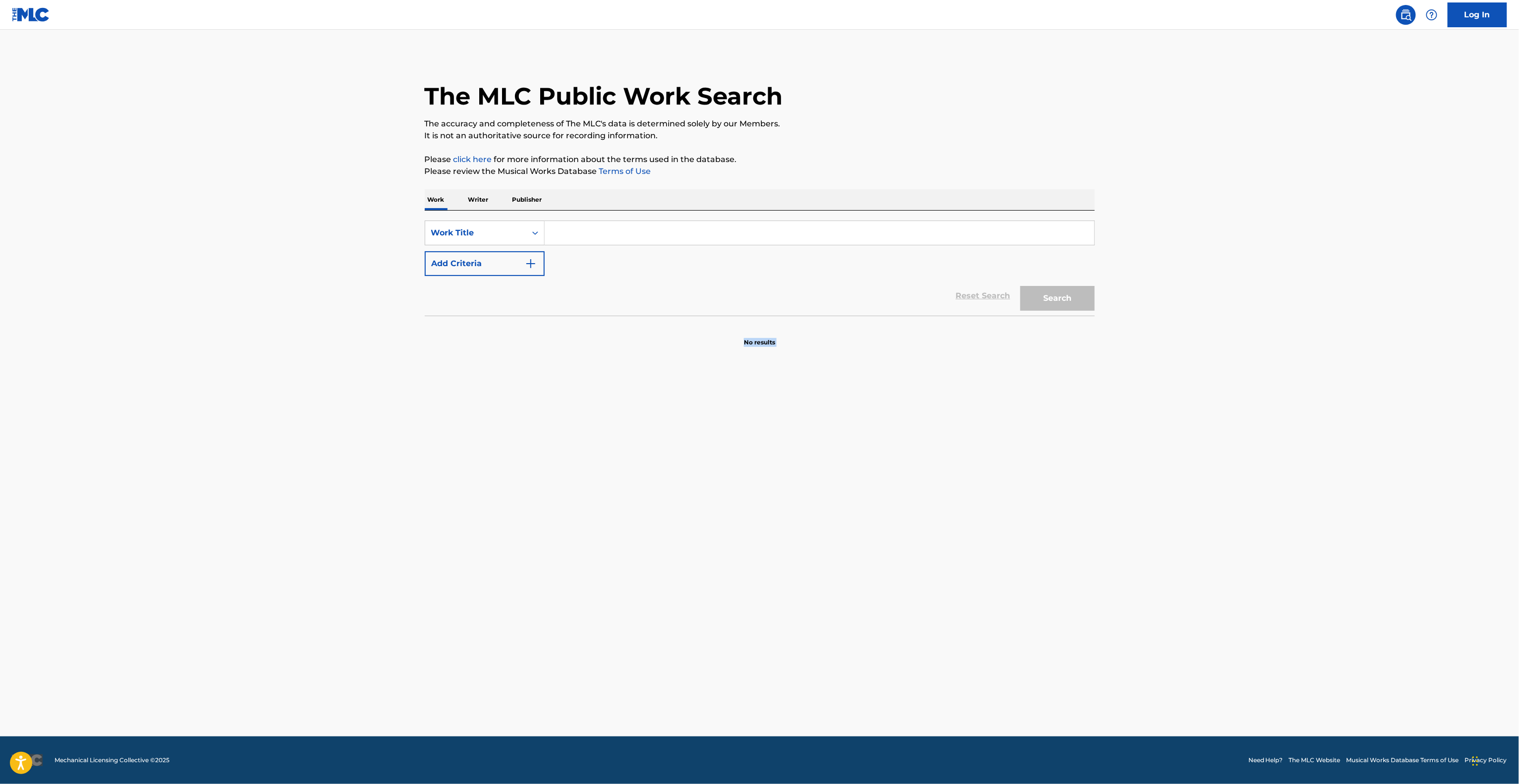
click at [680, 516] on main "The MLC Public Work Search The accuracy and completeness of The MLC's data is d…" at bounding box center [760, 383] width 1519 height 706
click at [676, 505] on main "The MLC Public Work Search The accuracy and completeness of The MLC's data is d…" at bounding box center [760, 383] width 1519 height 706
click at [669, 509] on main "The MLC Public Work Search The accuracy and completeness of The MLC's data is d…" at bounding box center [760, 383] width 1519 height 706
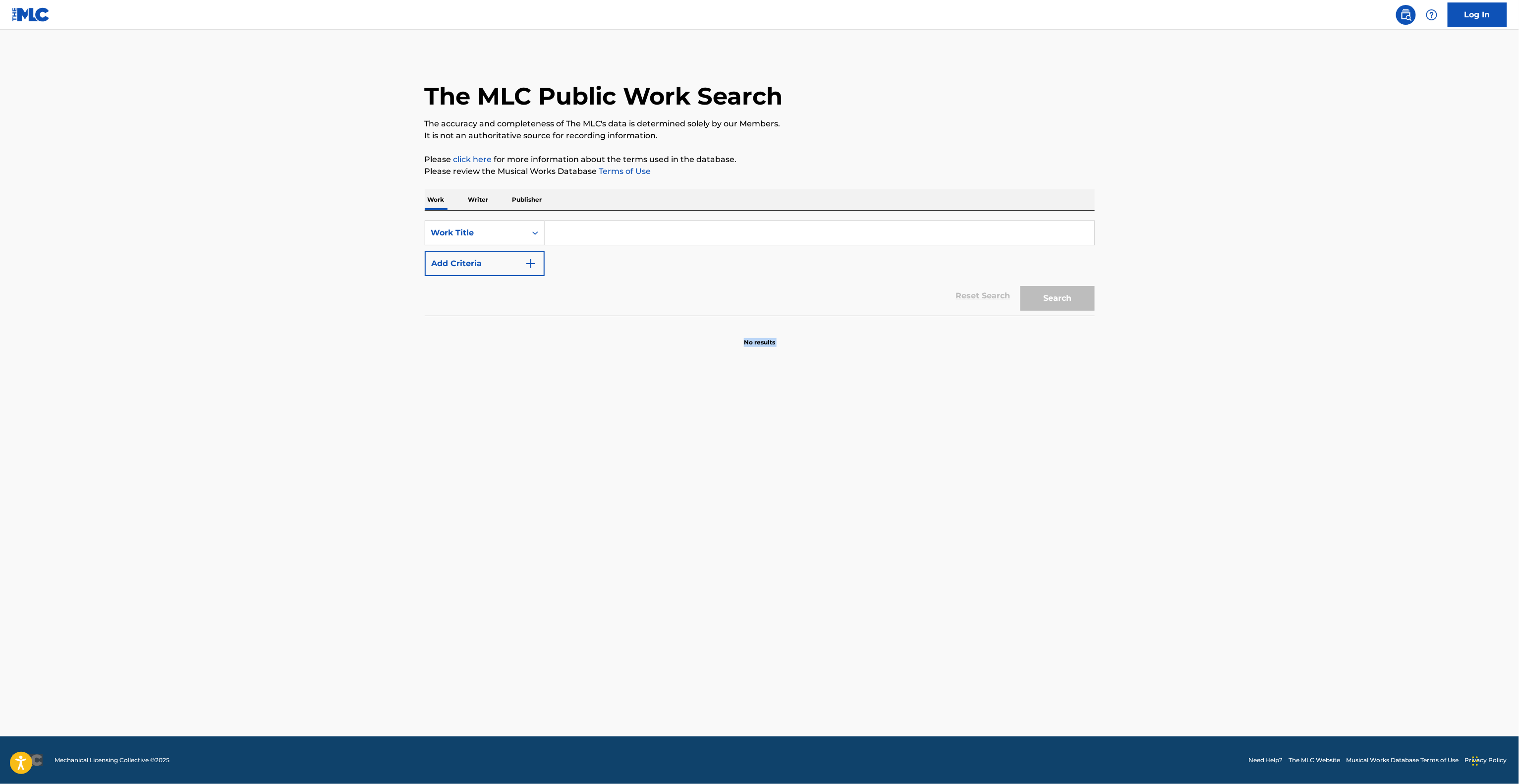
click at [669, 508] on main "The MLC Public Work Search The accuracy and completeness of The MLC's data is d…" at bounding box center [760, 383] width 1519 height 706
click at [669, 509] on main "The MLC Public Work Search The accuracy and completeness of The MLC's data is d…" at bounding box center [760, 383] width 1519 height 706
click at [650, 461] on main "The MLC Public Work Search The accuracy and completeness of The MLC's data is d…" at bounding box center [760, 383] width 1519 height 706
click at [650, 465] on main "The MLC Public Work Search The accuracy and completeness of The MLC's data is d…" at bounding box center [760, 383] width 1519 height 706
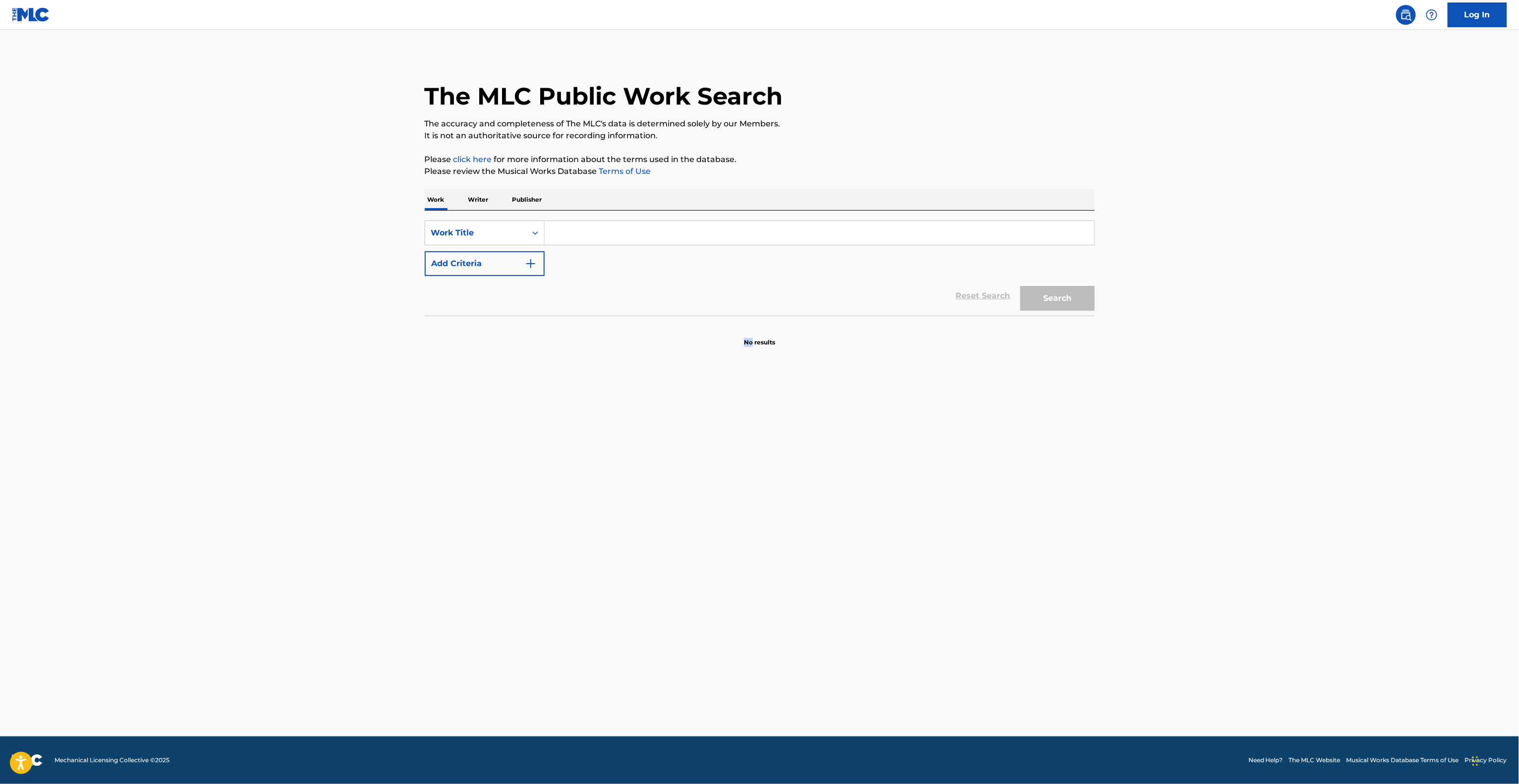
click at [654, 457] on main "The MLC Public Work Search The accuracy and completeness of The MLC's data is d…" at bounding box center [760, 383] width 1519 height 706
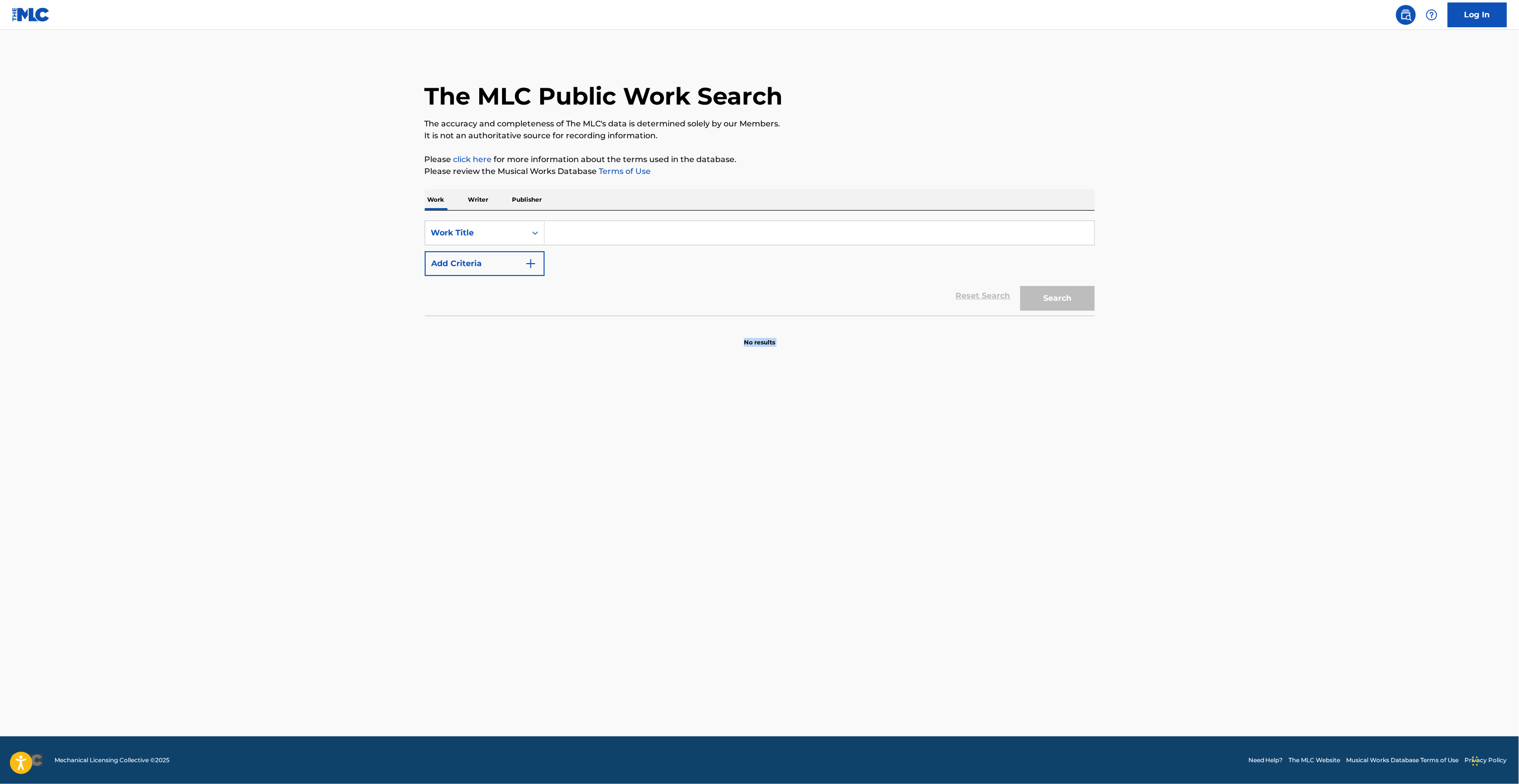
click at [654, 462] on main "The MLC Public Work Search The accuracy and completeness of The MLC's data is d…" at bounding box center [760, 383] width 1519 height 706
click at [654, 465] on main "The MLC Public Work Search The accuracy and completeness of The MLC's data is d…" at bounding box center [760, 383] width 1519 height 706
click at [648, 451] on main "The MLC Public Work Search The accuracy and completeness of The MLC's data is d…" at bounding box center [760, 383] width 1519 height 706
click at [646, 467] on main "The MLC Public Work Search The accuracy and completeness of The MLC's data is d…" at bounding box center [760, 383] width 1519 height 706
drag, startPoint x: 645, startPoint y: 469, endPoint x: 639, endPoint y: 491, distance: 22.8
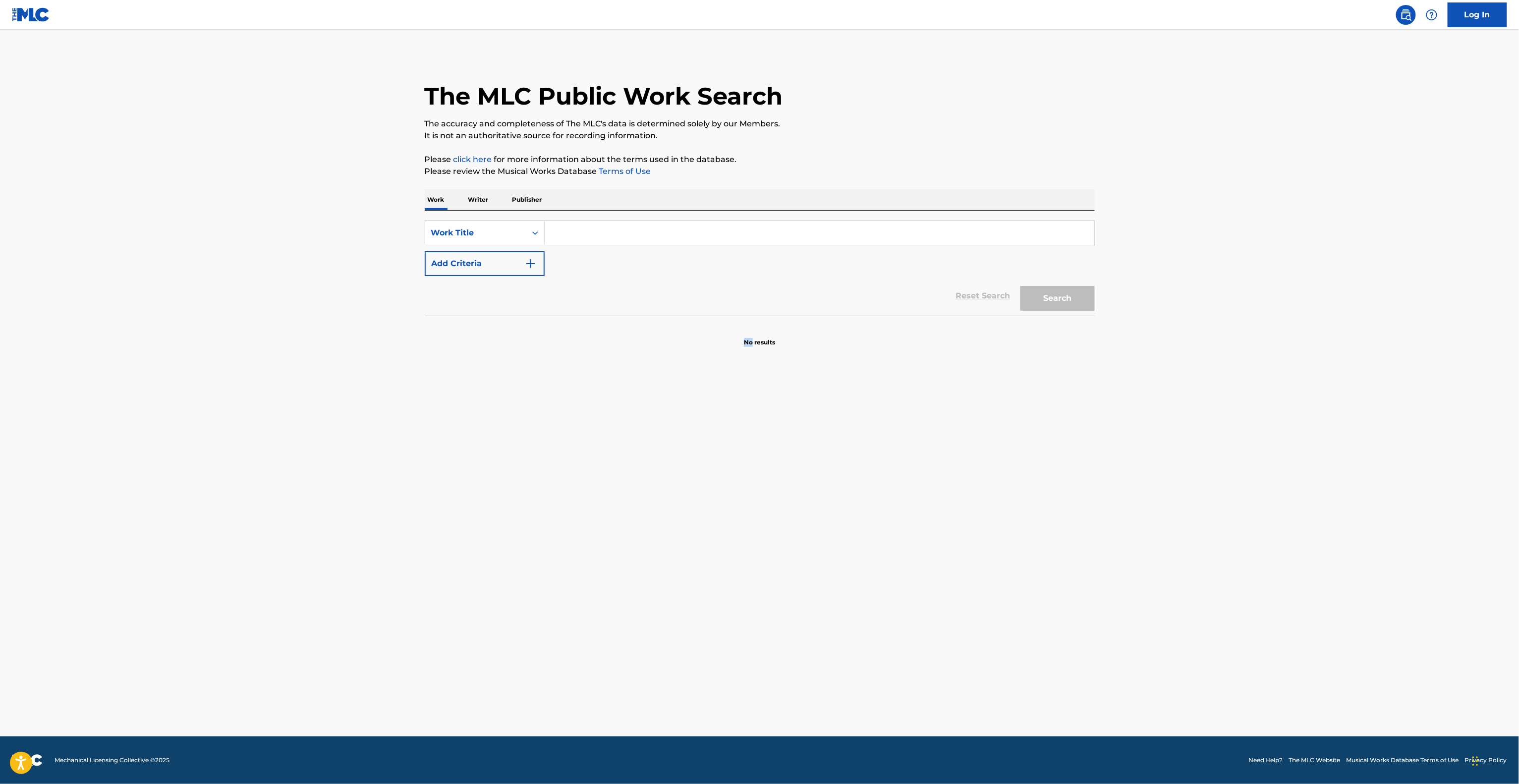
click at [644, 477] on main "The MLC Public Work Search The accuracy and completeness of The MLC's data is d…" at bounding box center [760, 383] width 1519 height 706
click at [639, 492] on main "The MLC Public Work Search The accuracy and completeness of The MLC's data is d…" at bounding box center [760, 383] width 1519 height 706
click at [630, 512] on main "The MLC Public Work Search The accuracy and completeness of The MLC's data is d…" at bounding box center [760, 383] width 1519 height 706
click at [636, 507] on main "The MLC Public Work Search The accuracy and completeness of The MLC's data is d…" at bounding box center [760, 383] width 1519 height 706
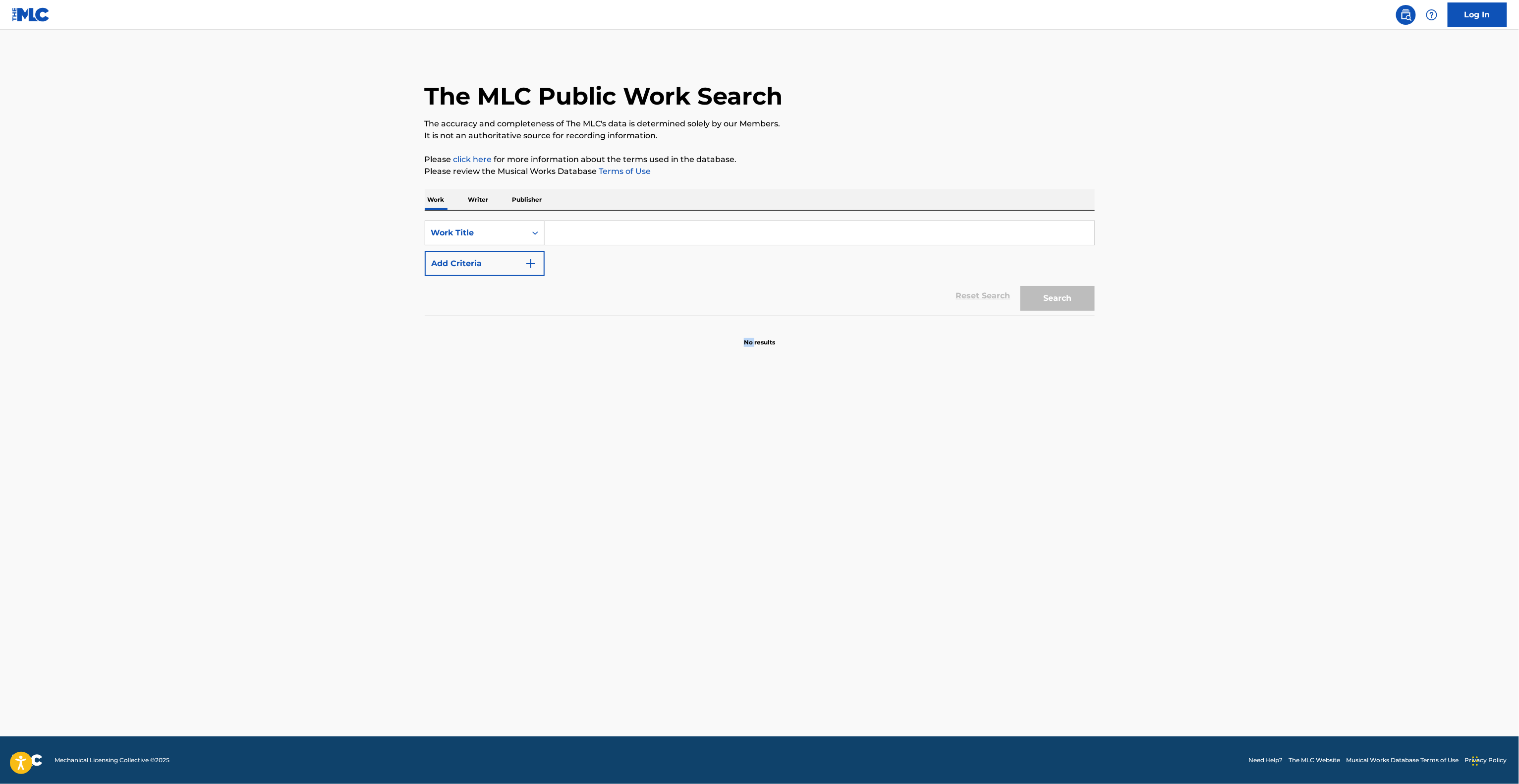
click at [636, 507] on main "The MLC Public Work Search The accuracy and completeness of The MLC's data is d…" at bounding box center [760, 383] width 1519 height 706
click at [636, 505] on main "The MLC Public Work Search The accuracy and completeness of The MLC's data is d…" at bounding box center [760, 383] width 1519 height 706
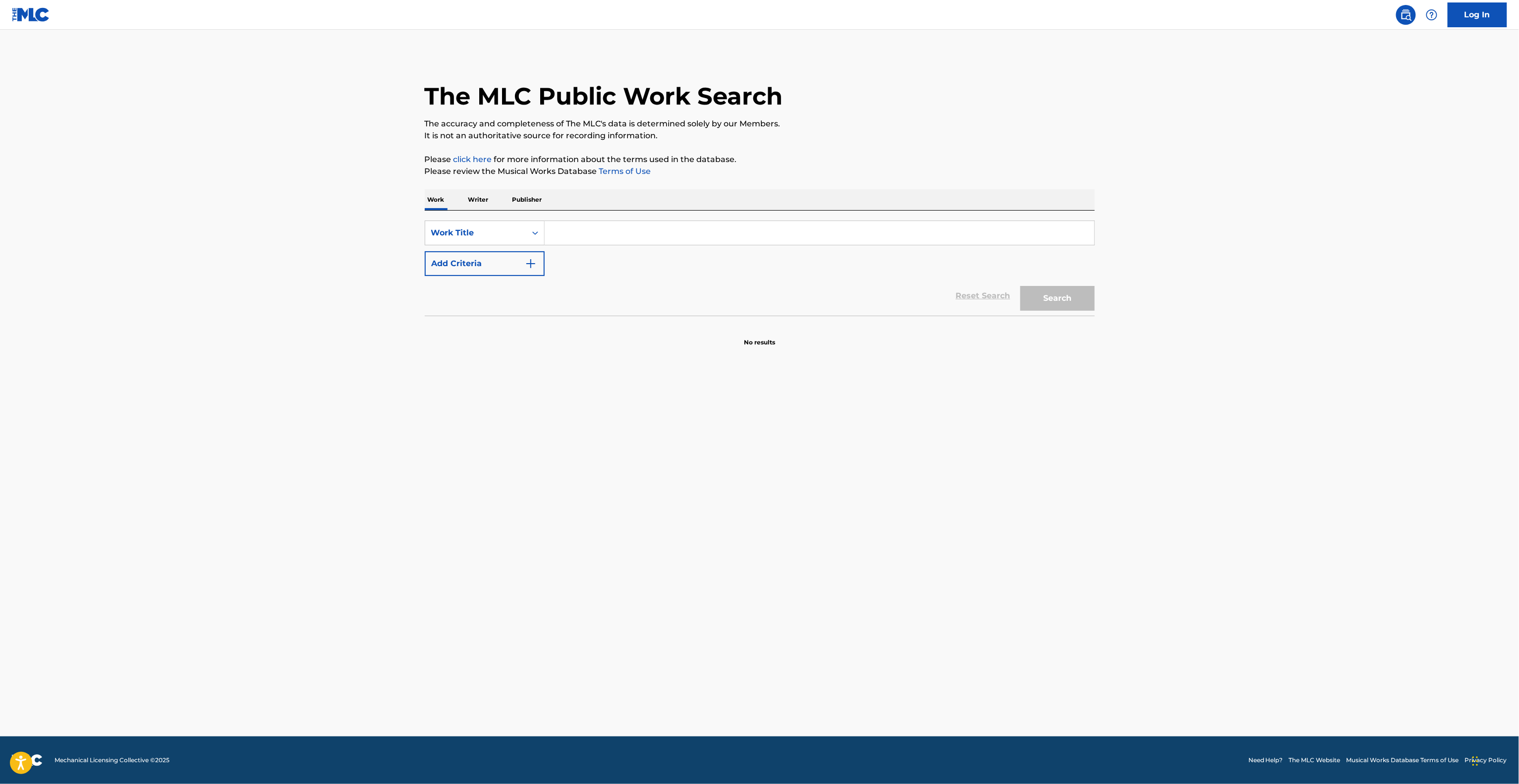
click at [637, 500] on main "The MLC Public Work Search The accuracy and completeness of The MLC's data is d…" at bounding box center [760, 383] width 1519 height 706
drag, startPoint x: 640, startPoint y: 487, endPoint x: 603, endPoint y: 529, distance: 56.0
click at [627, 502] on main "The MLC Public Work Search The accuracy and completeness of The MLC's data is d…" at bounding box center [760, 383] width 1519 height 706
click at [603, 529] on main "The MLC Public Work Search The accuracy and completeness of The MLC's data is d…" at bounding box center [760, 383] width 1519 height 706
click at [603, 530] on main "The MLC Public Work Search The accuracy and completeness of The MLC's data is d…" at bounding box center [760, 383] width 1519 height 706
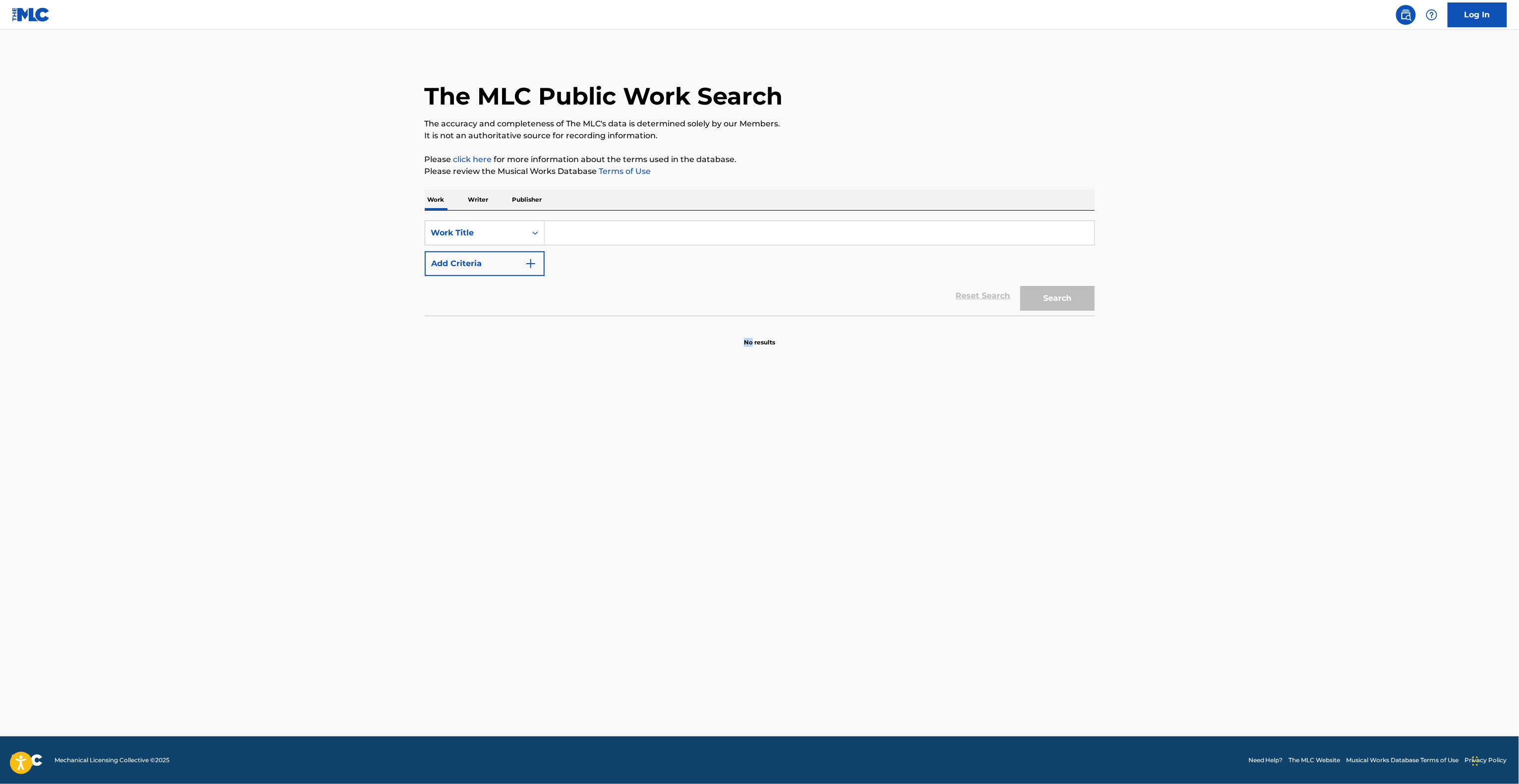
click at [603, 529] on main "The MLC Public Work Search The accuracy and completeness of The MLC's data is d…" at bounding box center [760, 383] width 1519 height 706
click at [599, 490] on main "The MLC Public Work Search The accuracy and completeness of The MLC's data is d…" at bounding box center [760, 383] width 1519 height 706
click at [601, 483] on main "The MLC Public Work Search The accuracy and completeness of The MLC's data is d…" at bounding box center [760, 383] width 1519 height 706
click at [604, 480] on main "The MLC Public Work Search The accuracy and completeness of The MLC's data is d…" at bounding box center [760, 383] width 1519 height 706
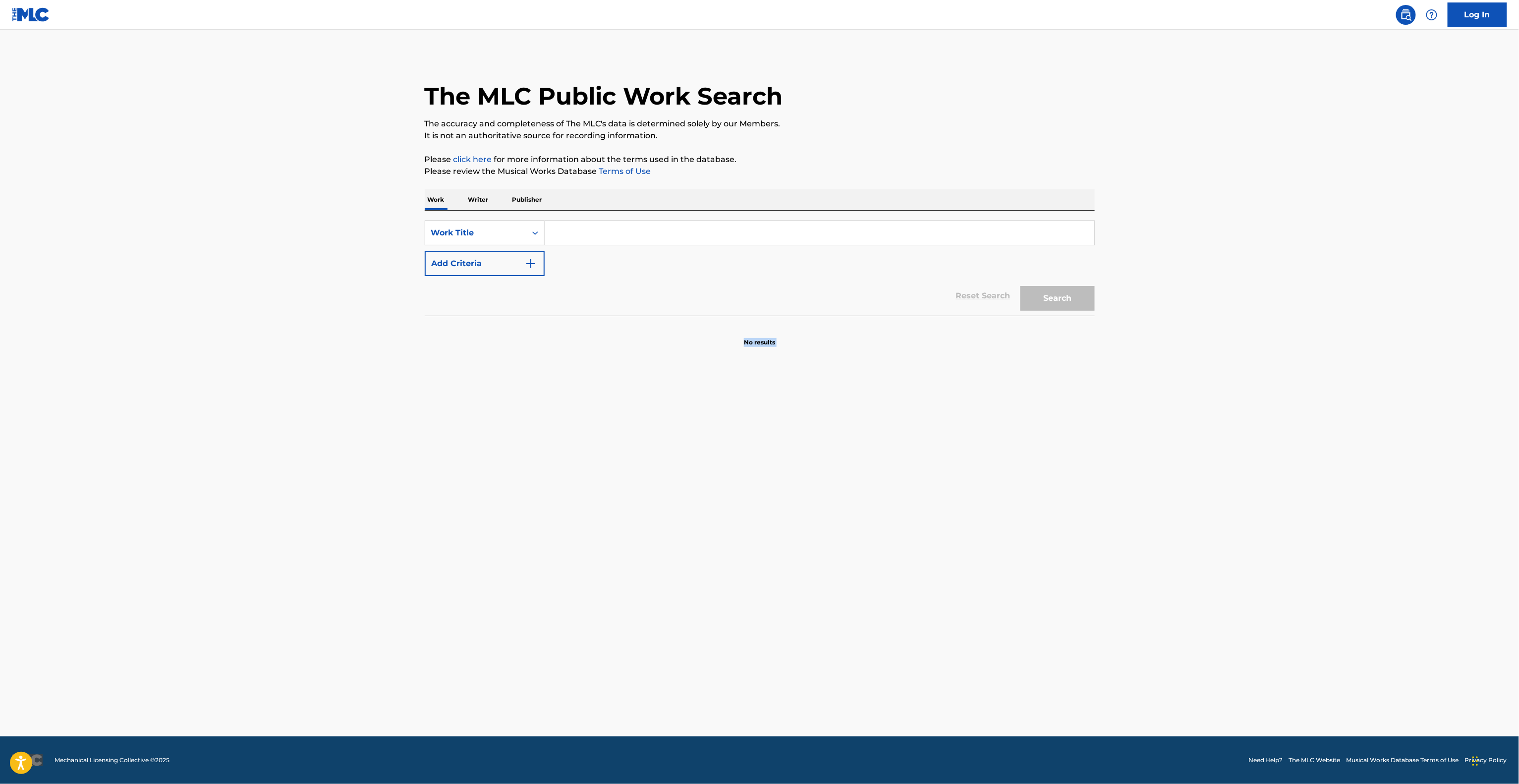
click at [604, 480] on main "The MLC Public Work Search The accuracy and completeness of The MLC's data is d…" at bounding box center [760, 383] width 1519 height 706
click at [587, 499] on main "The MLC Public Work Search The accuracy and completeness of The MLC's data is d…" at bounding box center [760, 383] width 1519 height 706
click at [587, 490] on main "The MLC Public Work Search The accuracy and completeness of The MLC's data is d…" at bounding box center [760, 383] width 1519 height 706
click at [587, 476] on main "The MLC Public Work Search The accuracy and completeness of The MLC's data is d…" at bounding box center [760, 383] width 1519 height 706
drag, startPoint x: 587, startPoint y: 475, endPoint x: 597, endPoint y: 475, distance: 10.0
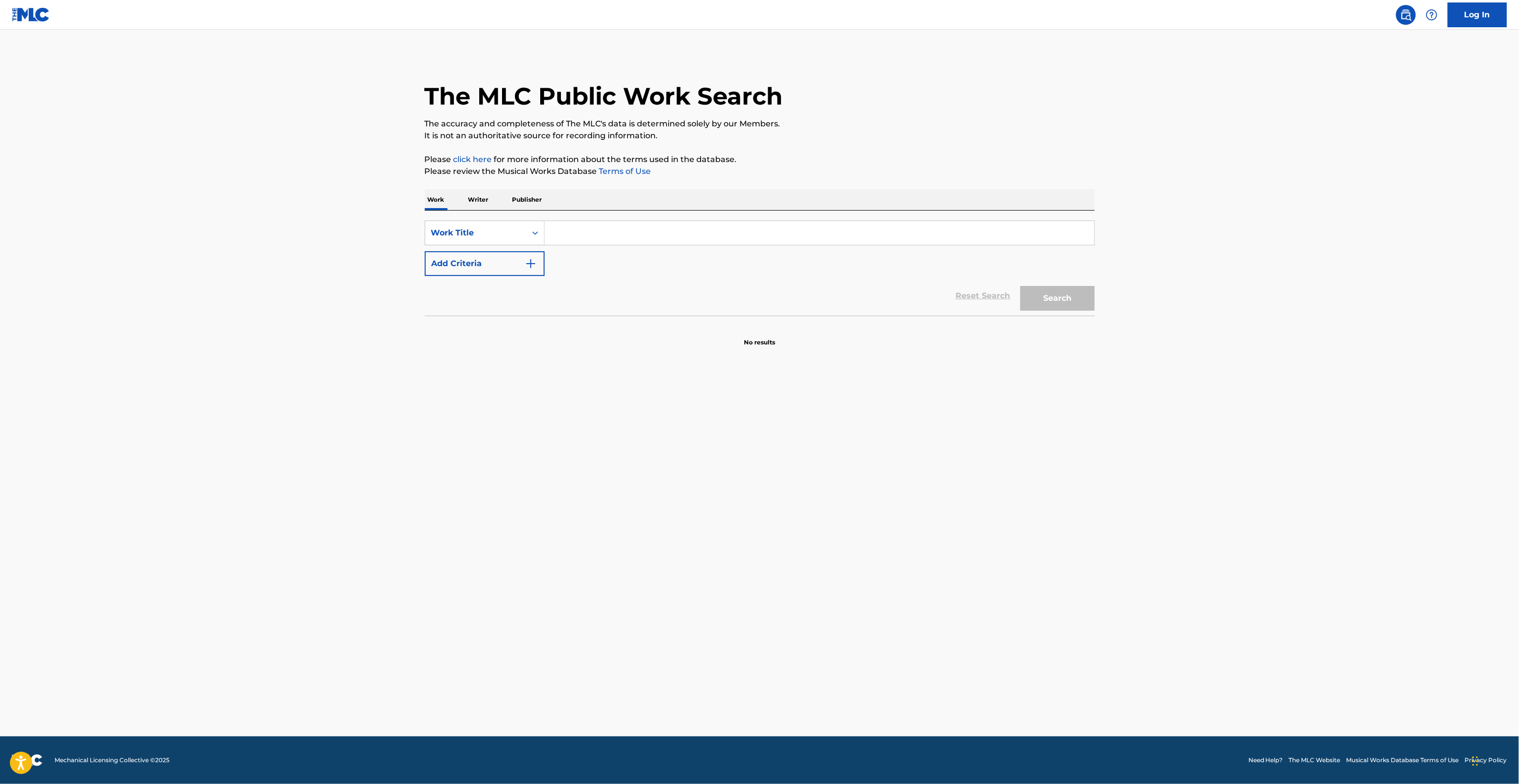
click at [588, 475] on main "The MLC Public Work Search The accuracy and completeness of The MLC's data is d…" at bounding box center [760, 383] width 1519 height 706
click at [597, 475] on main "The MLC Public Work Search The accuracy and completeness of The MLC's data is d…" at bounding box center [760, 383] width 1519 height 706
click at [597, 473] on main "The MLC Public Work Search The accuracy and completeness of The MLC's data is d…" at bounding box center [760, 383] width 1519 height 706
click at [596, 473] on main "The MLC Public Work Search The accuracy and completeness of The MLC's data is d…" at bounding box center [760, 383] width 1519 height 706
drag, startPoint x: 596, startPoint y: 473, endPoint x: 588, endPoint y: 466, distance: 10.6
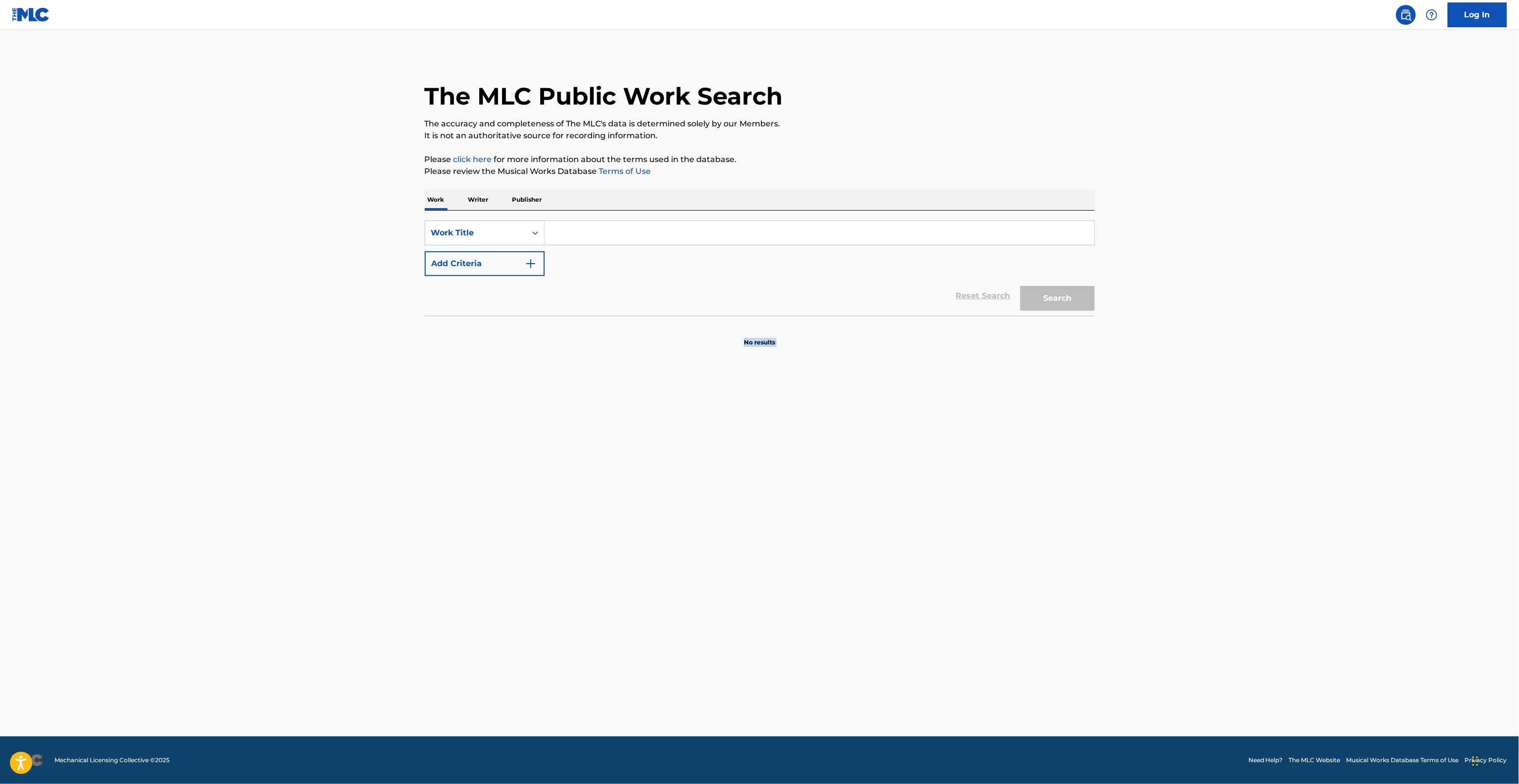
click at [595, 475] on main "The MLC Public Work Search The accuracy and completeness of The MLC's data is d…" at bounding box center [760, 383] width 1519 height 706
click at [588, 466] on main "The MLC Public Work Search The accuracy and completeness of The MLC's data is d…" at bounding box center [760, 383] width 1519 height 706
click at [591, 466] on main "The MLC Public Work Search The accuracy and completeness of The MLC's data is d…" at bounding box center [760, 383] width 1519 height 706
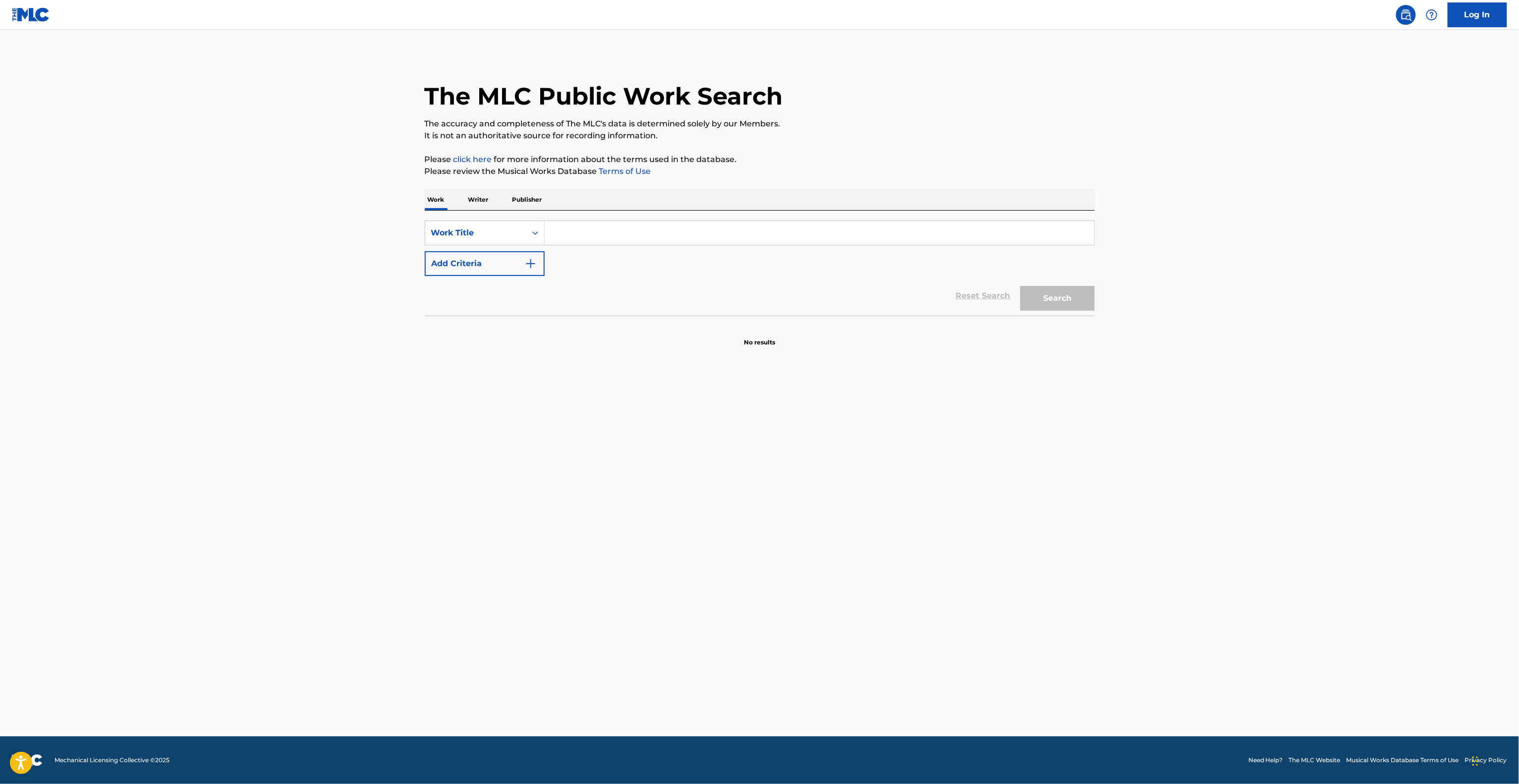
click at [585, 473] on main "The MLC Public Work Search The accuracy and completeness of The MLC's data is d…" at bounding box center [760, 383] width 1519 height 706
click at [566, 436] on main "The MLC Public Work Search The accuracy and completeness of The MLC's data is d…" at bounding box center [760, 383] width 1519 height 706
click at [509, 512] on main "The MLC Public Work Search The accuracy and completeness of The MLC's data is d…" at bounding box center [760, 383] width 1519 height 706
drag, startPoint x: 509, startPoint y: 511, endPoint x: 517, endPoint y: 496, distance: 17.0
click at [517, 495] on main "The MLC Public Work Search The accuracy and completeness of The MLC's data is d…" at bounding box center [760, 383] width 1519 height 706
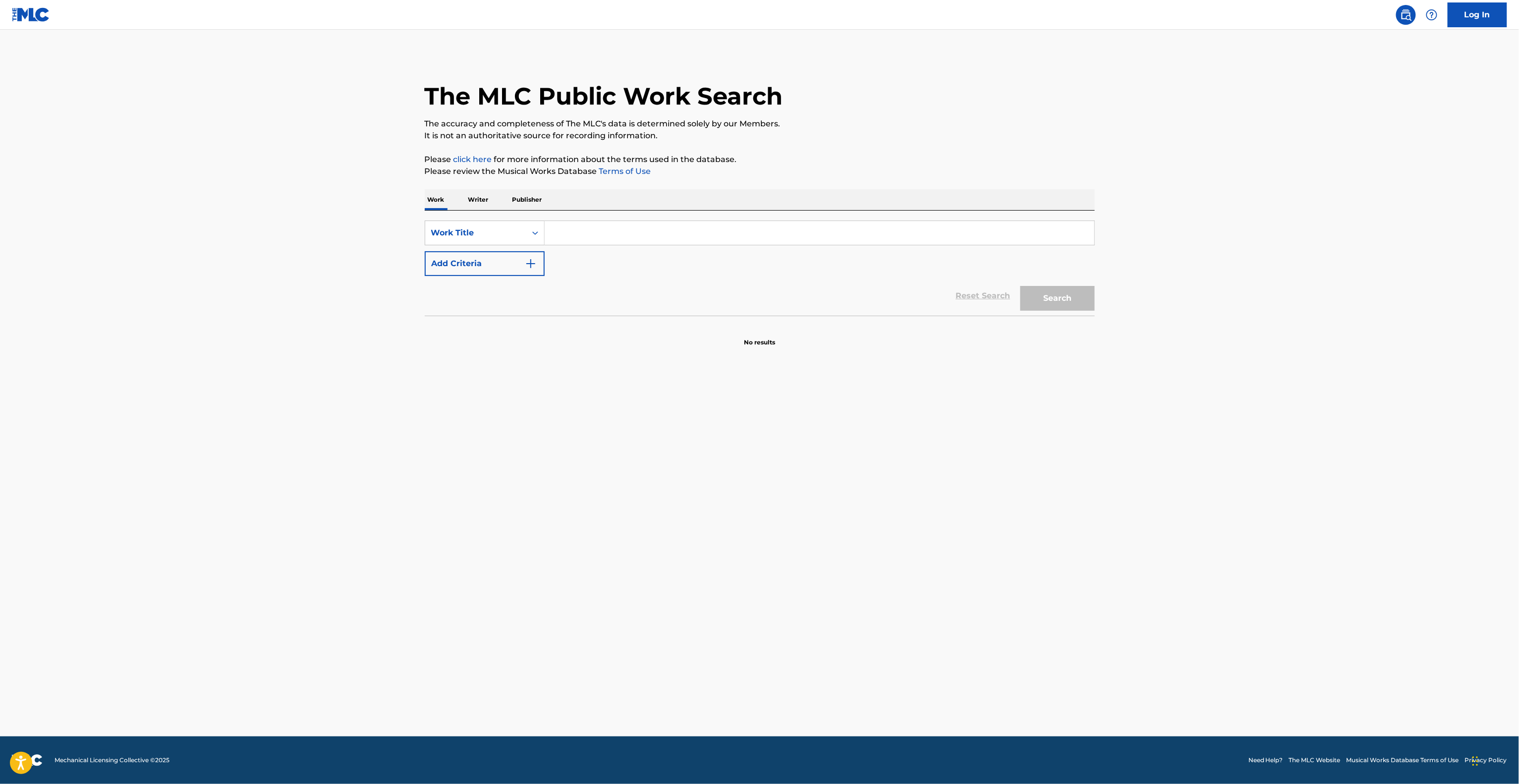
click at [517, 496] on main "The MLC Public Work Search The accuracy and completeness of The MLC's data is d…" at bounding box center [760, 383] width 1519 height 706
click at [518, 465] on main "The MLC Public Work Search The accuracy and completeness of The MLC's data is d…" at bounding box center [760, 383] width 1519 height 706
drag, startPoint x: 518, startPoint y: 465, endPoint x: 488, endPoint y: 480, distance: 33.5
click at [512, 467] on main "The MLC Public Work Search The accuracy and completeness of The MLC's data is d…" at bounding box center [760, 383] width 1519 height 706
click at [203, 459] on main "The MLC Public Work Search The accuracy and completeness of The MLC's data is d…" at bounding box center [760, 383] width 1519 height 706
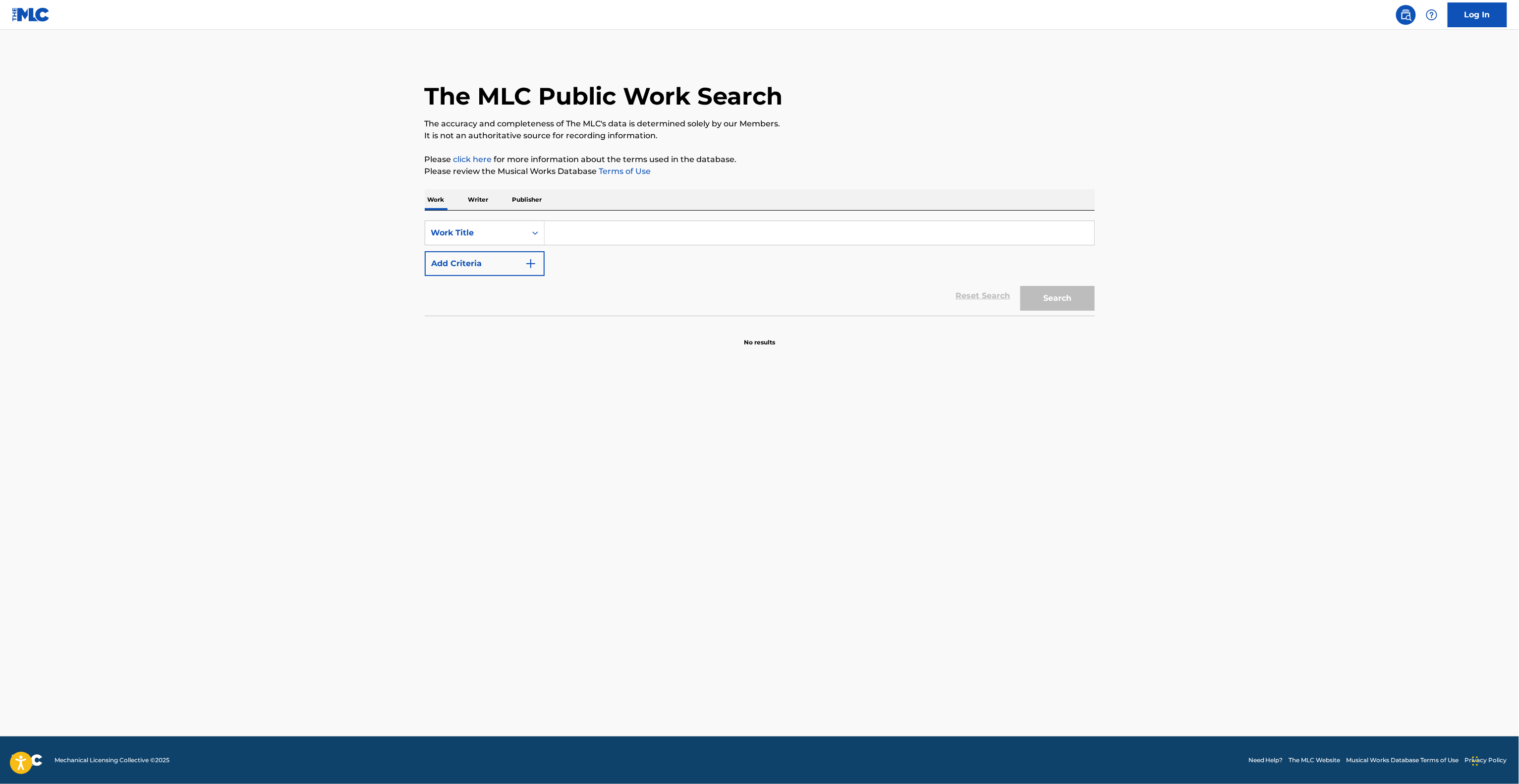
click at [198, 475] on main "The MLC Public Work Search The accuracy and completeness of The MLC's data is d…" at bounding box center [760, 383] width 1519 height 706
click at [64, 454] on main "The MLC Public Work Search The accuracy and completeness of The MLC's data is d…" at bounding box center [760, 383] width 1519 height 706
click at [154, 522] on main "The MLC Public Work Search The accuracy and completeness of The MLC's data is d…" at bounding box center [760, 383] width 1519 height 706
click at [166, 506] on main "The MLC Public Work Search The accuracy and completeness of The MLC's data is d…" at bounding box center [760, 383] width 1519 height 706
drag, startPoint x: 318, startPoint y: 502, endPoint x: 314, endPoint y: 508, distance: 7.2
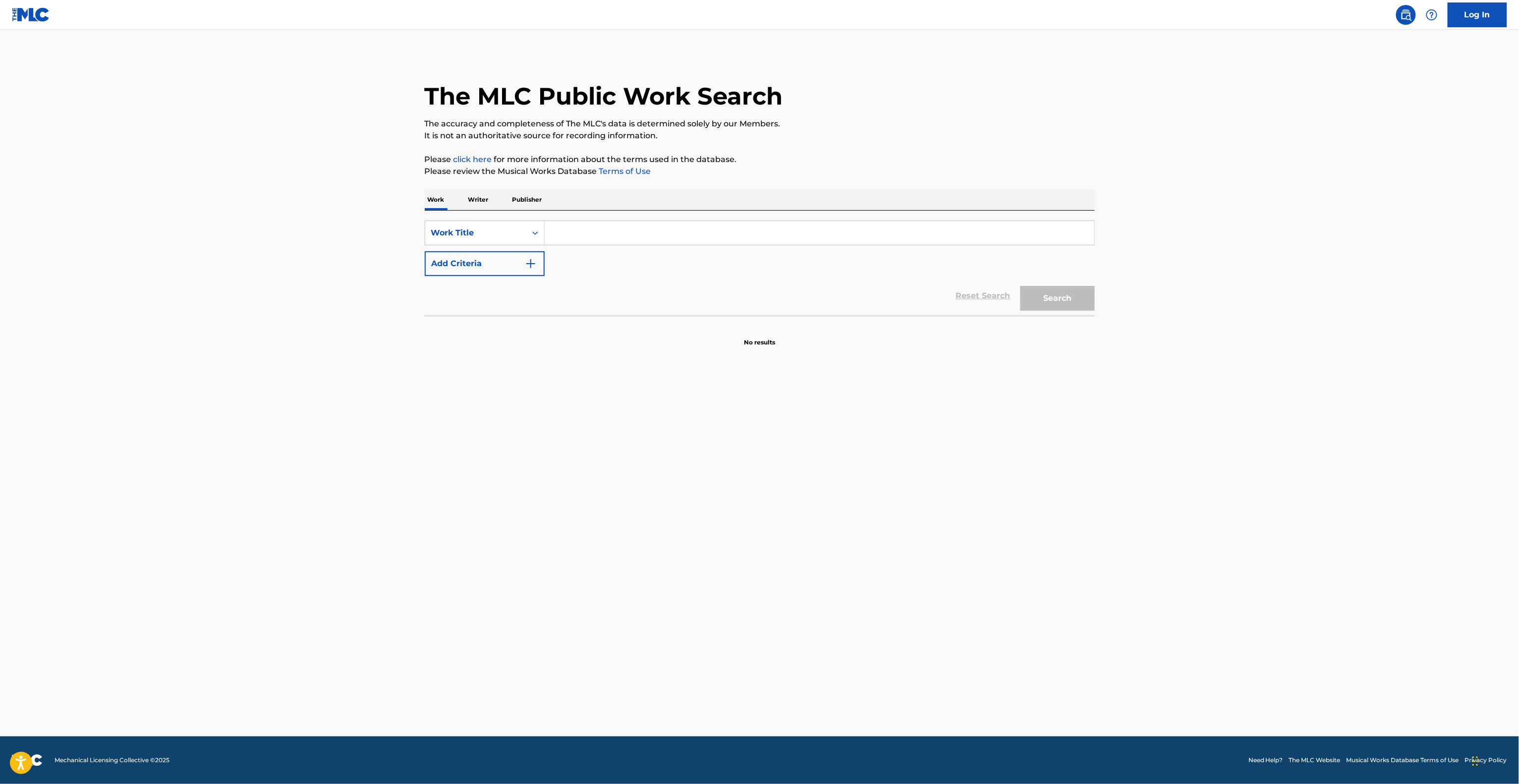
click at [314, 503] on main "The MLC Public Work Search The accuracy and completeness of The MLC's data is d…" at bounding box center [760, 383] width 1519 height 706
click at [337, 525] on main "The MLC Public Work Search The accuracy and completeness of The MLC's data is d…" at bounding box center [760, 383] width 1519 height 706
click at [334, 514] on main "The MLC Public Work Search The accuracy and completeness of The MLC's data is d…" at bounding box center [760, 383] width 1519 height 706
click at [334, 521] on main "The MLC Public Work Search The accuracy and completeness of The MLC's data is d…" at bounding box center [760, 383] width 1519 height 706
click at [334, 524] on main "The MLC Public Work Search The accuracy and completeness of The MLC's data is d…" at bounding box center [760, 383] width 1519 height 706
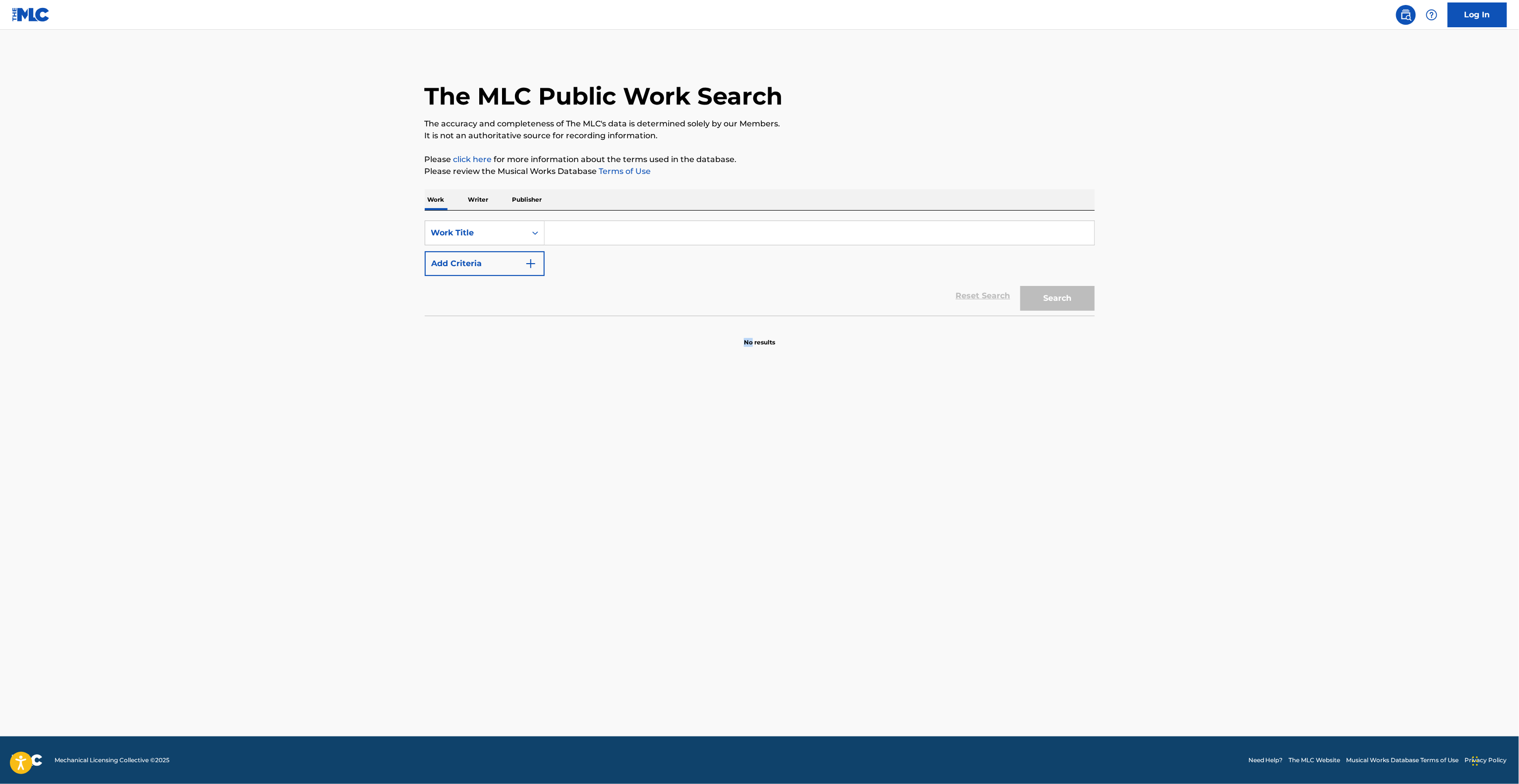
drag, startPoint x: 334, startPoint y: 524, endPoint x: 332, endPoint y: 544, distance: 20.1
click at [334, 538] on main "The MLC Public Work Search The accuracy and completeness of The MLC's data is d…" at bounding box center [760, 383] width 1519 height 706
click at [332, 544] on main "The MLC Public Work Search The accuracy and completeness of The MLC's data is d…" at bounding box center [760, 383] width 1519 height 706
drag, startPoint x: 327, startPoint y: 544, endPoint x: 336, endPoint y: 532, distance: 15.0
click at [327, 542] on main "The MLC Public Work Search The accuracy and completeness of The MLC's data is d…" at bounding box center [760, 383] width 1519 height 706
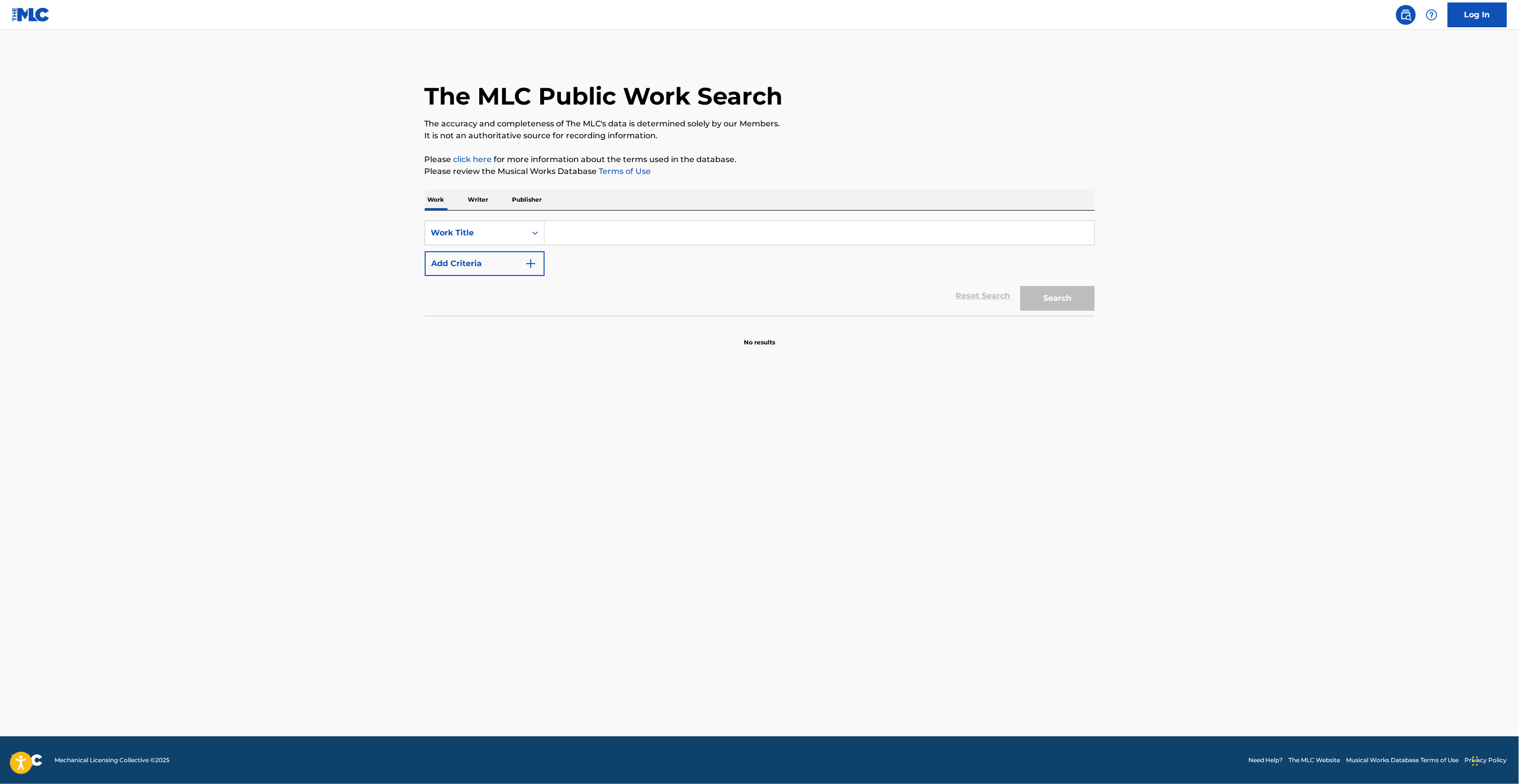
click at [544, 480] on main "The MLC Public Work Search The accuracy and completeness of The MLC's data is d…" at bounding box center [760, 383] width 1519 height 706
click at [545, 480] on main "The MLC Public Work Search The accuracy and completeness of The MLC's data is d…" at bounding box center [760, 383] width 1519 height 706
click at [696, 440] on main "The MLC Public Work Search The accuracy and completeness of The MLC's data is d…" at bounding box center [760, 383] width 1519 height 706
click at [703, 437] on main "The MLC Public Work Search The accuracy and completeness of The MLC's data is d…" at bounding box center [760, 383] width 1519 height 706
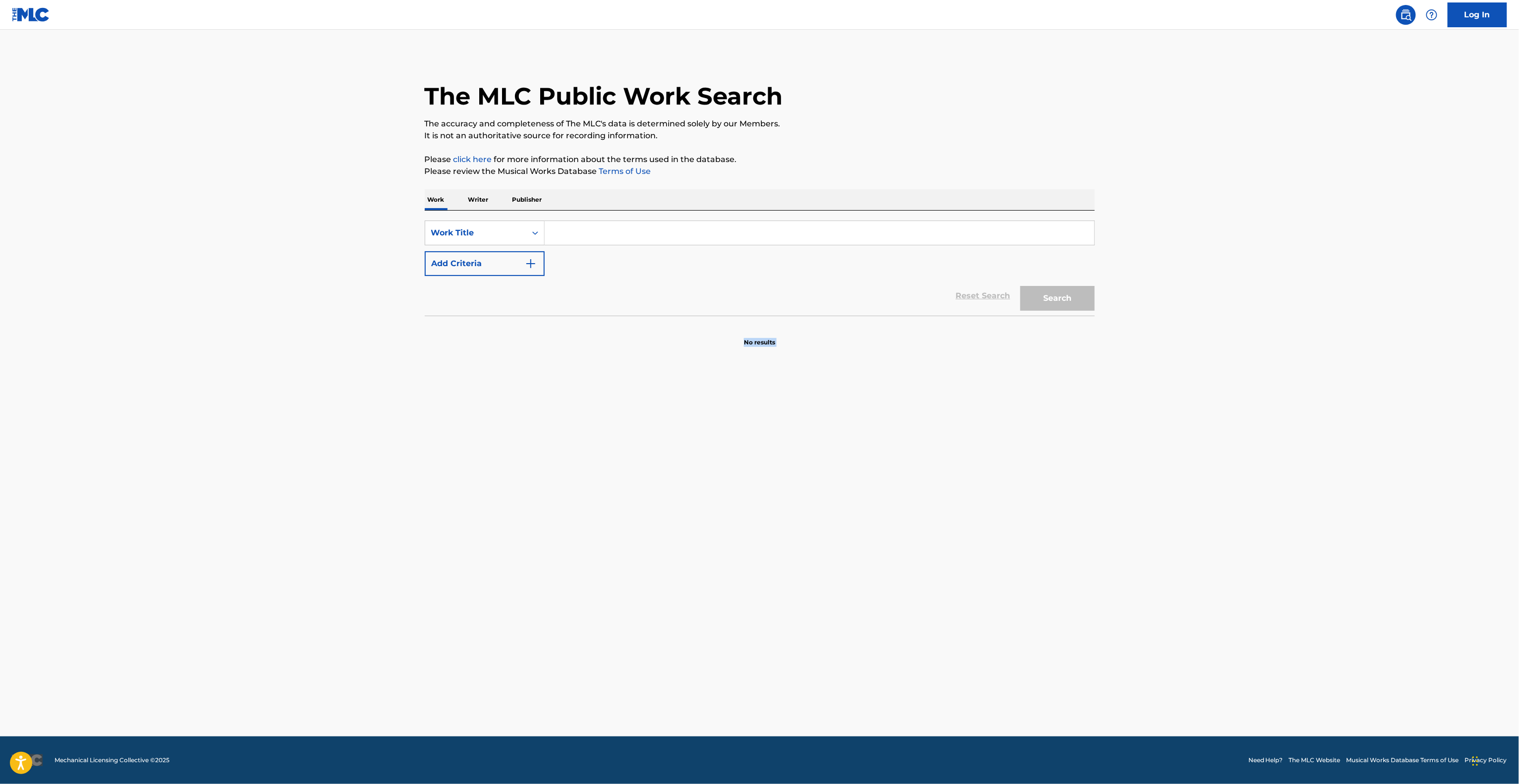
click at [712, 430] on main "The MLC Public Work Search The accuracy and completeness of The MLC's data is d…" at bounding box center [760, 383] width 1519 height 706
click at [713, 433] on main "The MLC Public Work Search The accuracy and completeness of The MLC's data is d…" at bounding box center [760, 383] width 1519 height 706
click at [715, 430] on main "The MLC Public Work Search The accuracy and completeness of The MLC's data is d…" at bounding box center [760, 383] width 1519 height 706
click at [772, 367] on main "The MLC Public Work Search The accuracy and completeness of The MLC's data is d…" at bounding box center [760, 383] width 1519 height 706
click at [767, 381] on main "The MLC Public Work Search The accuracy and completeness of The MLC's data is d…" at bounding box center [760, 383] width 1519 height 706
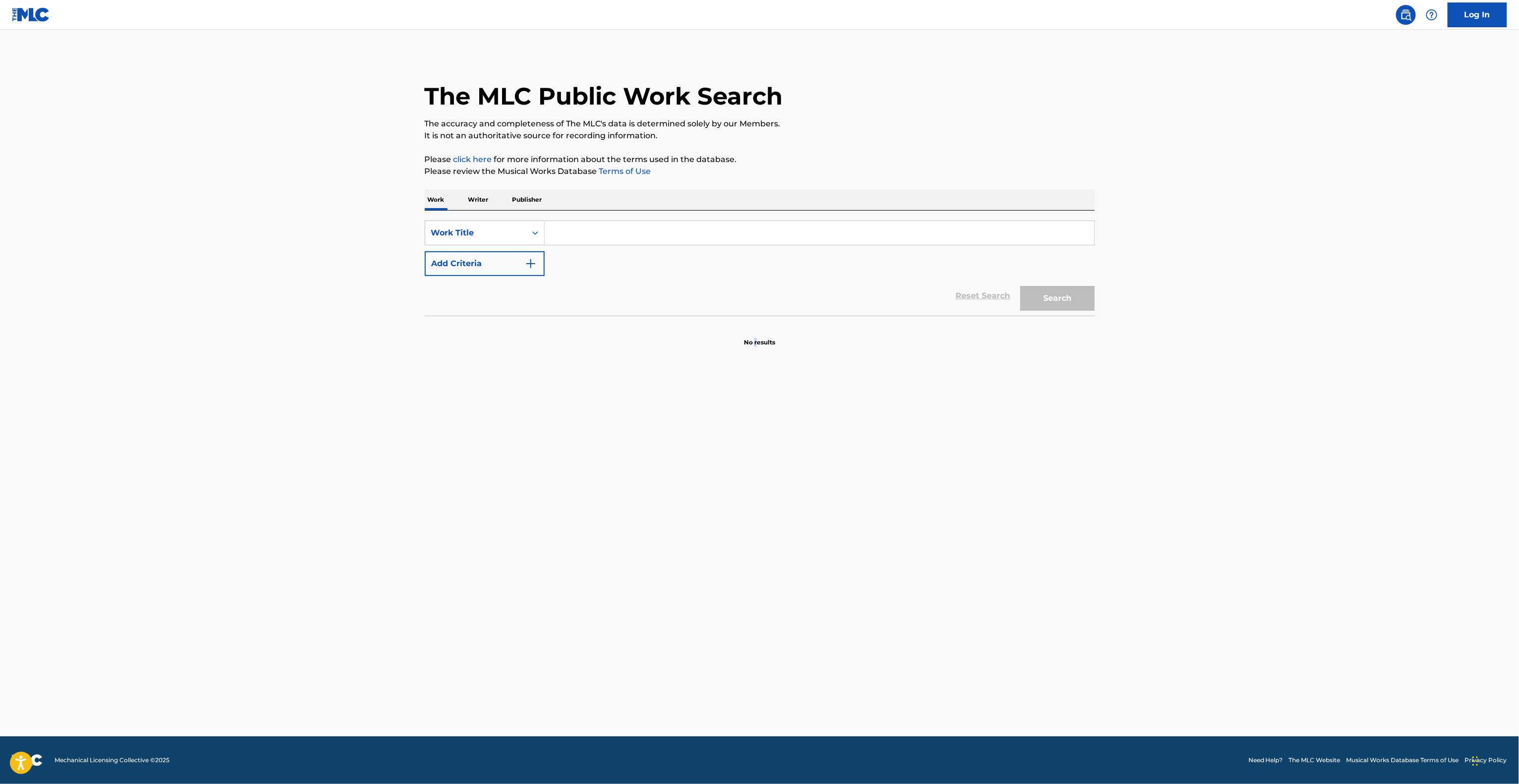
drag, startPoint x: 755, startPoint y: 402, endPoint x: 748, endPoint y: 410, distance: 10.6
click at [755, 402] on main "The MLC Public Work Search The accuracy and completeness of The MLC's data is d…" at bounding box center [760, 383] width 1519 height 706
click at [748, 410] on main "The MLC Public Work Search The accuracy and completeness of The MLC's data is d…" at bounding box center [760, 383] width 1519 height 706
click at [748, 409] on main "The MLC Public Work Search The accuracy and completeness of The MLC's data is d…" at bounding box center [760, 383] width 1519 height 706
drag, startPoint x: 748, startPoint y: 408, endPoint x: 751, endPoint y: 398, distance: 10.4
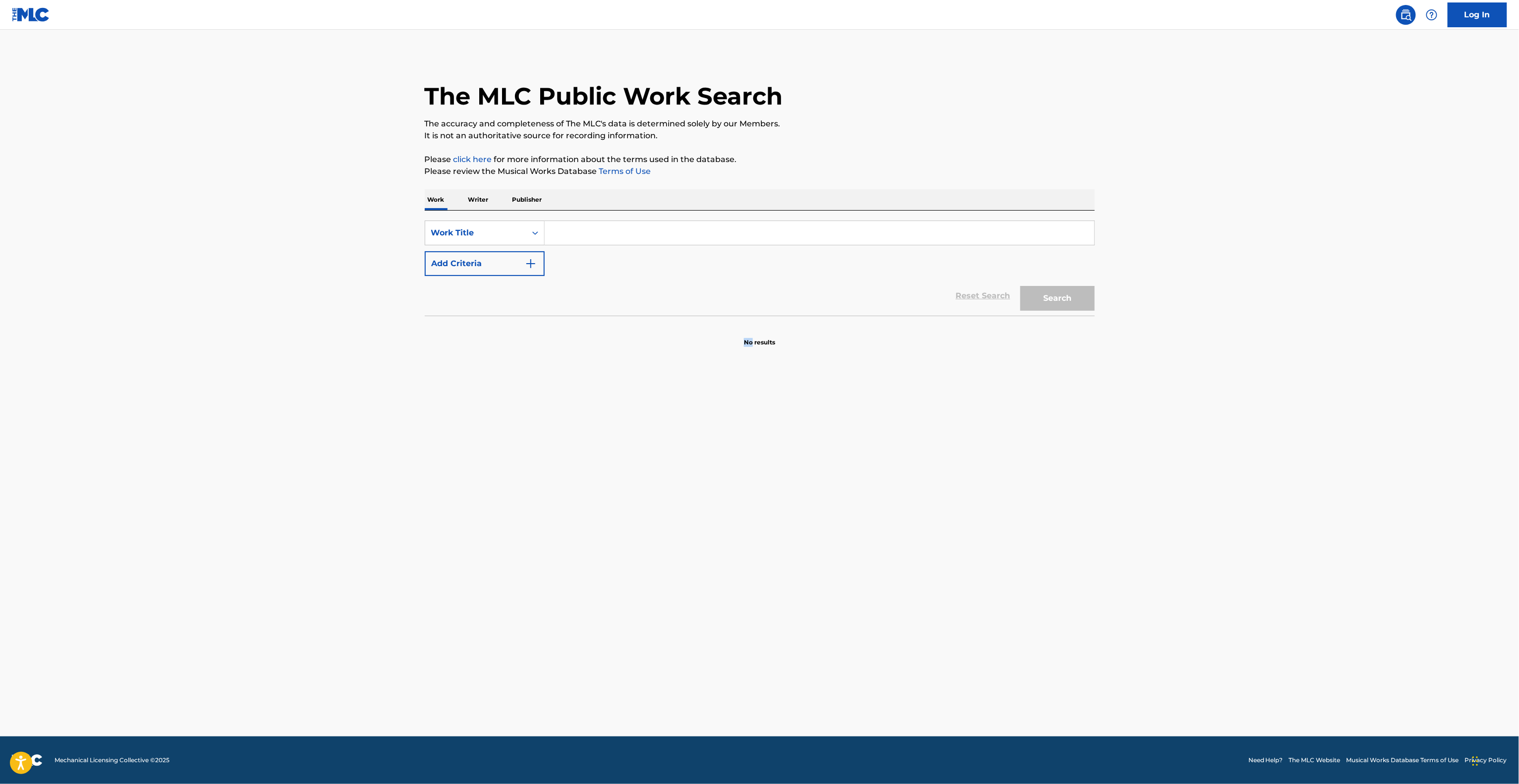
click at [748, 409] on main "The MLC Public Work Search The accuracy and completeness of The MLC's data is d…" at bounding box center [760, 383] width 1519 height 706
click at [760, 376] on main "The MLC Public Work Search The accuracy and completeness of The MLC's data is d…" at bounding box center [760, 383] width 1519 height 706
click at [760, 380] on main "The MLC Public Work Search The accuracy and completeness of The MLC's data is d…" at bounding box center [760, 383] width 1519 height 706
click at [738, 419] on main "The MLC Public Work Search The accuracy and completeness of The MLC's data is d…" at bounding box center [760, 383] width 1519 height 706
drag, startPoint x: 734, startPoint y: 427, endPoint x: 744, endPoint y: 401, distance: 27.9
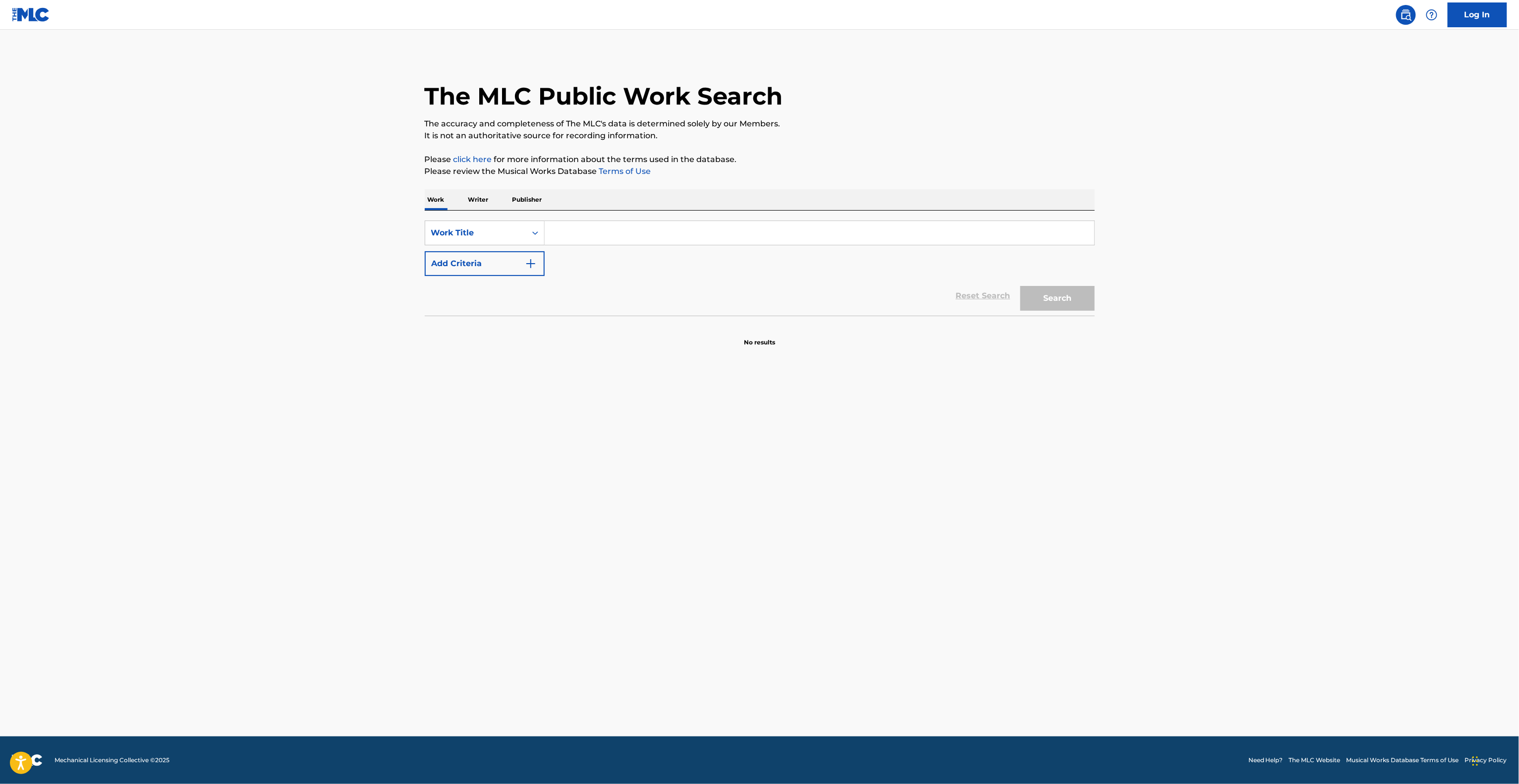
click at [738, 414] on main "The MLC Public Work Search The accuracy and completeness of The MLC's data is d…" at bounding box center [760, 383] width 1519 height 706
click at [746, 399] on main "The MLC Public Work Search The accuracy and completeness of The MLC's data is d…" at bounding box center [760, 383] width 1519 height 706
drag, startPoint x: 747, startPoint y: 396, endPoint x: 751, endPoint y: 387, distance: 9.8
click at [748, 393] on main "The MLC Public Work Search The accuracy and completeness of The MLC's data is d…" at bounding box center [760, 383] width 1519 height 706
click at [751, 387] on main "The MLC Public Work Search The accuracy and completeness of The MLC's data is d…" at bounding box center [760, 383] width 1519 height 706
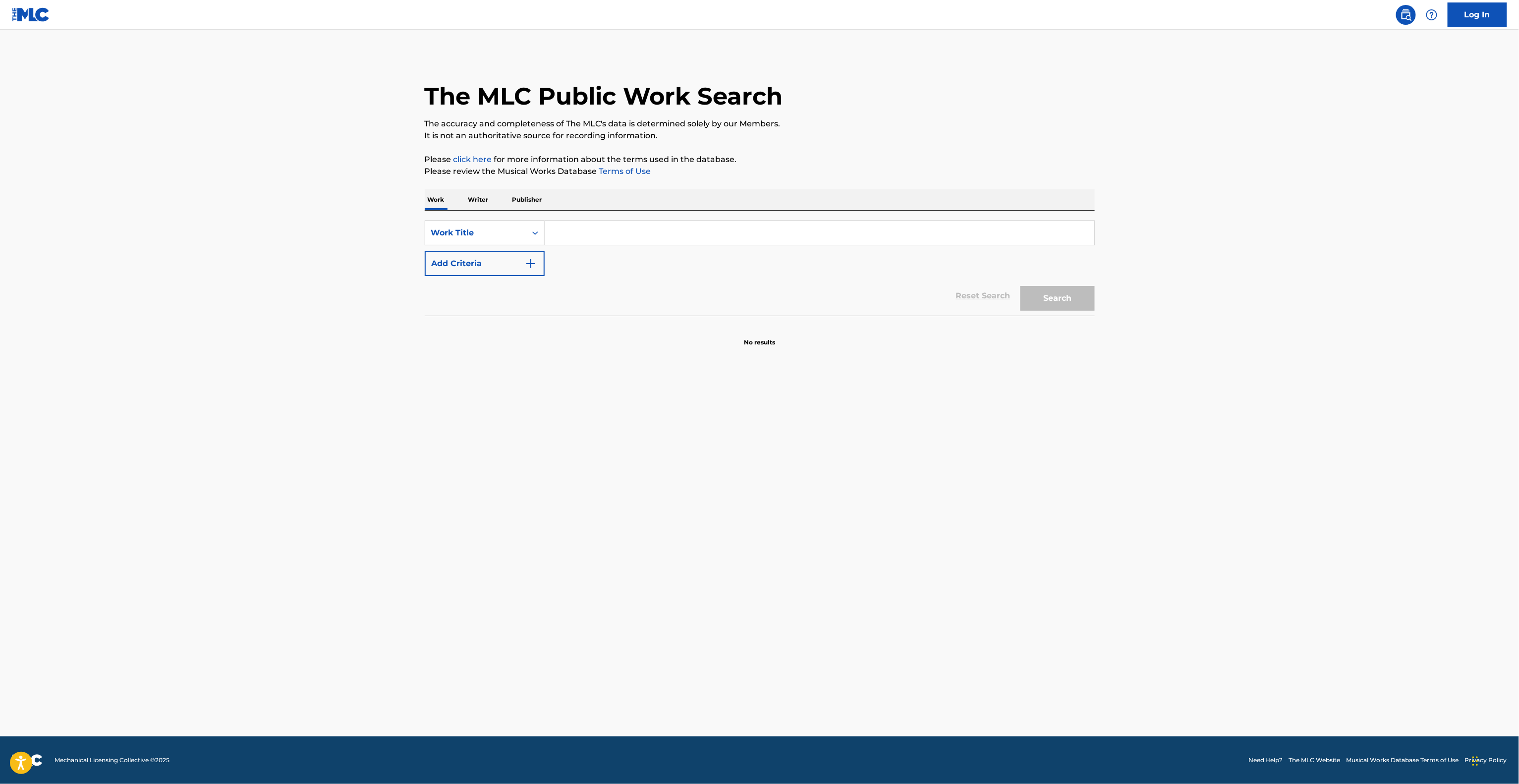
click at [755, 384] on main "The MLC Public Work Search The accuracy and completeness of The MLC's data is d…" at bounding box center [760, 383] width 1519 height 706
drag, startPoint x: 755, startPoint y: 384, endPoint x: 751, endPoint y: 368, distance: 16.5
click at [754, 370] on main "The MLC Public Work Search The accuracy and completeness of The MLC's data is d…" at bounding box center [760, 383] width 1519 height 706
drag, startPoint x: 749, startPoint y: 365, endPoint x: 742, endPoint y: 358, distance: 9.9
click at [748, 365] on main "The MLC Public Work Search The accuracy and completeness of The MLC's data is d…" at bounding box center [760, 383] width 1519 height 706
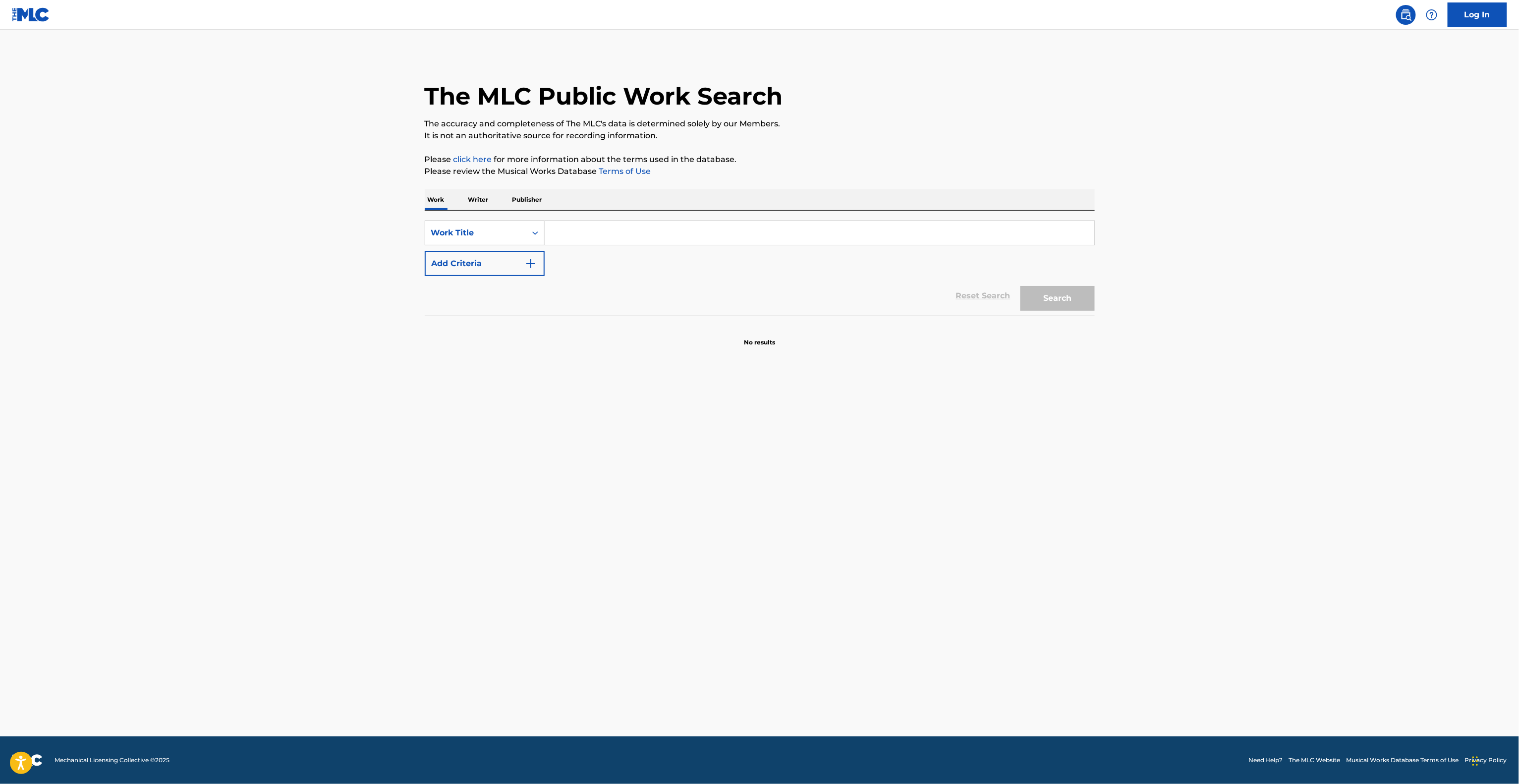
drag, startPoint x: 742, startPoint y: 358, endPoint x: 735, endPoint y: 363, distance: 8.6
click at [741, 358] on main "The MLC Public Work Search The accuracy and completeness of The MLC's data is d…" at bounding box center [760, 383] width 1519 height 706
drag, startPoint x: 700, startPoint y: 370, endPoint x: 702, endPoint y: 358, distance: 12.2
click at [701, 368] on main "The MLC Public Work Search The accuracy and completeness of The MLC's data is d…" at bounding box center [760, 383] width 1519 height 706
click at [703, 350] on main "The MLC Public Work Search The accuracy and completeness of The MLC's data is d…" at bounding box center [760, 383] width 1519 height 706
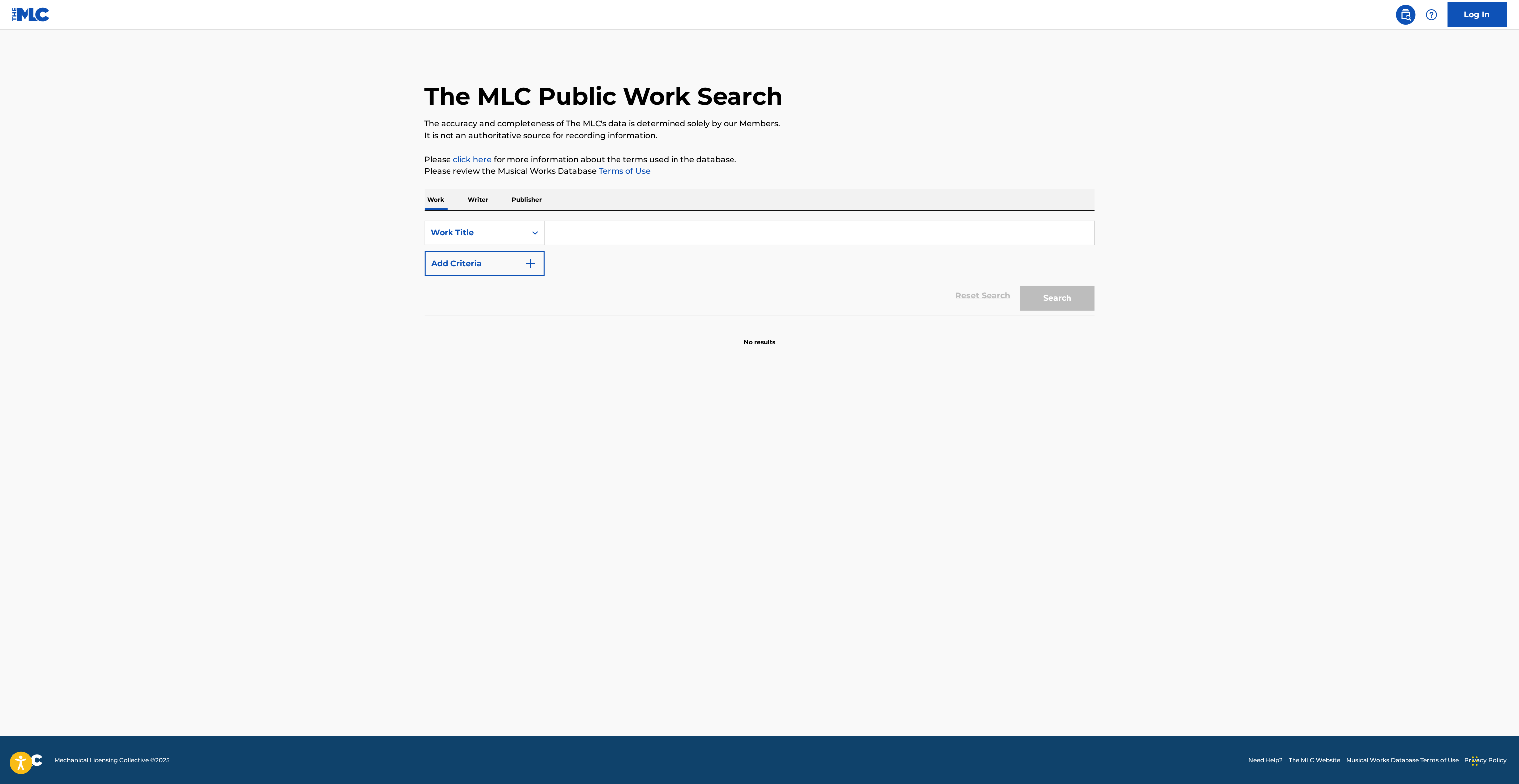
click at [703, 342] on section "No results" at bounding box center [760, 334] width 670 height 26
click at [706, 335] on section "No results" at bounding box center [760, 334] width 670 height 26
click at [705, 337] on section "No results" at bounding box center [760, 334] width 670 height 26
click at [702, 341] on section "No results" at bounding box center [760, 334] width 670 height 26
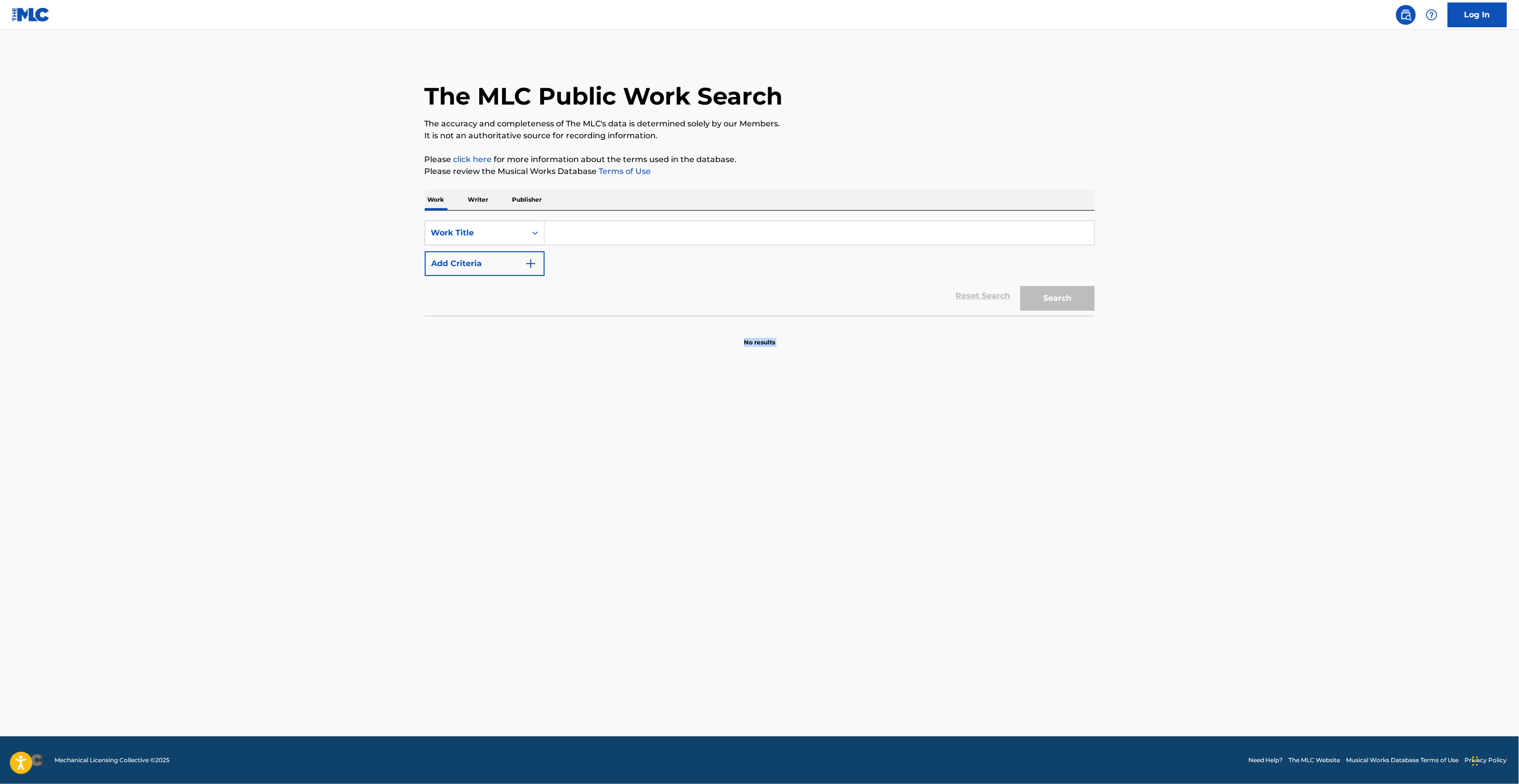
click at [702, 343] on section "No results" at bounding box center [760, 334] width 670 height 26
click at [727, 654] on main "The MLC Public Work Search The accuracy and completeness of The MLC's data is d…" at bounding box center [760, 383] width 1519 height 706
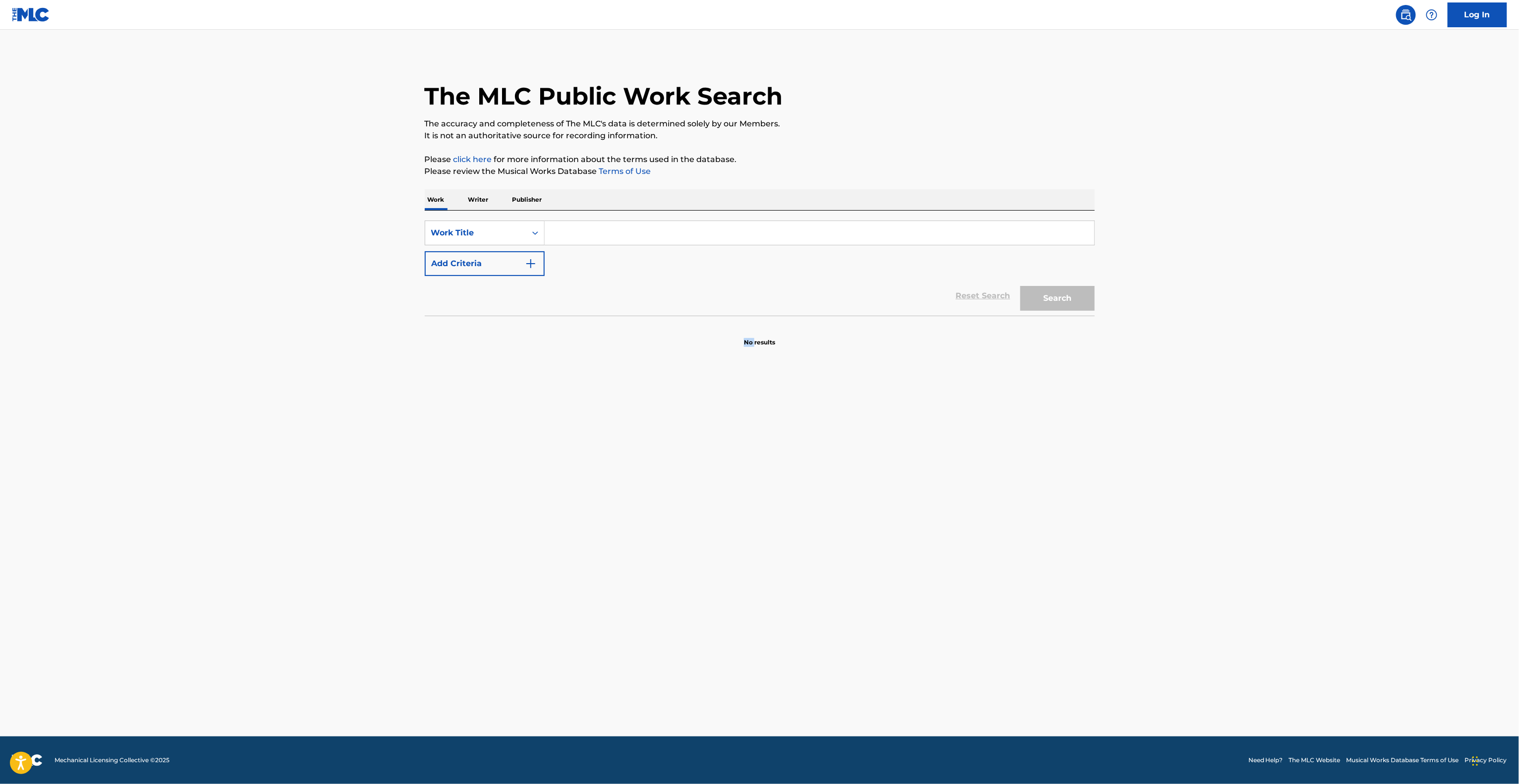
click at [727, 654] on main "The MLC Public Work Search The accuracy and completeness of The MLC's data is d…" at bounding box center [760, 383] width 1519 height 706
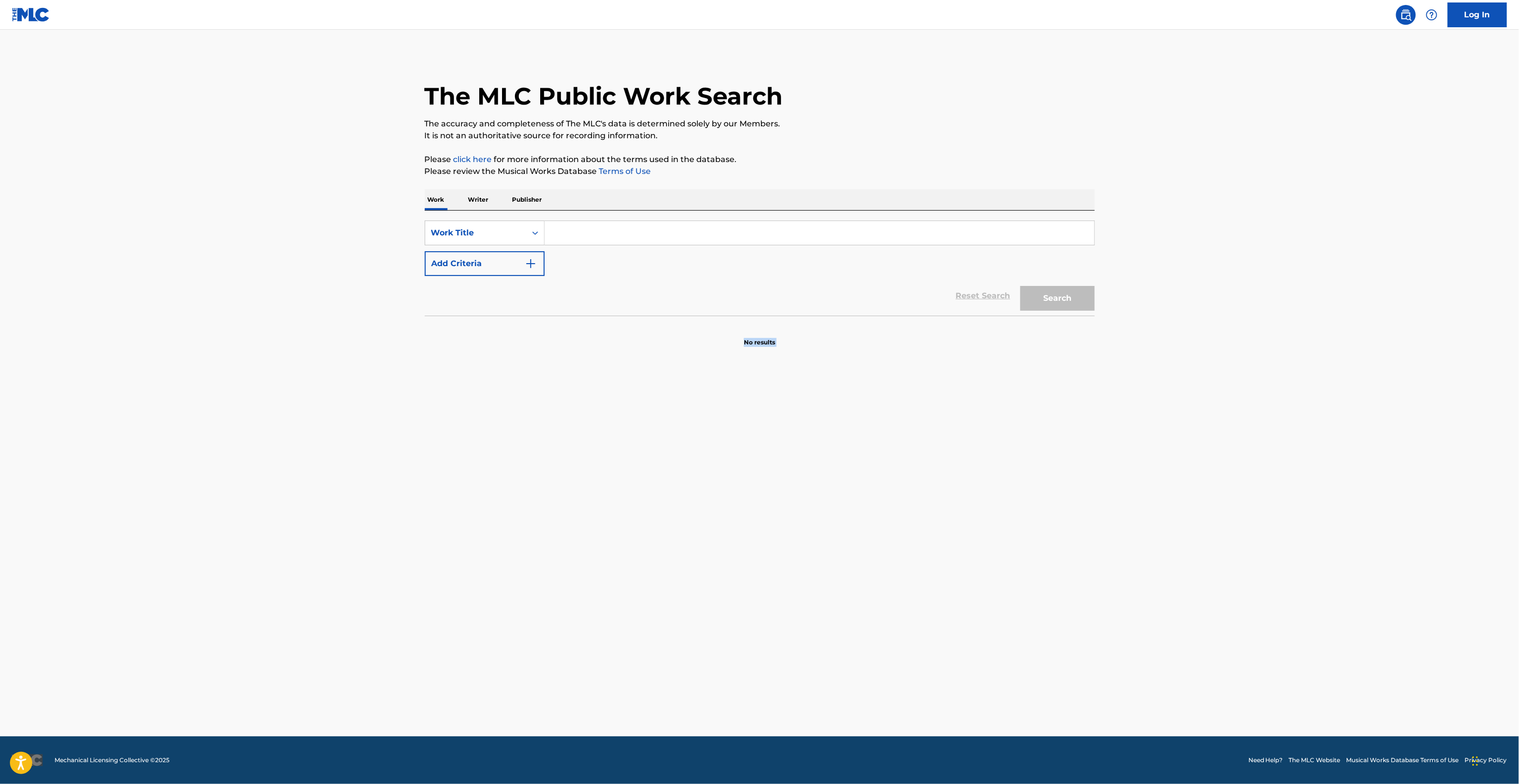
click at [727, 654] on main "The MLC Public Work Search The accuracy and completeness of The MLC's data is d…" at bounding box center [760, 383] width 1519 height 706
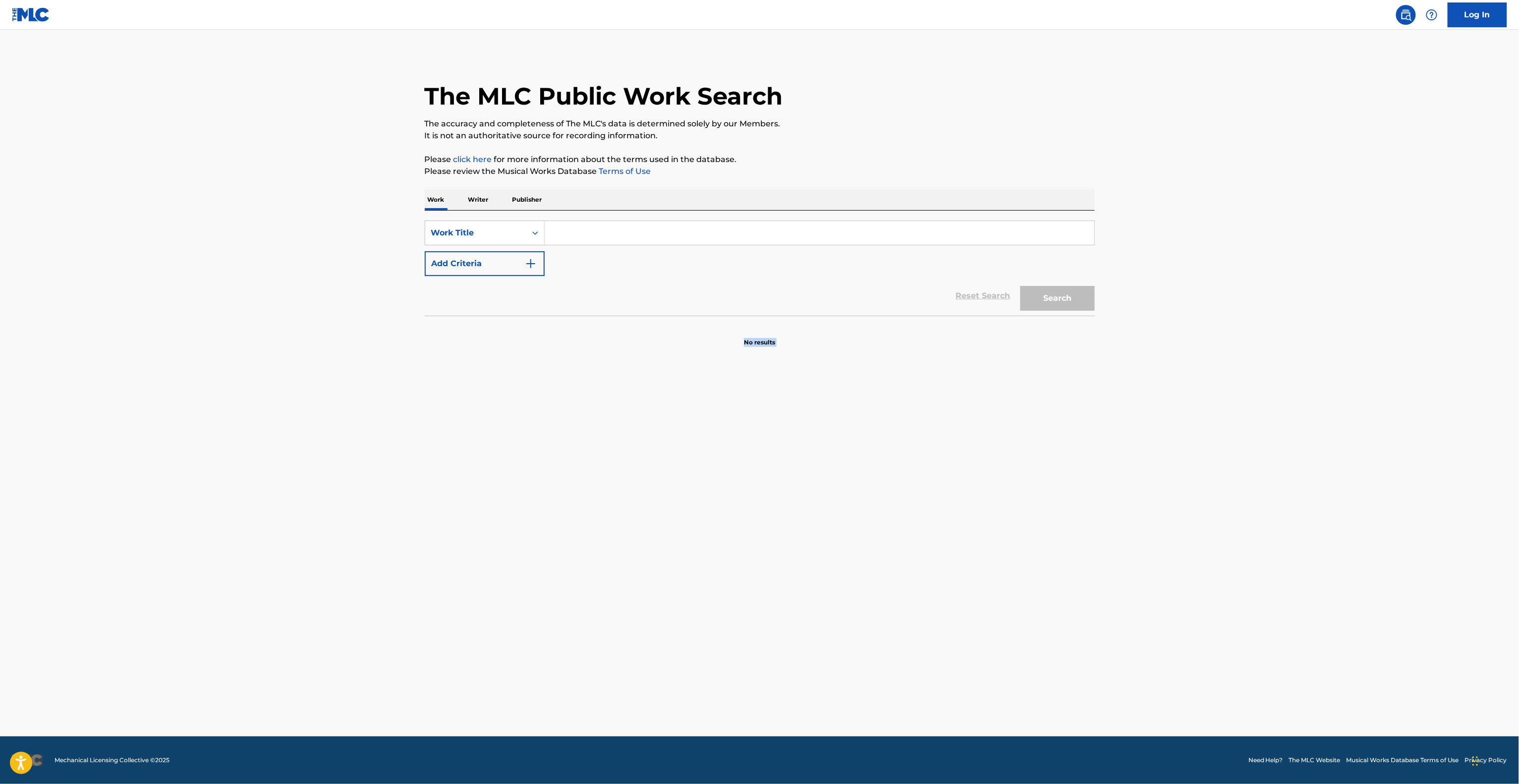
click at [727, 654] on main "The MLC Public Work Search The accuracy and completeness of The MLC's data is d…" at bounding box center [760, 383] width 1519 height 706
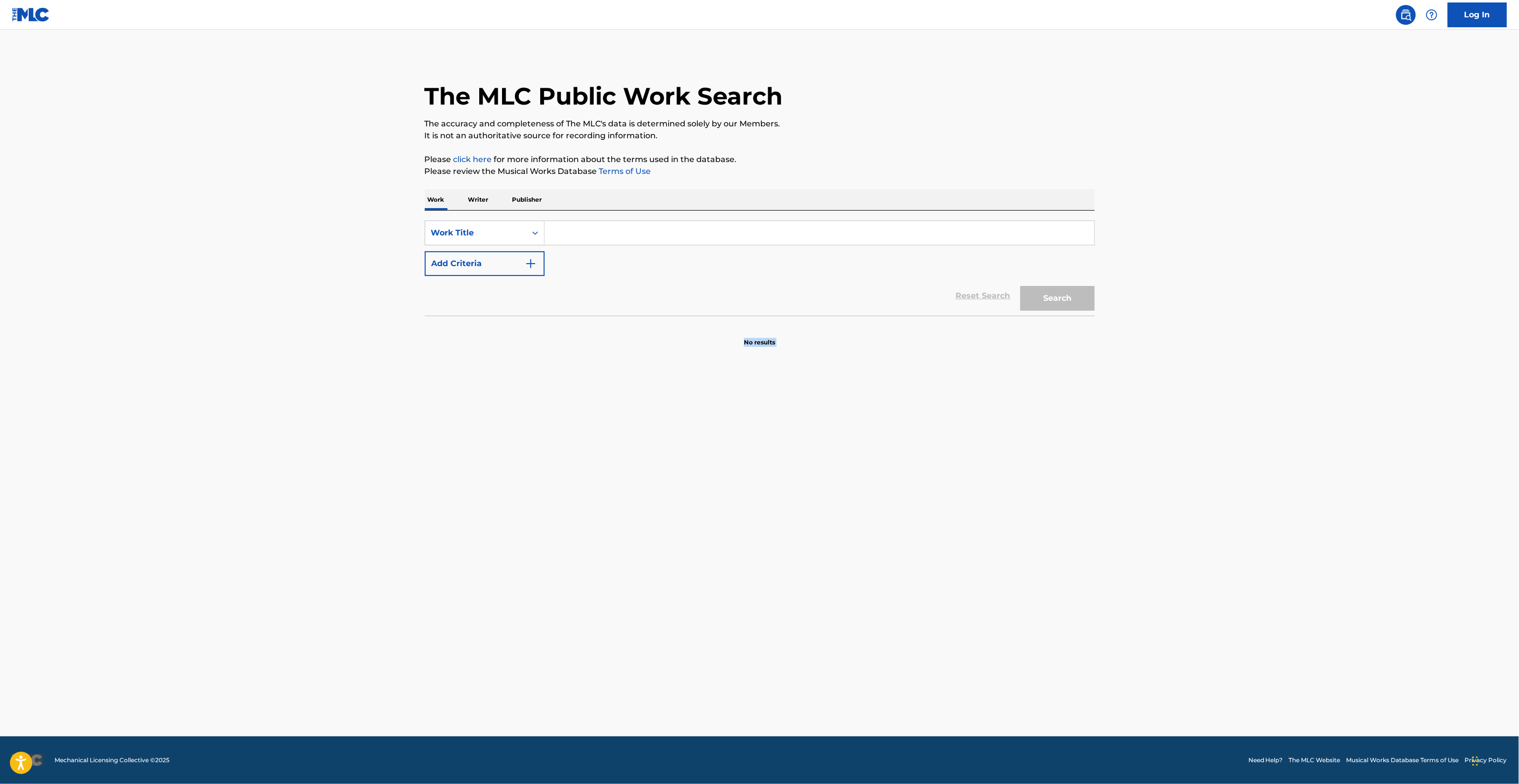
click at [727, 655] on main "The MLC Public Work Search The accuracy and completeness of The MLC's data is d…" at bounding box center [760, 383] width 1519 height 706
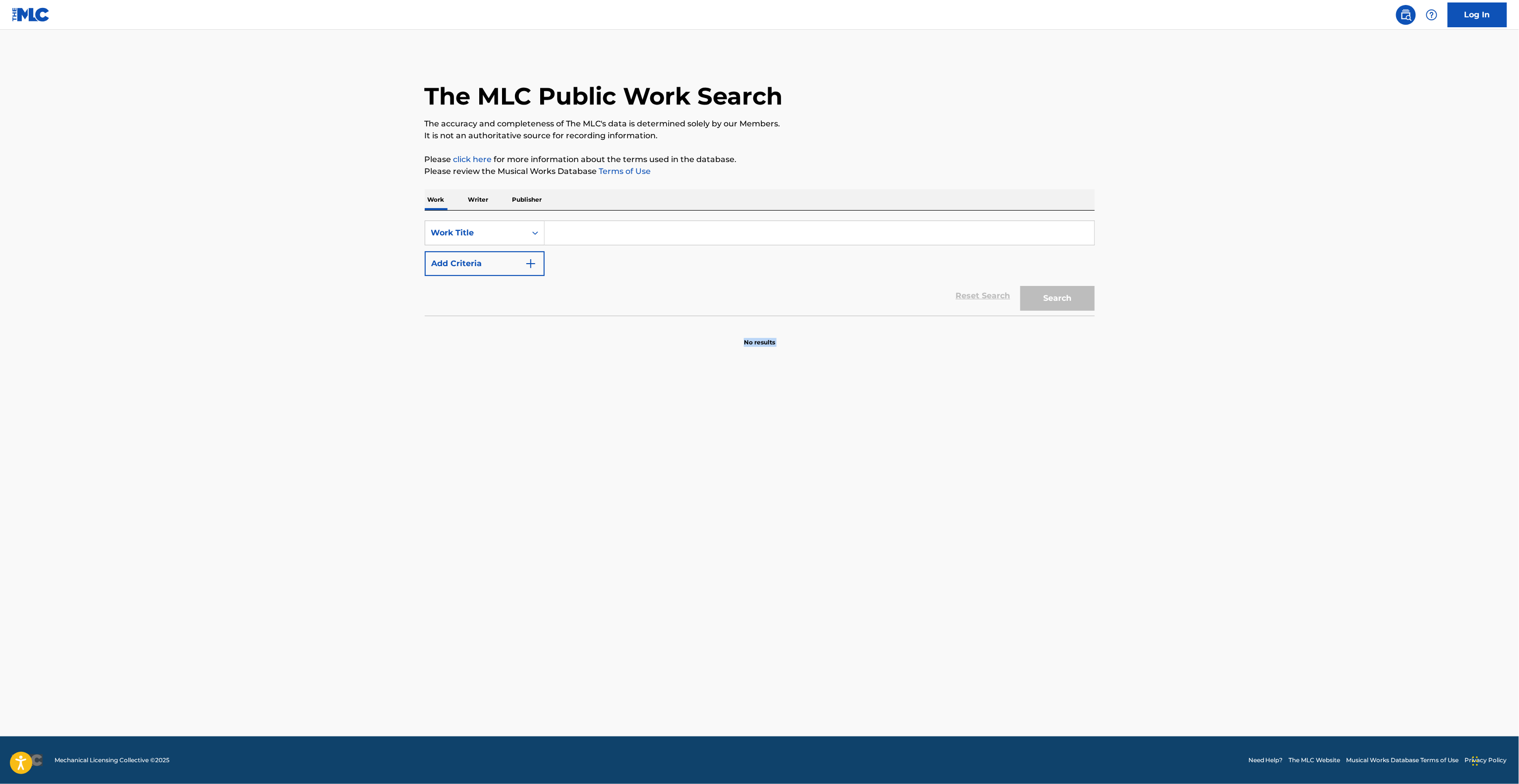
click at [727, 655] on main "The MLC Public Work Search The accuracy and completeness of The MLC's data is d…" at bounding box center [760, 383] width 1519 height 706
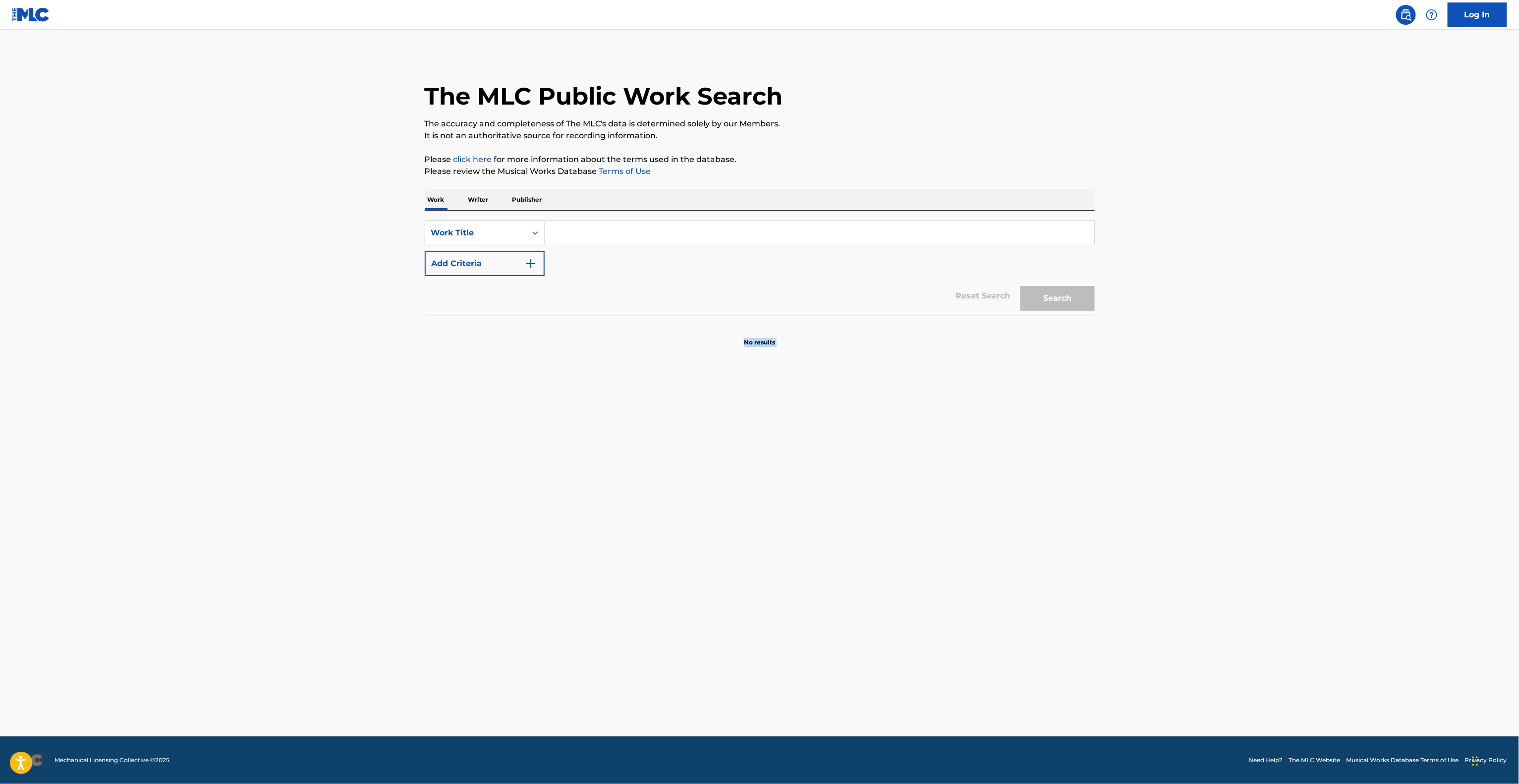
click at [727, 655] on main "The MLC Public Work Search The accuracy and completeness of The MLC's data is d…" at bounding box center [760, 383] width 1519 height 706
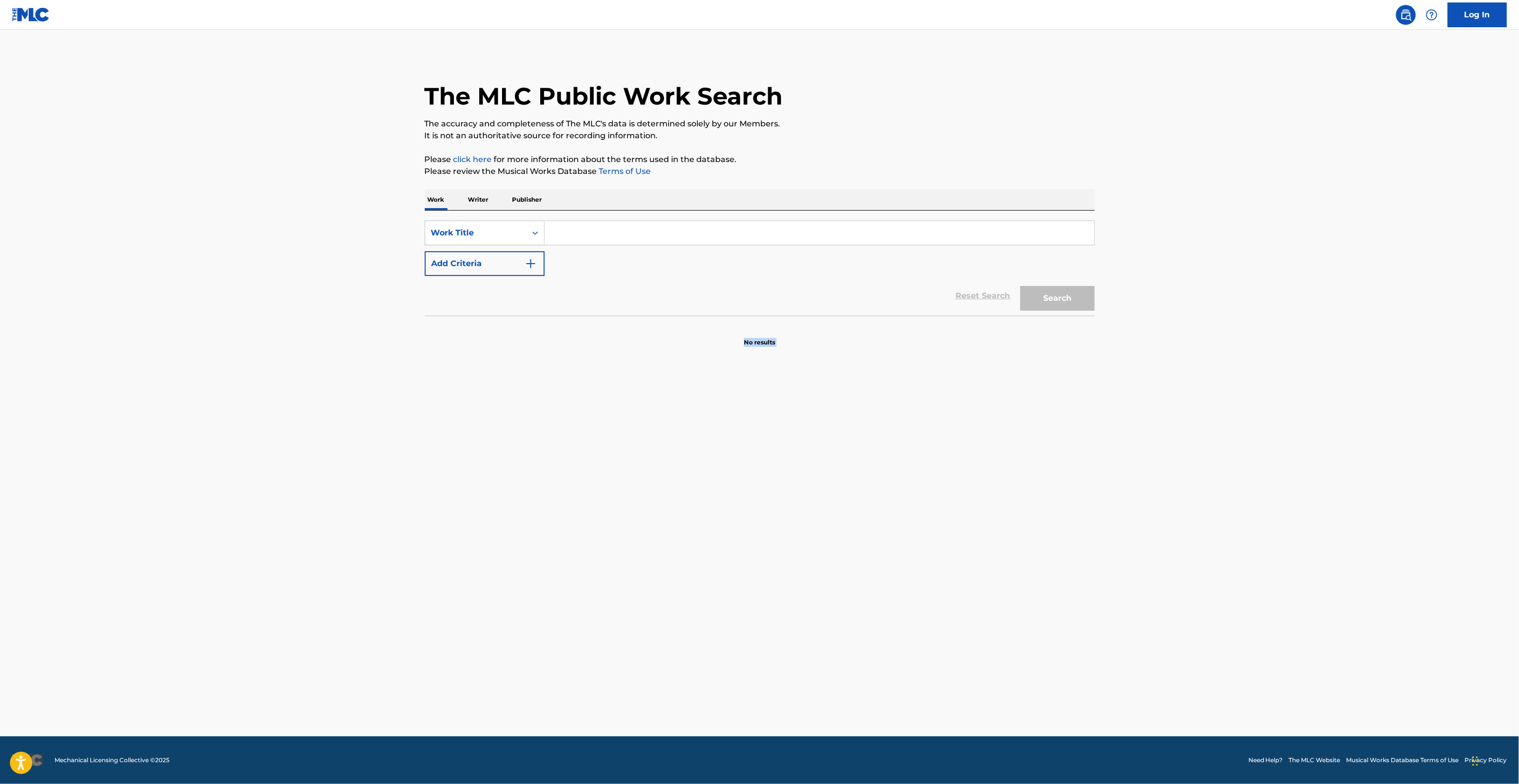
click at [727, 655] on main "The MLC Public Work Search The accuracy and completeness of The MLC's data is d…" at bounding box center [760, 383] width 1519 height 706
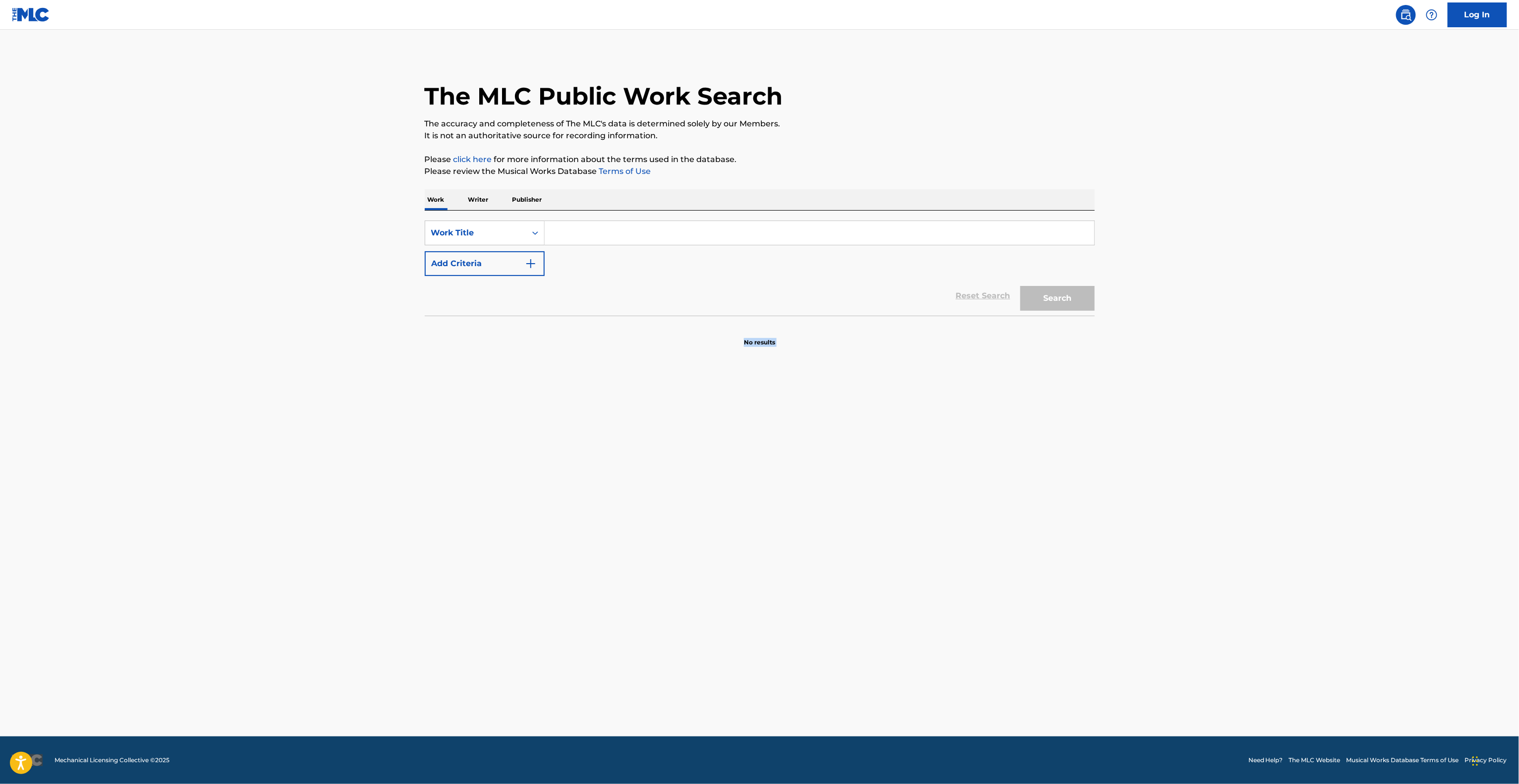
click at [727, 655] on main "The MLC Public Work Search The accuracy and completeness of The MLC's data is d…" at bounding box center [760, 383] width 1519 height 706
click at [726, 656] on main "The MLC Public Work Search The accuracy and completeness of The MLC's data is d…" at bounding box center [760, 383] width 1519 height 706
click at [726, 657] on main "The MLC Public Work Search The accuracy and completeness of The MLC's data is d…" at bounding box center [760, 383] width 1519 height 706
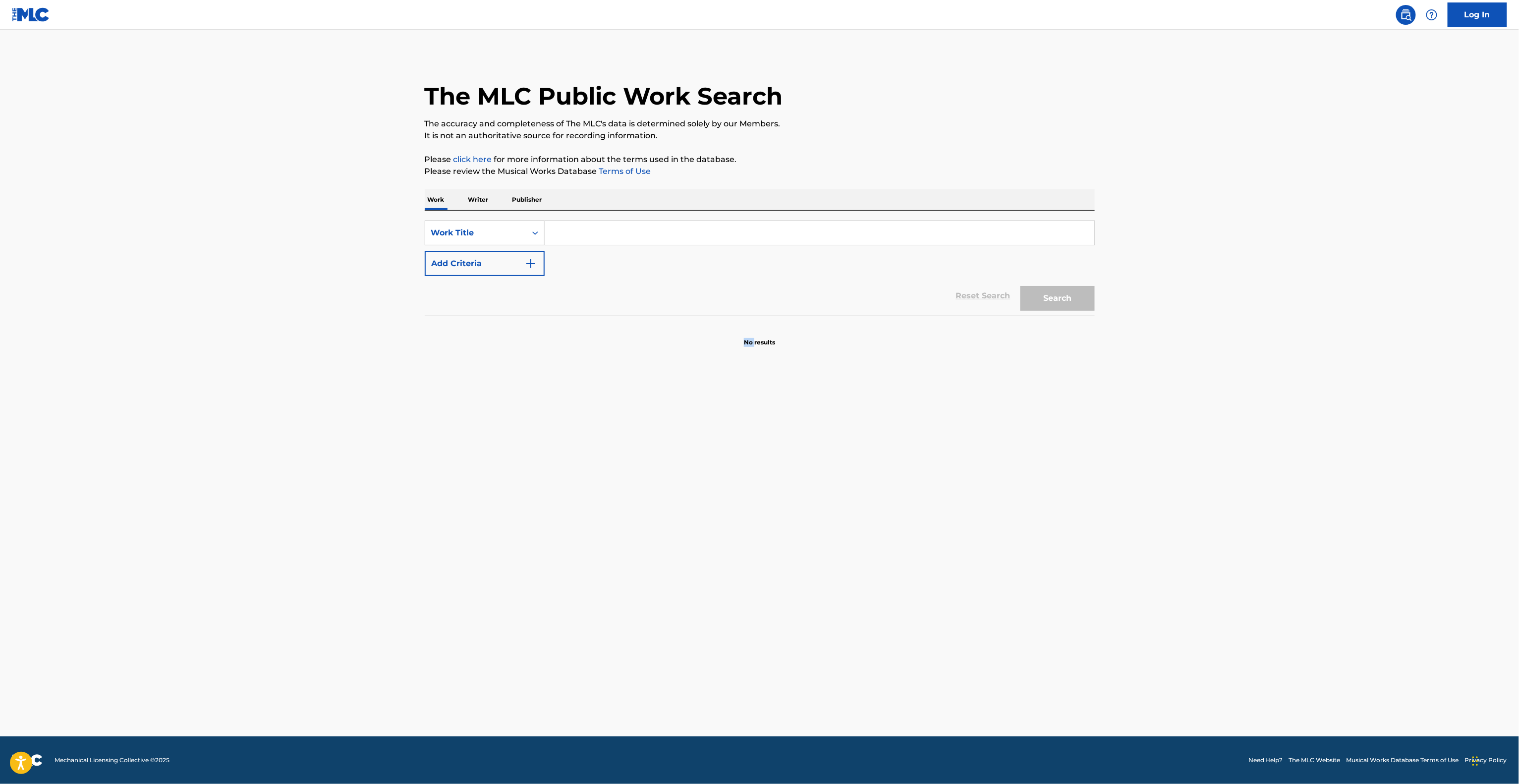
click at [725, 657] on main "The MLC Public Work Search The accuracy and completeness of The MLC's data is d…" at bounding box center [760, 383] width 1519 height 706
click at [724, 659] on main "The MLC Public Work Search The accuracy and completeness of The MLC's data is d…" at bounding box center [760, 383] width 1519 height 706
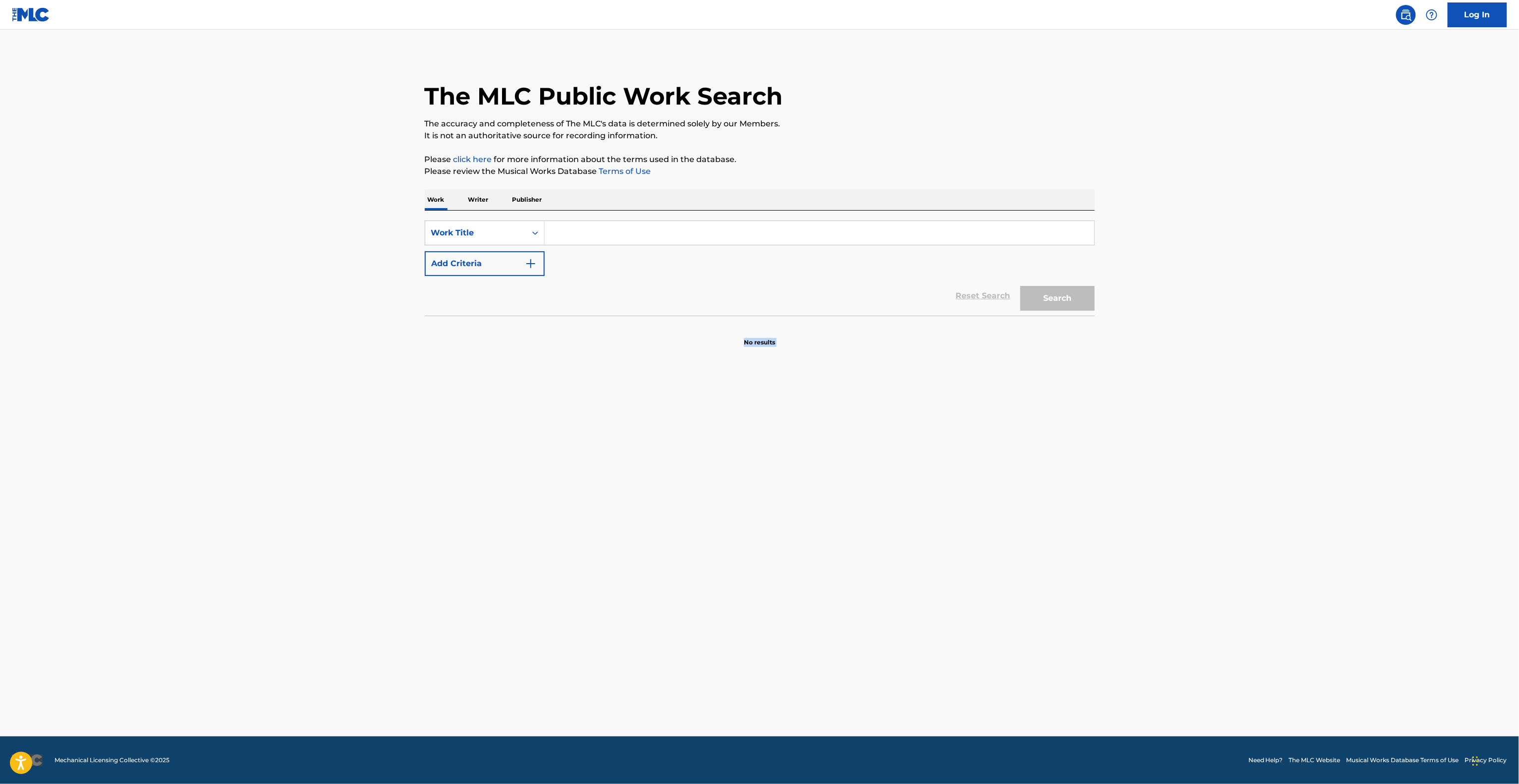
click at [724, 659] on main "The MLC Public Work Search The accuracy and completeness of The MLC's data is d…" at bounding box center [760, 383] width 1519 height 706
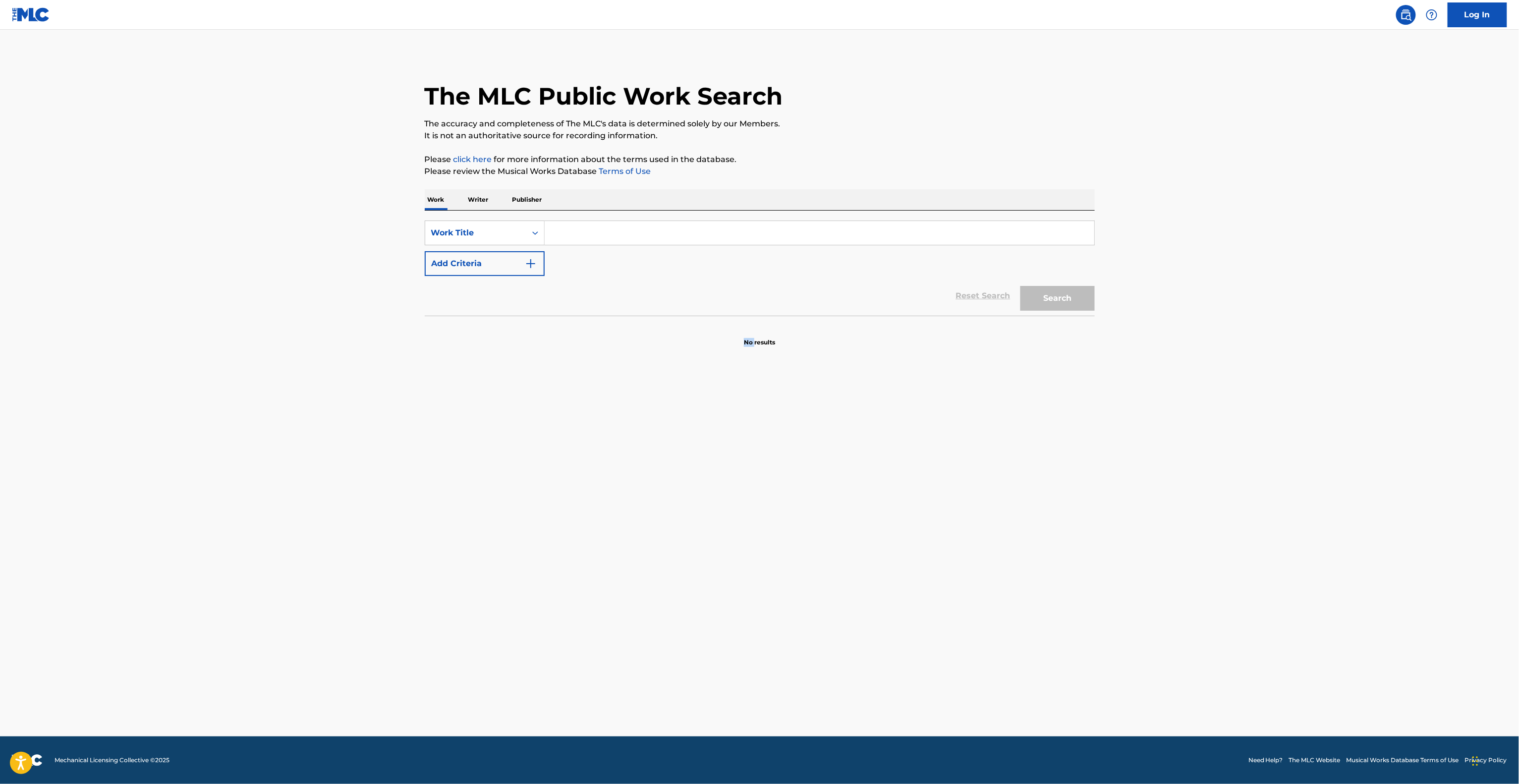
click at [724, 659] on main "The MLC Public Work Search The accuracy and completeness of The MLC's data is d…" at bounding box center [760, 383] width 1519 height 706
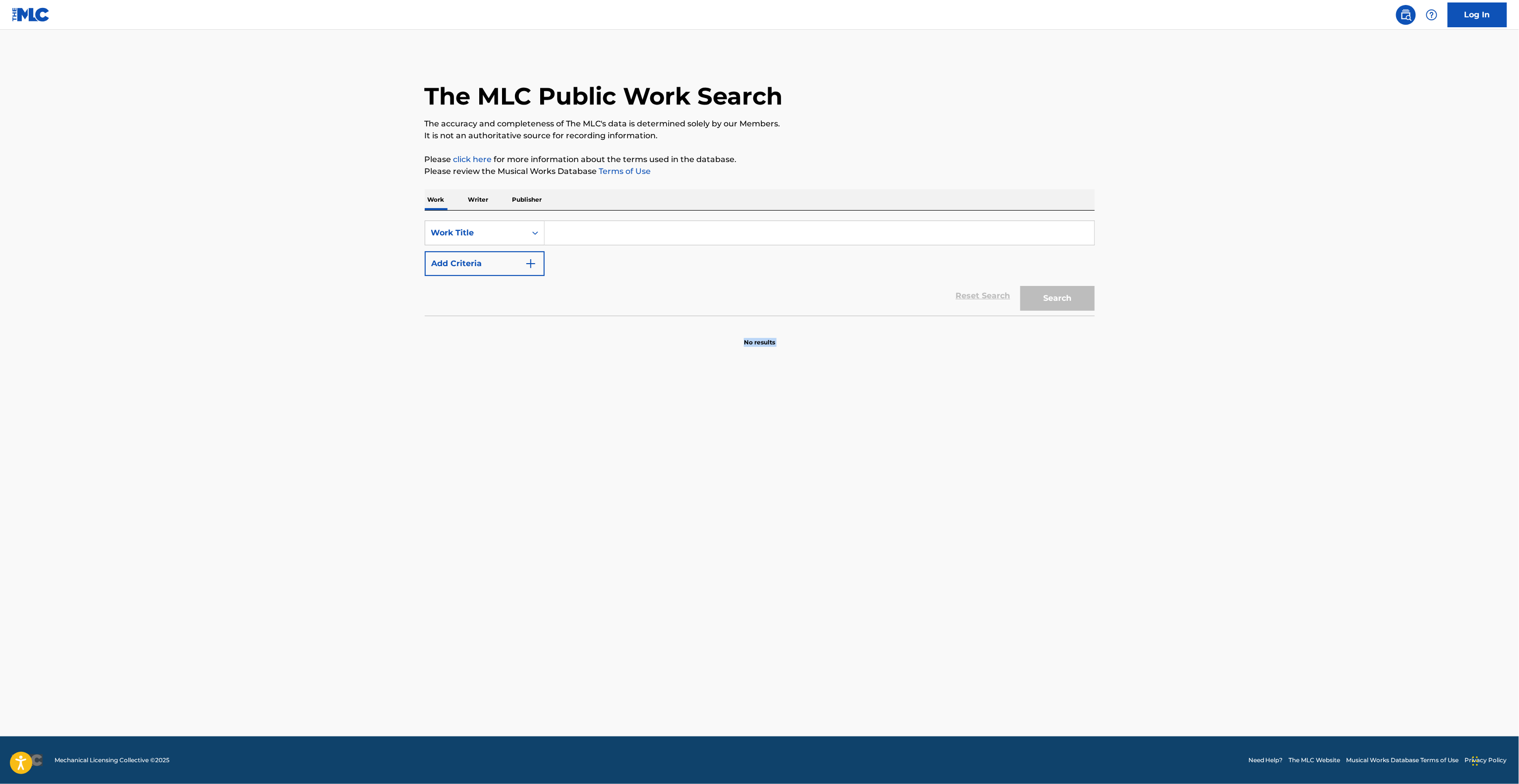
click at [724, 659] on main "The MLC Public Work Search The accuracy and completeness of The MLC's data is d…" at bounding box center [760, 383] width 1519 height 706
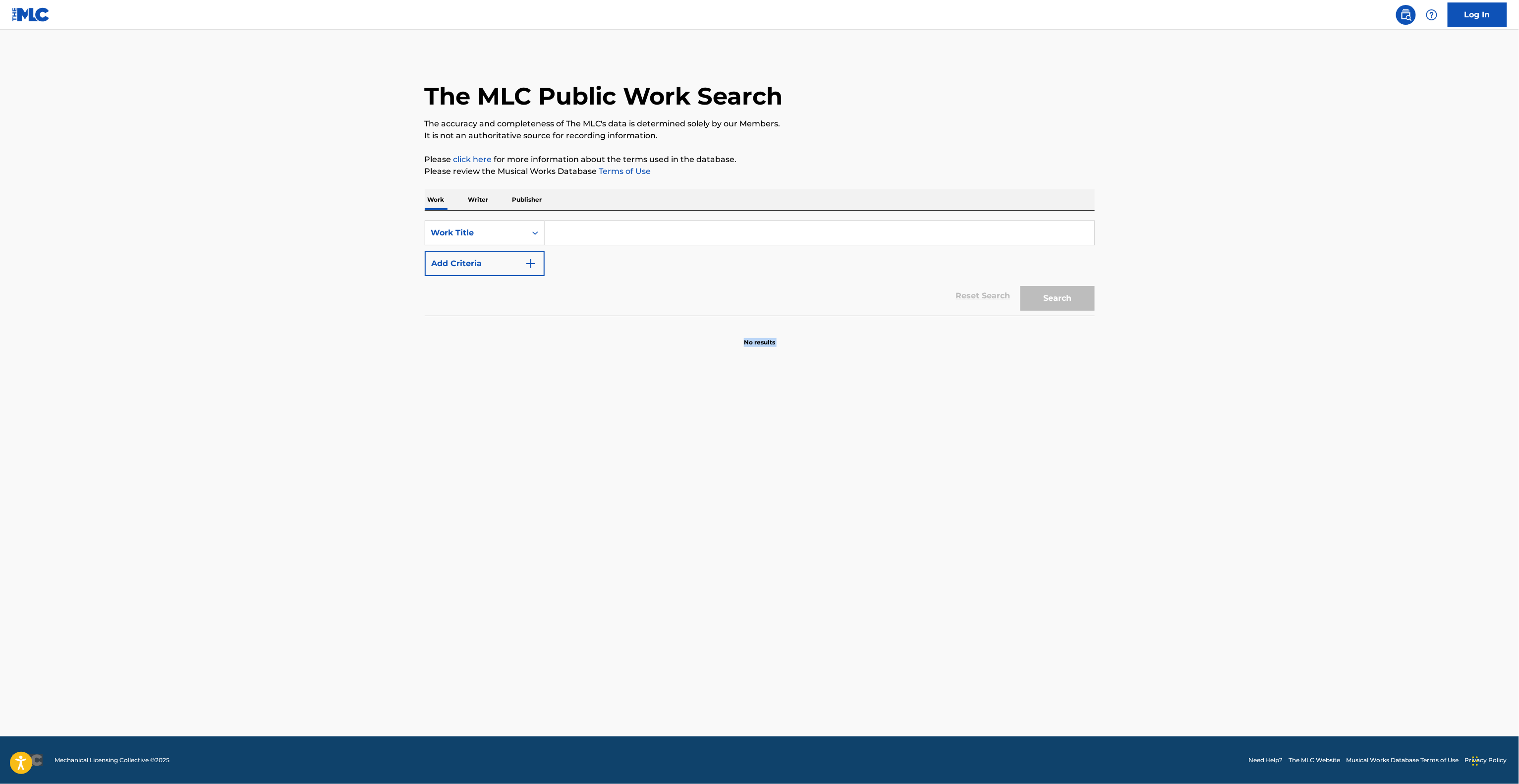
click at [724, 659] on main "The MLC Public Work Search The accuracy and completeness of The MLC's data is d…" at bounding box center [760, 383] width 1519 height 706
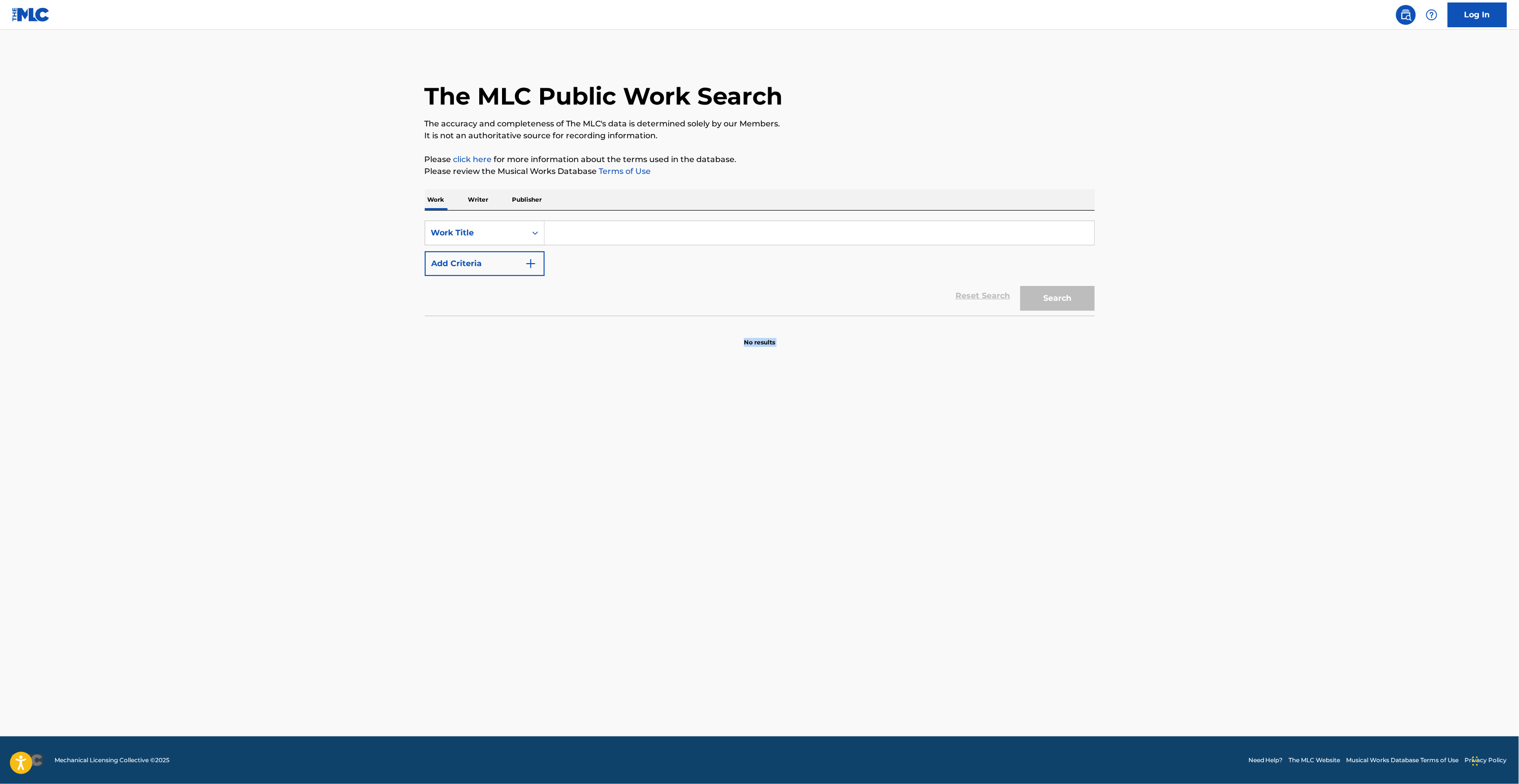
click at [724, 659] on main "The MLC Public Work Search The accuracy and completeness of The MLC's data is d…" at bounding box center [760, 383] width 1519 height 706
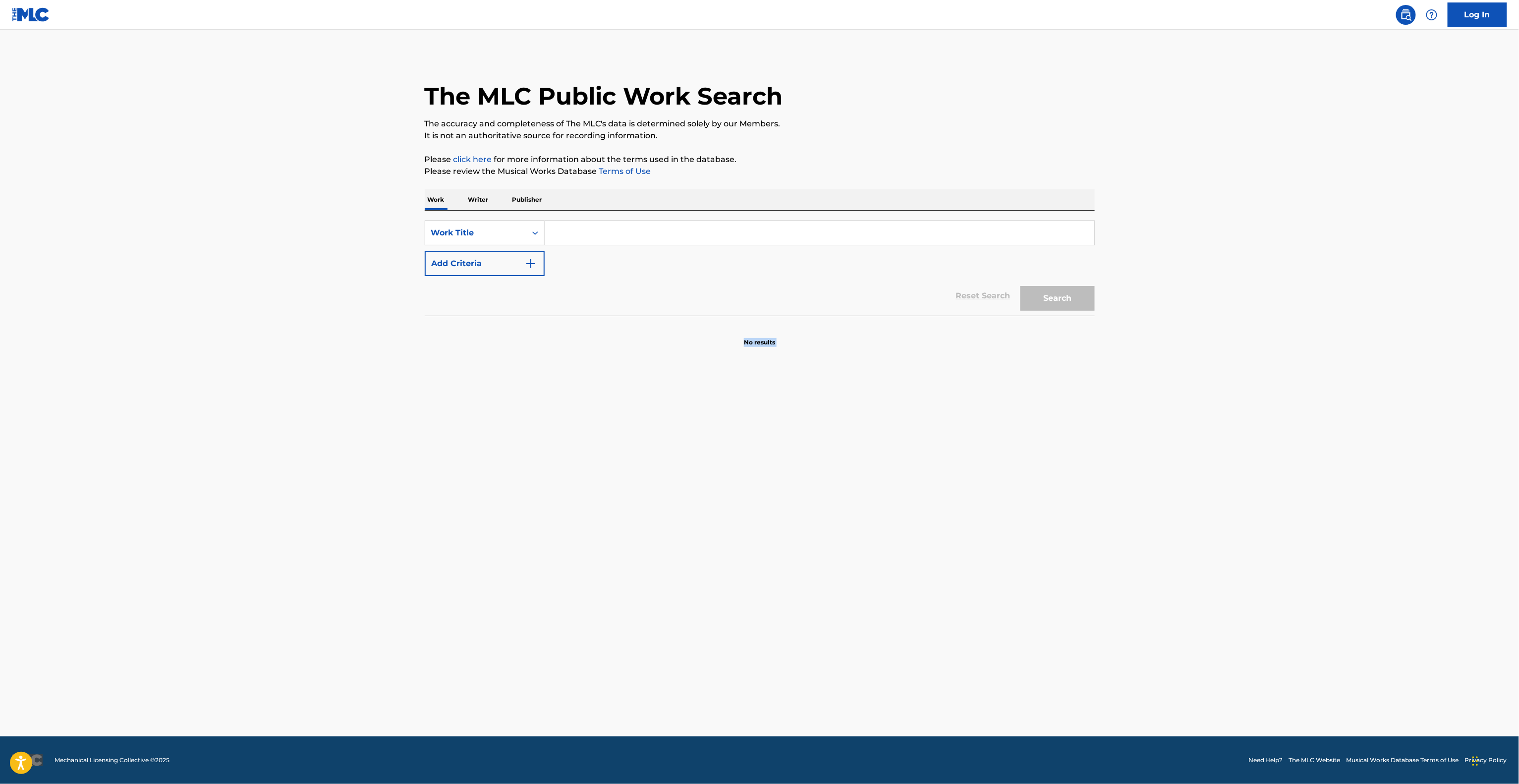
click at [724, 659] on main "The MLC Public Work Search The accuracy and completeness of The MLC's data is d…" at bounding box center [760, 383] width 1519 height 706
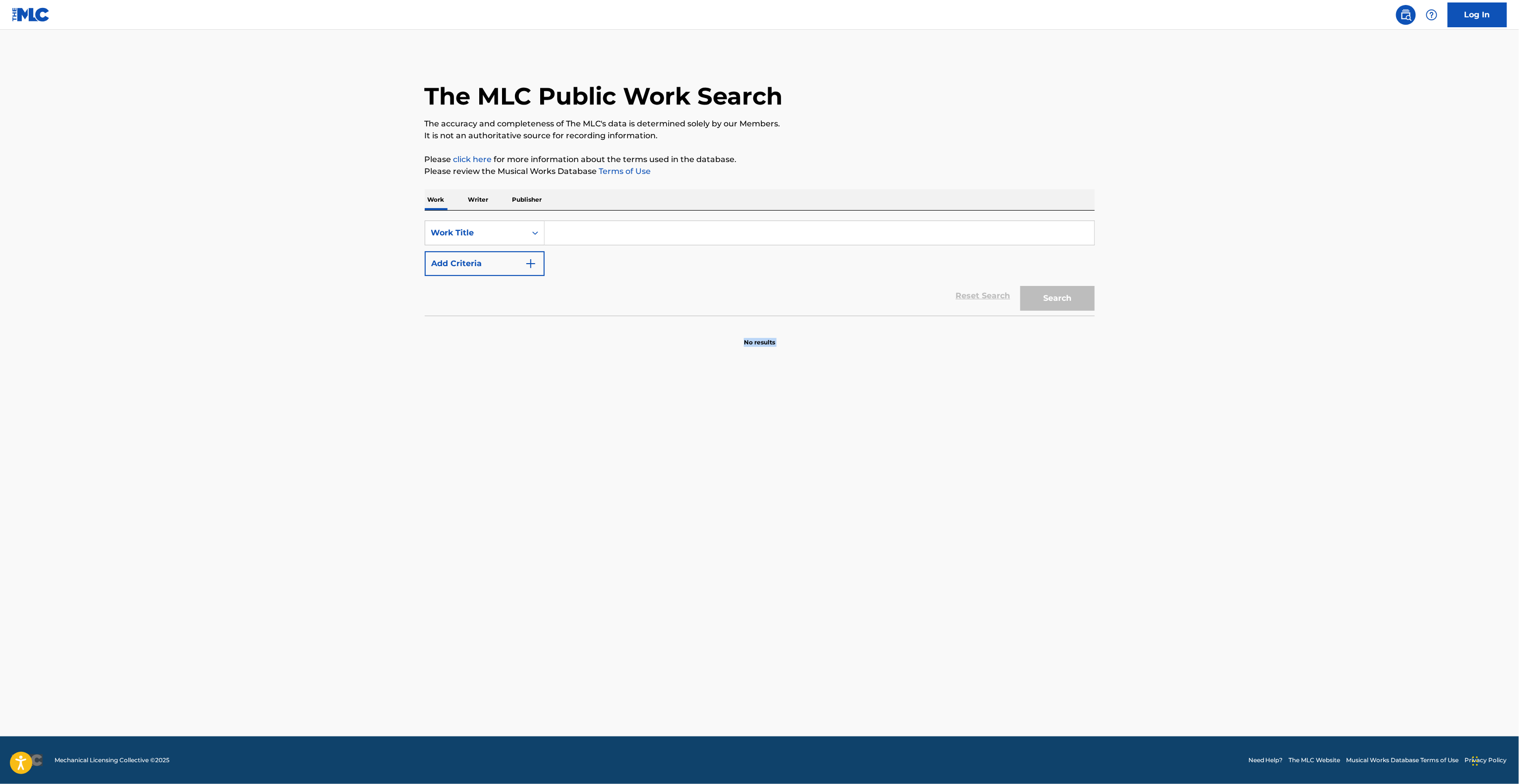
click at [723, 659] on main "The MLC Public Work Search The accuracy and completeness of The MLC's data is d…" at bounding box center [760, 383] width 1519 height 706
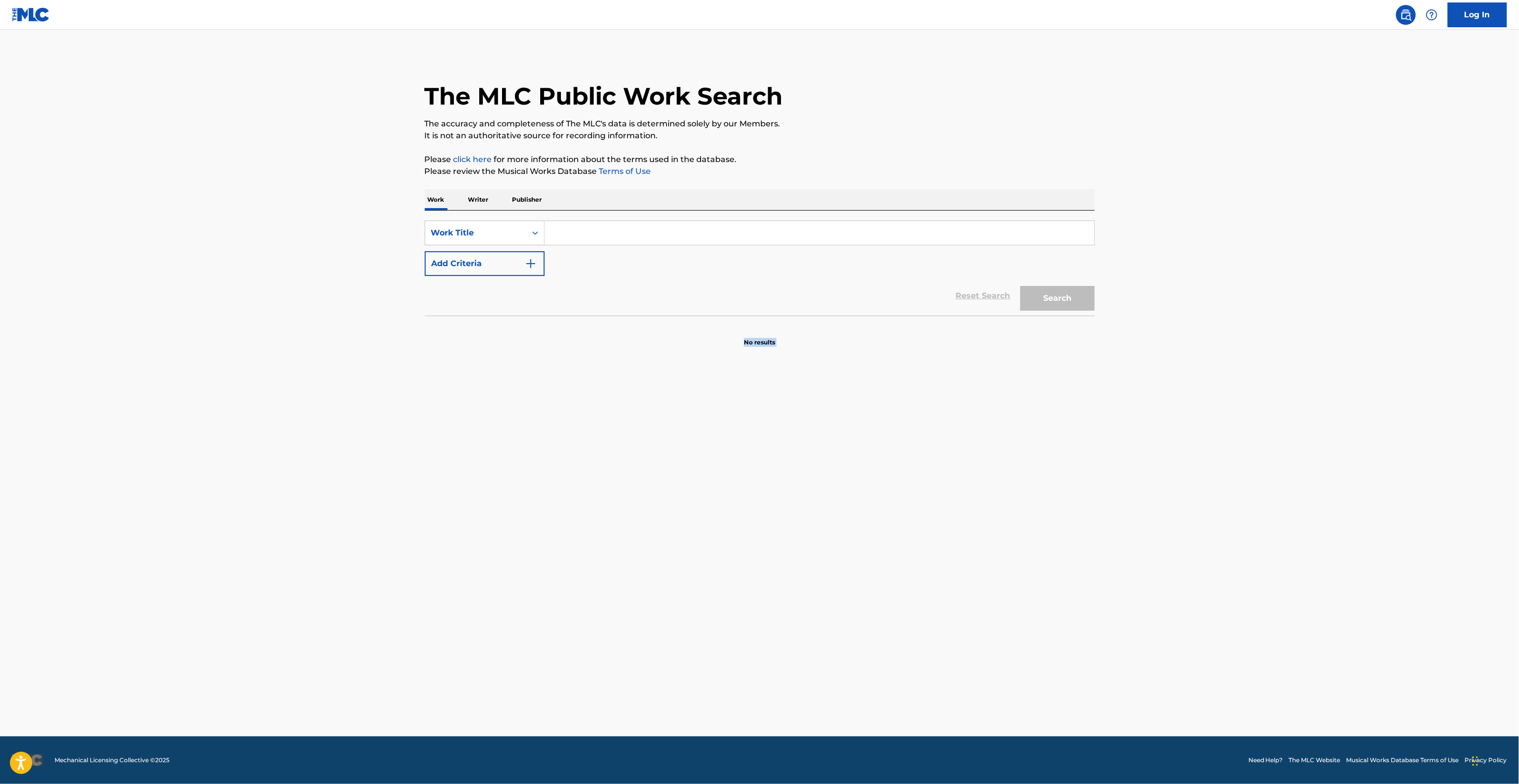
click at [723, 659] on main "The MLC Public Work Search The accuracy and completeness of The MLC's data is d…" at bounding box center [760, 383] width 1519 height 706
click at [722, 661] on main "The MLC Public Work Search The accuracy and completeness of The MLC's data is d…" at bounding box center [760, 383] width 1519 height 706
click at [721, 661] on main "The MLC Public Work Search The accuracy and completeness of The MLC's data is d…" at bounding box center [760, 383] width 1519 height 706
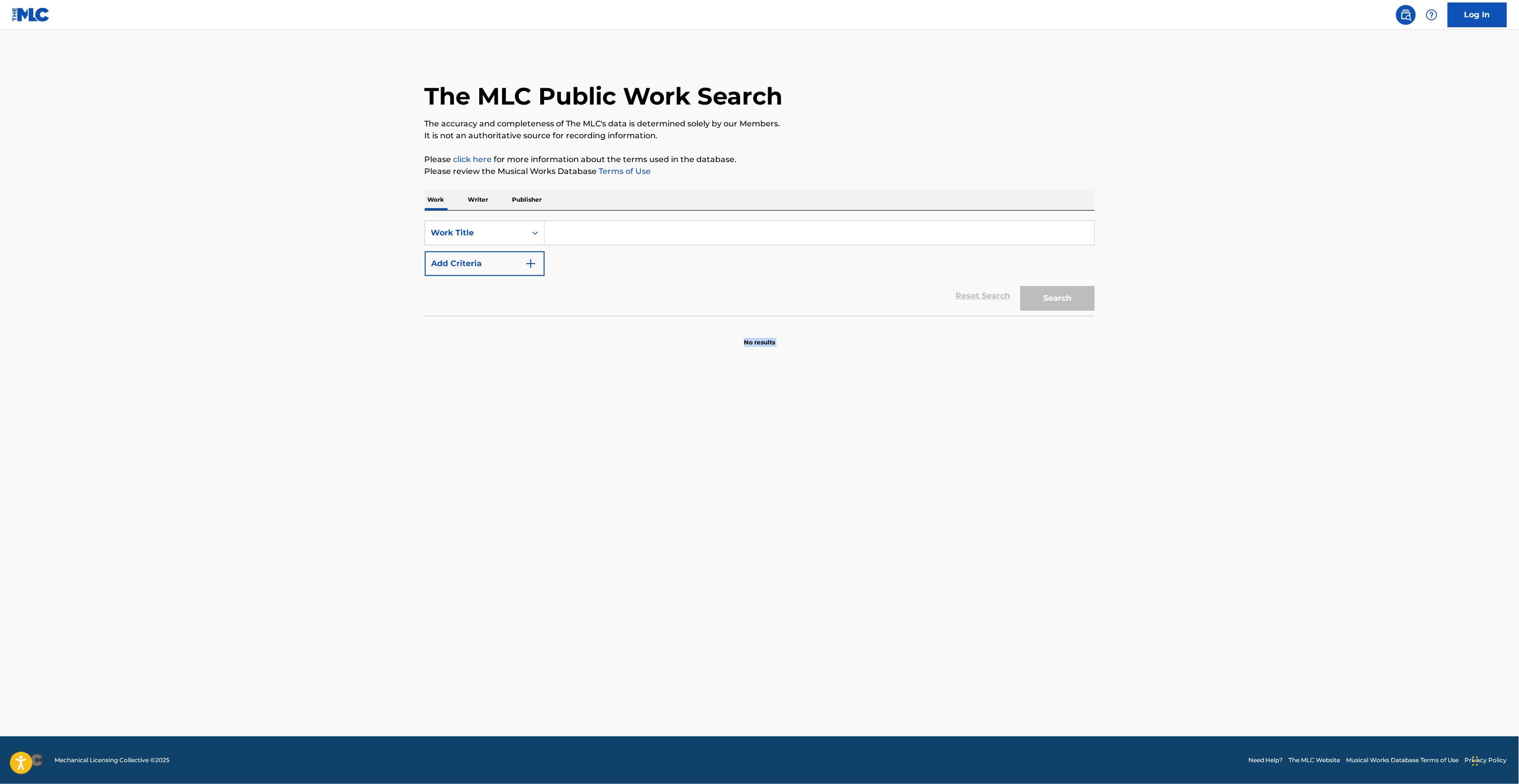
click at [721, 661] on main "The MLC Public Work Search The accuracy and completeness of The MLC's data is d…" at bounding box center [760, 383] width 1519 height 706
click at [719, 661] on main "The MLC Public Work Search The accuracy and completeness of The MLC's data is d…" at bounding box center [760, 383] width 1519 height 706
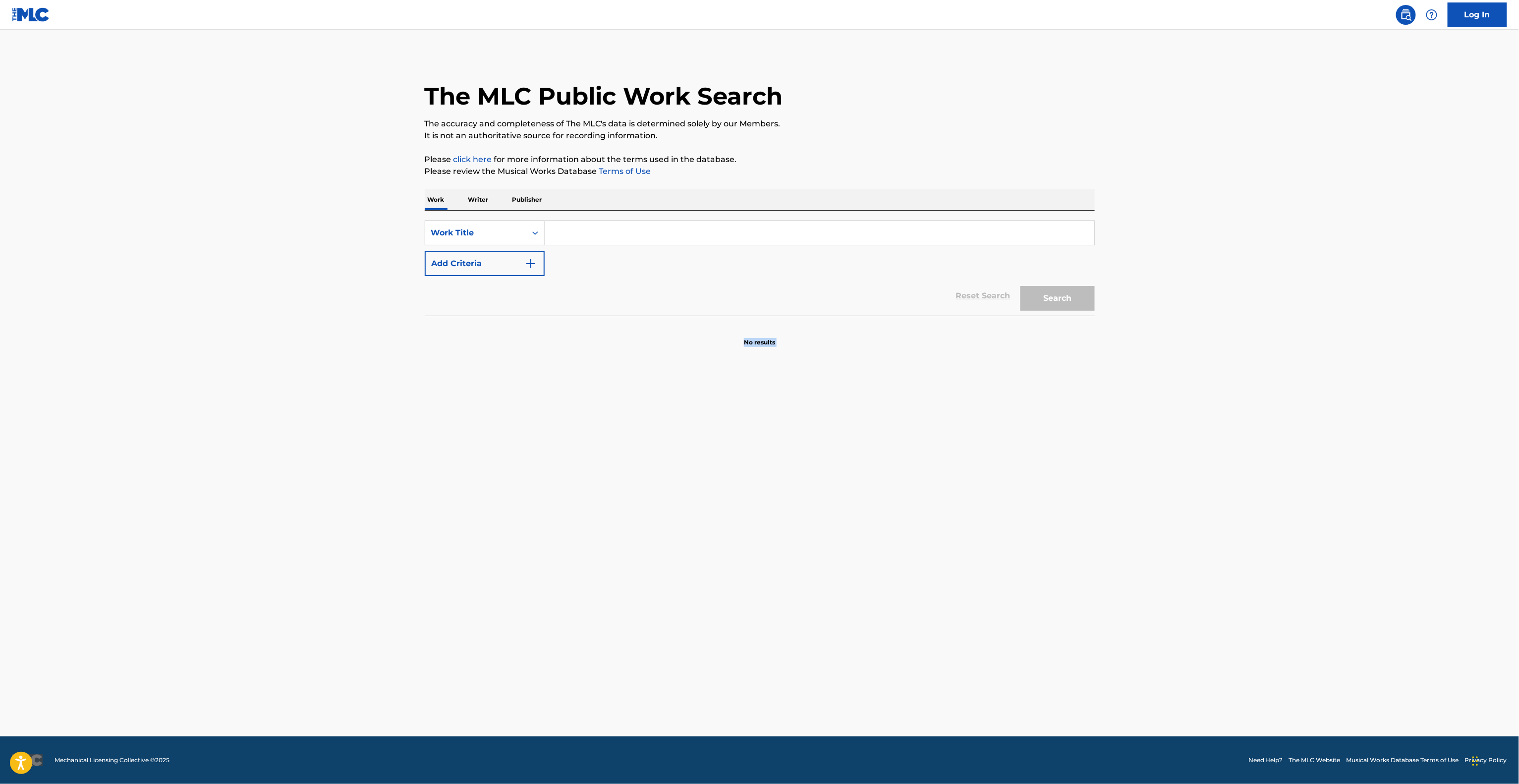
click at [718, 663] on main "The MLC Public Work Search The accuracy and completeness of The MLC's data is d…" at bounding box center [760, 383] width 1519 height 706
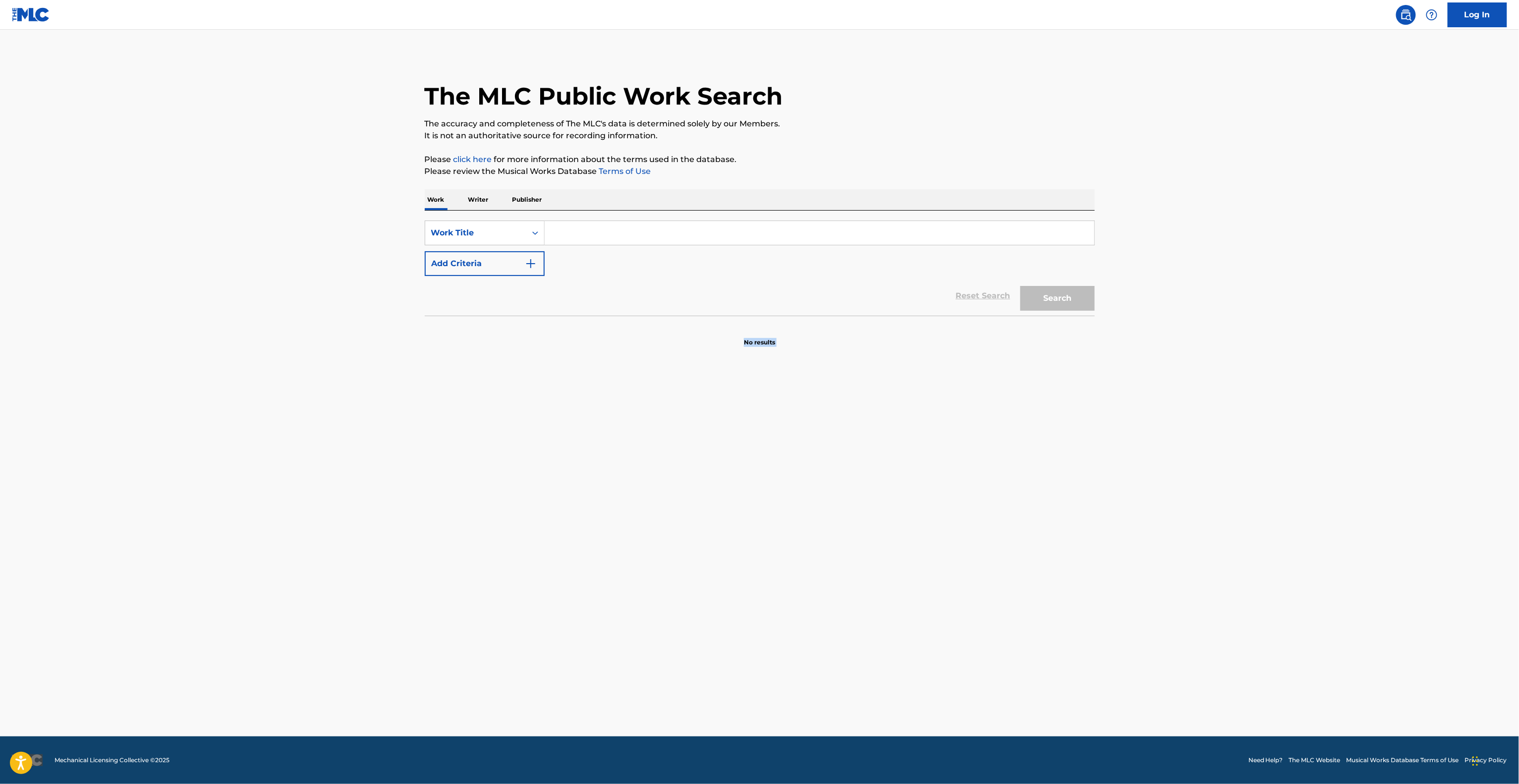
click at [718, 663] on main "The MLC Public Work Search The accuracy and completeness of The MLC's data is d…" at bounding box center [760, 383] width 1519 height 706
click at [714, 666] on main "The MLC Public Work Search The accuracy and completeness of The MLC's data is d…" at bounding box center [760, 383] width 1519 height 706
click at [712, 667] on main "The MLC Public Work Search The accuracy and completeness of The MLC's data is d…" at bounding box center [760, 383] width 1519 height 706
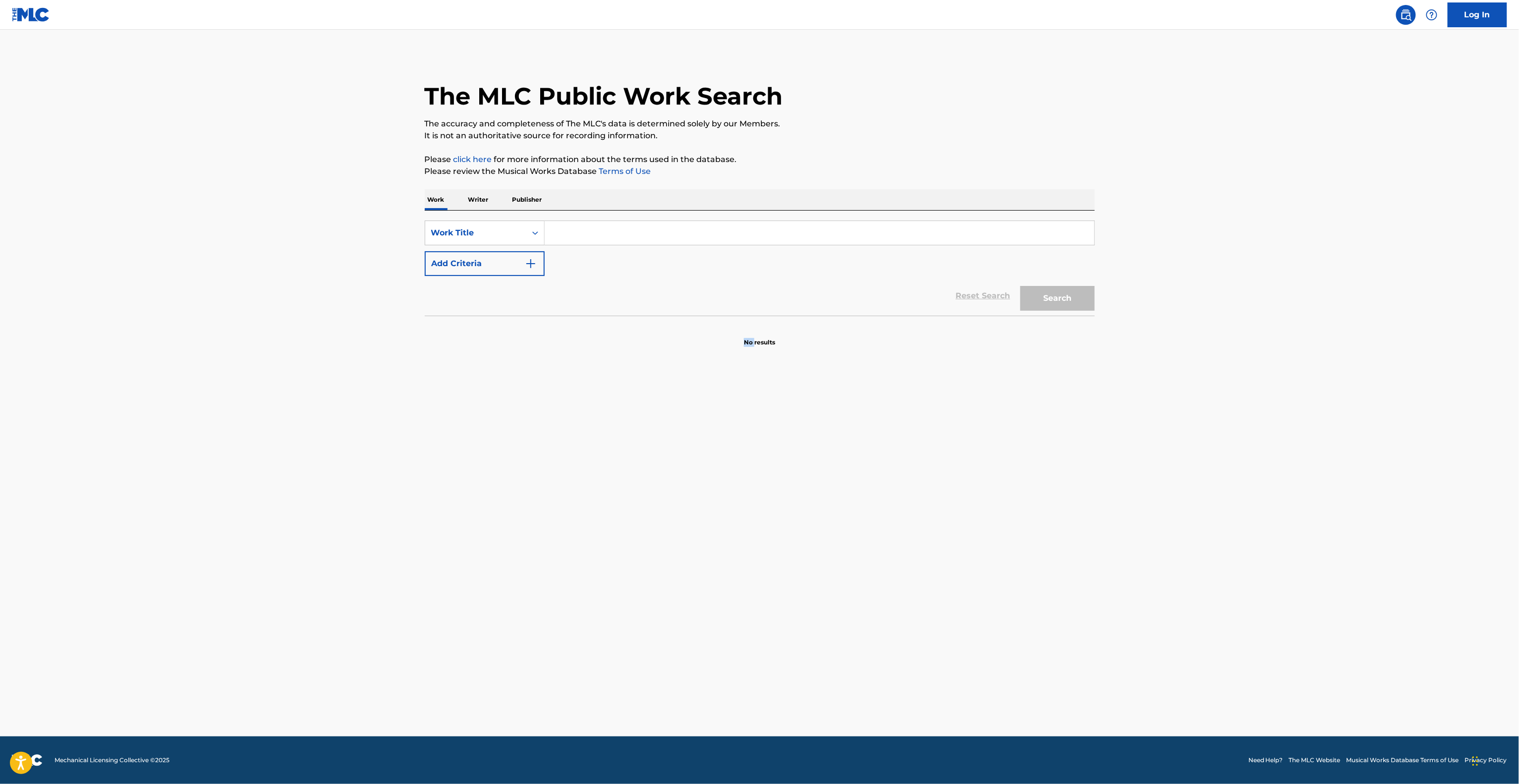
click at [710, 669] on main "The MLC Public Work Search The accuracy and completeness of The MLC's data is d…" at bounding box center [760, 383] width 1519 height 706
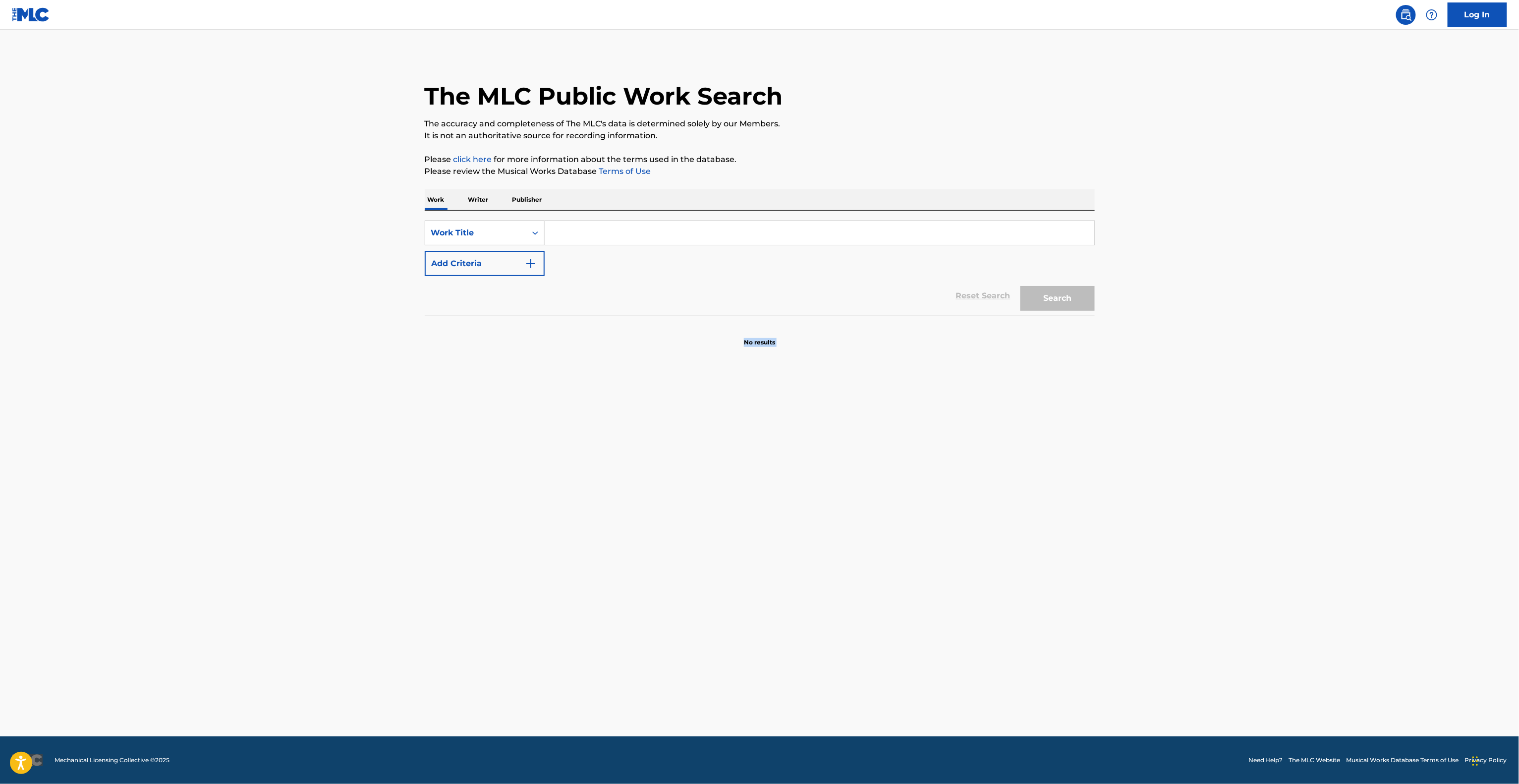
click at [710, 669] on main "The MLC Public Work Search The accuracy and completeness of The MLC's data is d…" at bounding box center [760, 383] width 1519 height 706
click at [710, 670] on main "The MLC Public Work Search The accuracy and completeness of The MLC's data is d…" at bounding box center [760, 383] width 1519 height 706
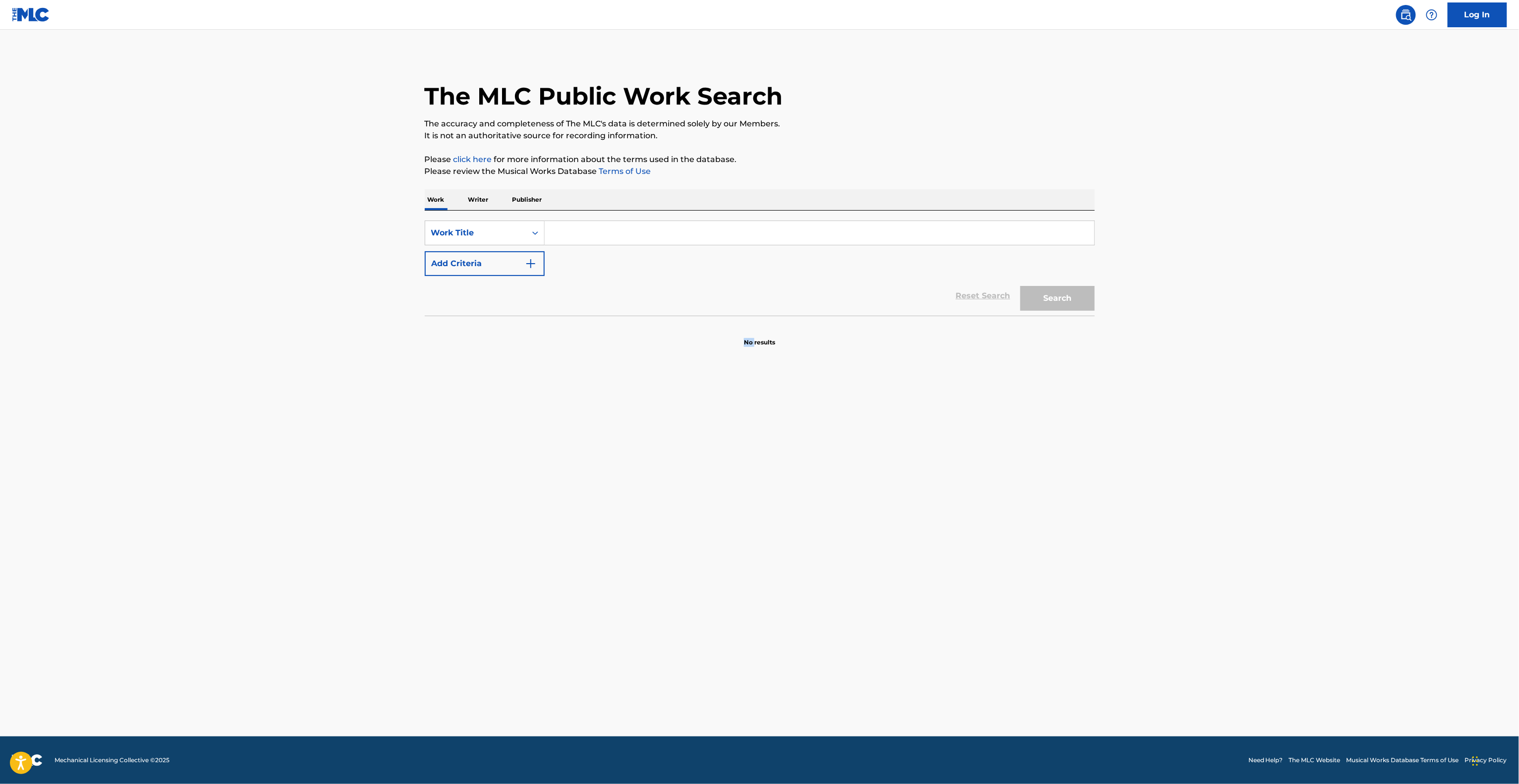
click at [710, 670] on main "The MLC Public Work Search The accuracy and completeness of The MLC's data is d…" at bounding box center [760, 383] width 1519 height 706
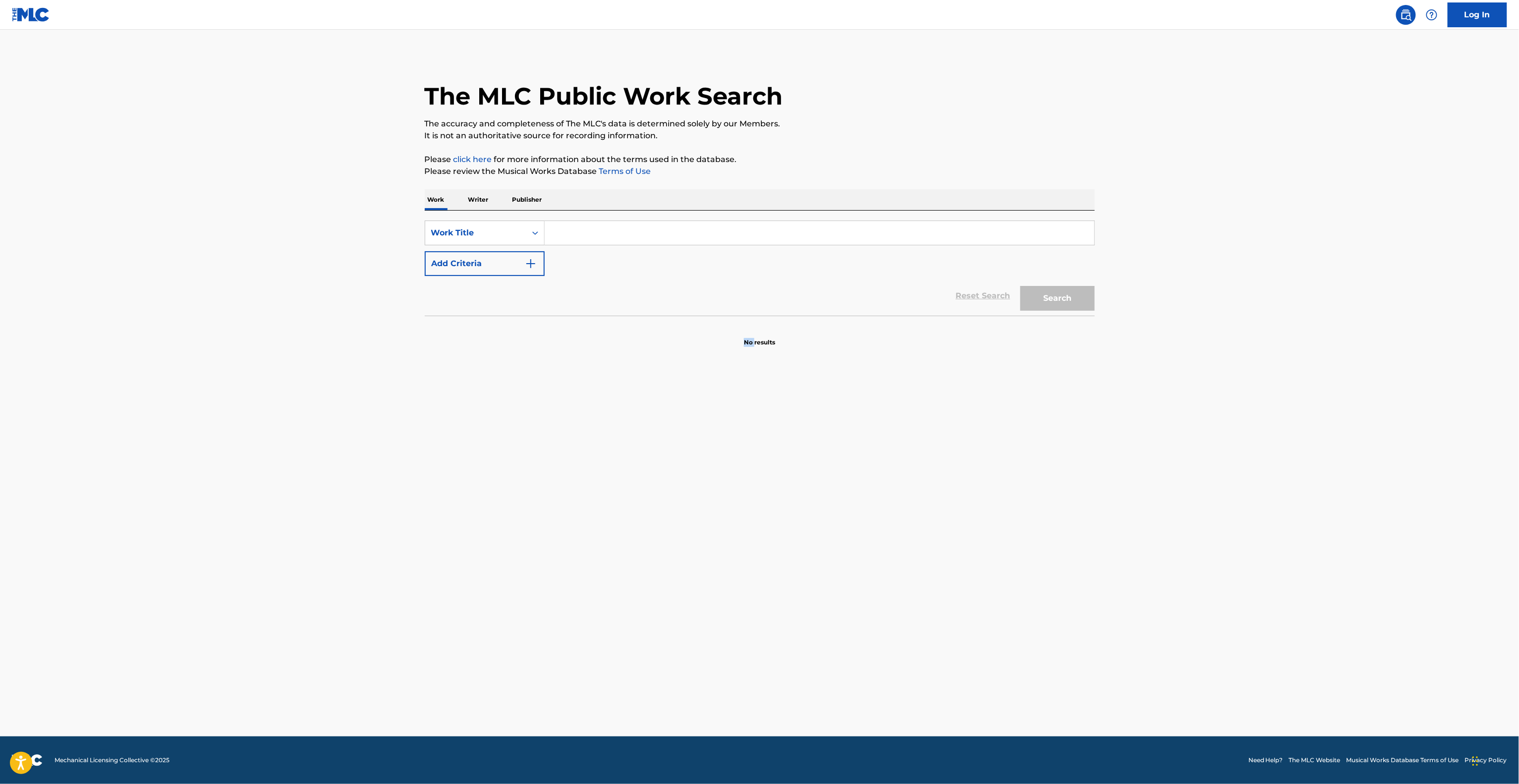
click at [710, 670] on main "The MLC Public Work Search The accuracy and completeness of The MLC's data is d…" at bounding box center [760, 383] width 1519 height 706
click at [706, 673] on main "The MLC Public Work Search The accuracy and completeness of The MLC's data is d…" at bounding box center [760, 383] width 1519 height 706
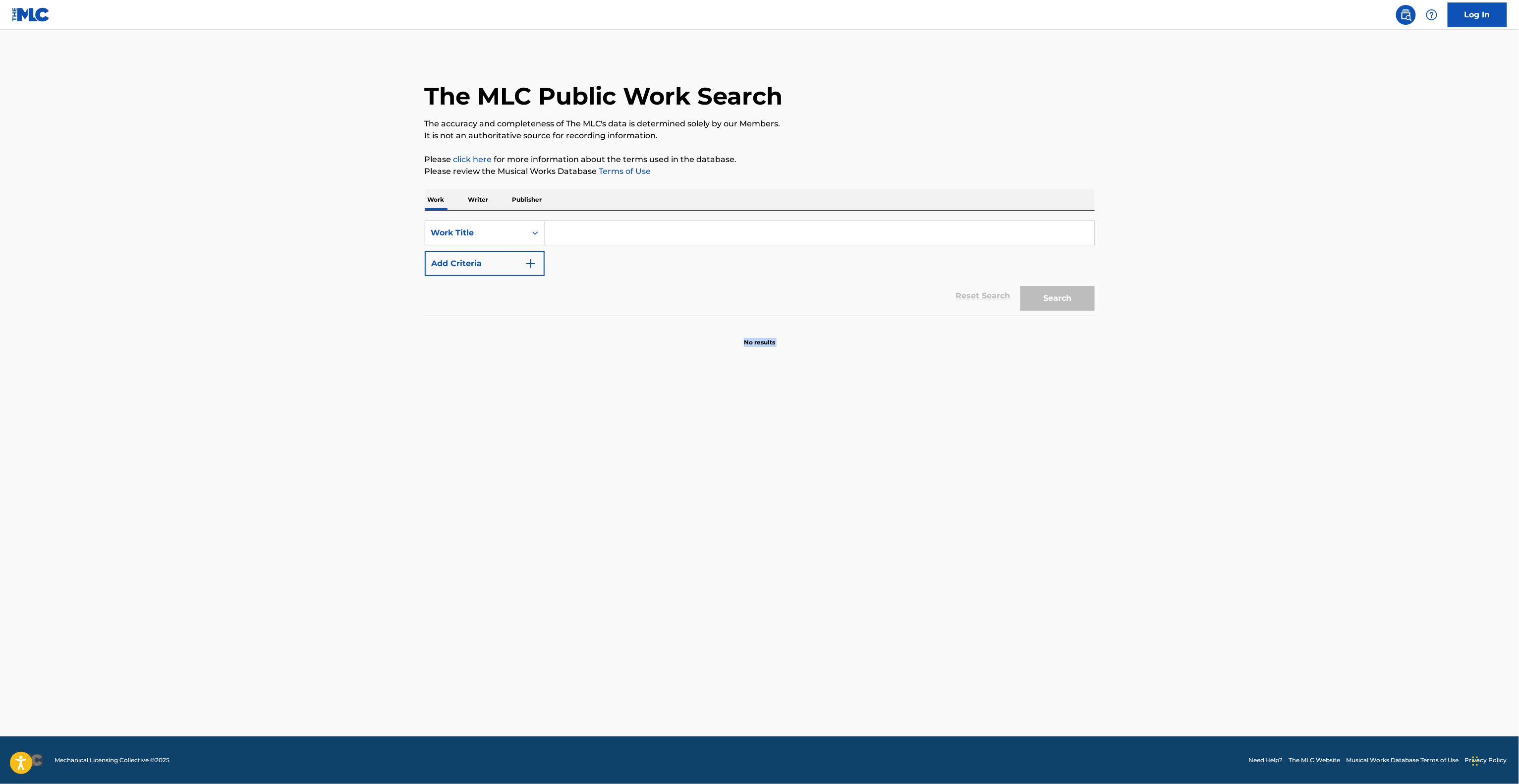
click at [706, 673] on main "The MLC Public Work Search The accuracy and completeness of The MLC's data is d…" at bounding box center [760, 383] width 1519 height 706
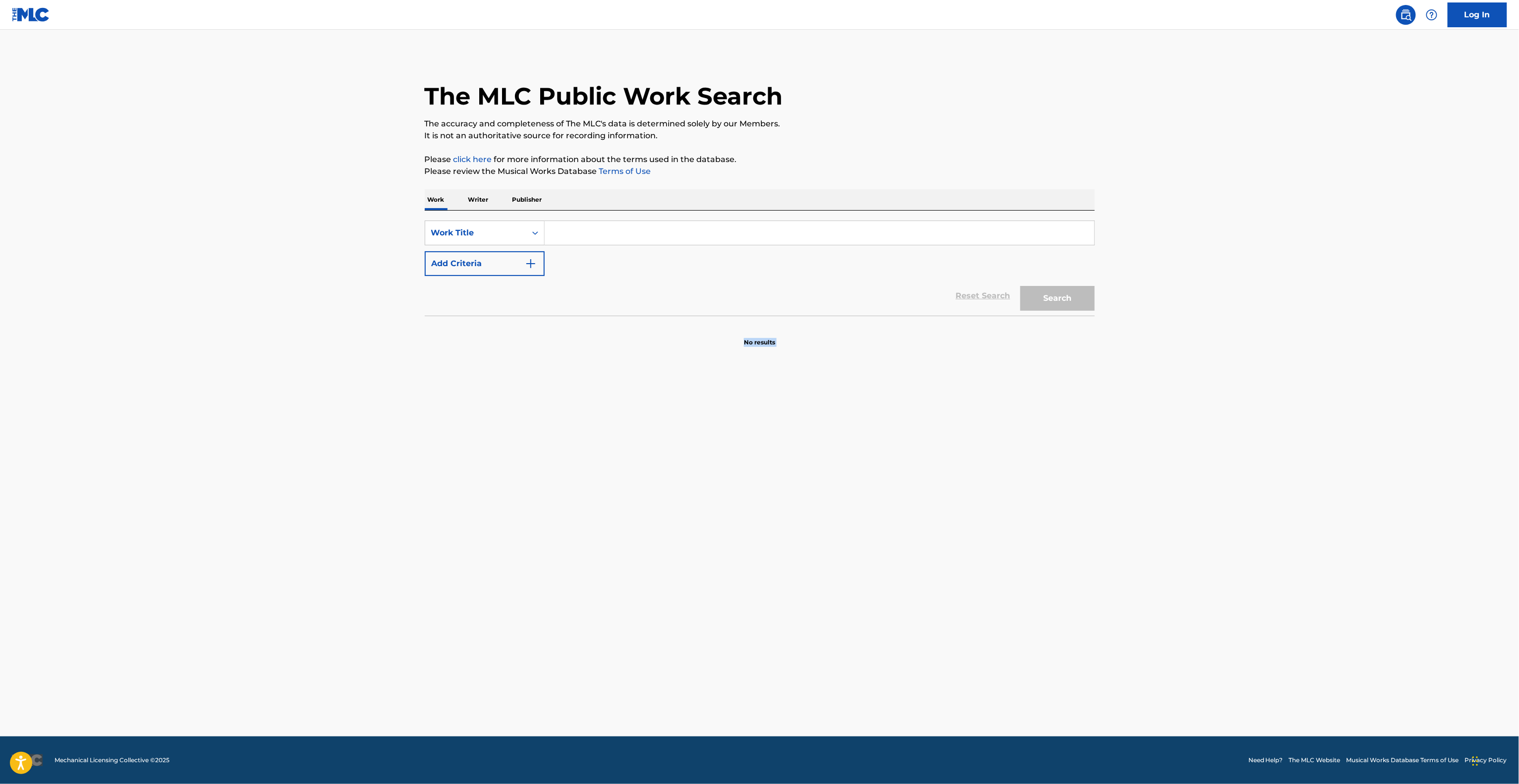
click at [706, 673] on main "The MLC Public Work Search The accuracy and completeness of The MLC's data is d…" at bounding box center [760, 383] width 1519 height 706
click at [706, 674] on main "The MLC Public Work Search The accuracy and completeness of The MLC's data is d…" at bounding box center [760, 383] width 1519 height 706
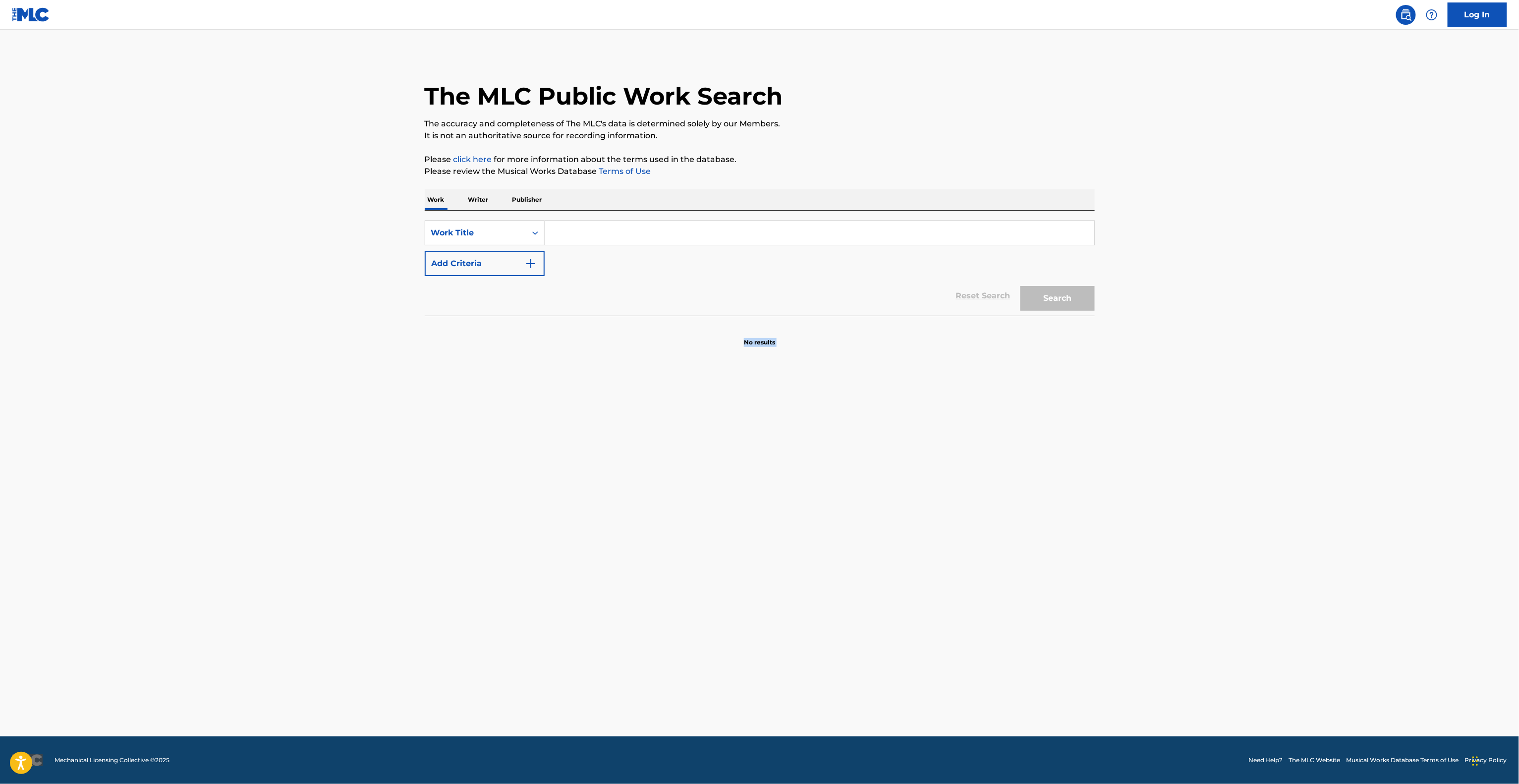
click at [706, 674] on main "The MLC Public Work Search The accuracy and completeness of The MLC's data is d…" at bounding box center [760, 383] width 1519 height 706
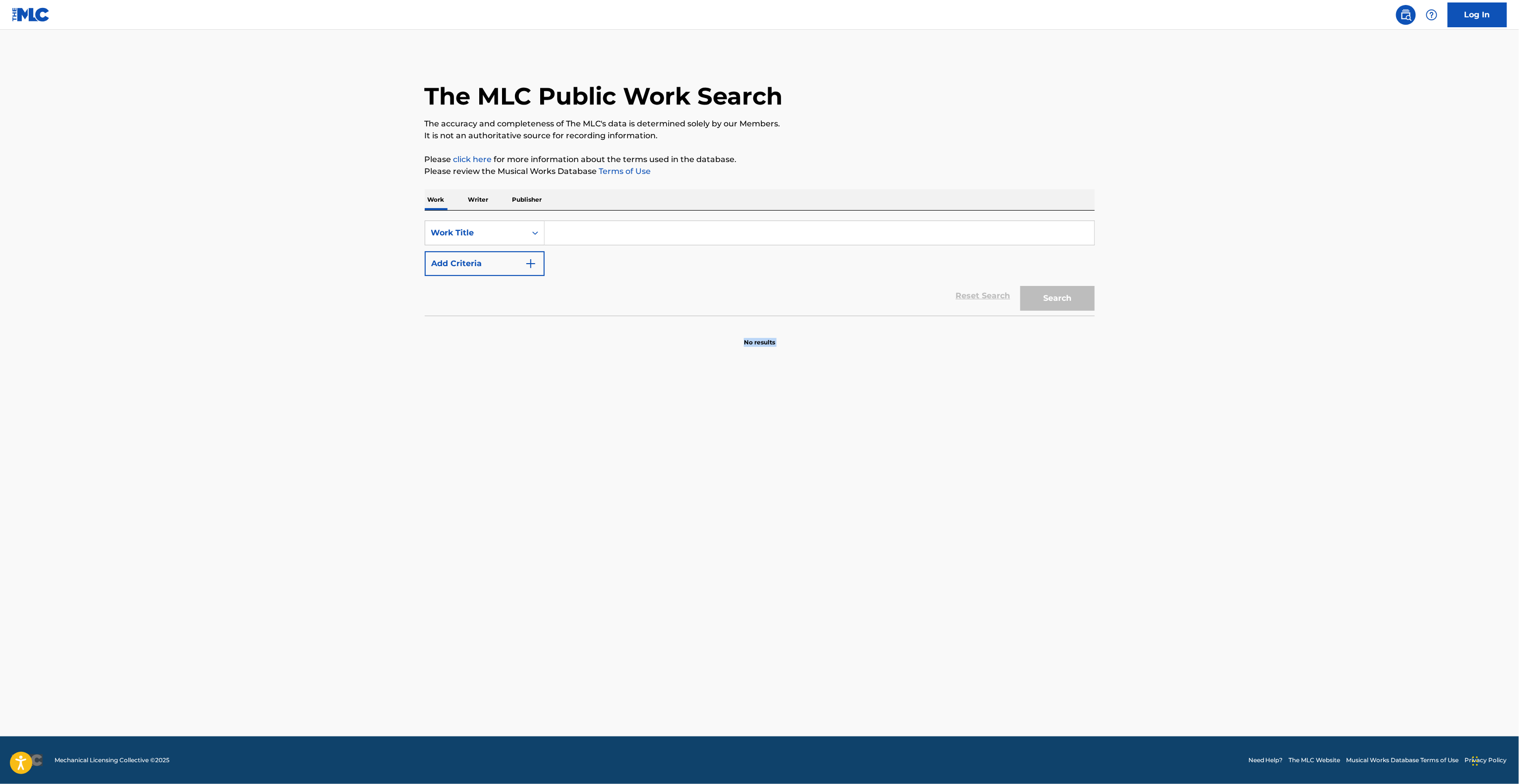
click at [706, 674] on main "The MLC Public Work Search The accuracy and completeness of The MLC's data is d…" at bounding box center [760, 383] width 1519 height 706
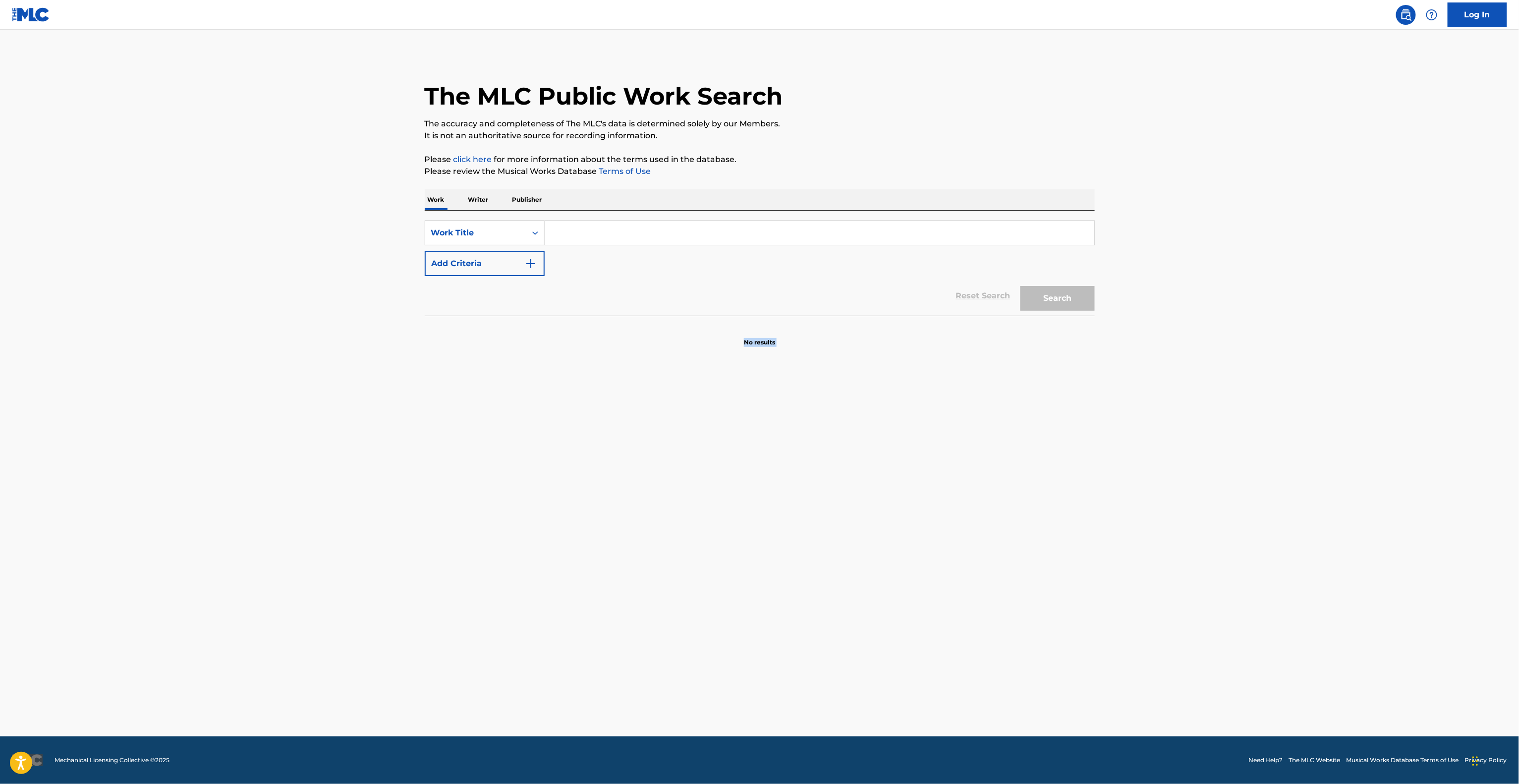
click at [705, 675] on main "The MLC Public Work Search The accuracy and completeness of The MLC's data is d…" at bounding box center [760, 383] width 1519 height 706
click at [701, 677] on main "The MLC Public Work Search The accuracy and completeness of The MLC's data is d…" at bounding box center [760, 383] width 1519 height 706
drag, startPoint x: 701, startPoint y: 677, endPoint x: 695, endPoint y: 681, distance: 7.2
click at [695, 681] on main "The MLC Public Work Search The accuracy and completeness of The MLC's data is d…" at bounding box center [760, 383] width 1519 height 706
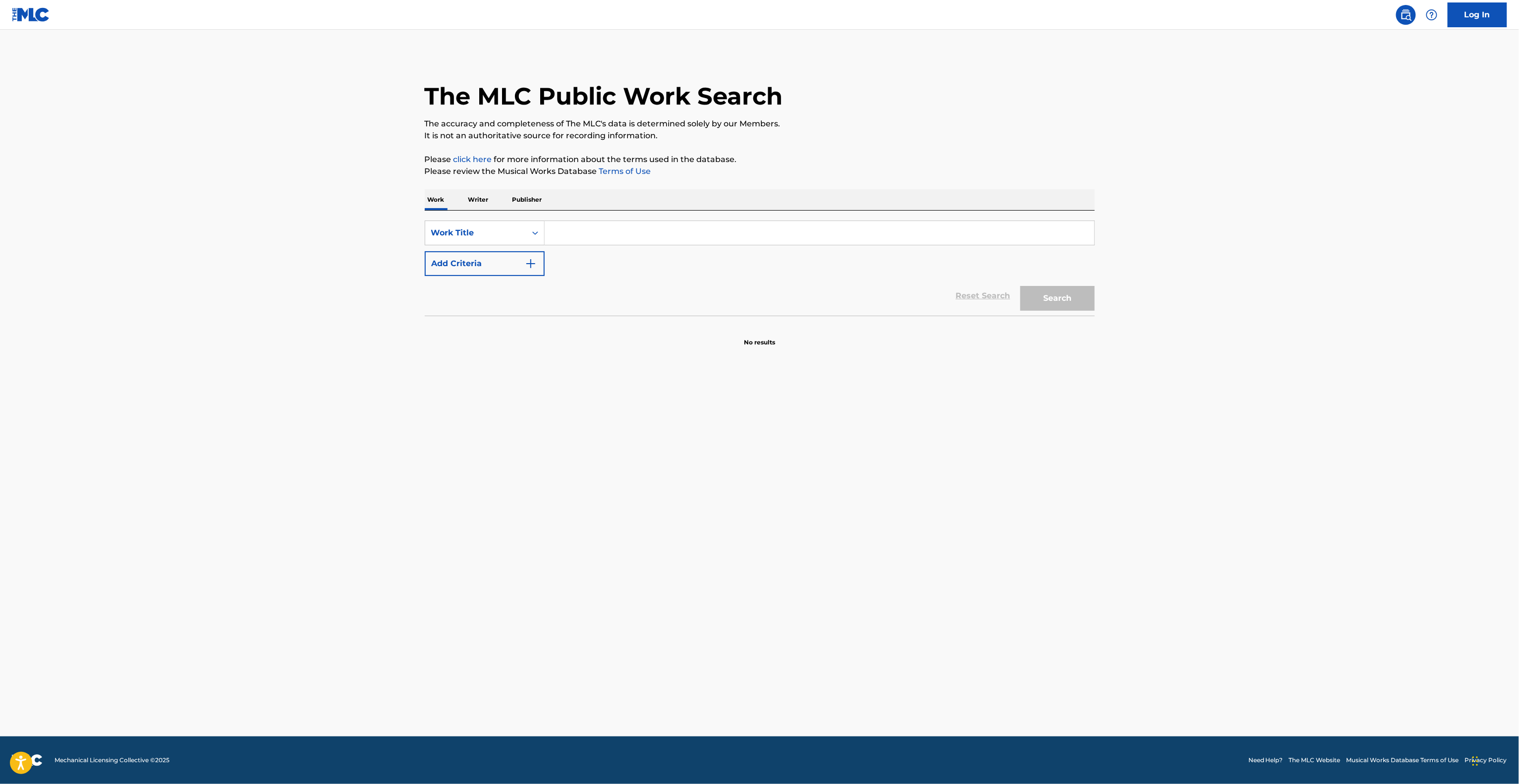
click at [695, 681] on main "The MLC Public Work Search The accuracy and completeness of The MLC's data is d…" at bounding box center [760, 383] width 1519 height 706
click at [689, 688] on main "The MLC Public Work Search The accuracy and completeness of The MLC's data is d…" at bounding box center [760, 383] width 1519 height 706
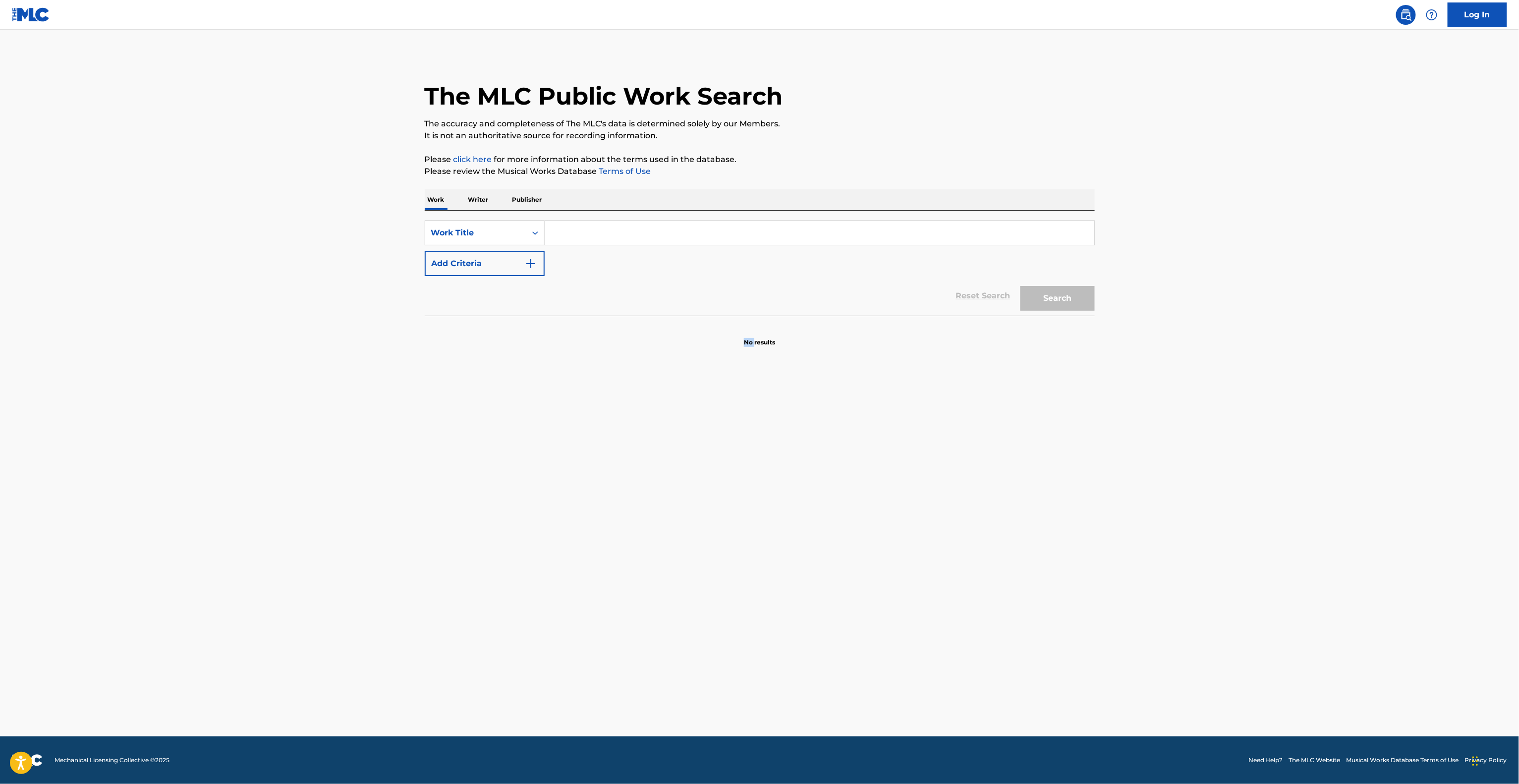
click at [688, 688] on main "The MLC Public Work Search The accuracy and completeness of The MLC's data is d…" at bounding box center [760, 383] width 1519 height 706
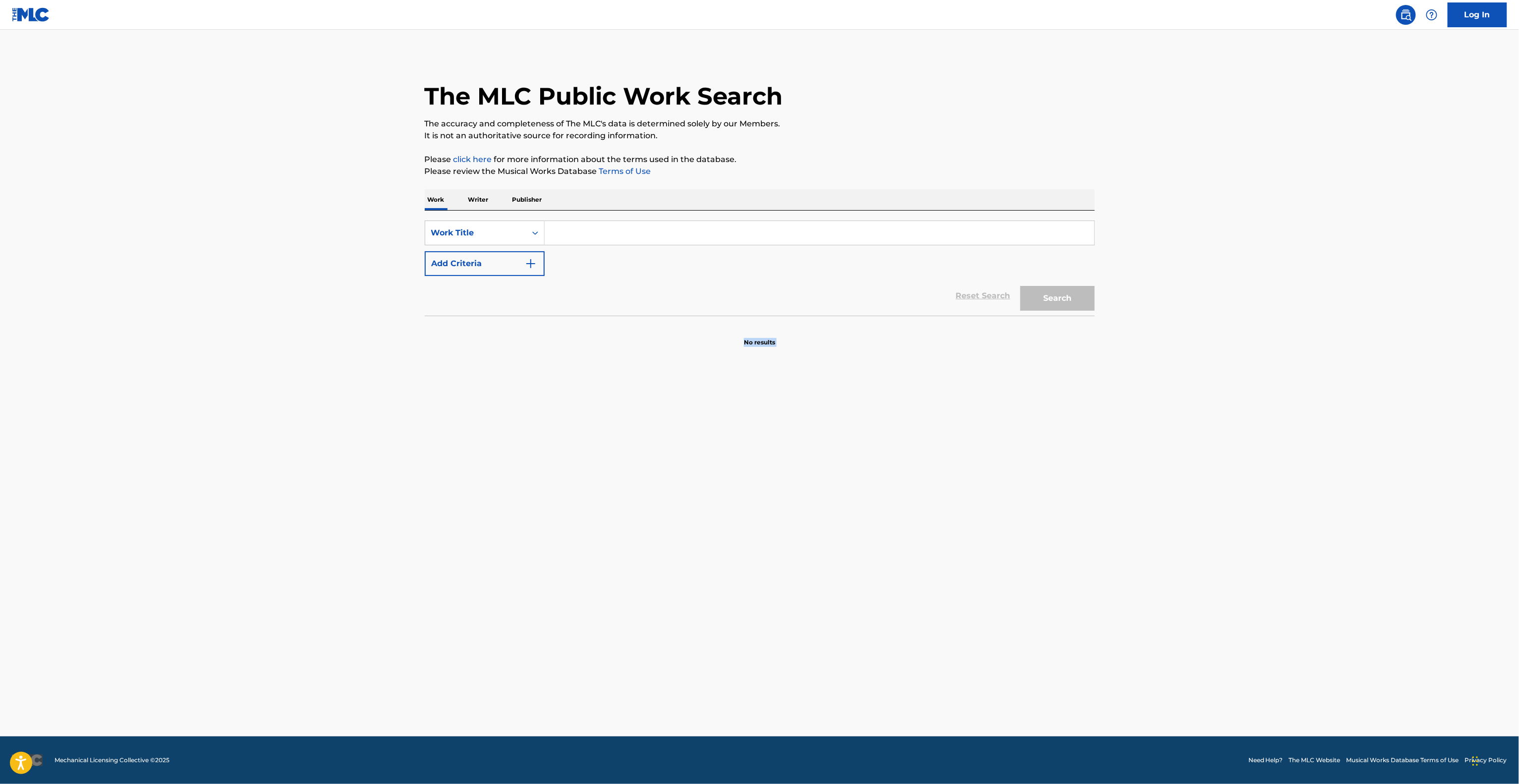
click at [688, 688] on main "The MLC Public Work Search The accuracy and completeness of The MLC's data is d…" at bounding box center [760, 383] width 1519 height 706
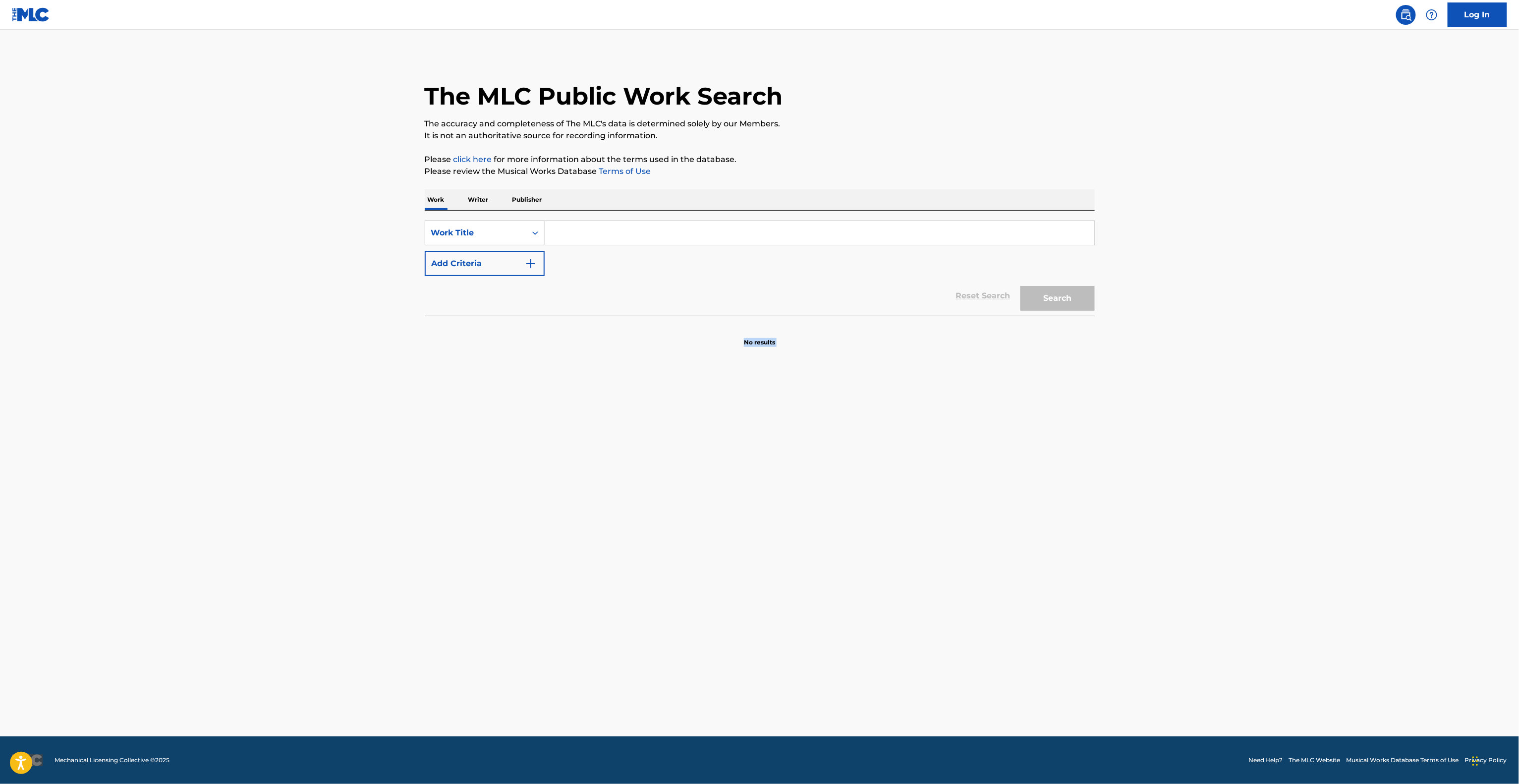
click at [688, 688] on main "The MLC Public Work Search The accuracy and completeness of The MLC's data is d…" at bounding box center [760, 383] width 1519 height 706
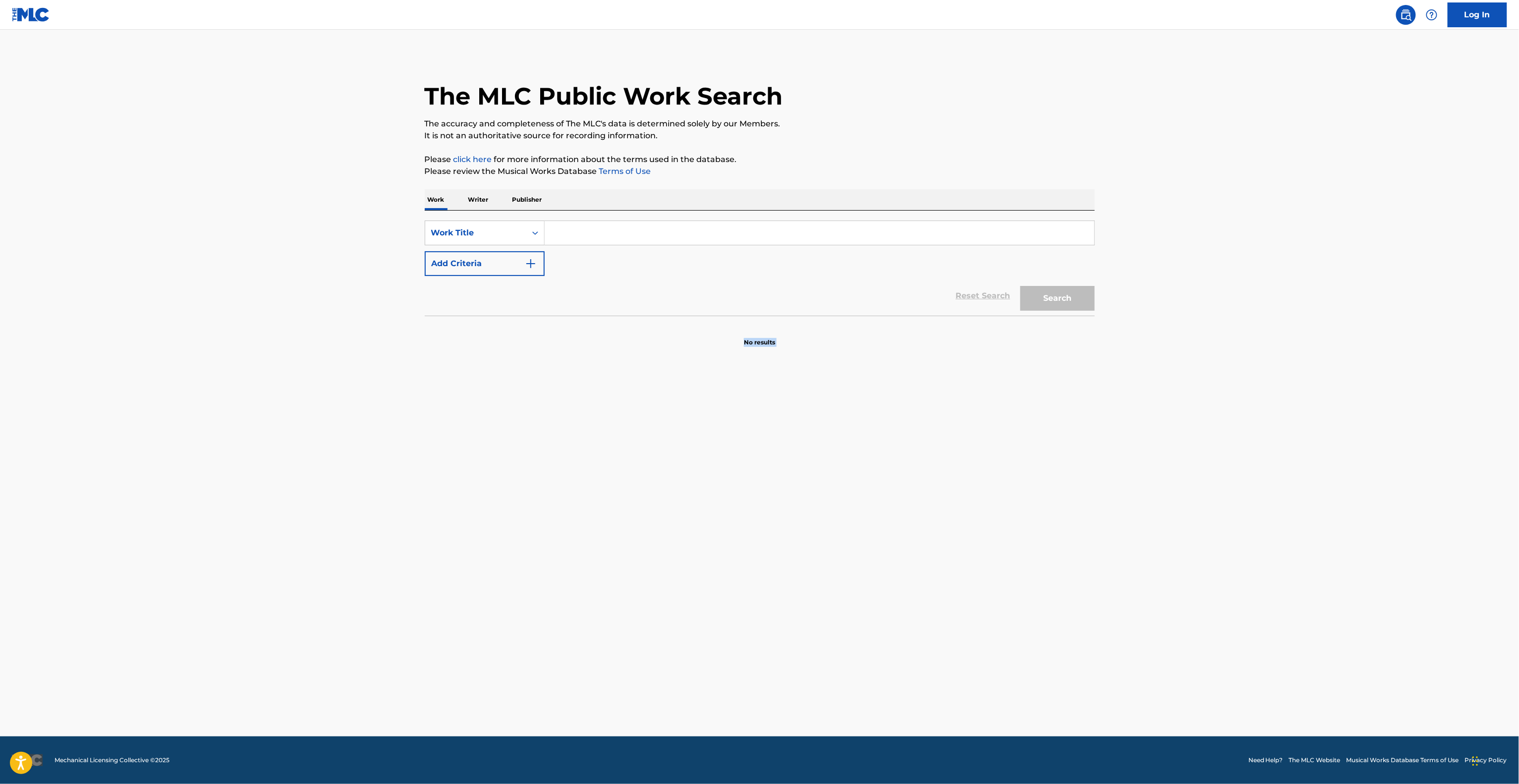
click at [688, 688] on main "The MLC Public Work Search The accuracy and completeness of The MLC's data is d…" at bounding box center [760, 383] width 1519 height 706
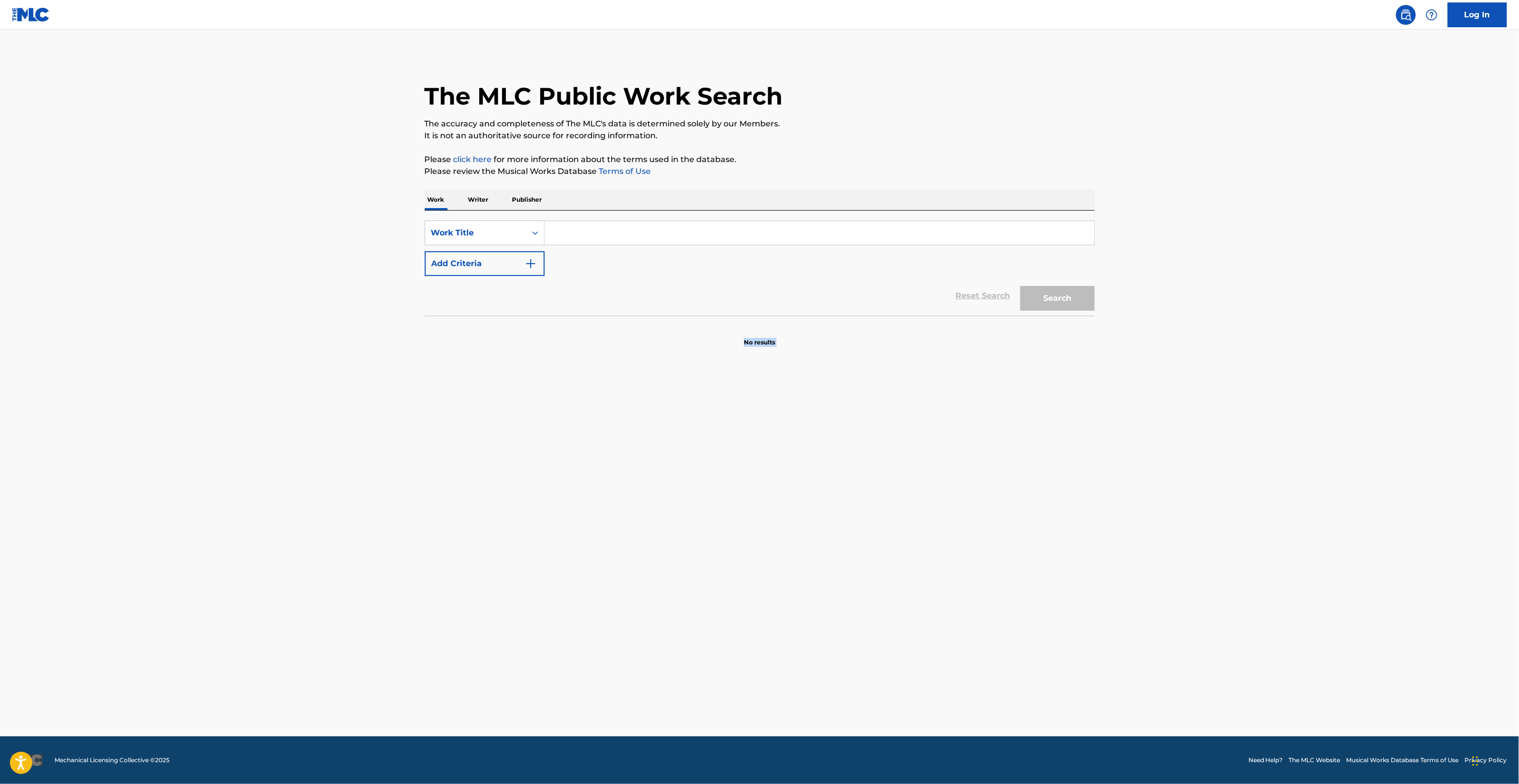
click at [688, 688] on main "The MLC Public Work Search The accuracy and completeness of The MLC's data is d…" at bounding box center [760, 383] width 1519 height 706
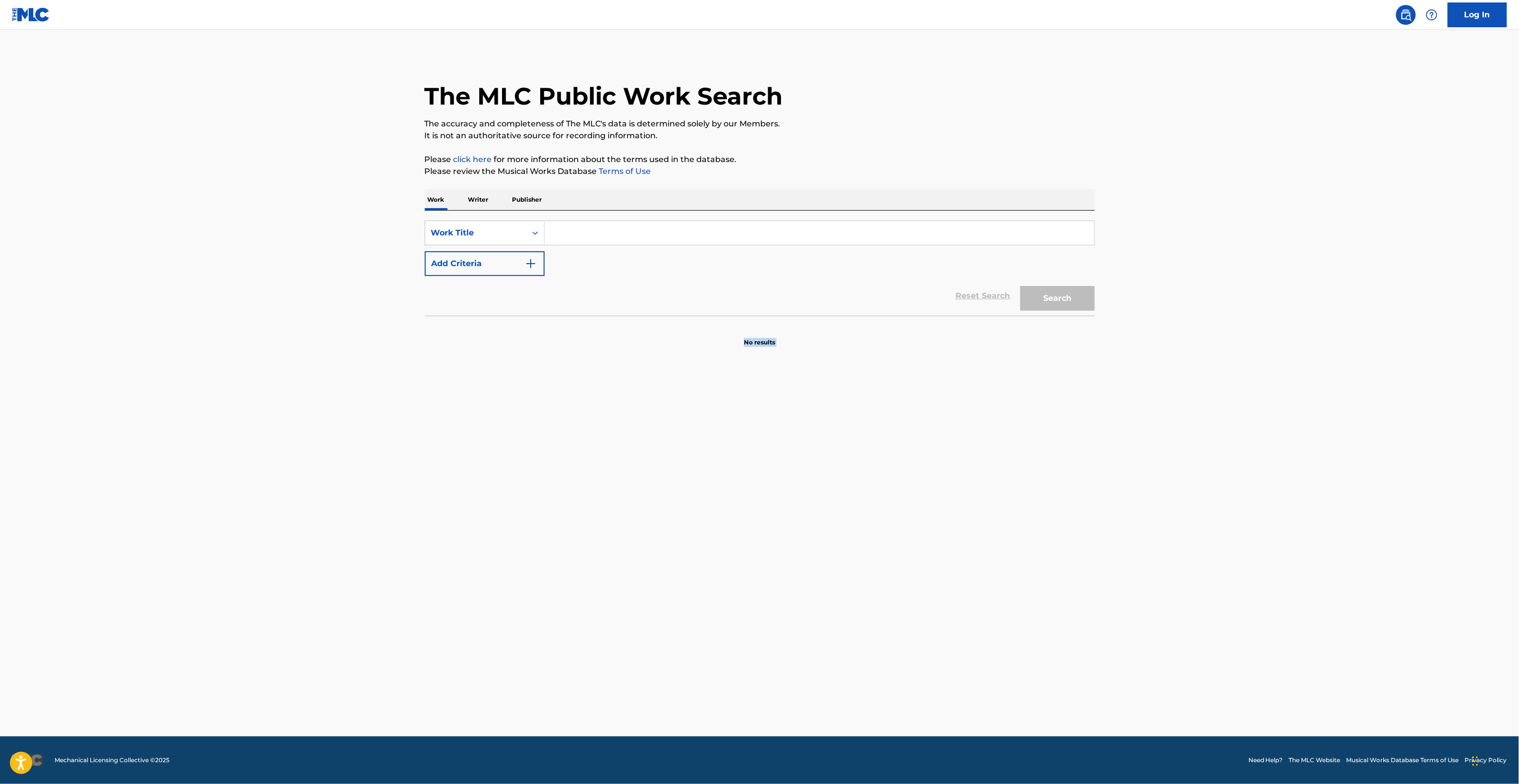
click at [688, 688] on main "The MLC Public Work Search The accuracy and completeness of The MLC's data is d…" at bounding box center [760, 383] width 1519 height 706
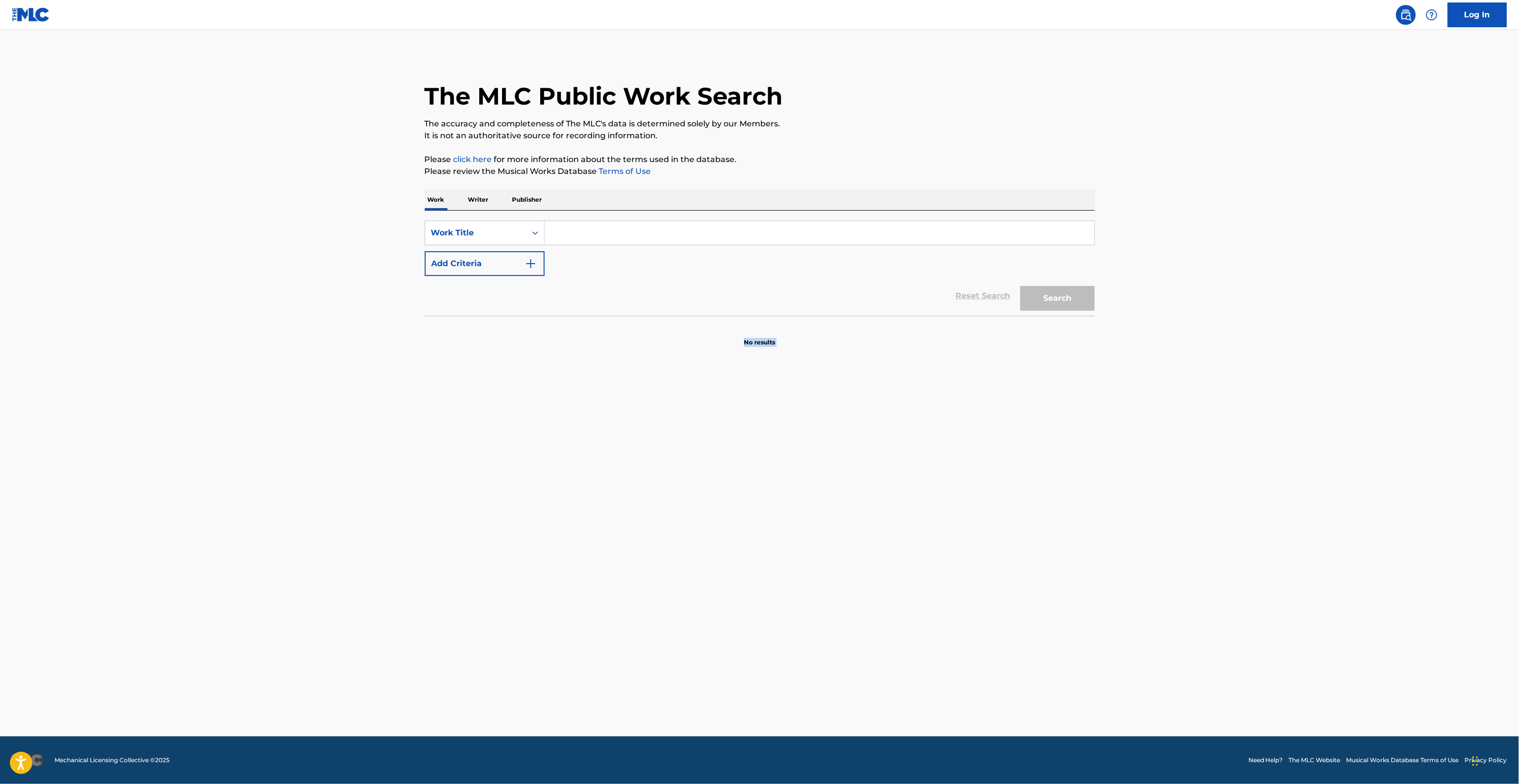
click at [688, 688] on main "The MLC Public Work Search The accuracy and completeness of The MLC's data is d…" at bounding box center [760, 383] width 1519 height 706
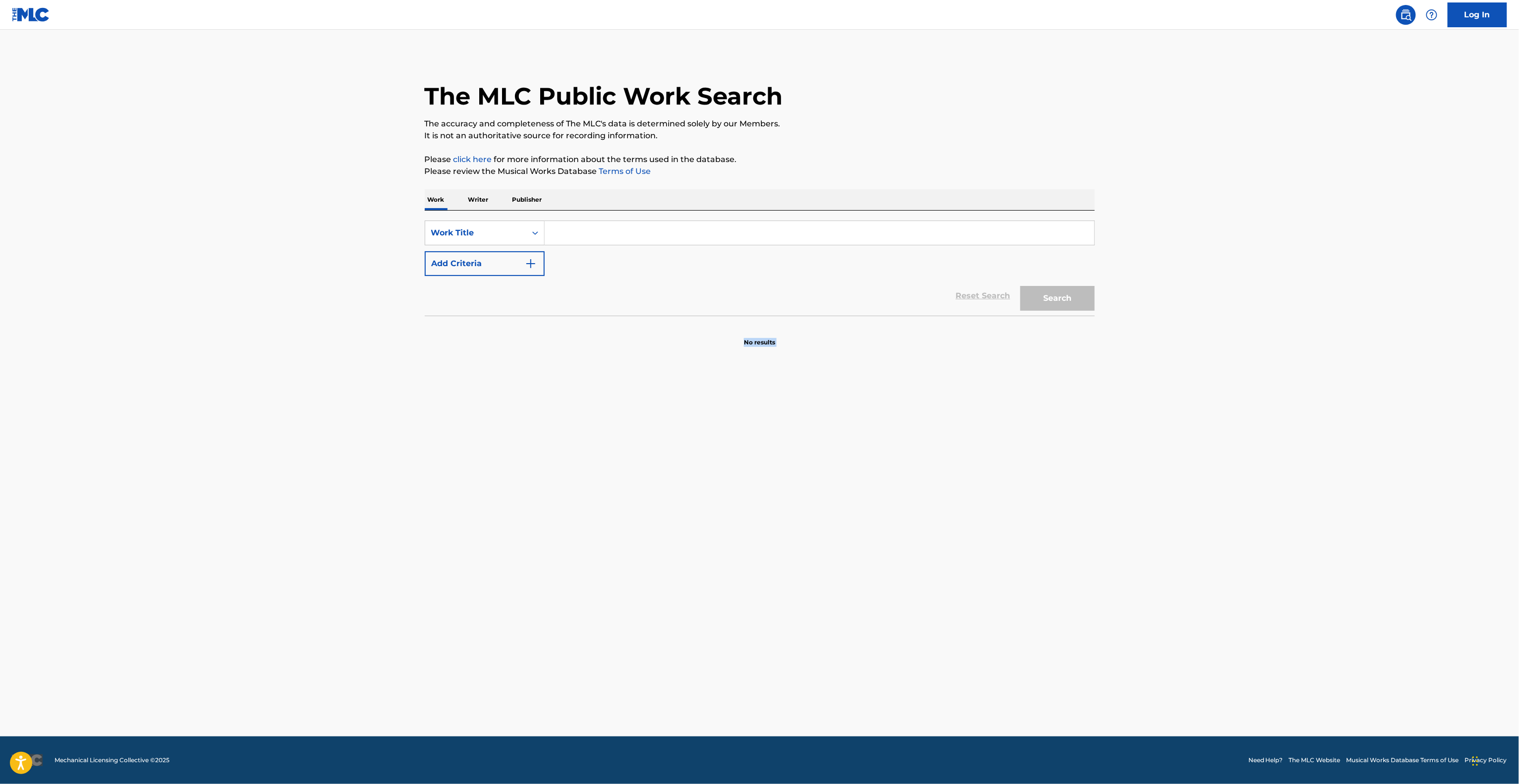
click at [688, 688] on main "The MLC Public Work Search The accuracy and completeness of The MLC's data is d…" at bounding box center [760, 383] width 1519 height 706
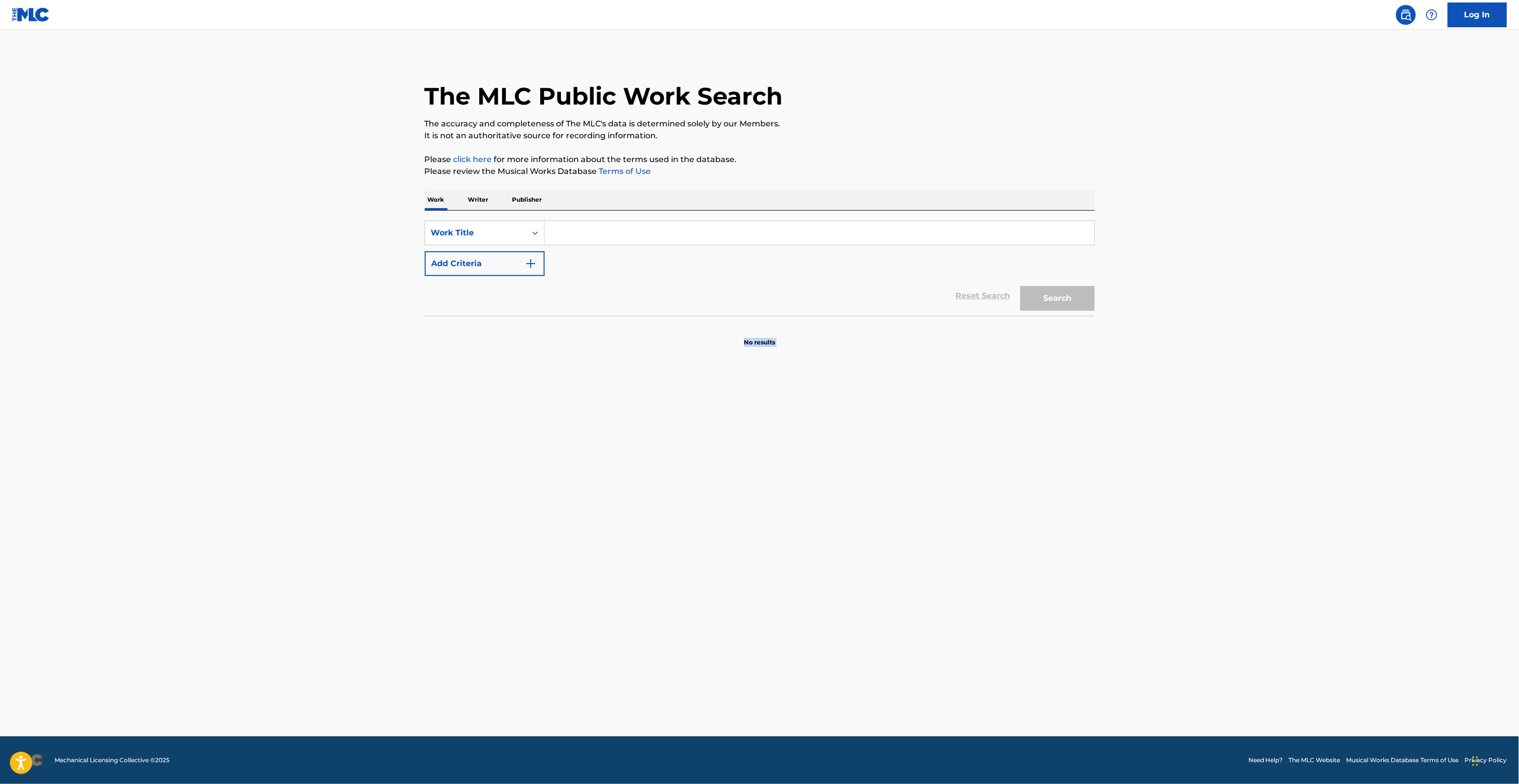
click at [688, 688] on main "The MLC Public Work Search The accuracy and completeness of The MLC's data is d…" at bounding box center [760, 383] width 1519 height 706
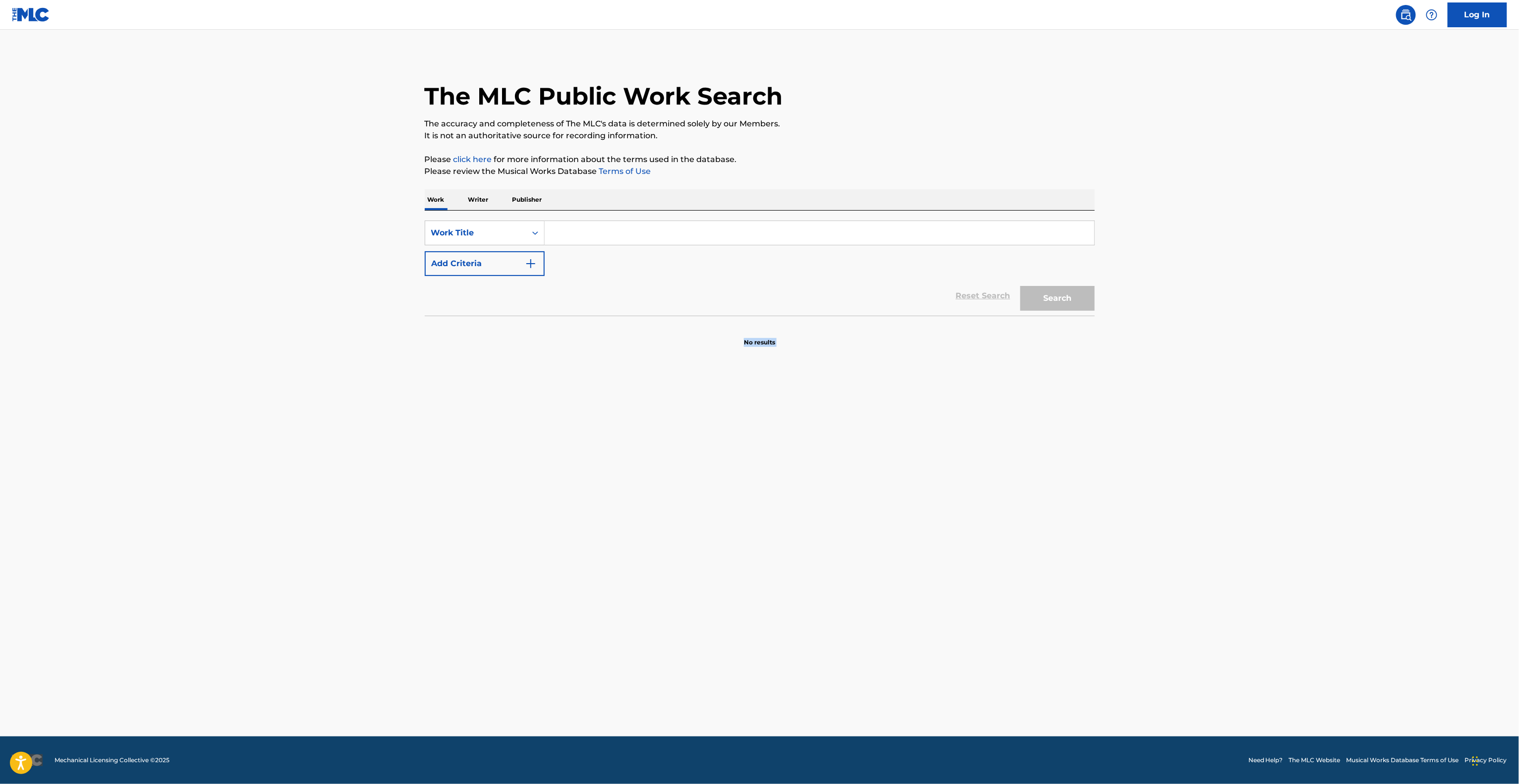
click at [688, 688] on main "The MLC Public Work Search The accuracy and completeness of The MLC's data is d…" at bounding box center [760, 383] width 1519 height 706
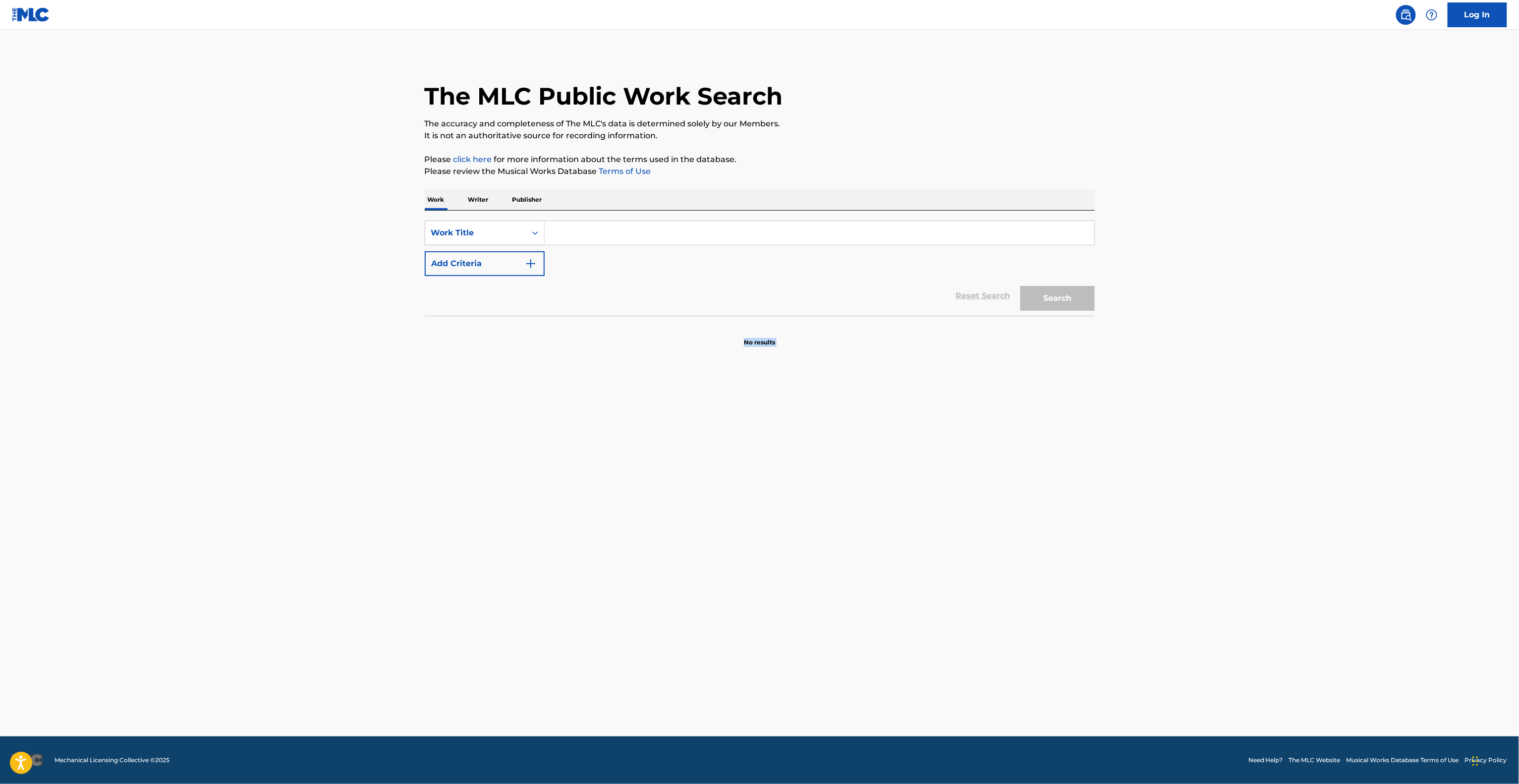
click at [688, 688] on main "The MLC Public Work Search The accuracy and completeness of The MLC's data is d…" at bounding box center [760, 383] width 1519 height 706
click at [688, 691] on main "The MLC Public Work Search The accuracy and completeness of The MLC's data is d…" at bounding box center [760, 383] width 1519 height 706
click at [686, 691] on main "The MLC Public Work Search The accuracy and completeness of The MLC's data is d…" at bounding box center [760, 383] width 1519 height 706
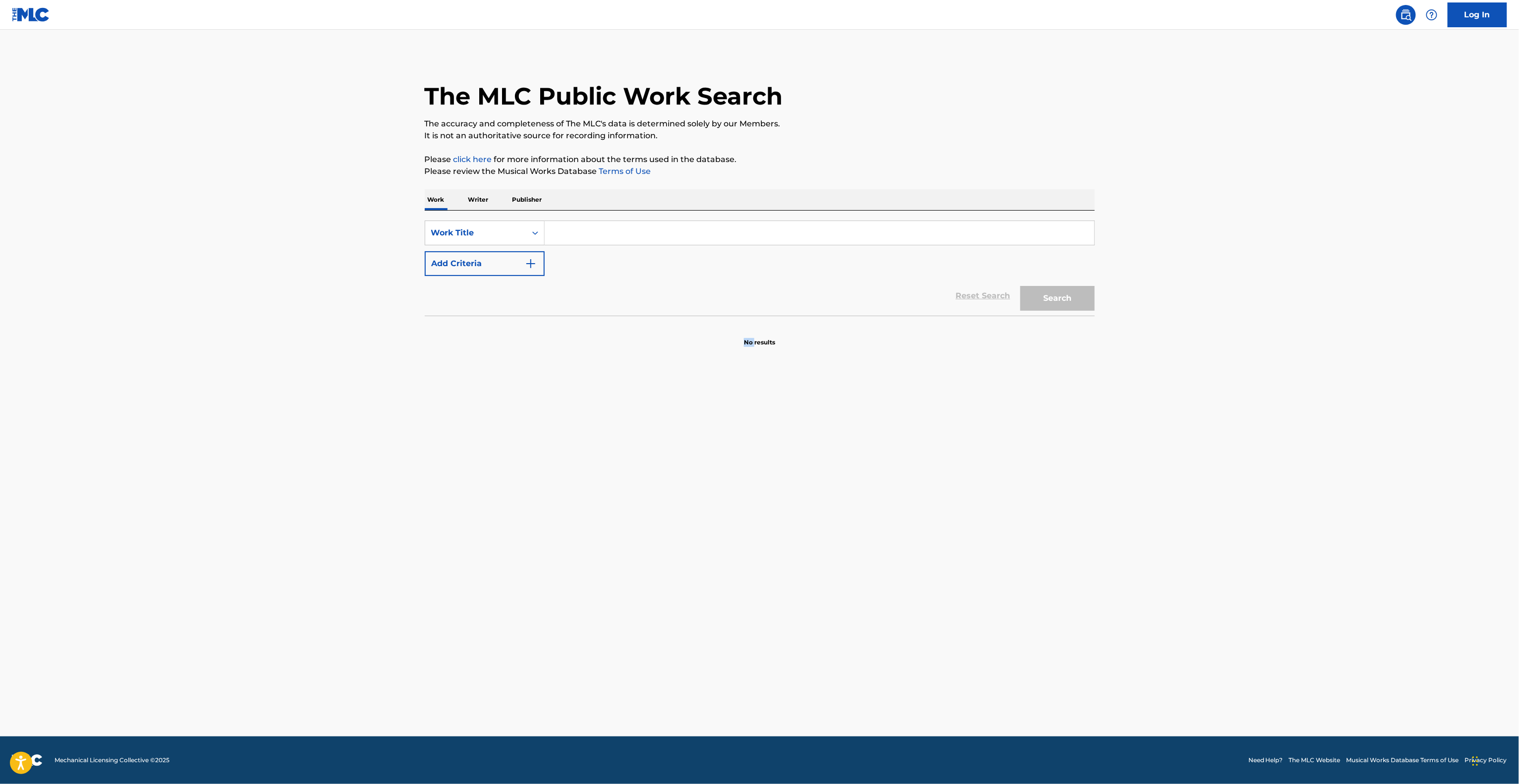
click at [686, 691] on main "The MLC Public Work Search The accuracy and completeness of The MLC's data is d…" at bounding box center [760, 383] width 1519 height 706
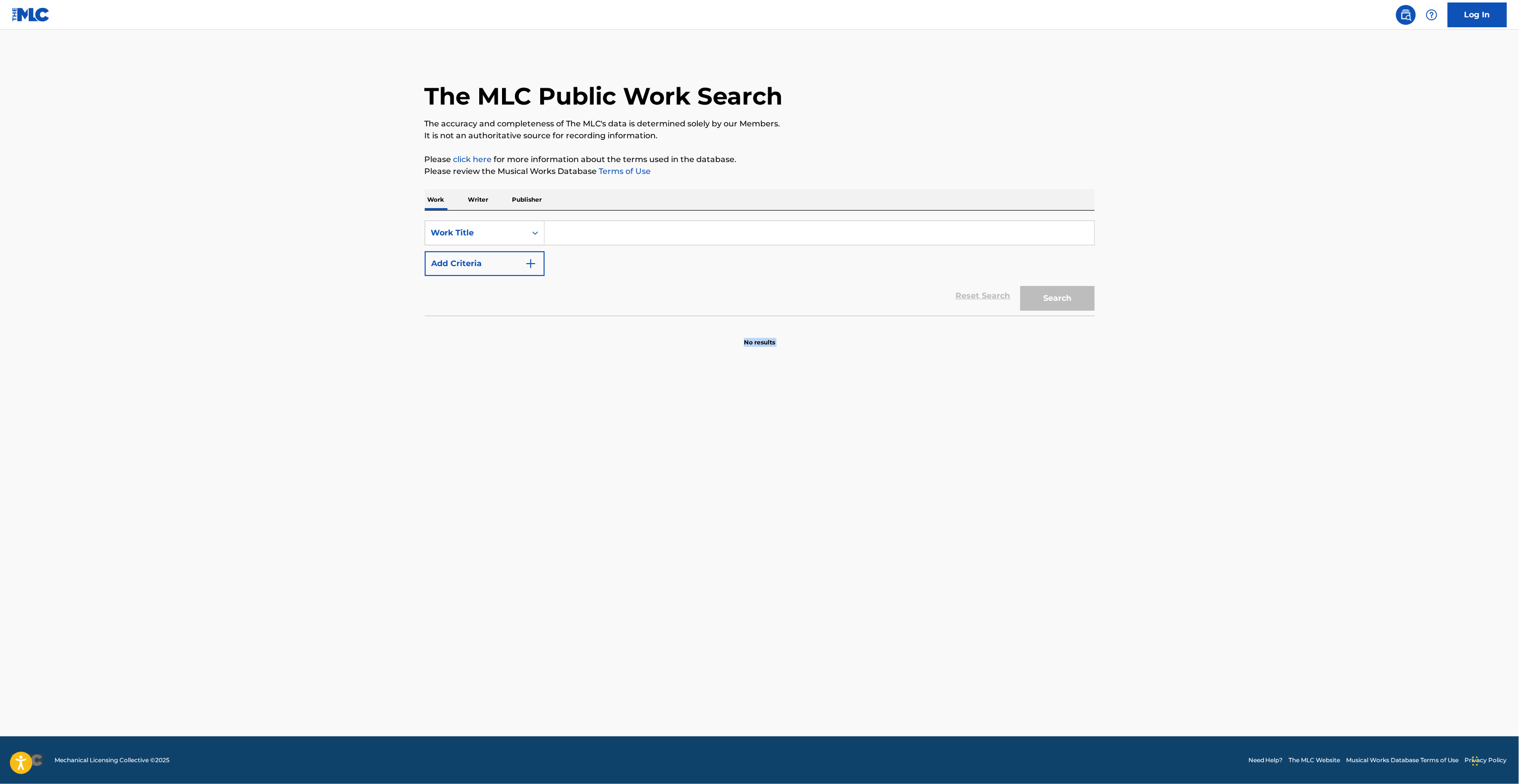
click at [686, 691] on main "The MLC Public Work Search The accuracy and completeness of The MLC's data is d…" at bounding box center [760, 383] width 1519 height 706
click at [686, 691] on main "The MLC Public Work Search The accuracy and completeness of The MLC's data is d…" at bounding box center [760, 383] width 1519 height 706
click at [686, 666] on main "The MLC Public Work Search The accuracy and completeness of The MLC's data is d…" at bounding box center [760, 383] width 1519 height 706
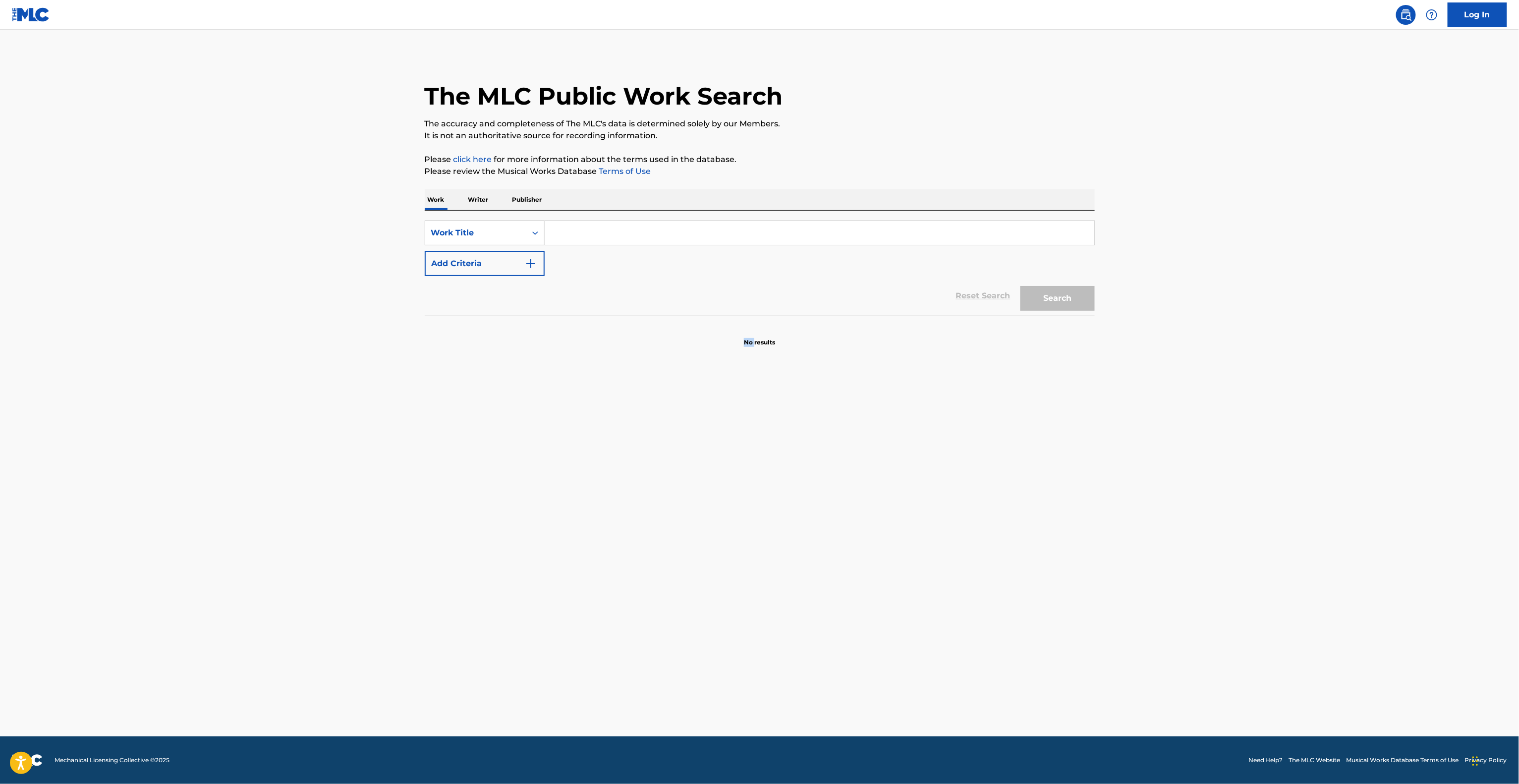
click at [686, 666] on main "The MLC Public Work Search The accuracy and completeness of The MLC's data is d…" at bounding box center [760, 383] width 1519 height 706
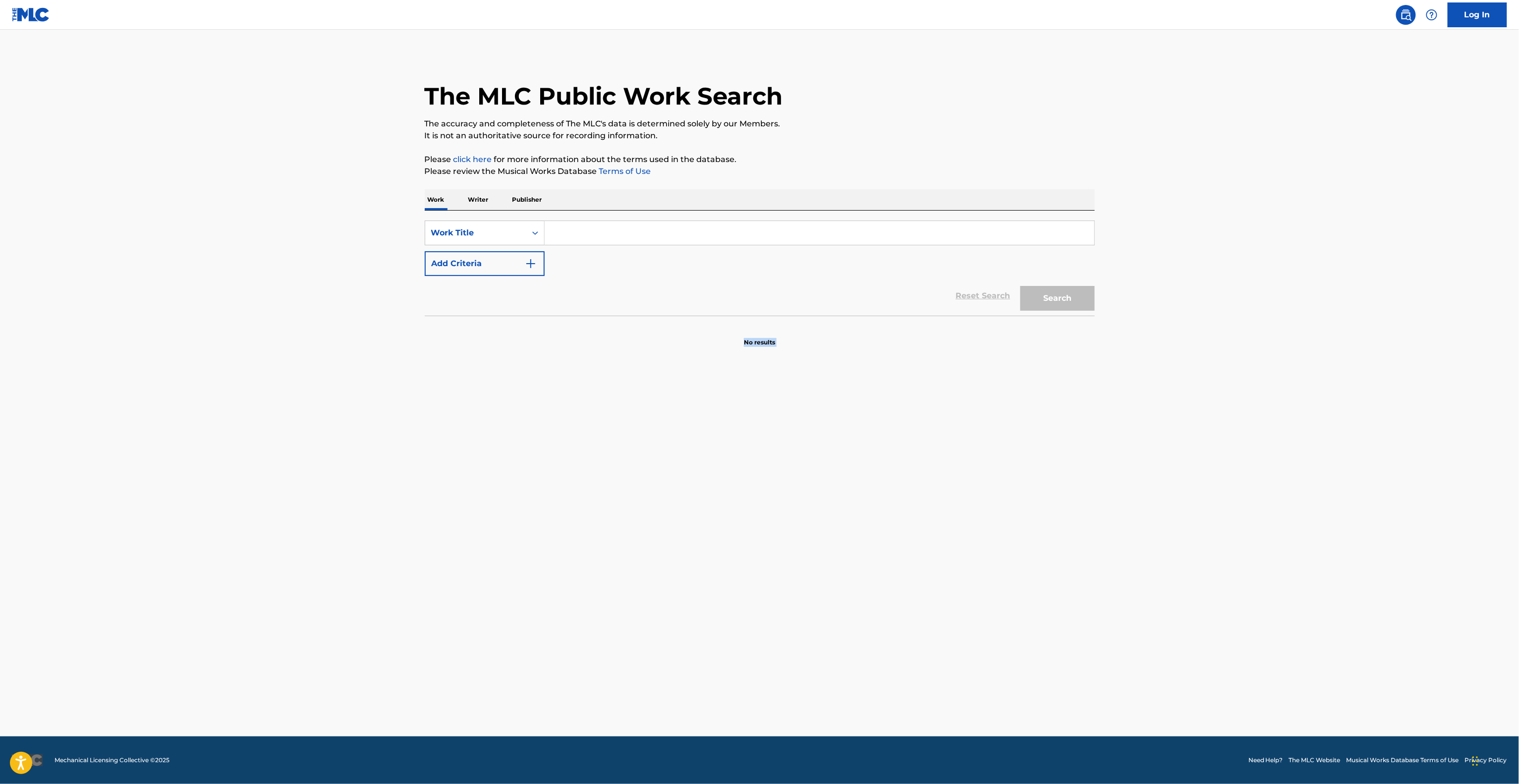
click at [686, 666] on main "The MLC Public Work Search The accuracy and completeness of The MLC's data is d…" at bounding box center [760, 383] width 1519 height 706
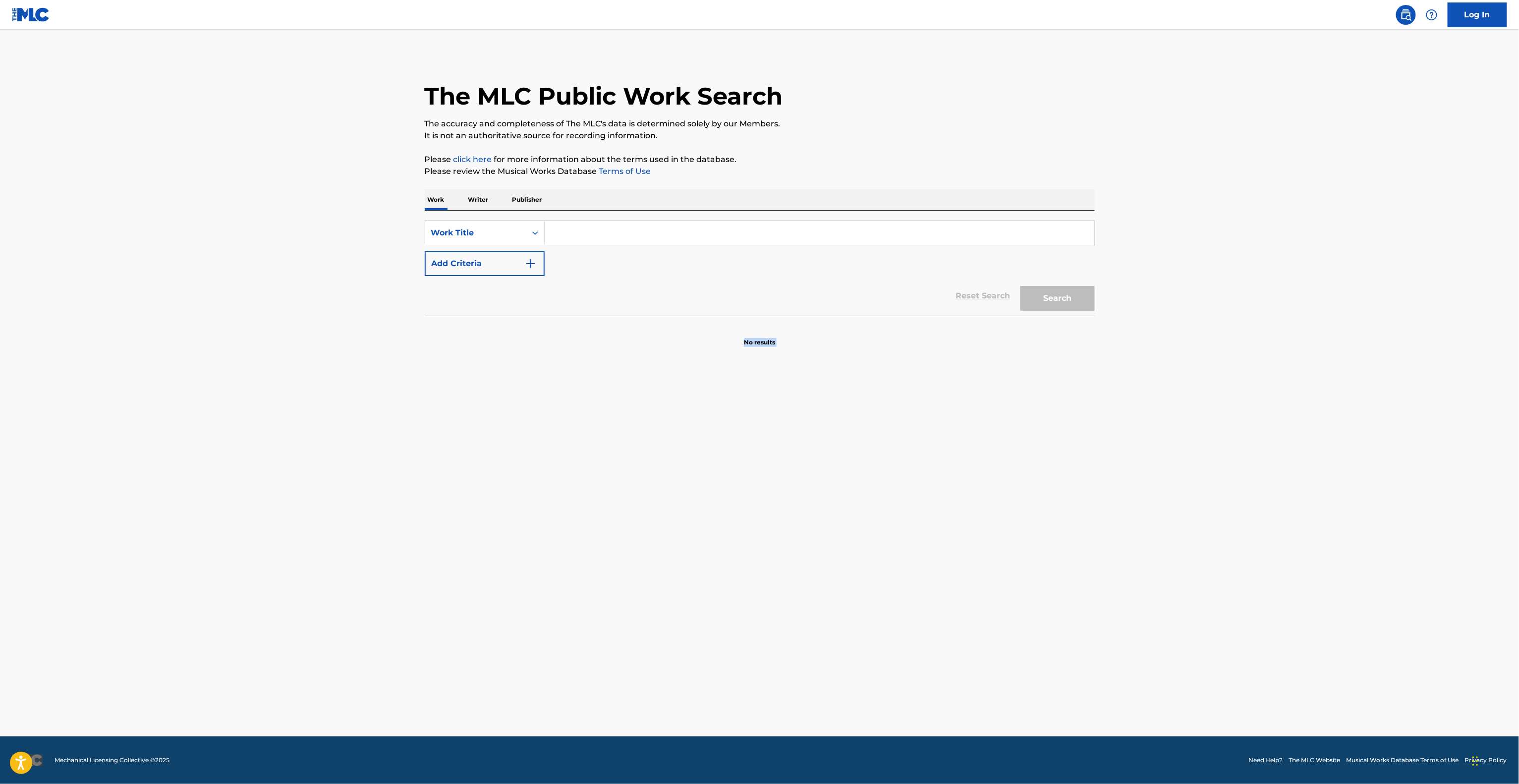
click at [686, 666] on main "The MLC Public Work Search The accuracy and completeness of The MLC's data is d…" at bounding box center [760, 383] width 1519 height 706
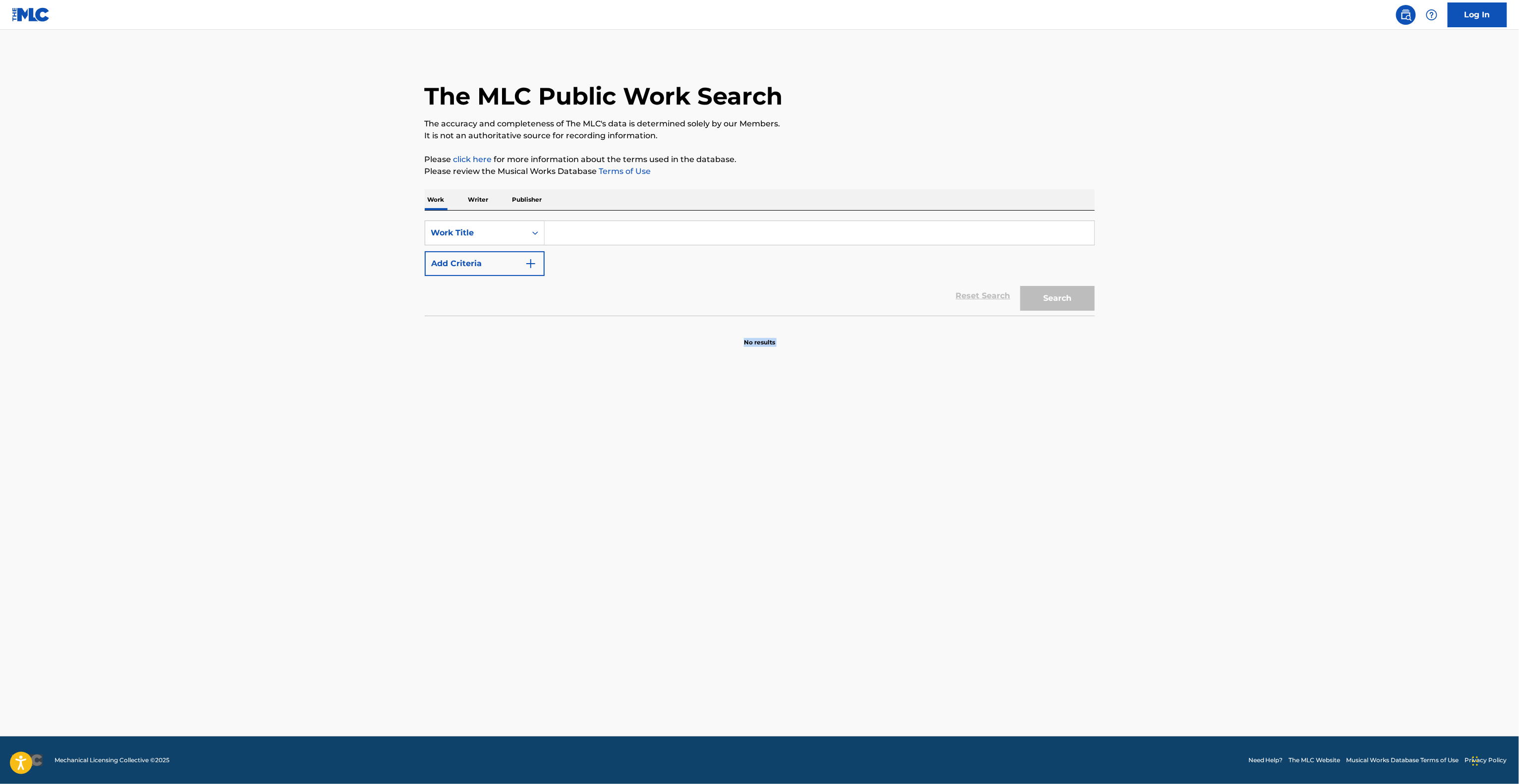
click at [686, 666] on main "The MLC Public Work Search The accuracy and completeness of The MLC's data is d…" at bounding box center [760, 383] width 1519 height 706
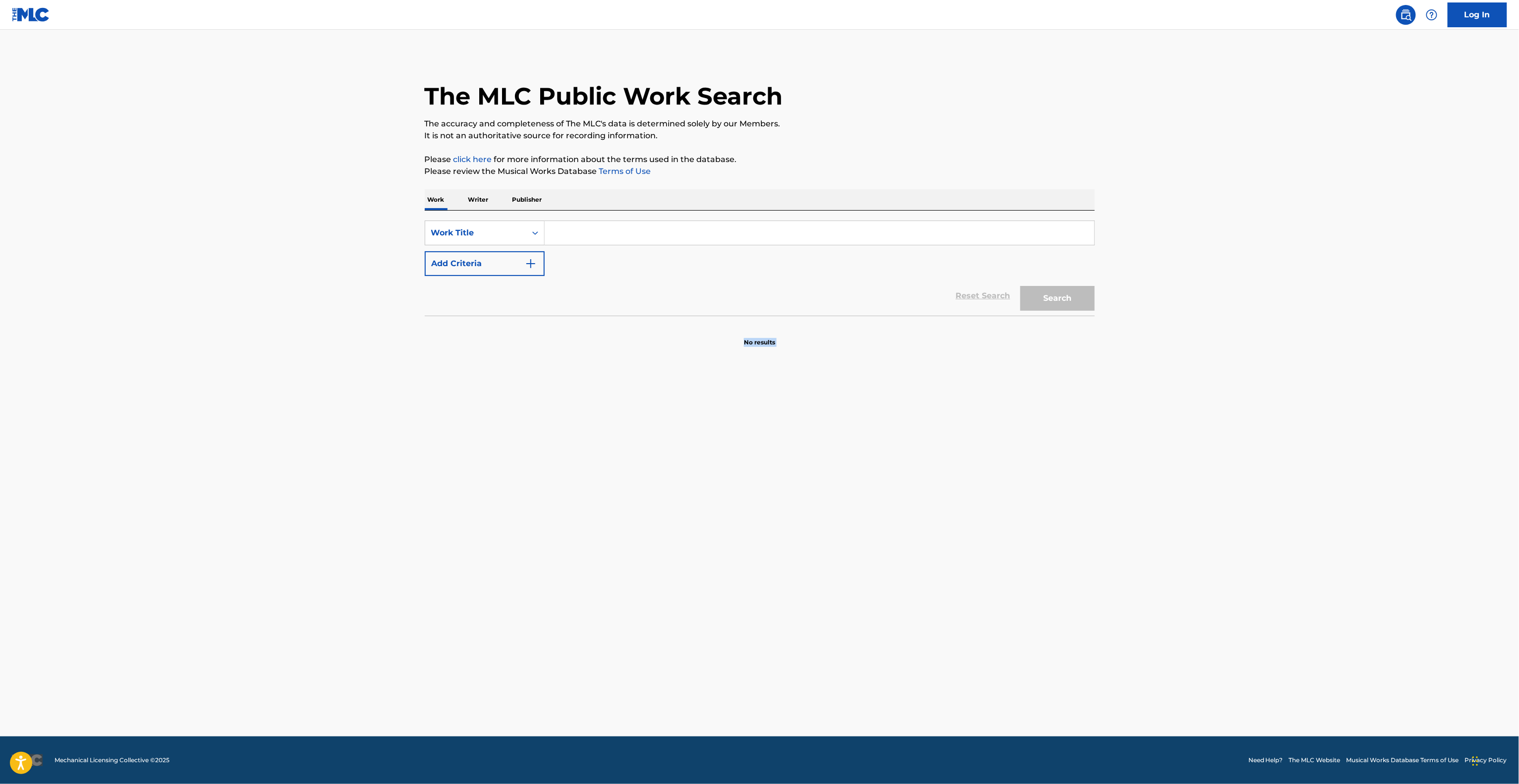
click at [686, 666] on main "The MLC Public Work Search The accuracy and completeness of The MLC's data is d…" at bounding box center [760, 383] width 1519 height 706
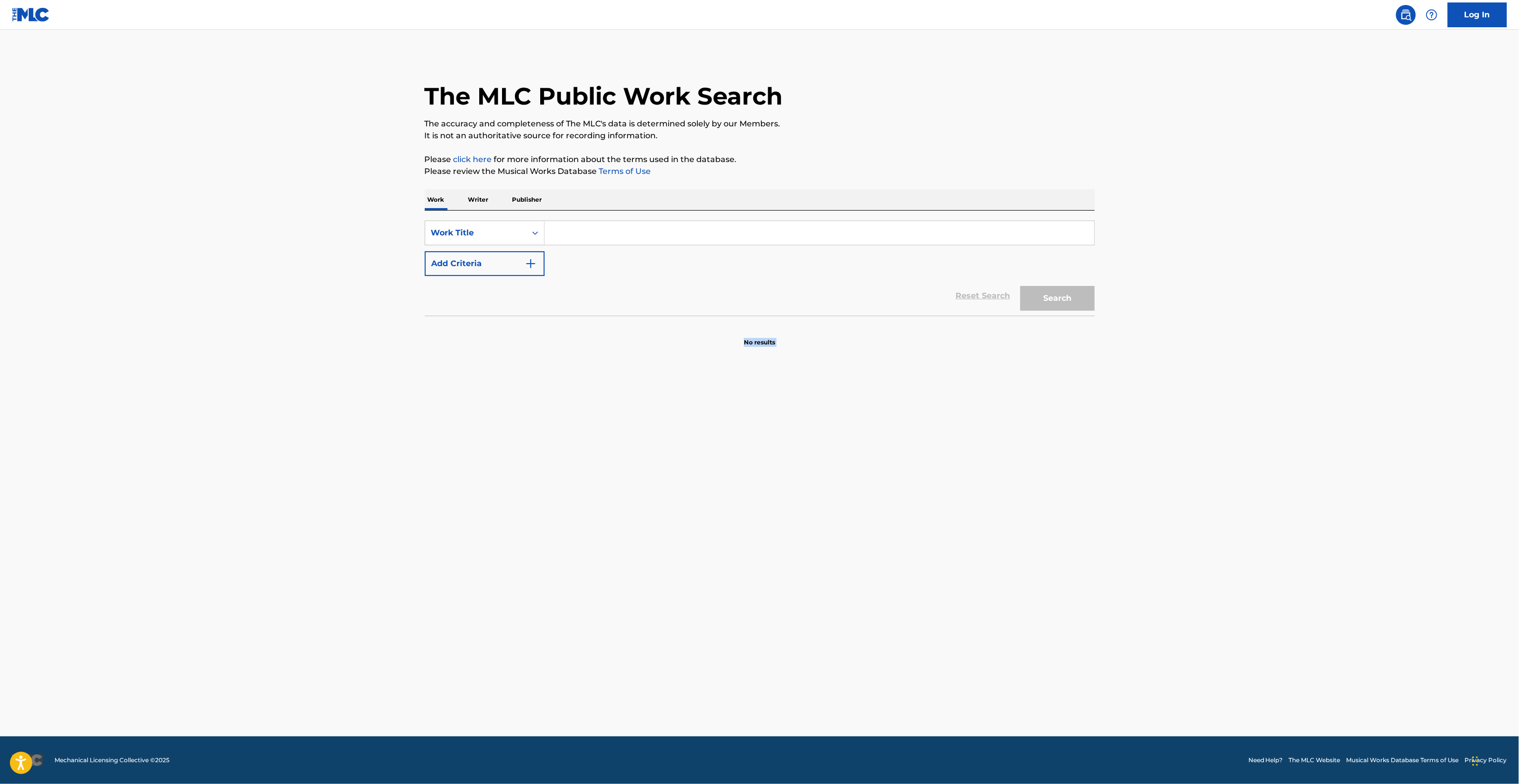
click at [686, 666] on main "The MLC Public Work Search The accuracy and completeness of The MLC's data is d…" at bounding box center [760, 383] width 1519 height 706
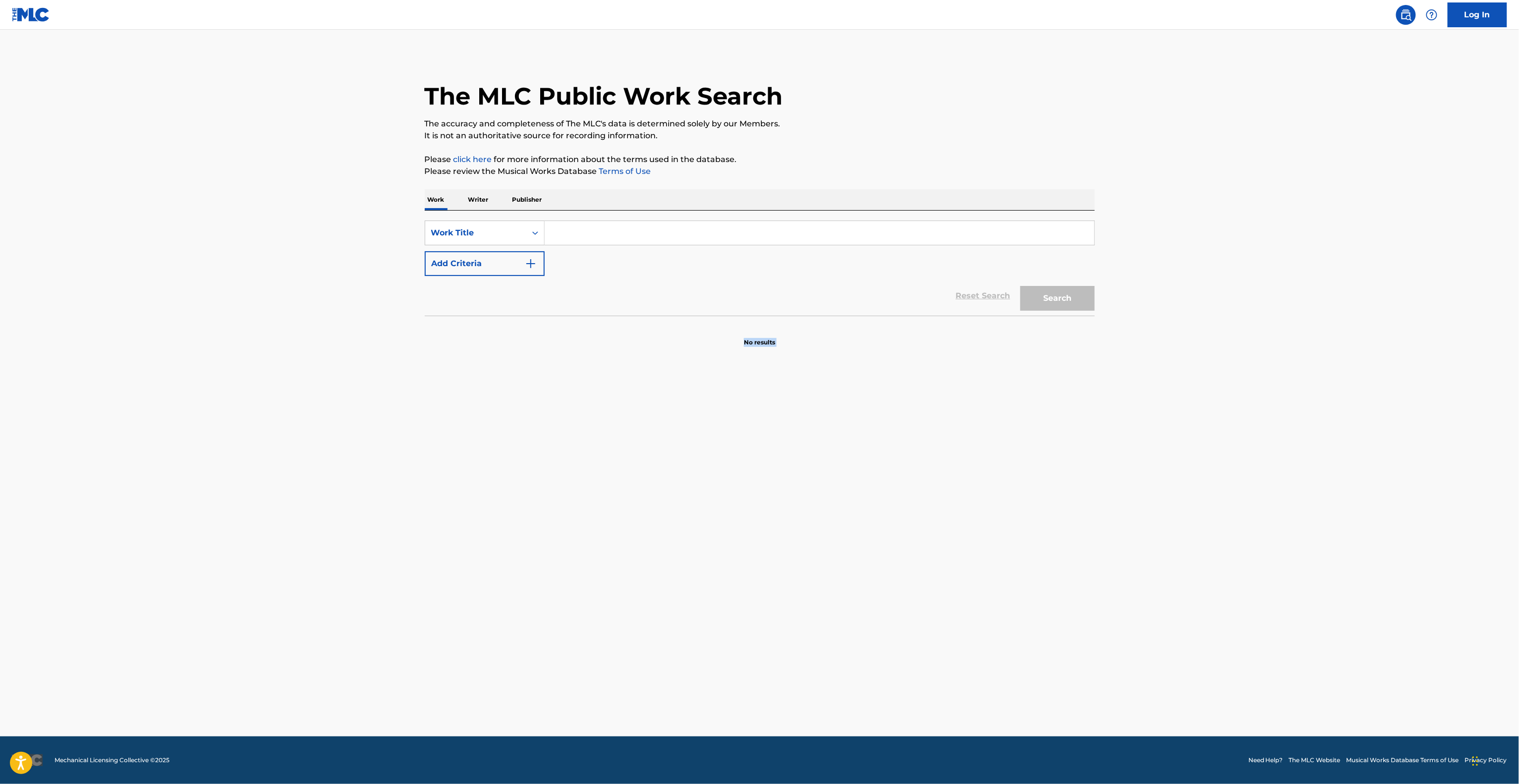
click at [686, 666] on main "The MLC Public Work Search The accuracy and completeness of The MLC's data is d…" at bounding box center [760, 383] width 1519 height 706
click at [686, 661] on main "The MLC Public Work Search The accuracy and completeness of The MLC's data is d…" at bounding box center [760, 383] width 1519 height 706
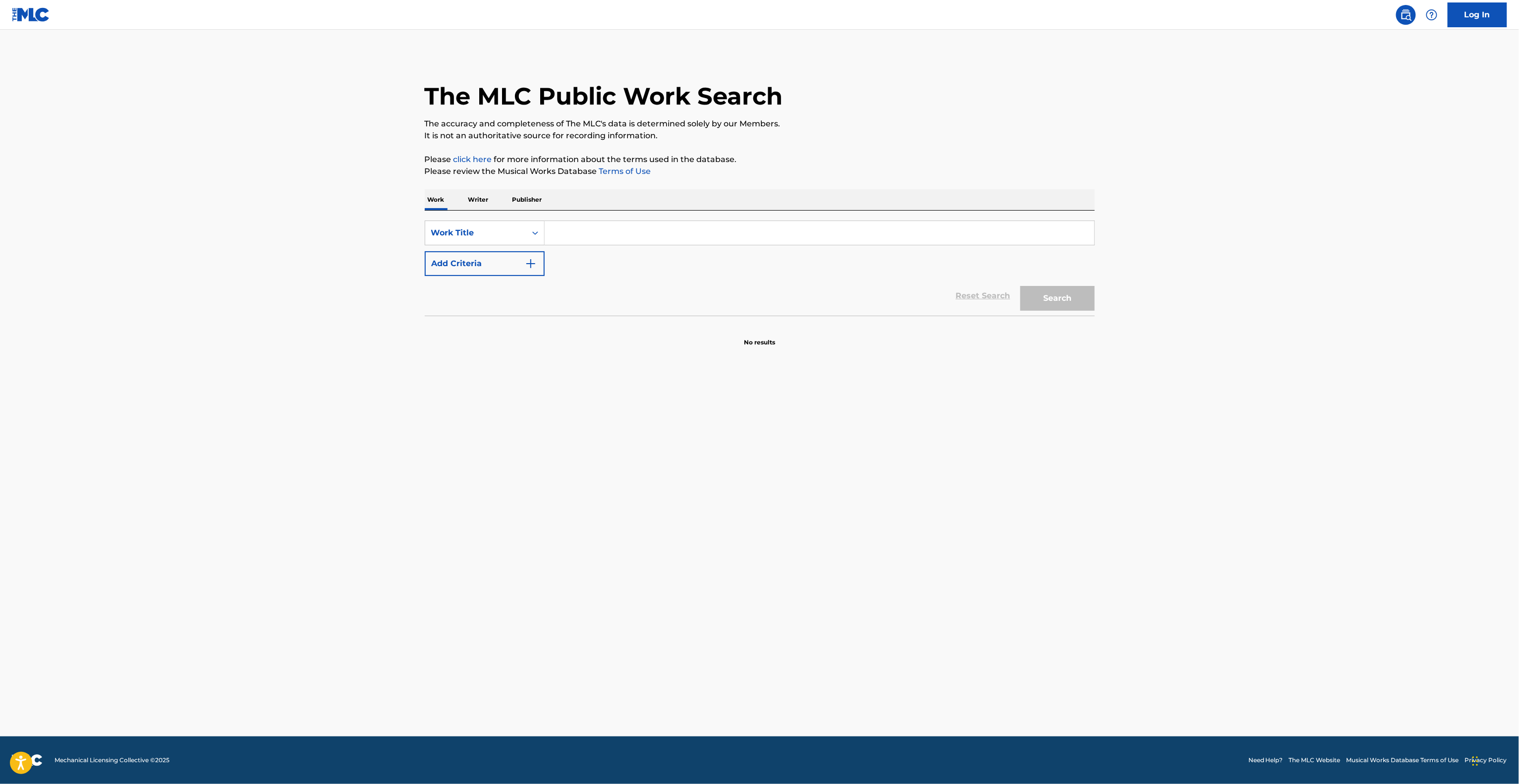
click at [686, 661] on main "The MLC Public Work Search The accuracy and completeness of The MLC's data is d…" at bounding box center [760, 383] width 1519 height 706
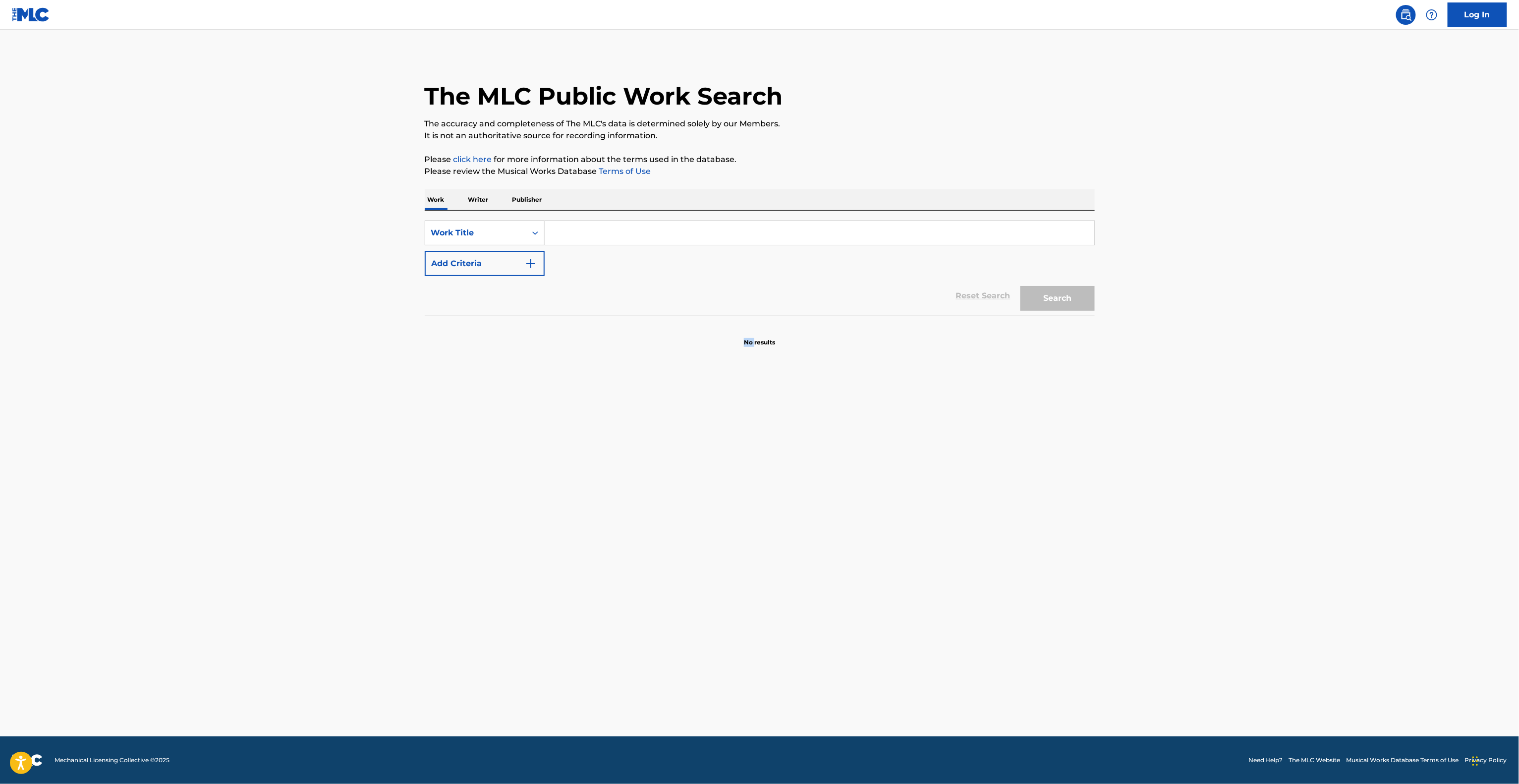
click at [686, 661] on main "The MLC Public Work Search The accuracy and completeness of The MLC's data is d…" at bounding box center [760, 383] width 1519 height 706
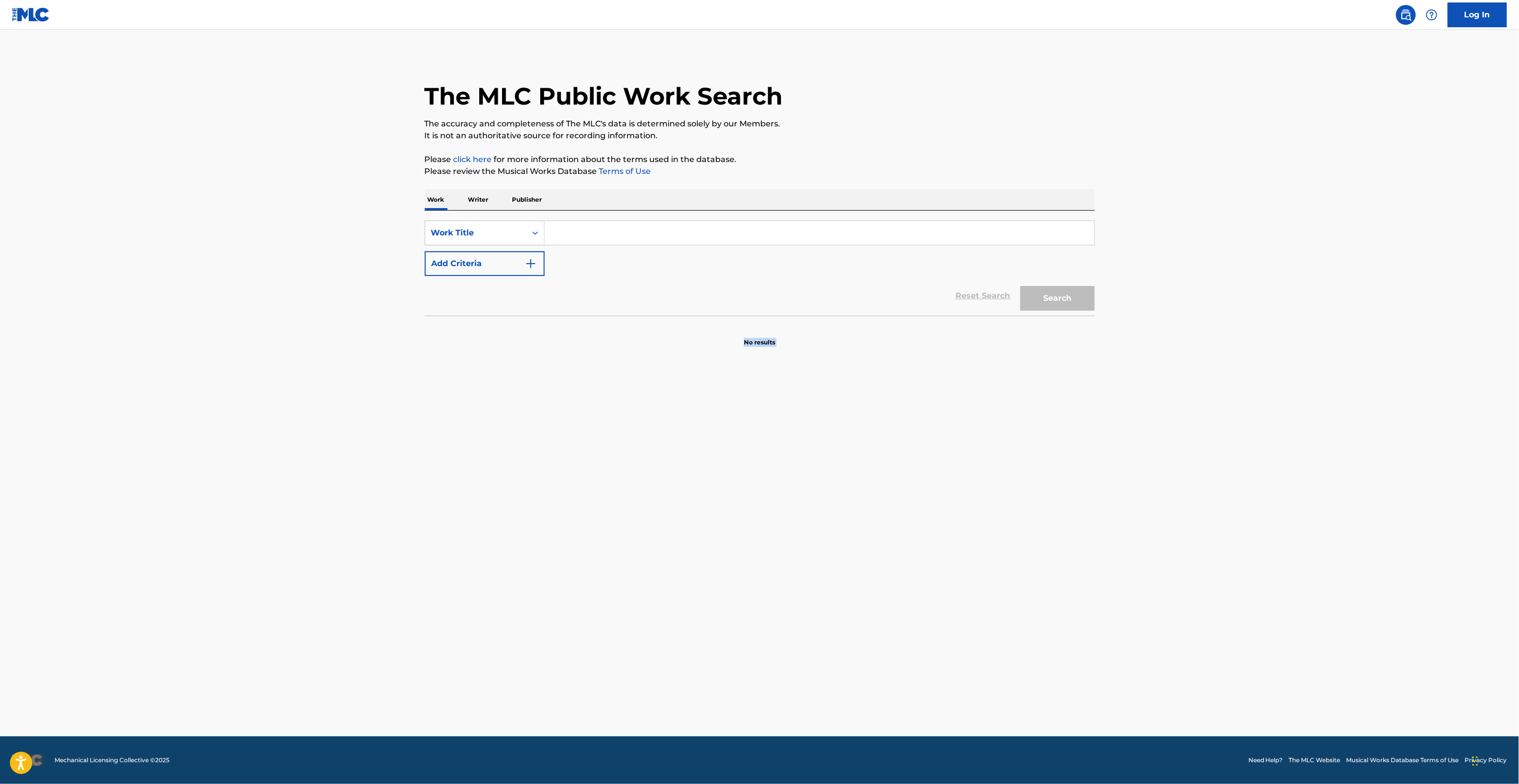
click at [686, 661] on main "The MLC Public Work Search The accuracy and completeness of The MLC's data is d…" at bounding box center [760, 383] width 1519 height 706
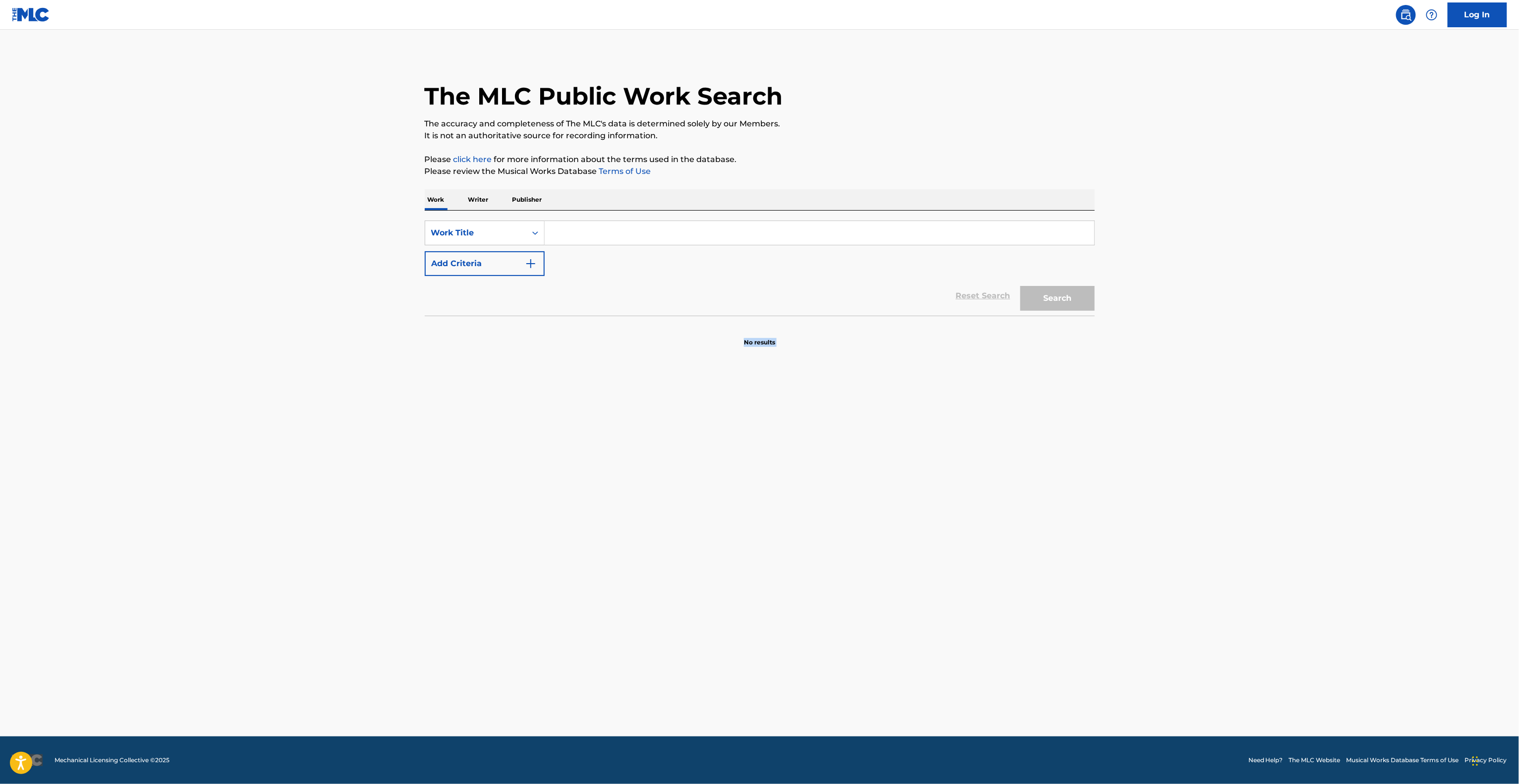
click at [686, 661] on main "The MLC Public Work Search The accuracy and completeness of The MLC's data is d…" at bounding box center [760, 383] width 1519 height 706
click at [686, 663] on main "The MLC Public Work Search The accuracy and completeness of The MLC's data is d…" at bounding box center [760, 383] width 1519 height 706
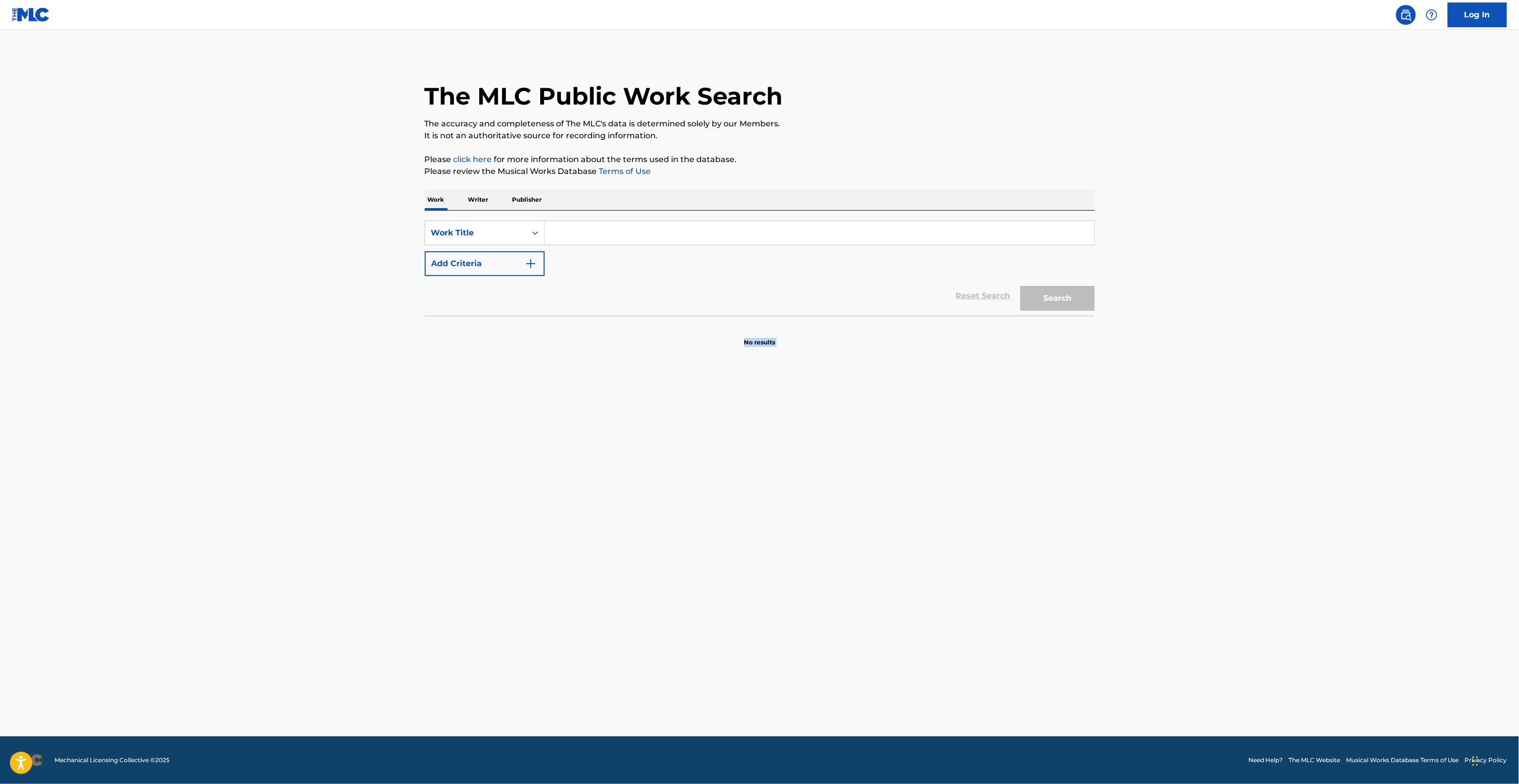
drag, startPoint x: 739, startPoint y: 622, endPoint x: 735, endPoint y: 624, distance: 4.5
drag, startPoint x: 735, startPoint y: 625, endPoint x: 731, endPoint y: 632, distance: 8.1
drag, startPoint x: 709, startPoint y: 613, endPoint x: 706, endPoint y: 620, distance: 7.6
drag, startPoint x: 702, startPoint y: 621, endPoint x: 702, endPoint y: 627, distance: 6.0
drag, startPoint x: 703, startPoint y: 625, endPoint x: 703, endPoint y: 632, distance: 7.0
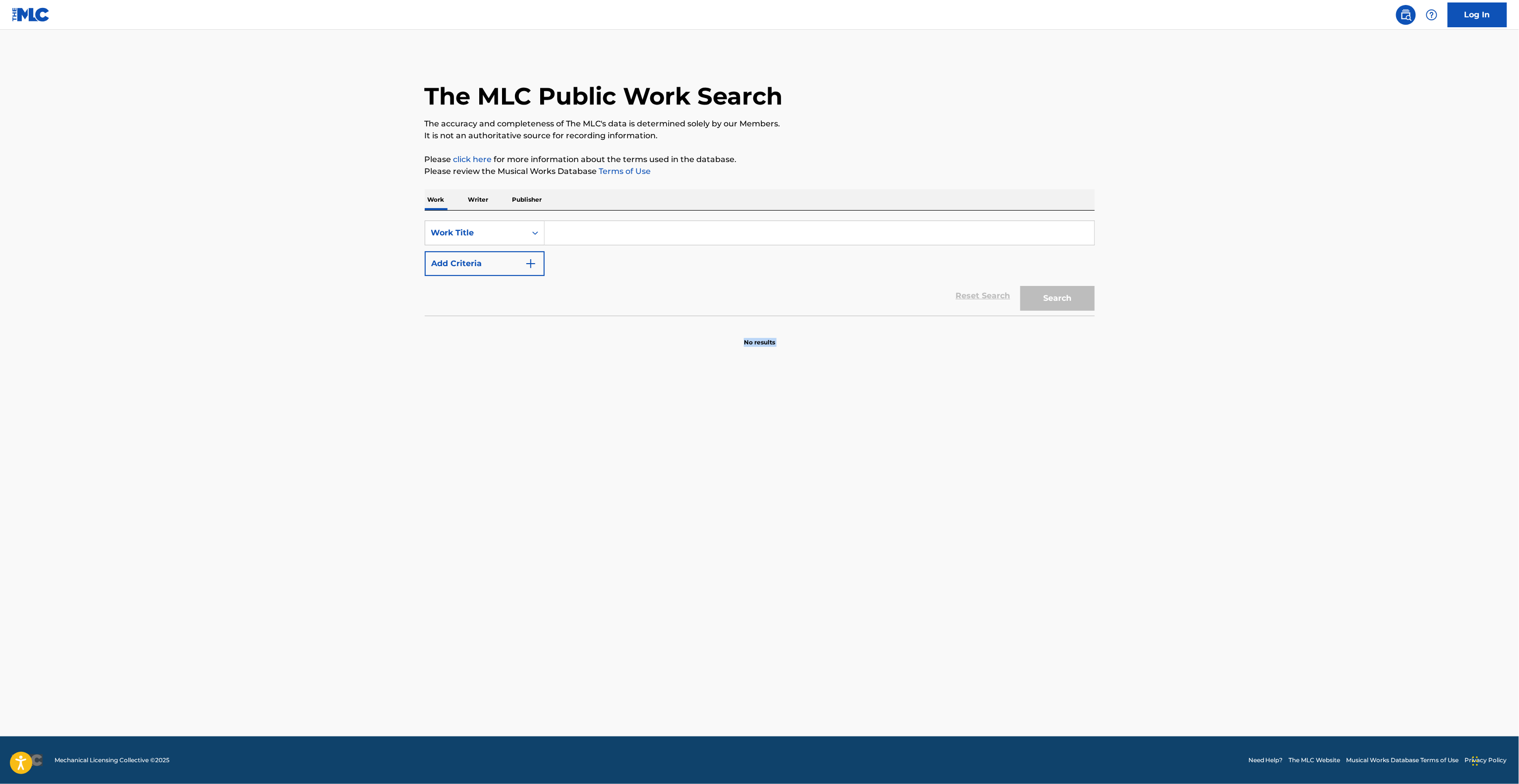
drag, startPoint x: 557, startPoint y: 356, endPoint x: 564, endPoint y: 340, distance: 17.5
drag, startPoint x: 587, startPoint y: 473, endPoint x: 588, endPoint y: 452, distance: 21.0
drag, startPoint x: 588, startPoint y: 452, endPoint x: 587, endPoint y: 460, distance: 8.1
drag, startPoint x: 597, startPoint y: 451, endPoint x: 595, endPoint y: 460, distance: 9.2
drag, startPoint x: 588, startPoint y: 534, endPoint x: 594, endPoint y: 532, distance: 6.3
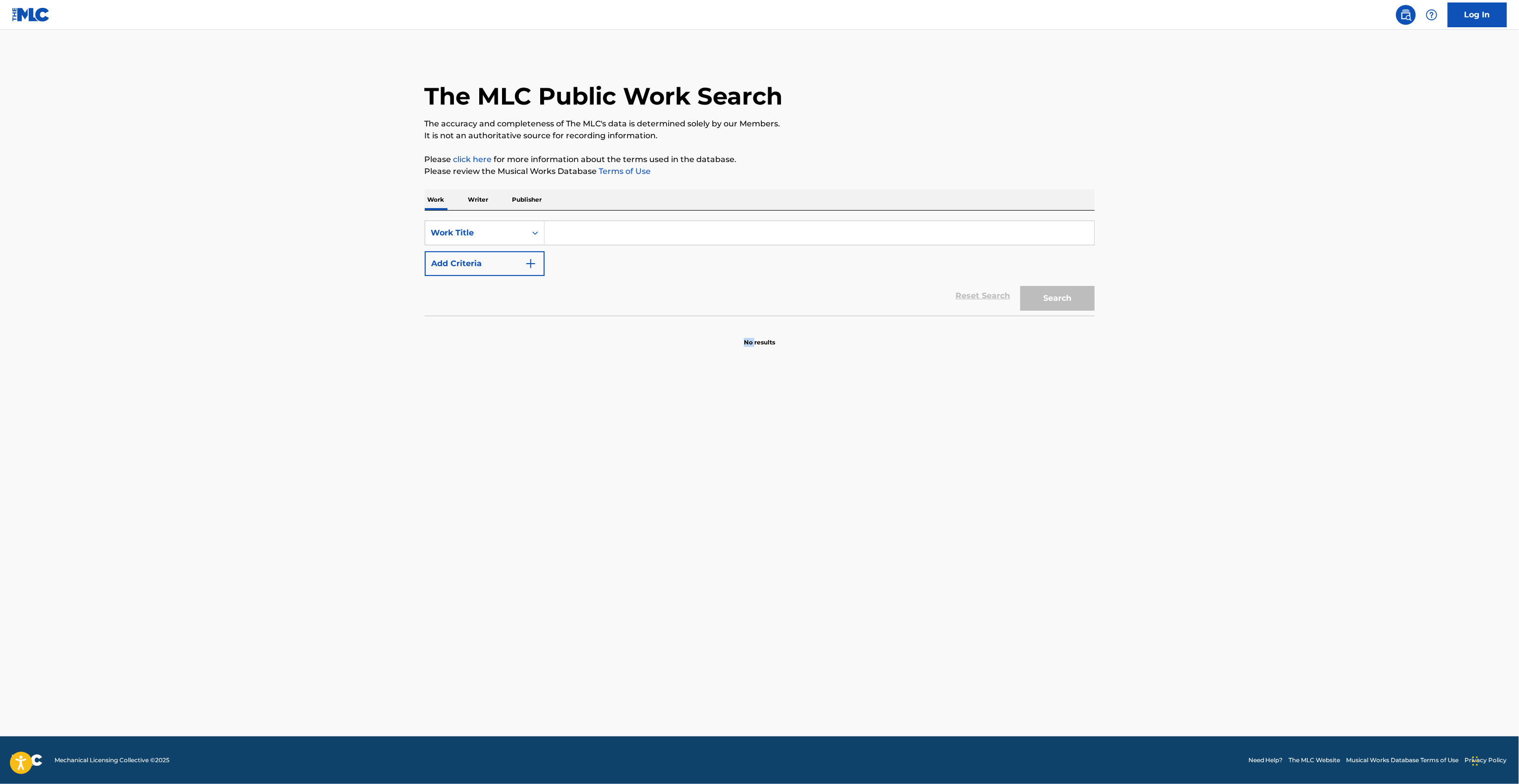
drag, startPoint x: 542, startPoint y: 548, endPoint x: 540, endPoint y: 559, distance: 11.2
drag, startPoint x: 1189, startPoint y: 483, endPoint x: 1181, endPoint y: 492, distance: 12.0
drag, startPoint x: 1190, startPoint y: 502, endPoint x: 1174, endPoint y: 516, distance: 21.3
drag, startPoint x: 1163, startPoint y: 542, endPoint x: 1159, endPoint y: 546, distance: 5.7
drag, startPoint x: 738, startPoint y: 643, endPoint x: 729, endPoint y: 663, distance: 21.9
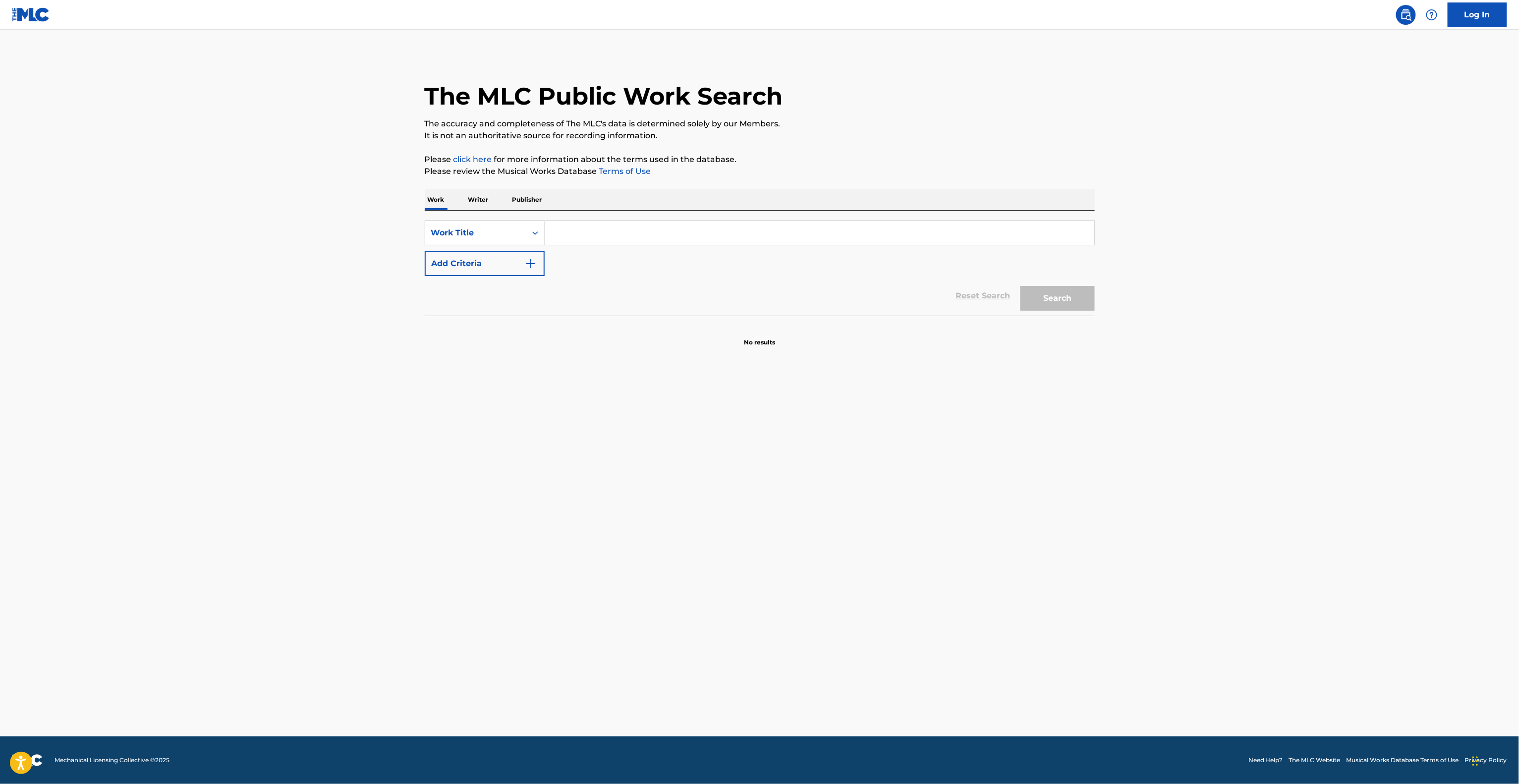
drag, startPoint x: 732, startPoint y: 641, endPoint x: 745, endPoint y: 631, distance: 16.4
drag, startPoint x: 755, startPoint y: 623, endPoint x: 760, endPoint y: 618, distance: 7.1
drag, startPoint x: 741, startPoint y: 623, endPoint x: 725, endPoint y: 629, distance: 17.1
drag, startPoint x: 1215, startPoint y: 183, endPoint x: 1211, endPoint y: 191, distance: 8.9
drag, startPoint x: 1480, startPoint y: 341, endPoint x: 1471, endPoint y: 353, distance: 15.0
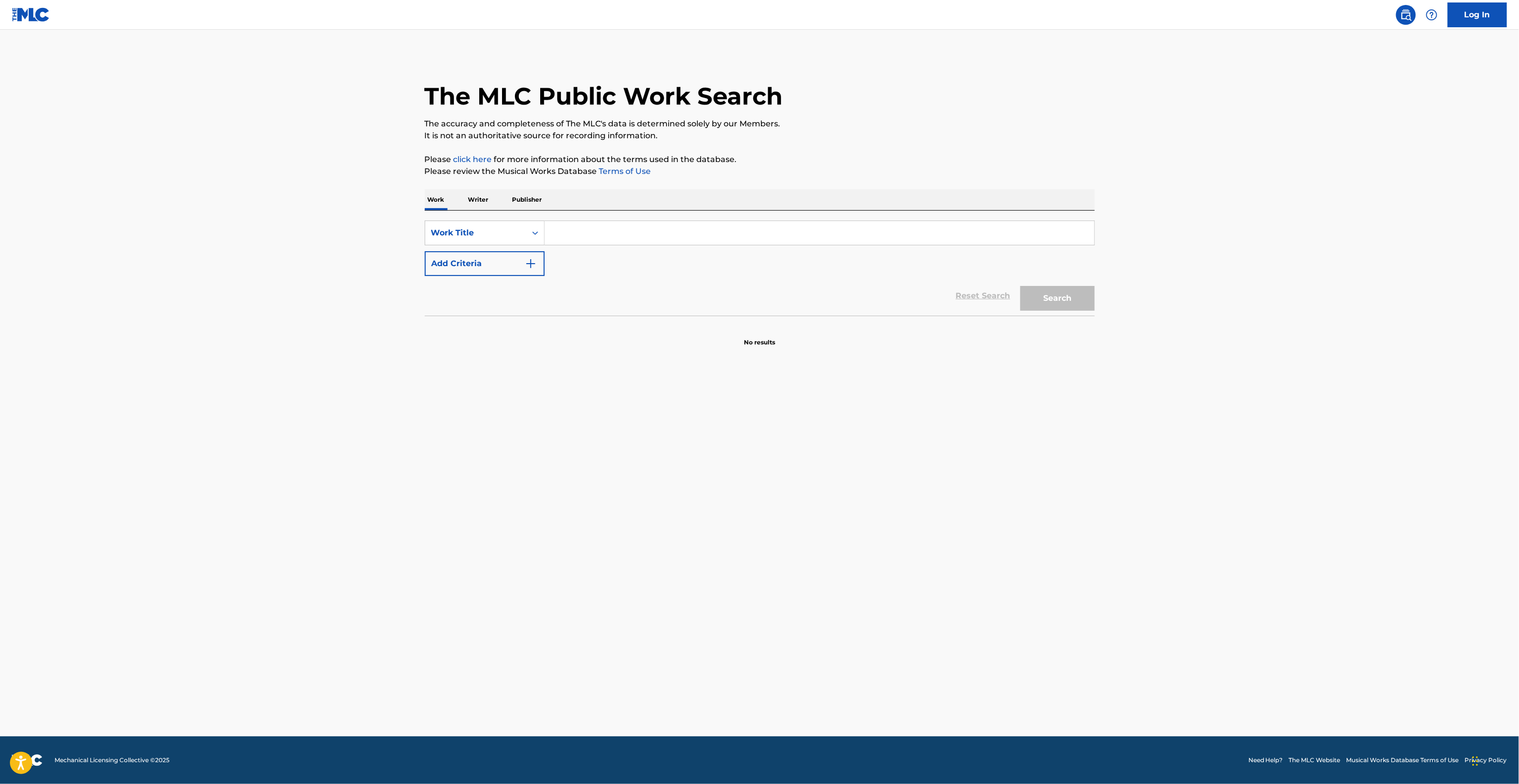
drag, startPoint x: 1387, startPoint y: 182, endPoint x: 1376, endPoint y: 185, distance: 11.4
drag, startPoint x: 1356, startPoint y: 186, endPoint x: 1356, endPoint y: 199, distance: 13.0
drag, startPoint x: 1380, startPoint y: 405, endPoint x: 1376, endPoint y: 400, distance: 6.4
drag, startPoint x: 1150, startPoint y: 455, endPoint x: 1141, endPoint y: 458, distance: 9.5
click at [876, 553] on main "The MLC Public Work Search The accuracy and completeness of The MLC's data is d…" at bounding box center [760, 383] width 1519 height 706
